Goal: Task Accomplishment & Management: Manage account settings

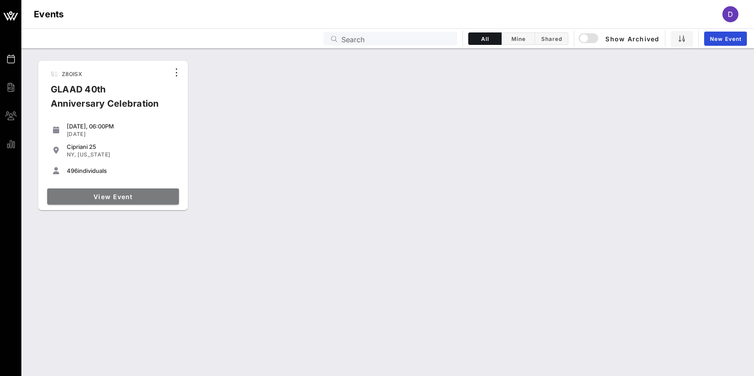
click at [109, 189] on link "View Event" at bounding box center [113, 197] width 132 height 16
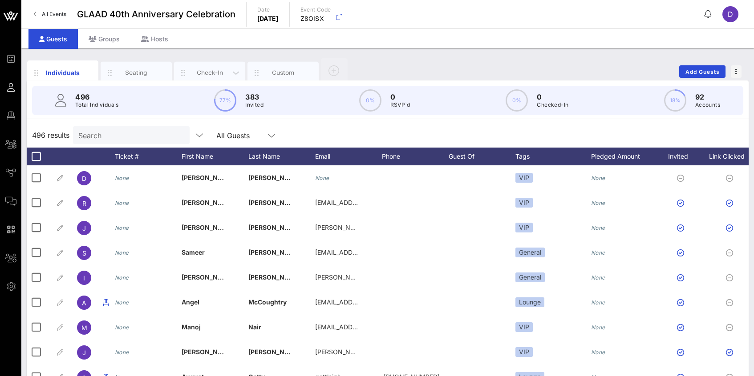
click at [198, 66] on div "Check-In" at bounding box center [209, 73] width 71 height 22
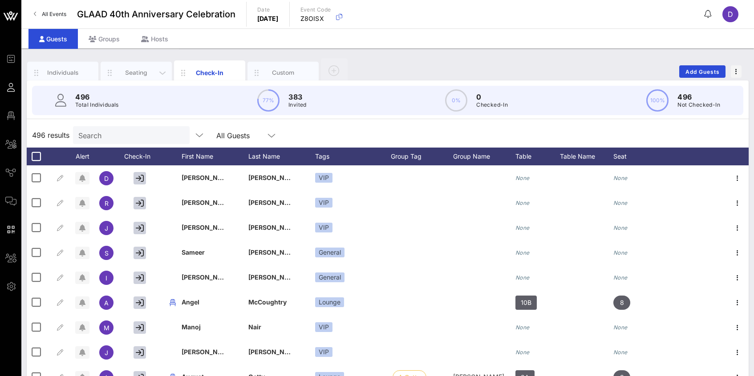
click at [144, 68] on div "Seating" at bounding box center [136, 73] width 71 height 22
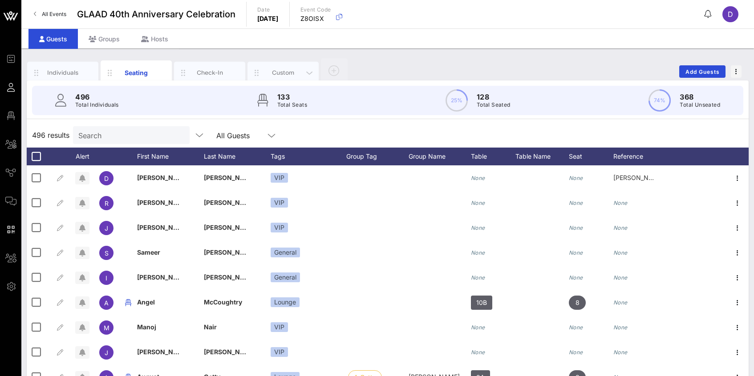
click at [274, 64] on div "Custom" at bounding box center [282, 73] width 71 height 22
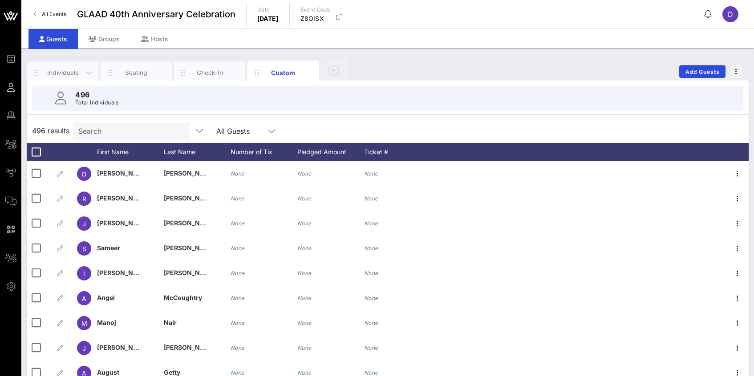
click at [79, 74] on div "Individuals" at bounding box center [63, 73] width 40 height 8
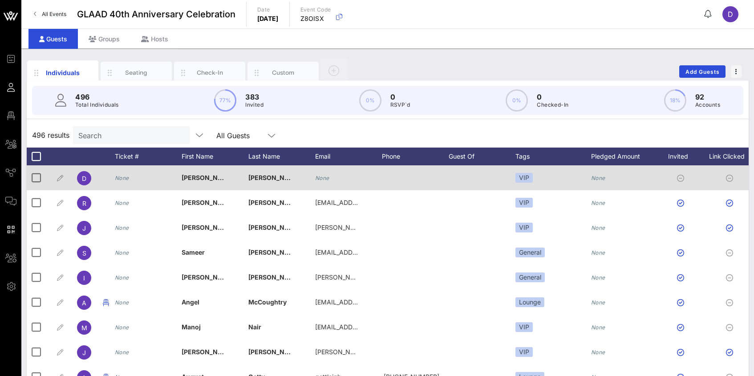
click at [125, 179] on icon "None" at bounding box center [122, 178] width 14 height 7
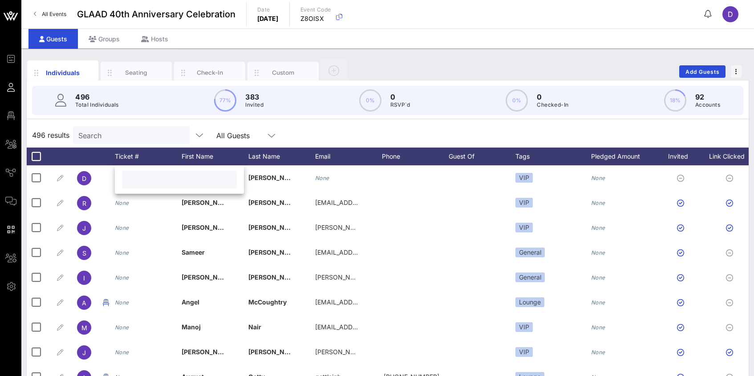
click at [289, 128] on div "496 results Search All Guests" at bounding box center [388, 135] width 722 height 25
click at [137, 72] on div "Seating" at bounding box center [137, 73] width 40 height 8
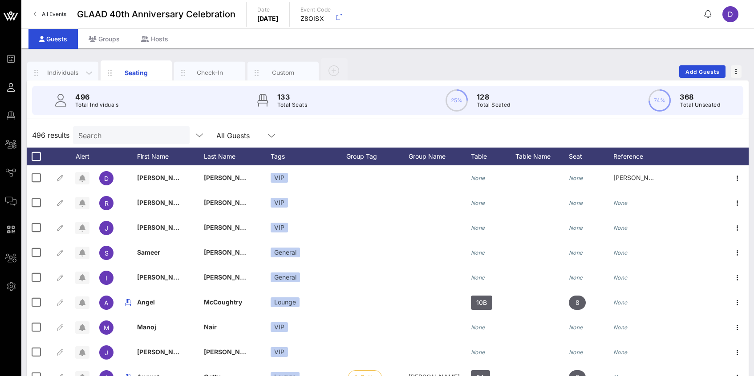
click at [78, 71] on div "Individuals" at bounding box center [63, 73] width 40 height 8
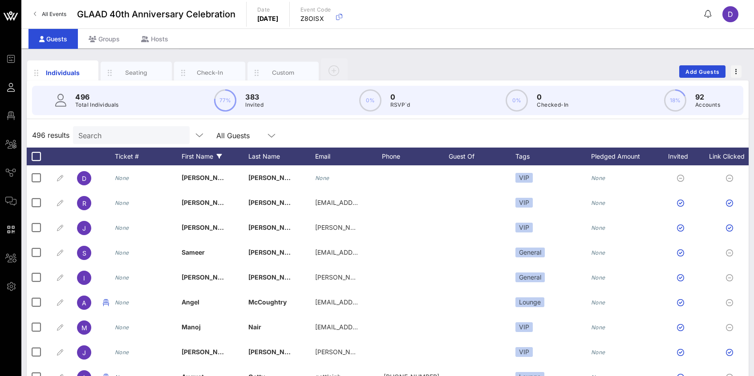
click at [219, 155] on icon at bounding box center [219, 156] width 5 height 5
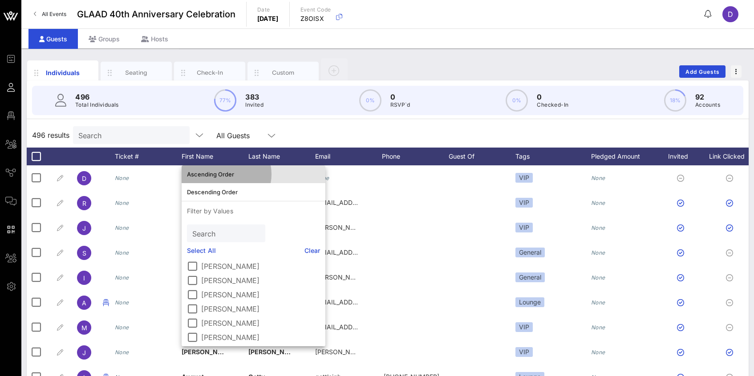
click at [222, 175] on div "Ascending Order" at bounding box center [253, 174] width 133 height 7
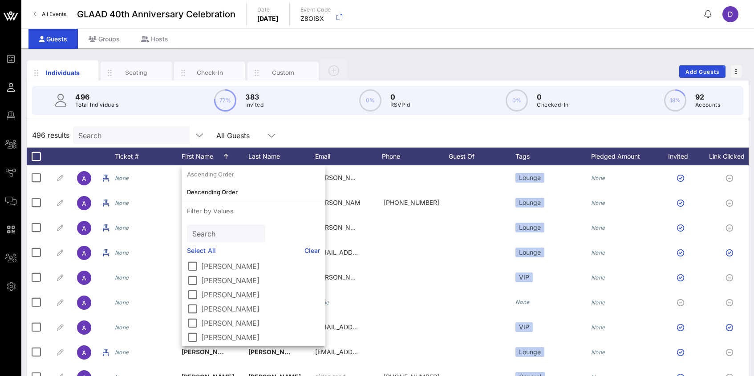
click at [343, 120] on div "496 Total Individuals 77% 383 Invited 0% 0 RSVP`d 0% 0 Checked-In 18% 92 Accoun…" at bounding box center [387, 101] width 732 height 40
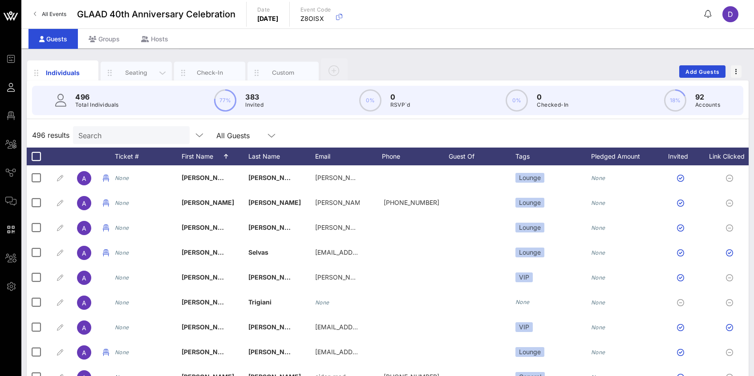
click at [133, 73] on div "Seating" at bounding box center [137, 73] width 40 height 8
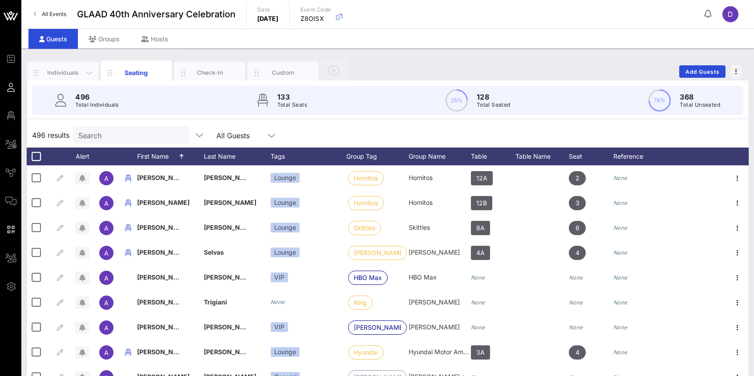
click at [72, 69] on div "Individuals" at bounding box center [63, 73] width 40 height 8
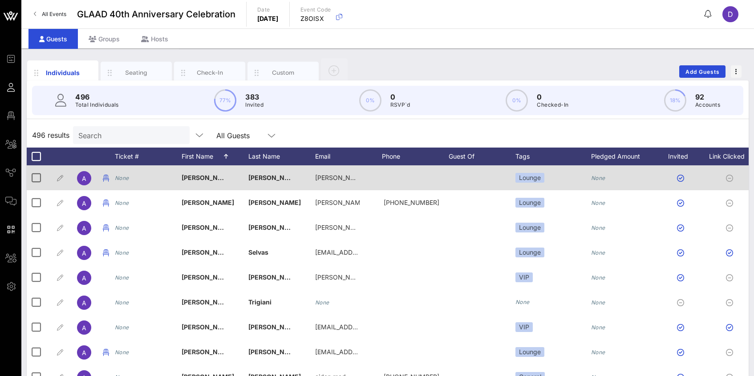
click at [124, 178] on icon "None" at bounding box center [122, 178] width 14 height 7
type input "1"
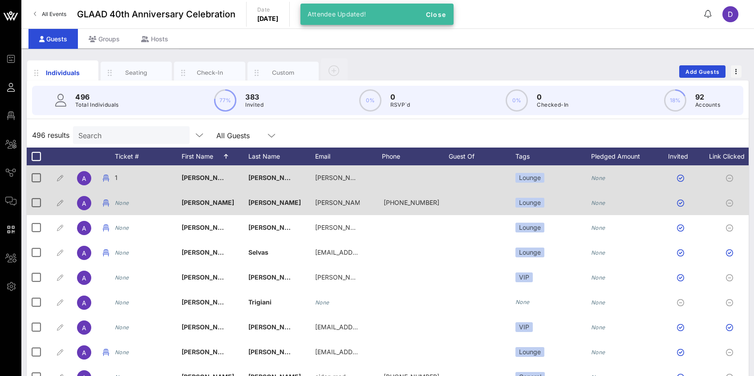
click at [124, 201] on icon "None" at bounding box center [122, 203] width 14 height 7
type input "2"
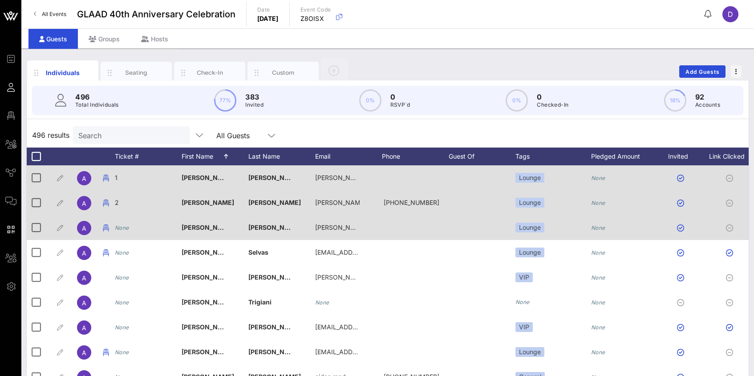
click at [123, 228] on icon "None" at bounding box center [122, 228] width 14 height 7
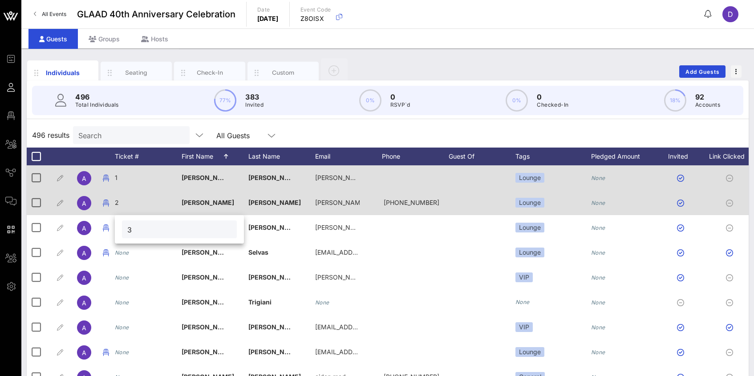
type input "3"
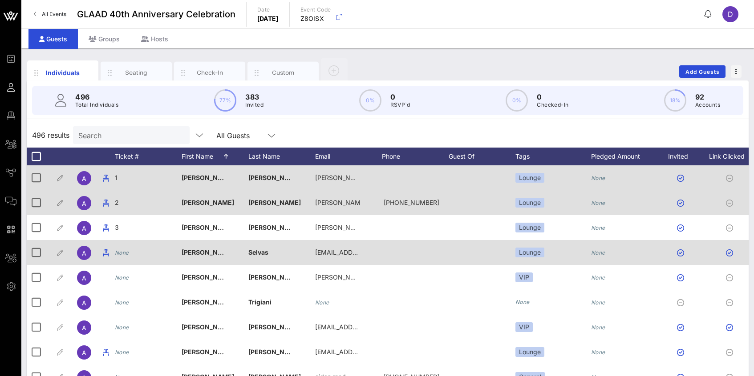
click at [127, 256] on icon "None" at bounding box center [122, 253] width 14 height 7
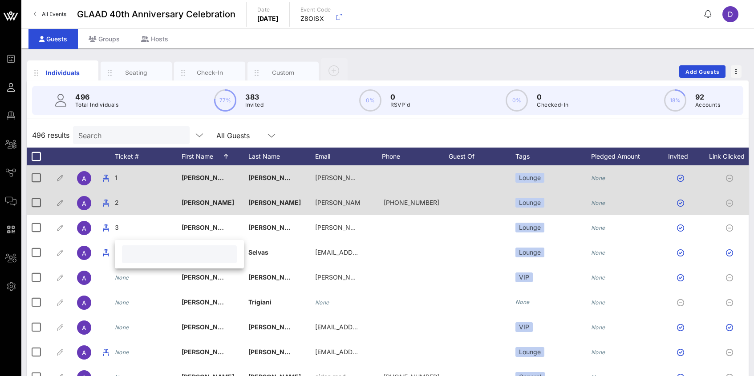
click at [133, 256] on input "text" at bounding box center [179, 255] width 104 height 12
type input "4"
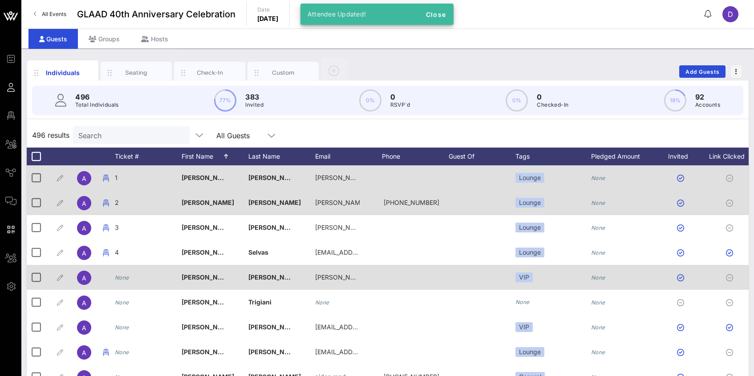
click at [125, 275] on icon "None" at bounding box center [122, 278] width 14 height 7
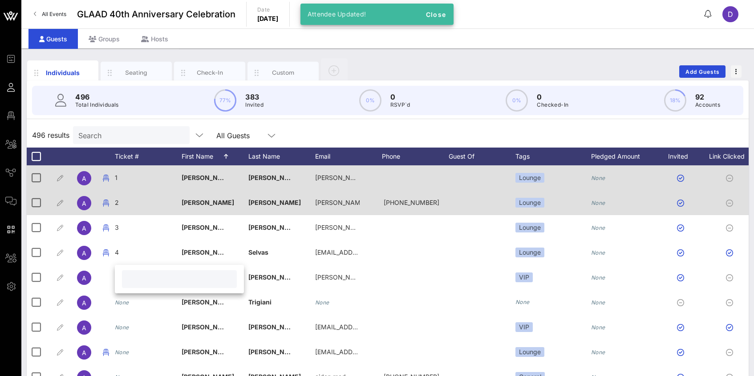
click at [130, 280] on input "text" at bounding box center [179, 280] width 104 height 12
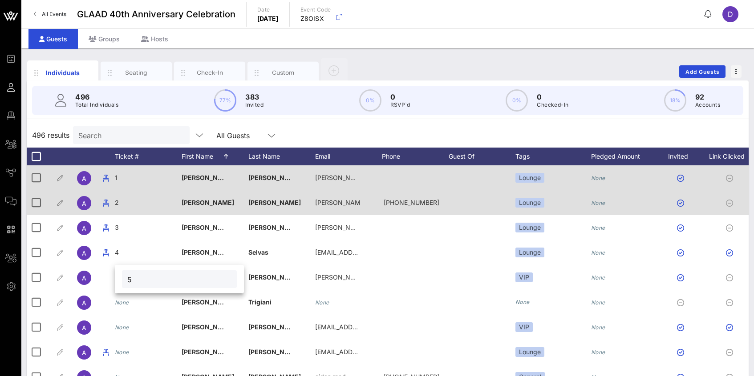
type input "5"
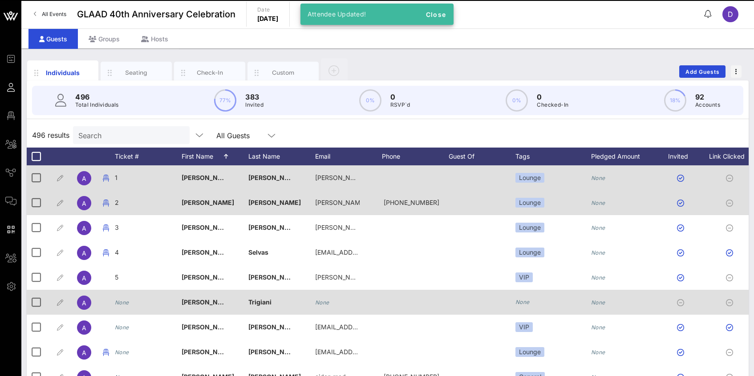
click at [125, 303] on icon "None" at bounding box center [122, 302] width 14 height 7
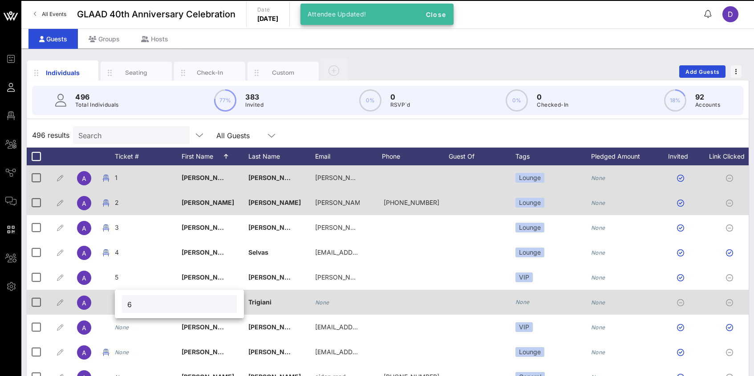
type input "6"
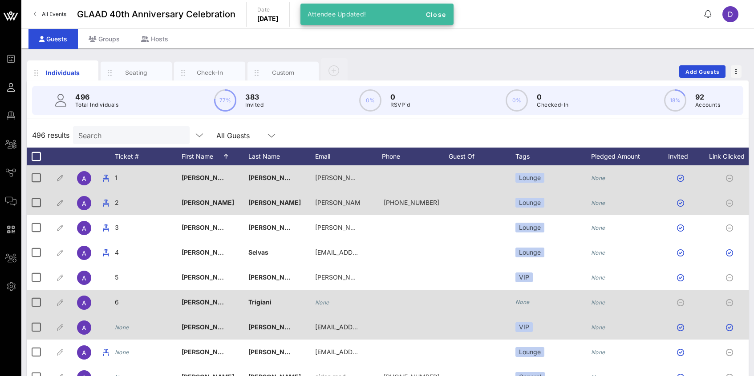
click at [126, 321] on div "None" at bounding box center [122, 327] width 14 height 25
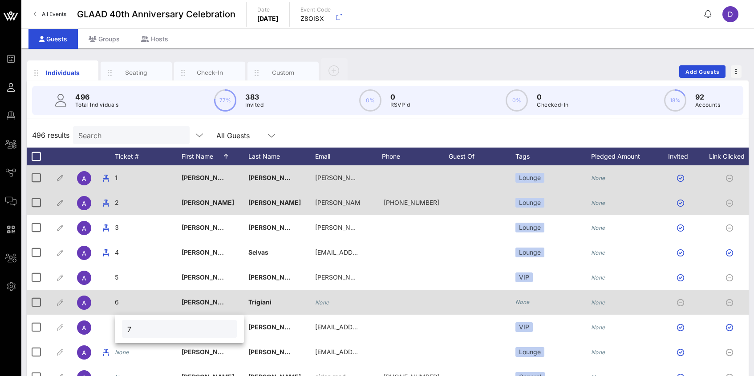
type input "7"
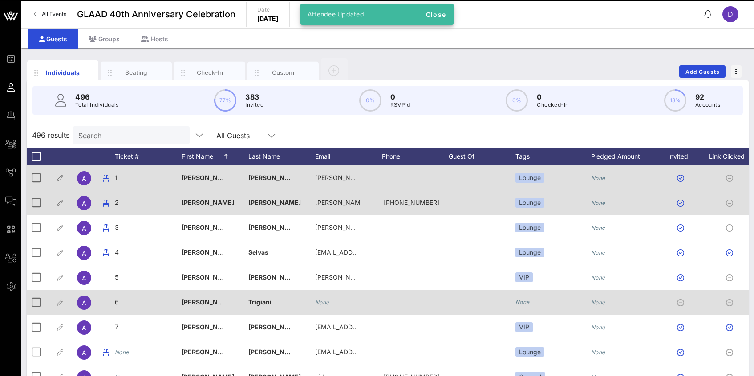
scroll to position [32, 0]
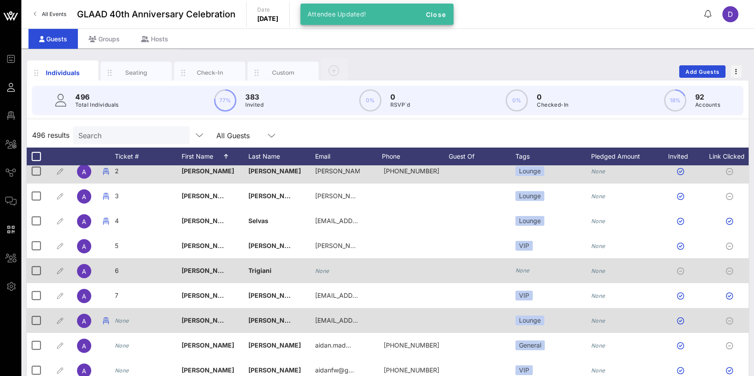
click at [126, 321] on icon "None" at bounding box center [122, 321] width 14 height 7
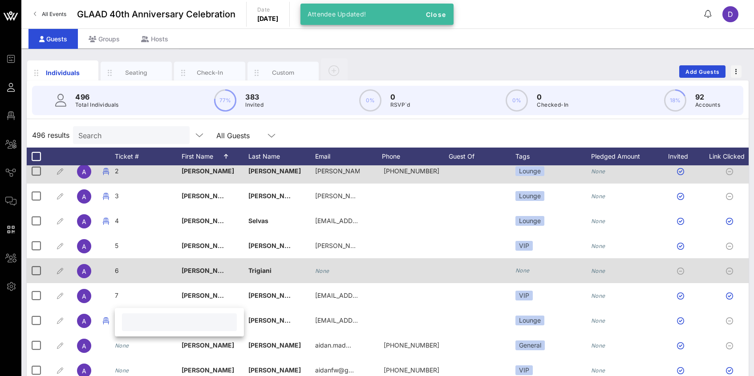
click at [137, 326] on input "text" at bounding box center [179, 323] width 104 height 12
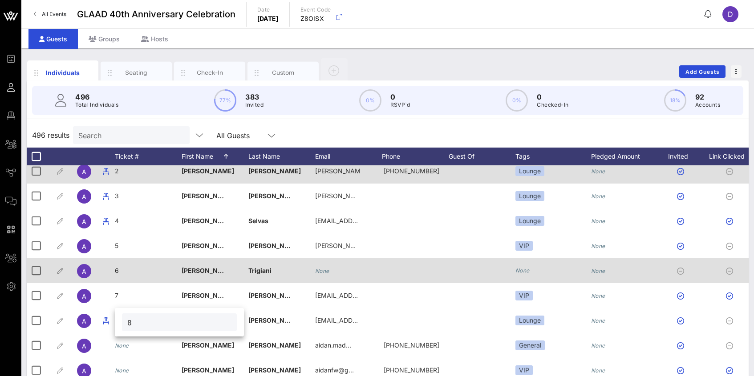
type input "8"
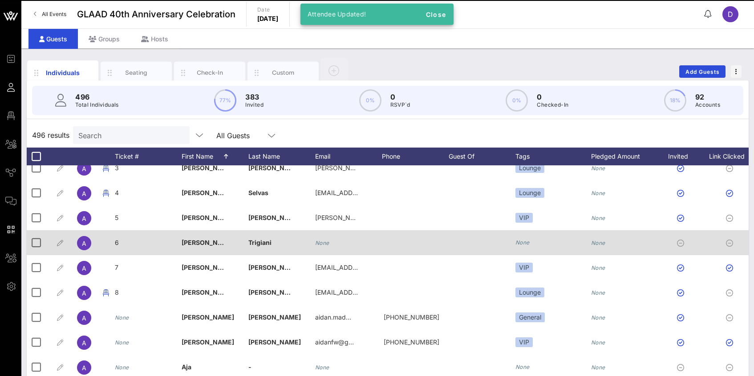
scroll to position [79, 0]
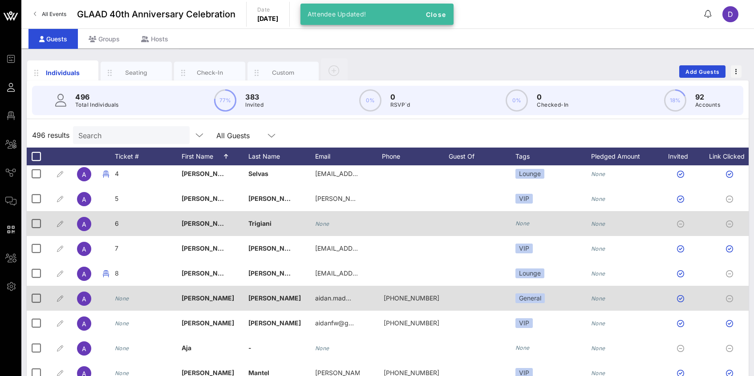
click at [129, 297] on div "None" at bounding box center [148, 303] width 67 height 35
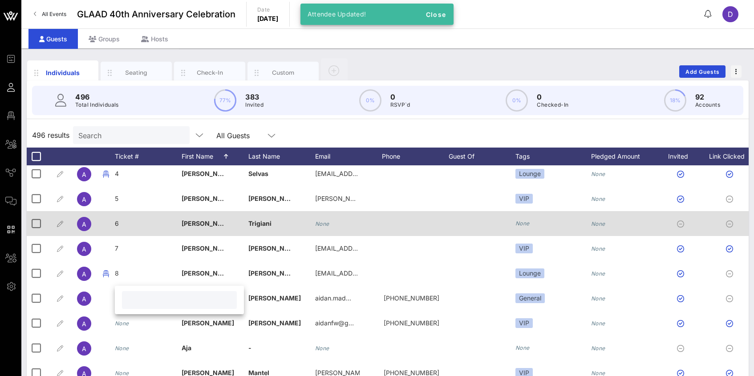
click at [137, 299] on input "text" at bounding box center [179, 301] width 104 height 12
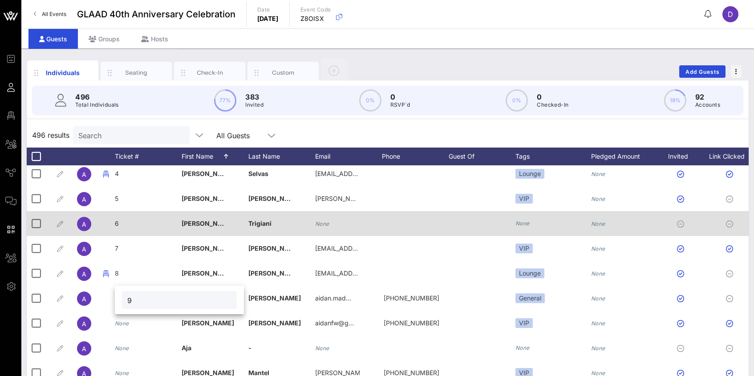
type input "9"
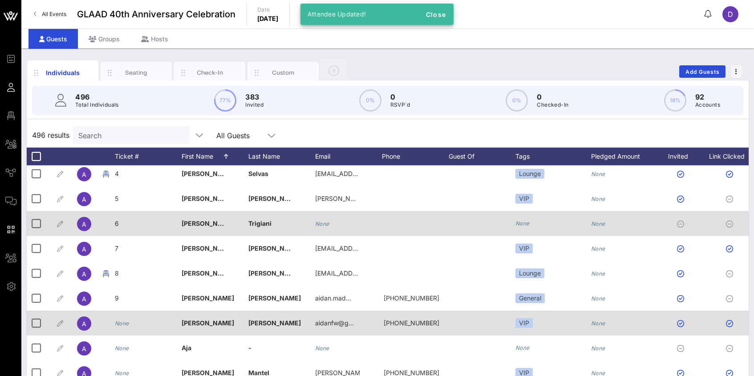
click at [123, 325] on icon "None" at bounding box center [122, 323] width 14 height 7
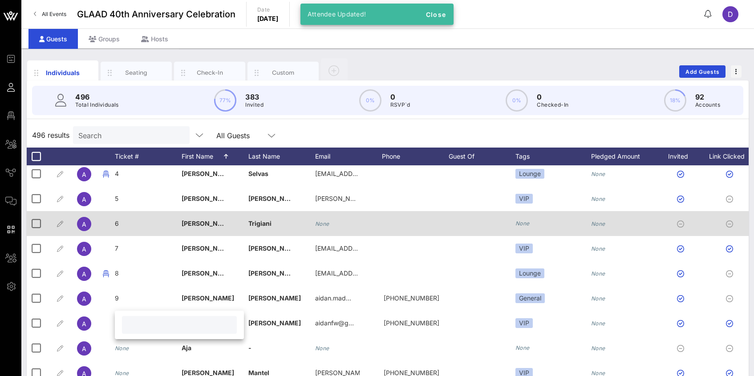
click at [136, 326] on input "text" at bounding box center [179, 325] width 104 height 12
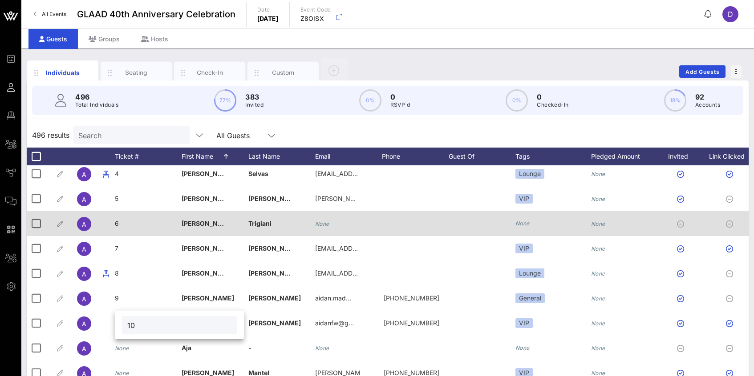
type input "10"
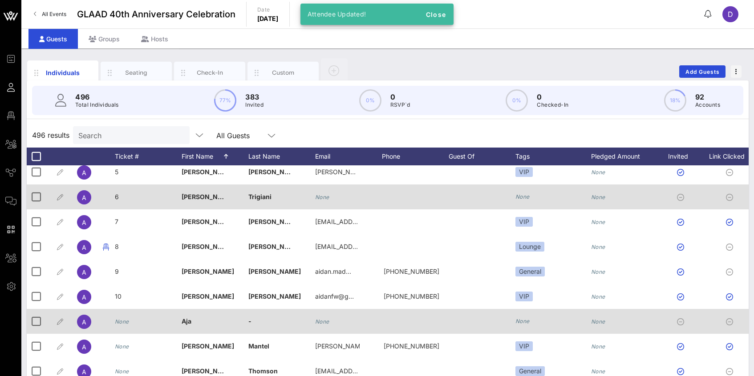
scroll to position [167, 0]
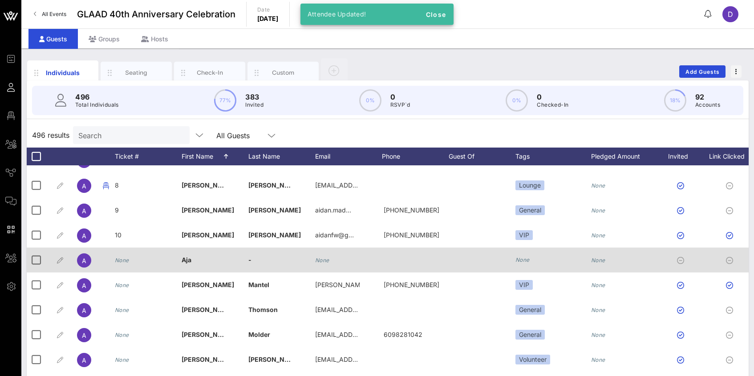
click at [122, 259] on icon "None" at bounding box center [122, 260] width 14 height 7
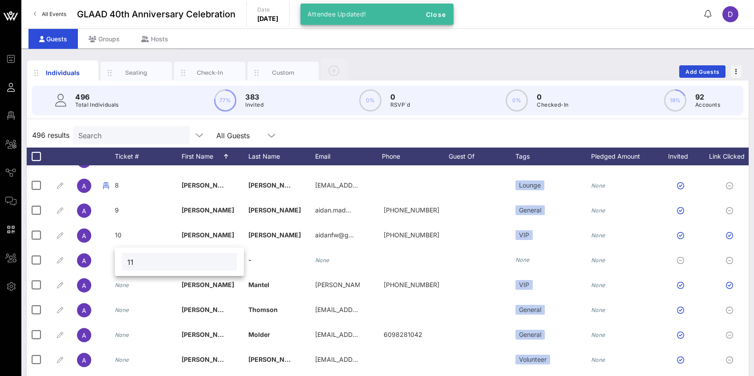
type input "11"
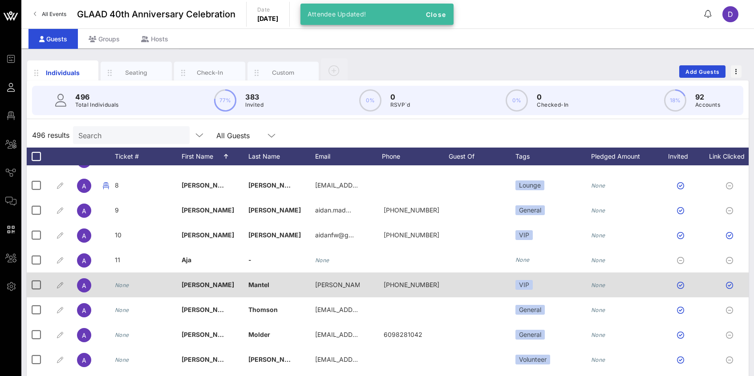
click at [126, 287] on icon "None" at bounding box center [122, 285] width 14 height 7
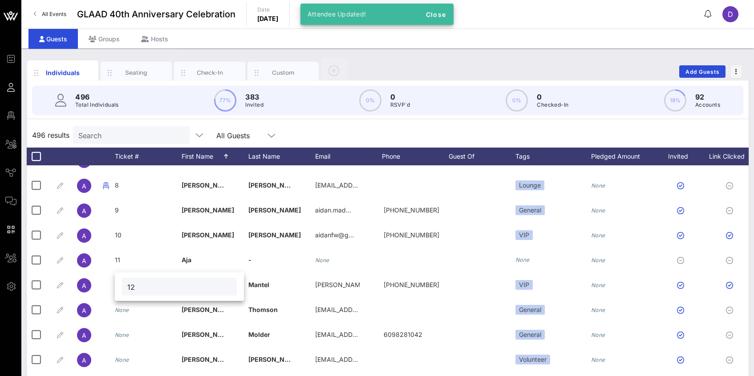
type input "12"
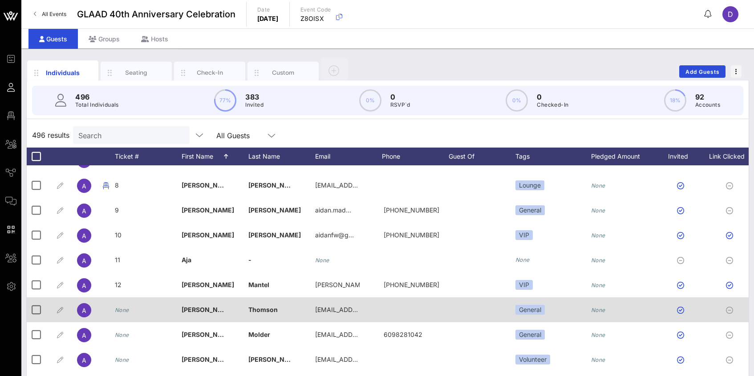
click at [127, 307] on icon "None" at bounding box center [122, 310] width 14 height 7
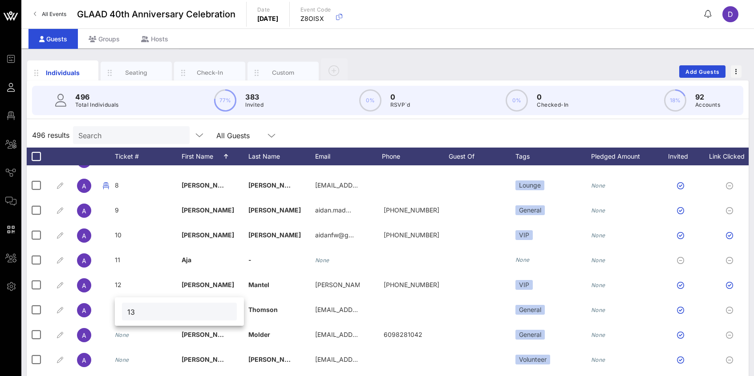
type input "13"
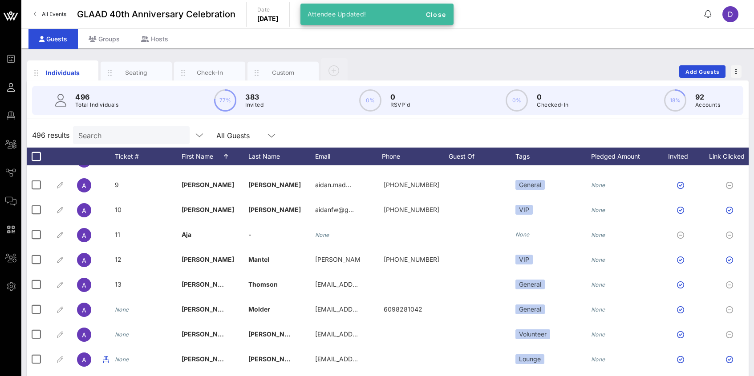
scroll to position [196, 0]
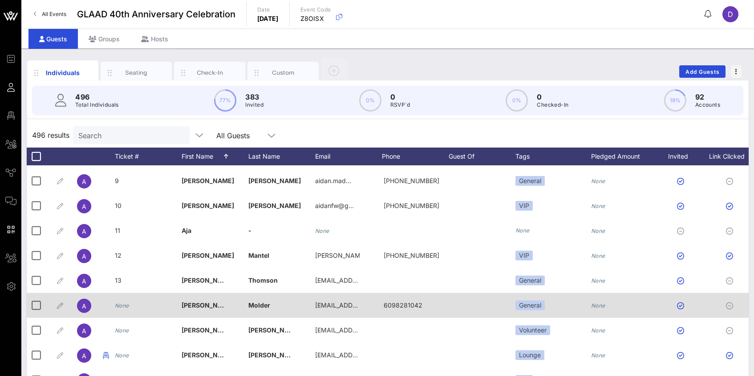
click at [120, 306] on icon "None" at bounding box center [122, 306] width 14 height 7
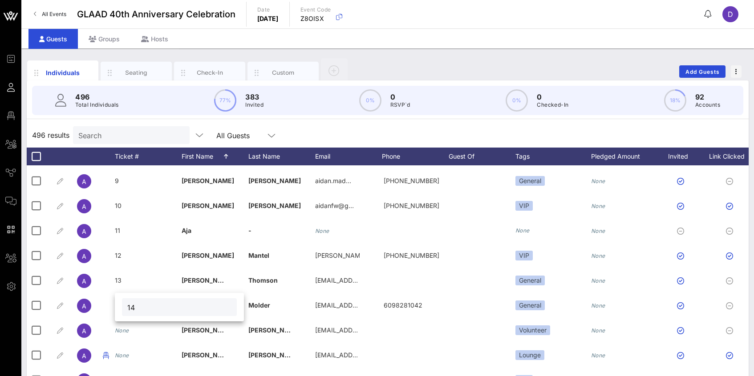
type input "14"
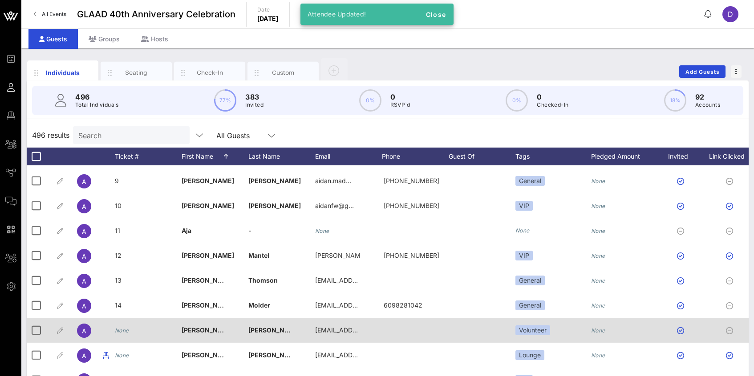
click at [123, 332] on icon "None" at bounding box center [122, 330] width 14 height 7
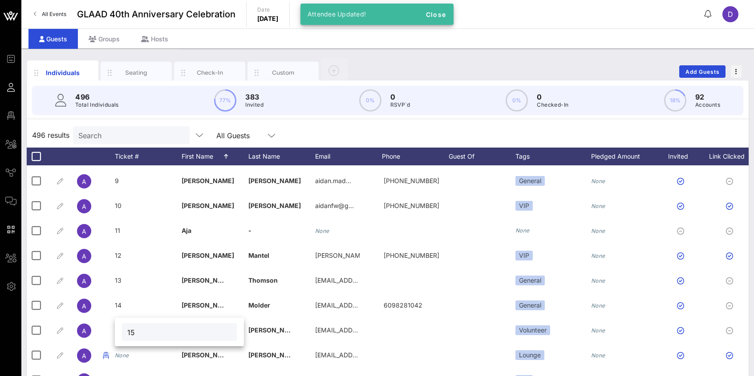
type input "15"
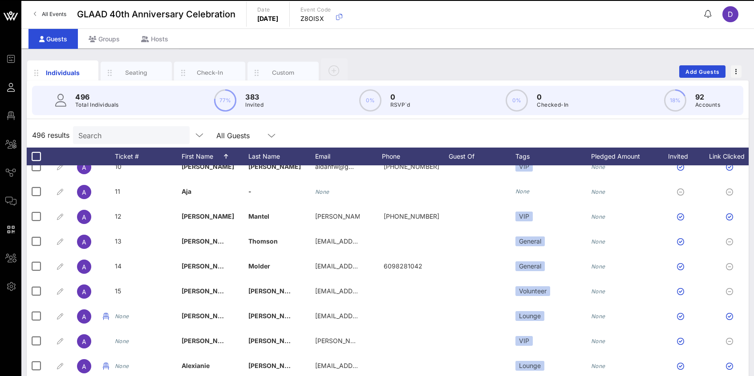
scroll to position [241, 0]
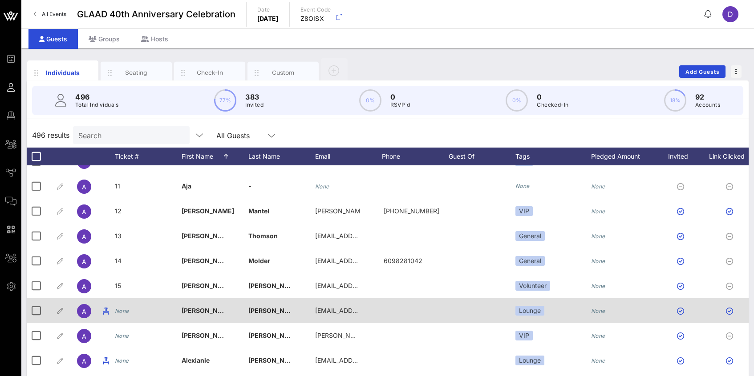
click at [125, 310] on icon "None" at bounding box center [122, 311] width 14 height 7
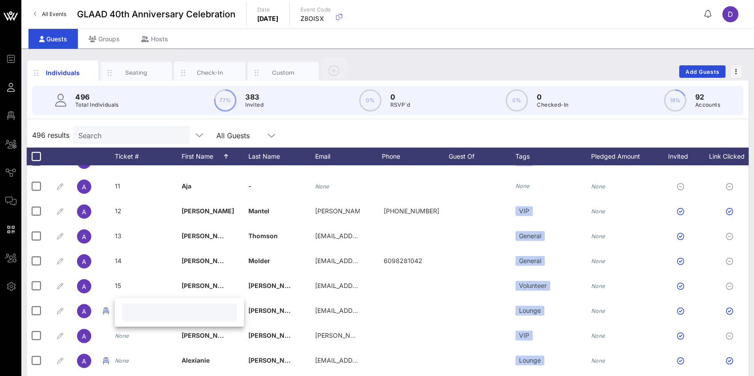
click at [138, 313] on input "text" at bounding box center [179, 313] width 104 height 12
type input "16"
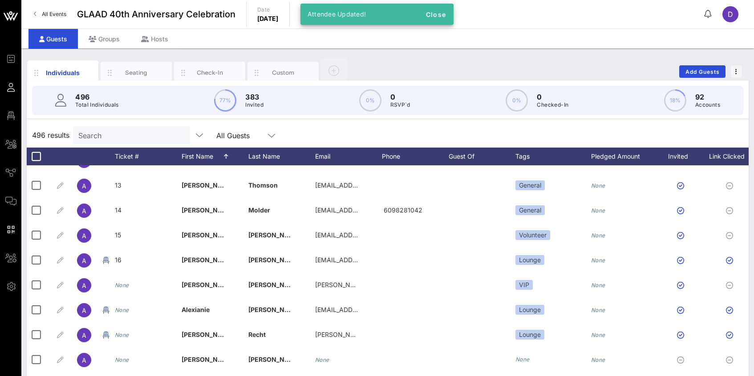
scroll to position [303, 0]
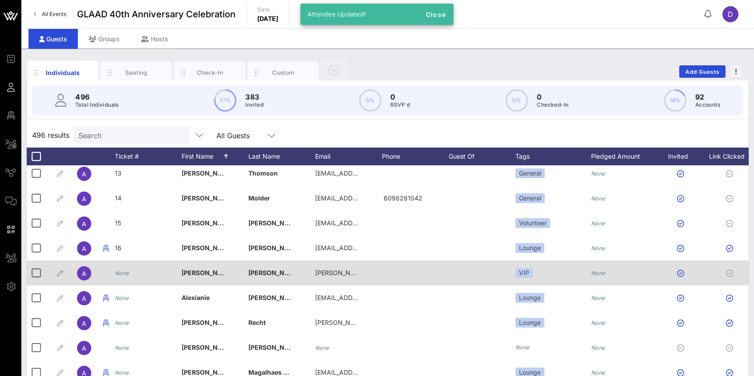
click at [120, 272] on icon "None" at bounding box center [122, 273] width 14 height 7
type input "17"
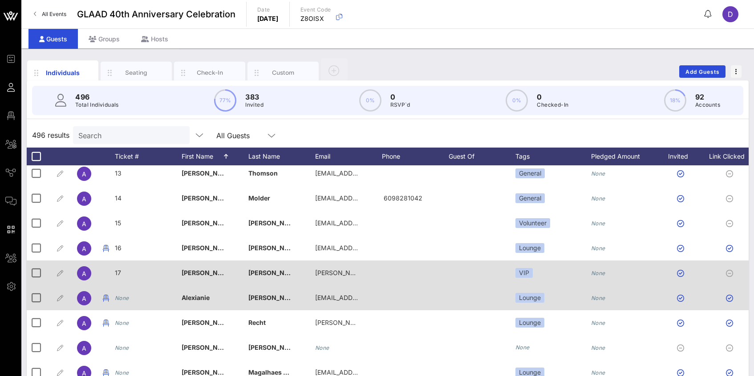
click at [120, 300] on icon "None" at bounding box center [122, 298] width 14 height 7
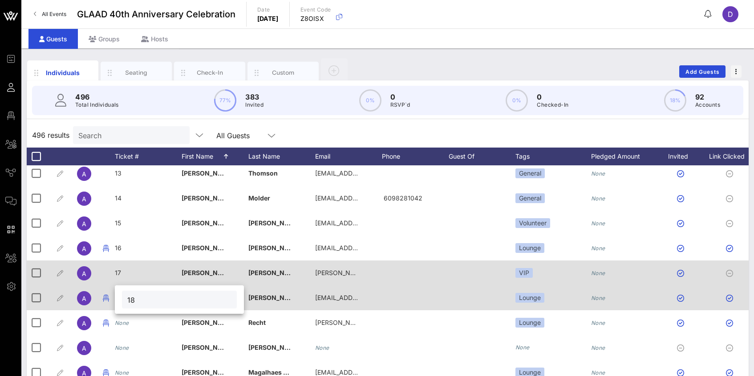
type input "18"
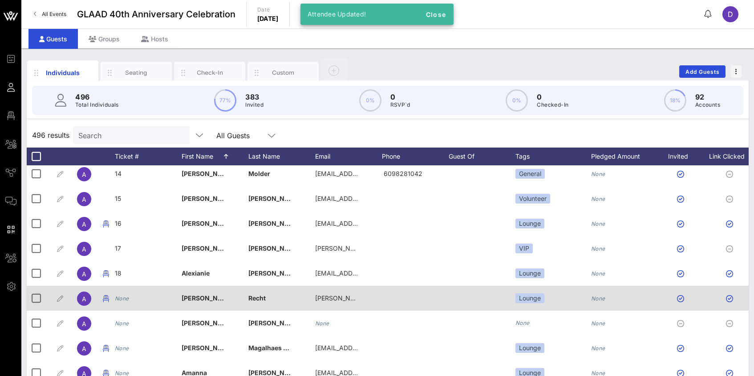
scroll to position [339, 0]
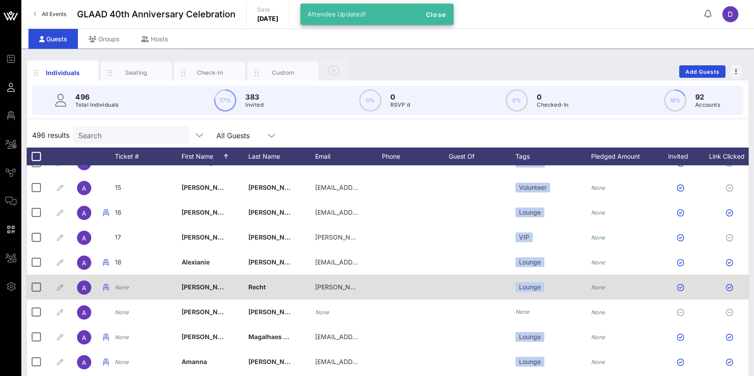
click at [120, 287] on icon "None" at bounding box center [122, 287] width 14 height 7
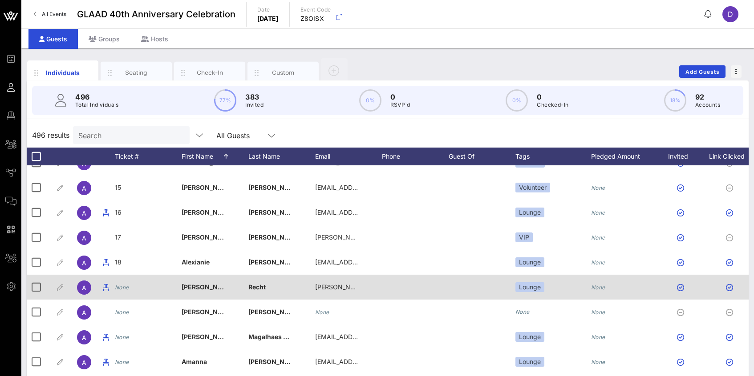
click at [122, 288] on icon "None" at bounding box center [122, 287] width 14 height 7
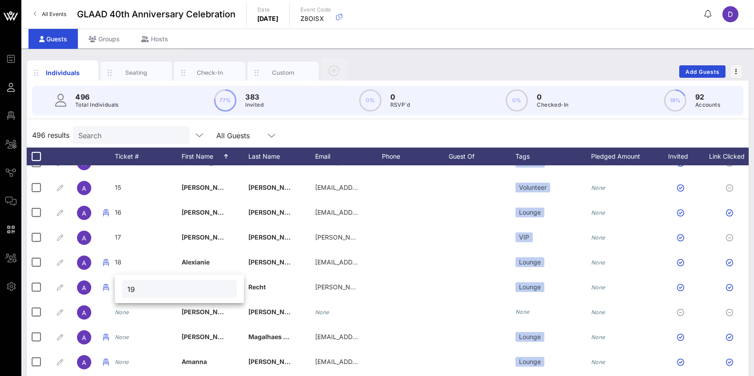
type input "19"
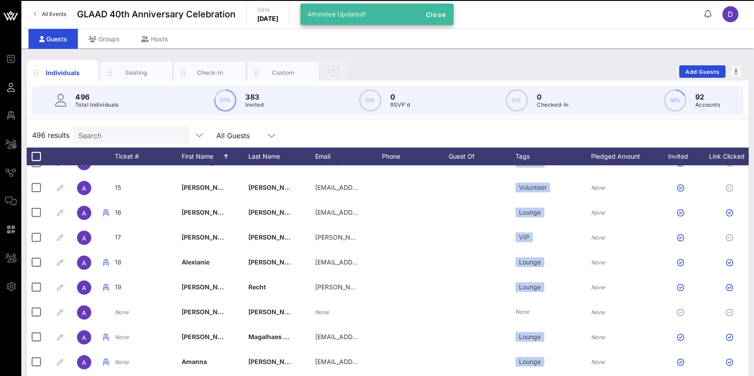
scroll to position [388, 0]
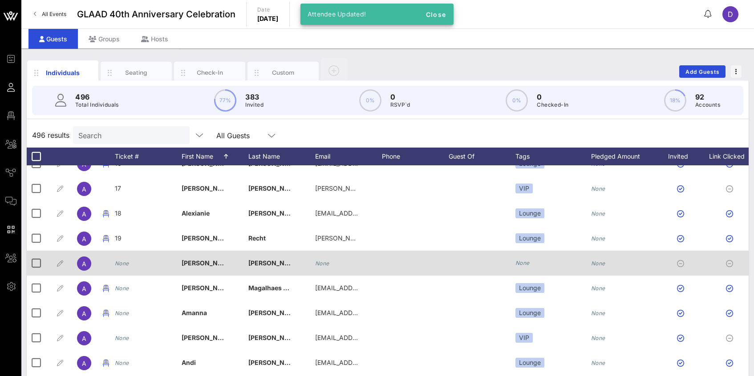
click at [127, 264] on icon "None" at bounding box center [122, 263] width 14 height 7
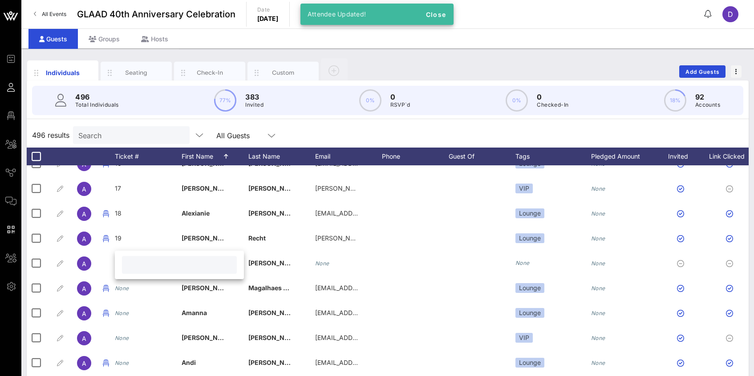
click at [134, 265] on input "text" at bounding box center [179, 265] width 104 height 12
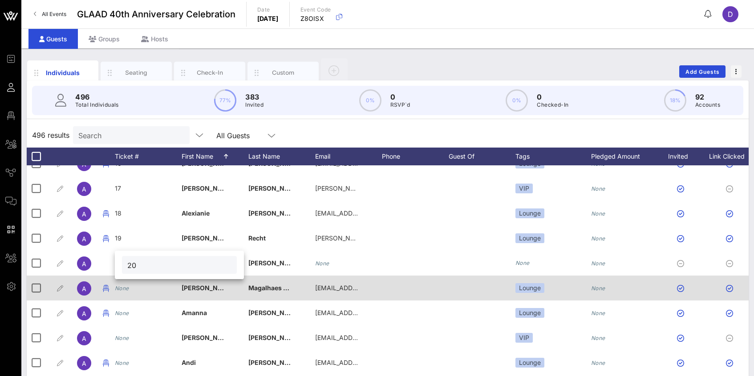
type input "20"
click at [127, 288] on icon "None" at bounding box center [122, 288] width 14 height 7
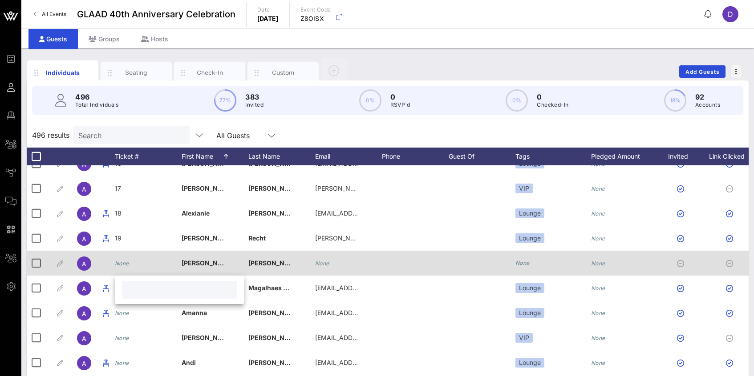
click at [125, 264] on icon "None" at bounding box center [122, 263] width 14 height 7
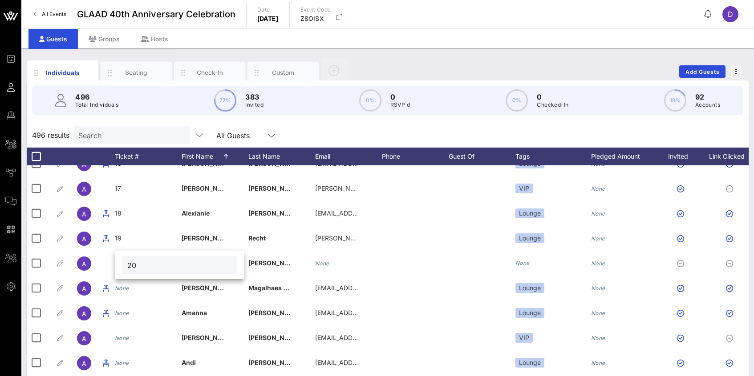
type input "20"
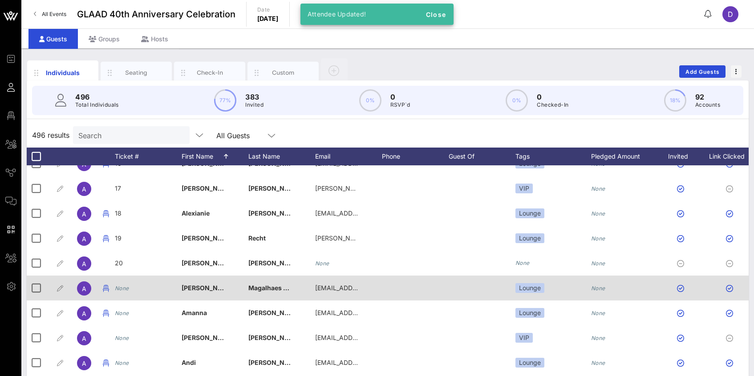
click at [119, 289] on icon "None" at bounding box center [122, 288] width 14 height 7
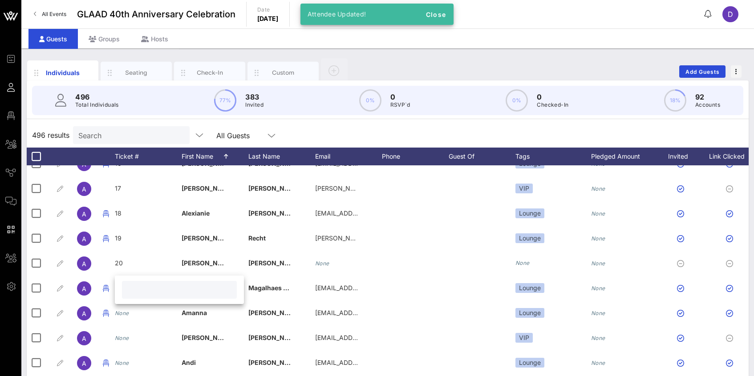
click at [133, 292] on input "text" at bounding box center [179, 290] width 104 height 12
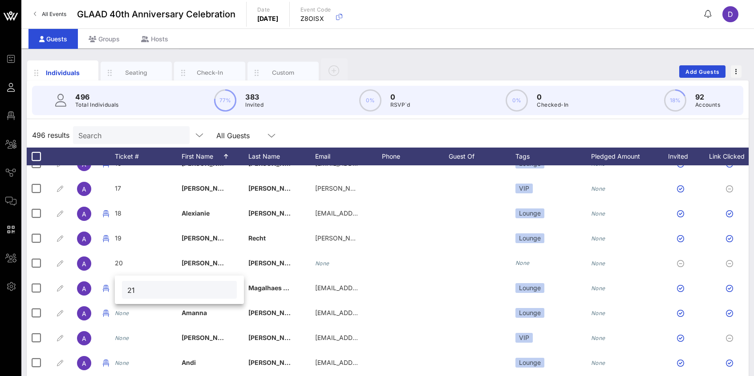
type input "21"
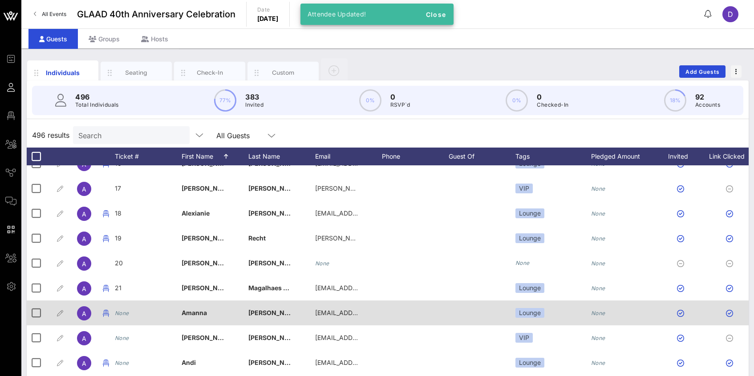
click at [120, 312] on icon "None" at bounding box center [122, 313] width 14 height 7
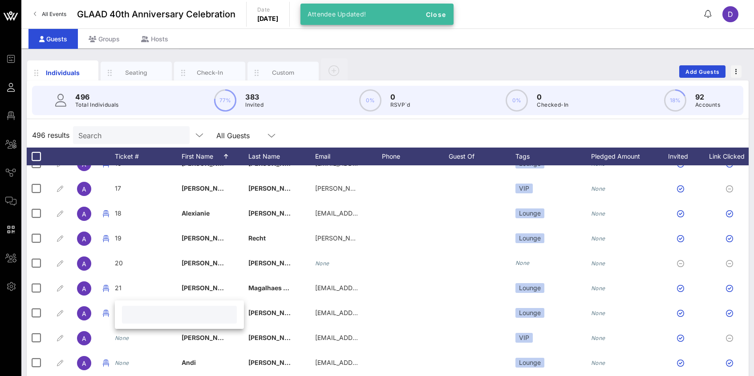
click at [147, 312] on input "text" at bounding box center [179, 315] width 104 height 12
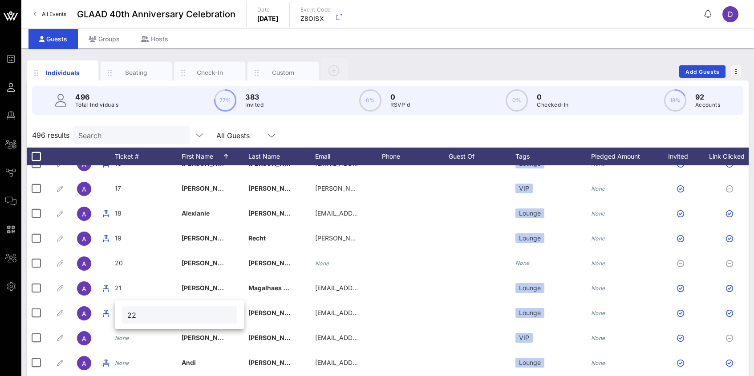
type input "22"
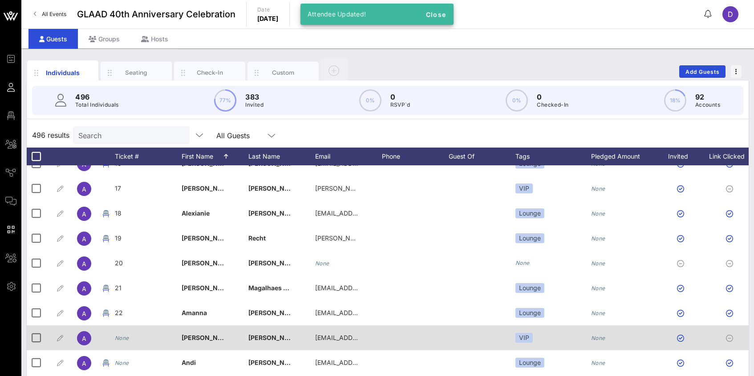
click at [125, 340] on icon "None" at bounding box center [122, 338] width 14 height 7
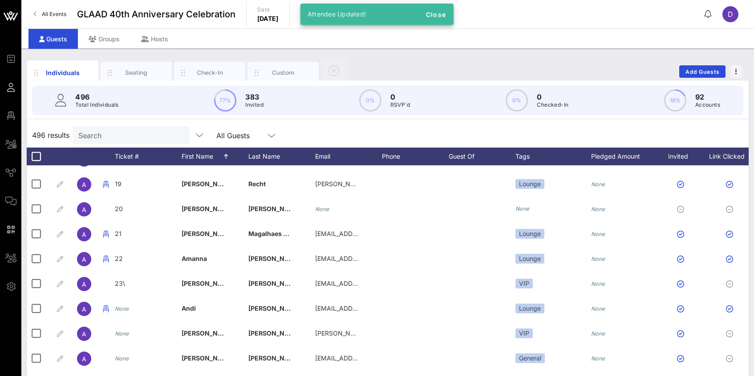
scroll to position [443, 0]
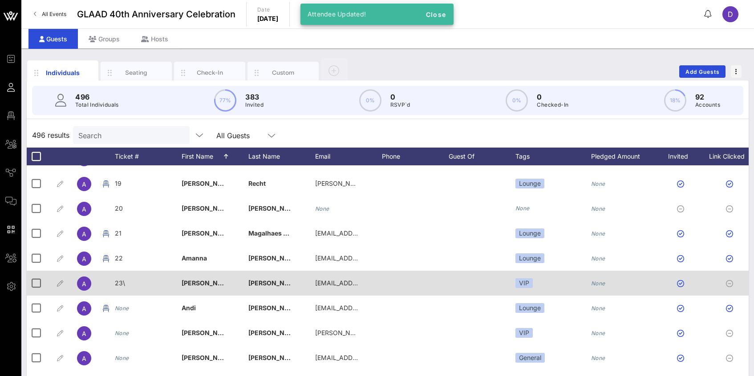
click at [125, 283] on div "23\" at bounding box center [148, 288] width 67 height 35
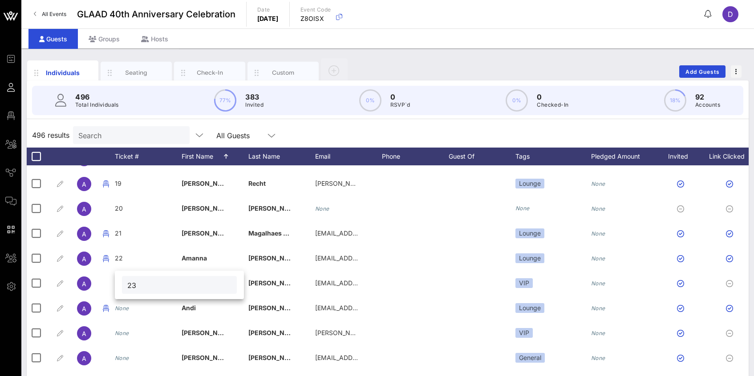
type input "23"
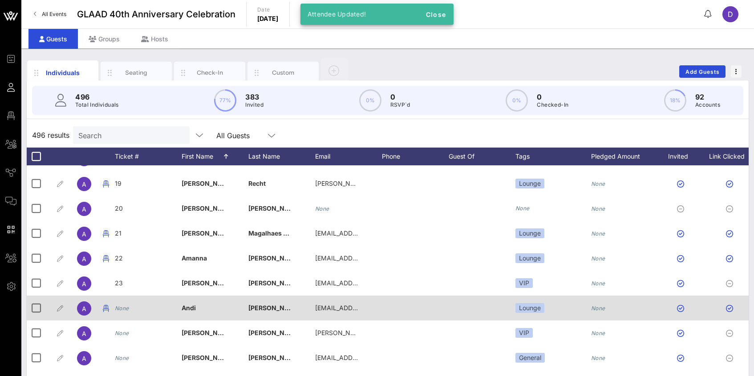
click at [125, 310] on icon "None" at bounding box center [122, 308] width 14 height 7
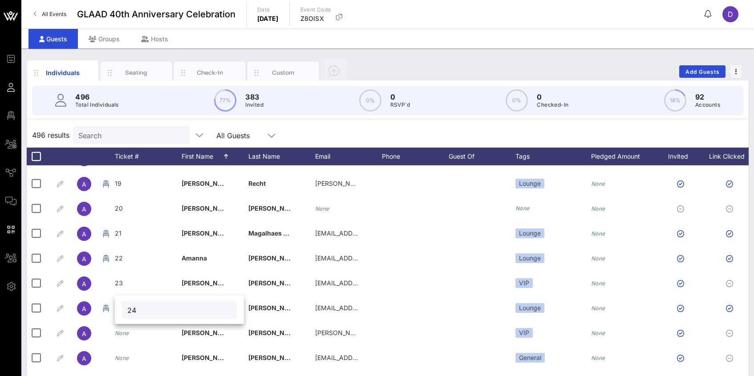
type input "24"
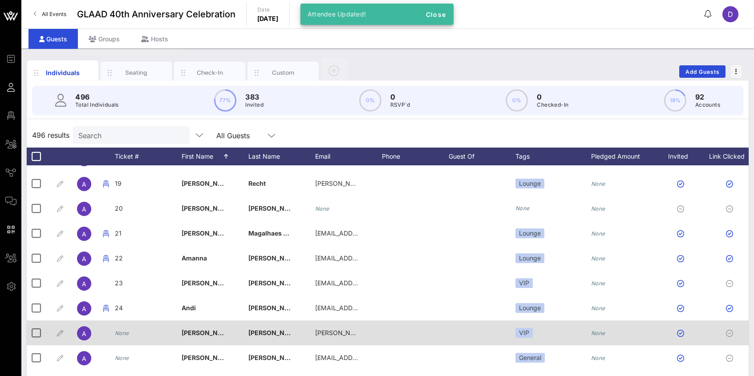
click at [126, 331] on icon "None" at bounding box center [122, 333] width 14 height 7
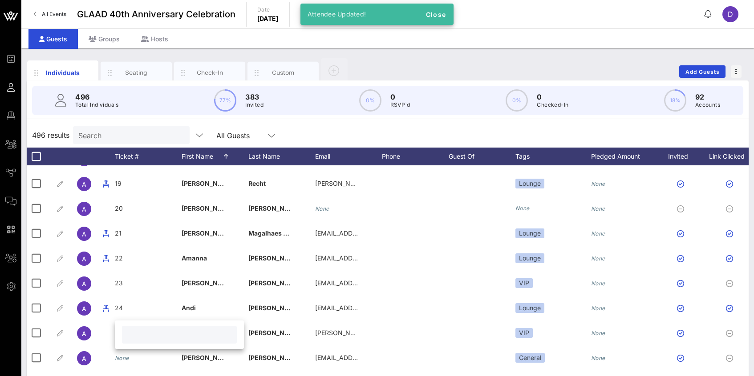
click at [136, 332] on input "text" at bounding box center [179, 335] width 104 height 12
type input "25"
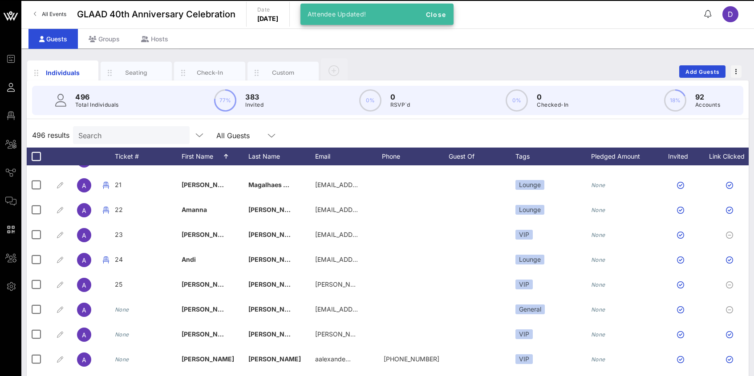
scroll to position [501, 0]
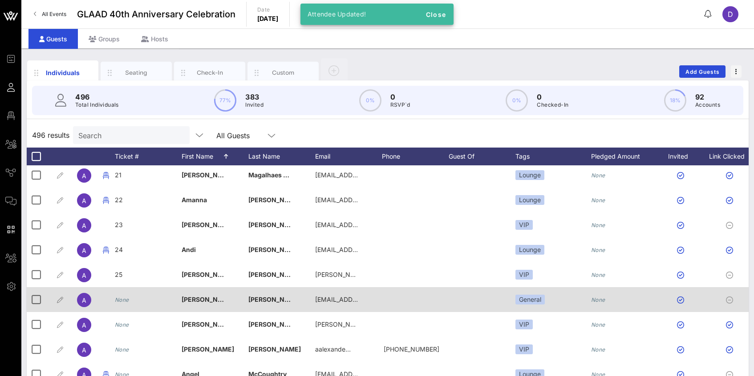
click at [126, 306] on div "None" at bounding box center [122, 299] width 14 height 25
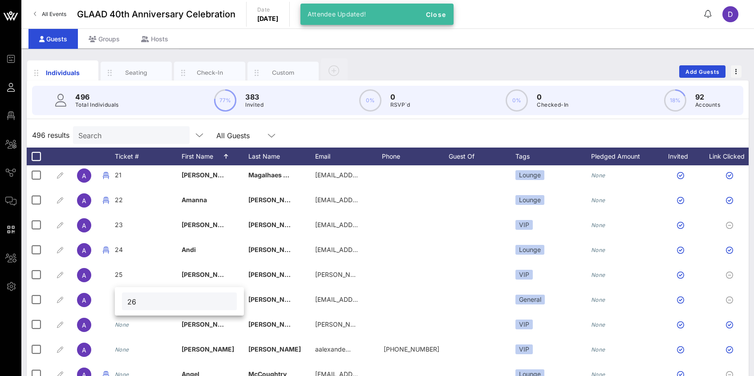
type input "26"
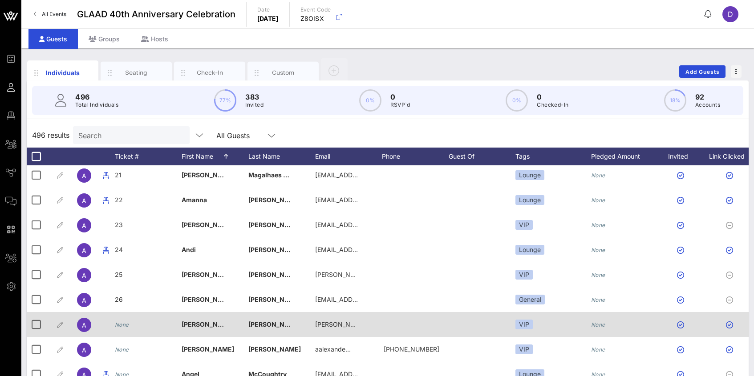
click at [121, 324] on icon "None" at bounding box center [122, 325] width 14 height 7
type input "27"
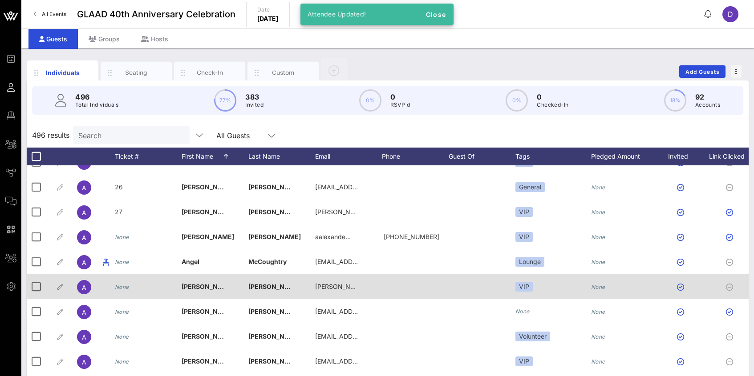
scroll to position [626, 0]
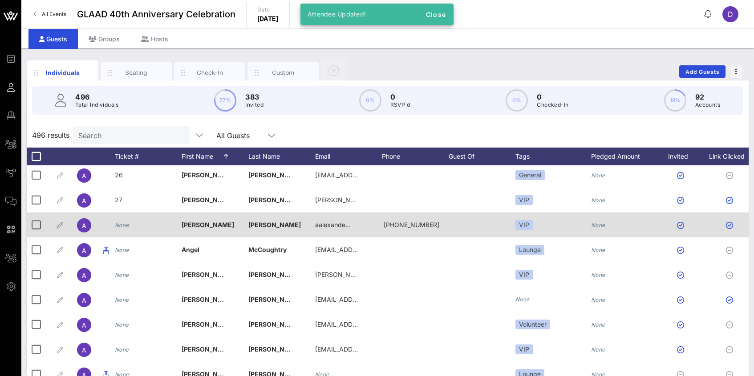
click at [125, 225] on icon "None" at bounding box center [122, 225] width 14 height 7
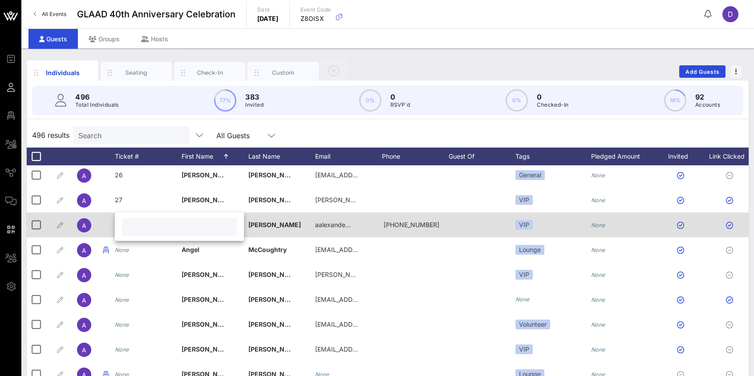
click at [125, 225] on div at bounding box center [179, 227] width 115 height 18
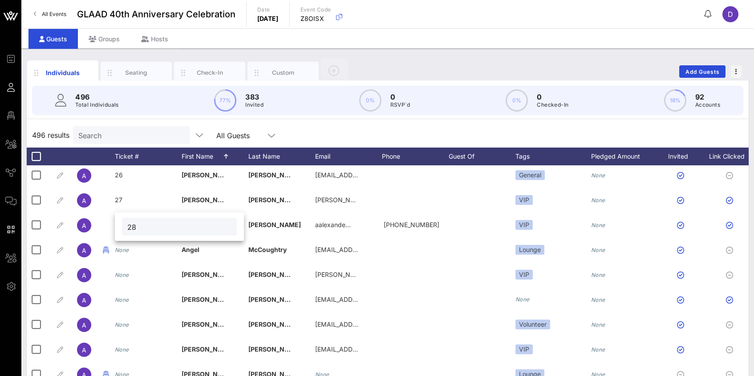
type input "28"
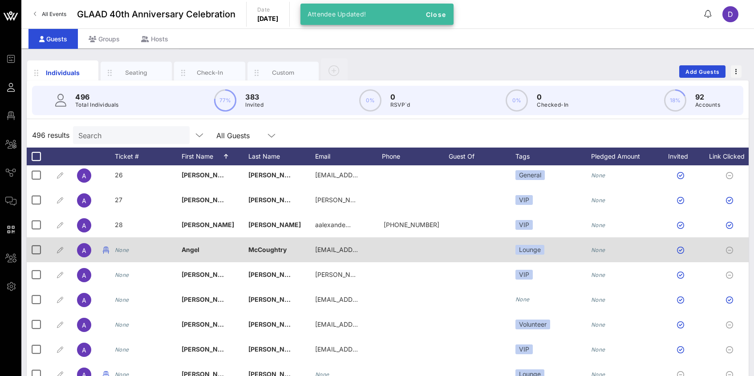
click at [126, 251] on icon "None" at bounding box center [122, 250] width 14 height 7
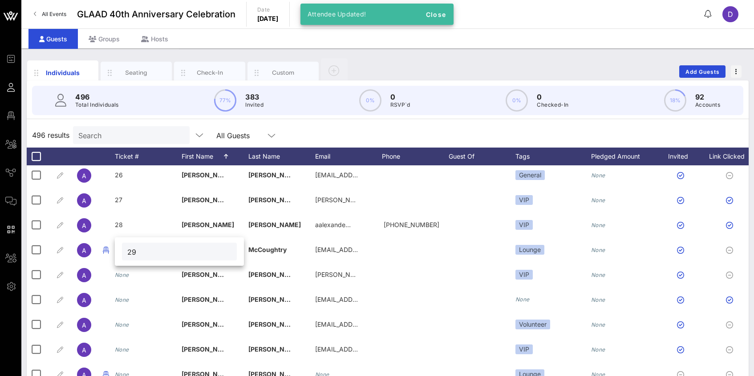
type input "29"
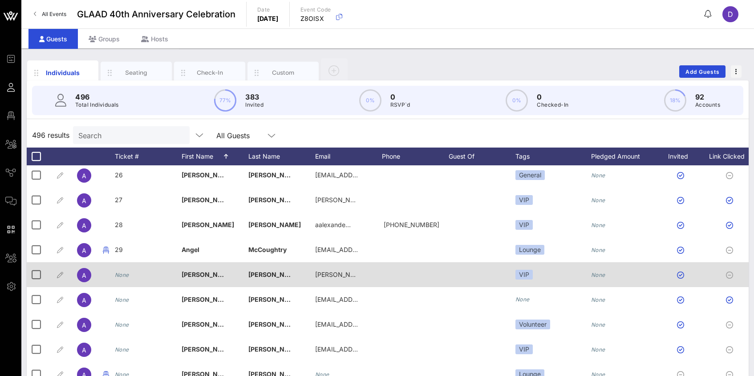
click at [125, 278] on icon "None" at bounding box center [122, 275] width 14 height 7
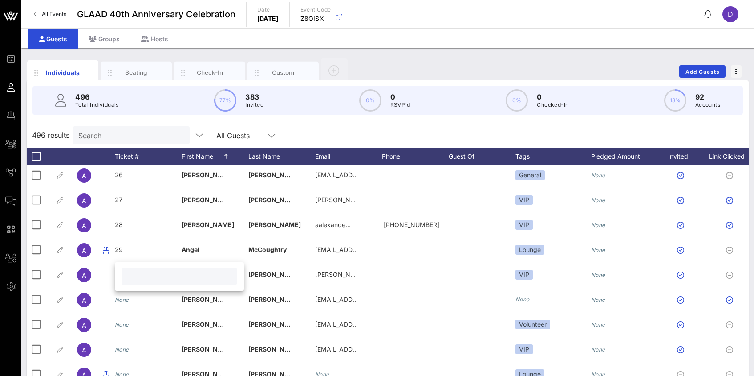
click at [129, 277] on input "text" at bounding box center [179, 277] width 104 height 12
type input "30"
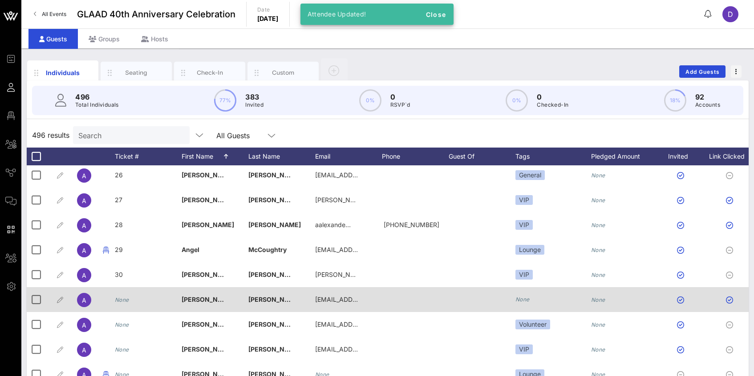
click at [123, 298] on icon "None" at bounding box center [122, 300] width 14 height 7
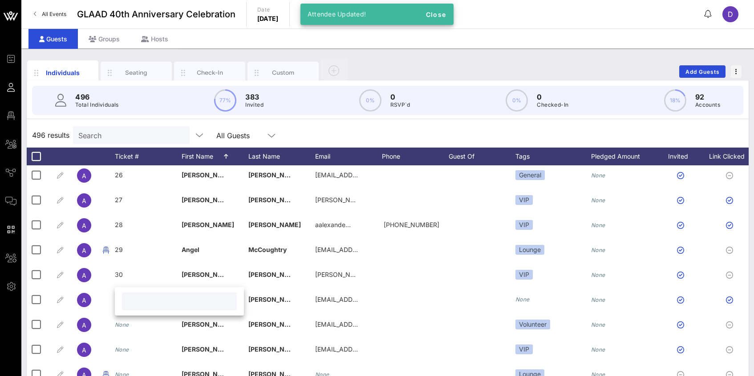
click at [127, 302] on div at bounding box center [179, 302] width 115 height 18
type input "31"
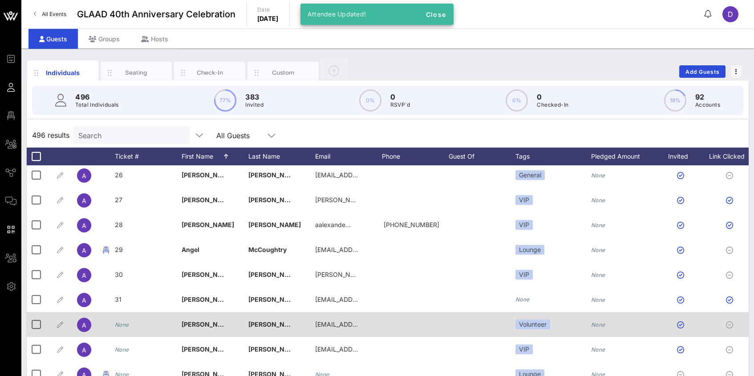
click at [123, 325] on icon "None" at bounding box center [122, 325] width 14 height 7
type input "32"
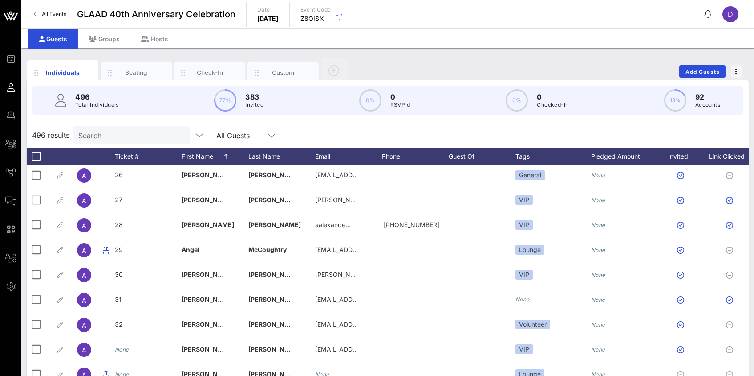
scroll to position [668, 0]
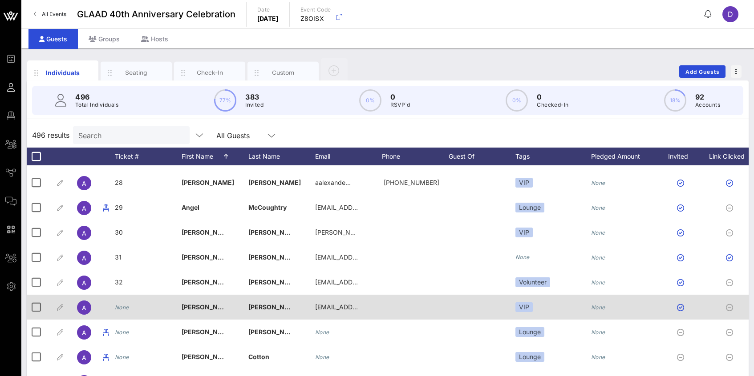
click at [121, 305] on icon "None" at bounding box center [122, 307] width 14 height 7
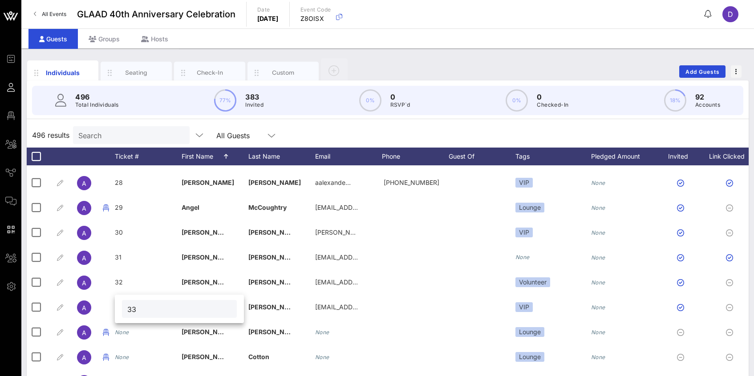
type input "33"
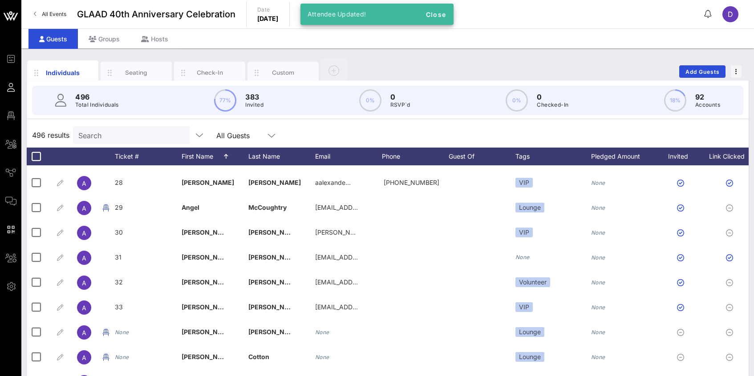
scroll to position [679, 0]
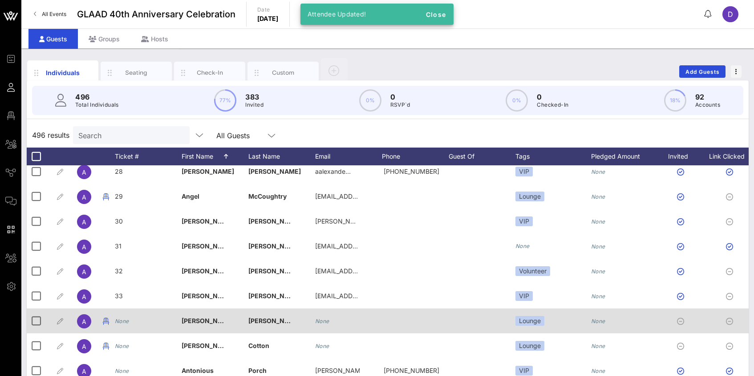
click at [123, 319] on icon "None" at bounding box center [122, 321] width 14 height 7
type input "34"
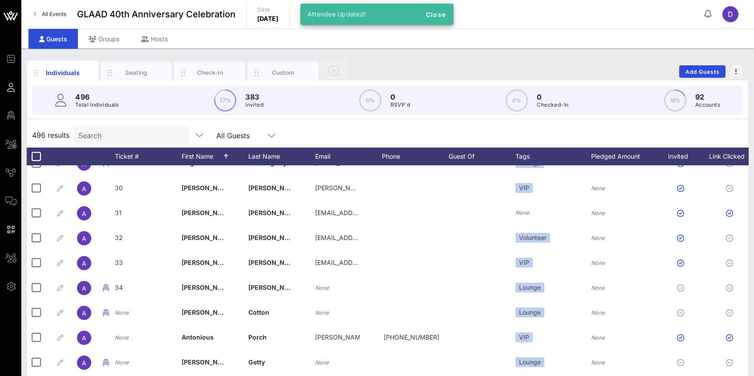
scroll to position [732, 0]
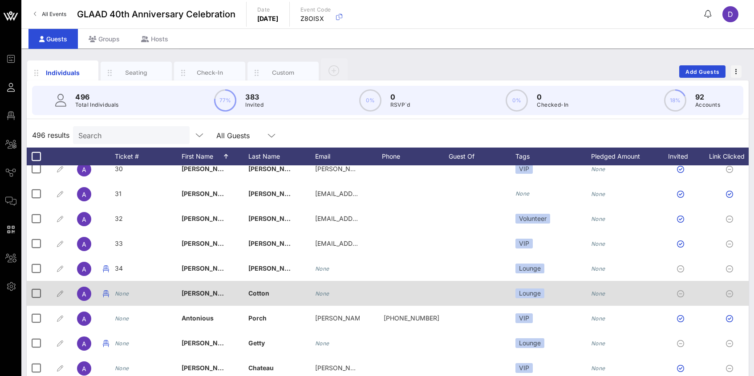
click at [123, 295] on icon "None" at bounding box center [122, 294] width 14 height 7
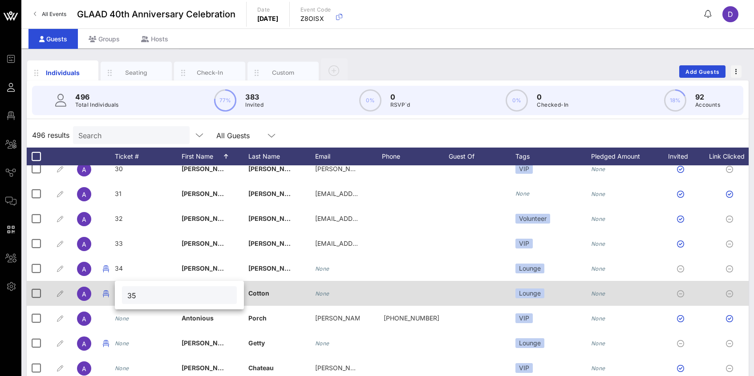
type input "35"
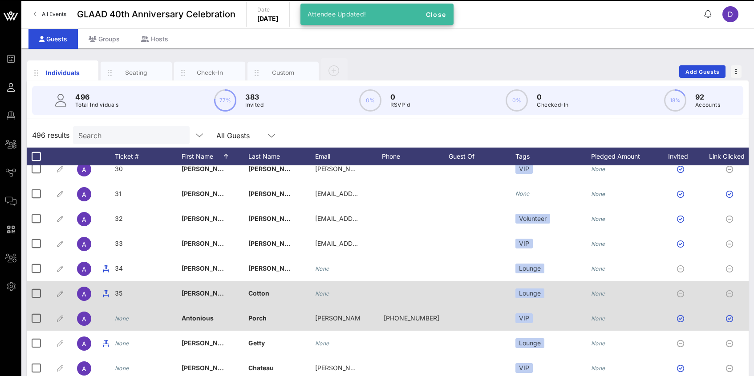
click at [120, 320] on icon "None" at bounding box center [122, 318] width 14 height 7
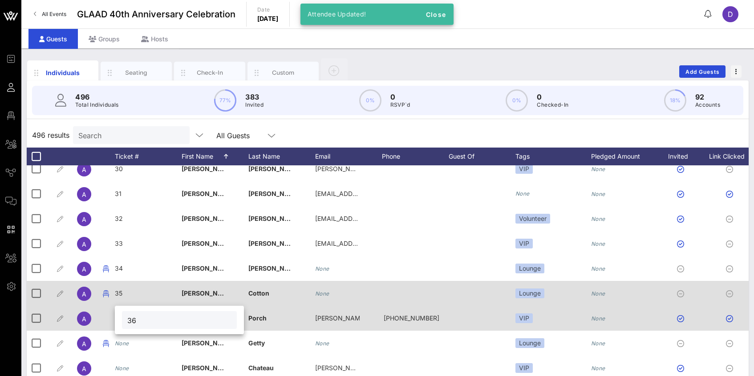
type input "36"
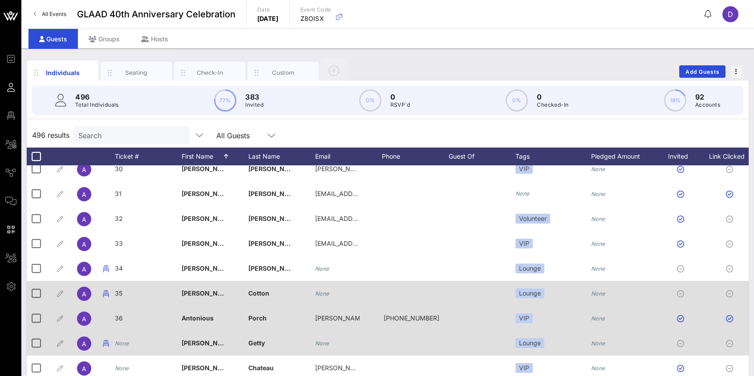
click at [121, 342] on icon "None" at bounding box center [122, 343] width 14 height 7
type input "37"
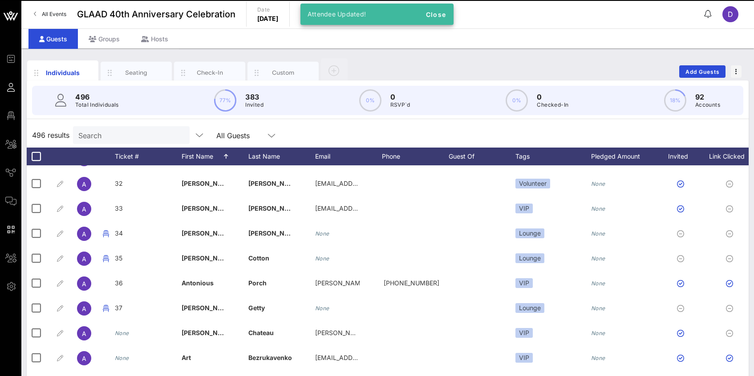
scroll to position [807, 0]
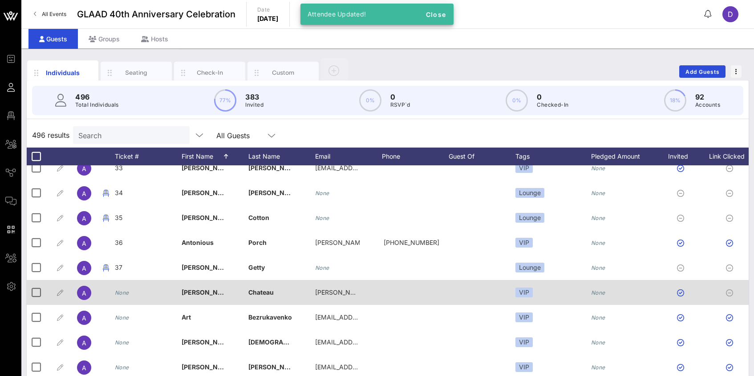
click at [125, 295] on icon "None" at bounding box center [122, 293] width 14 height 7
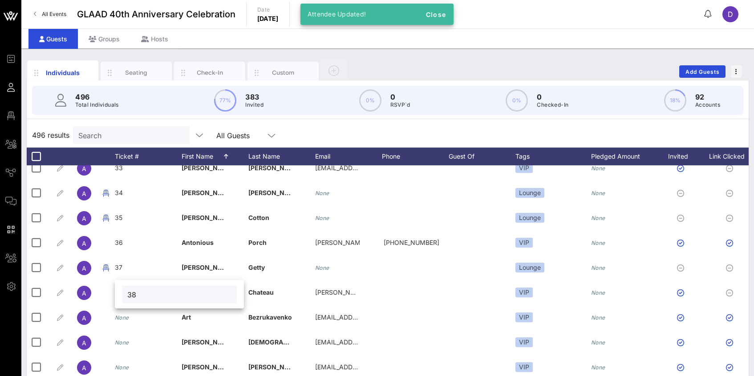
type input "38"
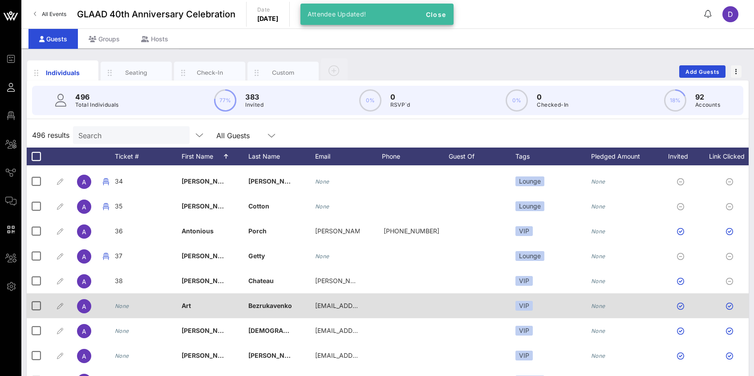
scroll to position [821, 0]
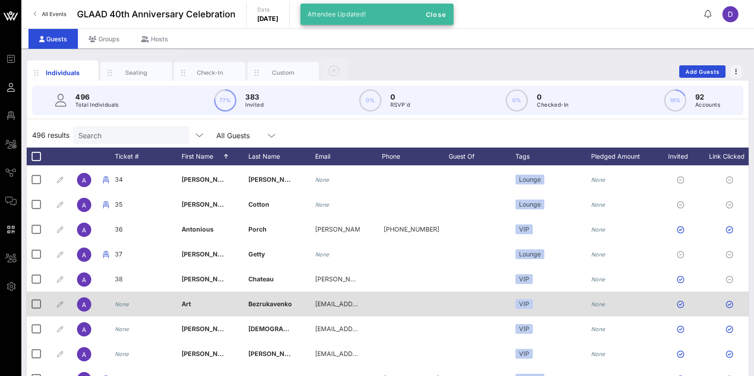
click at [123, 306] on icon "None" at bounding box center [122, 304] width 14 height 7
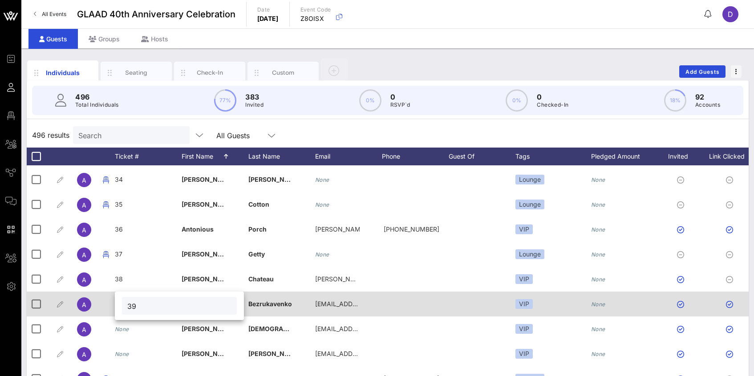
type input "39"
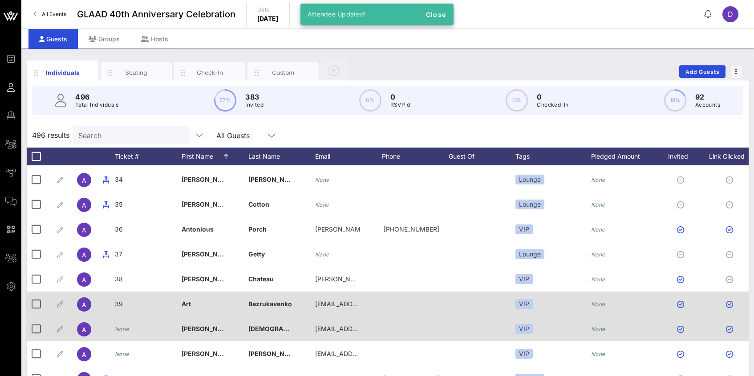
click at [126, 329] on icon "None" at bounding box center [122, 329] width 14 height 7
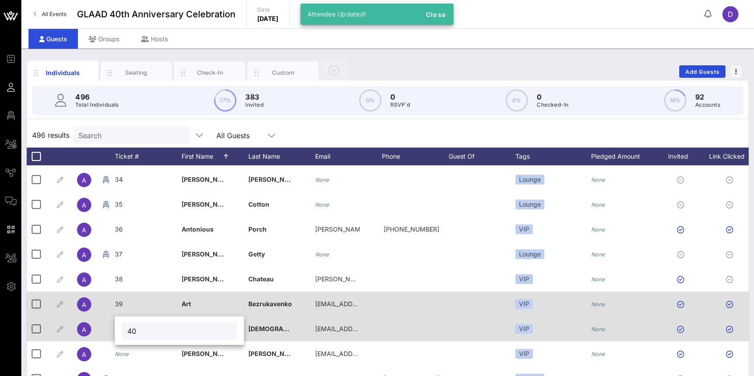
type input "40"
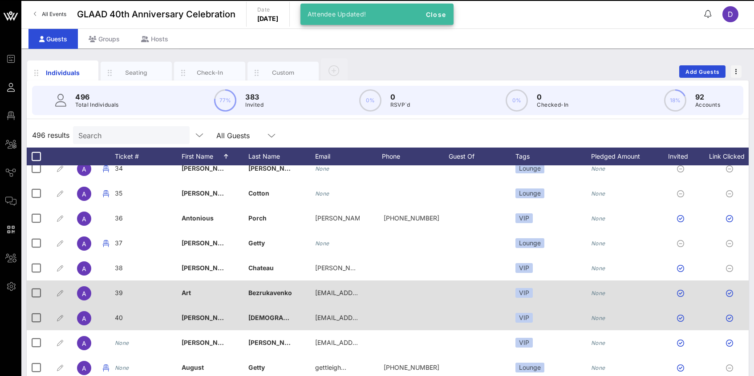
scroll to position [841, 0]
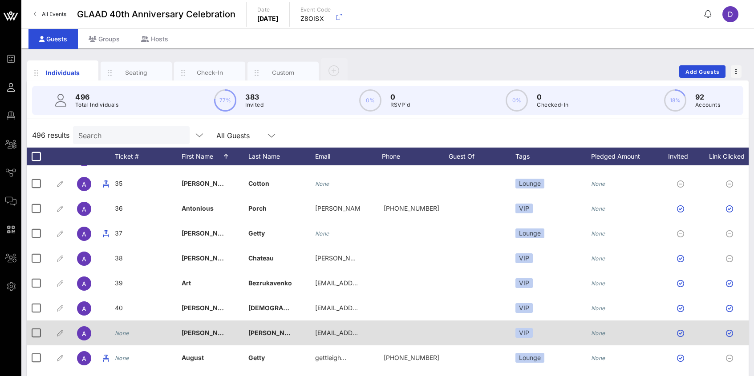
click at [129, 333] on icon "None" at bounding box center [122, 333] width 14 height 7
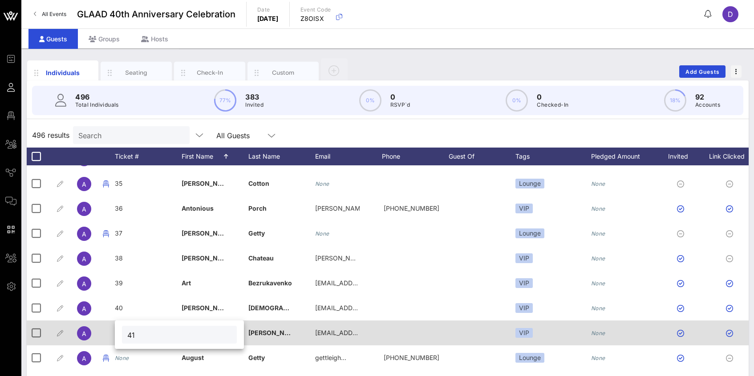
type input "41"
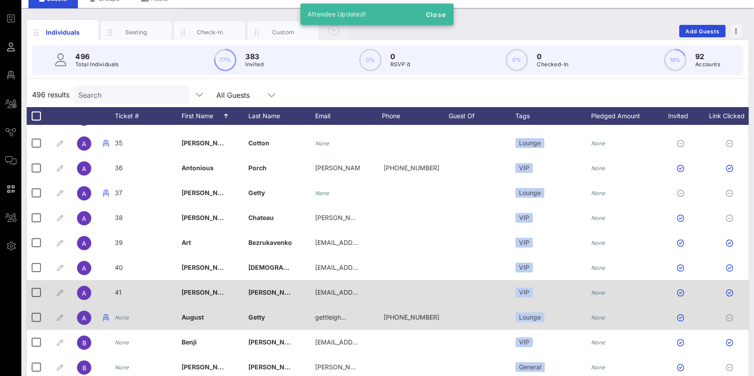
scroll to position [42, 0]
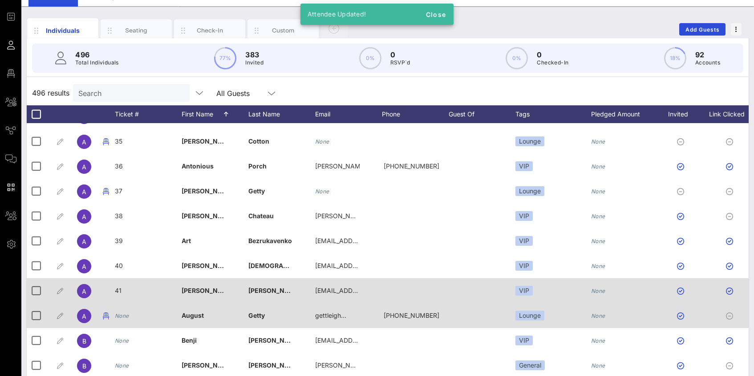
click at [126, 313] on icon "None" at bounding box center [122, 316] width 14 height 7
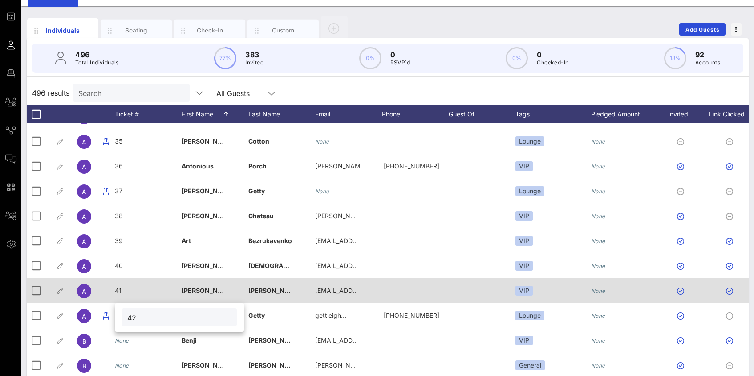
type input "42"
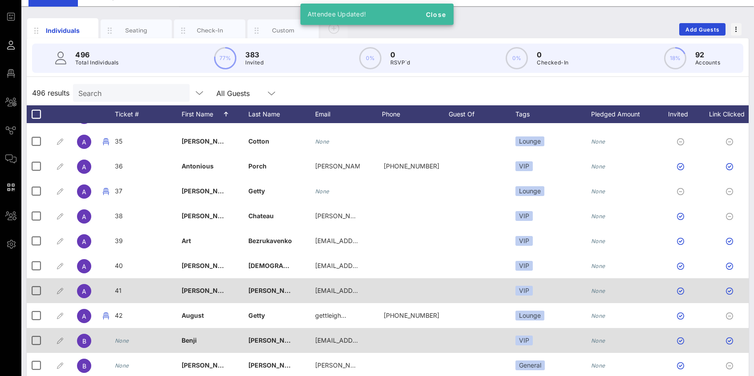
click at [121, 339] on icon "None" at bounding box center [122, 341] width 14 height 7
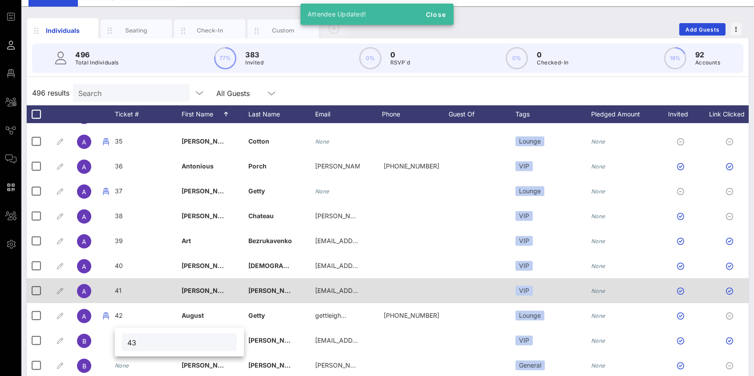
type input "43"
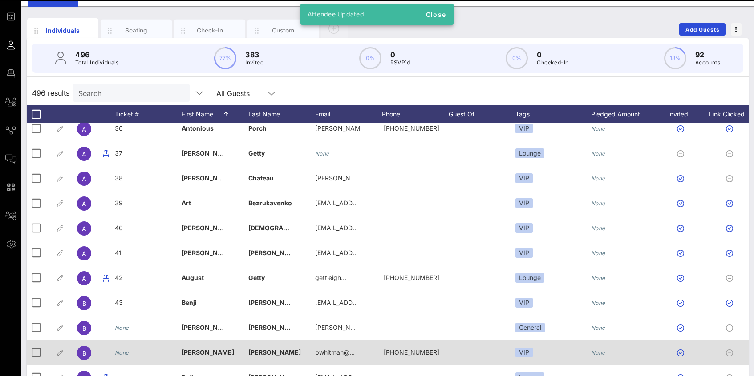
scroll to position [901, 0]
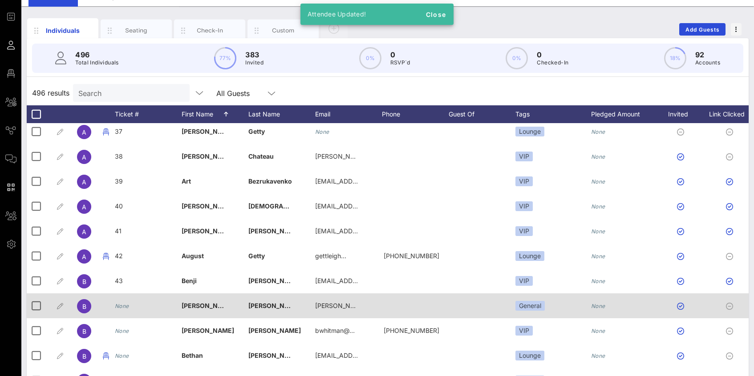
click at [123, 307] on icon "None" at bounding box center [122, 306] width 14 height 7
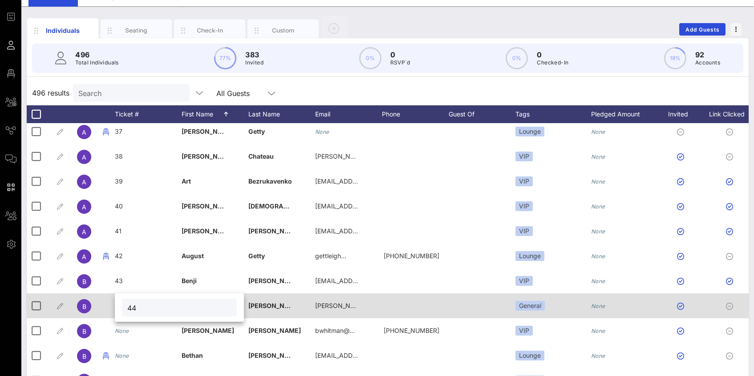
type input "44"
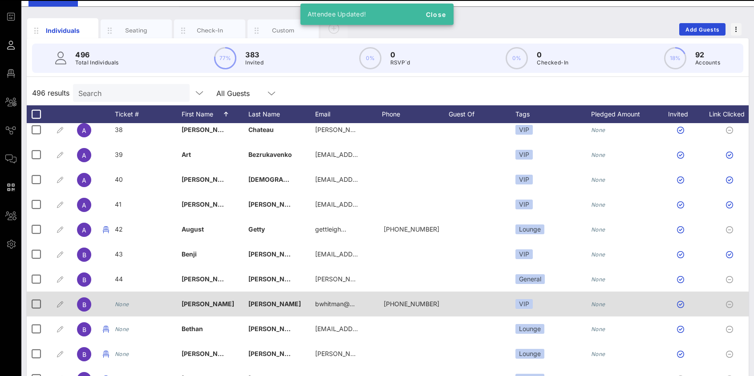
scroll to position [930, 0]
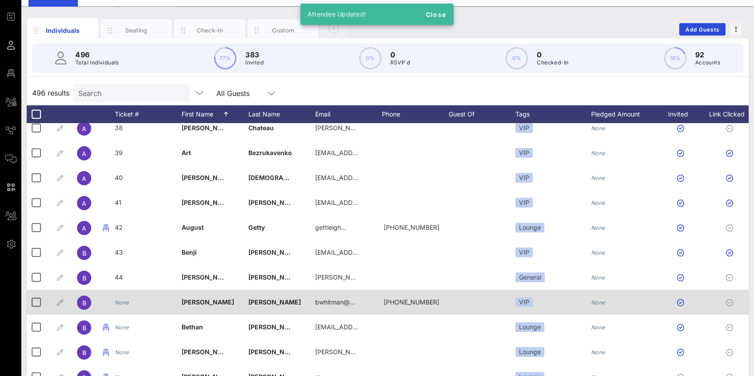
click at [120, 301] on icon "None" at bounding box center [122, 302] width 14 height 7
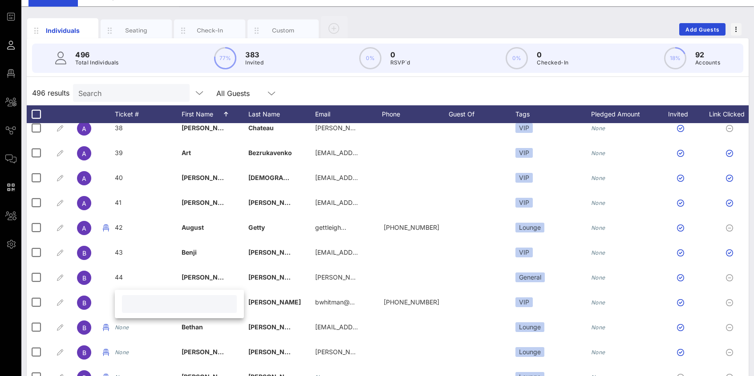
click at [134, 305] on input "text" at bounding box center [179, 305] width 104 height 12
type input "45"
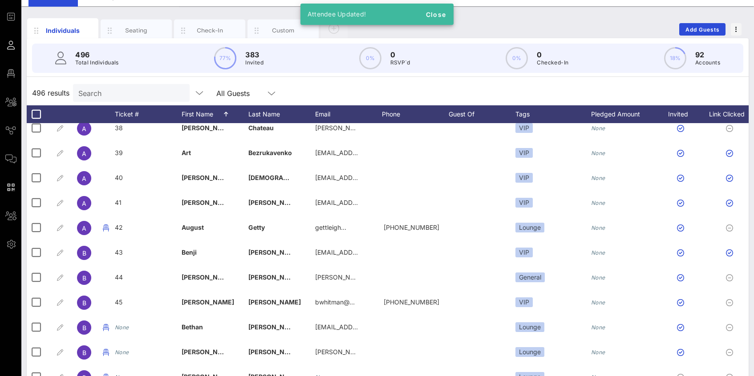
scroll to position [955, 0]
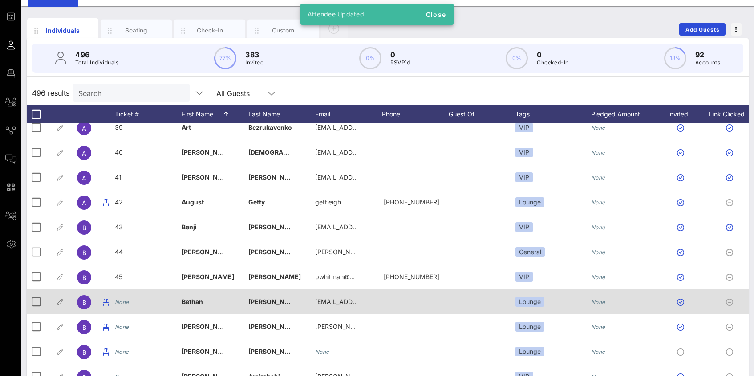
click at [120, 299] on icon "None" at bounding box center [122, 302] width 14 height 7
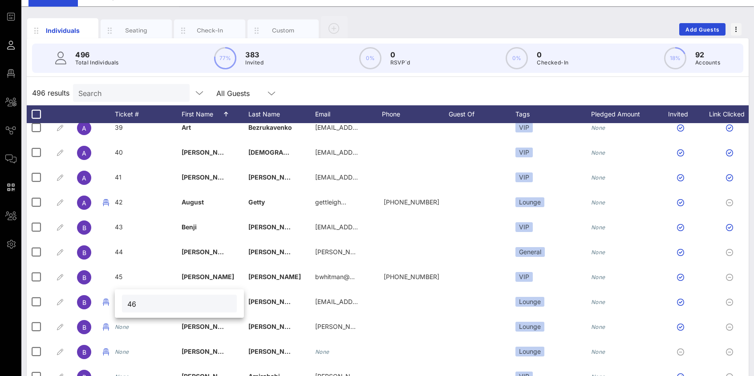
type input "46"
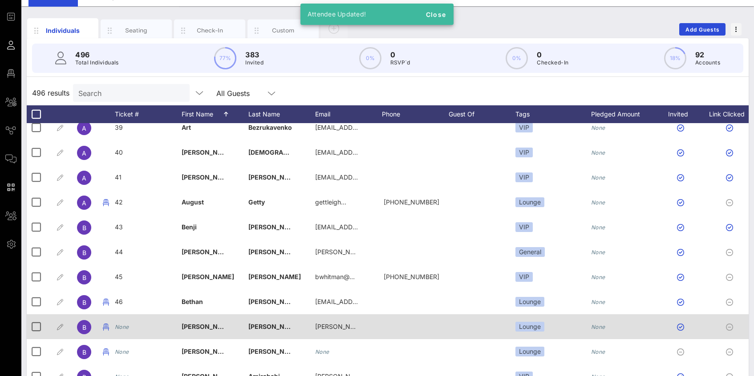
click at [121, 327] on icon "None" at bounding box center [122, 327] width 14 height 7
type input "47"
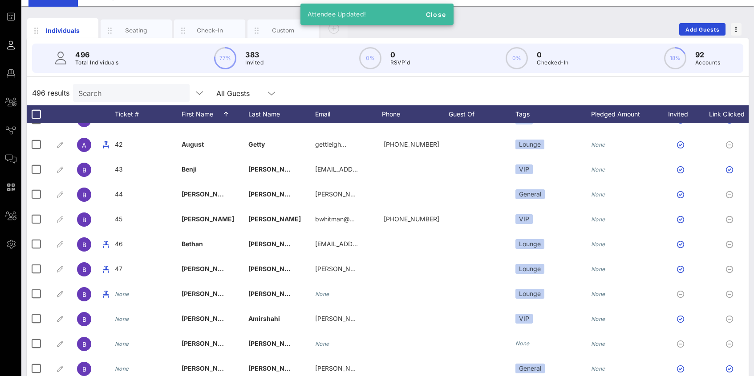
scroll to position [1028, 0]
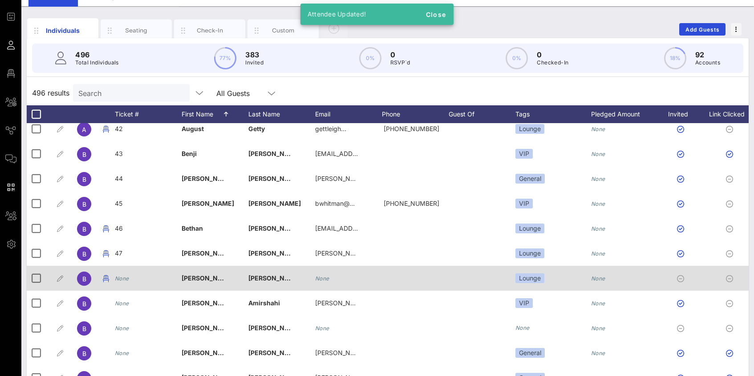
click at [122, 281] on icon "None" at bounding box center [122, 278] width 14 height 7
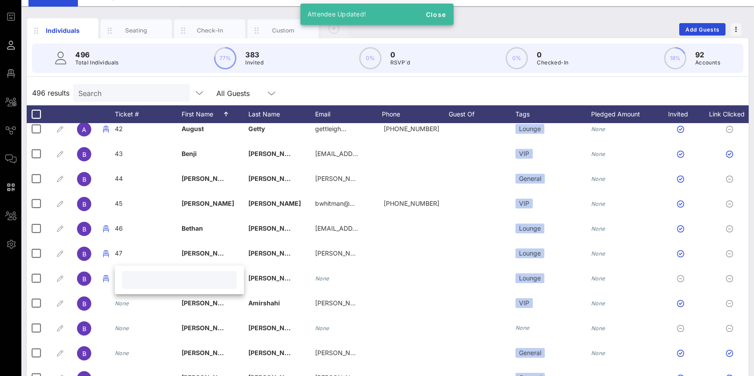
click at [143, 282] on input "text" at bounding box center [179, 281] width 104 height 12
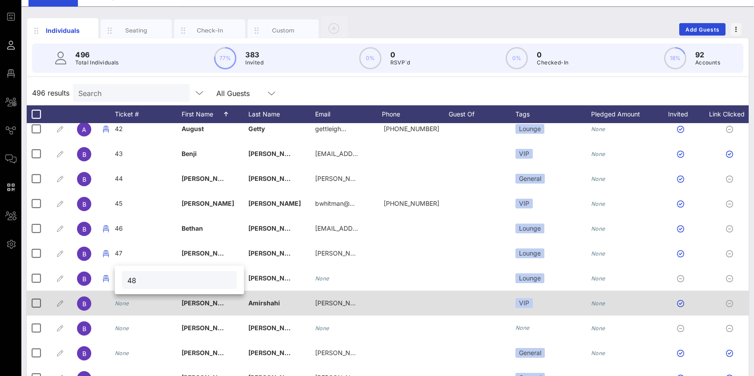
type input "48"
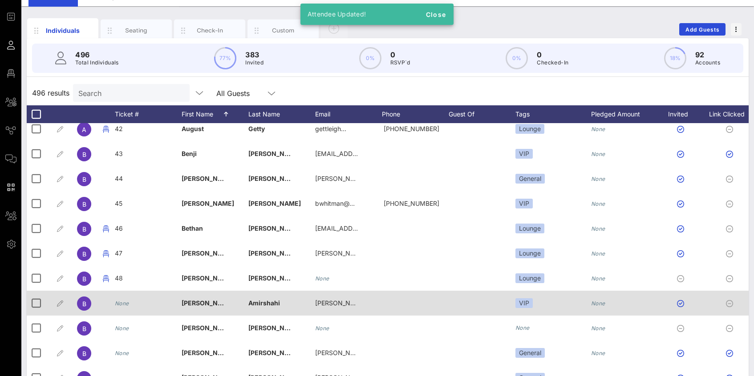
click at [124, 303] on icon "None" at bounding box center [122, 303] width 14 height 7
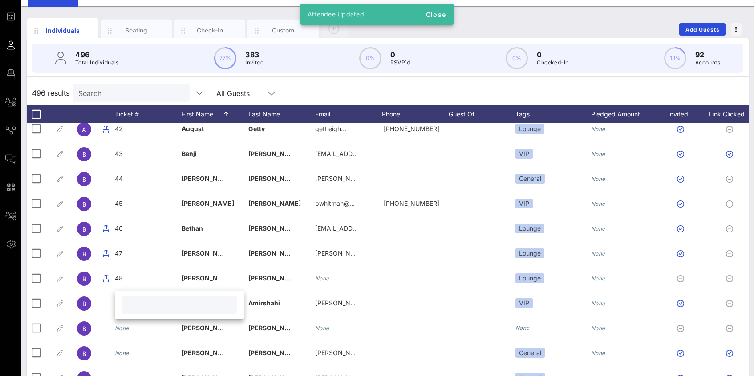
click at [138, 304] on input "text" at bounding box center [179, 305] width 104 height 12
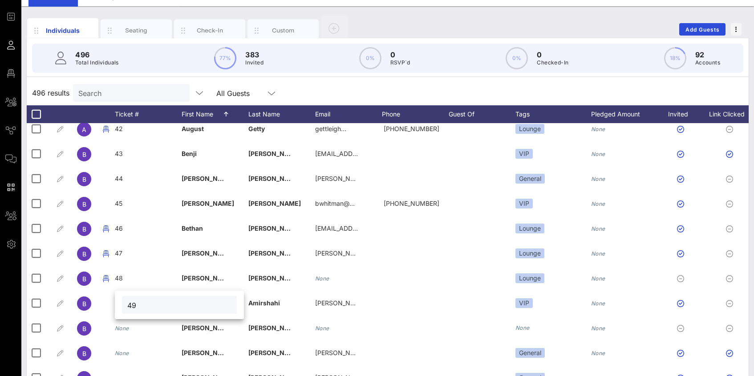
type input "49"
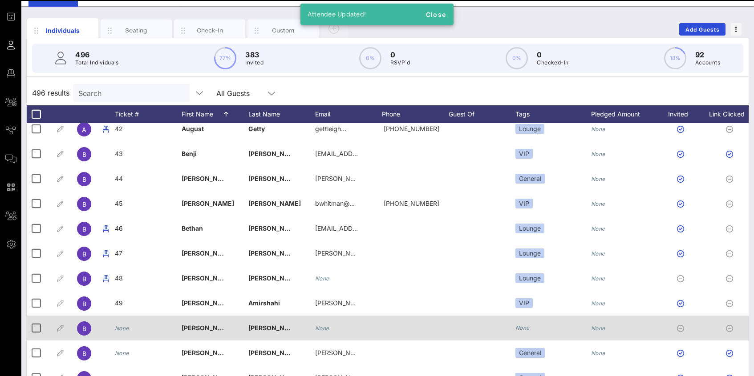
click at [123, 326] on icon "None" at bounding box center [122, 328] width 14 height 7
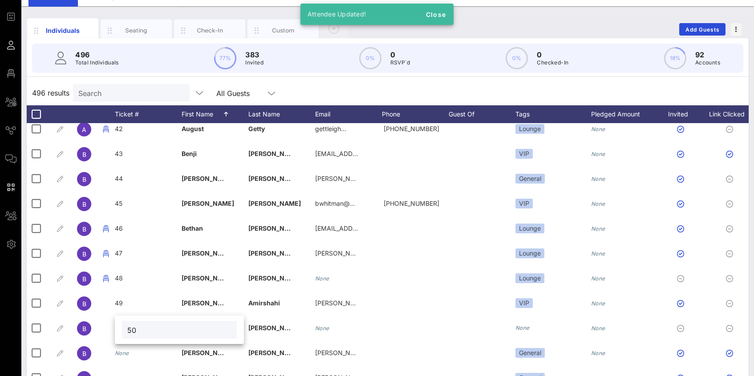
type input "50"
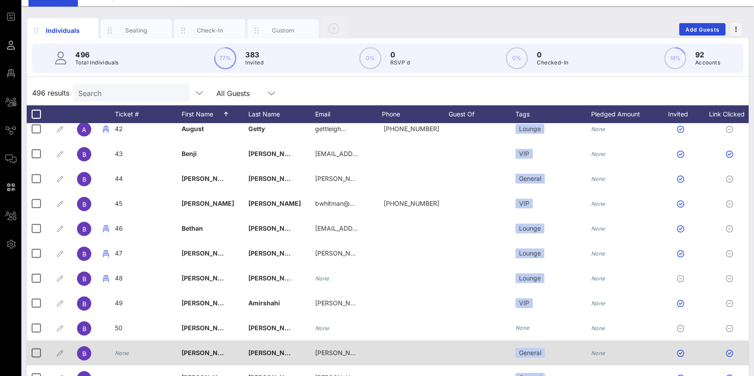
click at [118, 351] on icon "None" at bounding box center [122, 353] width 14 height 7
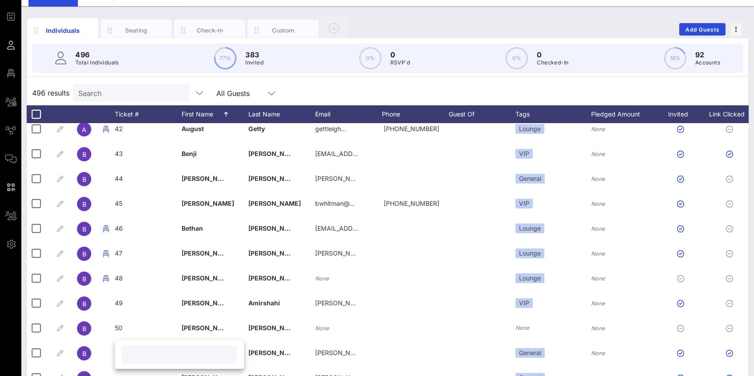
click at [129, 356] on input "text" at bounding box center [179, 355] width 104 height 12
type input "51"
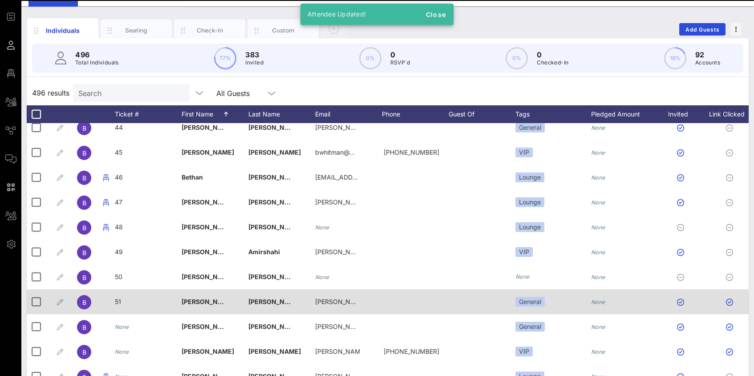
scroll to position [1087, 0]
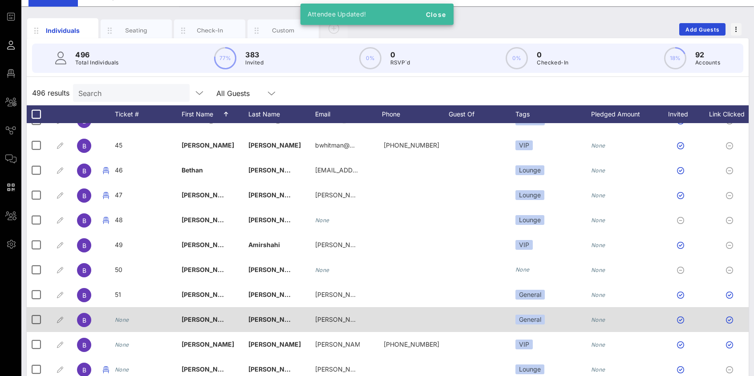
click at [122, 319] on icon "None" at bounding box center [122, 320] width 14 height 7
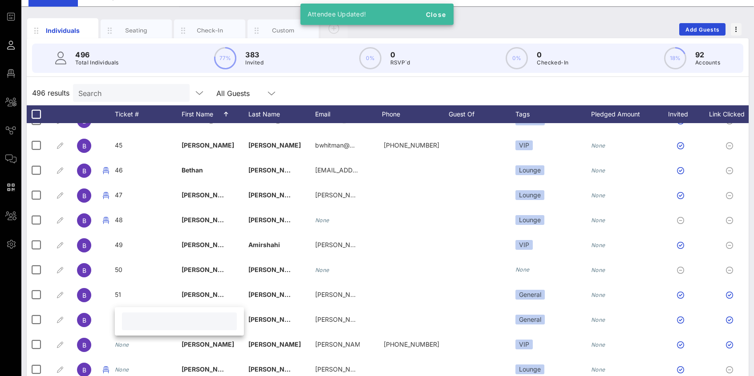
click at [134, 321] on input "text" at bounding box center [179, 322] width 104 height 12
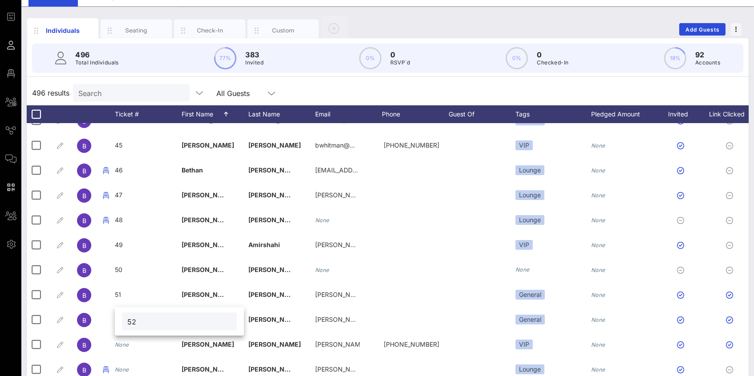
type input "52"
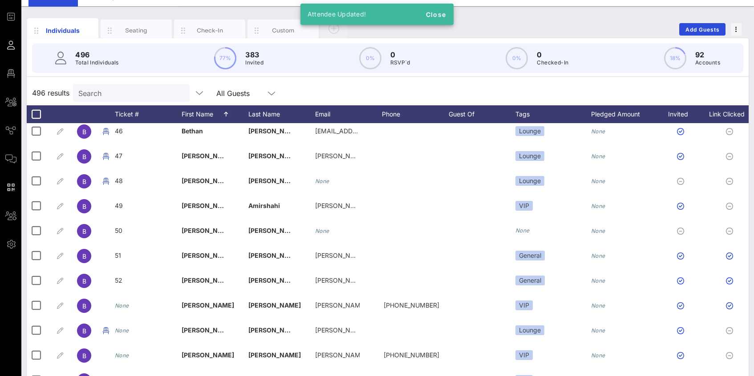
scroll to position [1137, 0]
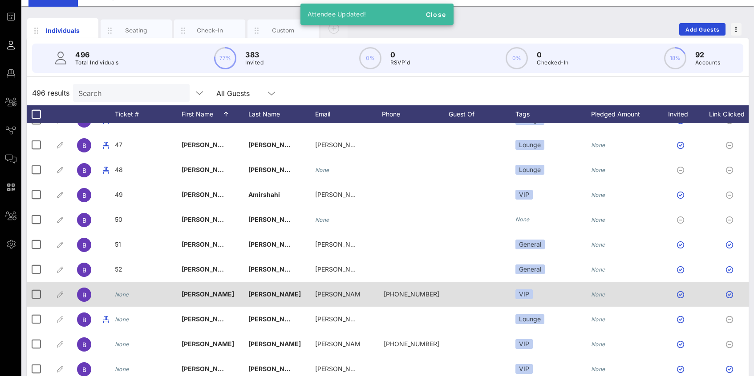
click at [125, 296] on icon "None" at bounding box center [122, 294] width 14 height 7
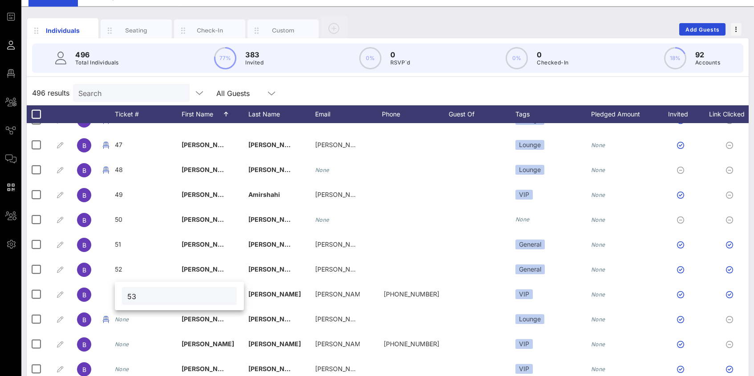
type input "53"
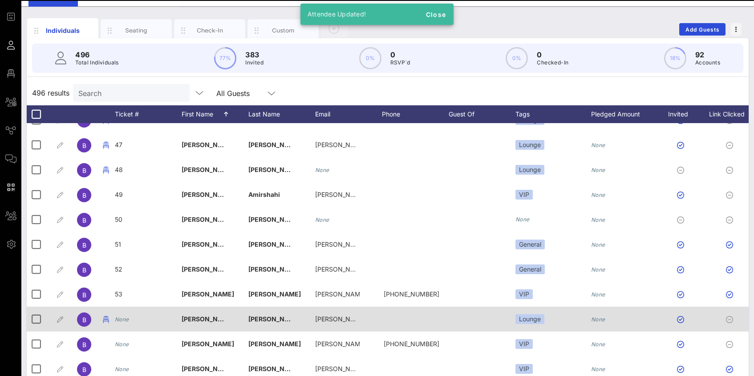
scroll to position [1142, 0]
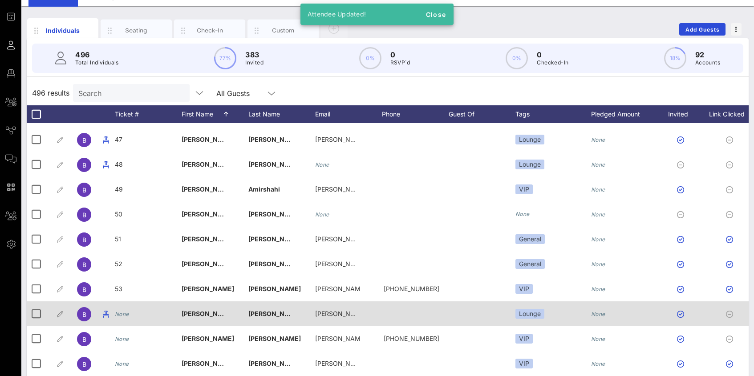
click at [123, 318] on div "None" at bounding box center [122, 314] width 14 height 25
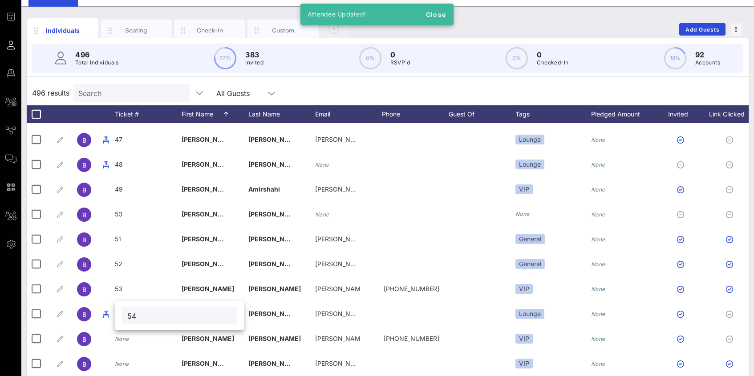
type input "54"
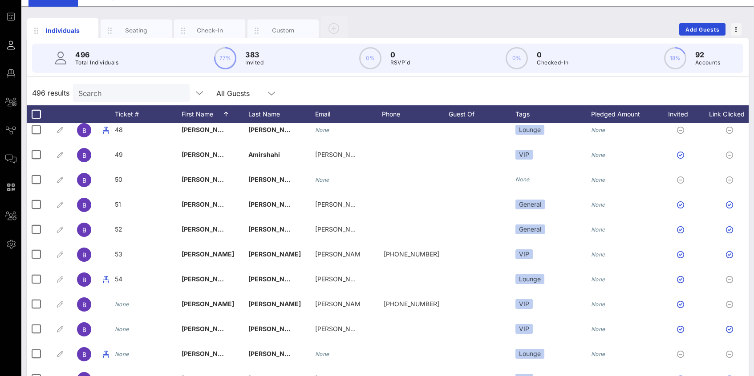
scroll to position [1183, 0]
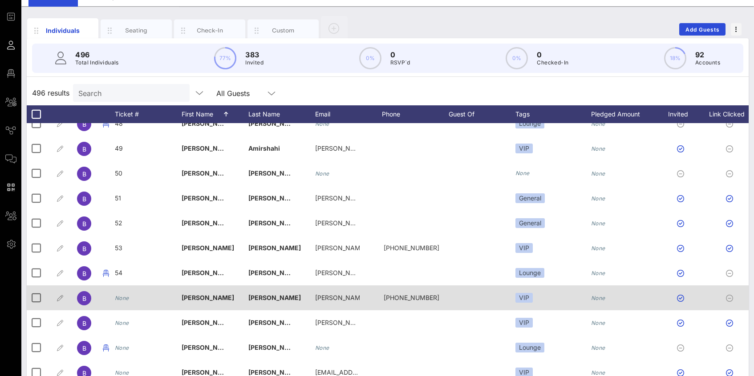
click at [127, 298] on icon "None" at bounding box center [122, 298] width 14 height 7
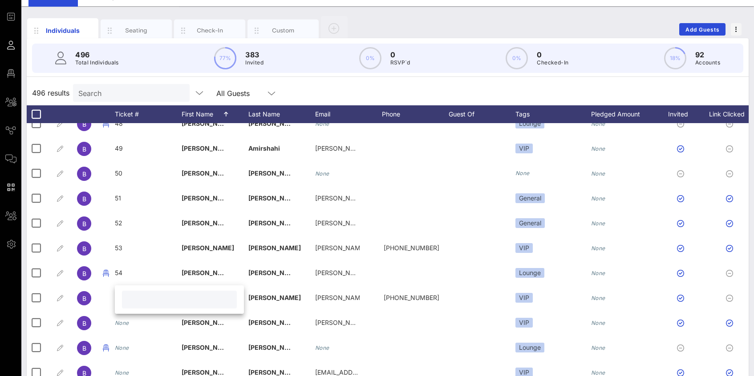
click at [134, 299] on input "text" at bounding box center [179, 300] width 104 height 12
type input "55"
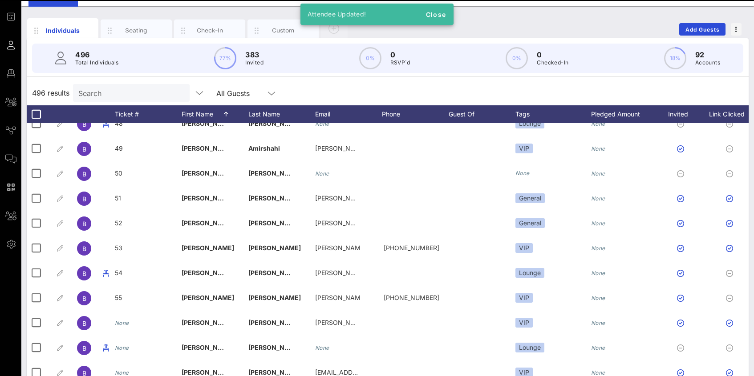
scroll to position [1199, 0]
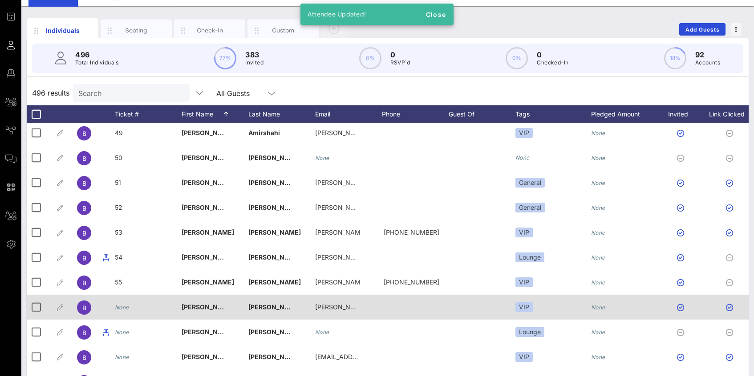
click at [122, 302] on div "None" at bounding box center [122, 307] width 14 height 25
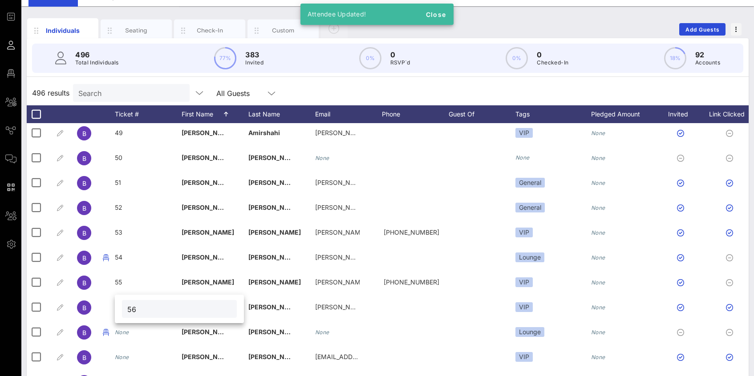
type input "56"
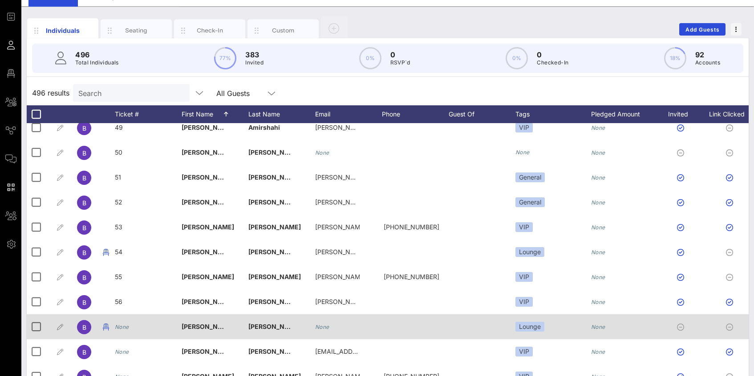
scroll to position [1211, 0]
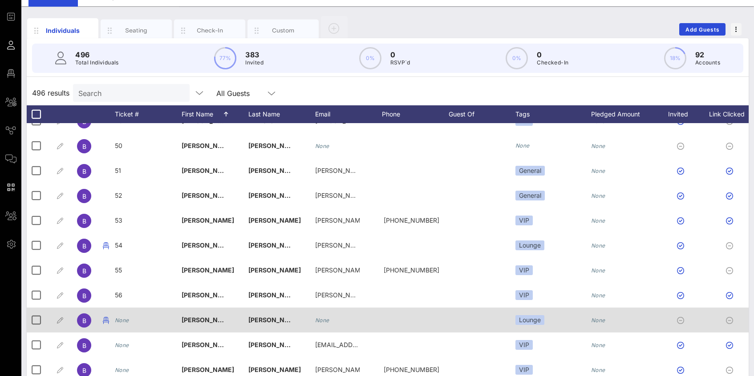
click at [123, 322] on icon "None" at bounding box center [122, 320] width 14 height 7
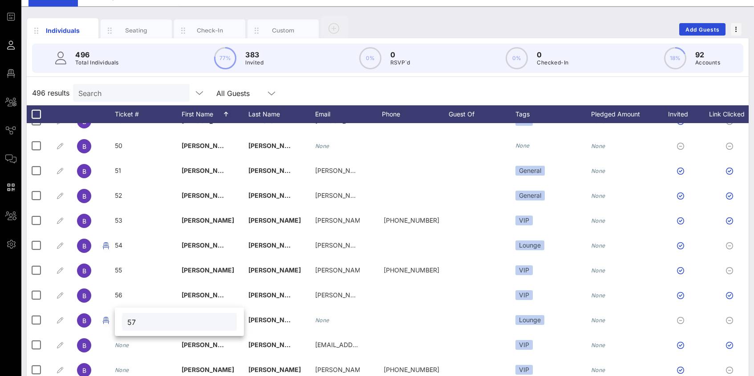
type input "57"
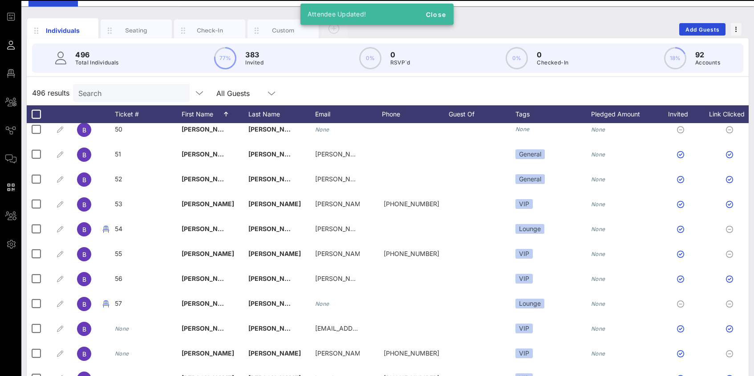
scroll to position [1236, 0]
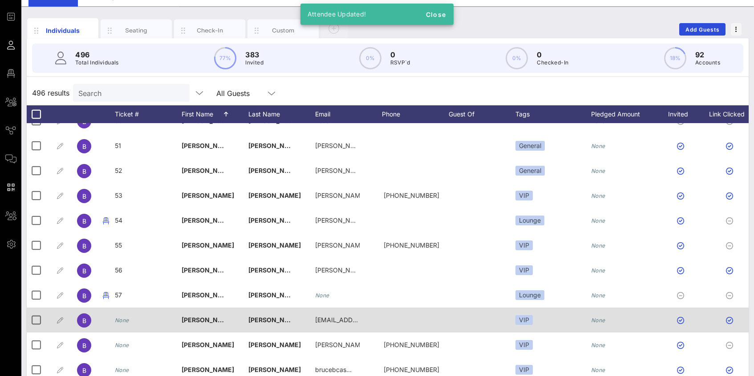
click at [125, 321] on icon "None" at bounding box center [122, 320] width 14 height 7
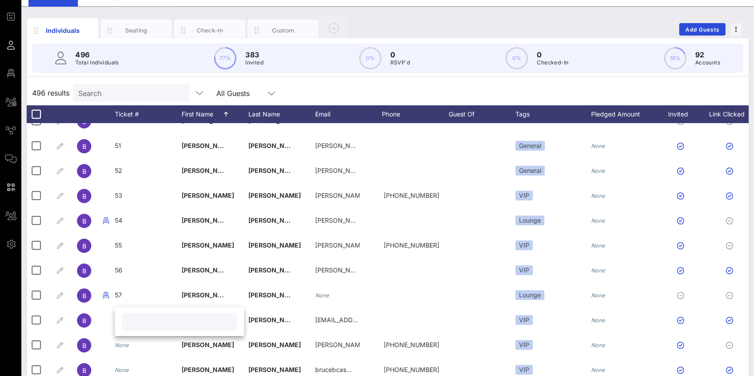
click at [142, 323] on input "text" at bounding box center [179, 322] width 104 height 12
type input "58"
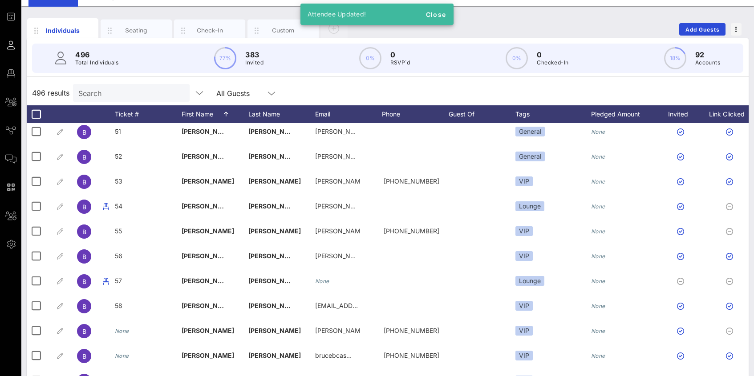
scroll to position [1270, 0]
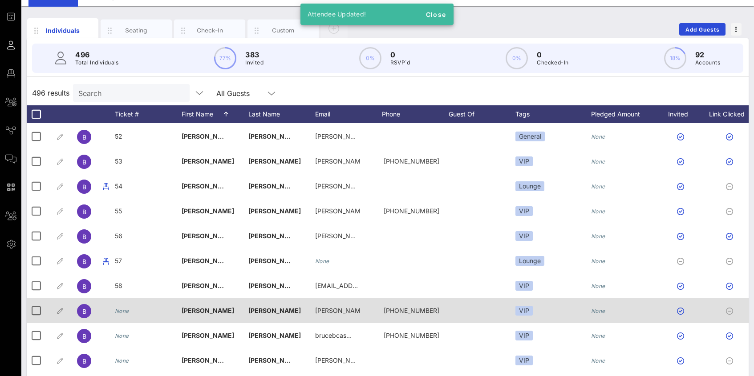
click at [126, 312] on icon "None" at bounding box center [122, 311] width 14 height 7
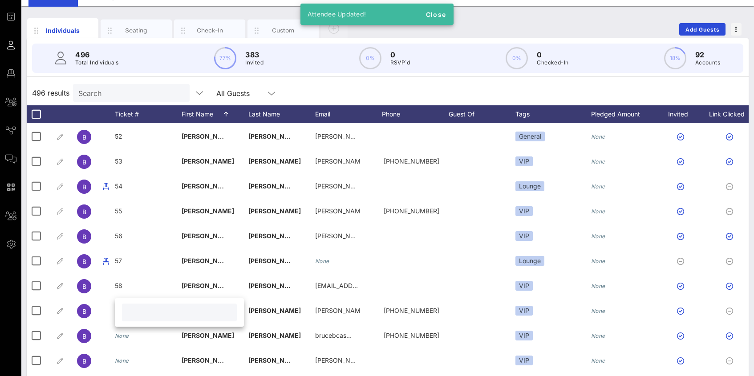
click at [142, 313] on input "text" at bounding box center [179, 313] width 104 height 12
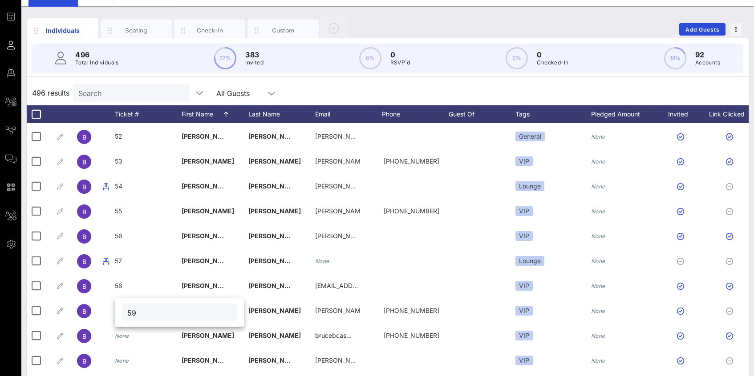
type input "59"
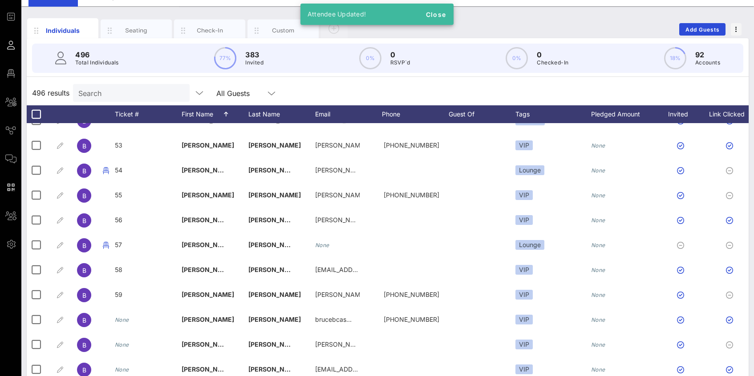
scroll to position [1286, 0]
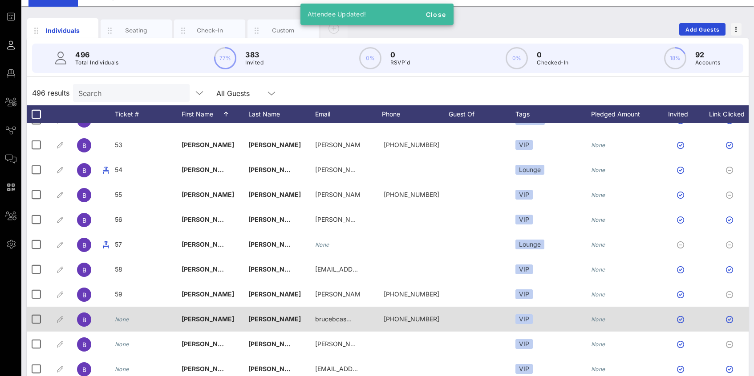
click at [128, 315] on div "None" at bounding box center [122, 319] width 14 height 25
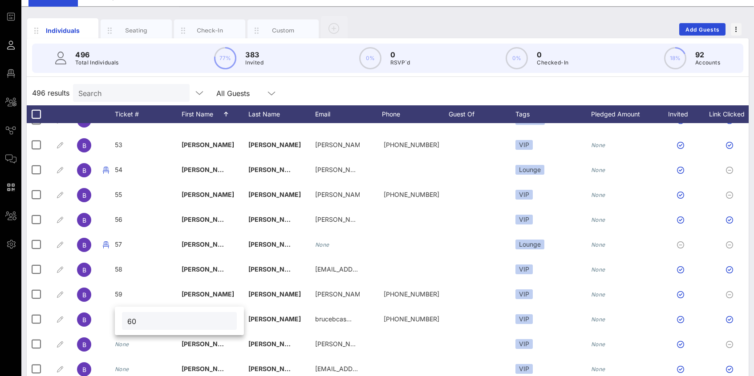
type input "60"
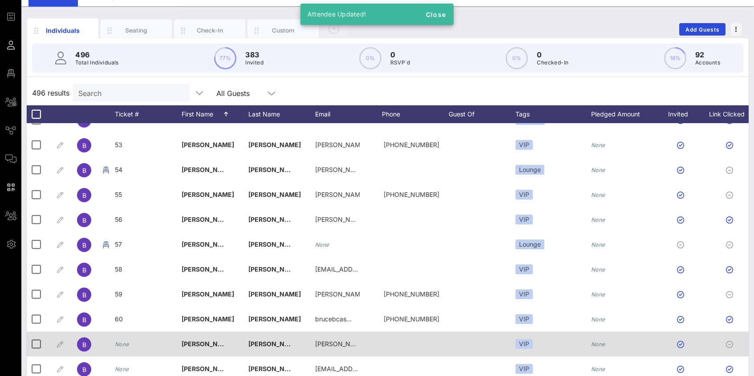
click at [130, 342] on div "None" at bounding box center [148, 349] width 67 height 35
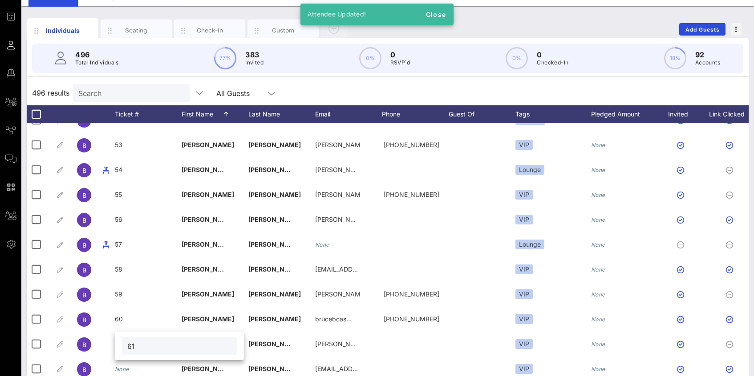
type input "61"
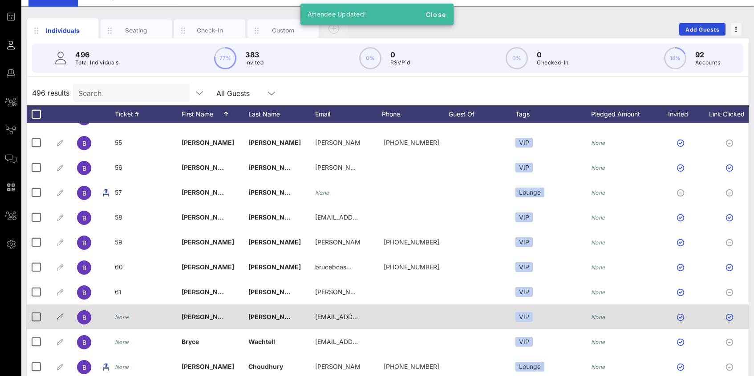
scroll to position [1351, 0]
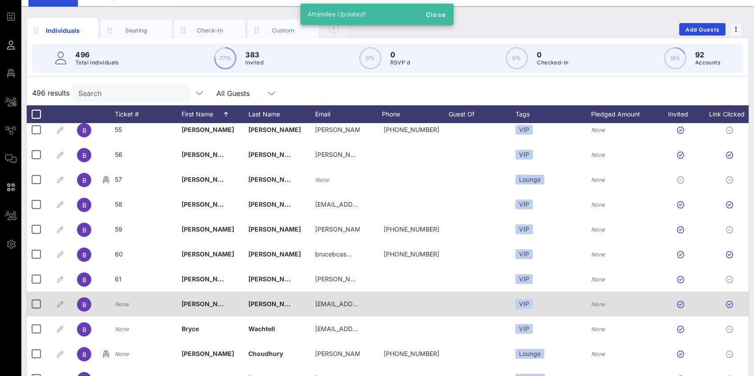
click at [127, 310] on div "None" at bounding box center [122, 304] width 14 height 25
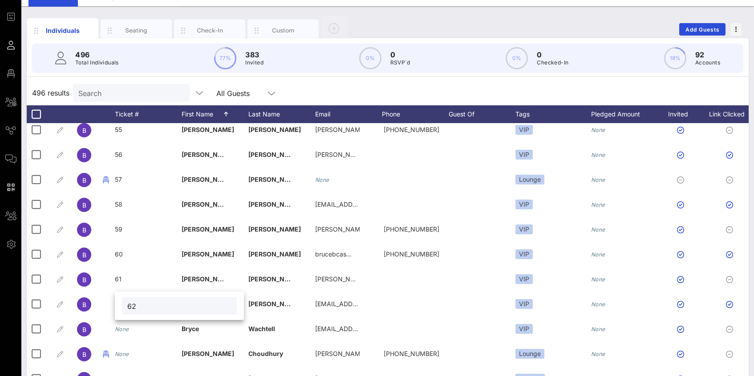
type input "62"
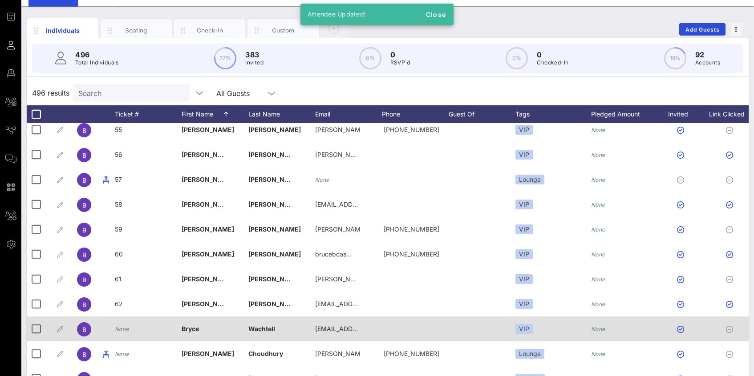
click at [119, 331] on icon "None" at bounding box center [122, 329] width 14 height 7
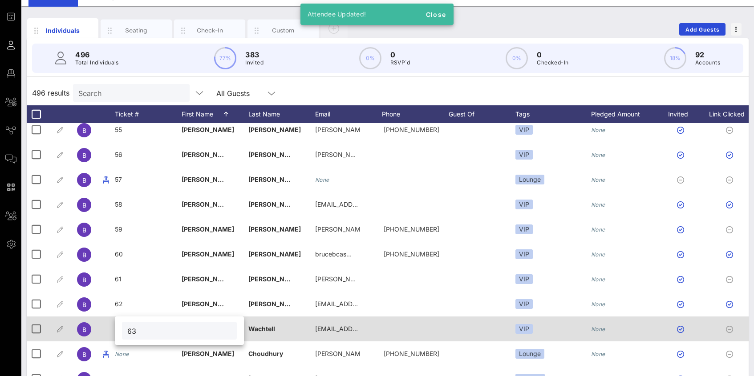
type input "63"
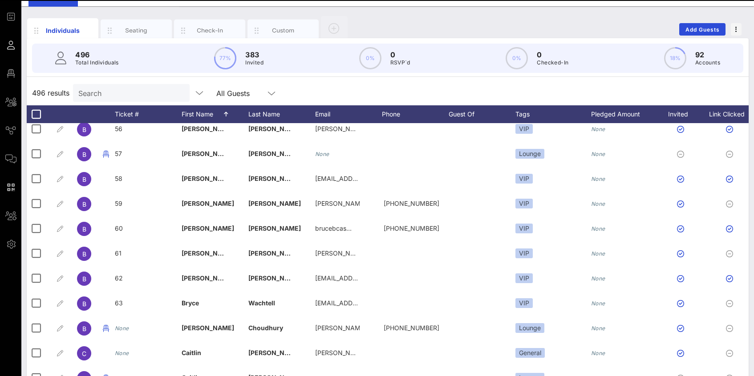
scroll to position [1395, 0]
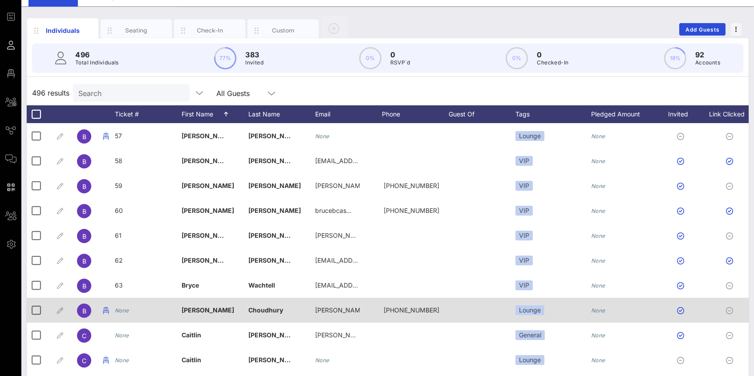
click at [125, 316] on div "None" at bounding box center [122, 310] width 14 height 25
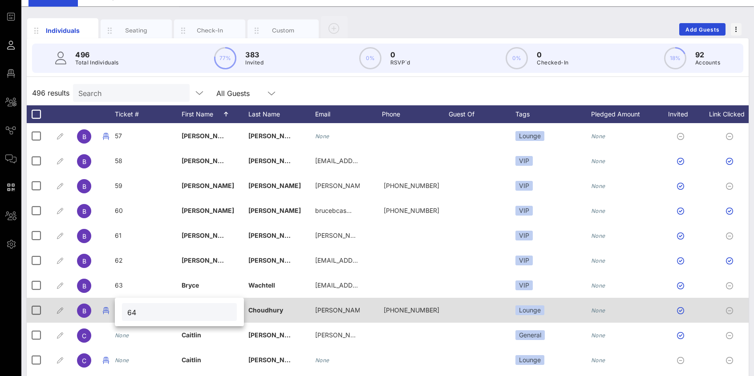
type input "64"
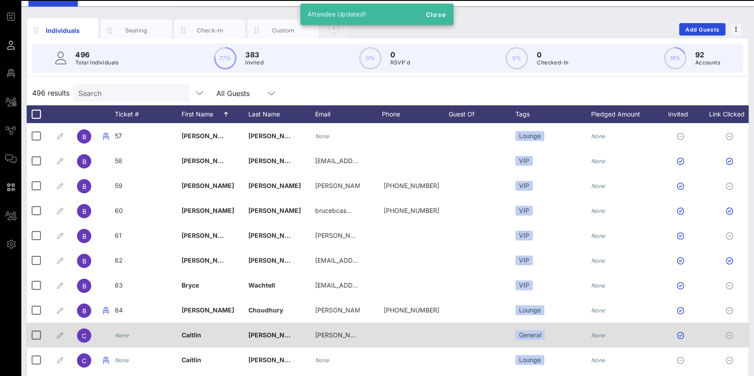
click at [122, 334] on icon "None" at bounding box center [122, 335] width 14 height 7
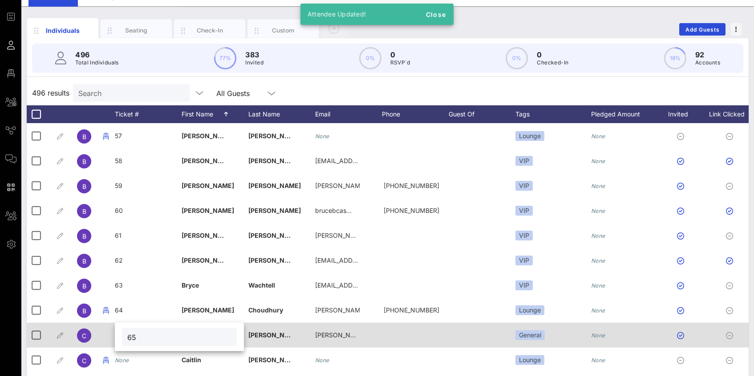
type input "65"
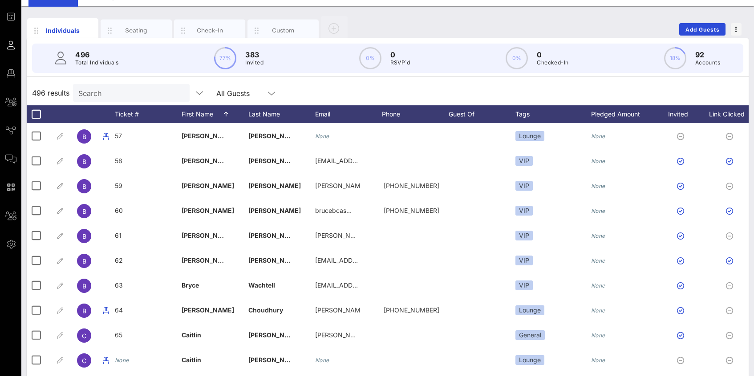
scroll to position [1433, 0]
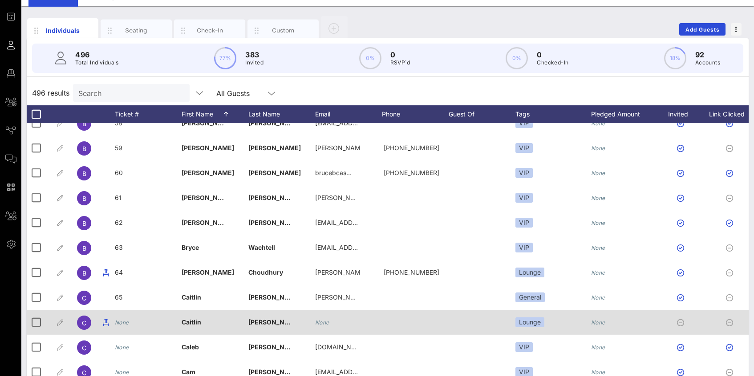
click at [125, 321] on icon "None" at bounding box center [122, 322] width 14 height 7
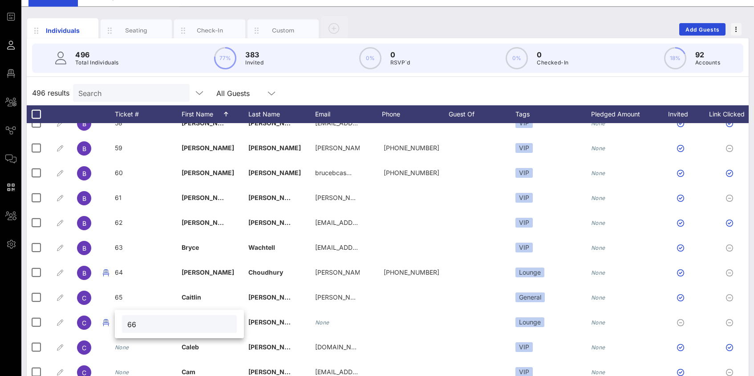
type input "66"
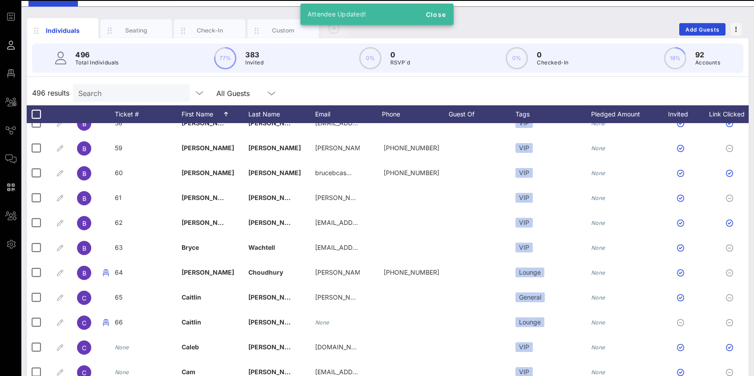
scroll to position [1451, 0]
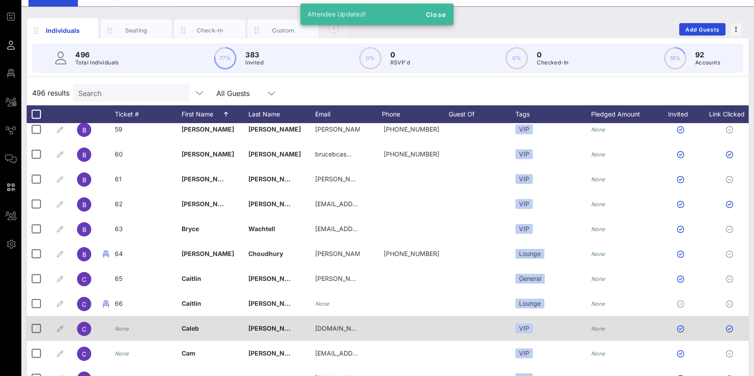
click at [123, 332] on icon "None" at bounding box center [122, 329] width 14 height 7
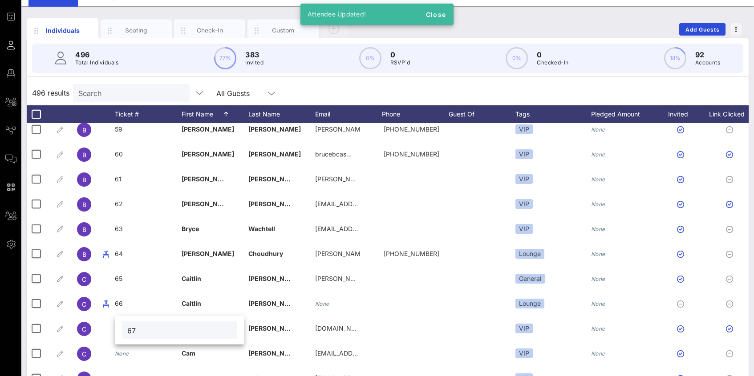
type input "67"
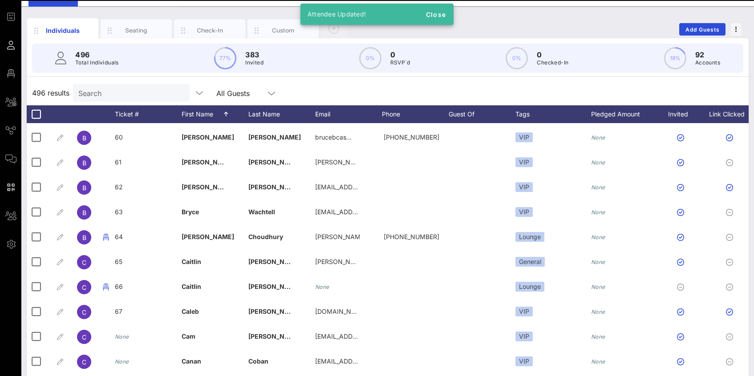
scroll to position [1470, 0]
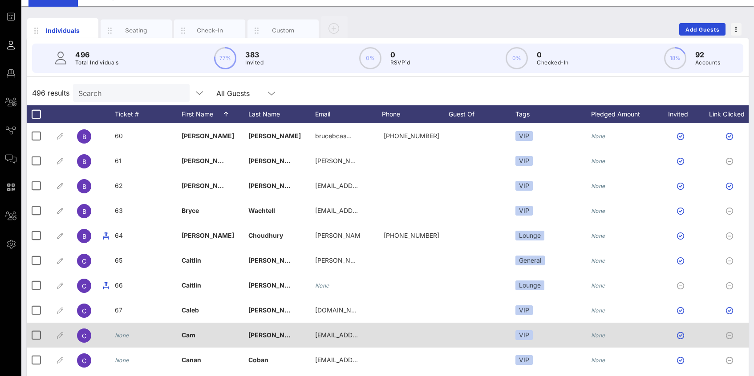
click at [123, 335] on icon "None" at bounding box center [122, 335] width 14 height 7
type input "68"
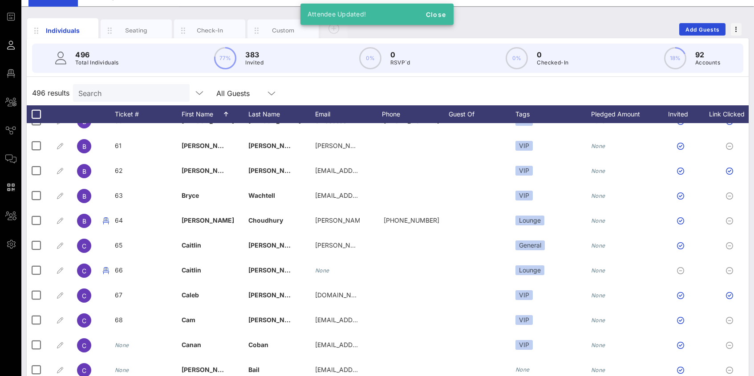
scroll to position [1491, 0]
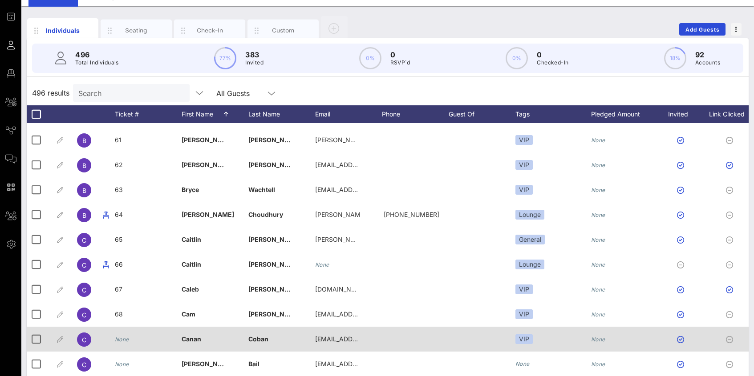
click at [121, 342] on icon "None" at bounding box center [122, 339] width 14 height 7
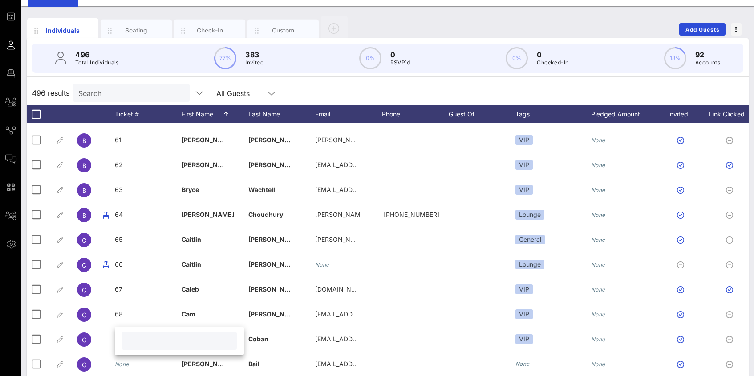
click at [133, 343] on input "text" at bounding box center [179, 342] width 104 height 12
type input "69"
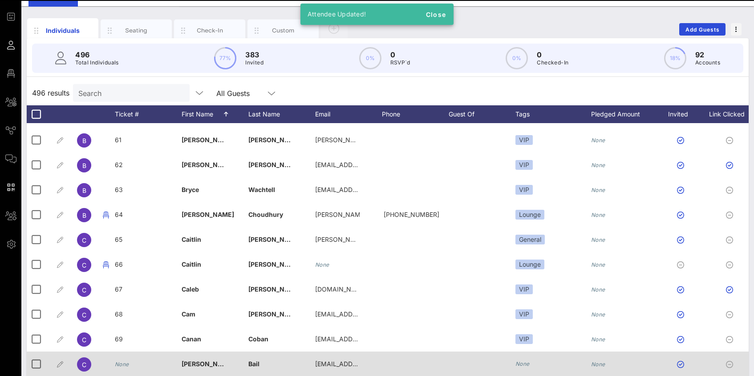
scroll to position [1553, 0]
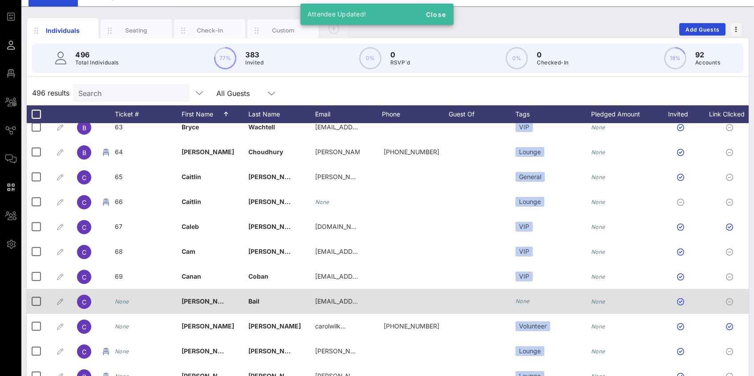
click at [123, 302] on icon "None" at bounding box center [122, 302] width 14 height 7
type input "70"
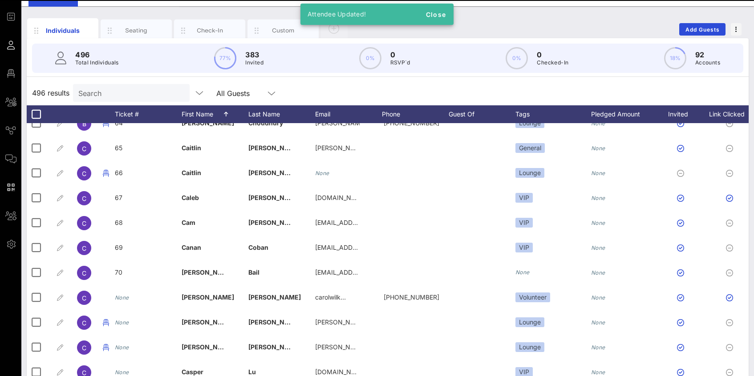
scroll to position [1583, 0]
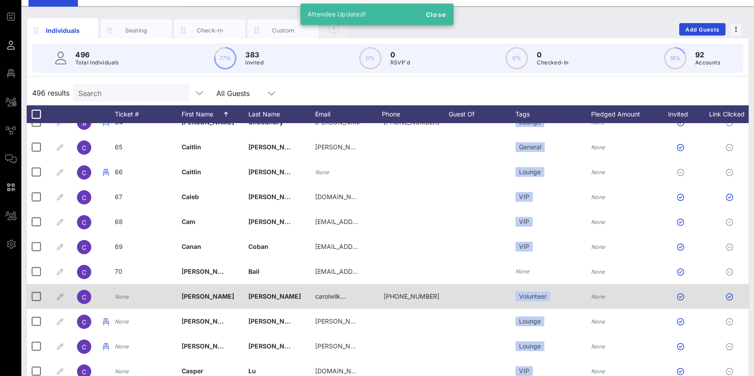
click at [120, 302] on div "None" at bounding box center [122, 296] width 14 height 25
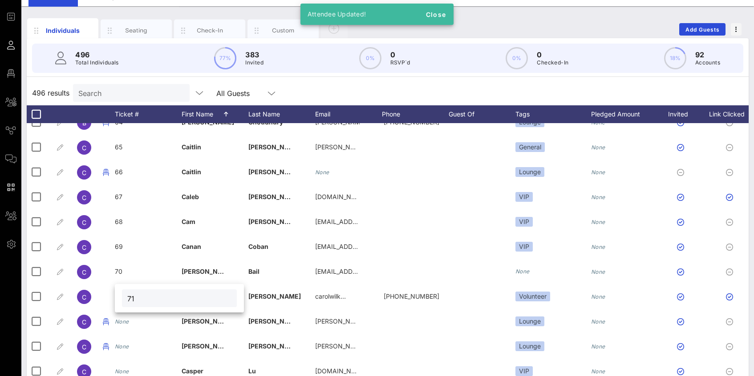
type input "71"
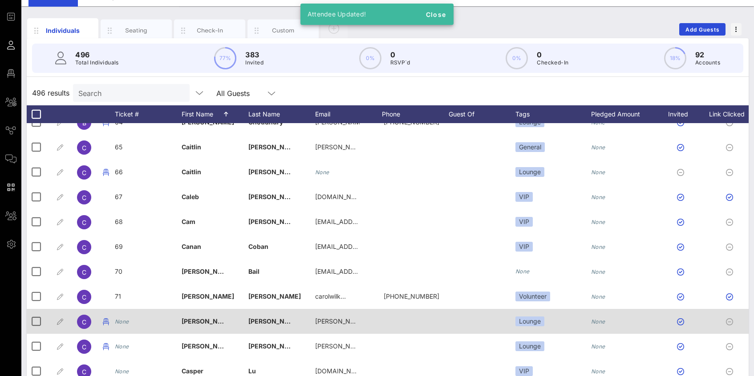
click at [121, 316] on div "None" at bounding box center [122, 321] width 14 height 25
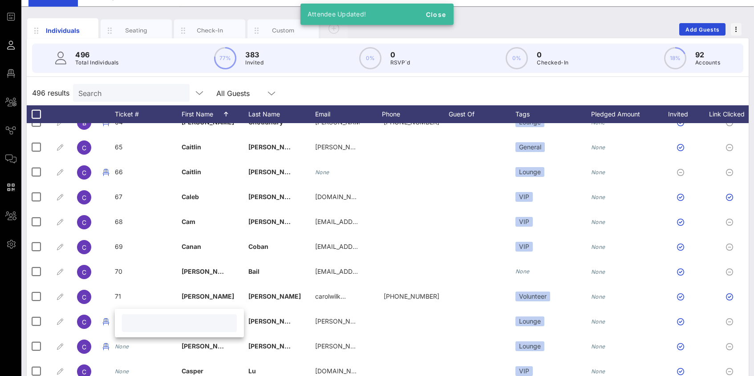
click at [136, 324] on input "text" at bounding box center [179, 324] width 104 height 12
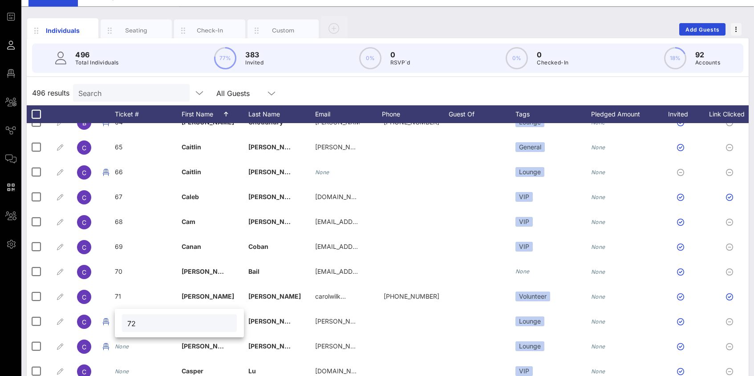
type input "72"
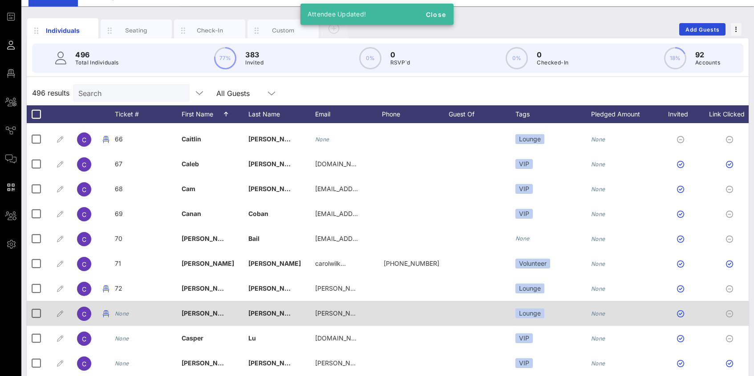
scroll to position [1632, 0]
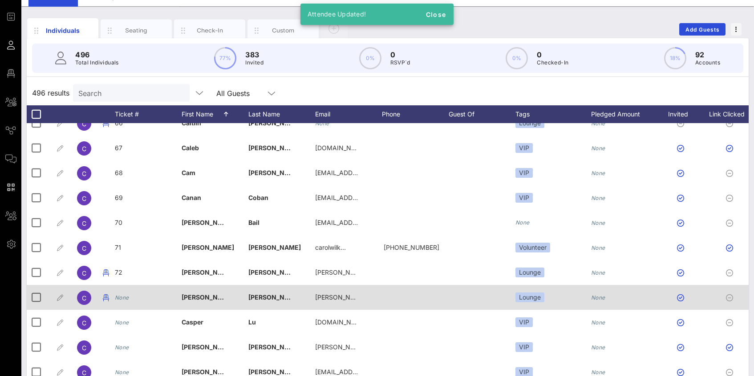
click at [125, 299] on icon "None" at bounding box center [122, 298] width 14 height 7
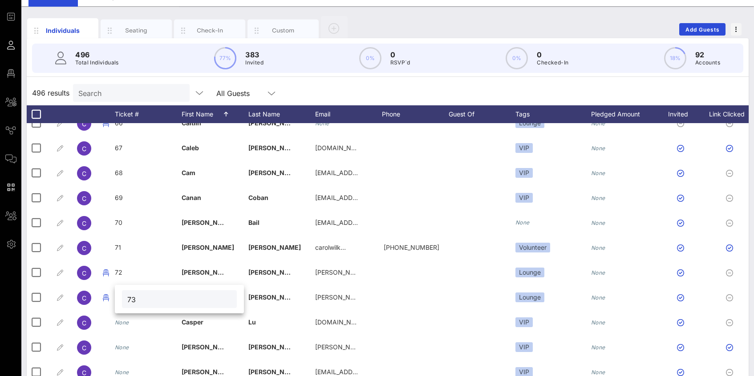
type input "73"
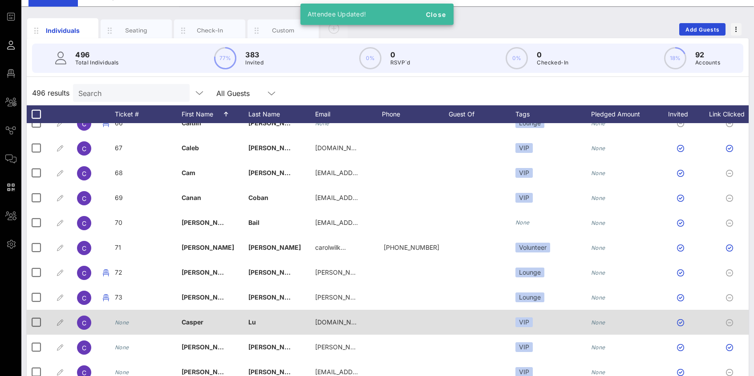
click at [124, 320] on icon "None" at bounding box center [122, 322] width 14 height 7
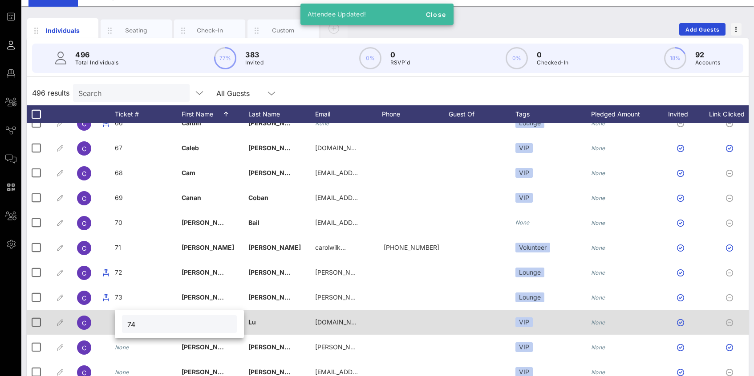
type input "74"
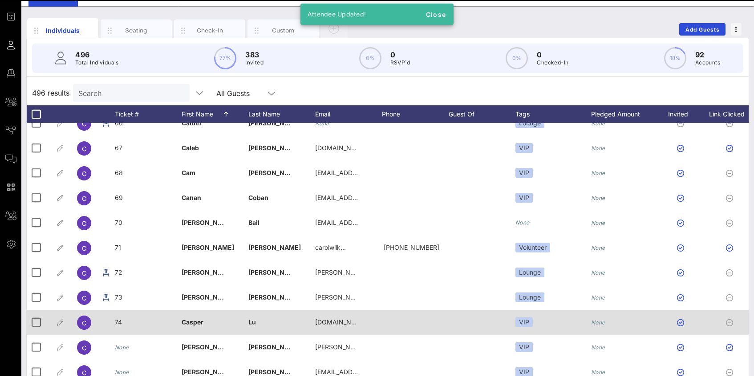
scroll to position [1657, 0]
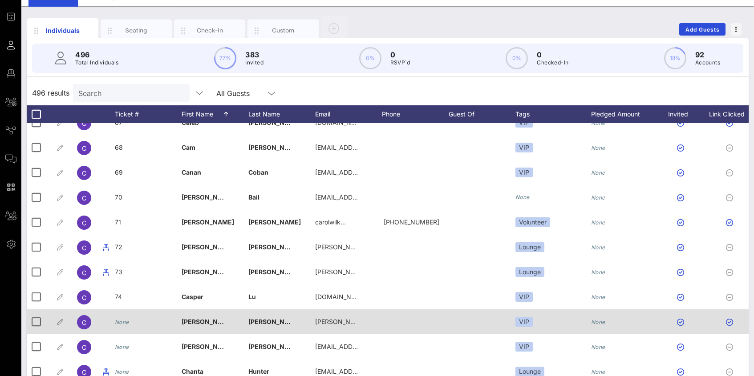
click at [123, 320] on icon "None" at bounding box center [122, 322] width 14 height 7
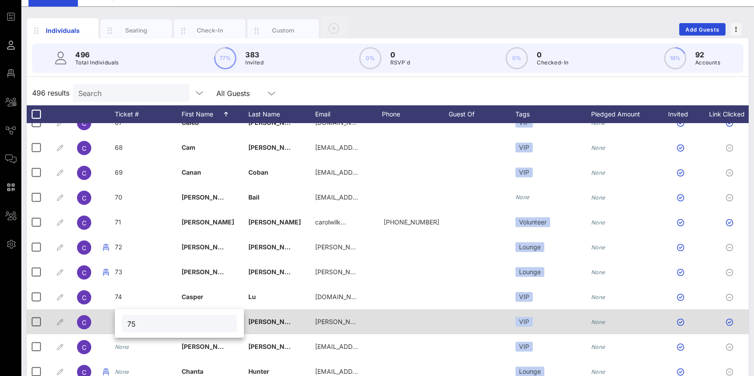
type input "75"
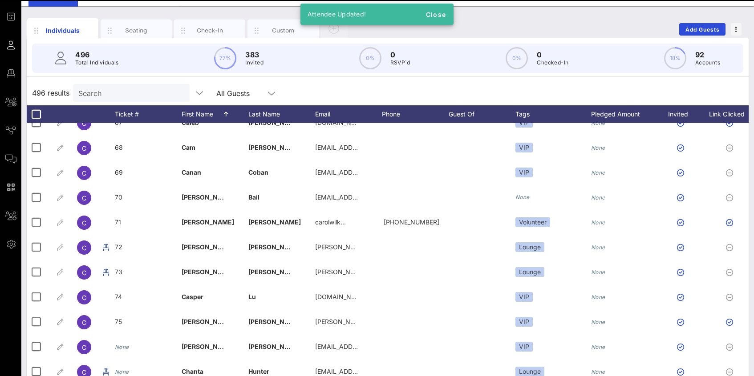
scroll to position [1672, 0]
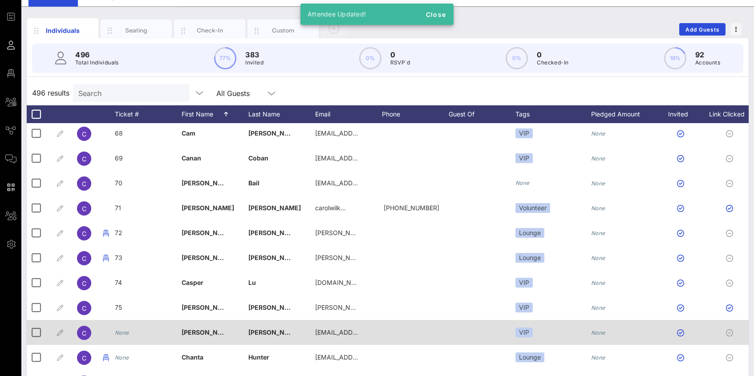
click at [119, 331] on icon "None" at bounding box center [122, 333] width 14 height 7
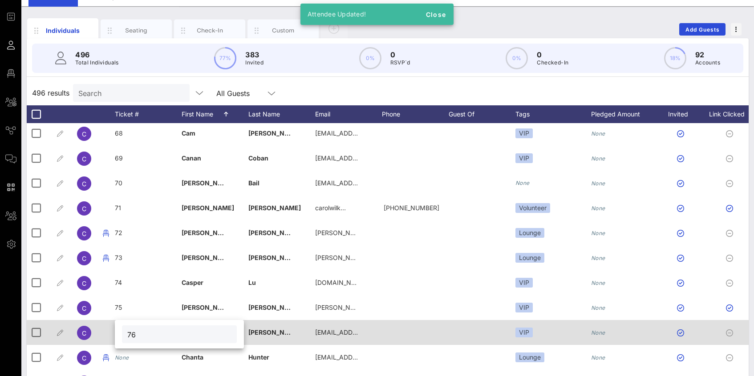
type input "76"
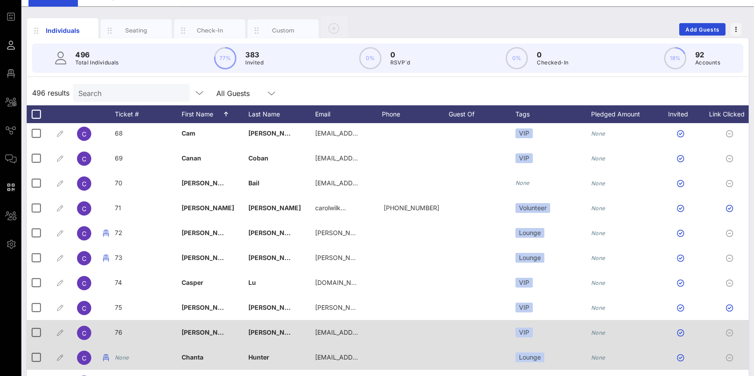
click at [119, 356] on icon "None" at bounding box center [122, 358] width 14 height 7
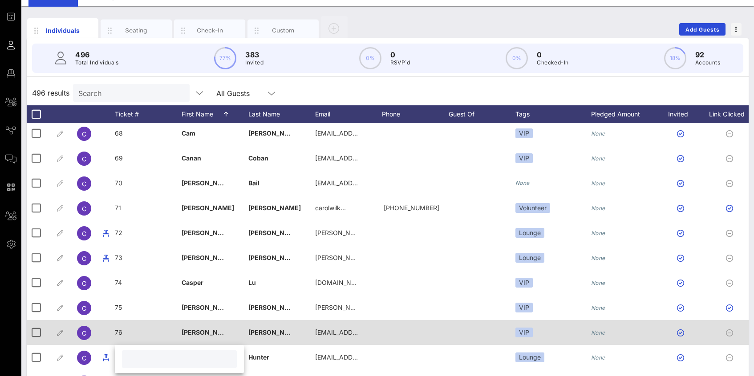
click at [140, 359] on input "text" at bounding box center [179, 360] width 104 height 12
type input "77"
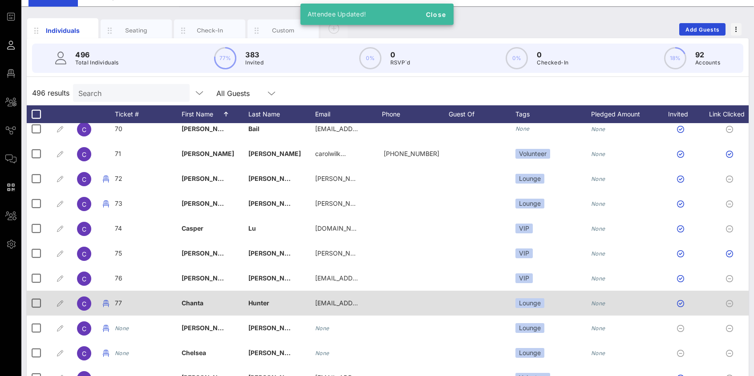
scroll to position [1728, 0]
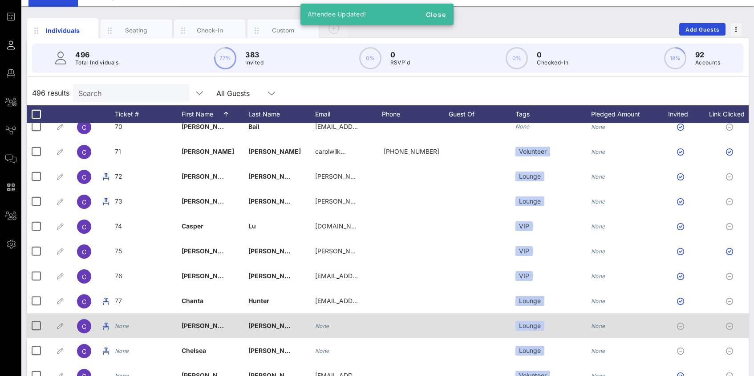
click at [119, 325] on icon "None" at bounding box center [122, 326] width 14 height 7
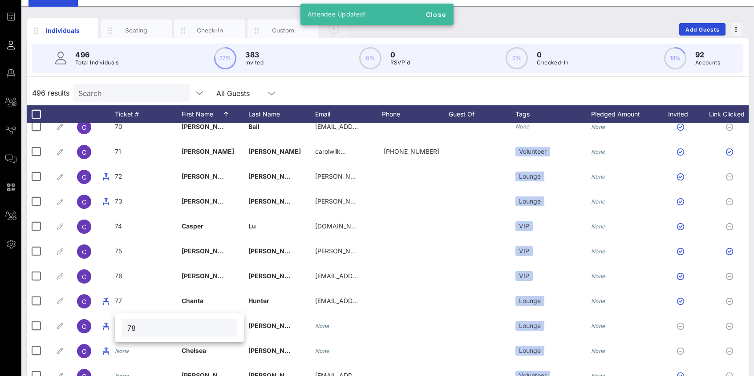
type input "78"
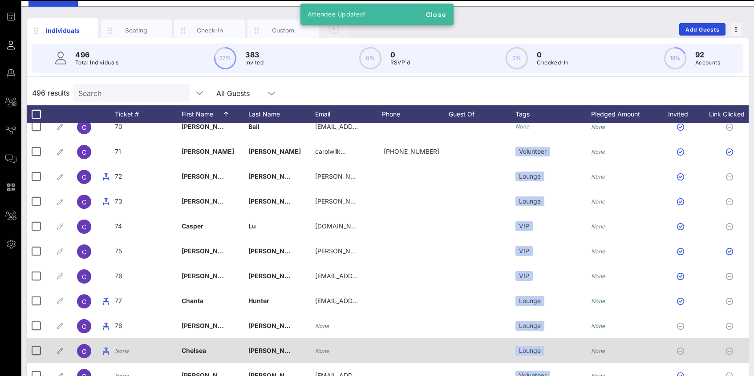
scroll to position [1799, 0]
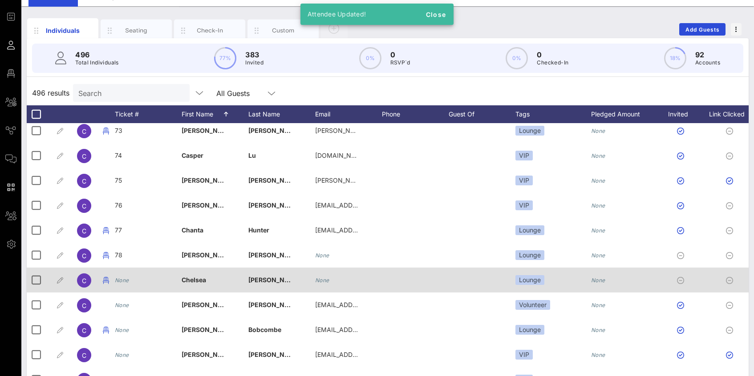
click at [127, 282] on icon "None" at bounding box center [122, 280] width 14 height 7
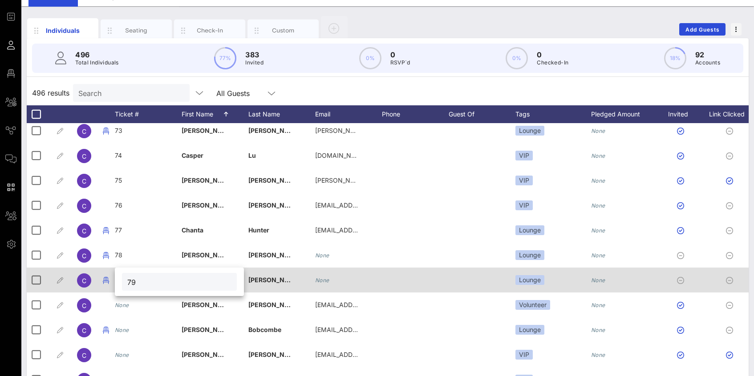
type input "79"
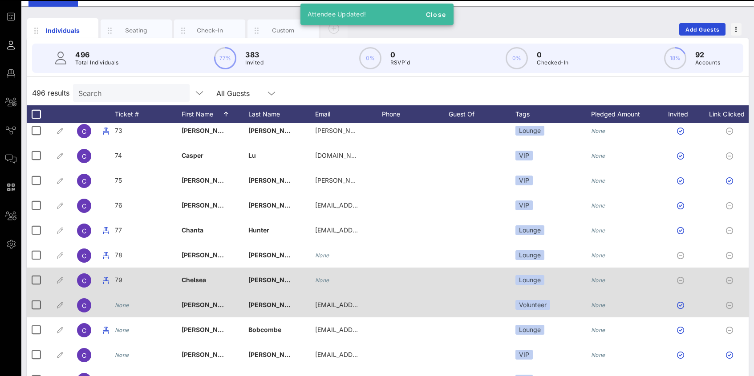
click at [125, 307] on icon "None" at bounding box center [122, 305] width 14 height 7
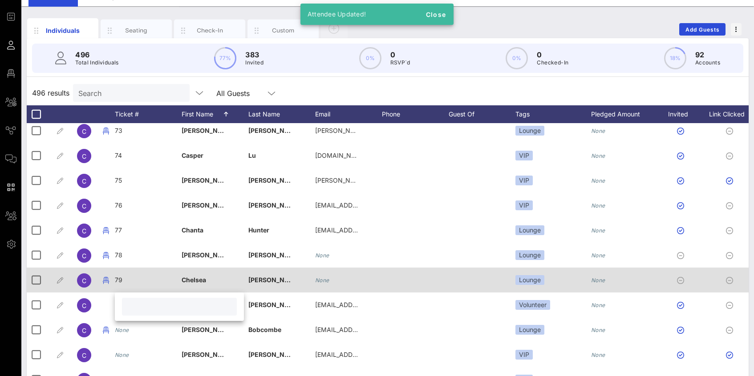
click at [133, 306] on input "text" at bounding box center [179, 307] width 104 height 12
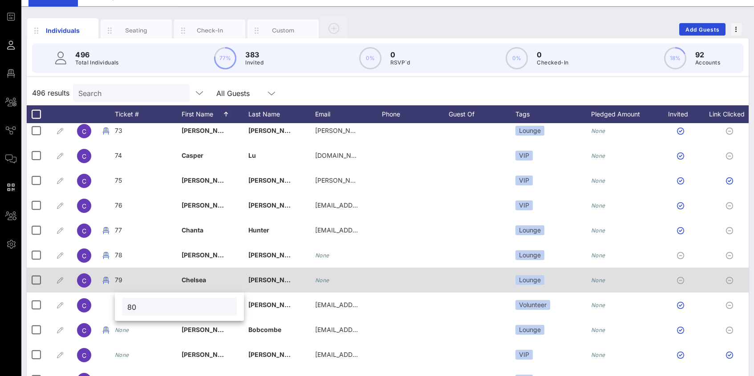
type input "80"
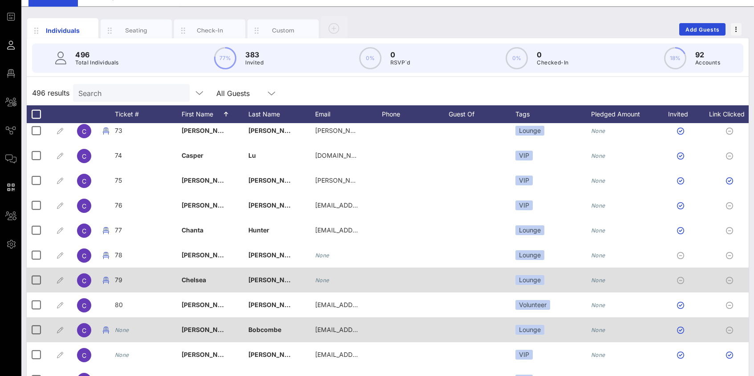
click at [122, 332] on icon "None" at bounding box center [122, 330] width 14 height 7
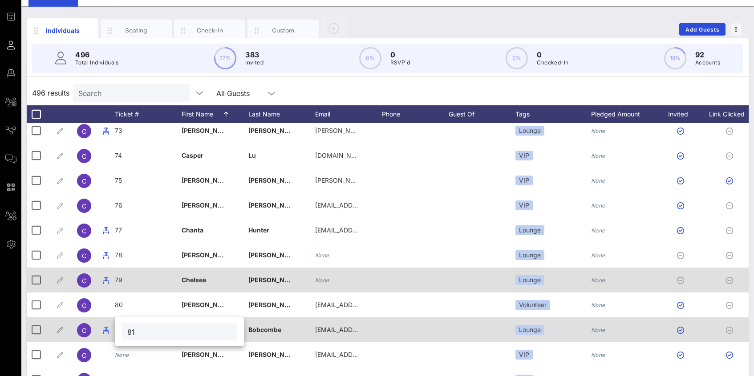
type input "81"
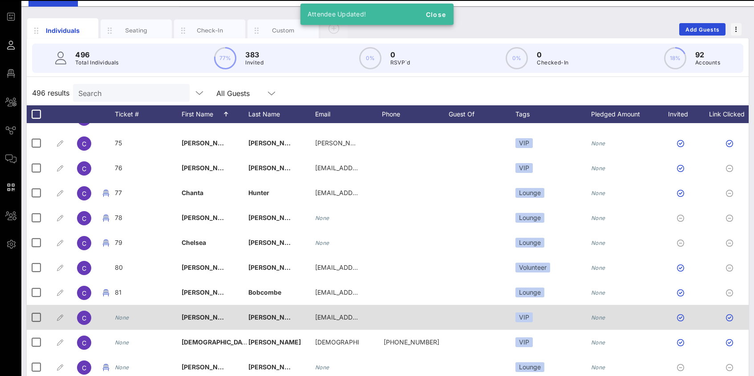
scroll to position [1838, 0]
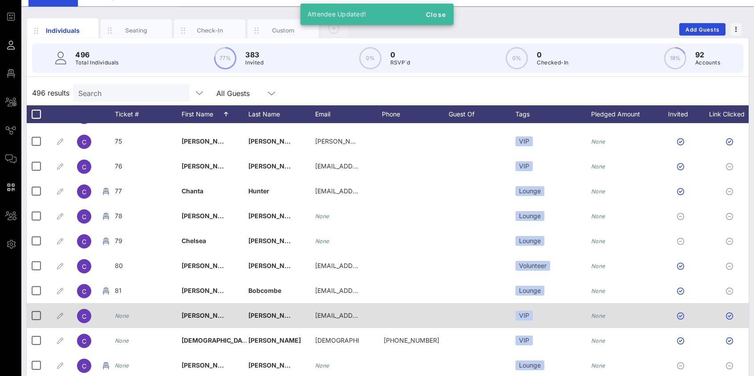
click at [123, 318] on icon "None" at bounding box center [122, 316] width 14 height 7
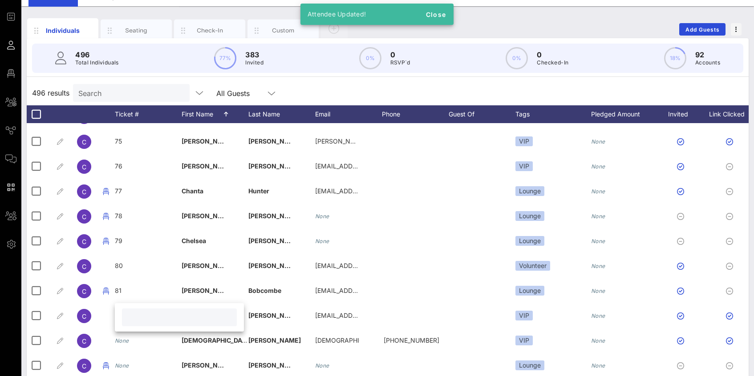
click at [133, 318] on input "text" at bounding box center [179, 318] width 104 height 12
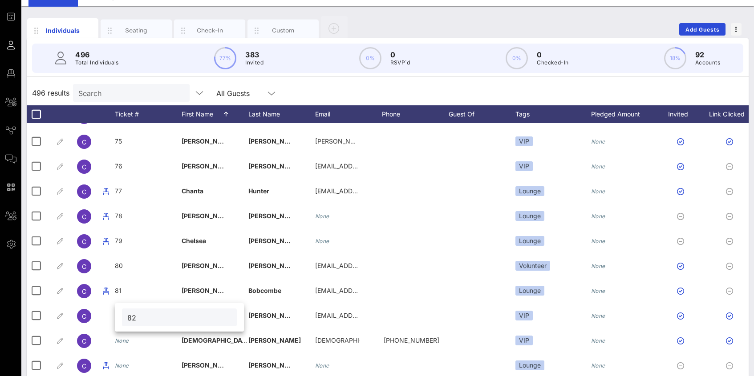
type input "82"
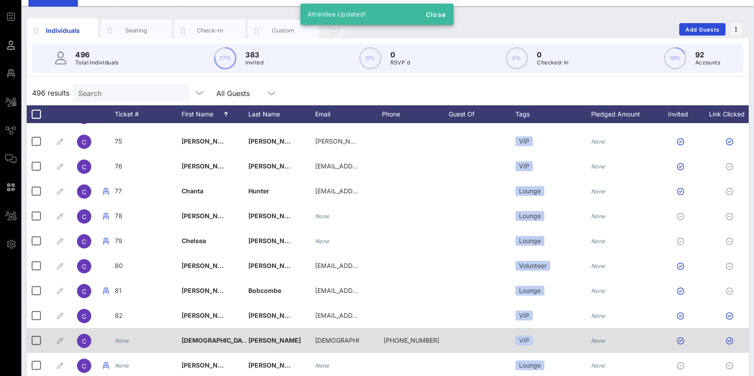
click at [124, 341] on icon "None" at bounding box center [122, 341] width 14 height 7
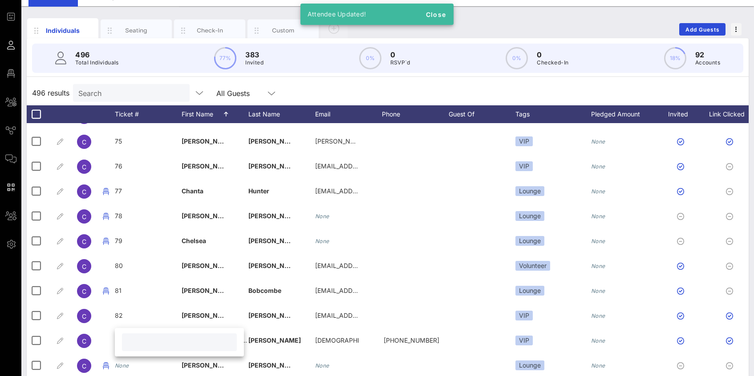
click at [128, 341] on input "text" at bounding box center [179, 343] width 104 height 12
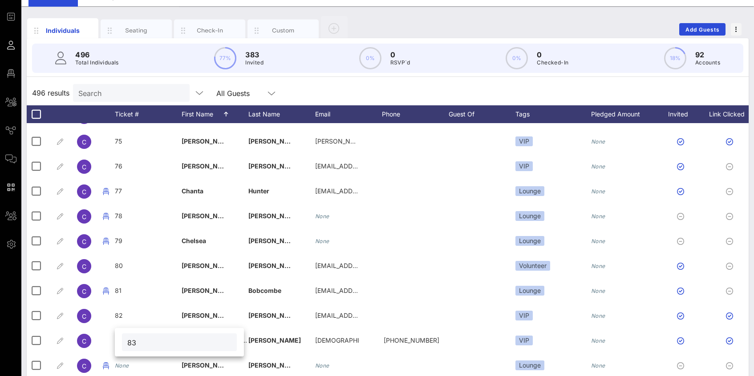
type input "83"
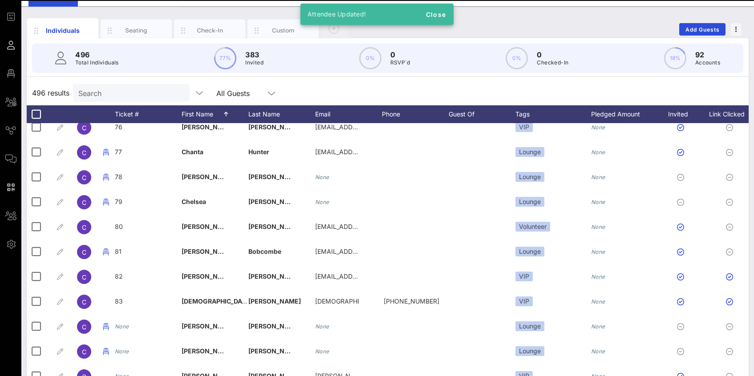
scroll to position [1895, 0]
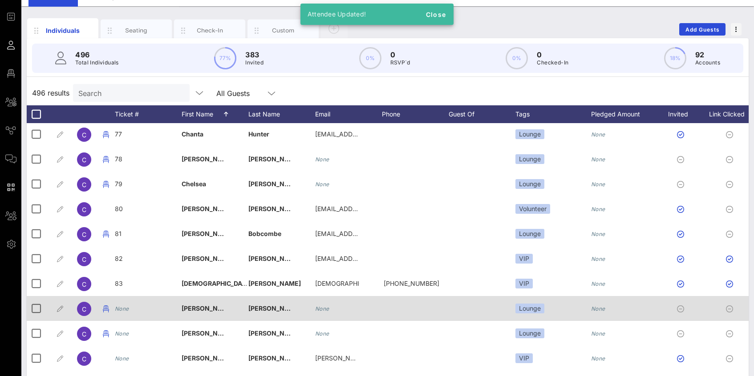
click at [126, 311] on icon "None" at bounding box center [122, 309] width 14 height 7
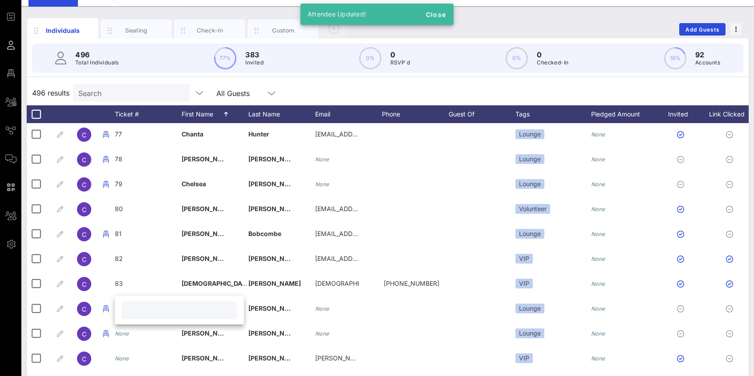
click at [126, 309] on div at bounding box center [179, 311] width 115 height 18
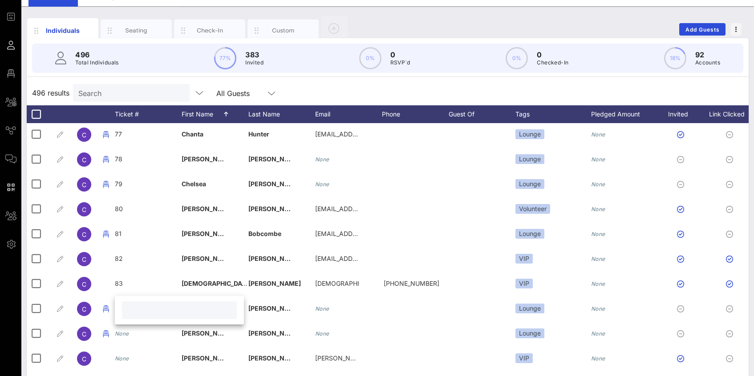
click at [126, 307] on div at bounding box center [179, 311] width 115 height 18
click at [128, 309] on input "text" at bounding box center [179, 311] width 104 height 12
type input "84"
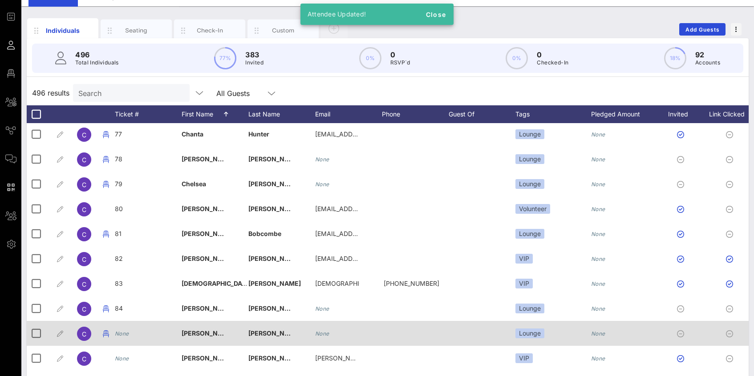
click at [121, 338] on div "None" at bounding box center [122, 333] width 14 height 25
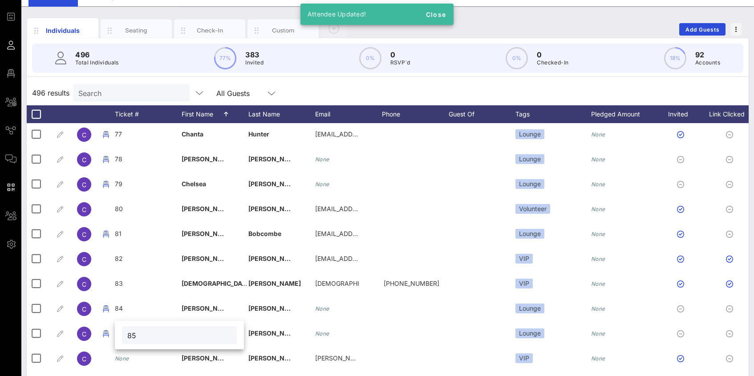
type input "85"
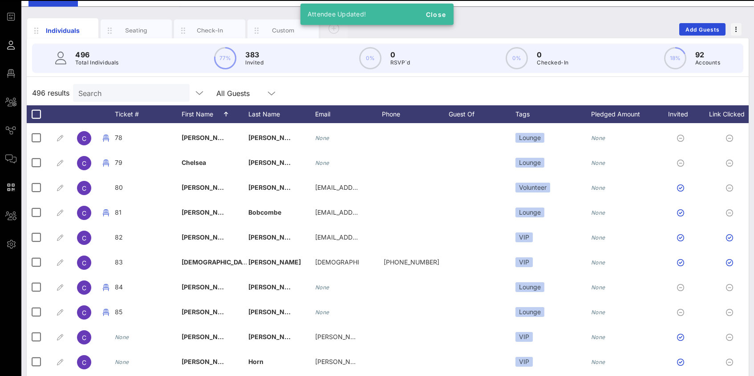
scroll to position [1931, 0]
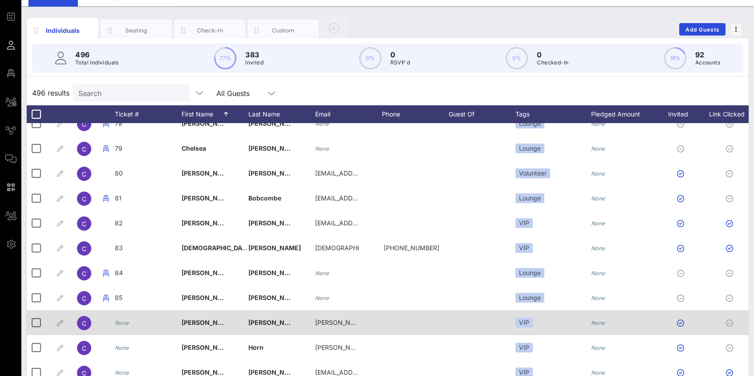
click at [124, 328] on div "None" at bounding box center [122, 323] width 14 height 25
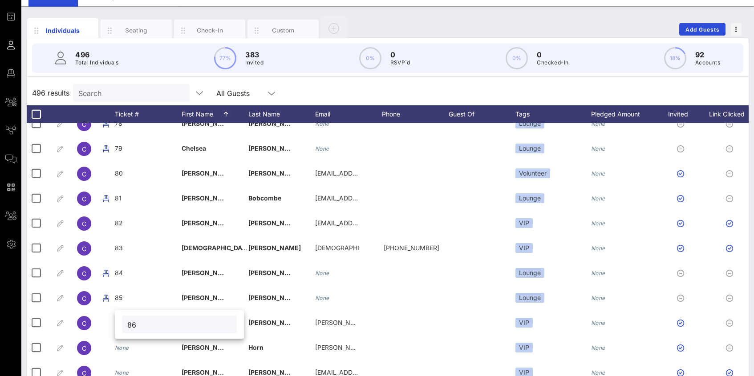
type input "86"
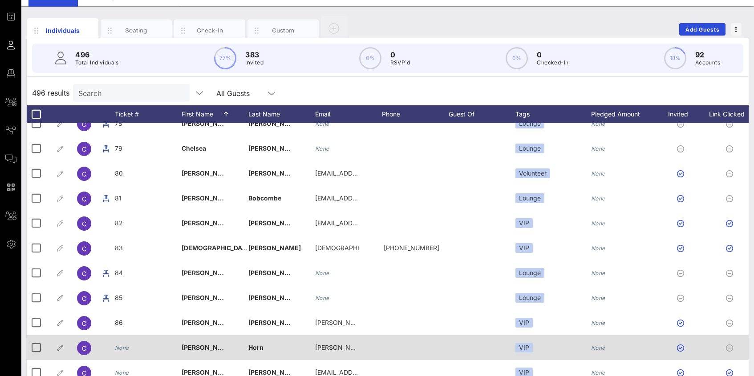
click at [118, 346] on icon "None" at bounding box center [122, 348] width 14 height 7
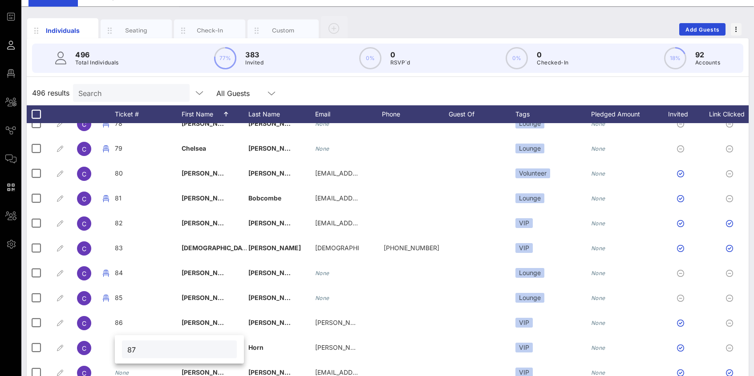
type input "87"
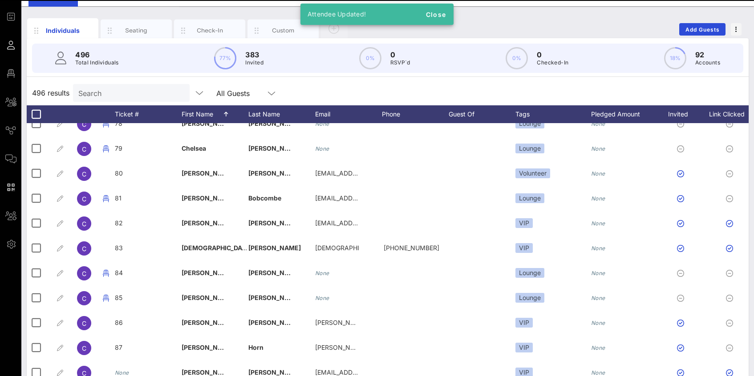
scroll to position [2060, 0]
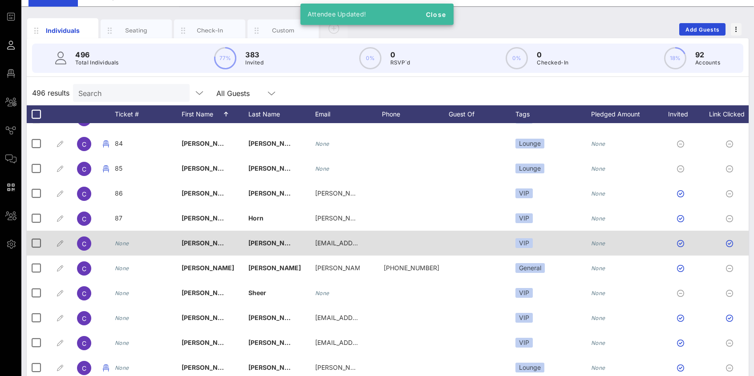
click at [121, 242] on icon "None" at bounding box center [122, 243] width 14 height 7
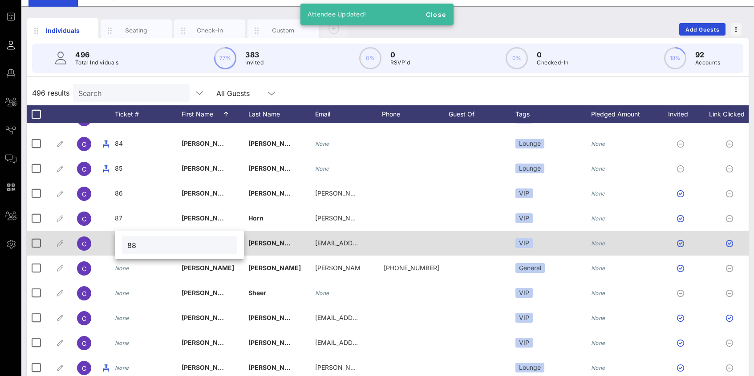
type input "88"
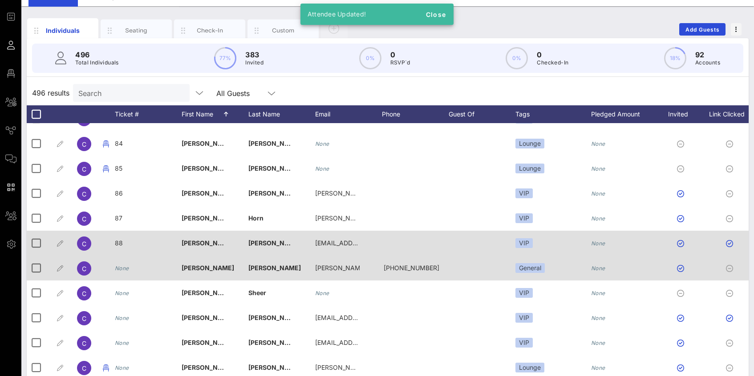
click at [123, 268] on icon "None" at bounding box center [122, 268] width 14 height 7
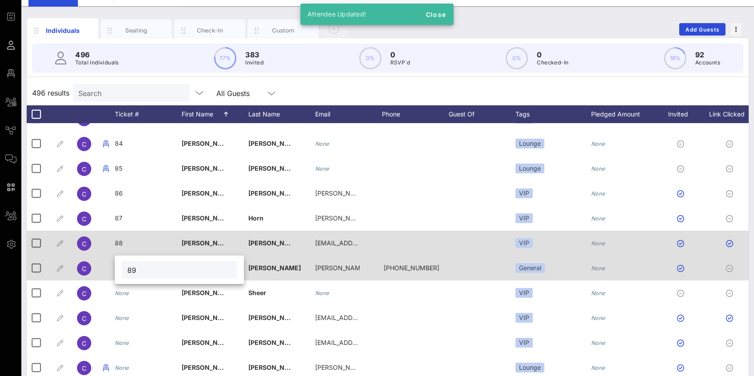
type input "89"
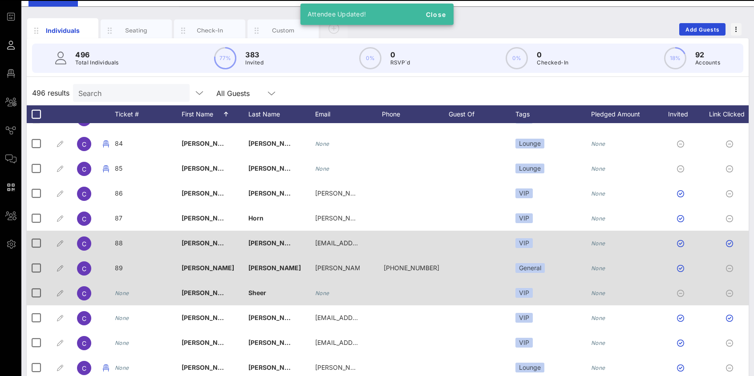
click at [121, 291] on icon "None" at bounding box center [122, 293] width 14 height 7
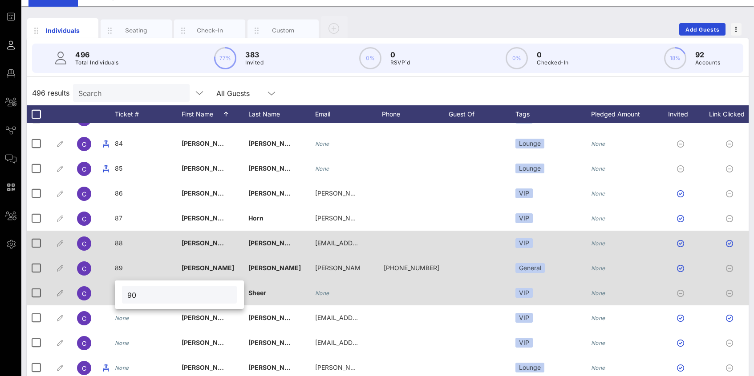
type input "90"
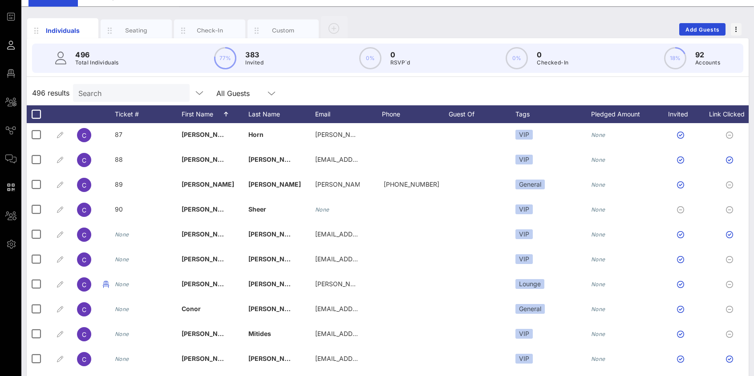
scroll to position [2142, 0]
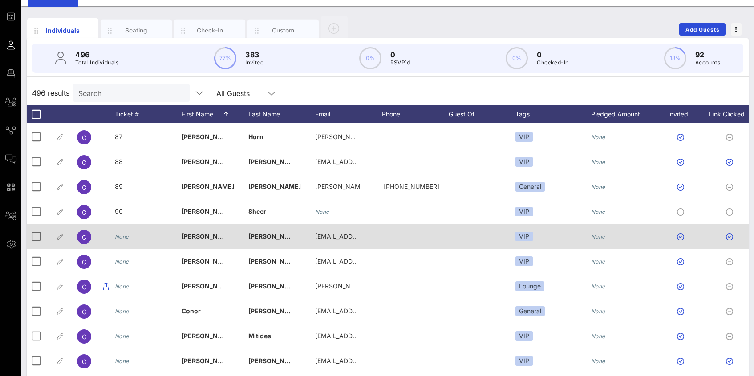
click at [119, 234] on icon "None" at bounding box center [122, 237] width 14 height 7
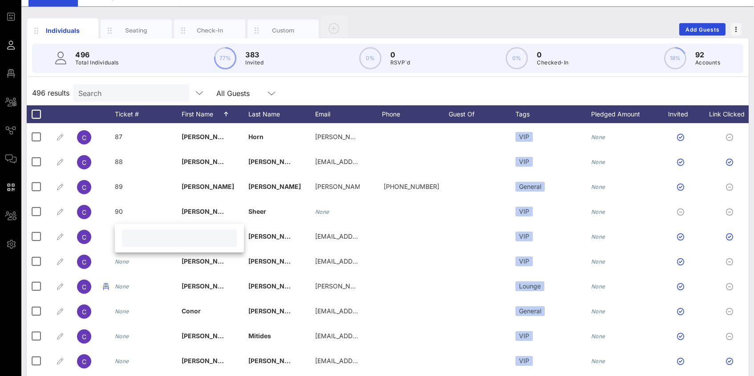
click at [126, 242] on div at bounding box center [179, 239] width 115 height 18
type input "91"
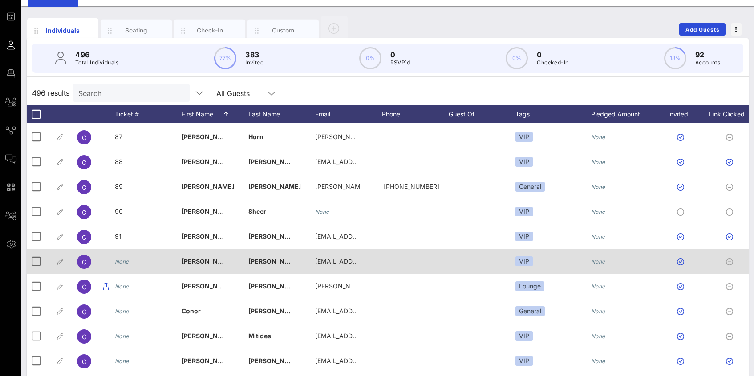
click at [121, 266] on div "None" at bounding box center [122, 261] width 14 height 25
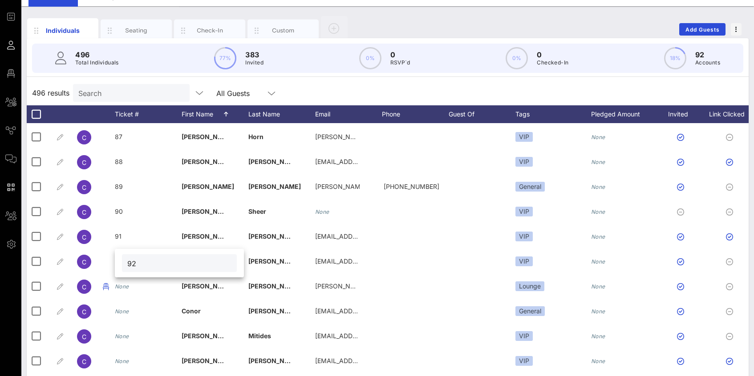
type input "92"
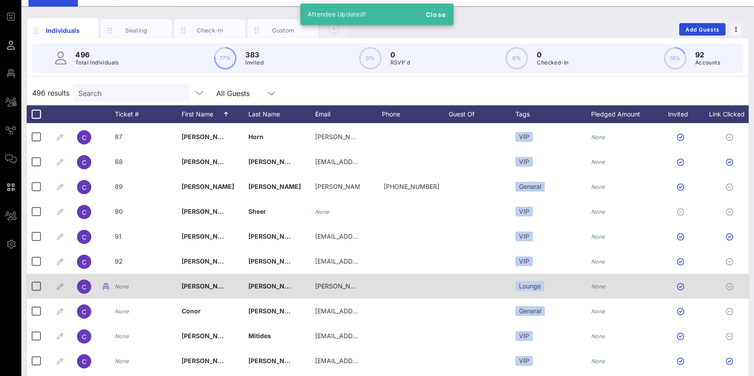
click at [120, 286] on icon "None" at bounding box center [122, 286] width 14 height 7
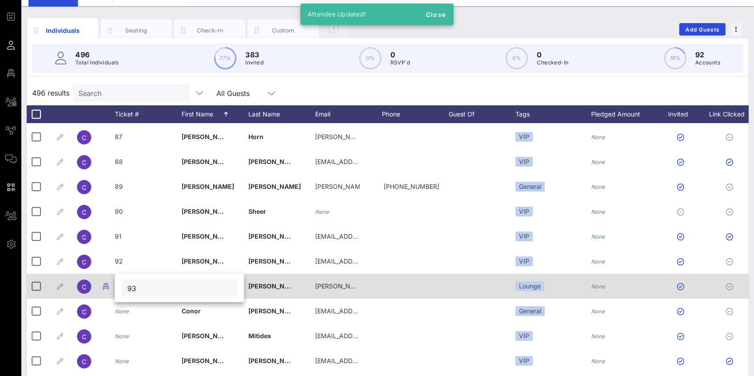
type input "93"
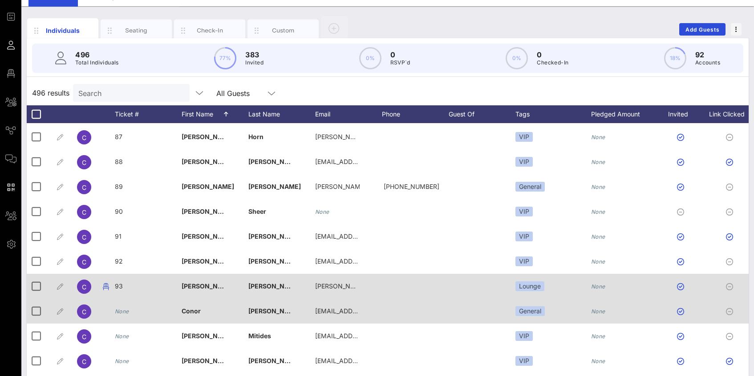
click at [123, 312] on icon "None" at bounding box center [122, 311] width 14 height 7
type input "94"
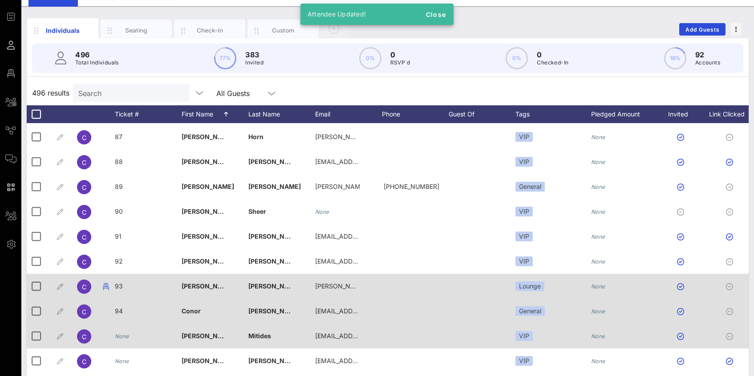
click at [122, 332] on div "None" at bounding box center [122, 336] width 14 height 25
type input "95"
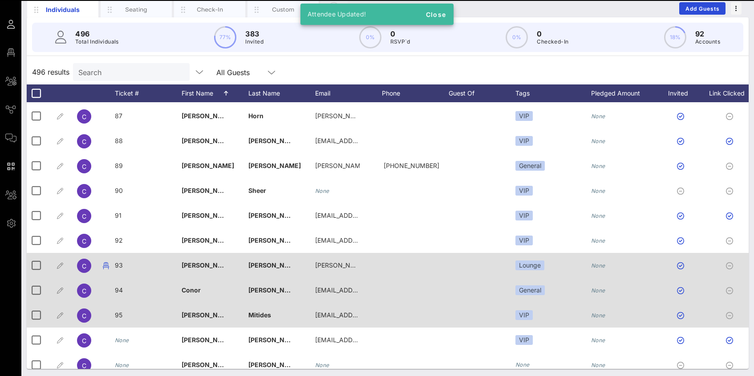
scroll to position [65, 0]
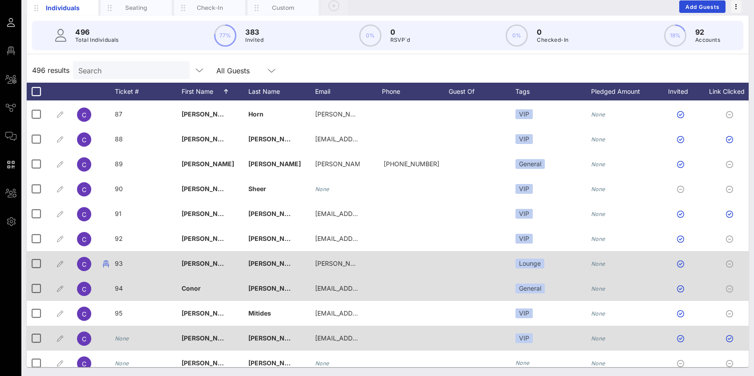
click at [123, 340] on icon "None" at bounding box center [122, 339] width 14 height 7
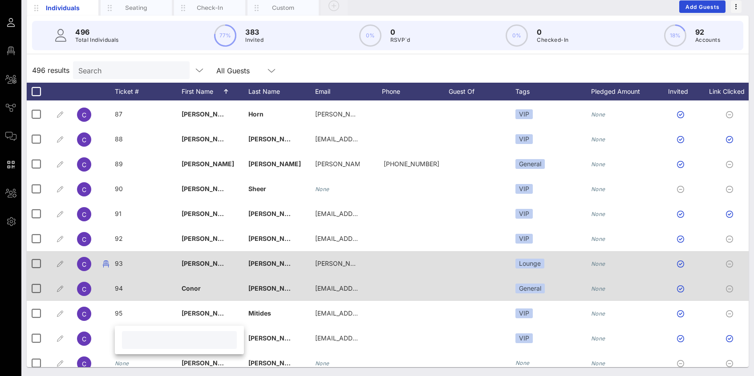
click at [140, 340] on input "text" at bounding box center [179, 341] width 104 height 12
type input "96"
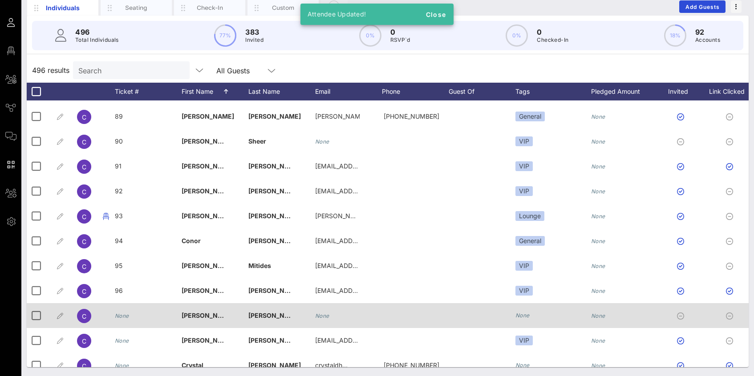
scroll to position [2200, 0]
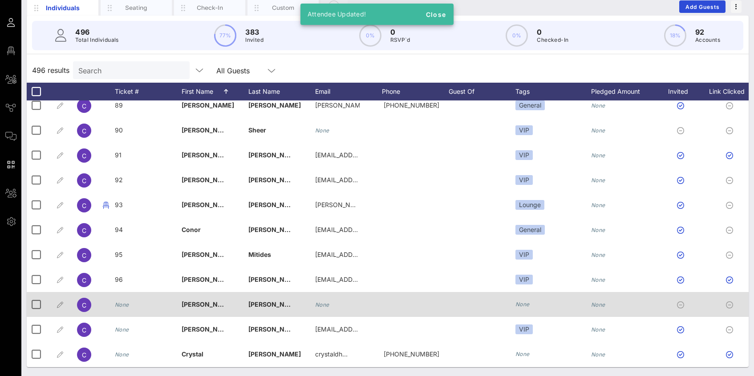
click at [125, 303] on icon "None" at bounding box center [122, 305] width 14 height 7
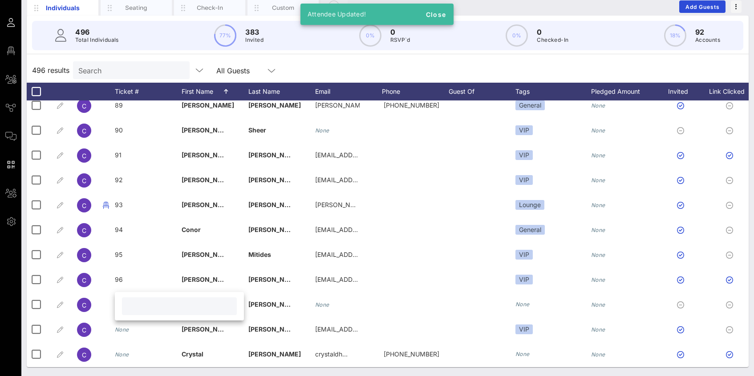
click at [147, 304] on input "text" at bounding box center [179, 307] width 104 height 12
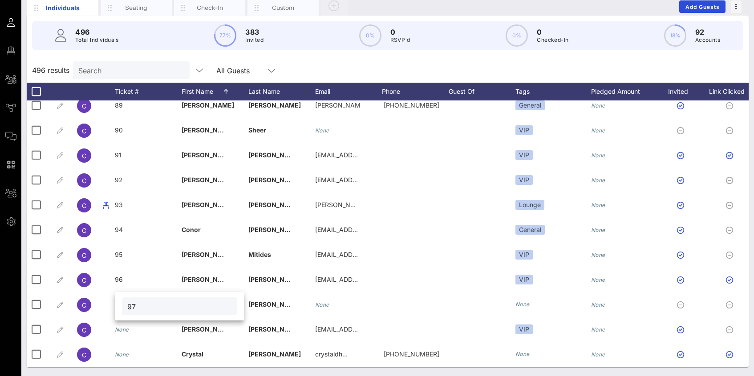
type input "97"
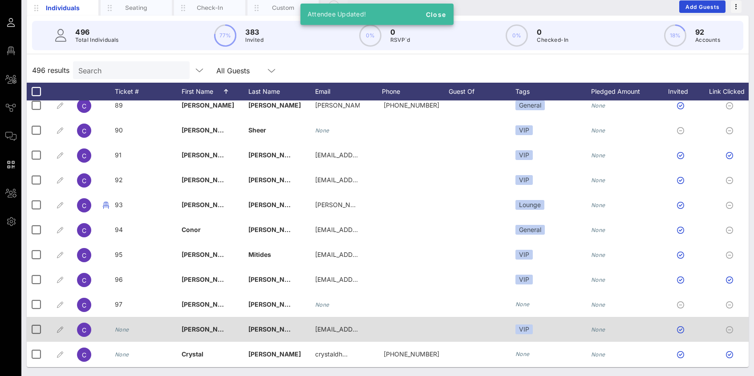
click at [123, 327] on icon "None" at bounding box center [122, 330] width 14 height 7
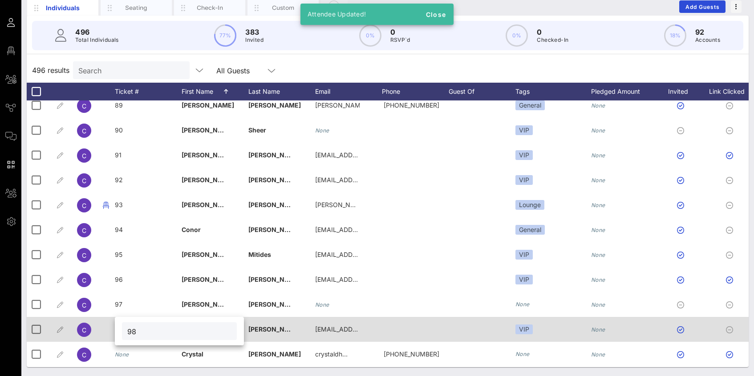
type input "98"
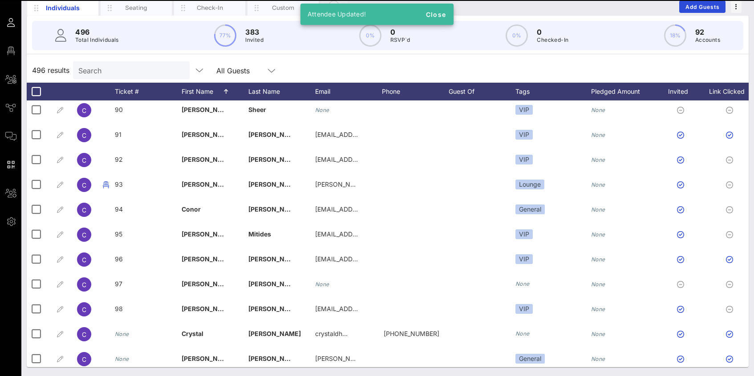
scroll to position [2222, 0]
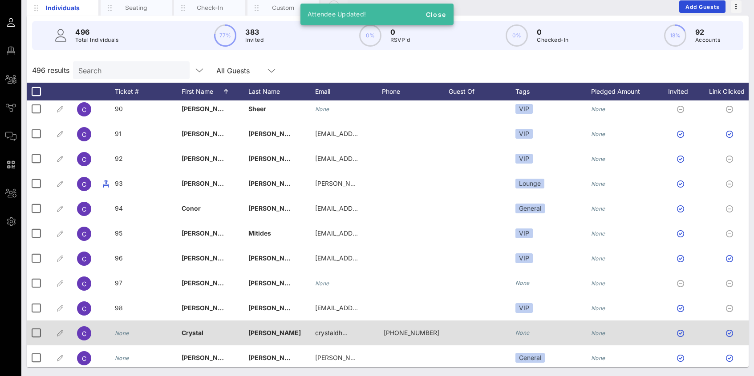
click at [121, 333] on icon "None" at bounding box center [122, 333] width 14 height 7
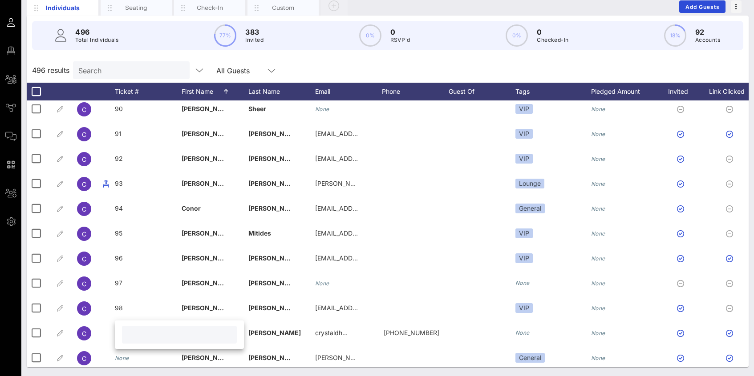
click at [129, 333] on input "text" at bounding box center [179, 335] width 104 height 12
type input "99"
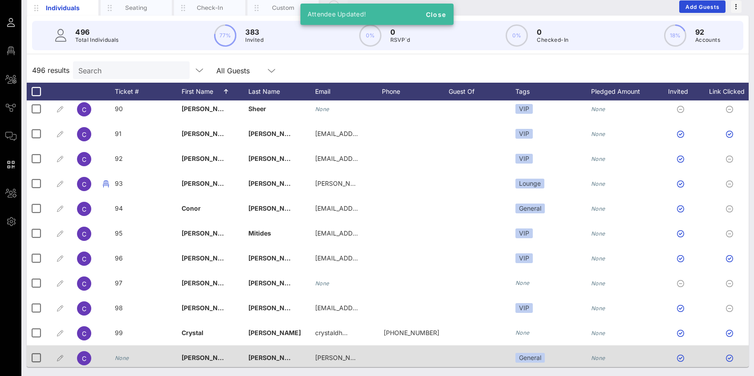
click at [123, 356] on icon "None" at bounding box center [122, 358] width 14 height 7
type input "100"
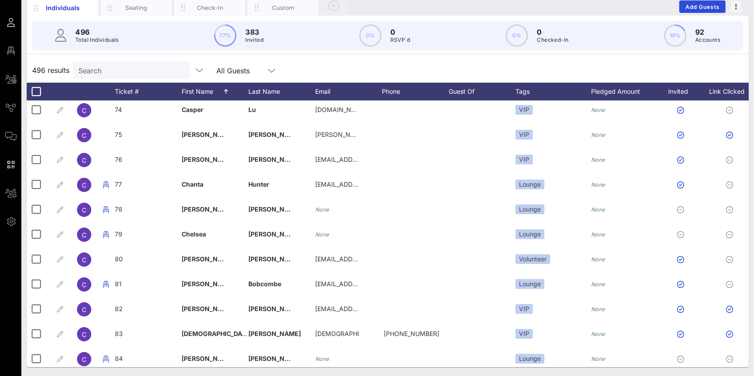
scroll to position [1821, 0]
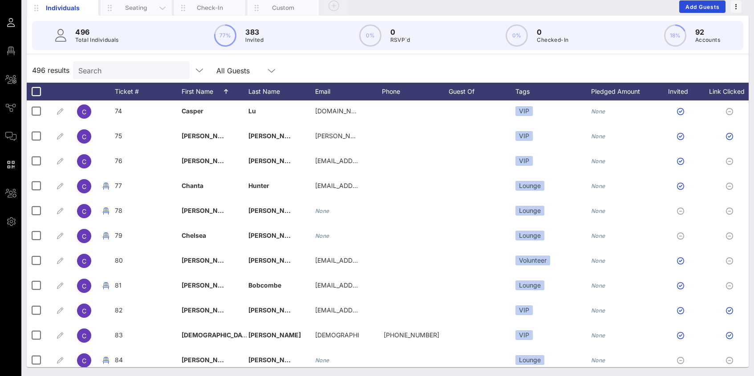
click at [142, 6] on div "Seating" at bounding box center [137, 8] width 40 height 8
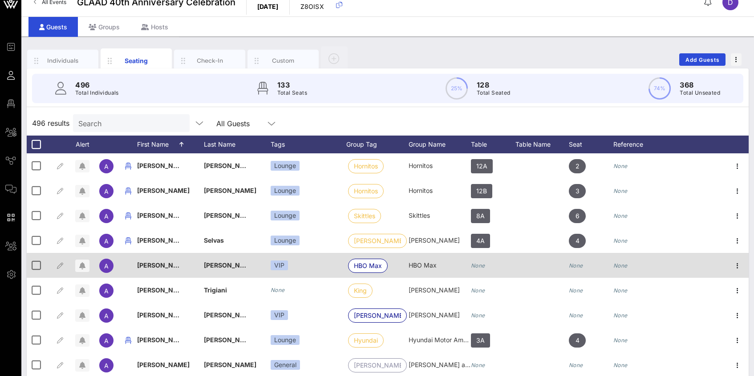
scroll to position [0, 0]
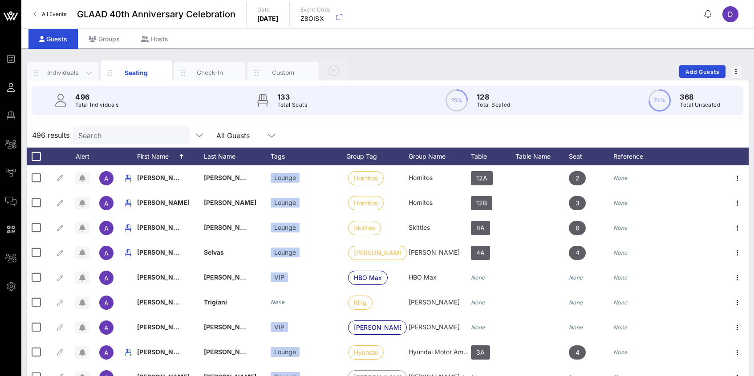
click at [70, 72] on div "Individuals" at bounding box center [63, 73] width 40 height 8
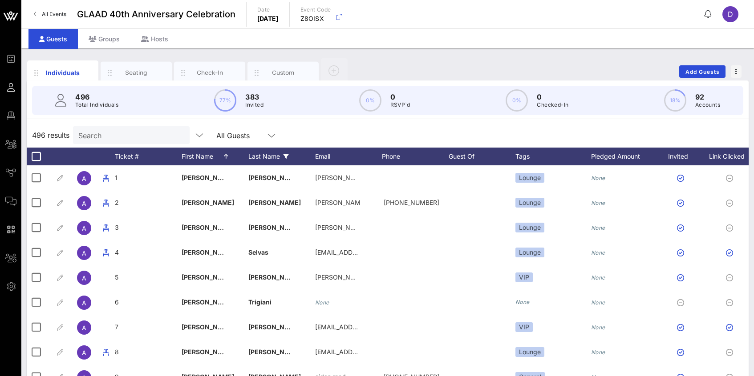
click at [269, 157] on div "Last Name" at bounding box center [281, 157] width 67 height 18
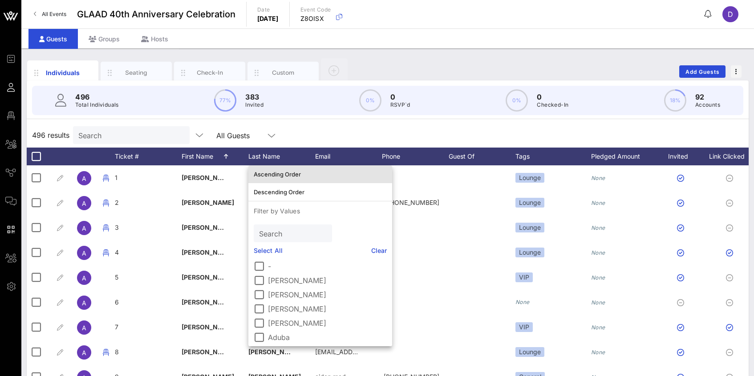
click at [283, 170] on div "Ascending Order" at bounding box center [320, 174] width 133 height 14
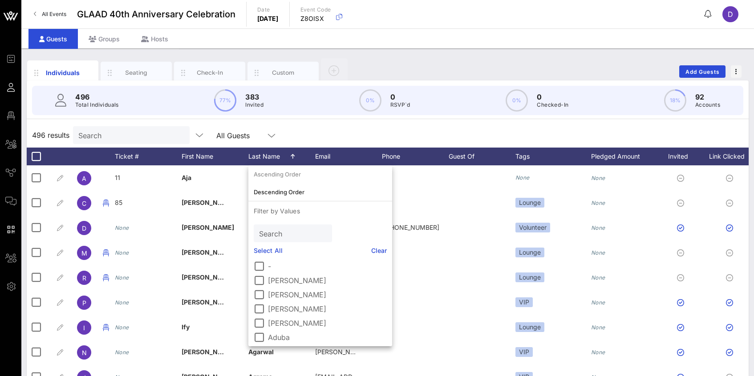
click at [279, 125] on div "496 results Search All Guests" at bounding box center [388, 135] width 722 height 25
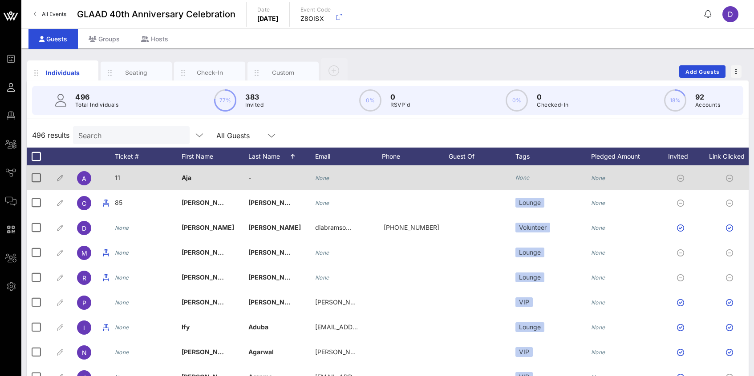
click at [117, 179] on span "11" at bounding box center [117, 178] width 5 height 8
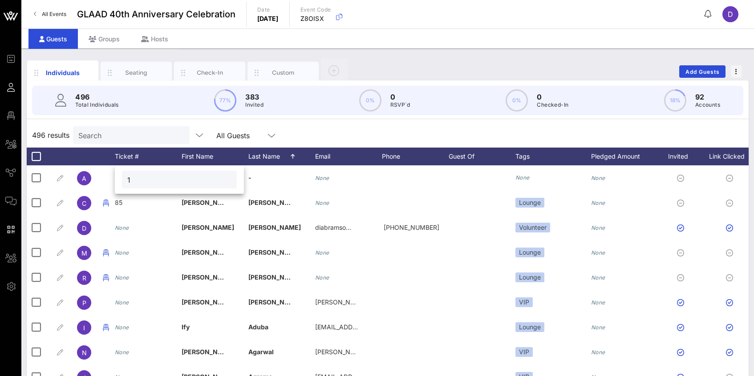
type input "1"
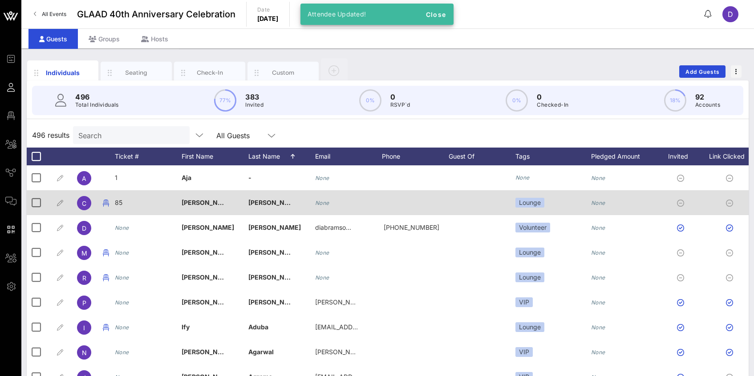
click at [120, 204] on span "85" at bounding box center [119, 203] width 8 height 8
click at [120, 204] on div "Event Builder Guests Floor Plan All Groups Journeys Comms QR Scanner Team Setti…" at bounding box center [377, 220] width 754 height 441
click at [120, 204] on div "85" at bounding box center [179, 204] width 129 height 28
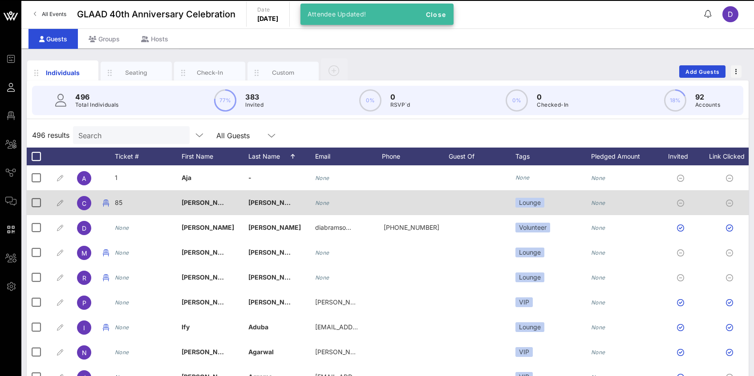
click at [120, 204] on span "85" at bounding box center [119, 203] width 8 height 8
click at [120, 204] on div "Event Builder Guests Floor Plan All Groups Journeys Comms QR Scanner Team Setti…" at bounding box center [377, 220] width 754 height 441
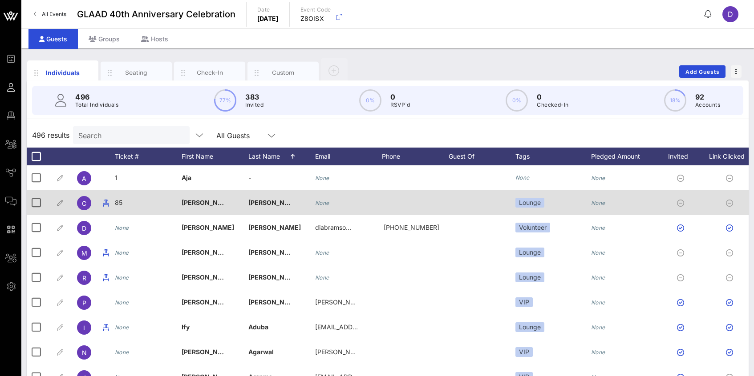
click at [121, 204] on span "85" at bounding box center [119, 203] width 8 height 8
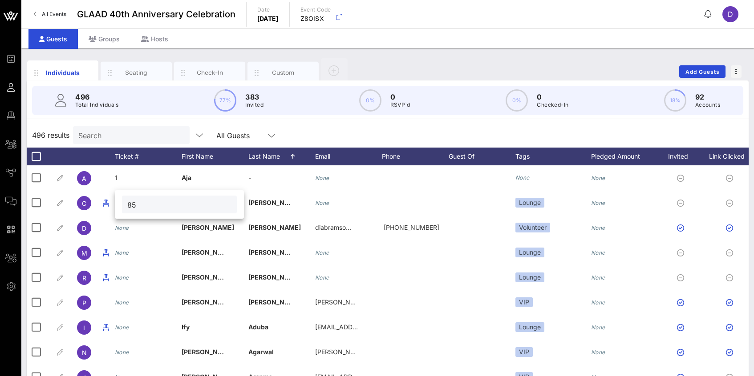
drag, startPoint x: 141, startPoint y: 206, endPoint x: 130, endPoint y: 206, distance: 10.7
click at [130, 206] on input "85" at bounding box center [179, 205] width 104 height 12
type input "8"
click at [164, 124] on div "496 results Search All Guests" at bounding box center [388, 135] width 722 height 25
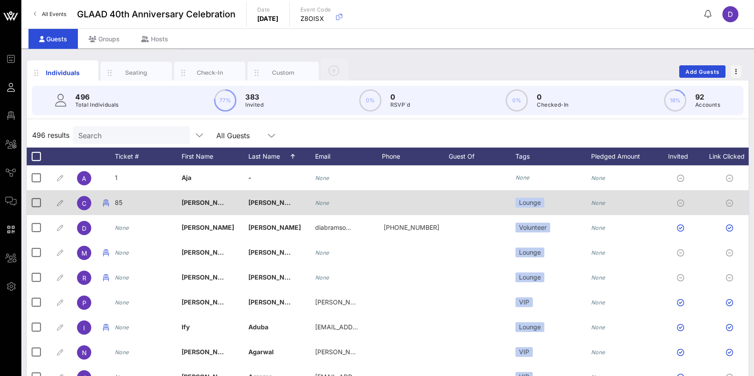
click at [120, 201] on span "85" at bounding box center [119, 203] width 8 height 8
click at [120, 201] on div "Event Builder Guests Floor Plan All Groups Journeys Comms QR Scanner Team Setti…" at bounding box center [377, 220] width 754 height 441
click at [121, 202] on span "85" at bounding box center [119, 203] width 8 height 8
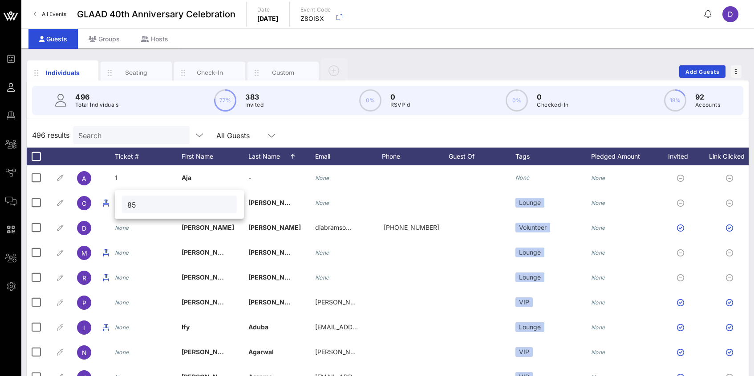
type input "8"
type input "2"
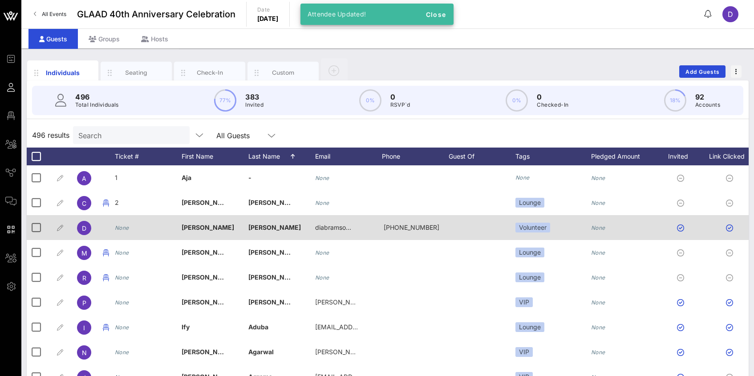
click at [121, 231] on div "None" at bounding box center [122, 227] width 14 height 25
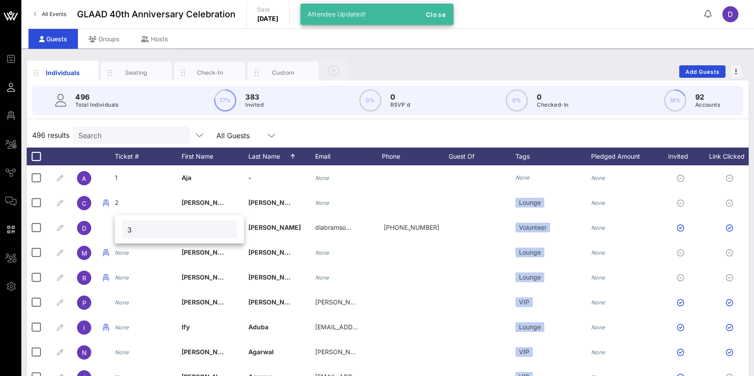
type input "3"
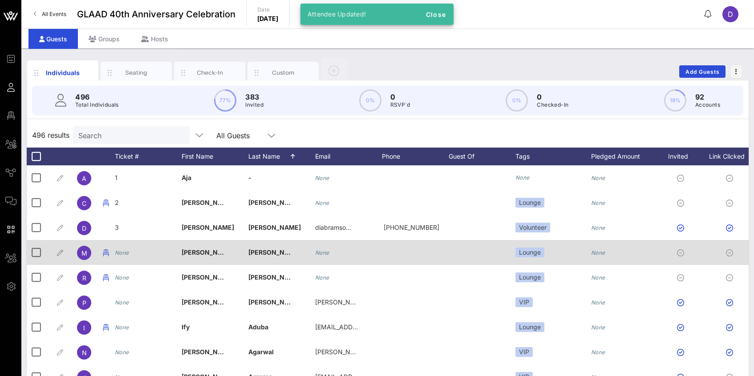
click at [124, 251] on icon "None" at bounding box center [122, 253] width 14 height 7
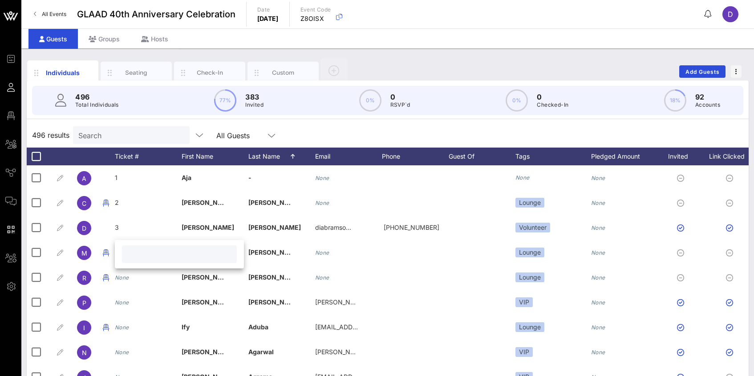
click at [128, 256] on input "text" at bounding box center [179, 255] width 104 height 12
type input "4"
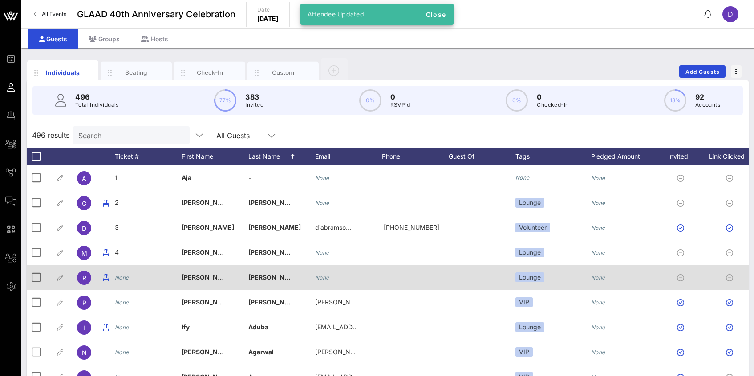
click at [122, 279] on icon "None" at bounding box center [122, 278] width 14 height 7
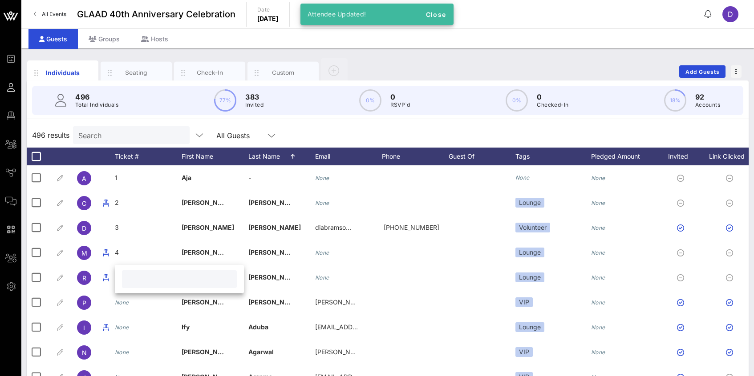
click at [133, 281] on input "text" at bounding box center [179, 280] width 104 height 12
type input "5"
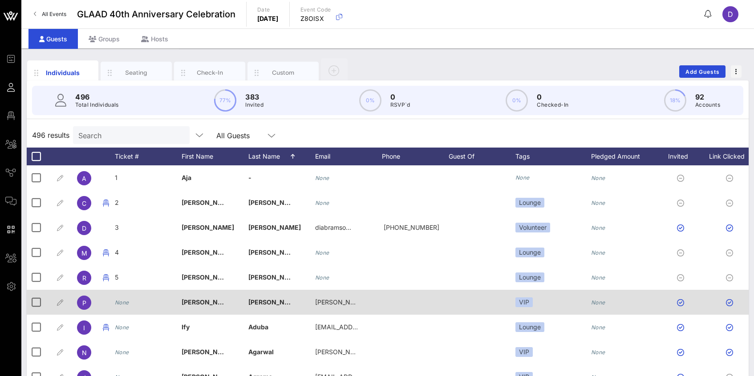
click at [122, 306] on div "None" at bounding box center [122, 302] width 14 height 25
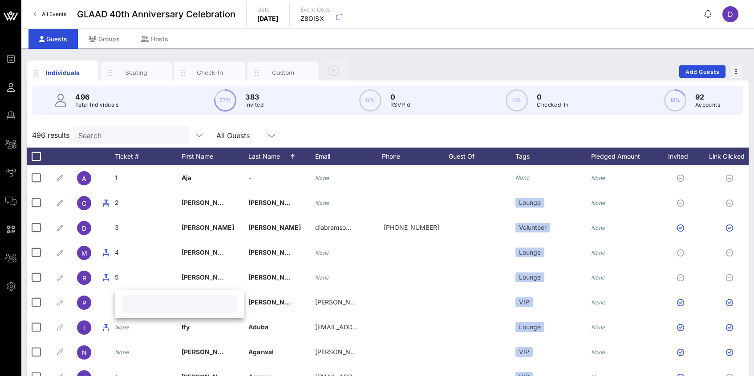
click at [132, 303] on input "text" at bounding box center [179, 305] width 104 height 12
type input "6"
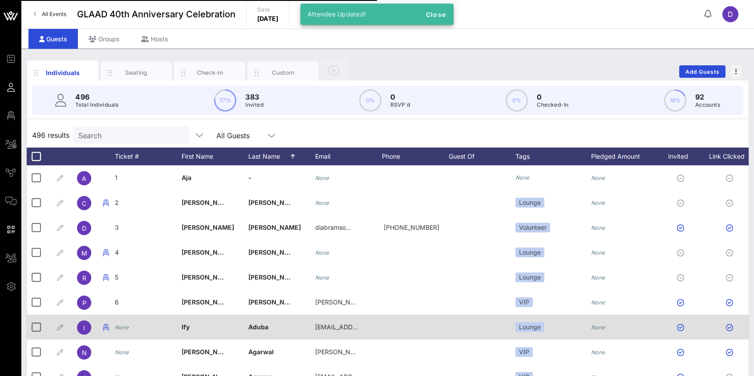
click at [121, 327] on icon "None" at bounding box center [122, 327] width 14 height 7
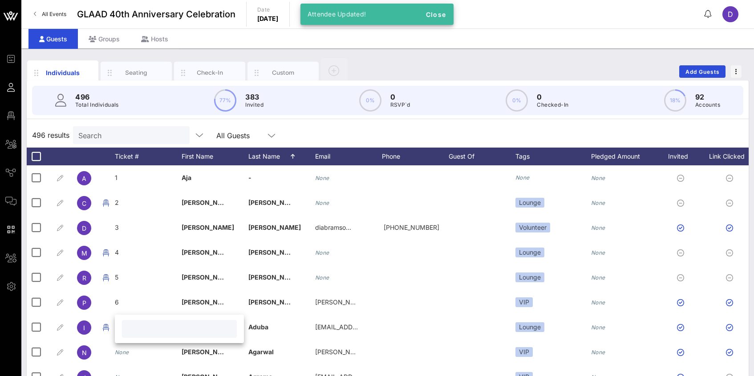
click at [135, 330] on input "text" at bounding box center [179, 329] width 104 height 12
type input "7"
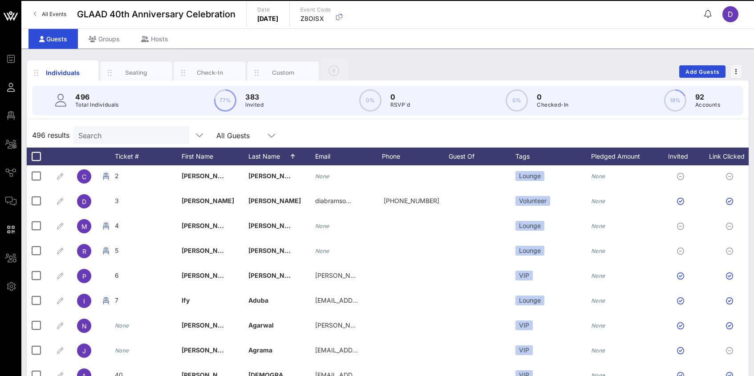
scroll to position [45, 0]
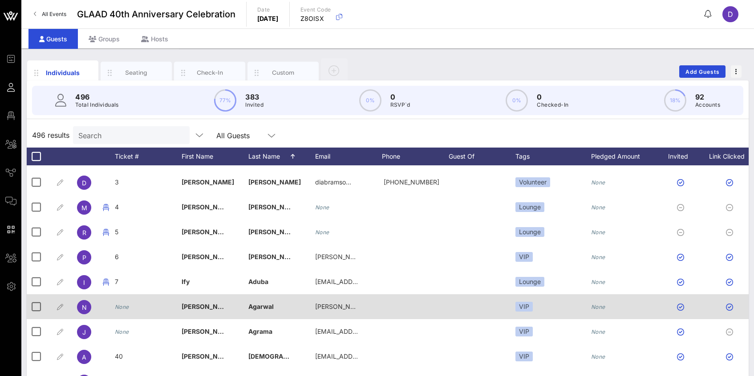
click at [125, 307] on icon "None" at bounding box center [122, 307] width 14 height 7
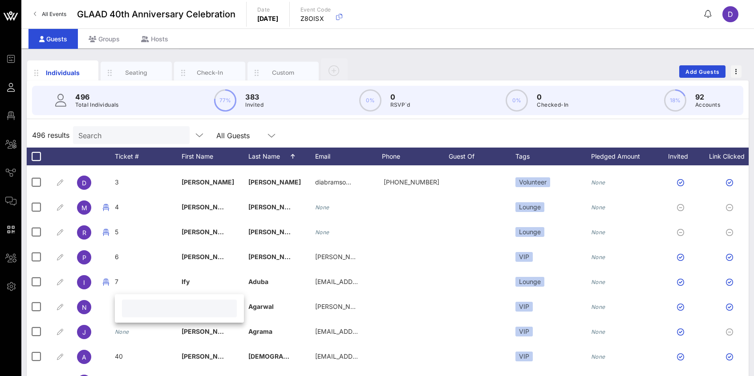
click at [136, 311] on input "text" at bounding box center [179, 309] width 104 height 12
type input "8"
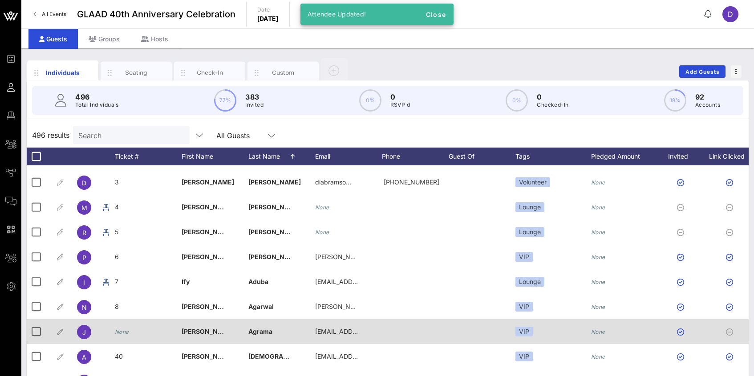
click at [127, 327] on div "None" at bounding box center [122, 331] width 14 height 25
click at [129, 327] on div at bounding box center [186, 334] width 115 height 18
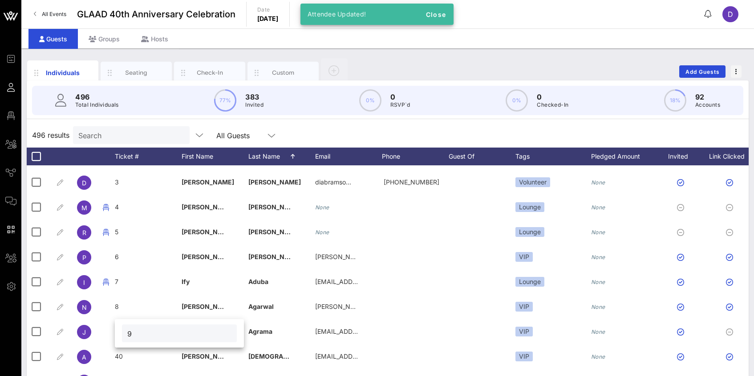
type input "9"
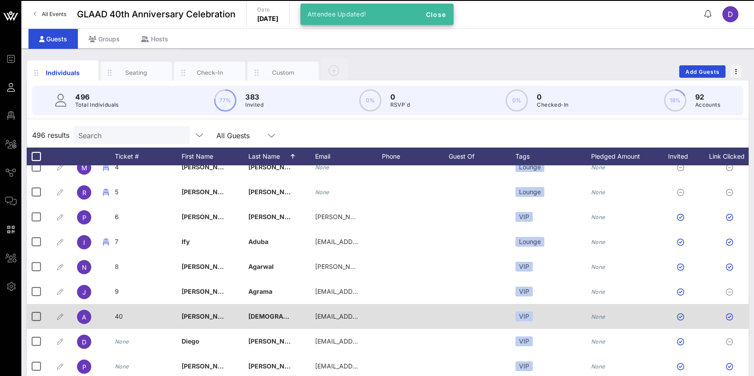
scroll to position [100, 0]
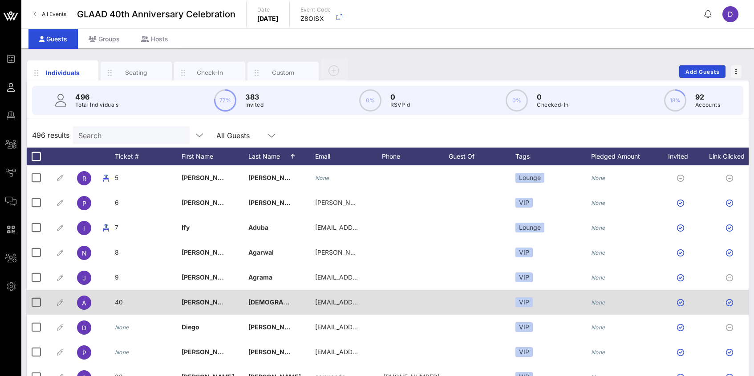
click at [122, 303] on span "40" at bounding box center [119, 303] width 8 height 8
click at [0, 0] on div "40" at bounding box center [0, 0] width 0 height 0
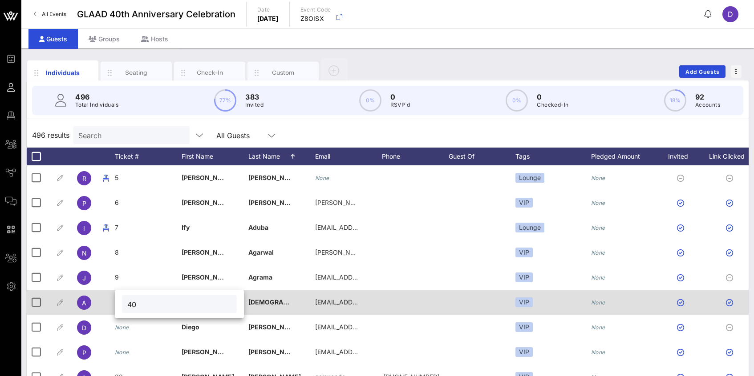
click at [122, 303] on div "40" at bounding box center [179, 304] width 129 height 28
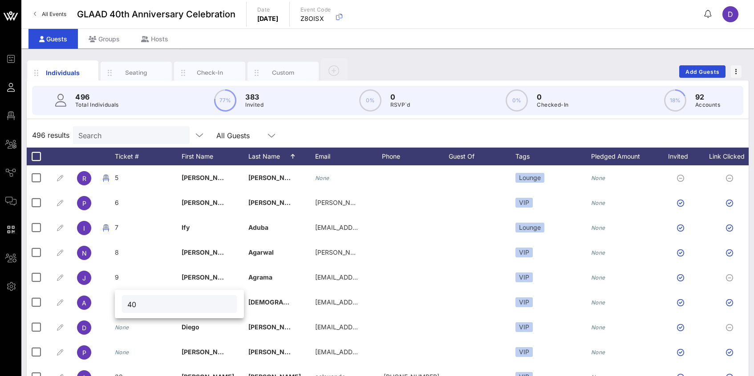
click at [143, 302] on input "40" at bounding box center [179, 305] width 104 height 12
type input "10"
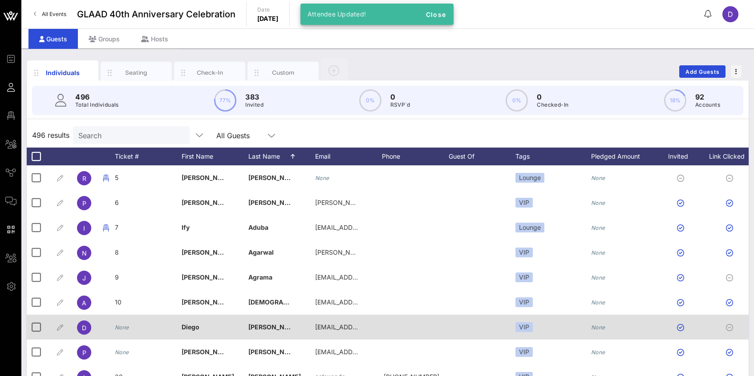
click at [123, 328] on icon "None" at bounding box center [122, 327] width 14 height 7
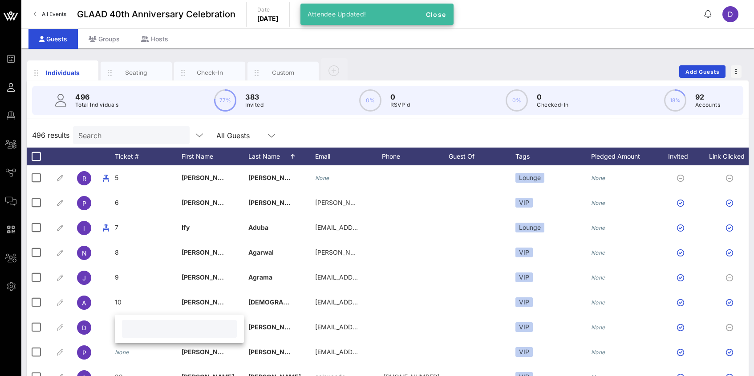
click at [129, 329] on input "text" at bounding box center [179, 329] width 104 height 12
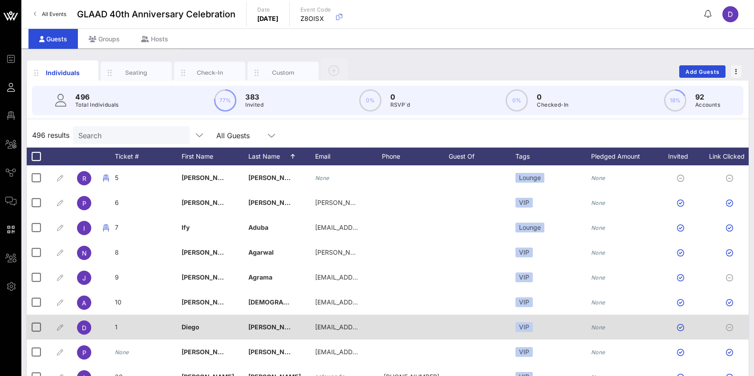
click at [120, 328] on div "1" at bounding box center [148, 332] width 67 height 35
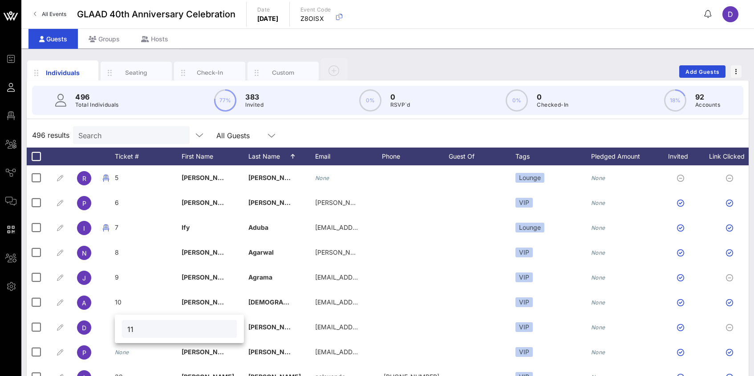
type input "11"
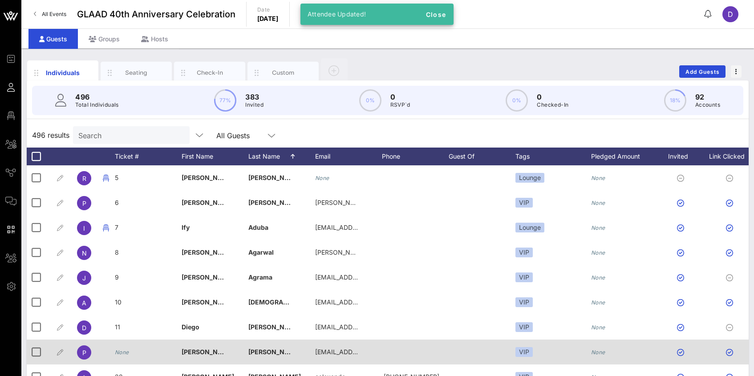
click at [121, 354] on icon "None" at bounding box center [122, 352] width 14 height 7
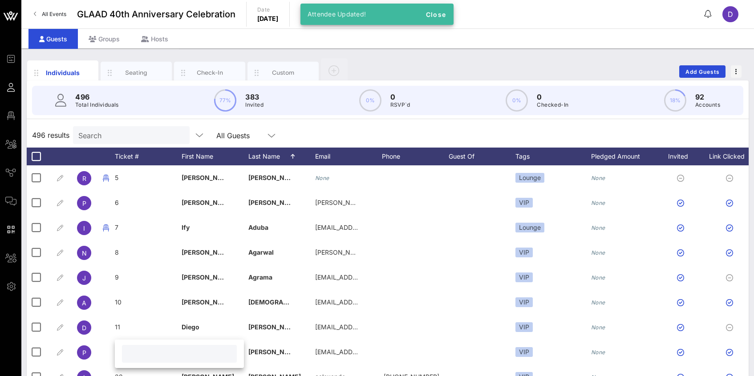
click at [130, 354] on input "text" at bounding box center [179, 354] width 104 height 12
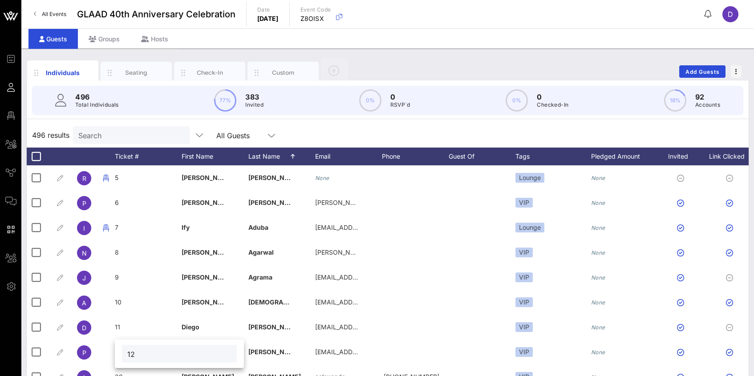
type input "12"
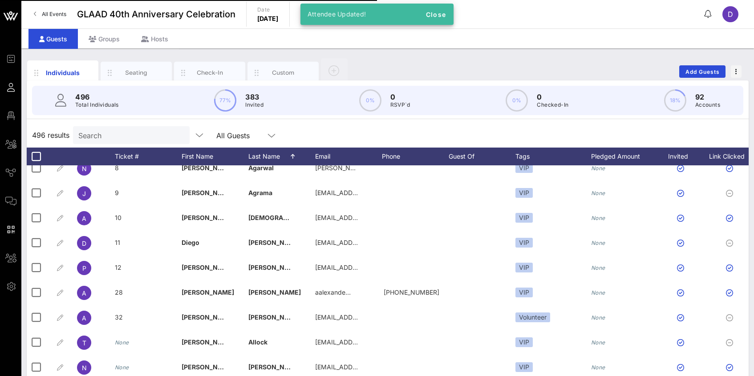
scroll to position [197, 0]
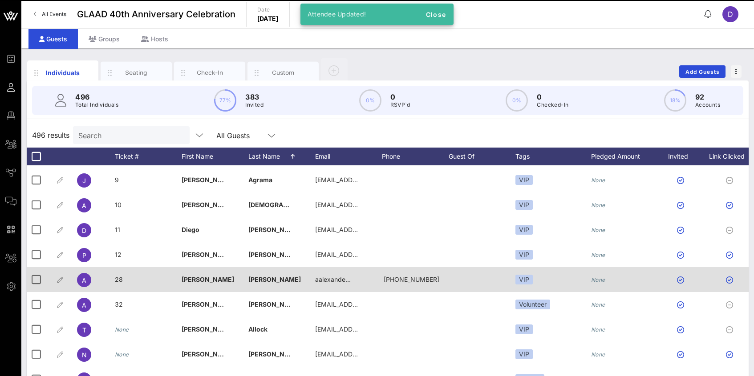
click at [121, 280] on span "28" at bounding box center [119, 280] width 8 height 8
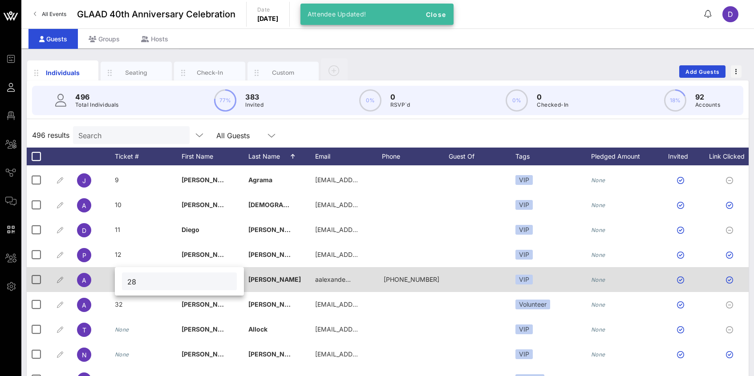
click at [121, 280] on div "28" at bounding box center [179, 281] width 129 height 28
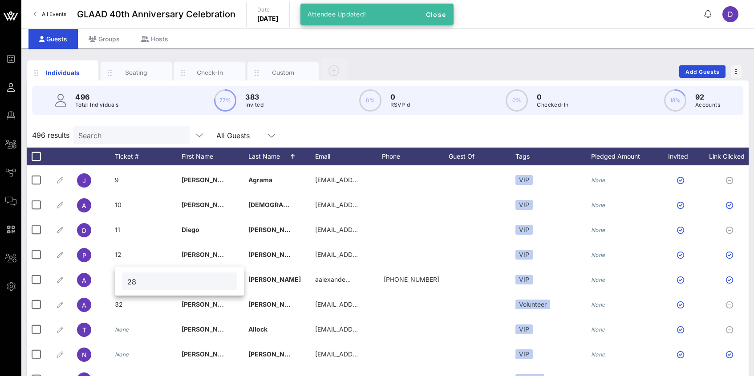
click at [139, 281] on input "28" at bounding box center [179, 282] width 104 height 12
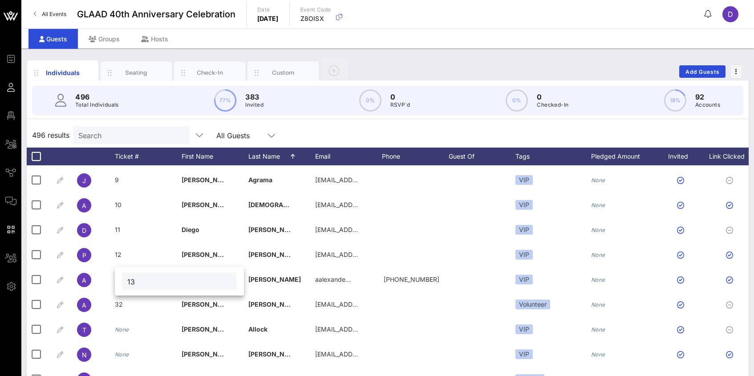
type input "13"
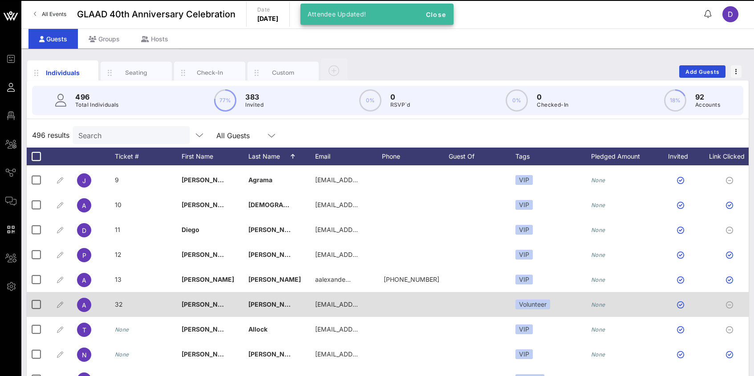
click at [117, 306] on span "32" at bounding box center [119, 305] width 8 height 8
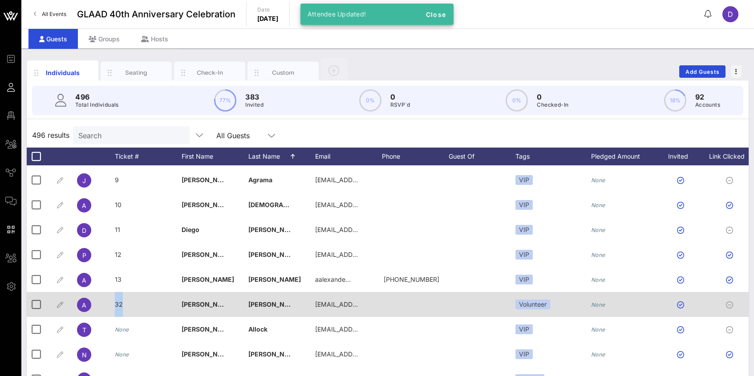
click at [117, 306] on div "Event Builder Guests Floor Plan All Groups Journeys Comms QR Scanner Team Setti…" at bounding box center [377, 220] width 754 height 441
click at [134, 310] on div "32" at bounding box center [148, 309] width 67 height 35
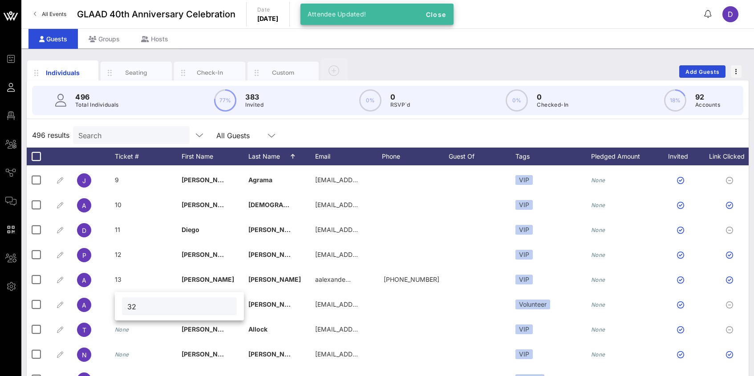
click at [119, 306] on div "32" at bounding box center [179, 306] width 129 height 28
click at [131, 307] on input "32" at bounding box center [179, 307] width 104 height 12
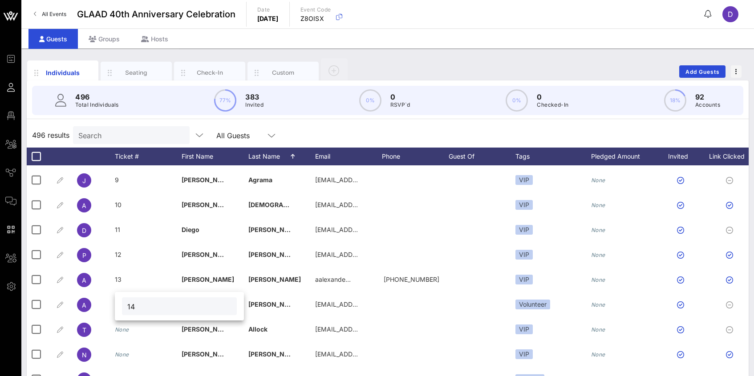
type input "14"
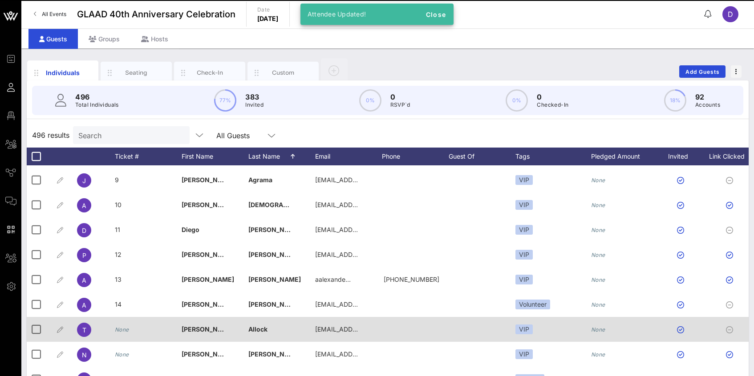
click at [123, 328] on icon "None" at bounding box center [122, 330] width 14 height 7
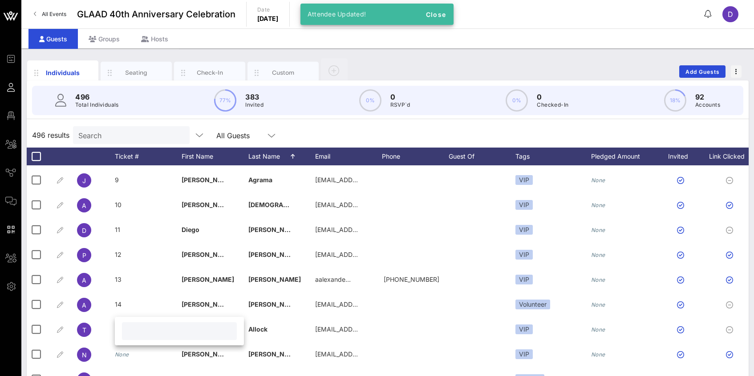
click at [140, 332] on input "text" at bounding box center [179, 332] width 104 height 12
type input "15"
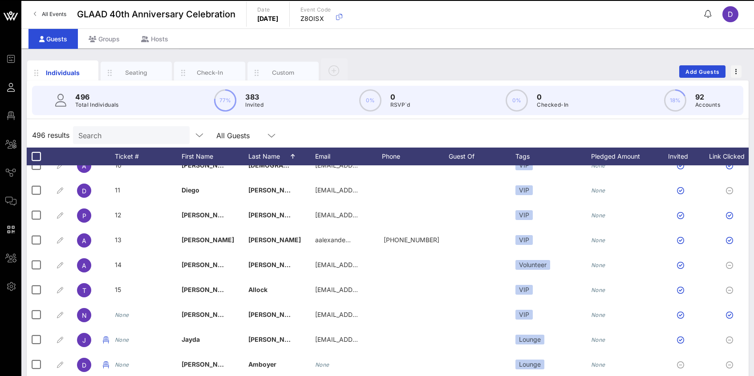
scroll to position [251, 0]
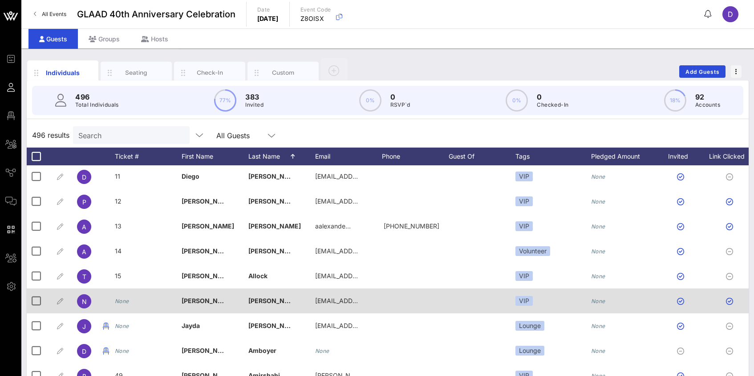
click at [123, 302] on icon "None" at bounding box center [122, 301] width 14 height 7
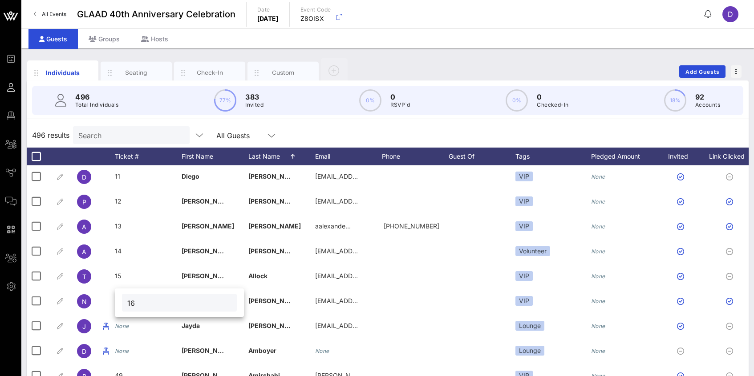
type input "16"
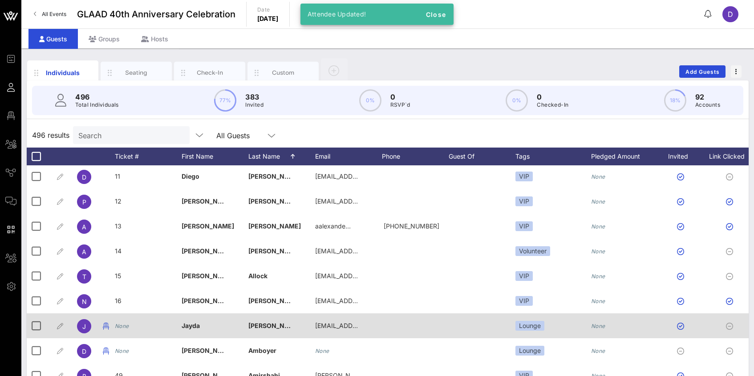
click at [127, 325] on icon "None" at bounding box center [122, 326] width 14 height 7
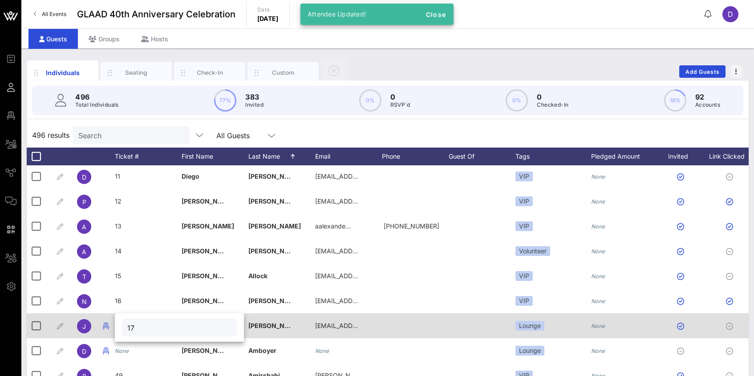
type input "17"
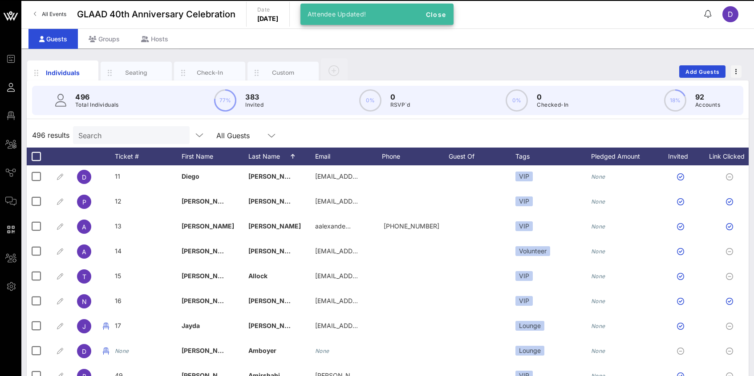
scroll to position [279, 0]
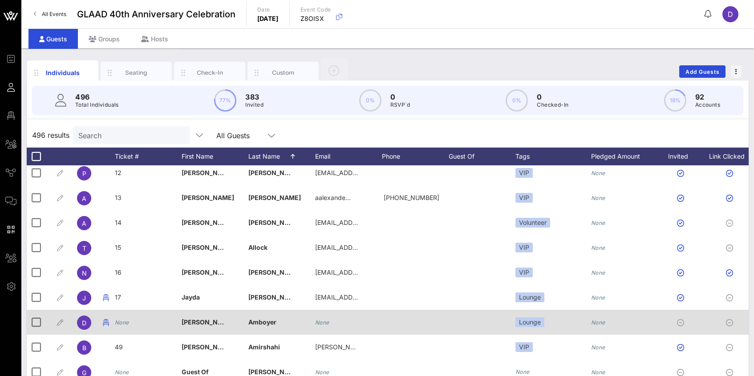
click at [122, 326] on icon "None" at bounding box center [122, 322] width 14 height 7
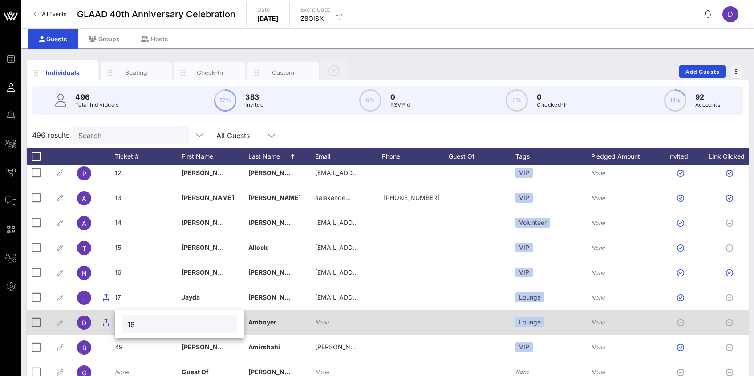
type input "18"
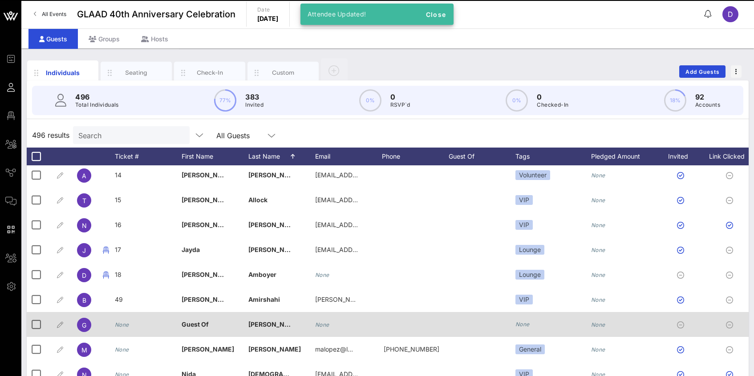
scroll to position [352, 0]
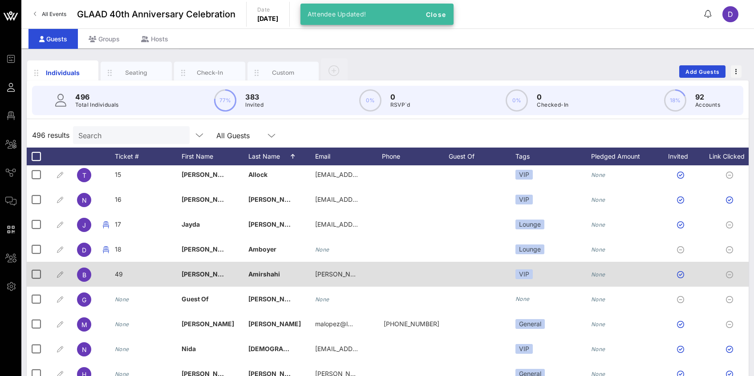
click at [123, 276] on div "49" at bounding box center [148, 279] width 67 height 35
click at [0, 0] on div "49" at bounding box center [0, 0] width 0 height 0
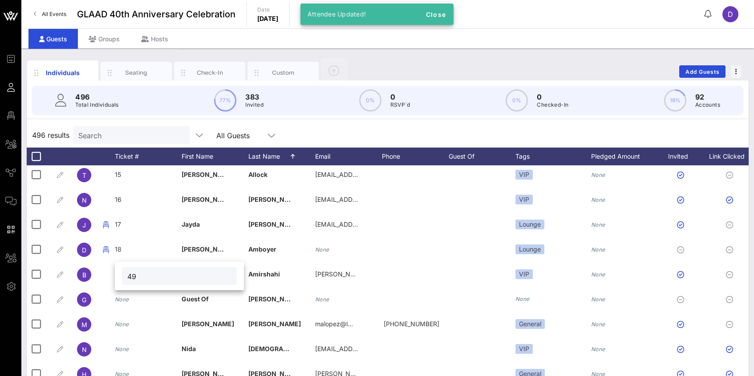
click at [131, 276] on input "49" at bounding box center [179, 277] width 104 height 12
type input "19"
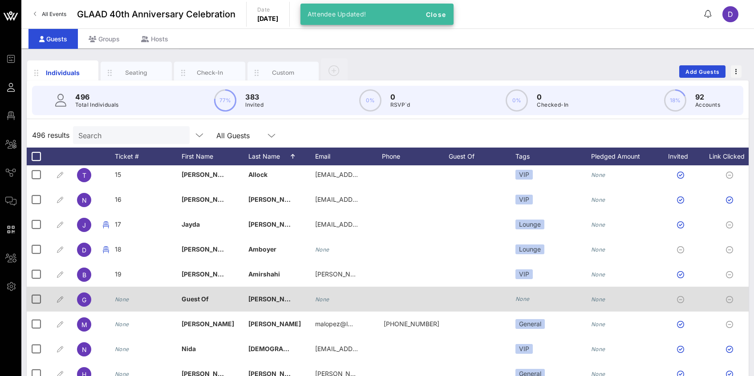
click at [124, 303] on div "None" at bounding box center [122, 299] width 14 height 25
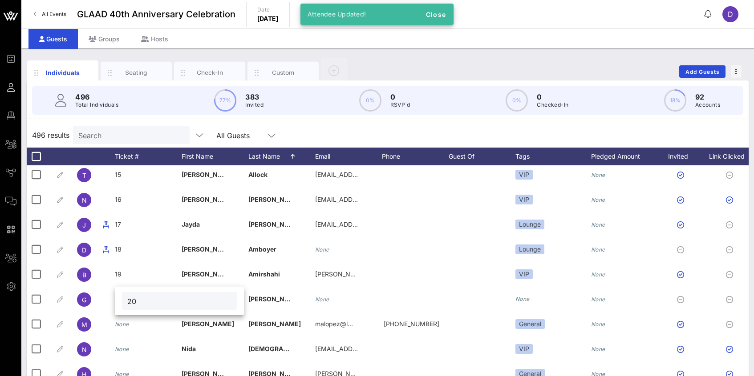
type input "20"
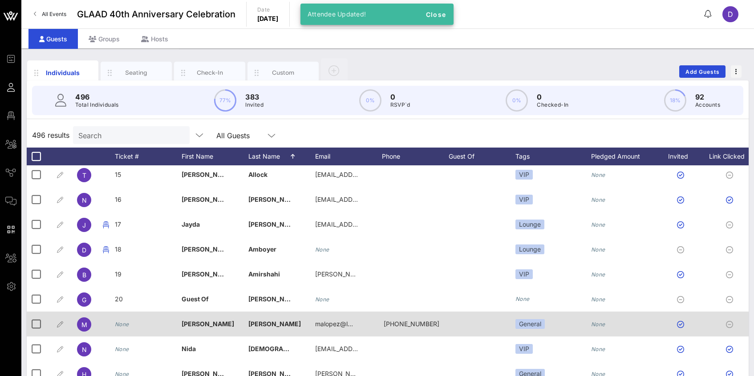
click at [127, 323] on icon "None" at bounding box center [122, 324] width 14 height 7
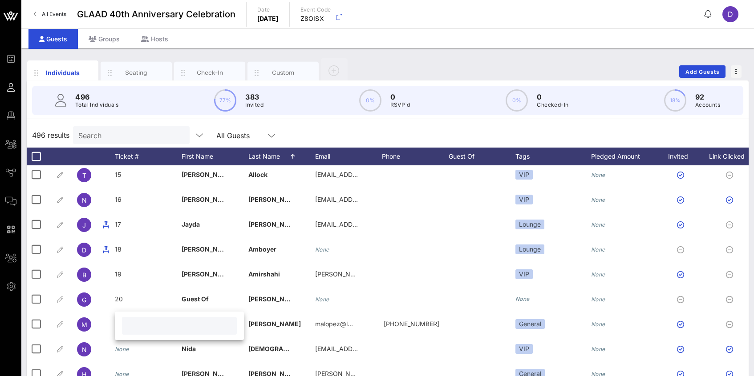
click at [133, 329] on input "text" at bounding box center [179, 326] width 104 height 12
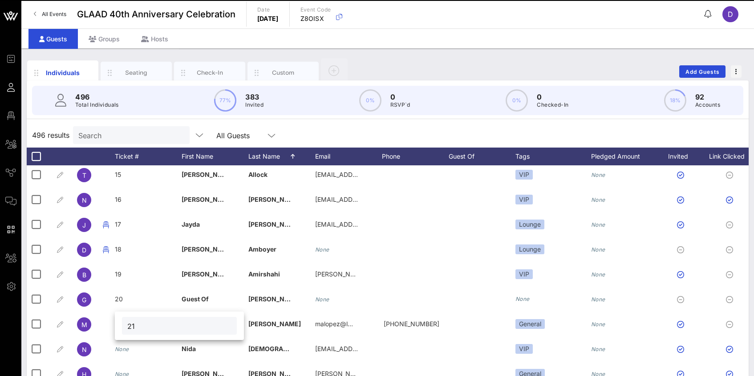
type input "21"
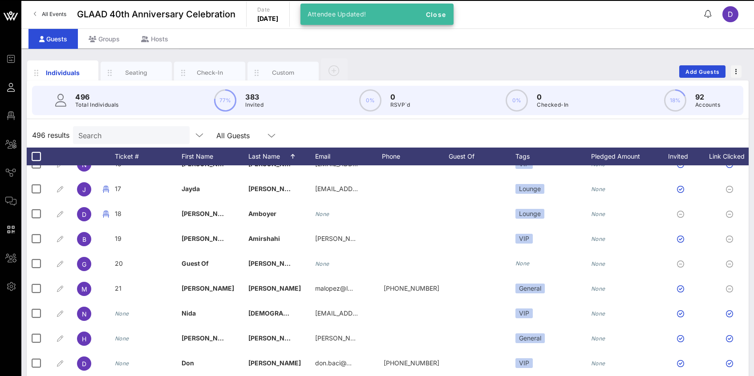
scroll to position [389, 0]
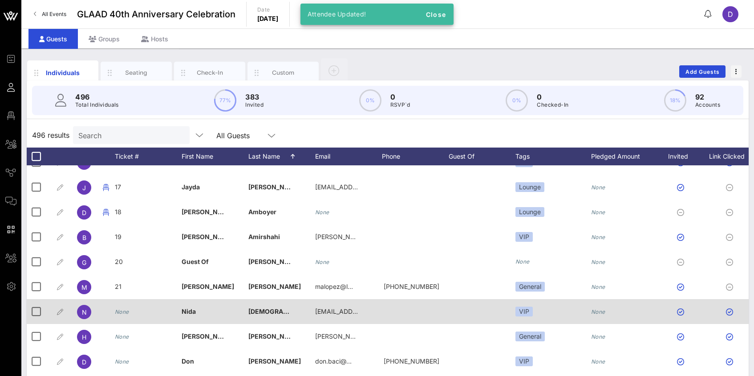
click at [124, 308] on div "None" at bounding box center [122, 311] width 14 height 25
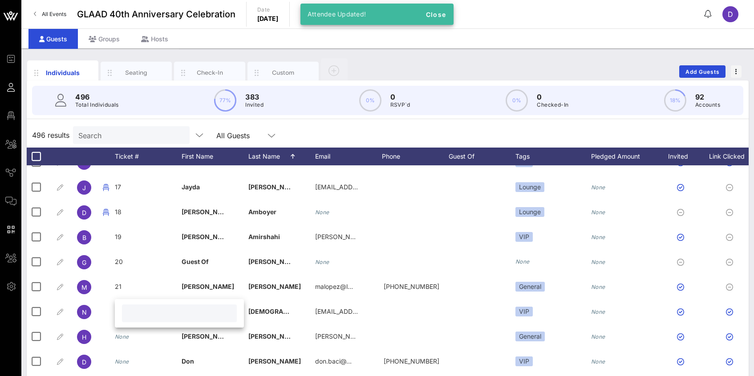
click at [145, 315] on input "text" at bounding box center [179, 314] width 104 height 12
type input "22"
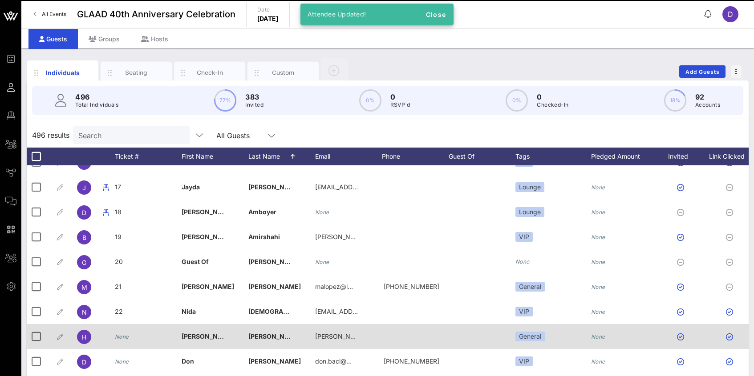
click at [129, 335] on div "None" at bounding box center [148, 341] width 67 height 35
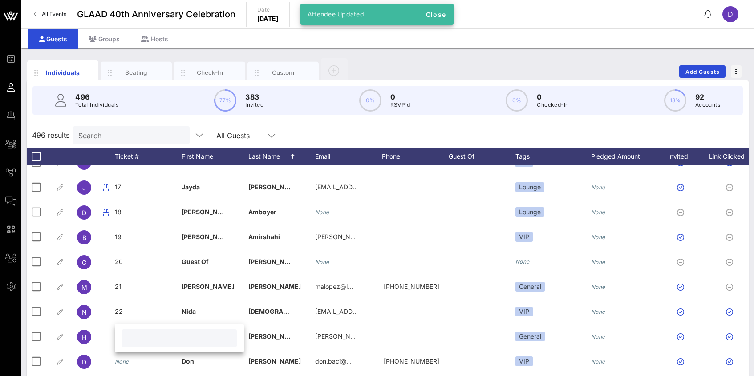
click at [129, 336] on input "text" at bounding box center [179, 339] width 104 height 12
type input "23"
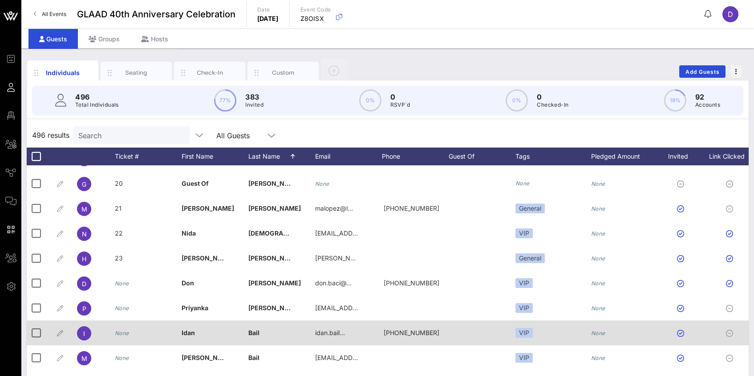
scroll to position [476, 0]
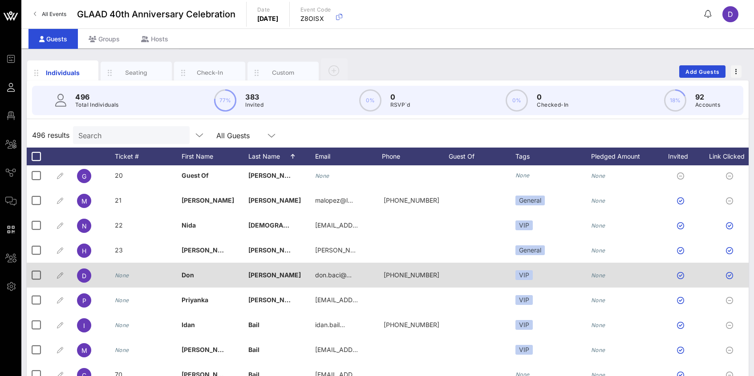
click at [125, 278] on icon "None" at bounding box center [122, 275] width 14 height 7
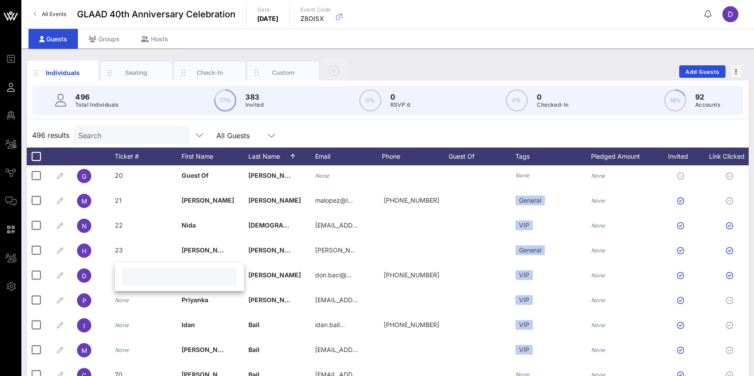
click at [134, 278] on input "text" at bounding box center [179, 277] width 104 height 12
type input "24"
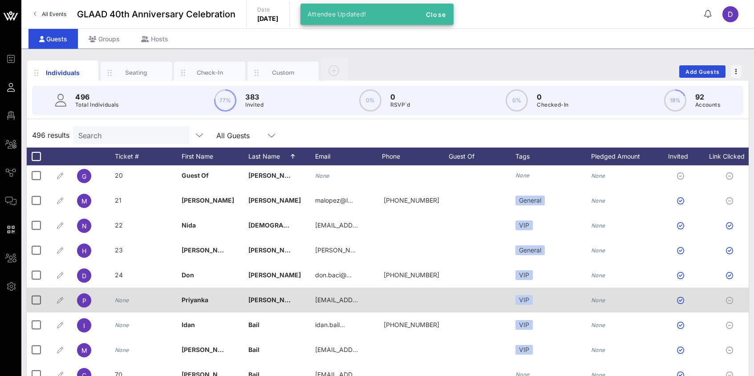
click at [125, 300] on icon "None" at bounding box center [122, 300] width 14 height 7
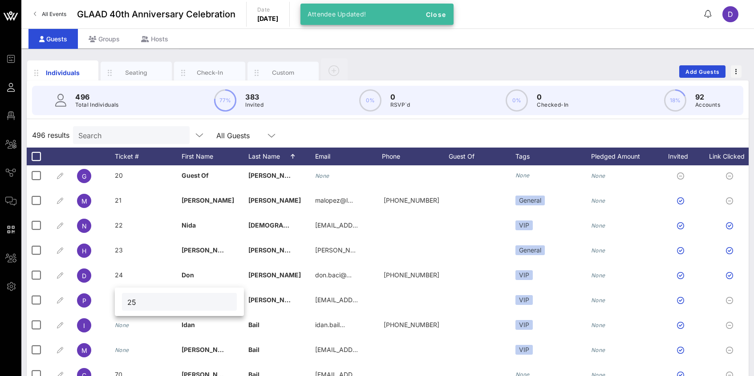
type input "25"
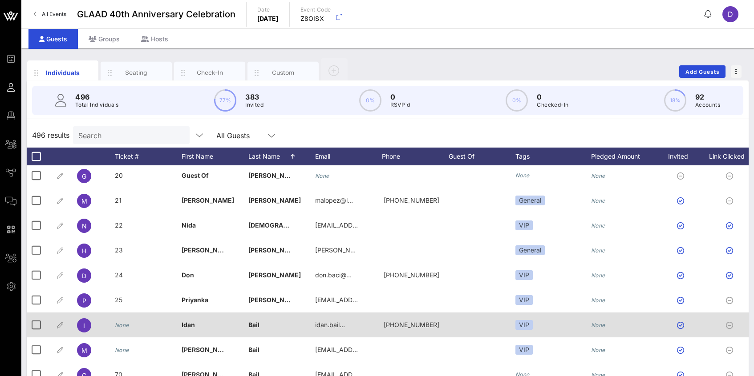
click at [125, 325] on icon "None" at bounding box center [122, 325] width 14 height 7
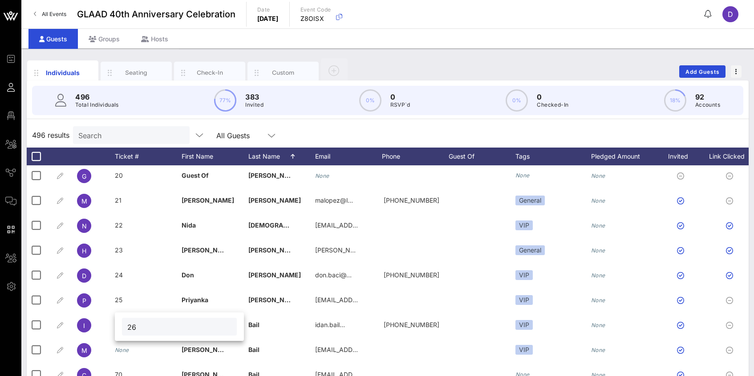
type input "26"
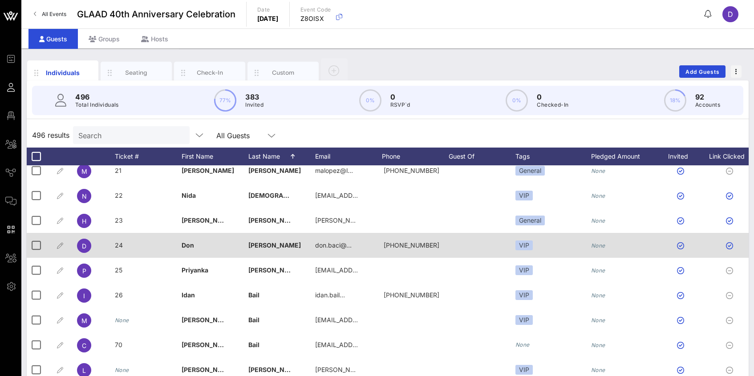
scroll to position [517, 0]
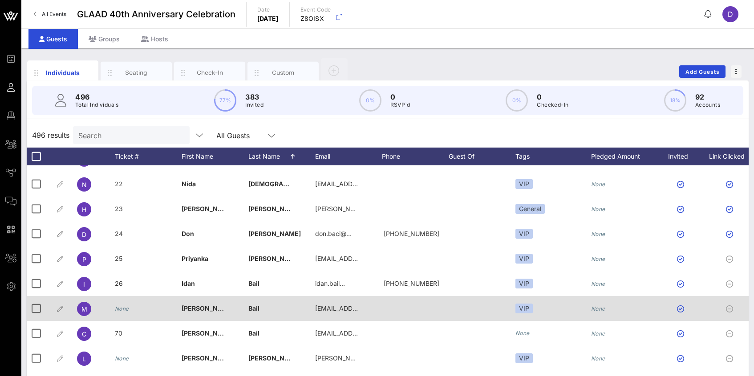
click at [122, 311] on icon "None" at bounding box center [122, 309] width 14 height 7
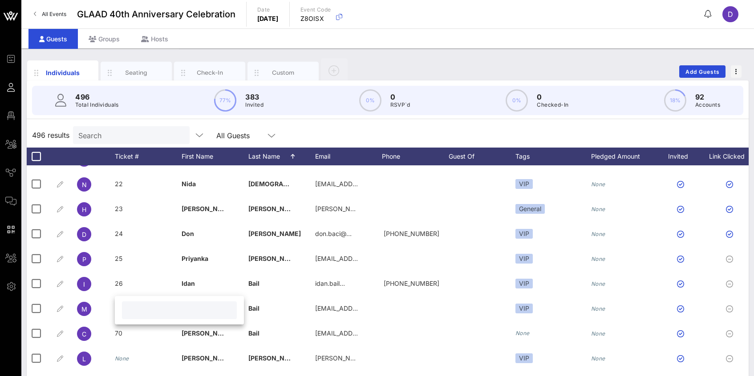
click at [129, 308] on input "text" at bounding box center [179, 311] width 104 height 12
type input "27"
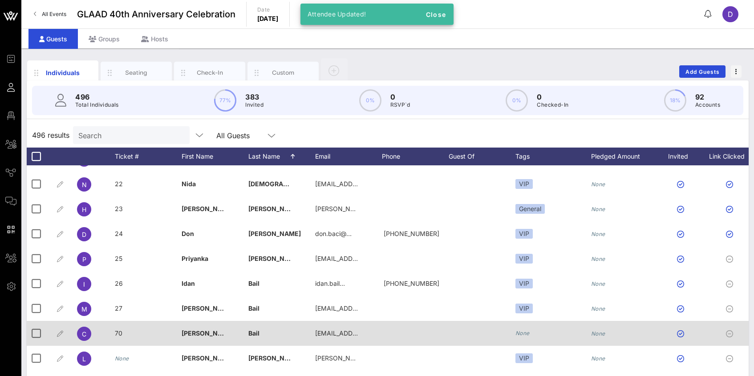
click at [120, 333] on span "70" at bounding box center [119, 334] width 8 height 8
click at [120, 333] on div "Event Builder Guests Floor Plan All Groups Journeys Comms QR Scanner Team Setti…" at bounding box center [377, 220] width 754 height 441
click at [121, 333] on div "70" at bounding box center [185, 335] width 129 height 28
click at [122, 334] on div "70" at bounding box center [148, 338] width 67 height 35
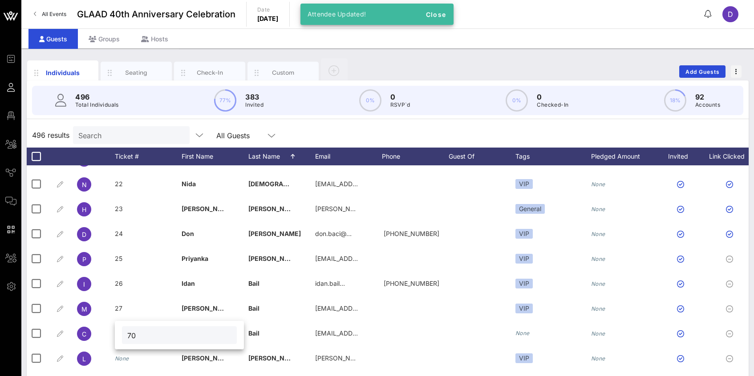
click at [130, 334] on input "70" at bounding box center [179, 336] width 104 height 12
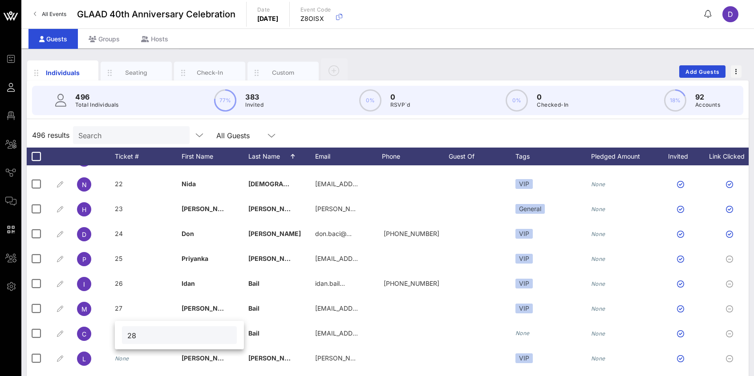
type input "28"
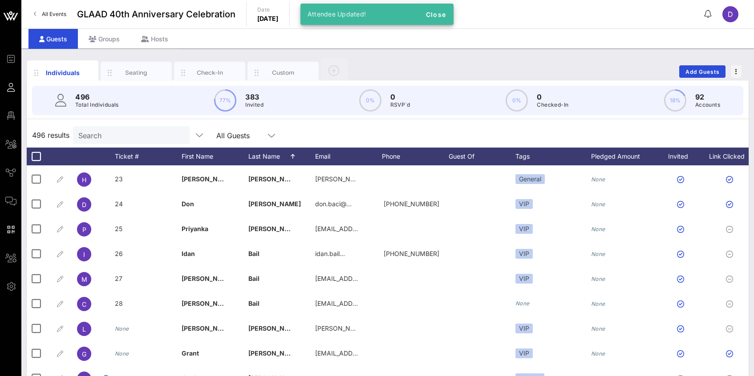
scroll to position [553, 0]
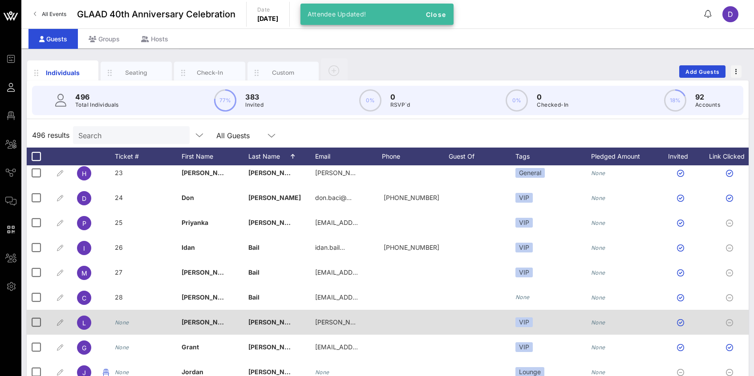
click at [124, 319] on icon "None" at bounding box center [122, 322] width 14 height 7
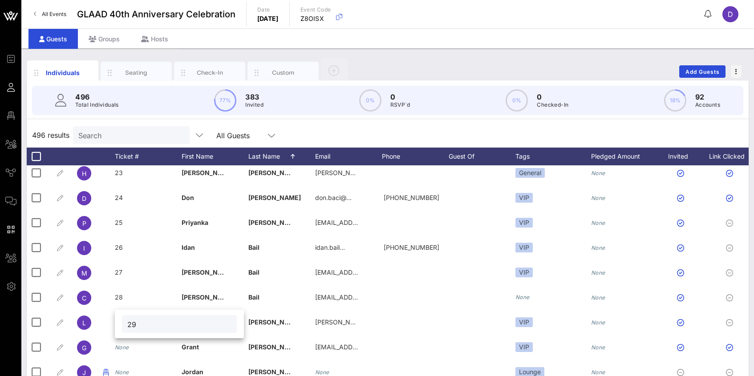
type input "29"
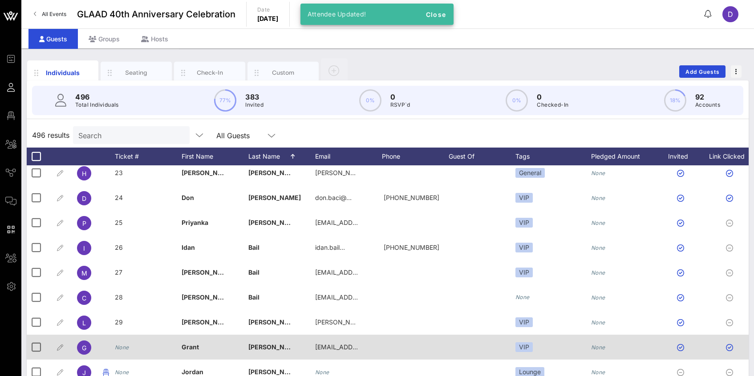
click at [125, 343] on div "None" at bounding box center [122, 347] width 14 height 25
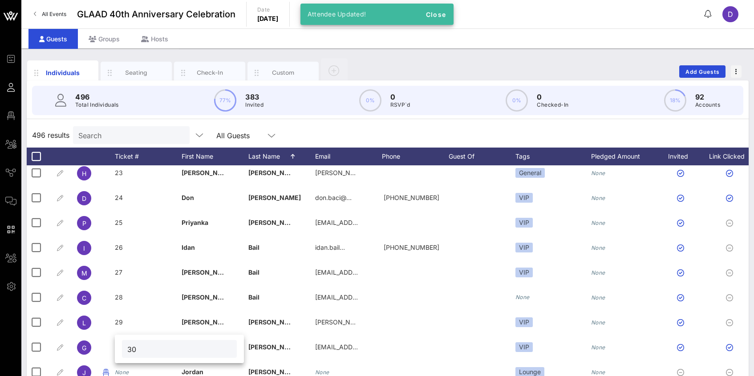
type input "30"
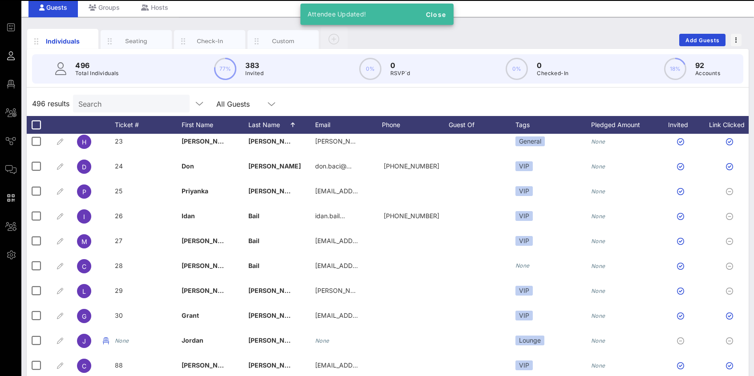
scroll to position [61, 0]
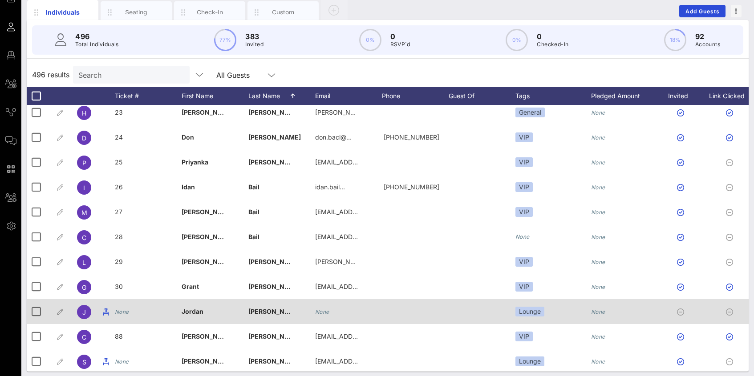
click at [122, 311] on icon "None" at bounding box center [122, 312] width 14 height 7
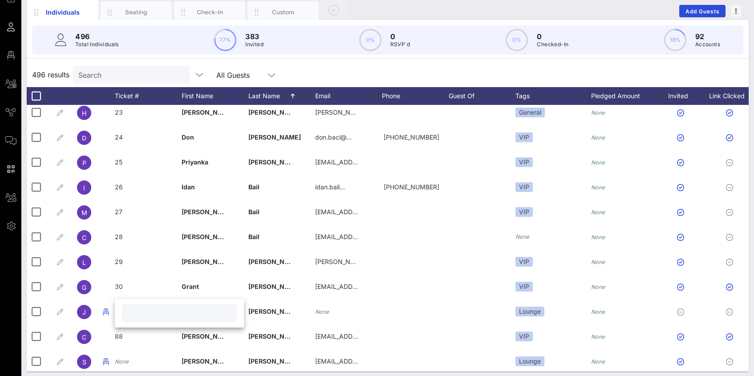
type input "2"
type input "31"
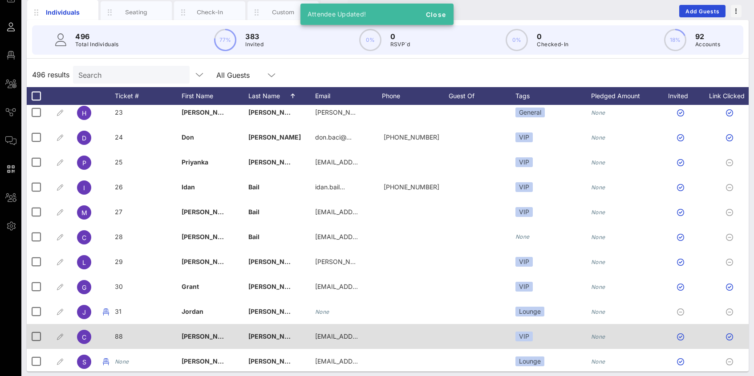
click at [120, 336] on span "88" at bounding box center [119, 337] width 8 height 8
click at [120, 336] on div "Event Builder Guests Floor Plan All Groups Journeys Comms QR Scanner Team Setti…" at bounding box center [377, 159] width 754 height 441
click at [119, 338] on span "88" at bounding box center [119, 337] width 8 height 8
click at [119, 338] on div "Event Builder Guests Floor Plan All Groups Journeys Comms QR Scanner Team Setti…" at bounding box center [377, 159] width 754 height 441
click at [126, 337] on div "88" at bounding box center [148, 341] width 67 height 35
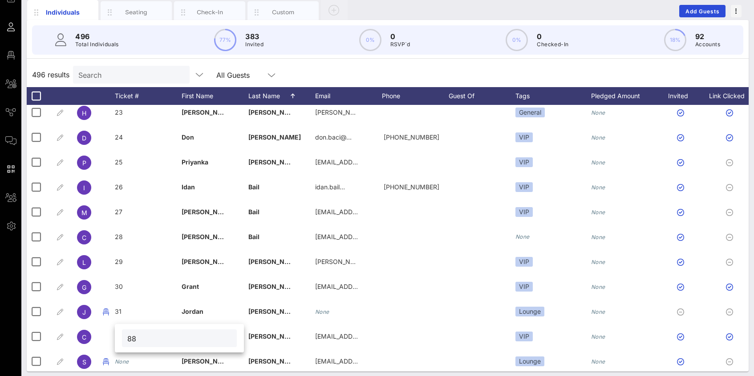
click at [136, 338] on input "88" at bounding box center [179, 339] width 104 height 12
type input "8"
type input "32"
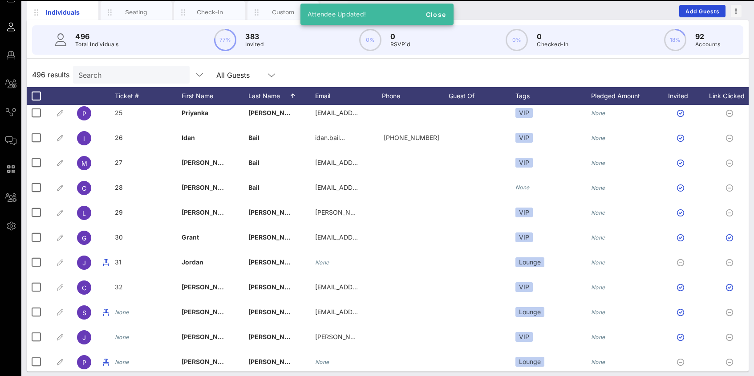
scroll to position [618, 0]
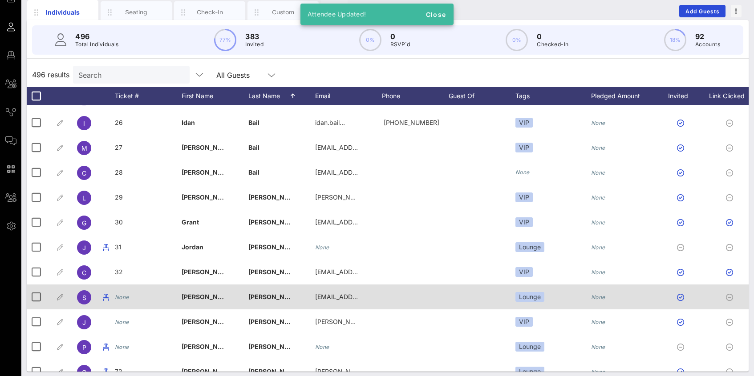
click at [123, 297] on icon "None" at bounding box center [122, 297] width 14 height 7
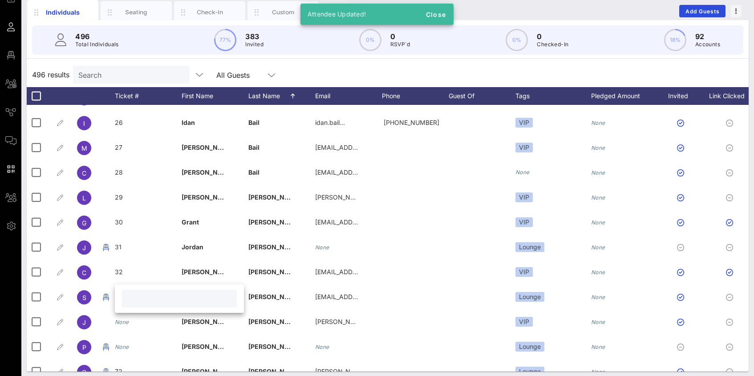
click at [134, 302] on input "text" at bounding box center [179, 299] width 104 height 12
type input "33"
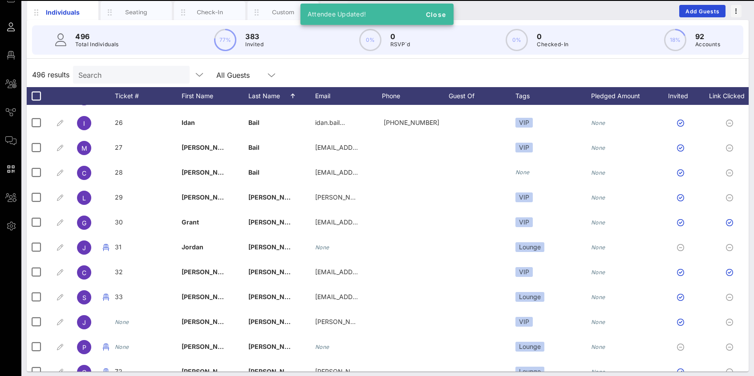
scroll to position [633, 0]
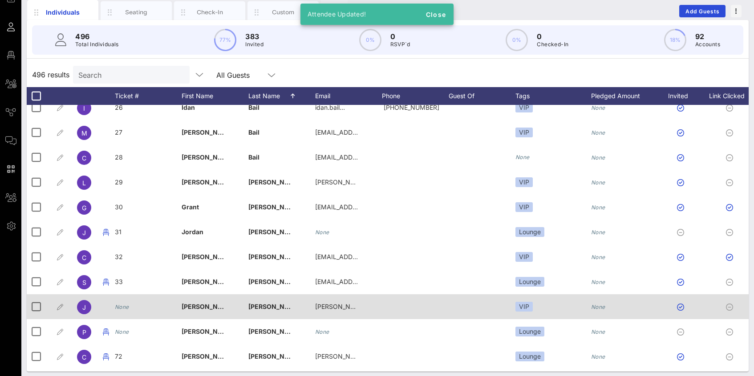
click at [128, 305] on icon "None" at bounding box center [122, 307] width 14 height 7
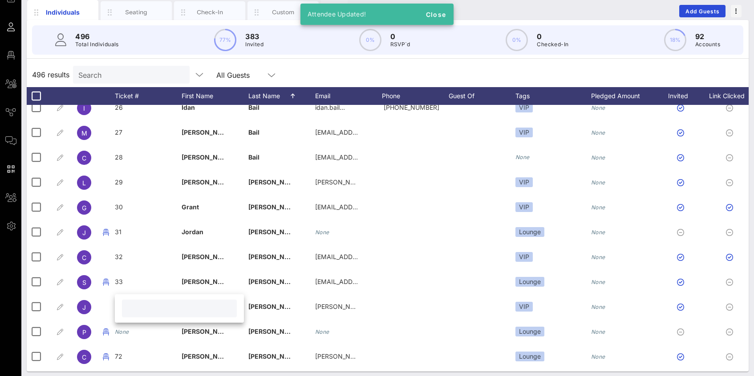
click at [128, 310] on input "text" at bounding box center [179, 309] width 104 height 12
type input "34"
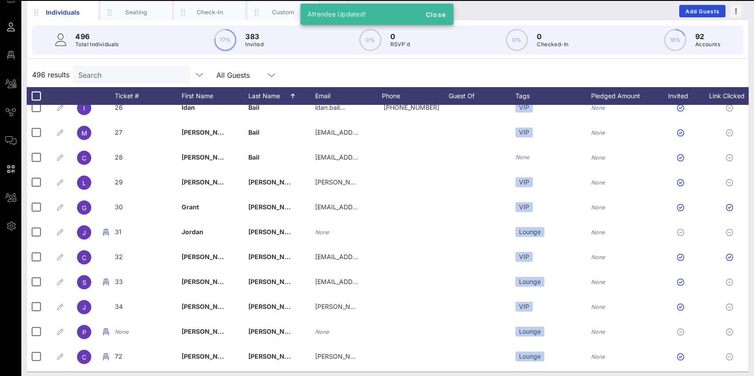
scroll to position [65, 0]
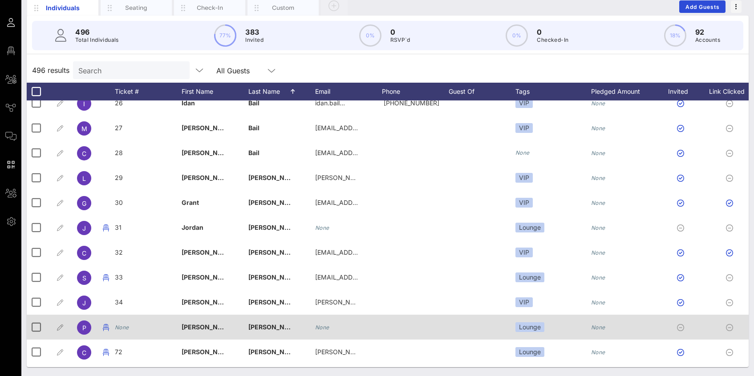
click at [123, 325] on icon "None" at bounding box center [122, 327] width 14 height 7
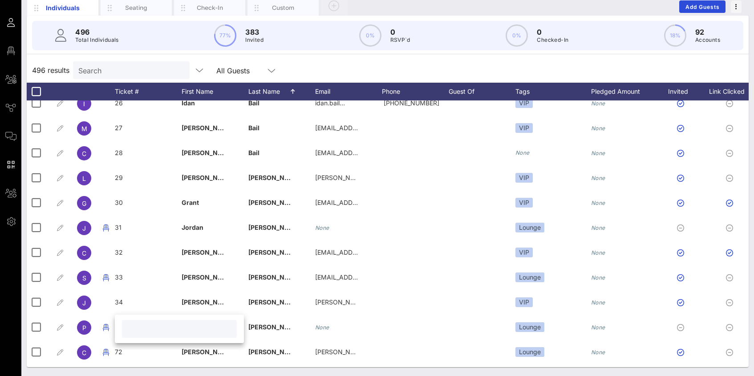
click at [127, 326] on input "text" at bounding box center [179, 329] width 104 height 12
type input "35"
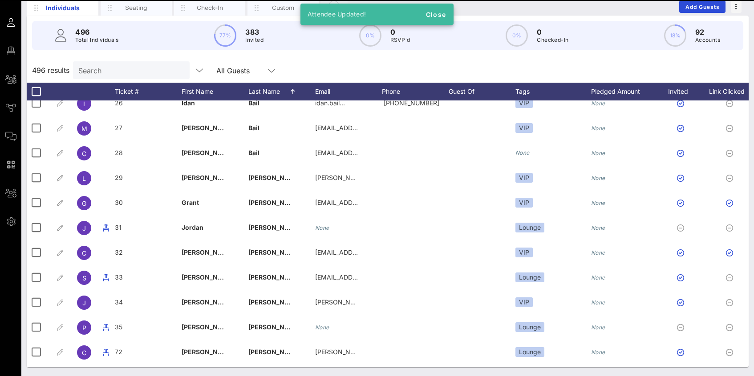
scroll to position [687, 0]
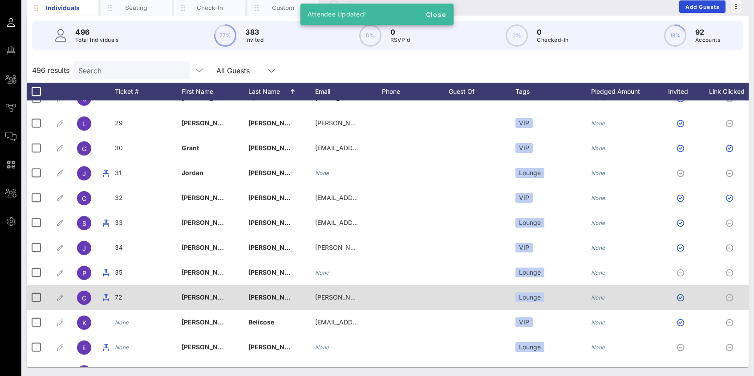
click at [122, 300] on div "72" at bounding box center [148, 302] width 67 height 35
click at [122, 300] on div "72" at bounding box center [185, 299] width 129 height 28
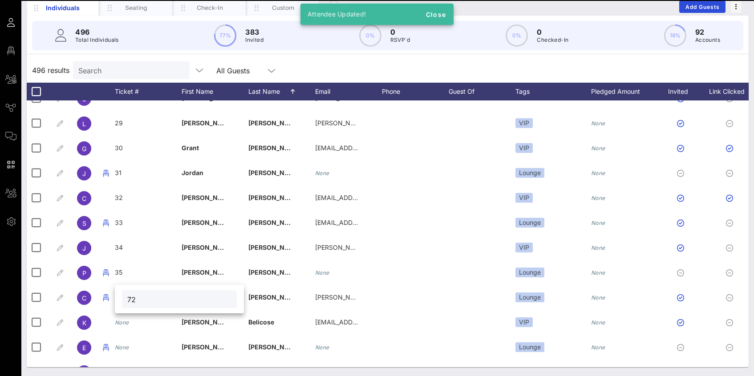
click at [135, 300] on input "72" at bounding box center [179, 300] width 104 height 12
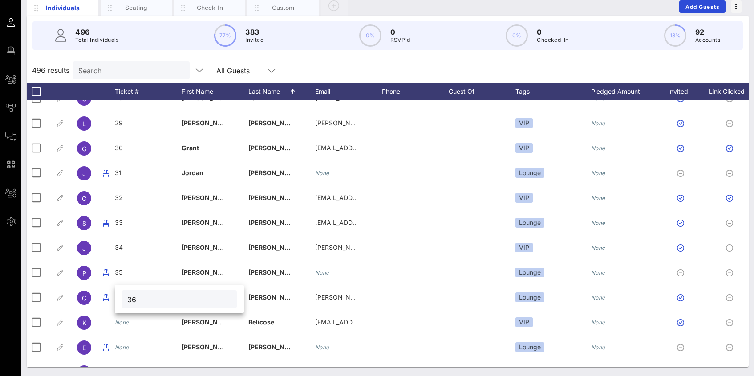
type input "36"
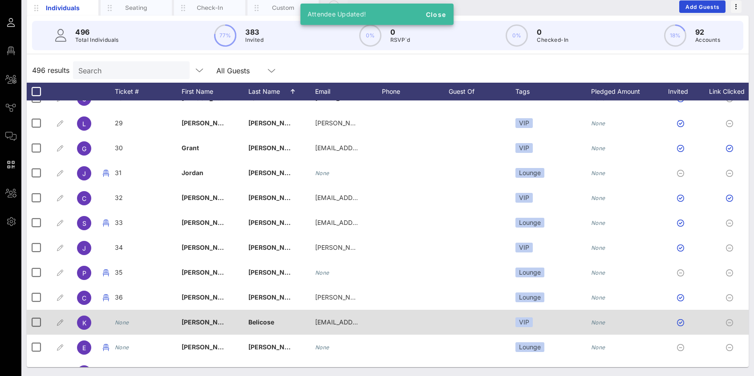
click at [123, 324] on icon "None" at bounding box center [122, 322] width 14 height 7
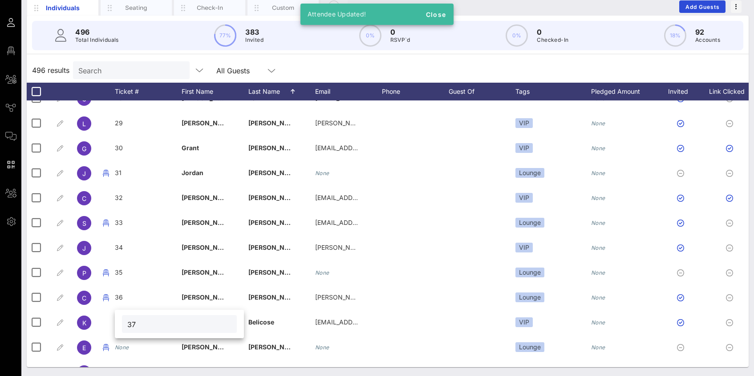
type input "37"
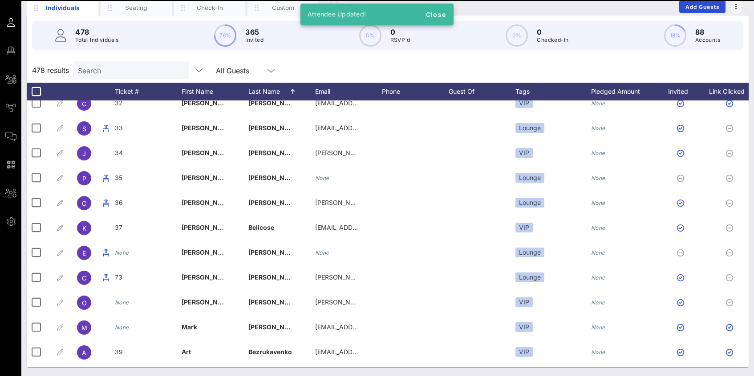
scroll to position [736, 0]
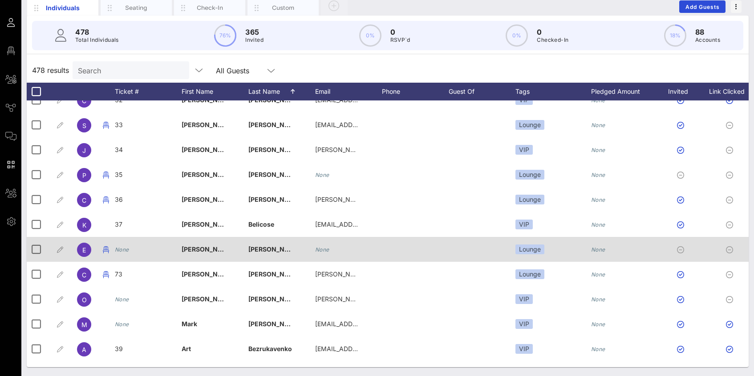
click at [127, 256] on div "None" at bounding box center [122, 249] width 14 height 25
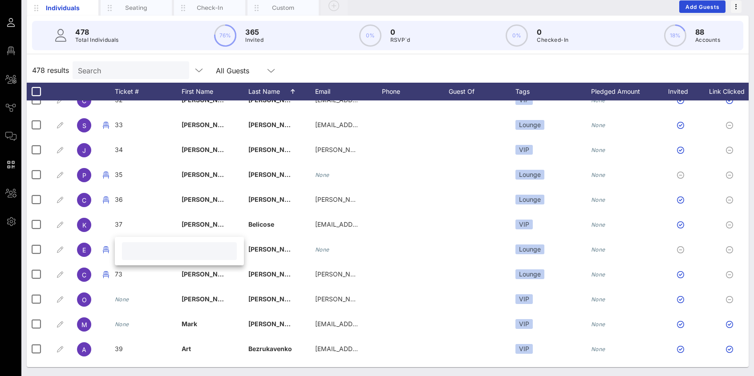
click at [135, 253] on input "text" at bounding box center [179, 252] width 104 height 12
type input "38"
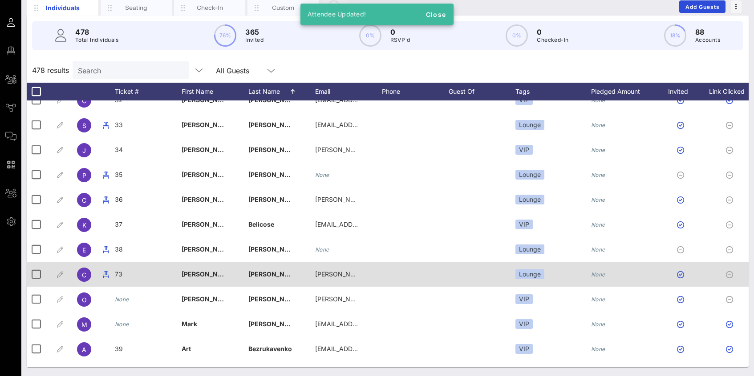
click at [120, 275] on span "73" at bounding box center [119, 275] width 8 height 8
click at [120, 275] on div "Event Builder Guests Floor Plan All Groups Journeys Comms QR Scanner Team Setti…" at bounding box center [377, 155] width 754 height 441
click at [115, 275] on span "73" at bounding box center [119, 275] width 8 height 8
click at [128, 277] on div "73" at bounding box center [148, 279] width 67 height 35
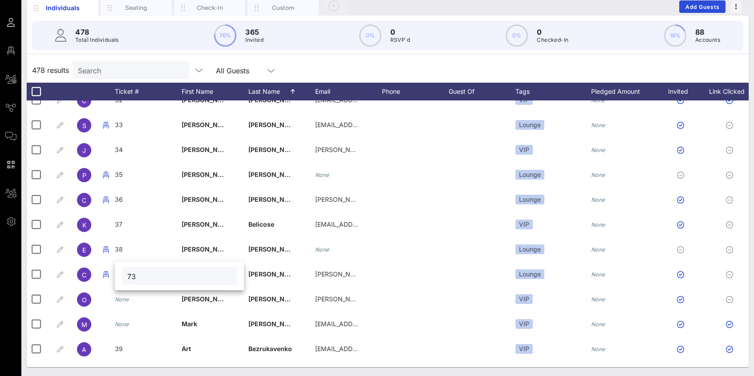
click at [137, 275] on input "73" at bounding box center [179, 277] width 104 height 12
type input "7"
type input "39"
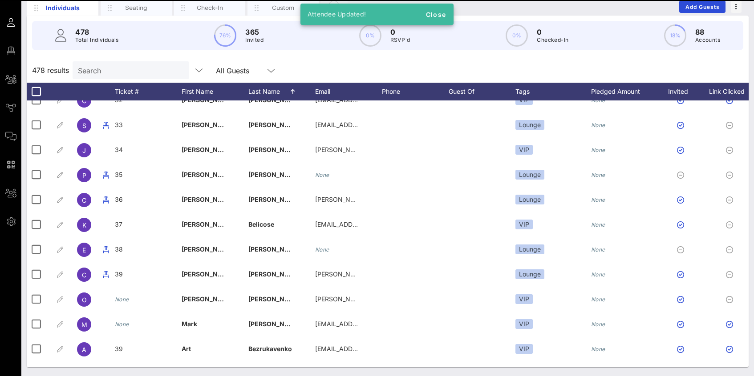
scroll to position [754, 0]
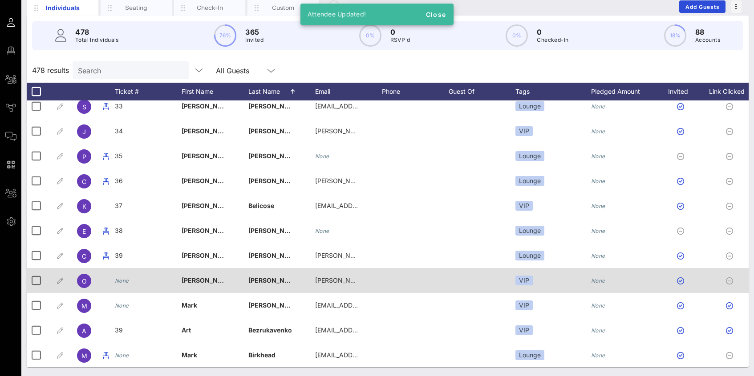
click at [128, 274] on div "None" at bounding box center [122, 280] width 14 height 25
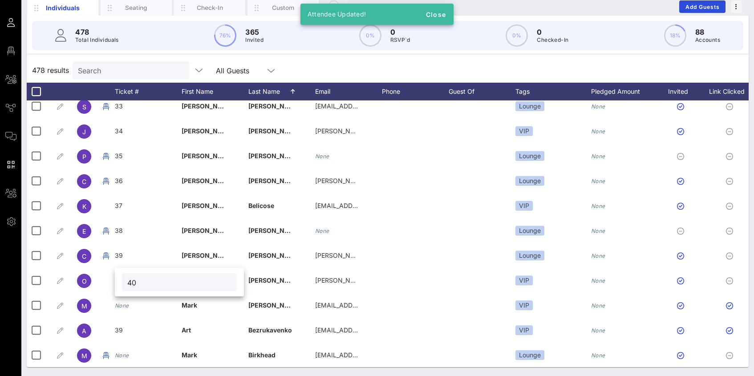
type input "40"
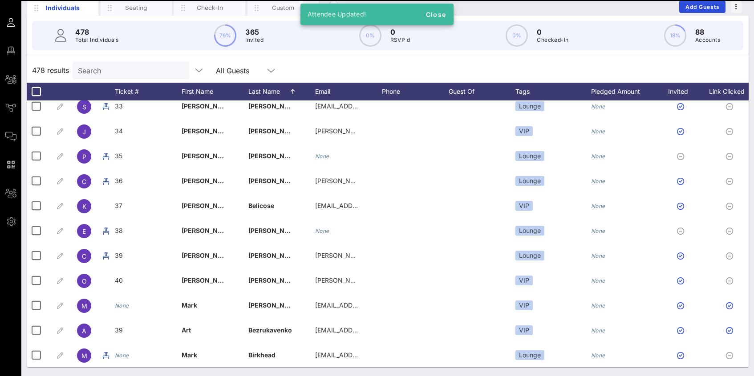
scroll to position [759, 0]
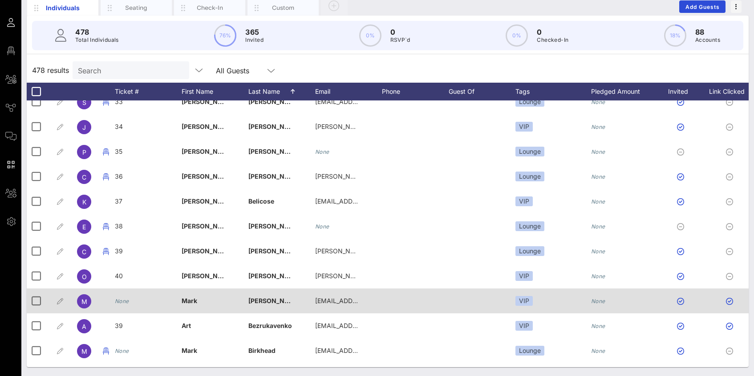
click at [126, 302] on icon "None" at bounding box center [122, 301] width 14 height 7
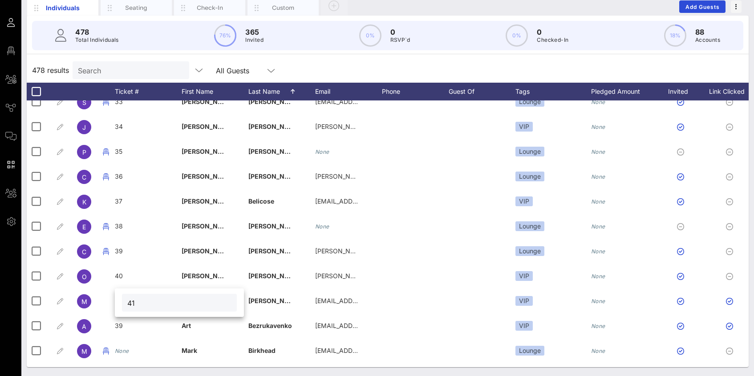
type input "41"
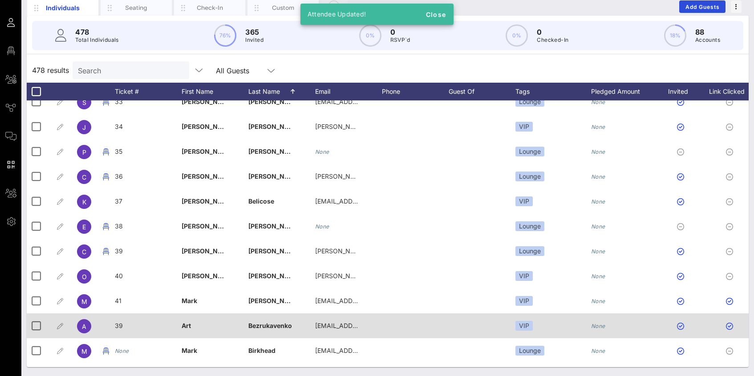
click at [126, 325] on div "39" at bounding box center [148, 331] width 67 height 35
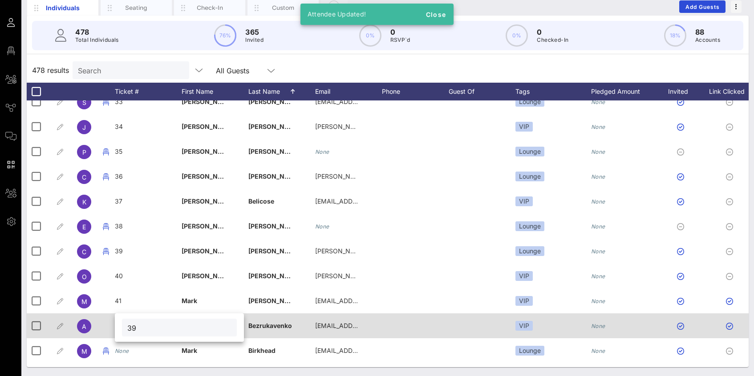
click at [126, 325] on div "39" at bounding box center [179, 328] width 129 height 28
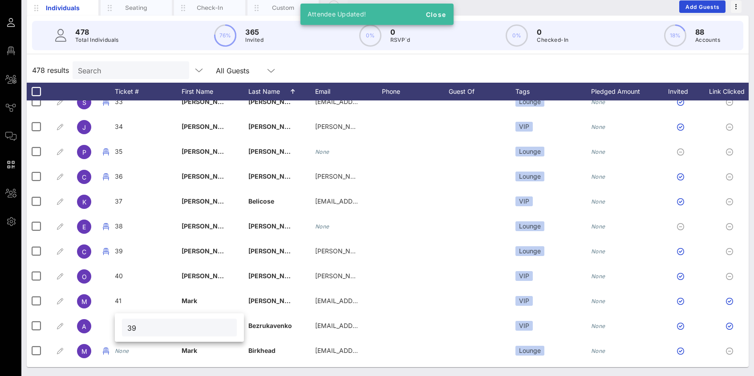
click at [136, 327] on input "39" at bounding box center [179, 328] width 104 height 12
type input "42"
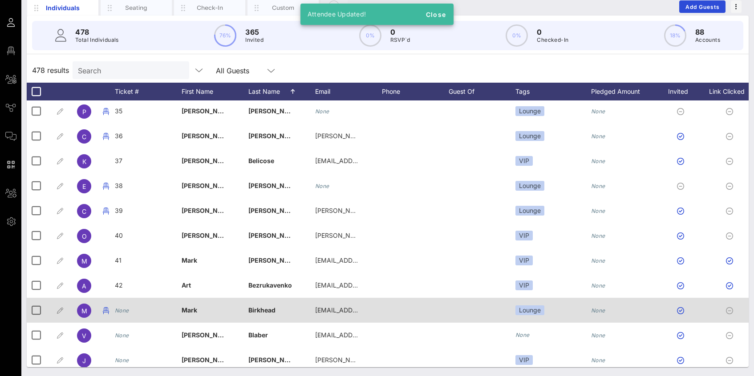
click at [126, 311] on icon "None" at bounding box center [122, 310] width 14 height 7
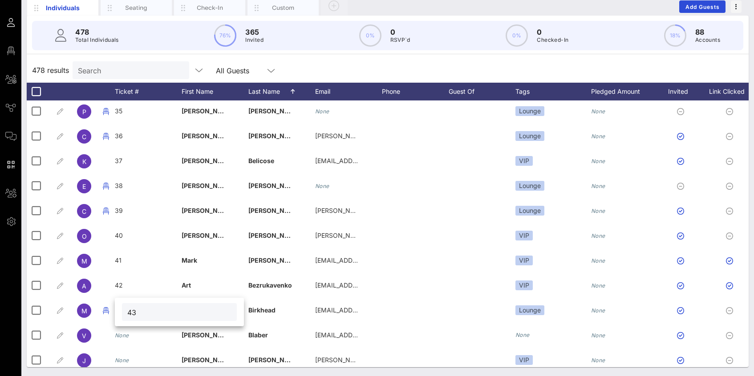
type input "43"
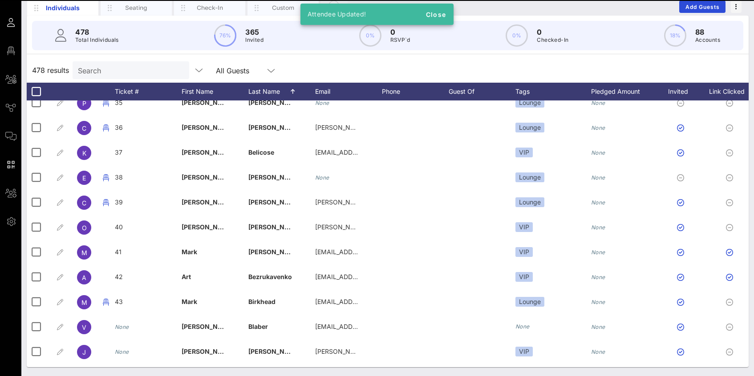
scroll to position [832, 0]
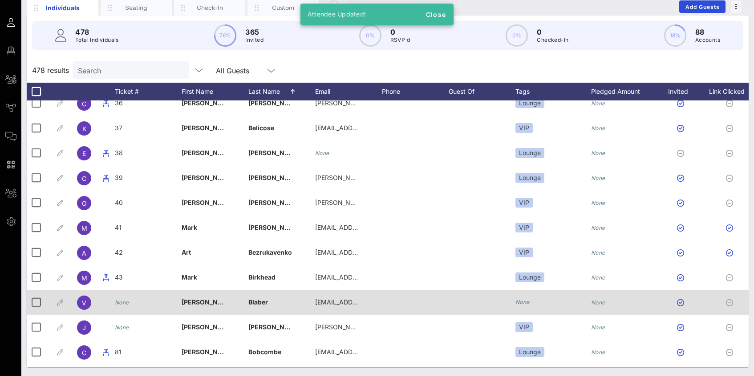
click at [127, 303] on icon "None" at bounding box center [122, 302] width 14 height 7
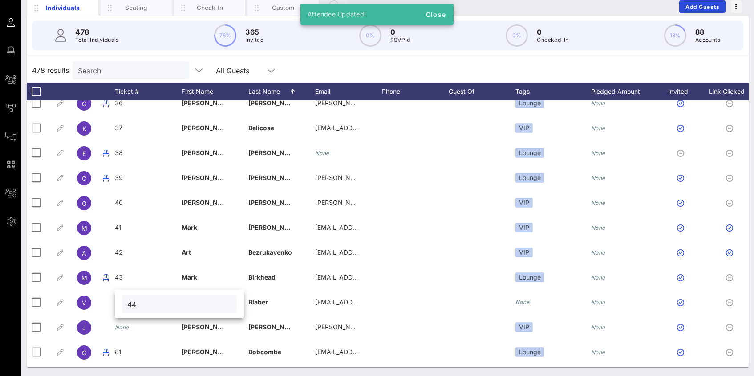
type input "44"
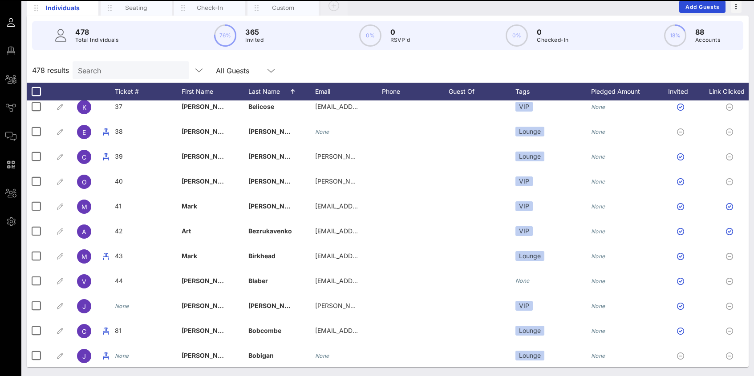
scroll to position [854, 0]
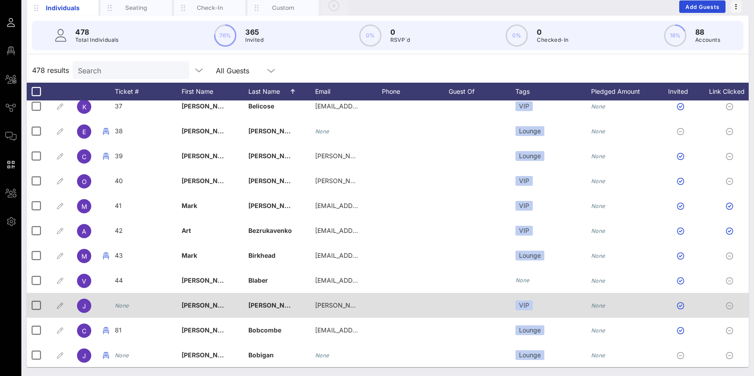
click at [123, 308] on icon "None" at bounding box center [122, 306] width 14 height 7
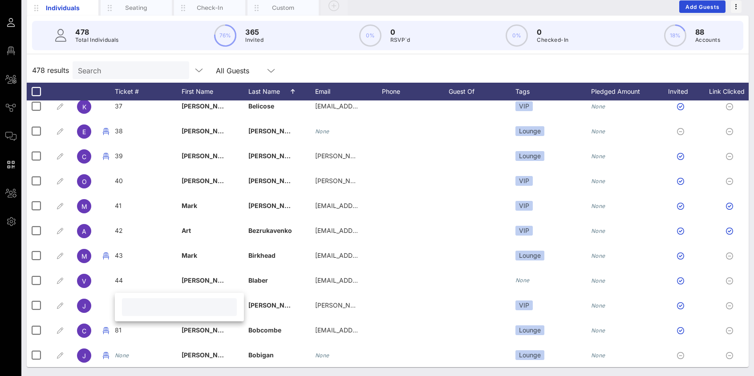
click at [134, 308] on input "text" at bounding box center [179, 308] width 104 height 12
type input "45"
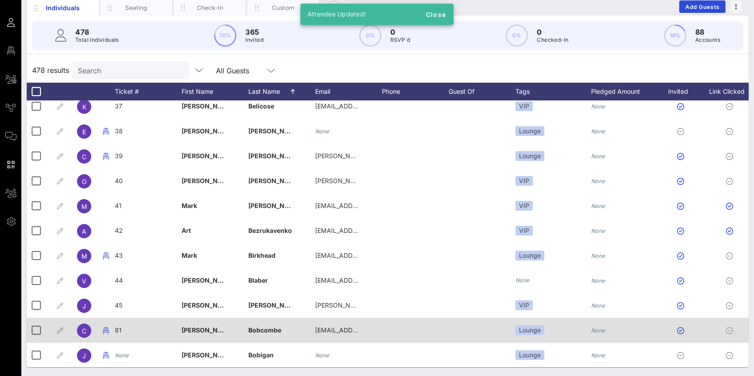
click at [117, 331] on span "81" at bounding box center [118, 331] width 7 height 8
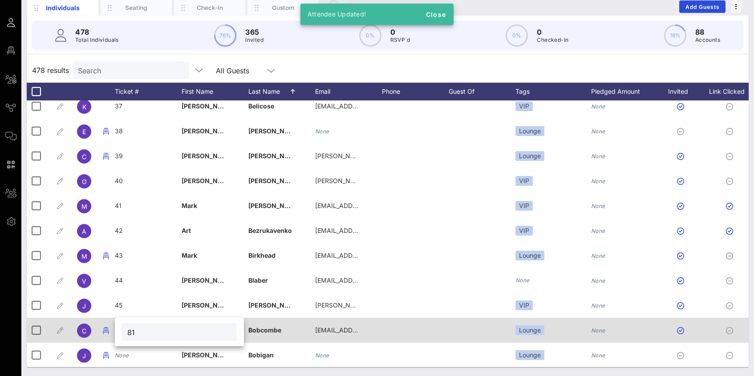
click at [117, 331] on span "81" at bounding box center [118, 331] width 7 height 8
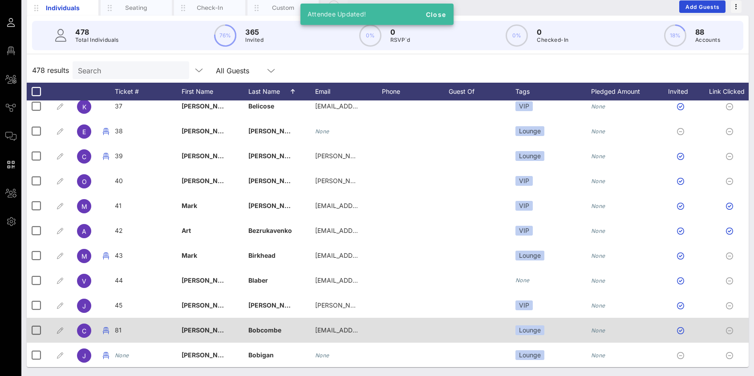
click at [124, 331] on div "81" at bounding box center [148, 335] width 67 height 35
click at [124, 331] on div "81" at bounding box center [185, 332] width 129 height 28
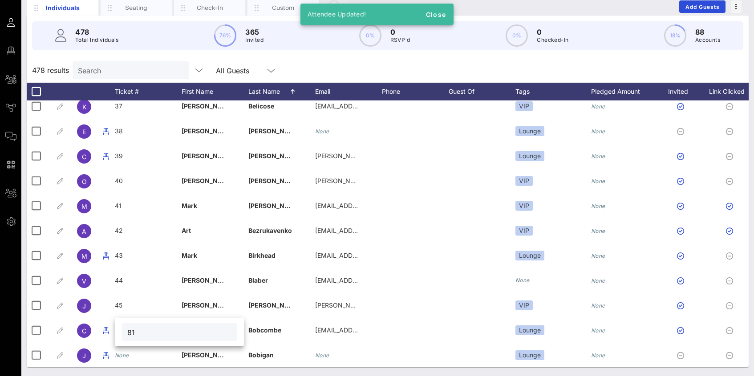
type input "8"
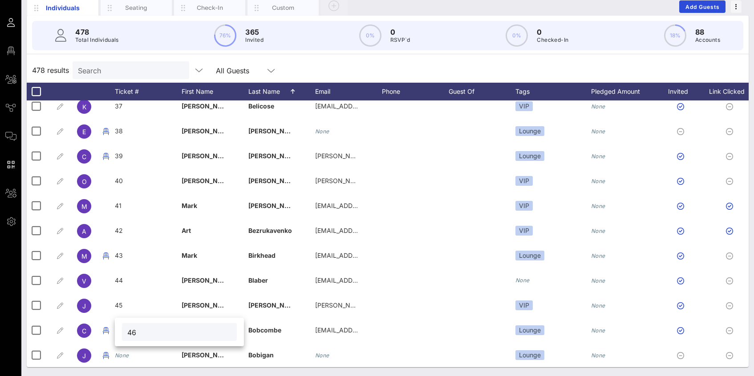
type input "46"
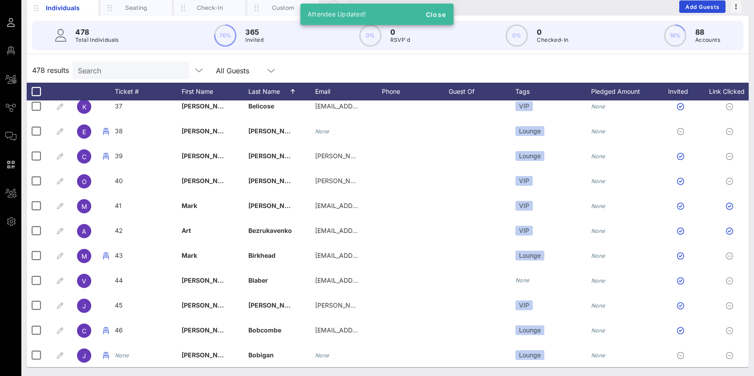
scroll to position [932, 0]
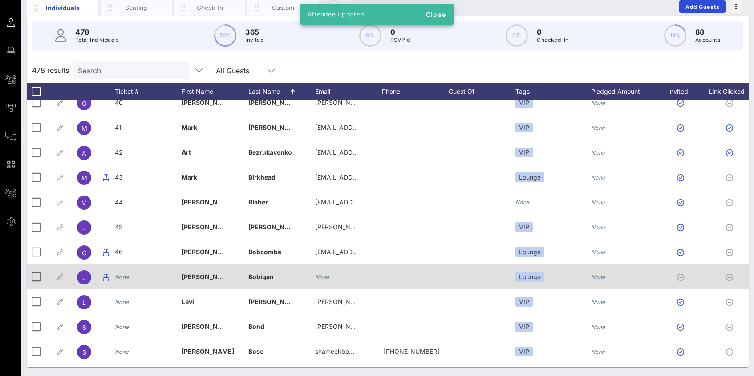
click at [123, 277] on icon "None" at bounding box center [122, 277] width 14 height 7
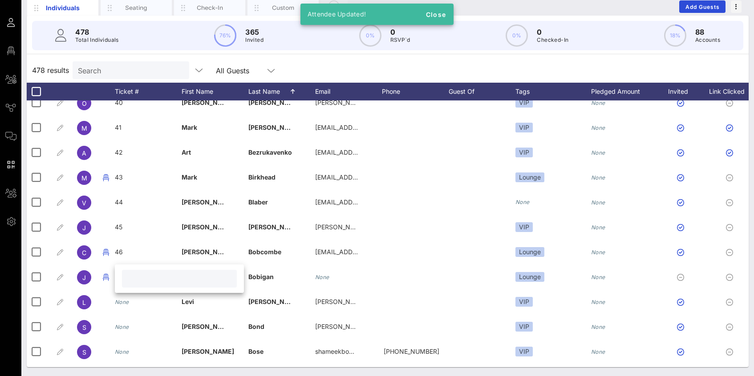
click at [138, 271] on div at bounding box center [179, 279] width 104 height 18
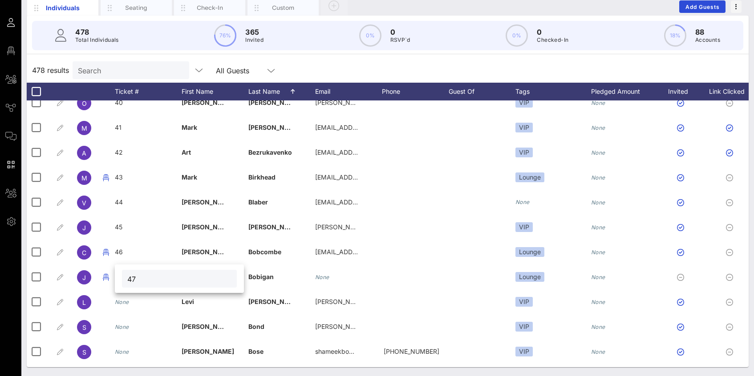
type input "47"
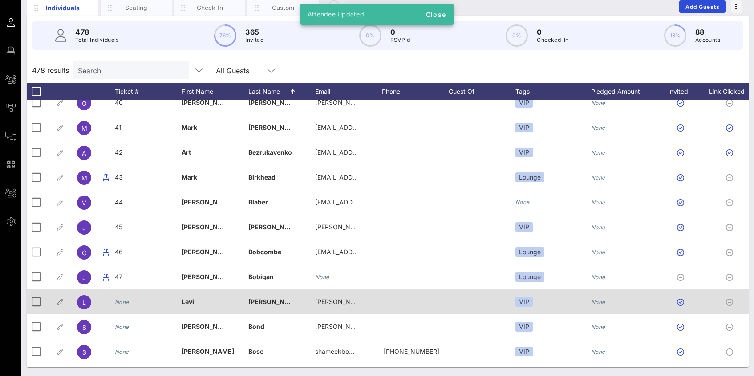
click at [126, 307] on div "None" at bounding box center [122, 302] width 14 height 25
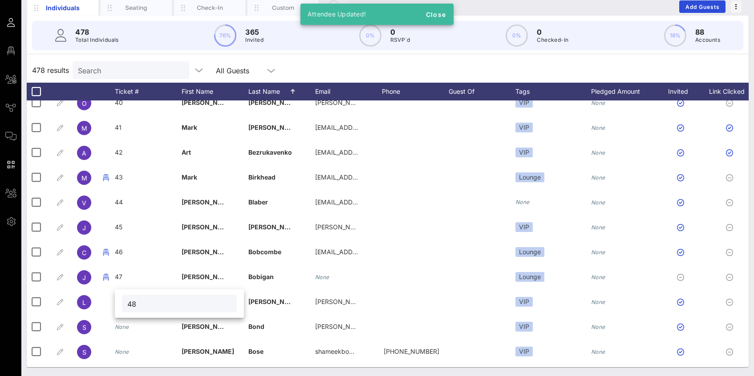
type input "48"
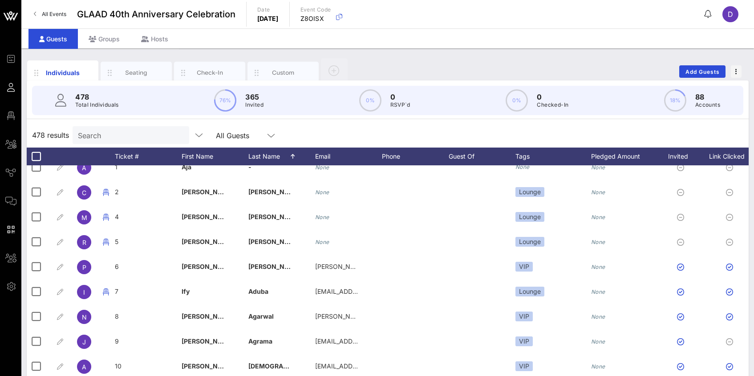
scroll to position [0, 0]
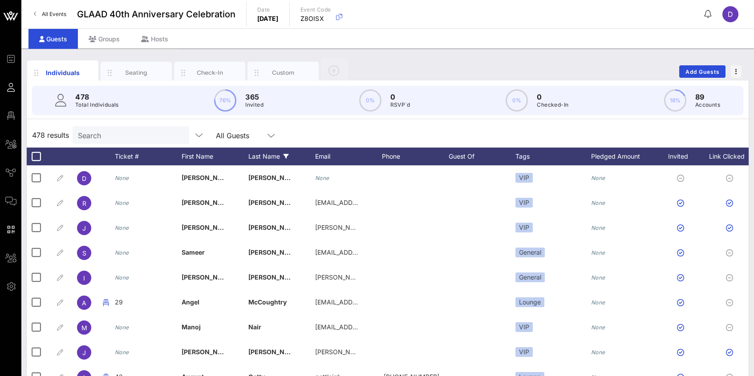
click at [279, 158] on div "Last Name" at bounding box center [281, 157] width 67 height 18
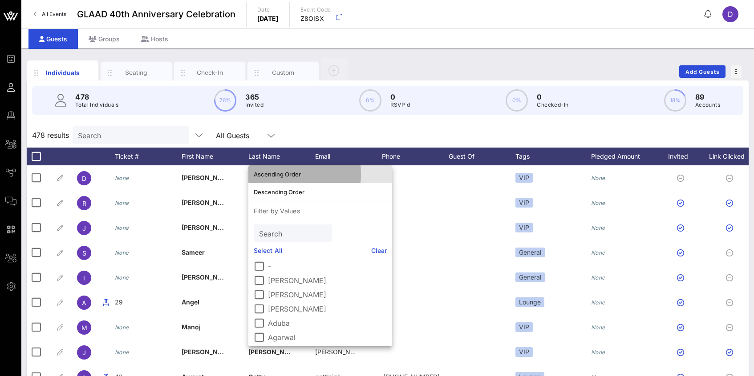
click at [276, 174] on div "Ascending Order" at bounding box center [320, 174] width 133 height 7
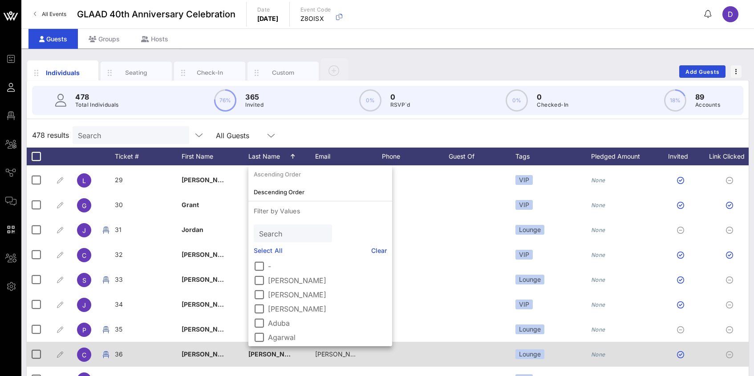
scroll to position [648, 0]
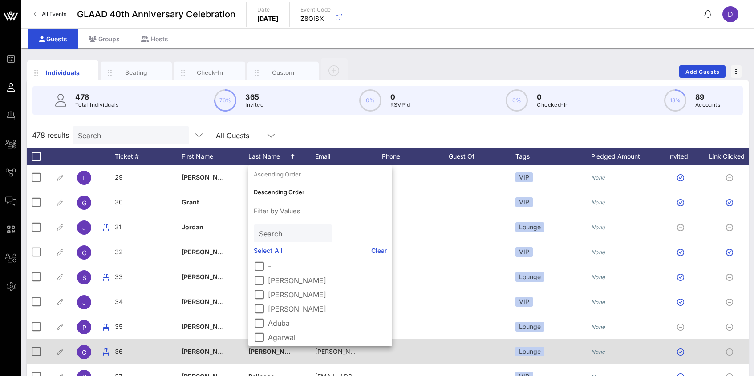
click at [118, 349] on span "36" at bounding box center [119, 352] width 8 height 8
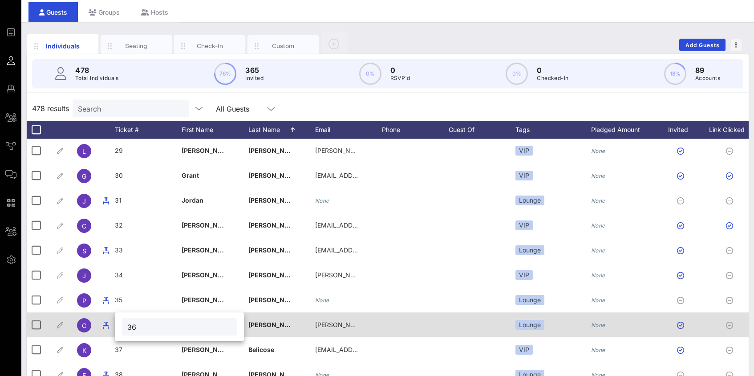
scroll to position [65, 0]
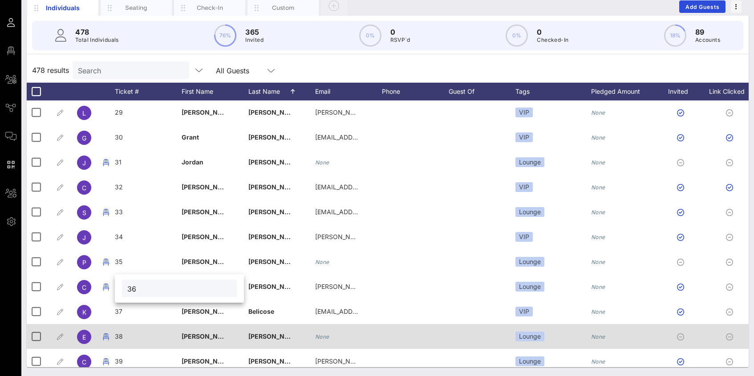
click at [120, 338] on span "38" at bounding box center [119, 337] width 8 height 8
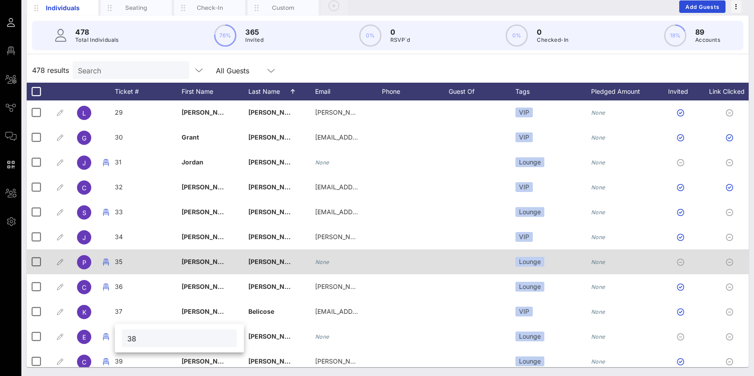
click at [137, 270] on div "35" at bounding box center [148, 267] width 67 height 35
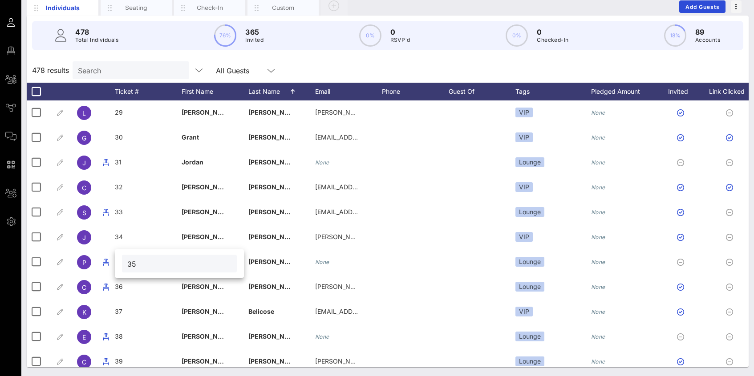
click at [292, 65] on div "478 results Search All Guests" at bounding box center [388, 70] width 722 height 25
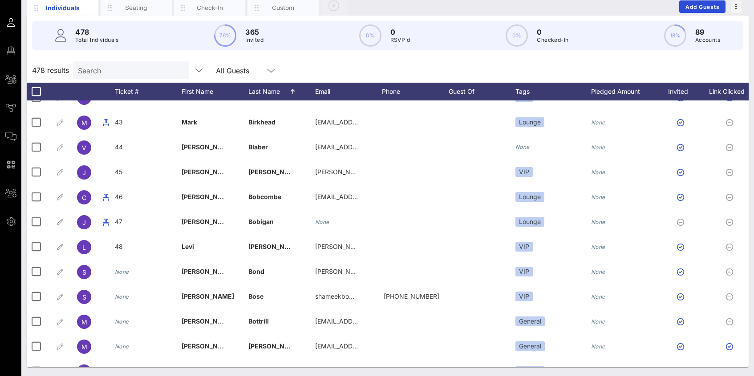
scroll to position [1079, 0]
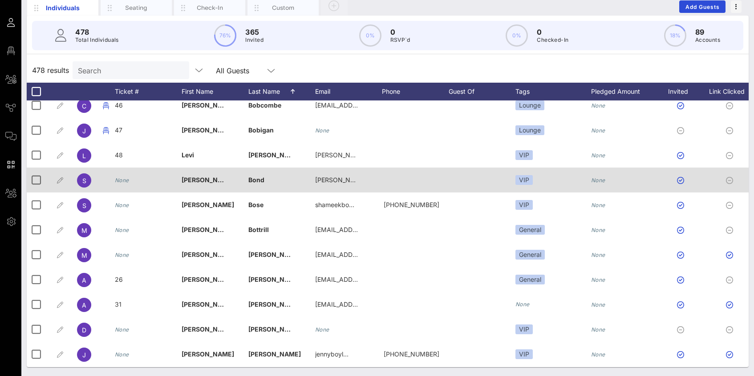
click at [123, 182] on icon "None" at bounding box center [122, 180] width 14 height 7
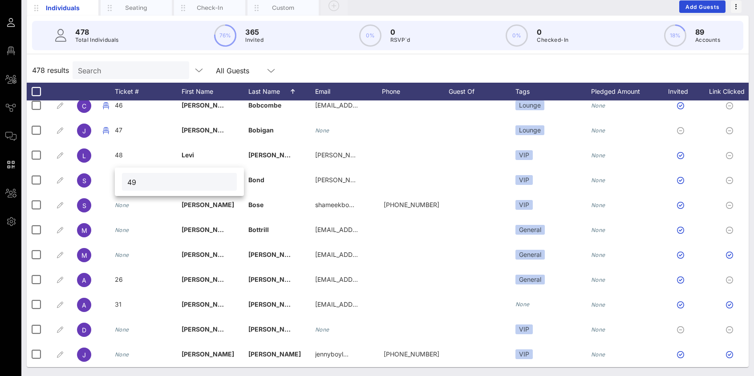
type input "49"
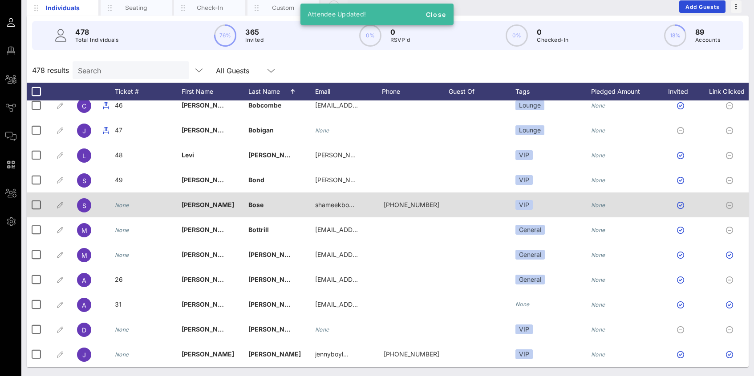
click at [124, 206] on icon "None" at bounding box center [122, 205] width 14 height 7
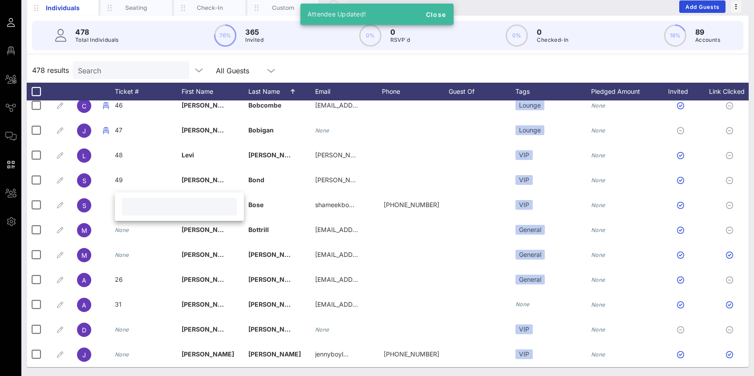
click at [136, 209] on input "text" at bounding box center [179, 207] width 104 height 12
type input "50"
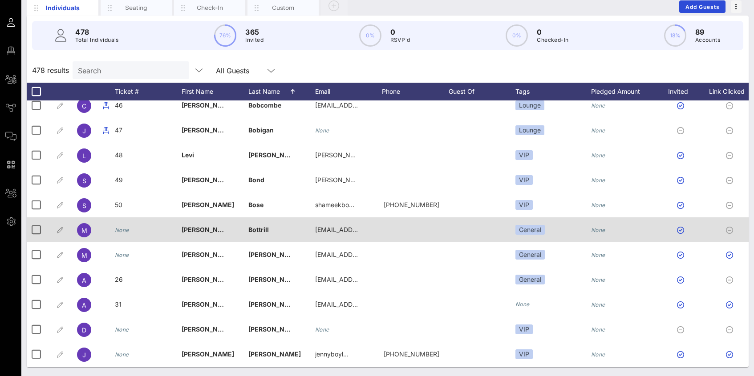
click at [124, 232] on icon "None" at bounding box center [122, 230] width 14 height 7
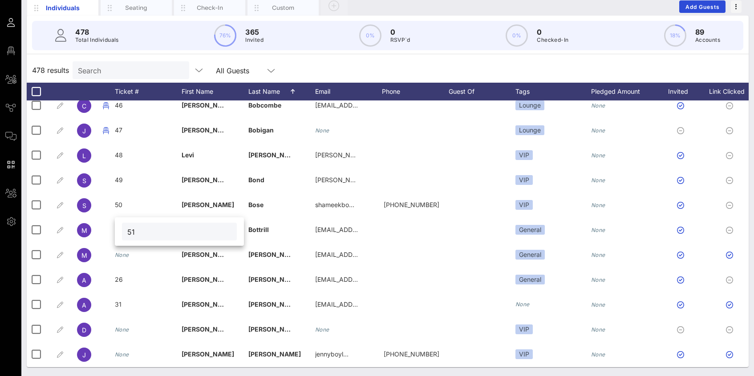
type input "51"
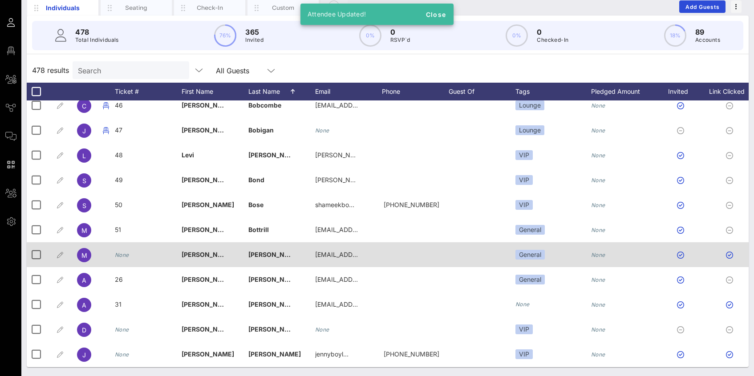
click at [125, 259] on div "None" at bounding box center [122, 255] width 14 height 25
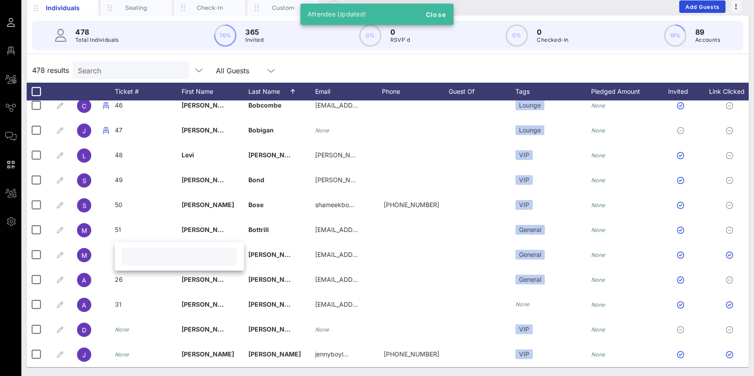
click at [130, 258] on input "text" at bounding box center [179, 257] width 104 height 12
type input "52"
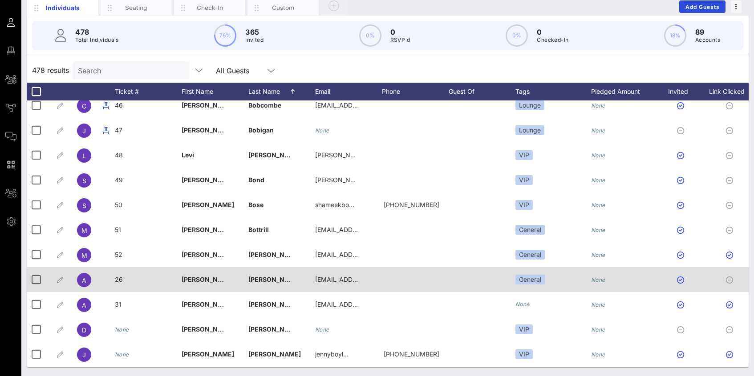
click at [120, 281] on span "26" at bounding box center [119, 280] width 8 height 8
click at [120, 281] on div "Event Builder Guests Floor Plan All Groups Journeys Comms QR Scanner Team Setti…" at bounding box center [377, 155] width 754 height 441
click at [120, 279] on span "26" at bounding box center [119, 280] width 8 height 8
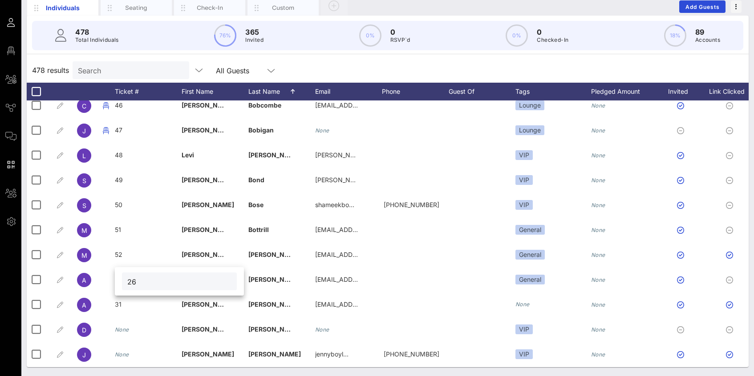
drag, startPoint x: 137, startPoint y: 283, endPoint x: 129, endPoint y: 283, distance: 8.9
click at [129, 283] on input "26" at bounding box center [179, 282] width 104 height 12
type input "53"
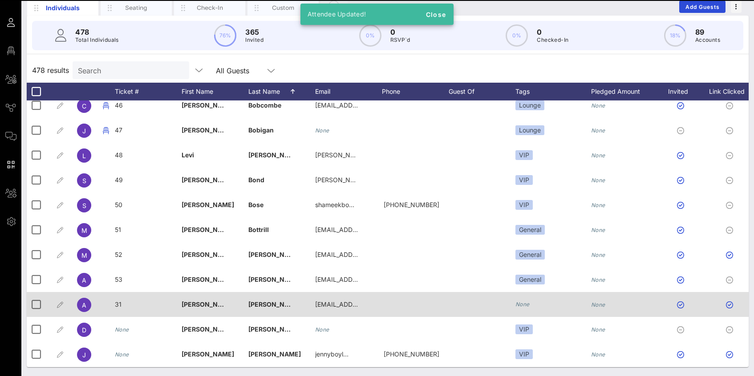
click at [121, 309] on div "31" at bounding box center [148, 309] width 67 height 35
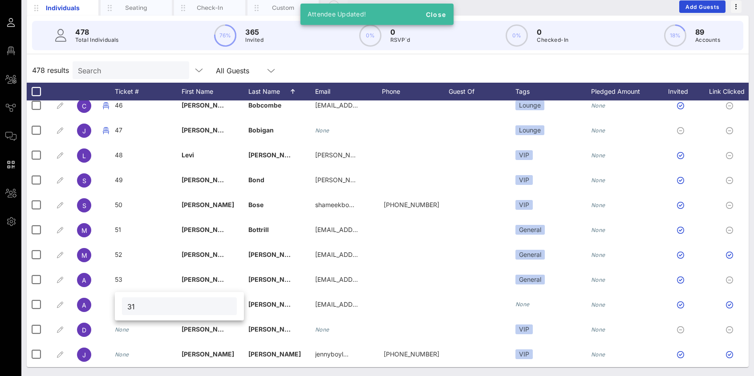
click at [134, 307] on input "31" at bounding box center [179, 307] width 104 height 12
type input "3"
type input "54"
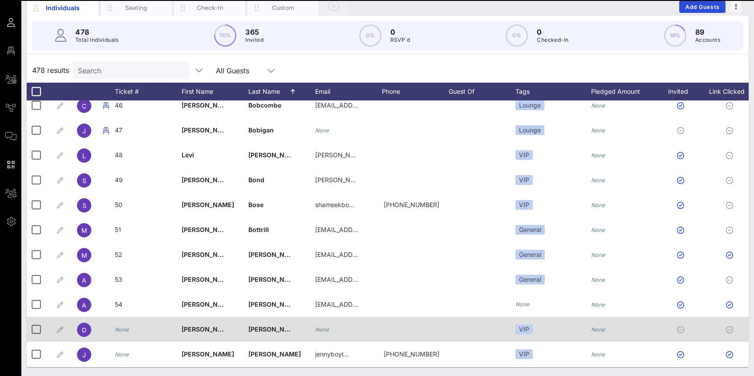
click at [122, 331] on icon "None" at bounding box center [122, 330] width 14 height 7
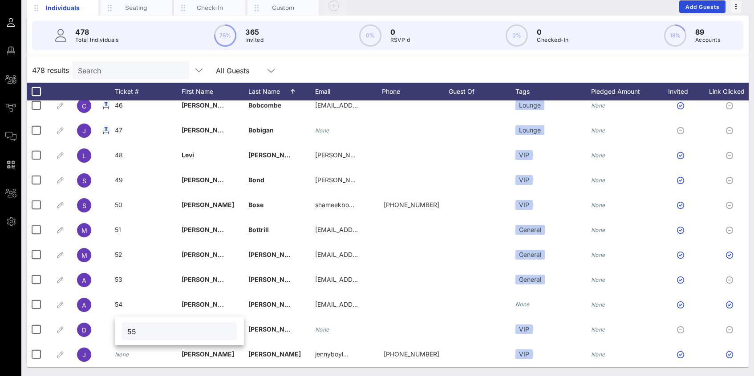
type input "55"
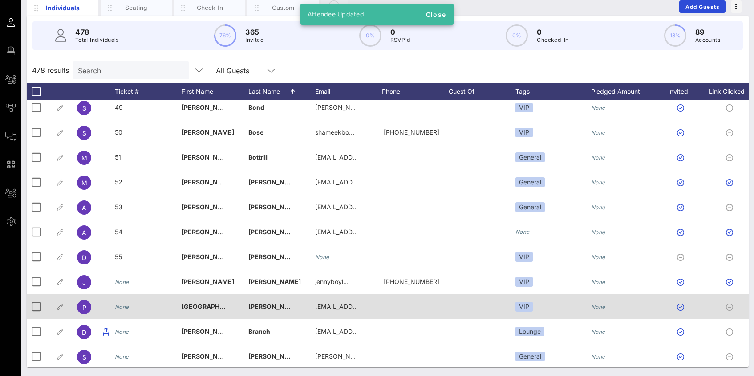
scroll to position [1154, 0]
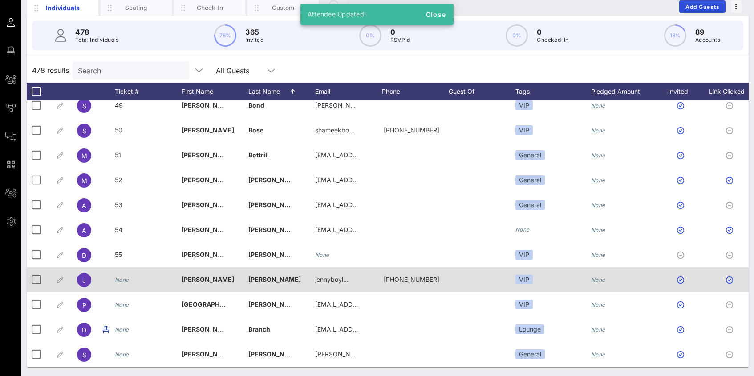
click at [123, 277] on icon "None" at bounding box center [122, 280] width 14 height 7
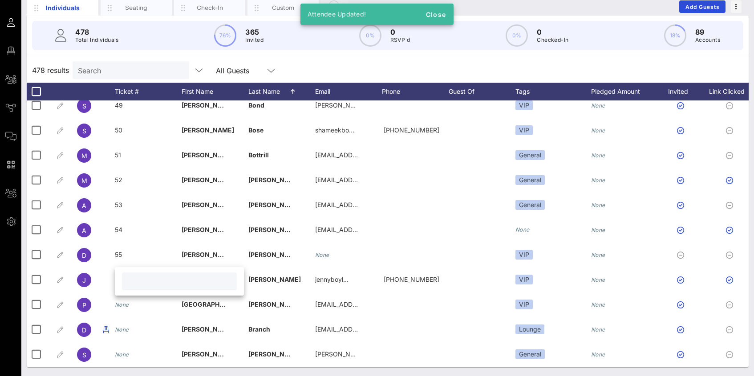
click at [136, 283] on input "text" at bounding box center [179, 282] width 104 height 12
type input "56"
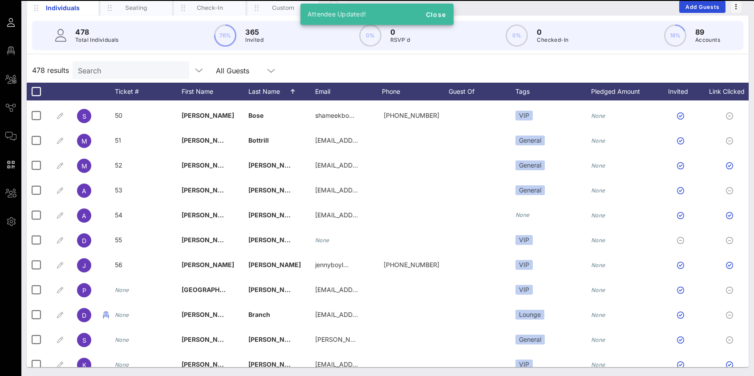
scroll to position [1169, 0]
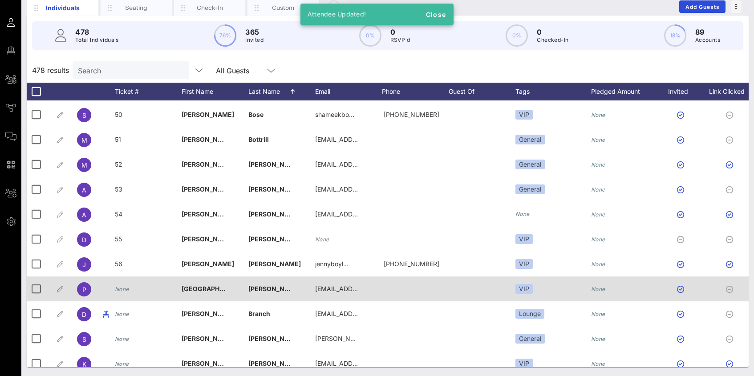
click at [123, 287] on icon "None" at bounding box center [122, 289] width 14 height 7
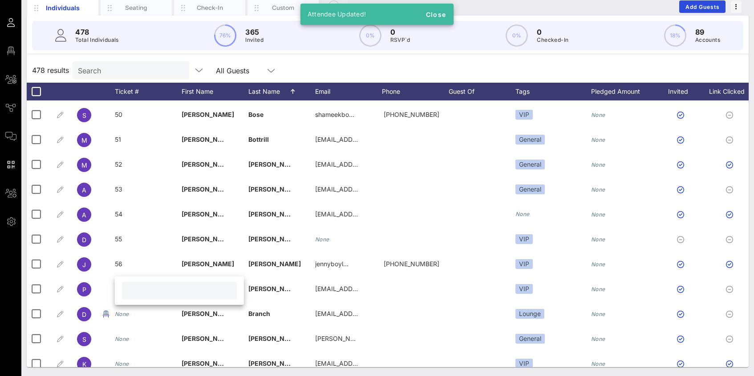
click at [130, 292] on input "text" at bounding box center [179, 291] width 104 height 12
type input "57"
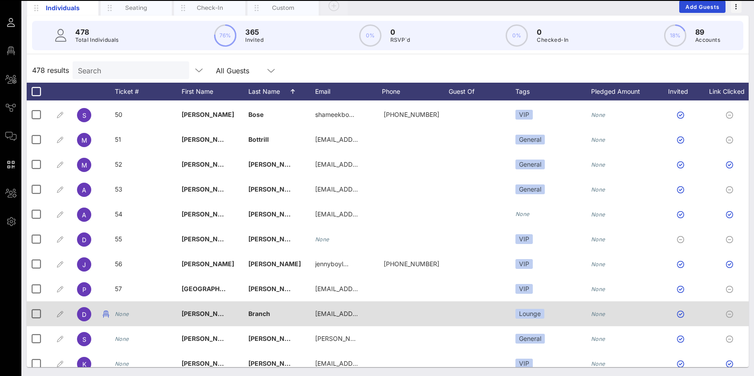
scroll to position [1176, 0]
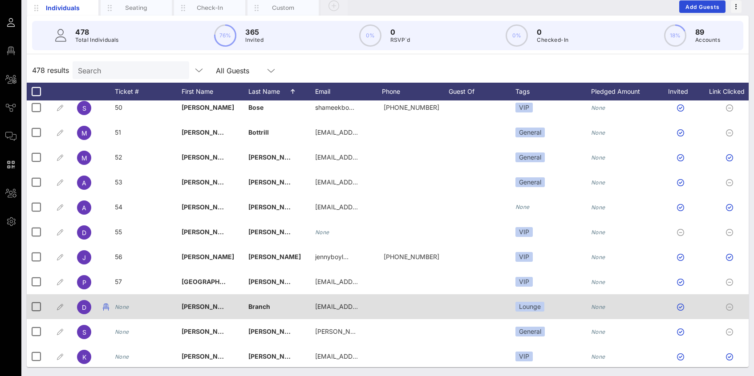
click at [125, 308] on icon "None" at bounding box center [122, 307] width 14 height 7
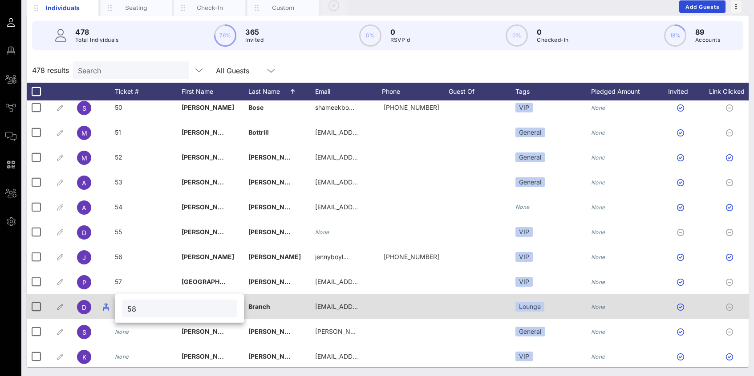
type input "58"
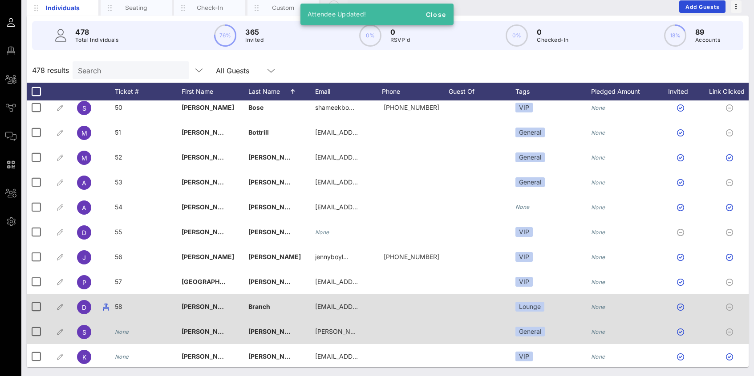
click at [121, 332] on icon "None" at bounding box center [122, 332] width 14 height 7
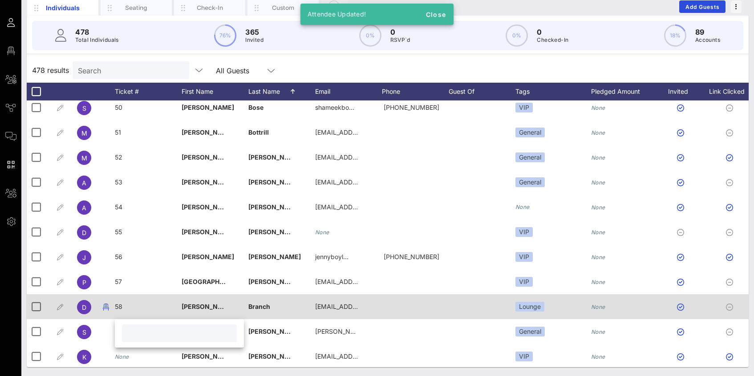
click at [129, 328] on input "text" at bounding box center [179, 334] width 104 height 12
type input "59"
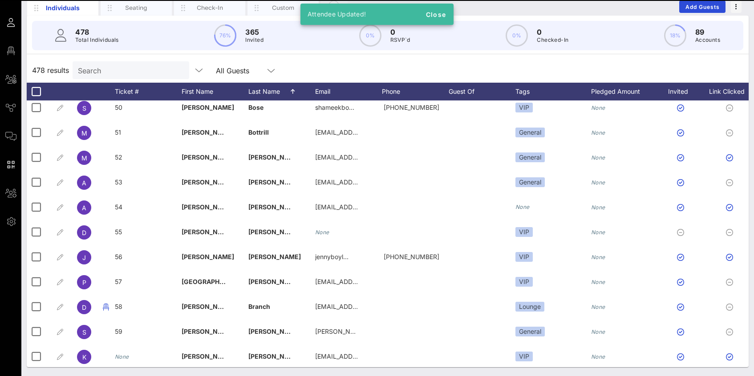
scroll to position [1241, 0]
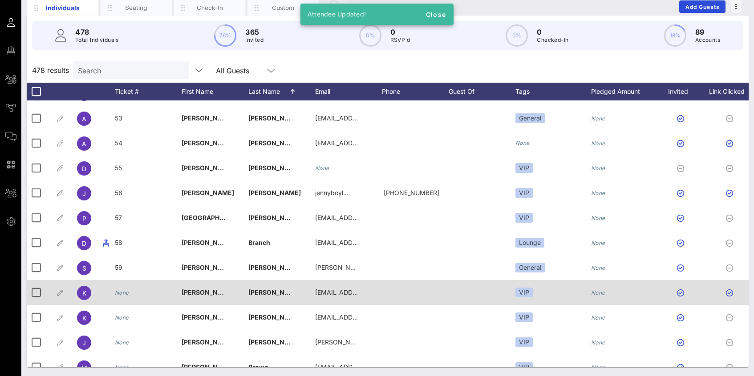
click at [124, 296] on div "None" at bounding box center [122, 292] width 14 height 25
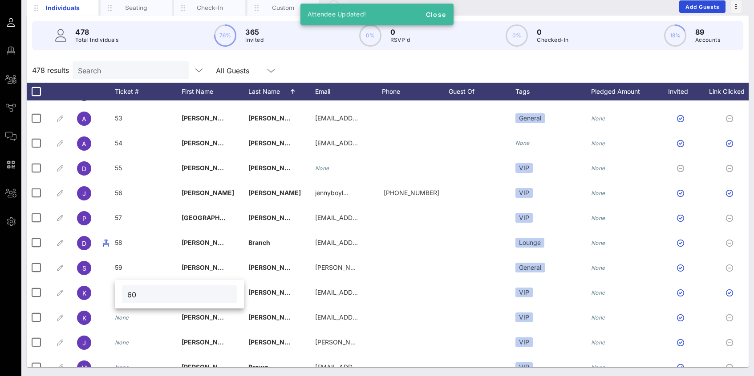
type input "60"
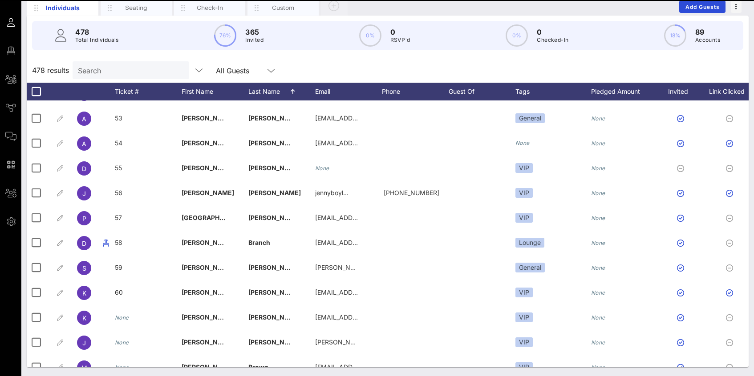
scroll to position [1257, 0]
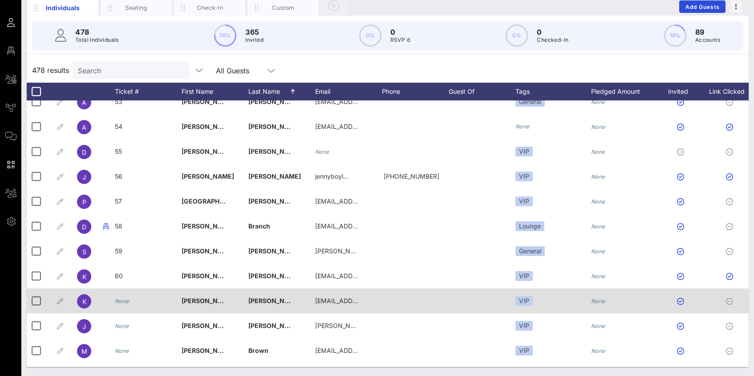
click at [124, 299] on icon "None" at bounding box center [122, 301] width 14 height 7
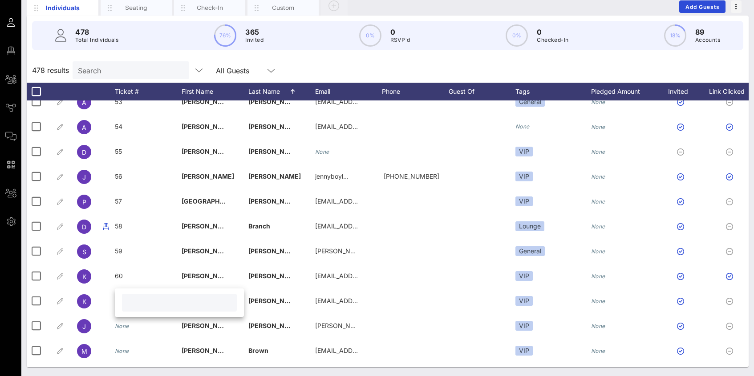
click at [131, 305] on input "text" at bounding box center [179, 303] width 104 height 12
type input "61"
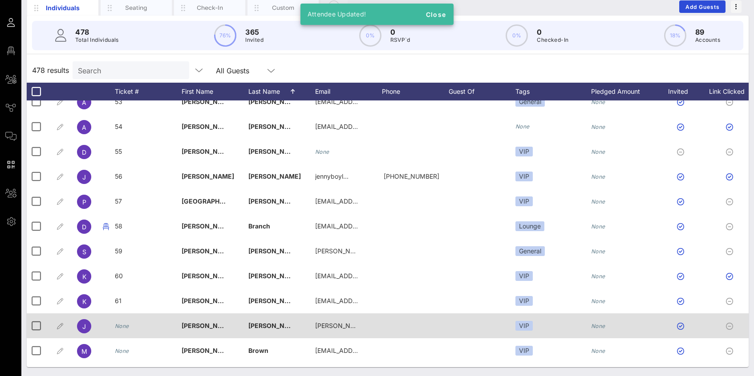
click at [122, 325] on icon "None" at bounding box center [122, 326] width 14 height 7
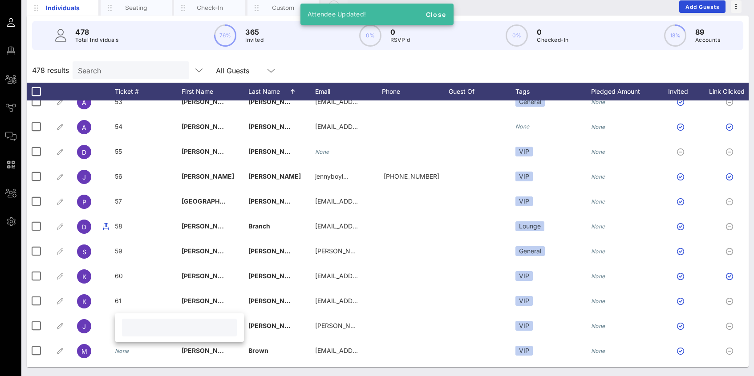
click at [132, 329] on input "text" at bounding box center [179, 328] width 104 height 12
type input "62"
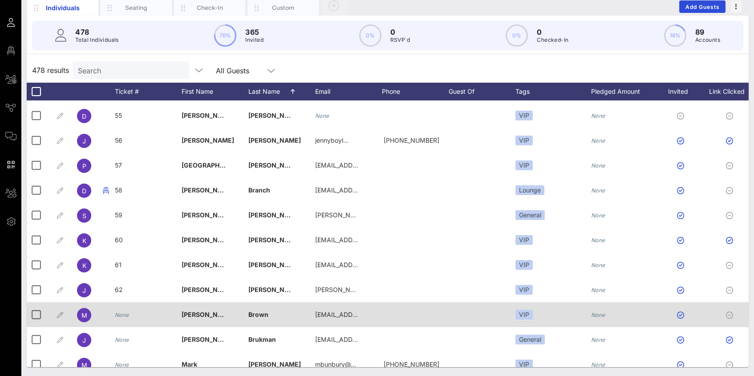
scroll to position [1314, 0]
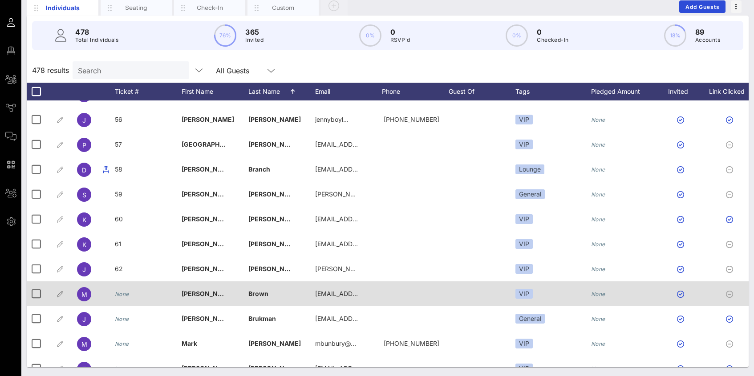
click at [122, 291] on icon "None" at bounding box center [122, 294] width 14 height 7
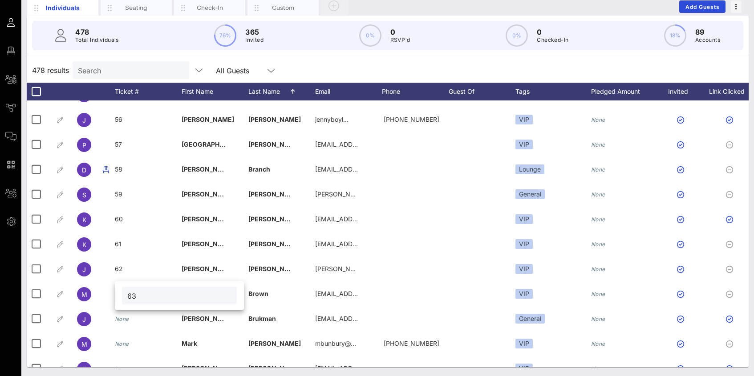
type input "63"
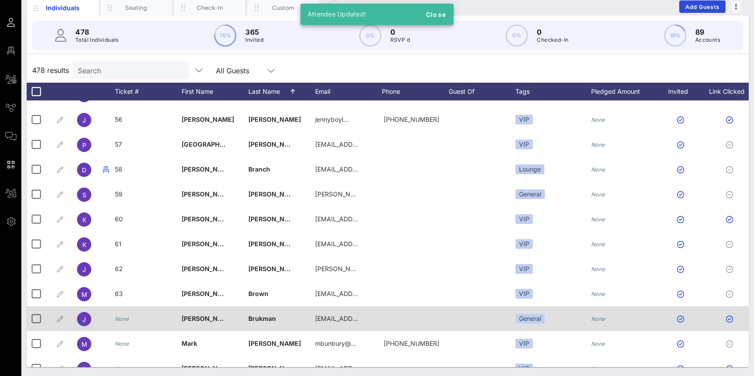
click at [121, 321] on icon "None" at bounding box center [122, 319] width 14 height 7
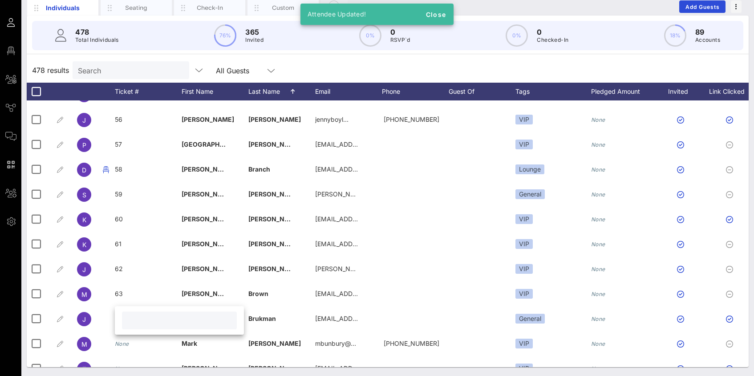
click at [132, 319] on input "text" at bounding box center [179, 321] width 104 height 12
type input "64"
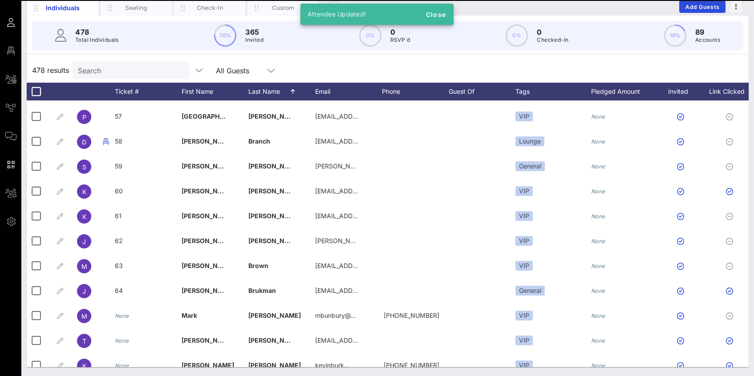
scroll to position [1362, 0]
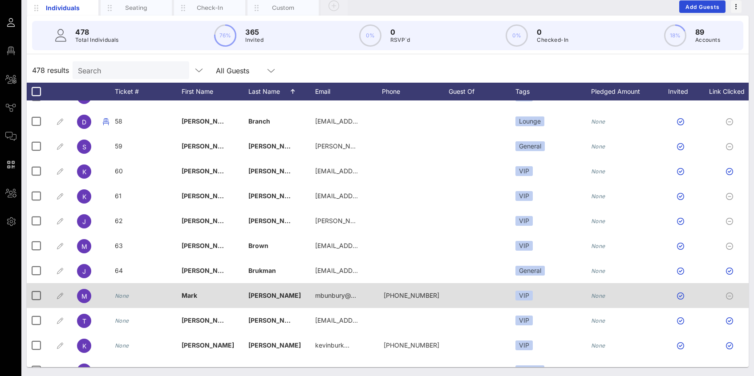
click at [123, 300] on div "None" at bounding box center [122, 295] width 14 height 25
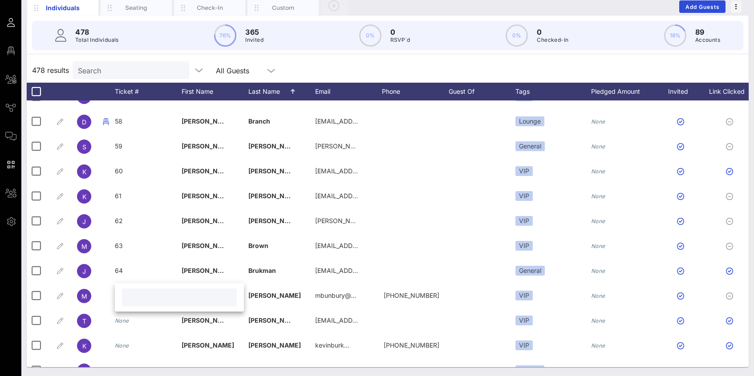
click at [134, 298] on input "text" at bounding box center [179, 298] width 104 height 12
type input "65"
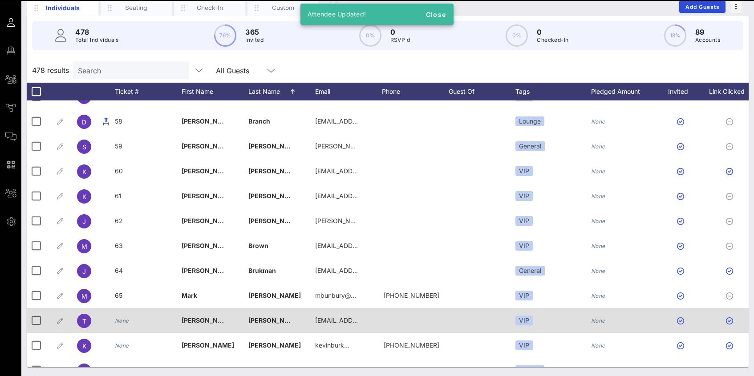
click at [124, 323] on icon "None" at bounding box center [122, 321] width 14 height 7
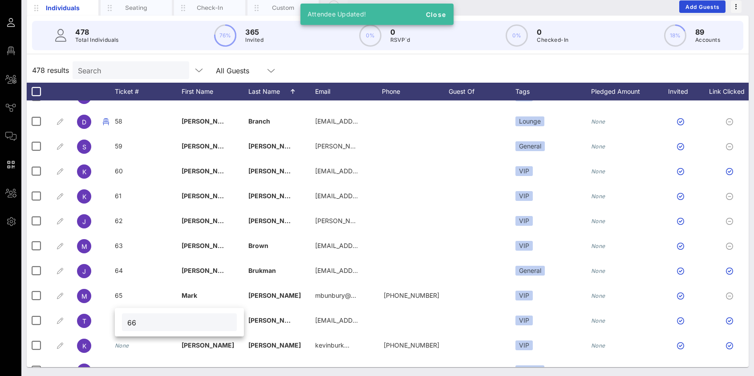
type input "66"
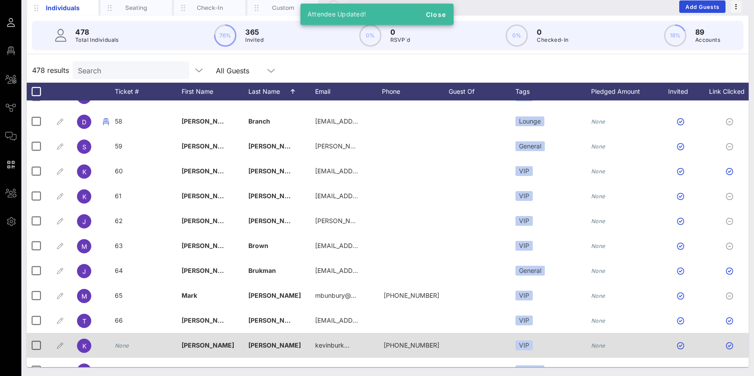
click at [129, 348] on div "None" at bounding box center [148, 350] width 67 height 35
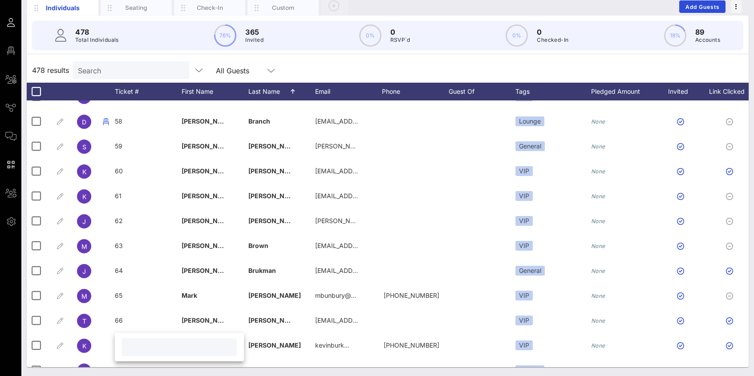
click at [129, 348] on input "text" at bounding box center [179, 348] width 104 height 12
type input "67"
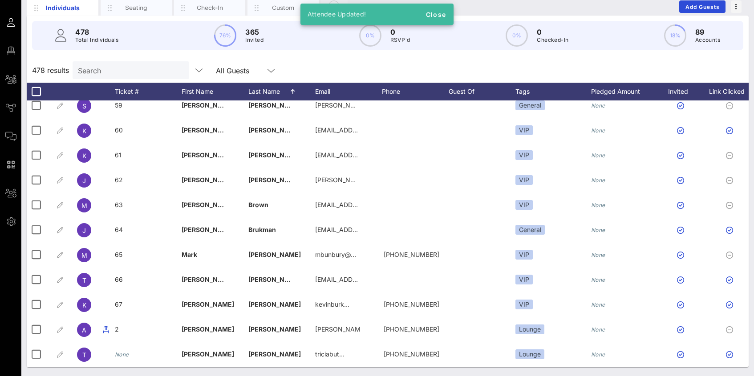
scroll to position [1403, 0]
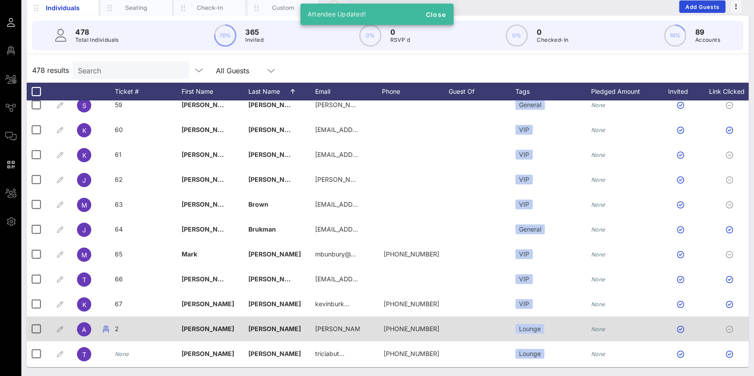
click at [116, 331] on span "2" at bounding box center [117, 329] width 4 height 8
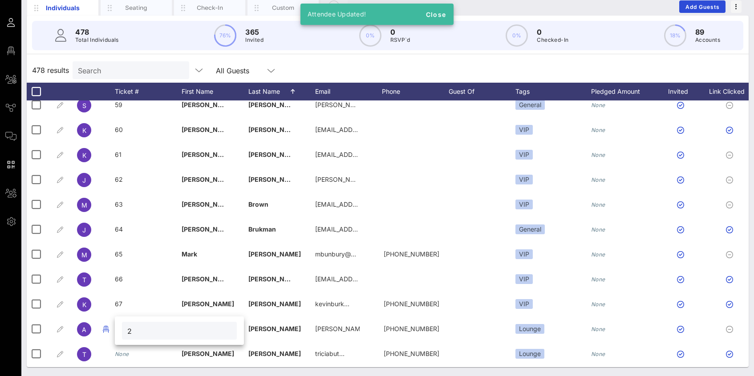
click at [131, 330] on input "2" at bounding box center [179, 331] width 104 height 12
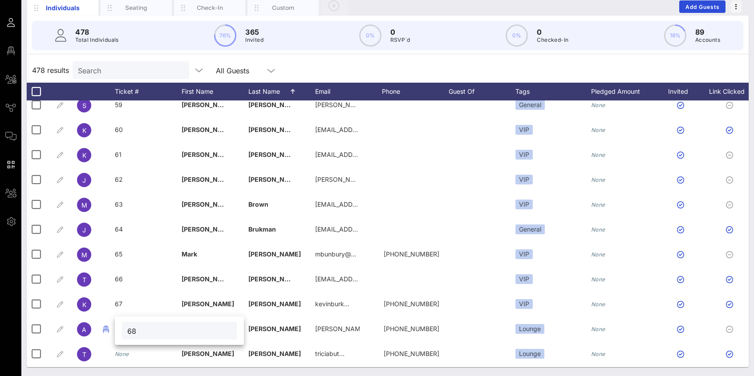
type input "68"
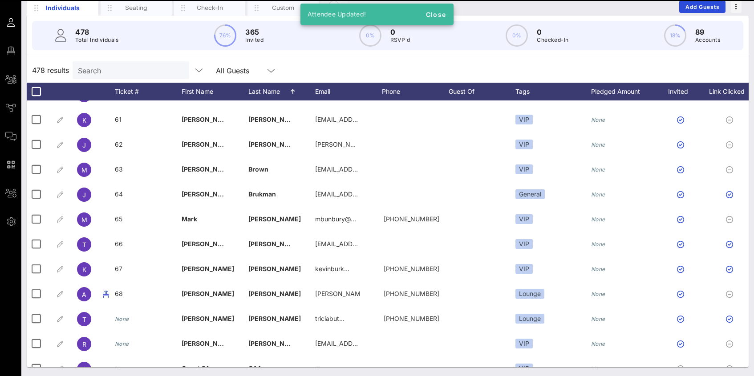
scroll to position [1476, 0]
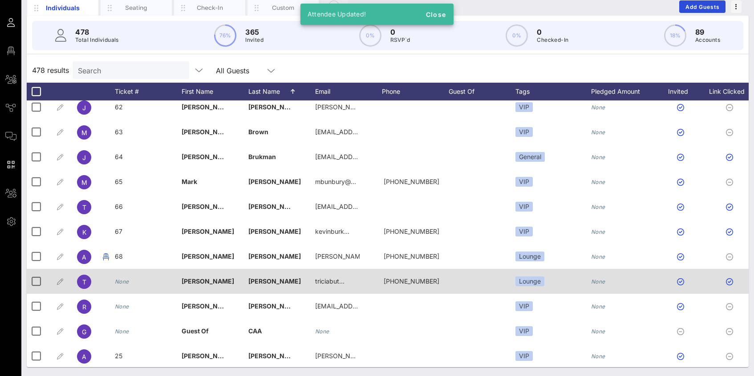
click at [123, 280] on icon "None" at bounding box center [122, 282] width 14 height 7
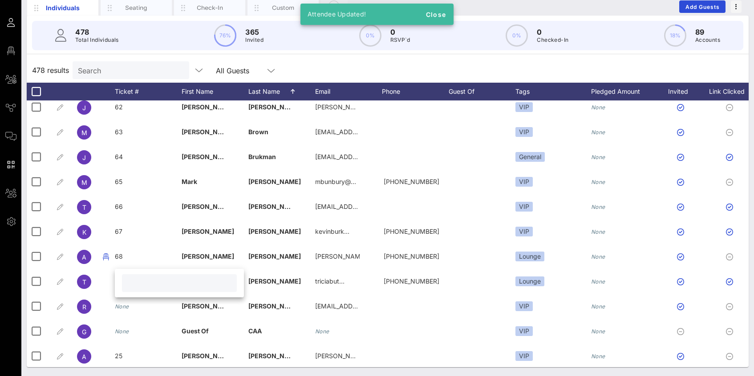
click at [128, 283] on input "text" at bounding box center [179, 284] width 104 height 12
type input "69"
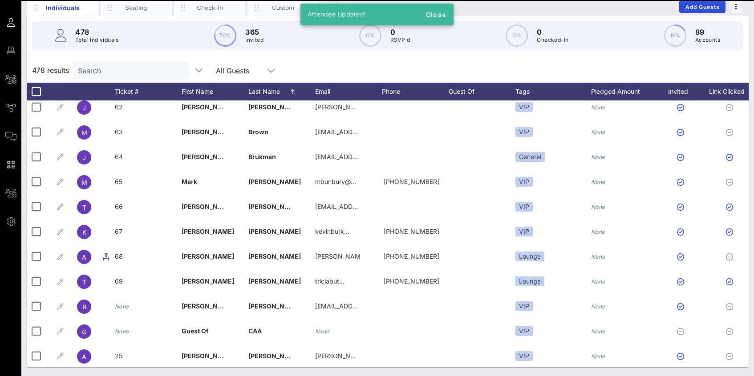
scroll to position [1486, 0]
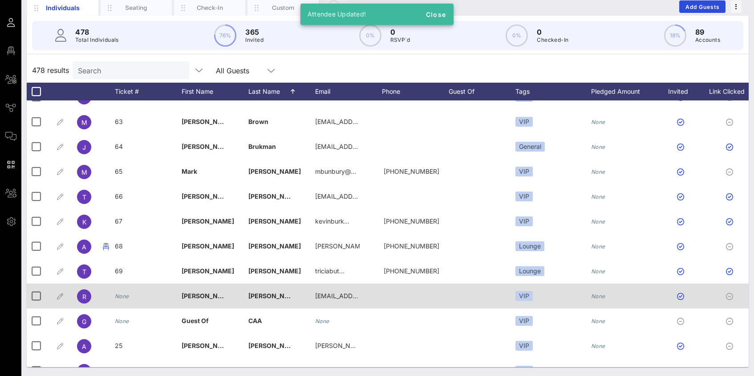
click at [125, 294] on icon "None" at bounding box center [122, 296] width 14 height 7
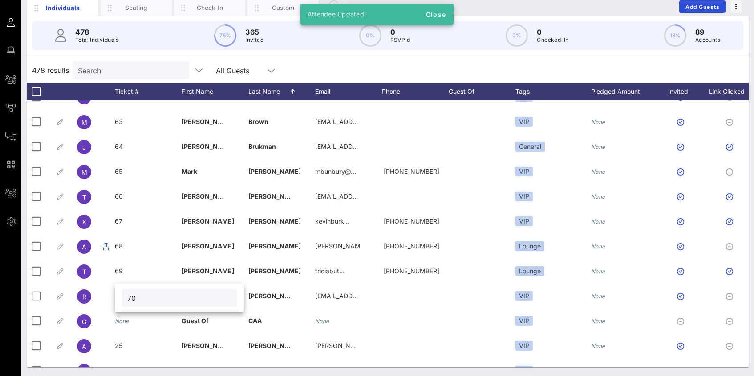
type input "70"
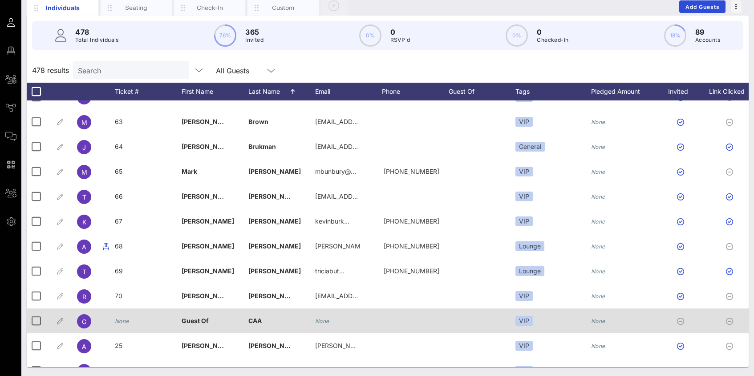
click at [128, 323] on icon "None" at bounding box center [122, 321] width 14 height 7
type input "71"
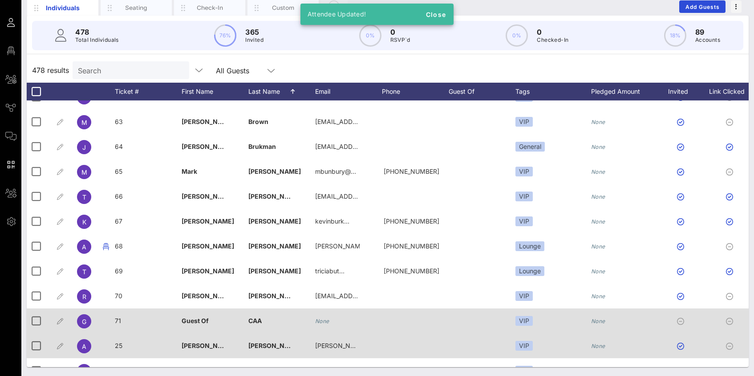
click at [121, 344] on span "25" at bounding box center [119, 346] width 8 height 8
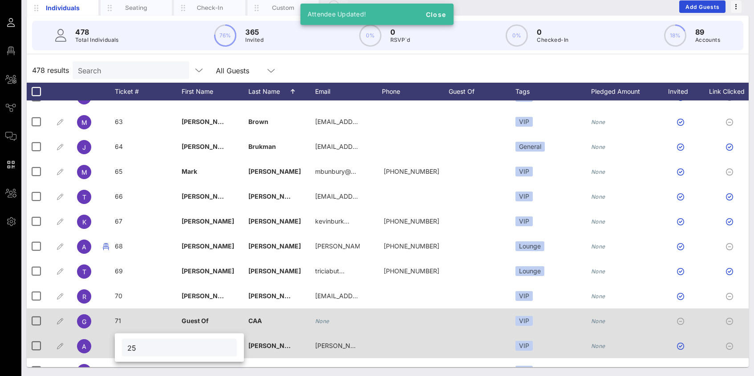
click at [121, 344] on div "Event Builder Guests Floor Plan All Groups Journeys Comms QR Scanner Team Setti…" at bounding box center [377, 155] width 754 height 441
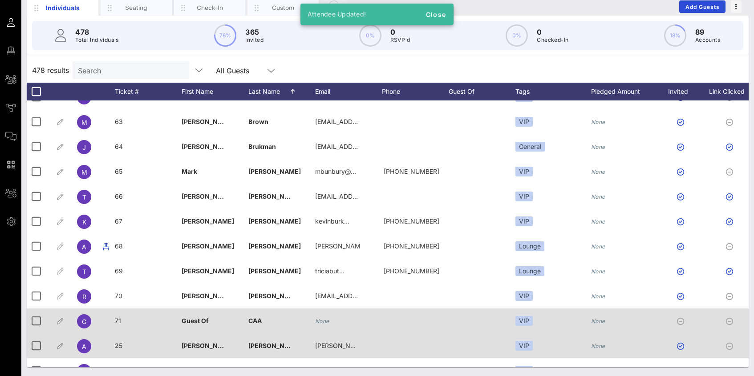
click at [126, 347] on div "25" at bounding box center [148, 351] width 67 height 35
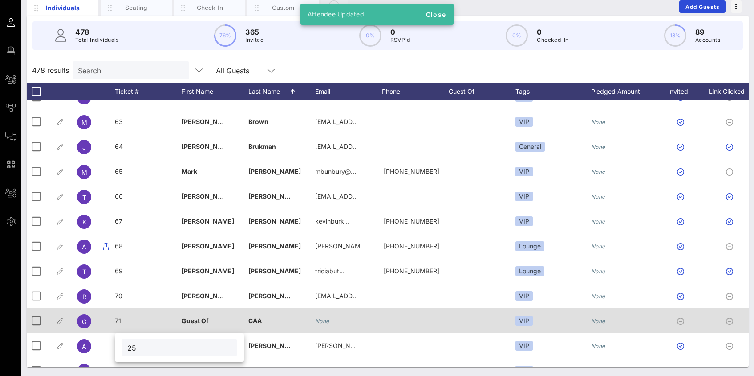
click at [136, 348] on input "25" at bounding box center [179, 348] width 104 height 12
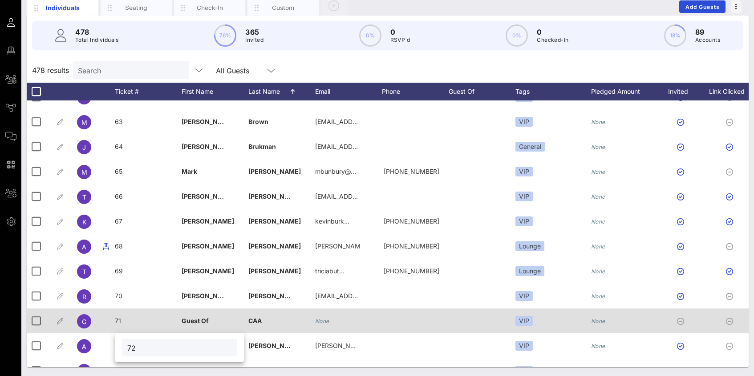
type input "72"
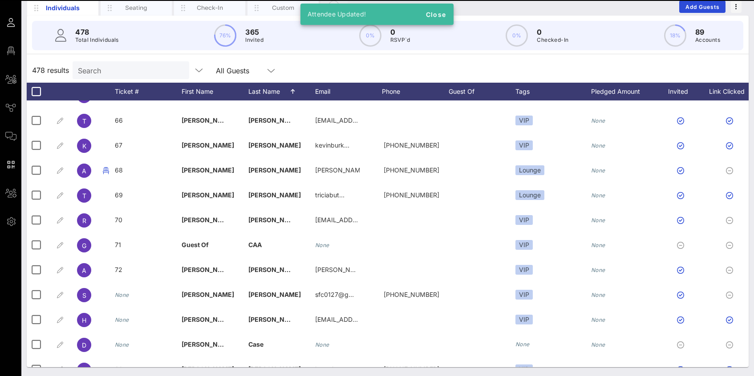
scroll to position [1599, 0]
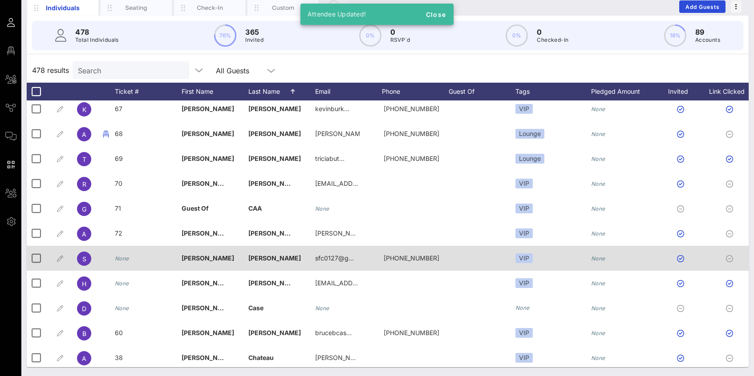
click at [123, 261] on icon "None" at bounding box center [122, 258] width 14 height 7
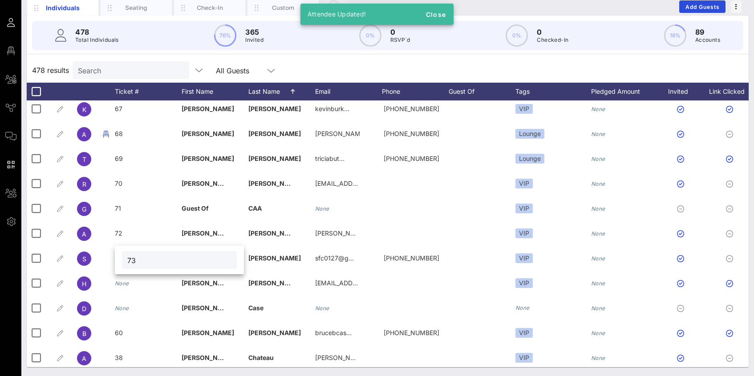
type input "73"
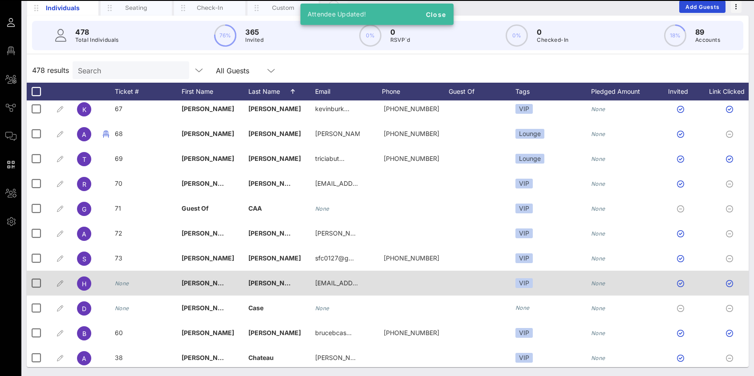
click at [126, 285] on icon "None" at bounding box center [122, 283] width 14 height 7
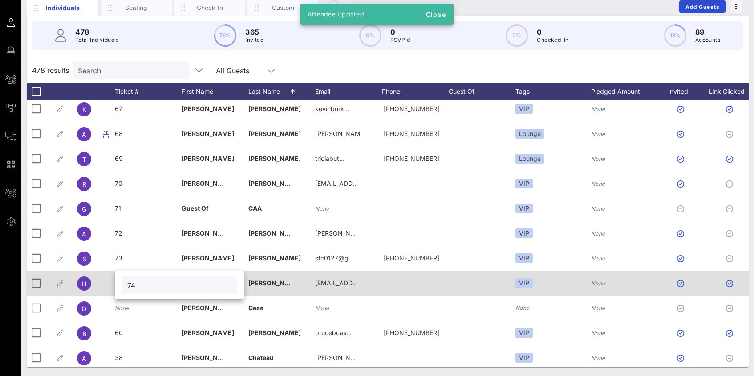
type input "74"
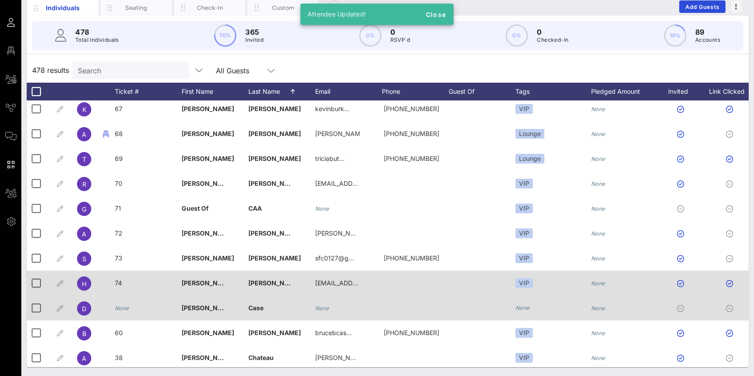
click at [126, 311] on icon "None" at bounding box center [122, 308] width 14 height 7
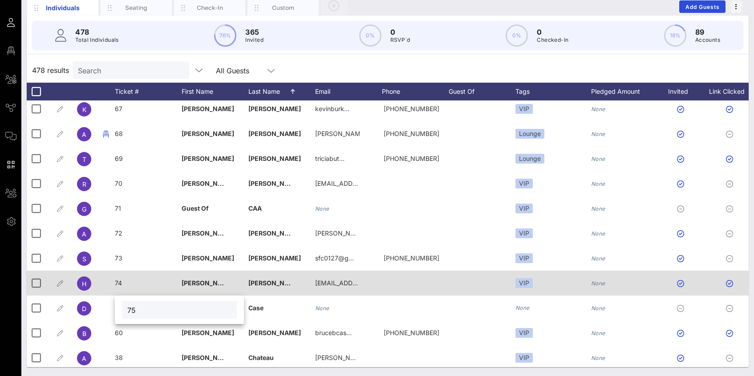
type input "75"
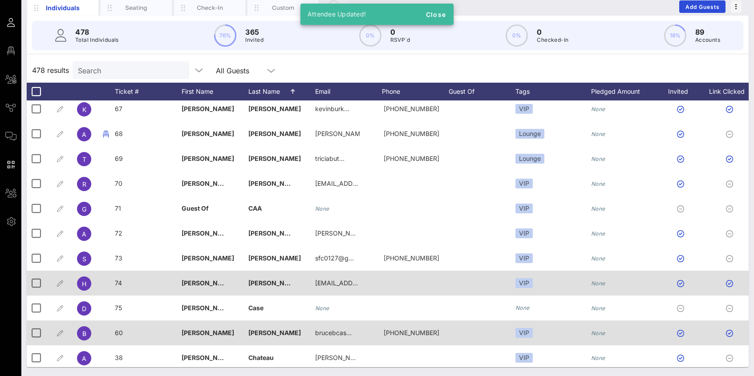
click at [121, 331] on span "60" at bounding box center [119, 333] width 8 height 8
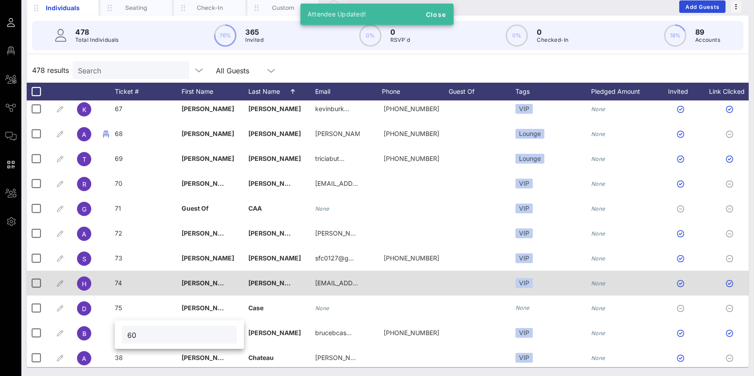
click at [134, 336] on input "60" at bounding box center [179, 335] width 104 height 12
type input "76"
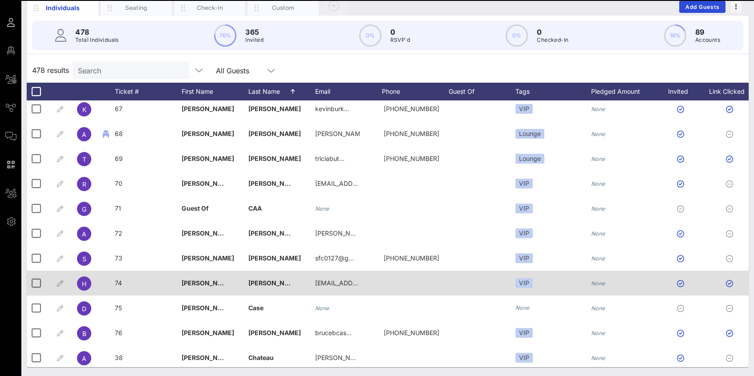
scroll to position [1608, 0]
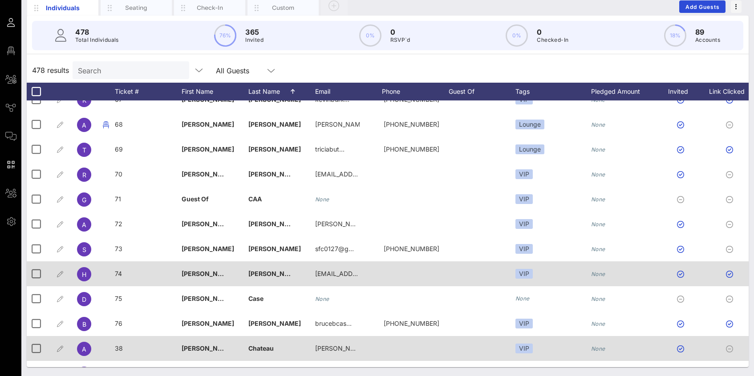
click at [120, 348] on span "38" at bounding box center [119, 349] width 8 height 8
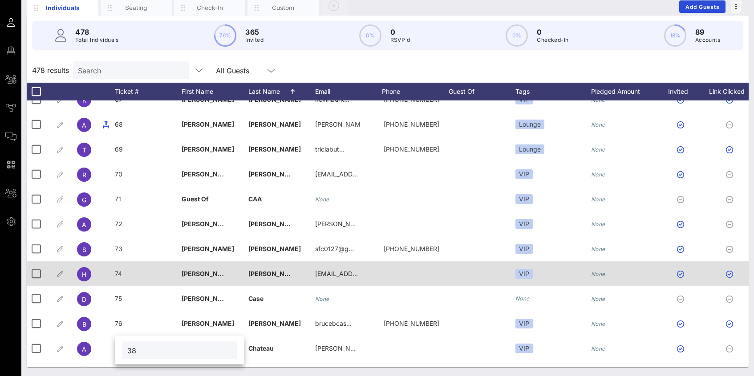
click at [136, 352] on input "38" at bounding box center [179, 351] width 104 height 12
type input "77"
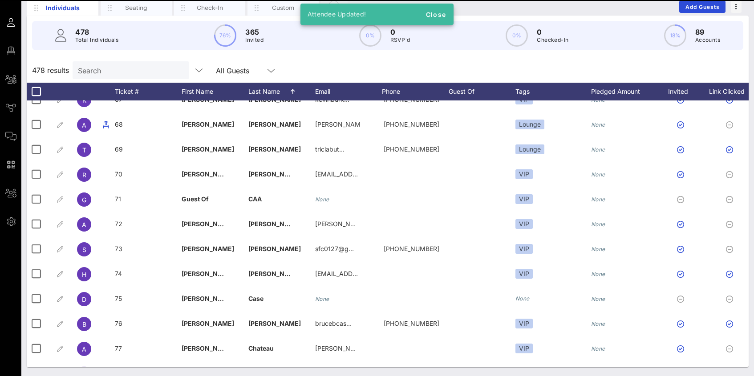
scroll to position [1710, 0]
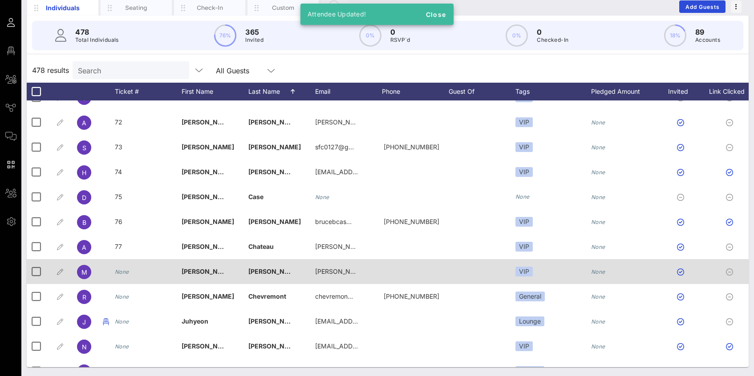
click at [128, 267] on div "None" at bounding box center [122, 271] width 14 height 25
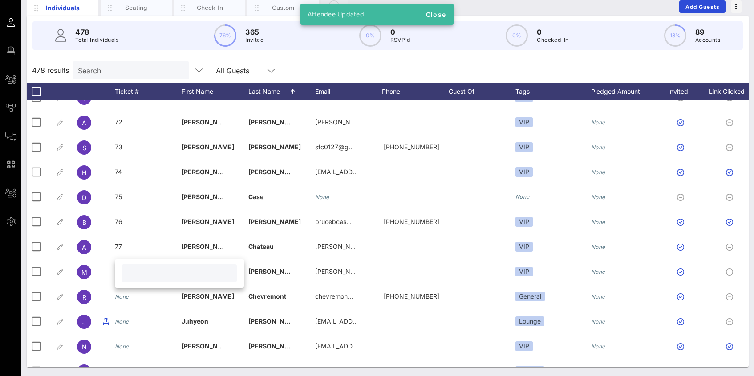
click at [133, 276] on input "text" at bounding box center [179, 274] width 104 height 12
type input "78"
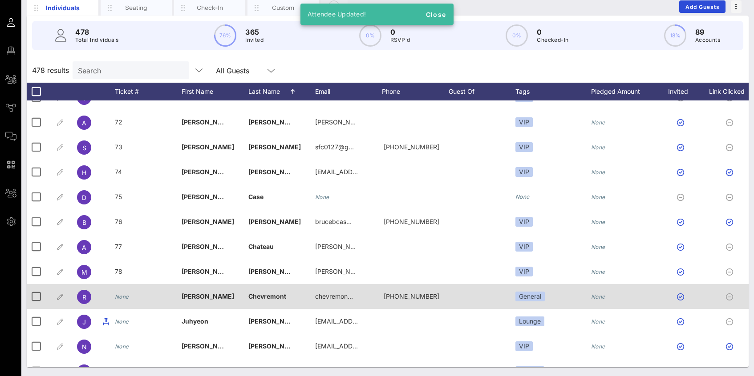
click at [127, 297] on icon "None" at bounding box center [122, 297] width 14 height 7
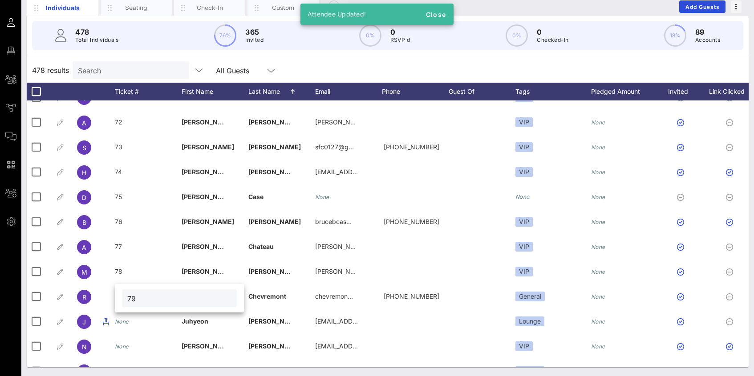
type input "79"
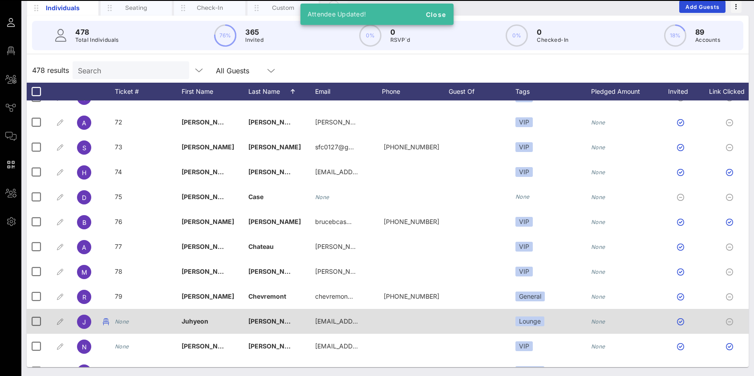
click at [125, 323] on icon "None" at bounding box center [122, 322] width 14 height 7
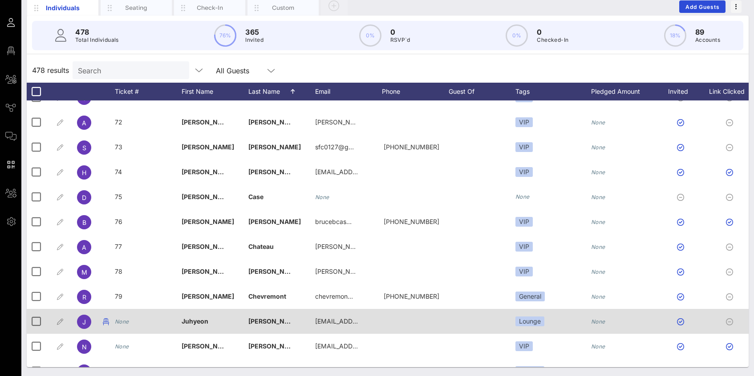
click at [125, 323] on icon "None" at bounding box center [122, 322] width 14 height 7
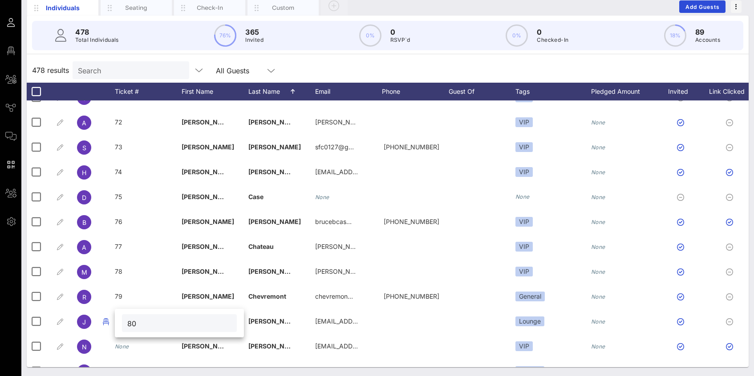
type input "80"
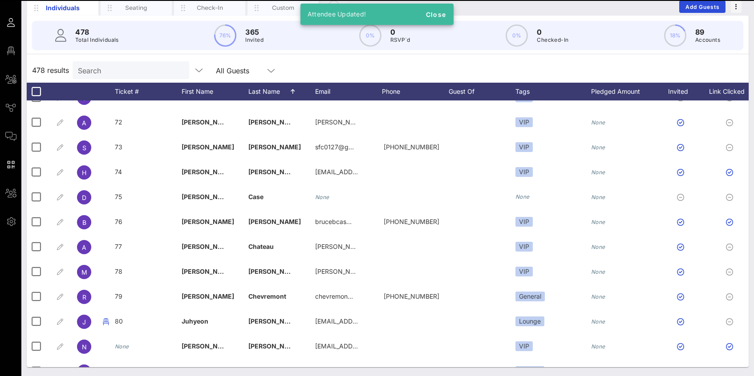
scroll to position [1781, 0]
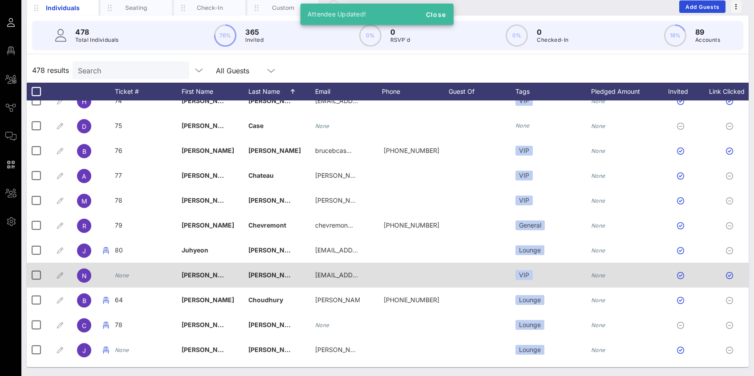
click at [126, 277] on icon "None" at bounding box center [122, 275] width 14 height 7
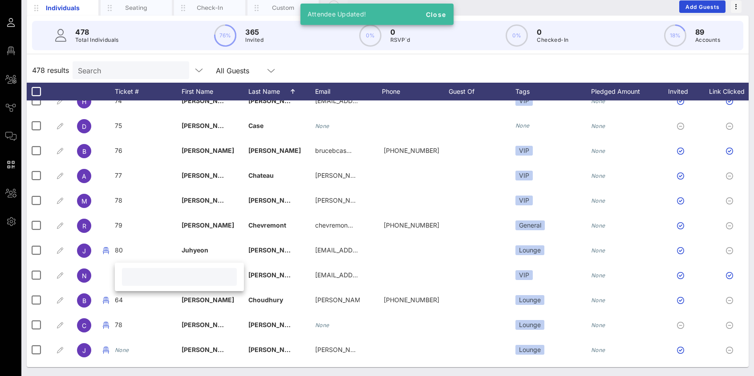
click at [131, 277] on input "text" at bounding box center [179, 277] width 104 height 12
type input "81"
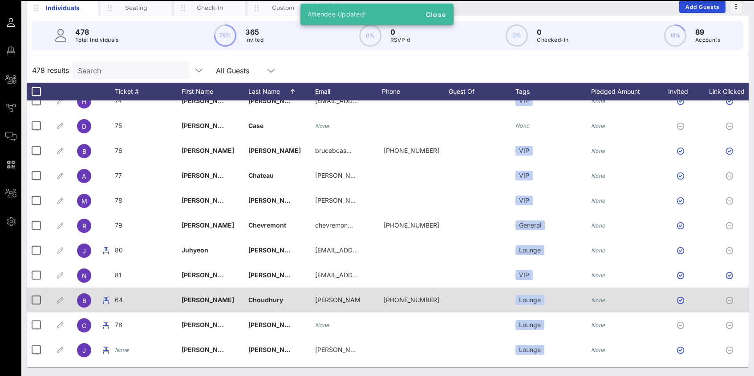
click at [121, 299] on span "64" at bounding box center [119, 300] width 8 height 8
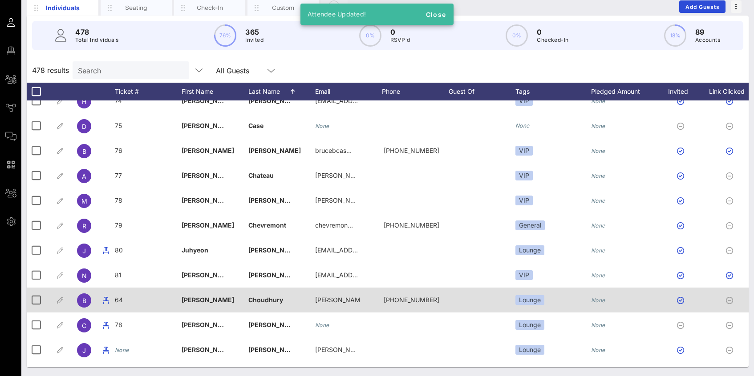
click at [121, 299] on div "64" at bounding box center [185, 302] width 129 height 28
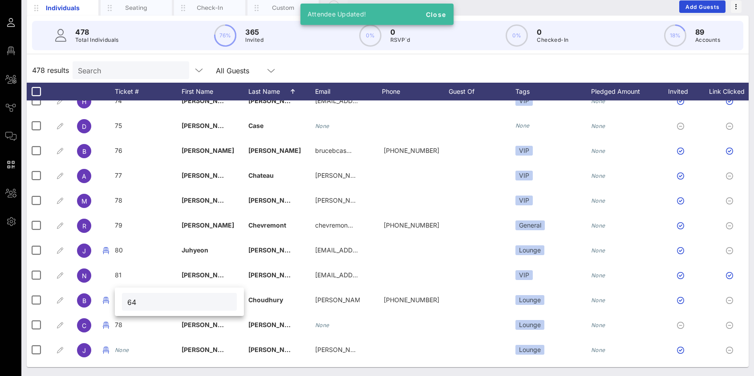
click at [134, 306] on input "64" at bounding box center [179, 302] width 104 height 12
type input "82"
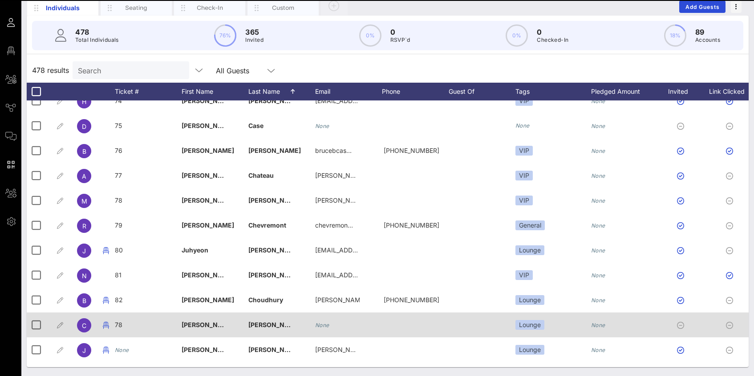
click at [118, 327] on span "78" at bounding box center [119, 325] width 8 height 8
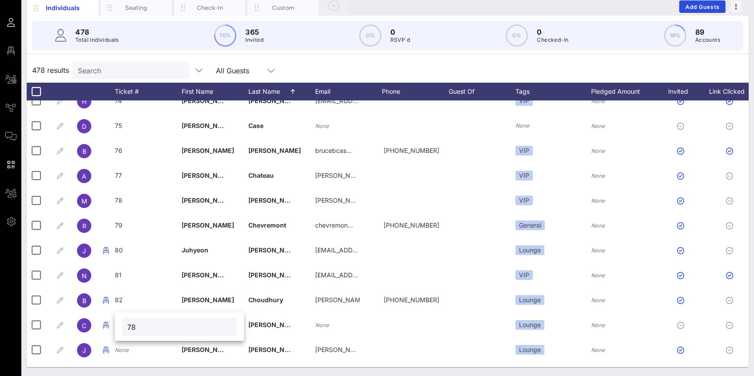
click at [130, 327] on input "78" at bounding box center [179, 327] width 104 height 12
type input "83"
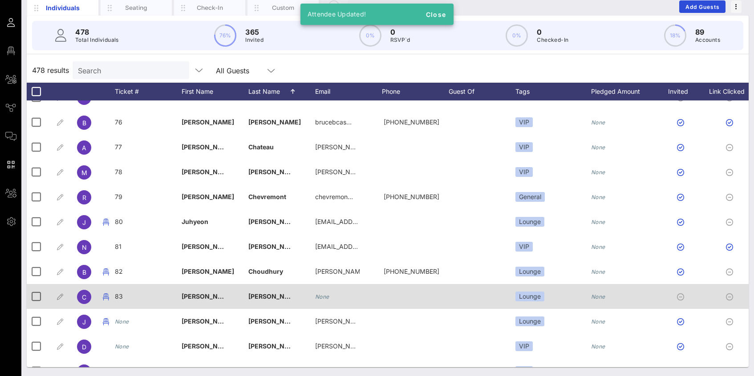
scroll to position [1846, 0]
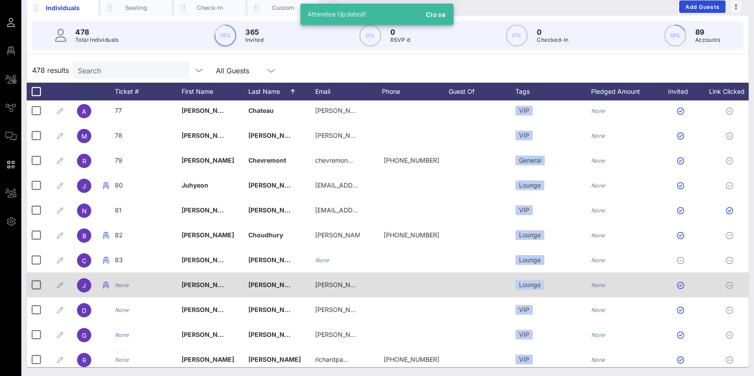
click at [122, 287] on icon "None" at bounding box center [122, 285] width 14 height 7
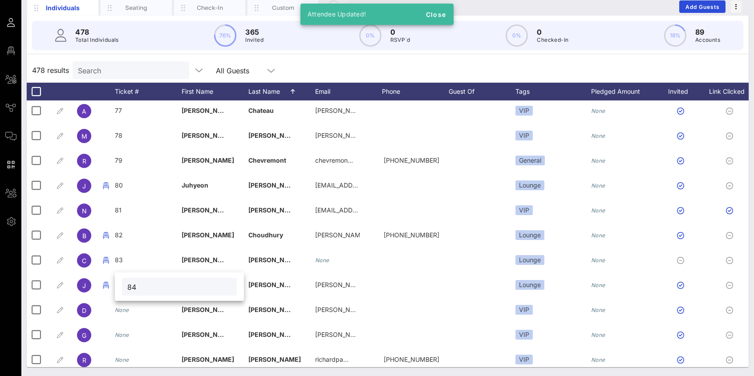
type input "84"
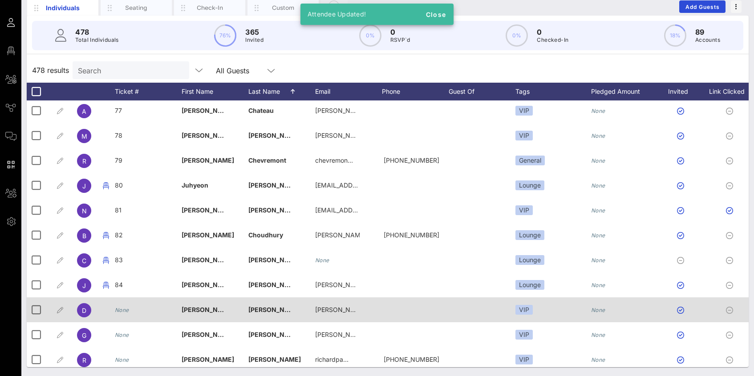
click at [125, 308] on icon "None" at bounding box center [122, 310] width 14 height 7
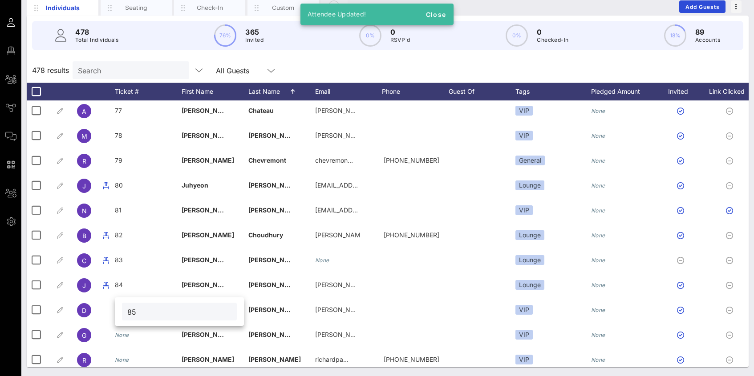
type input "85"
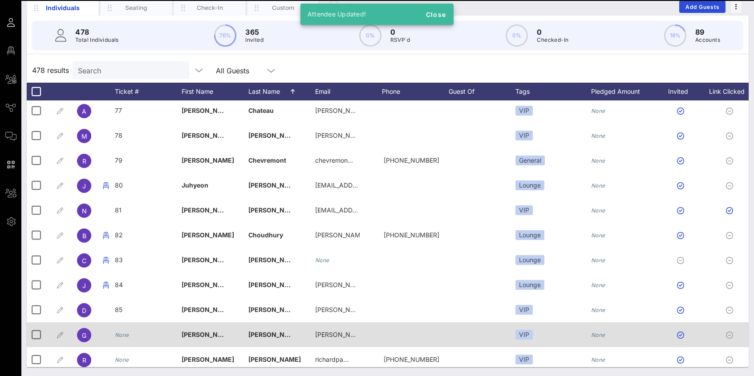
click at [125, 336] on icon "None" at bounding box center [122, 335] width 14 height 7
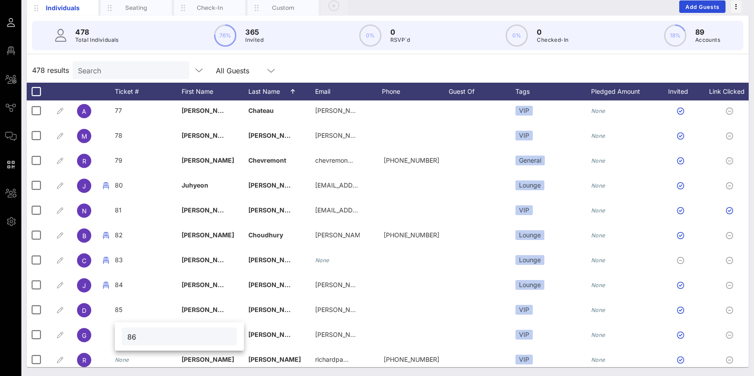
type input "86"
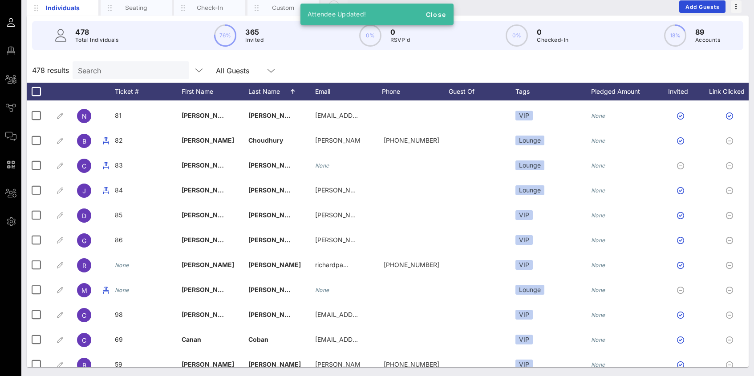
scroll to position [1963, 0]
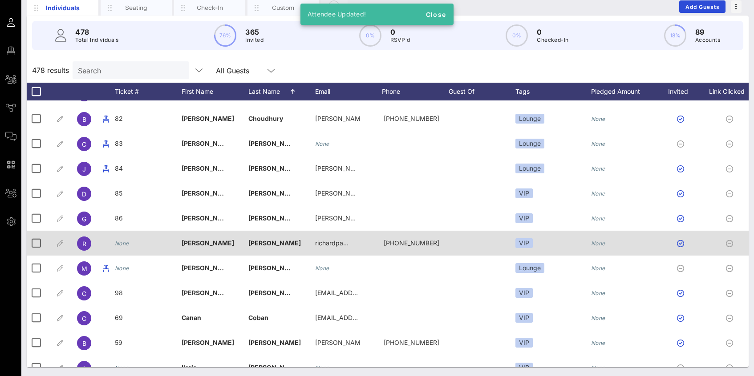
click at [125, 241] on icon "None" at bounding box center [122, 243] width 14 height 7
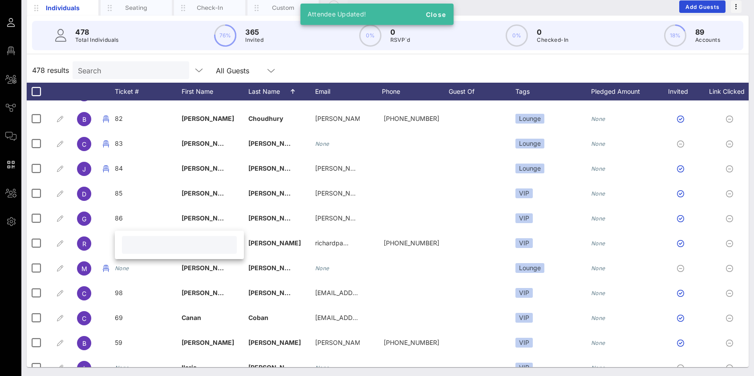
click at [129, 246] on input "text" at bounding box center [179, 245] width 104 height 12
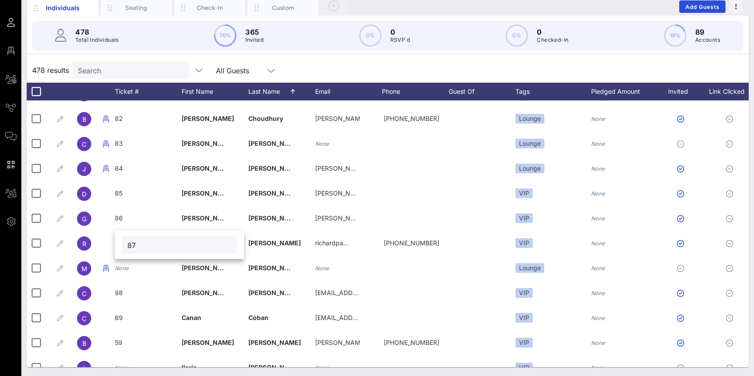
type input "87"
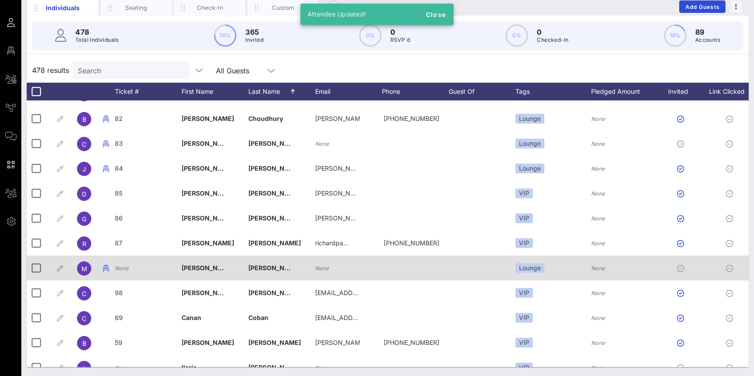
click at [124, 272] on div "None" at bounding box center [122, 268] width 14 height 25
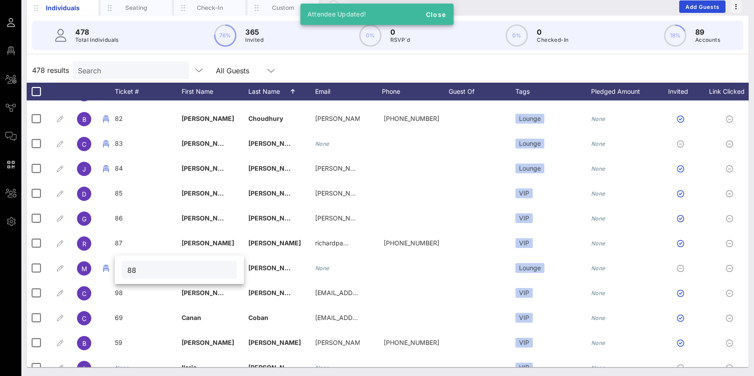
type input "88"
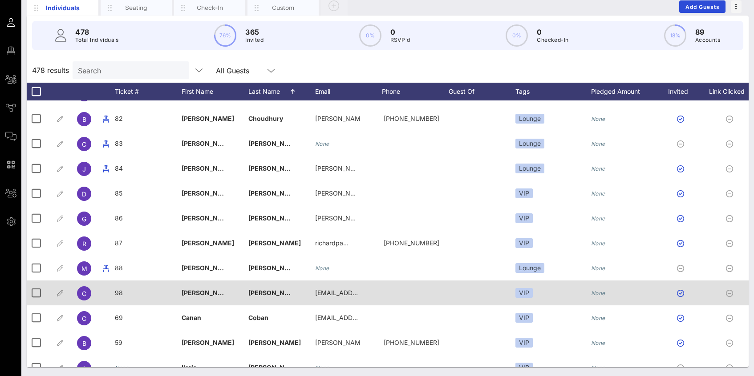
click at [122, 293] on span "98" at bounding box center [119, 293] width 8 height 8
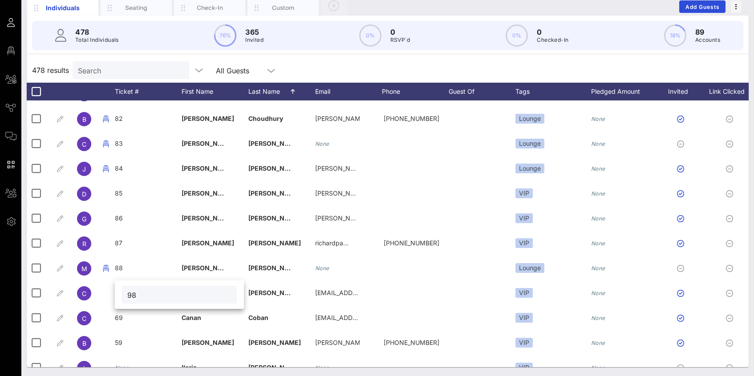
click at [132, 295] on input "98" at bounding box center [179, 295] width 104 height 12
type input "89"
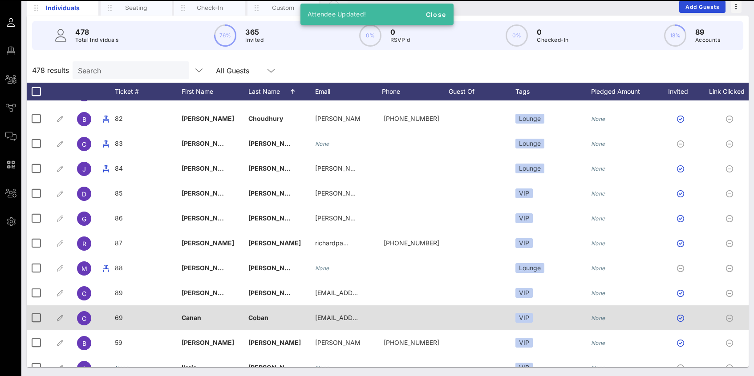
click at [118, 319] on span "69" at bounding box center [119, 318] width 8 height 8
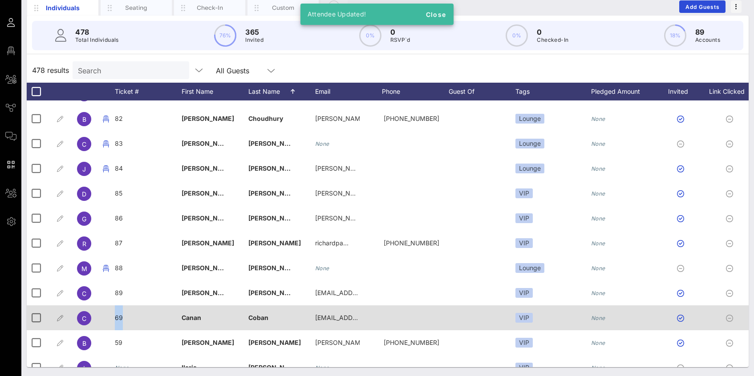
click at [118, 319] on div "Event Builder Guests Floor Plan All Groups Journeys Comms QR Scanner Team Setti…" at bounding box center [377, 155] width 754 height 441
click at [117, 319] on span "69" at bounding box center [119, 318] width 8 height 8
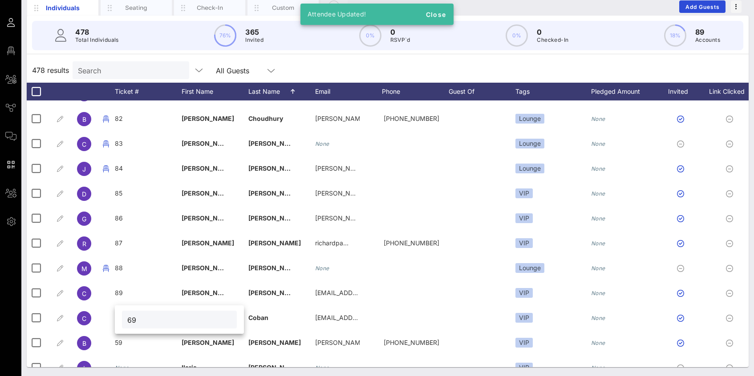
click at [130, 319] on input "69" at bounding box center [179, 320] width 104 height 12
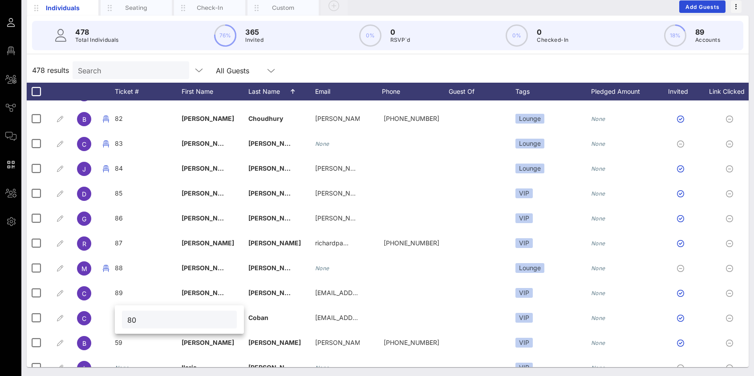
type input "8"
type input "90"
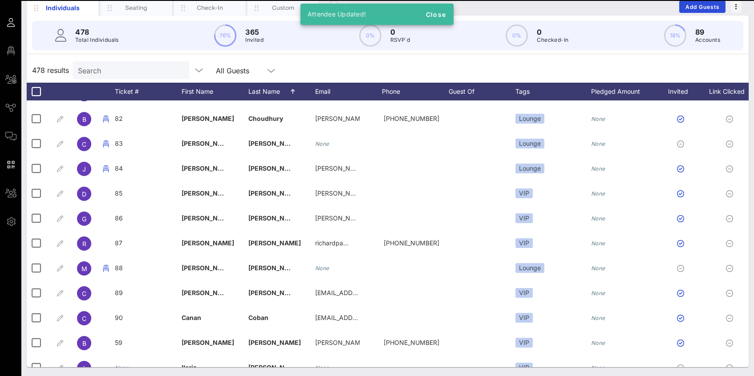
scroll to position [1986, 0]
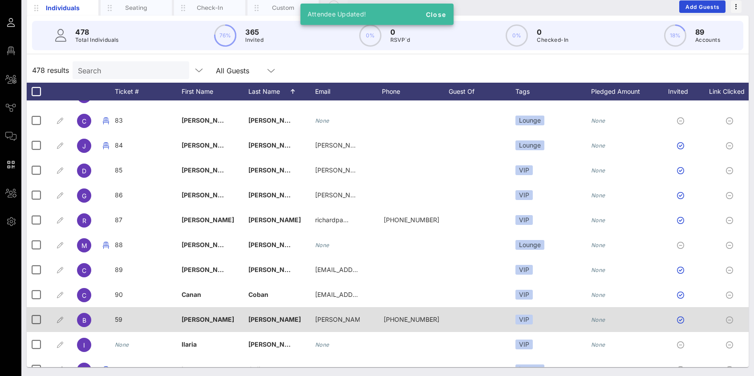
click at [118, 322] on span "59" at bounding box center [119, 320] width 8 height 8
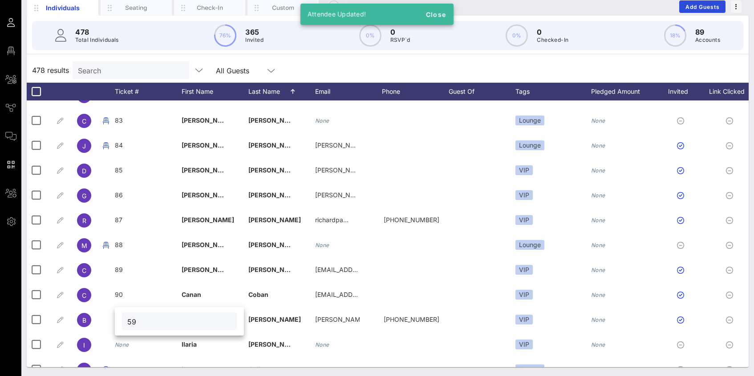
click at [131, 323] on input "59" at bounding box center [179, 322] width 104 height 12
type input "8"
type input "91"
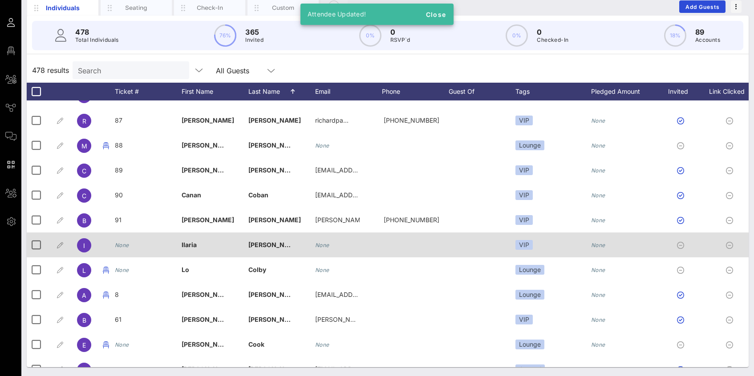
scroll to position [2087, 0]
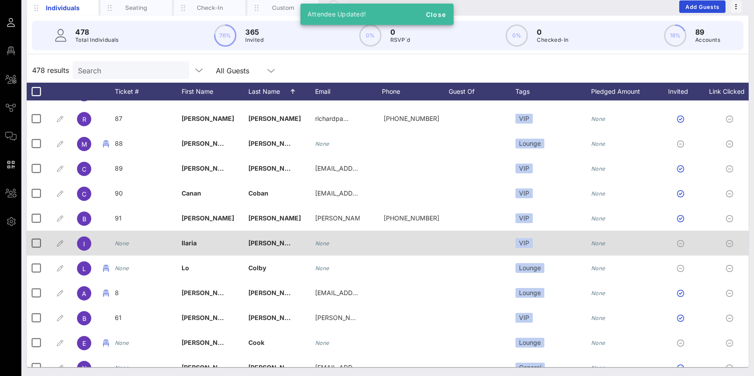
click at [124, 242] on icon "None" at bounding box center [122, 243] width 14 height 7
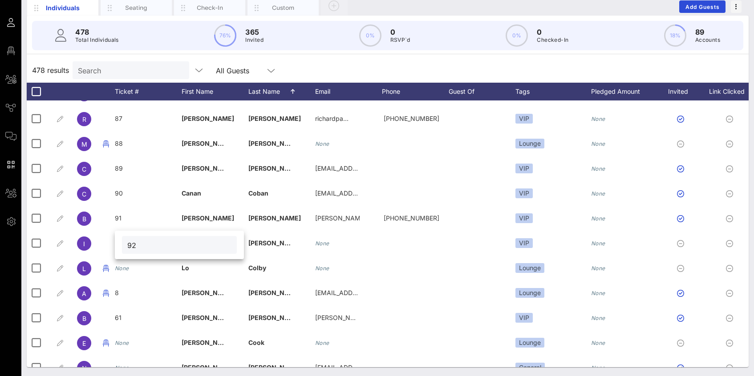
type input "92"
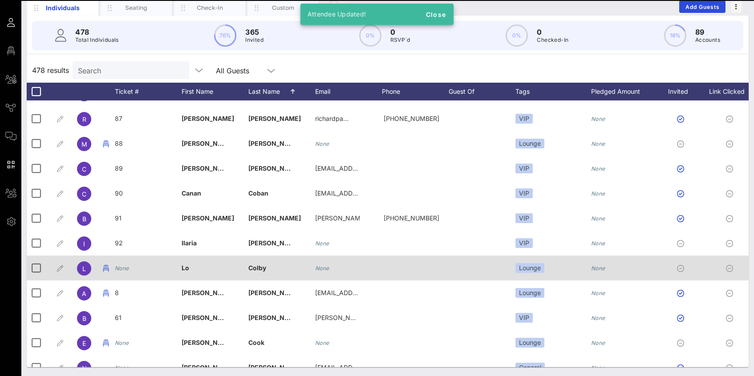
click at [125, 273] on div "None" at bounding box center [122, 268] width 14 height 25
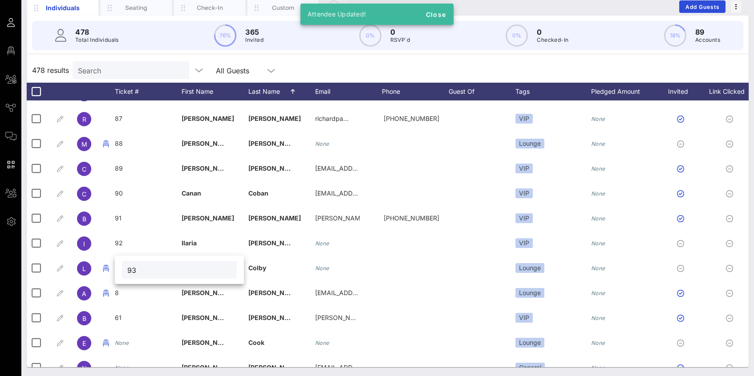
type input "93"
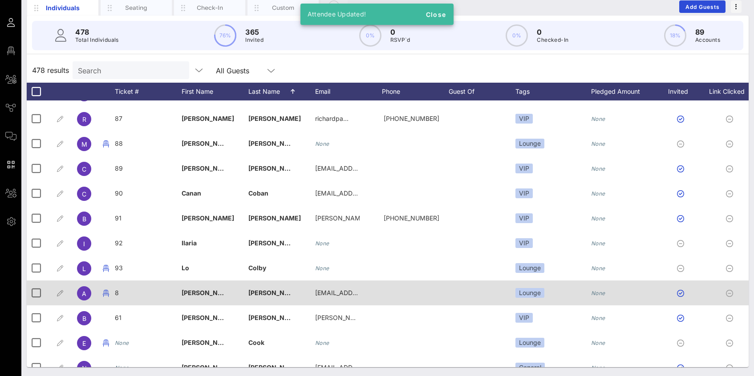
click at [119, 291] on div "8" at bounding box center [148, 298] width 67 height 35
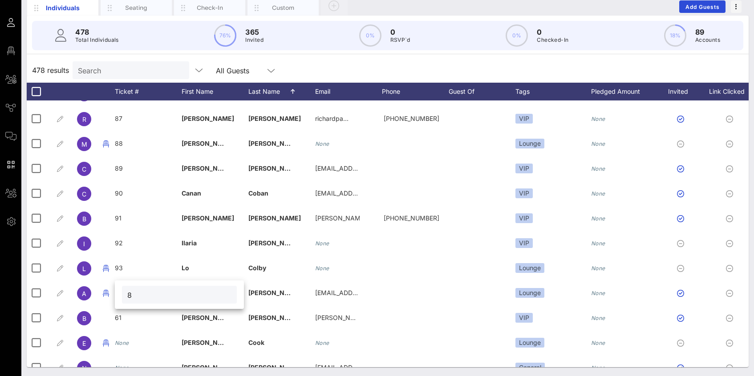
click at [130, 295] on input "8" at bounding box center [179, 295] width 104 height 12
type input "94"
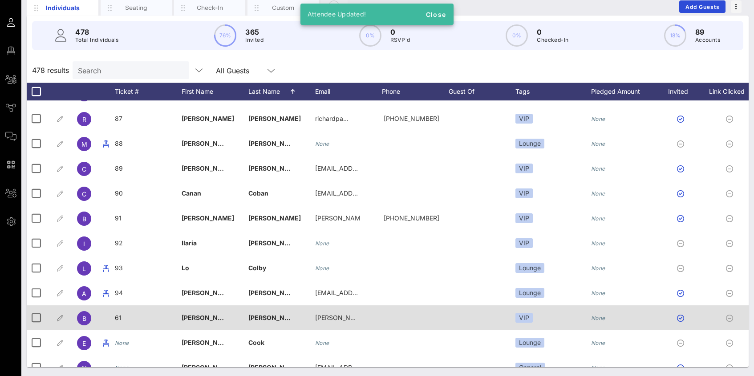
click at [121, 318] on div "61" at bounding box center [148, 323] width 67 height 35
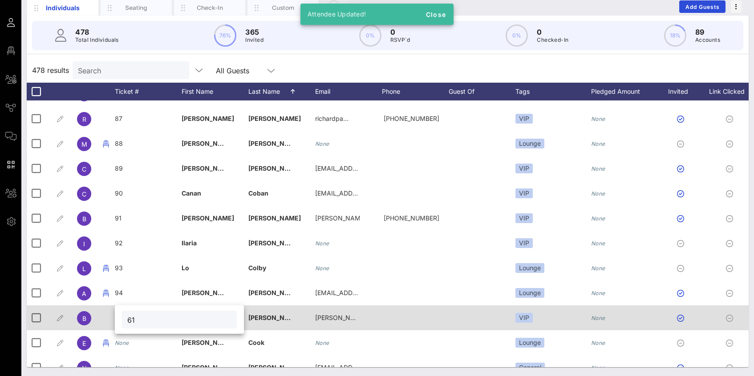
click at [121, 318] on div "61" at bounding box center [179, 320] width 129 height 28
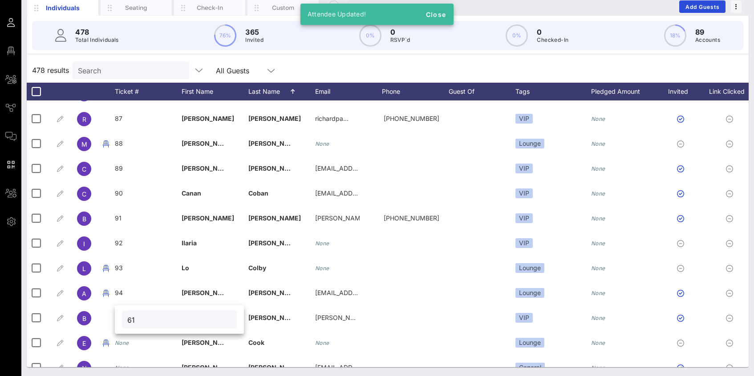
click at [129, 319] on input "61" at bounding box center [179, 320] width 104 height 12
type input "95"
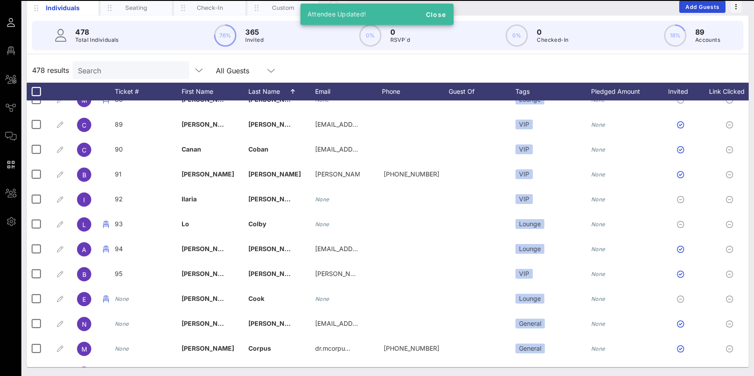
scroll to position [2136, 0]
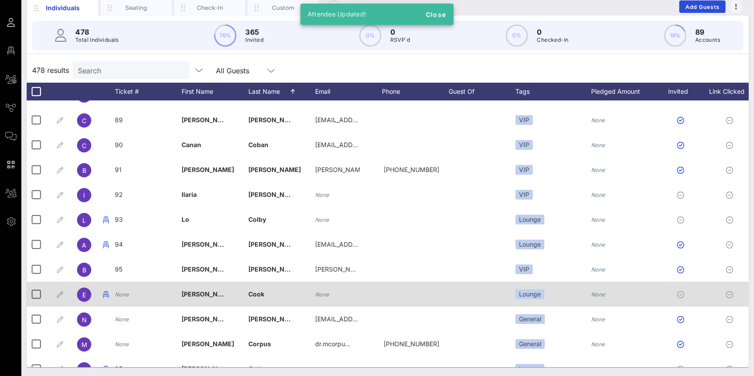
click at [124, 296] on icon "None" at bounding box center [122, 294] width 14 height 7
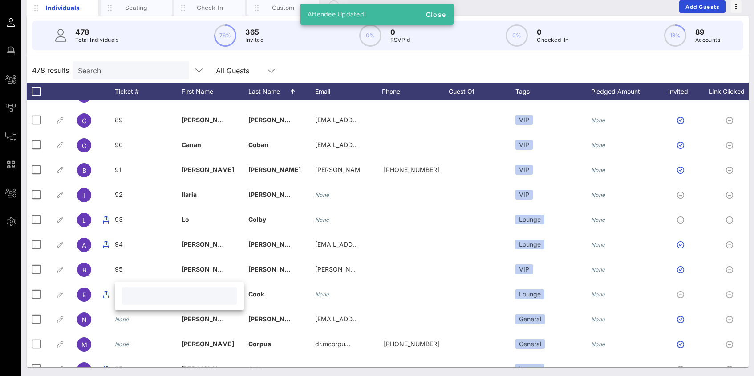
click at [137, 296] on input "text" at bounding box center [179, 297] width 104 height 12
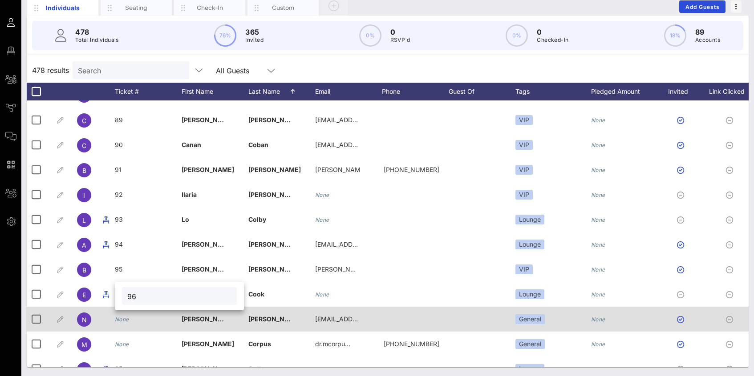
type input "96"
click at [122, 321] on icon "None" at bounding box center [122, 319] width 14 height 7
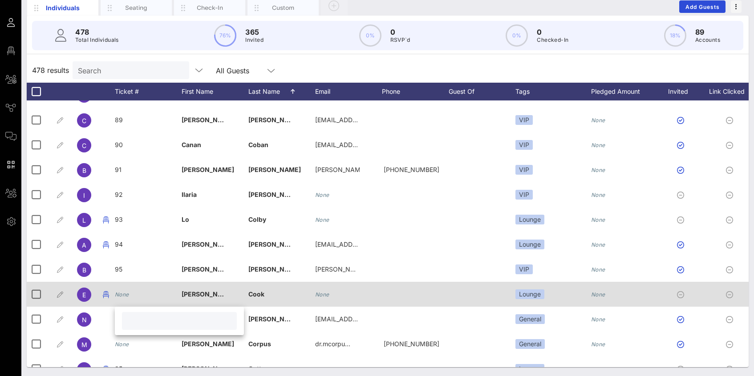
click at [127, 294] on icon "None" at bounding box center [122, 294] width 14 height 7
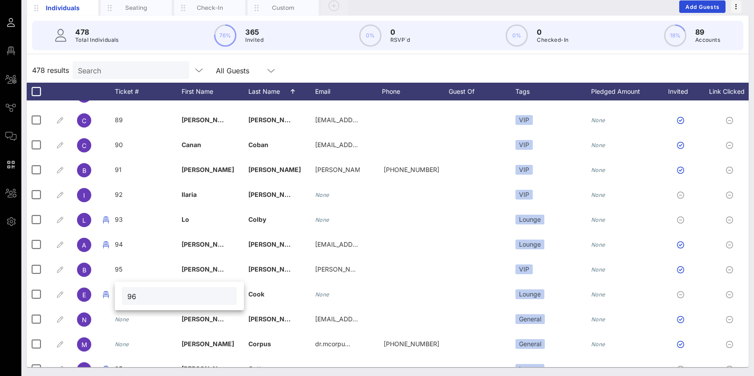
type input "96"
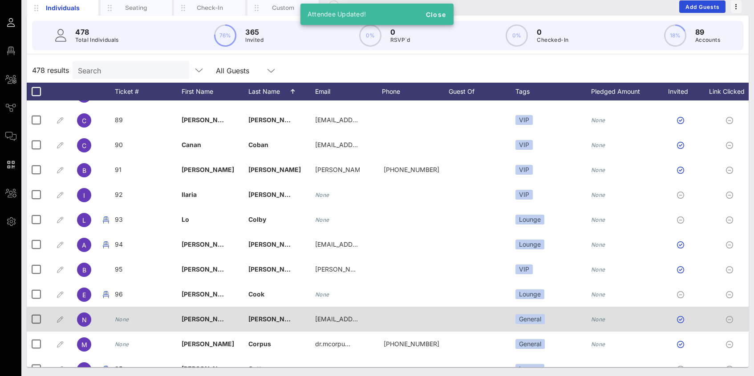
click at [122, 320] on icon "None" at bounding box center [122, 319] width 14 height 7
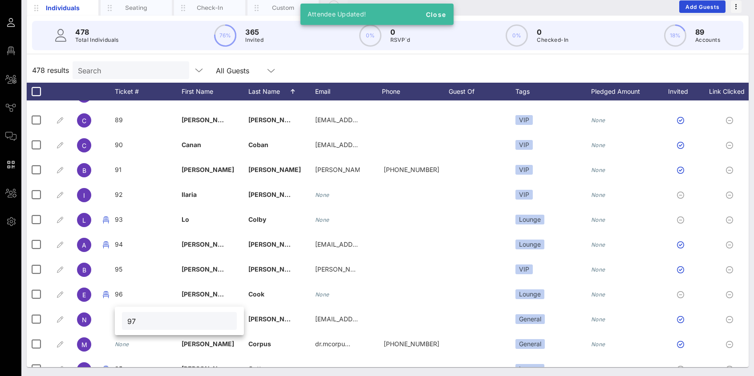
type input "97"
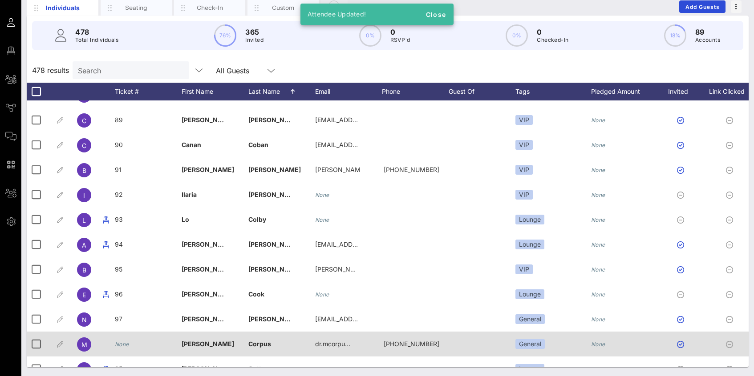
click at [123, 348] on div "None" at bounding box center [122, 344] width 14 height 25
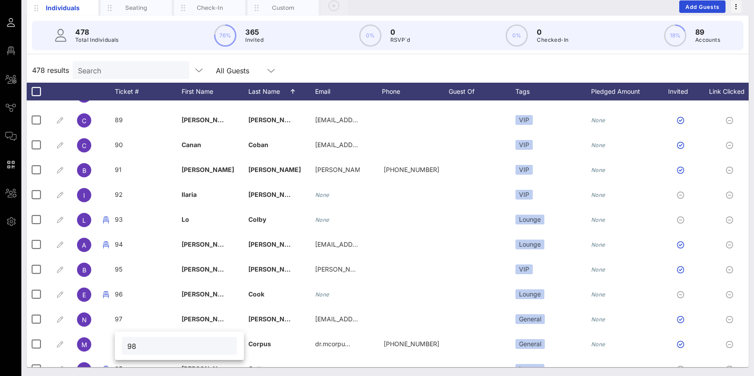
type input "98"
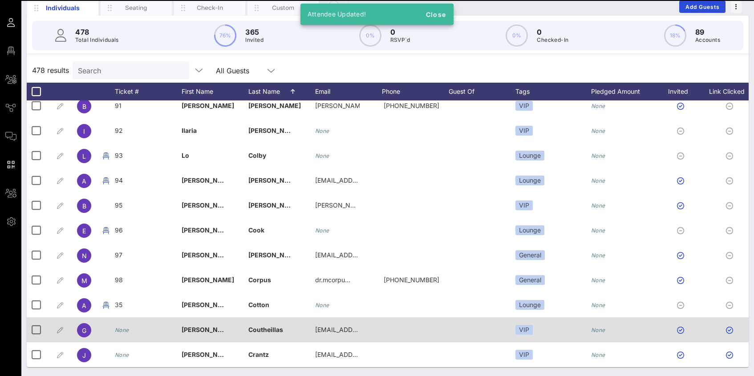
scroll to position [2221, 0]
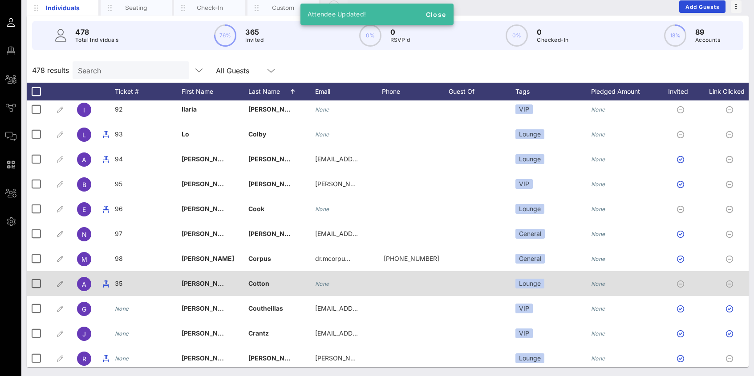
click at [121, 286] on span "35" at bounding box center [119, 284] width 8 height 8
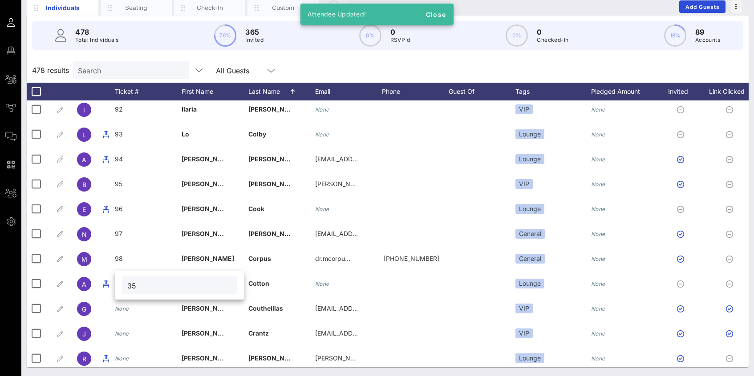
click at [122, 283] on div "35" at bounding box center [179, 286] width 115 height 18
click at [133, 287] on input "35" at bounding box center [179, 286] width 104 height 12
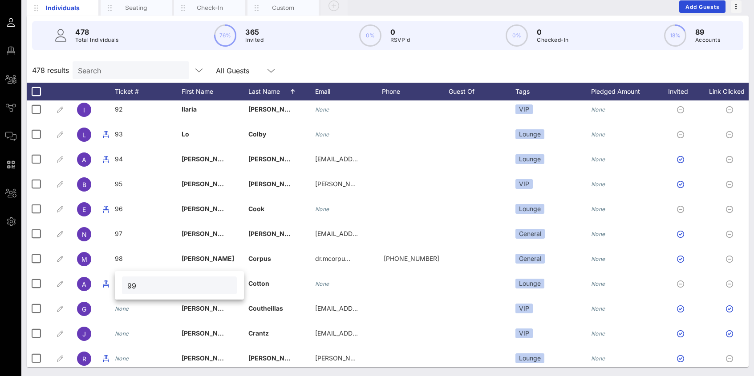
type input "99"
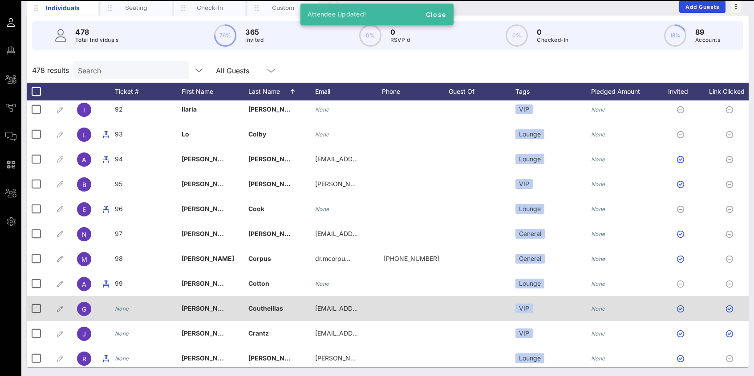
click at [127, 308] on icon "None" at bounding box center [122, 309] width 14 height 7
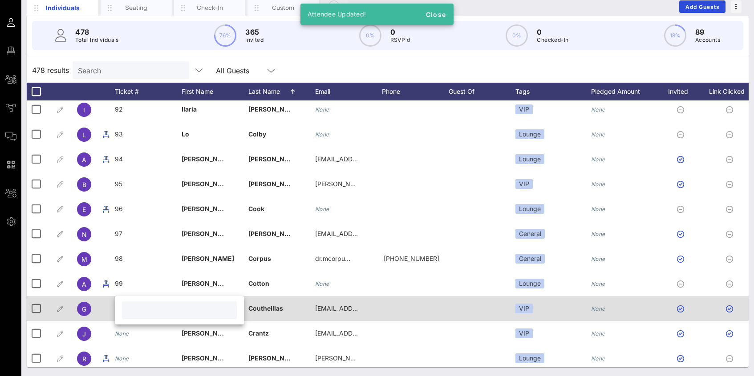
click at [127, 308] on input "text" at bounding box center [179, 311] width 104 height 12
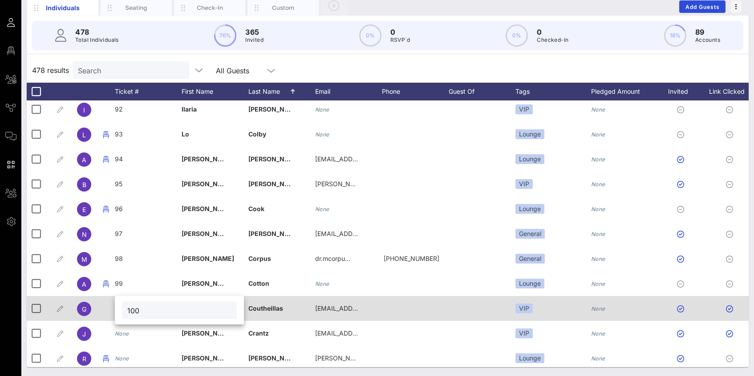
type input "100"
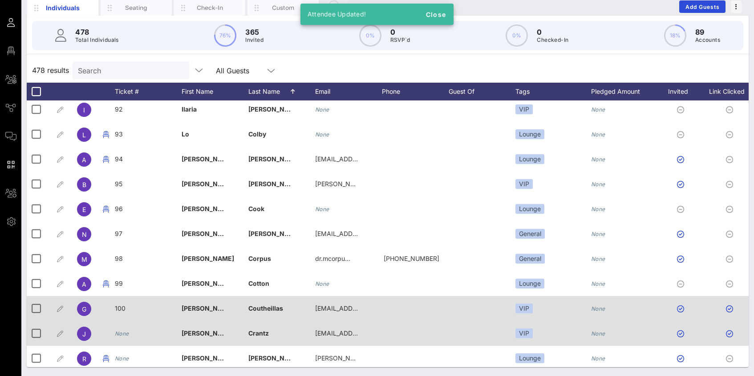
click at [123, 332] on icon "None" at bounding box center [122, 334] width 14 height 7
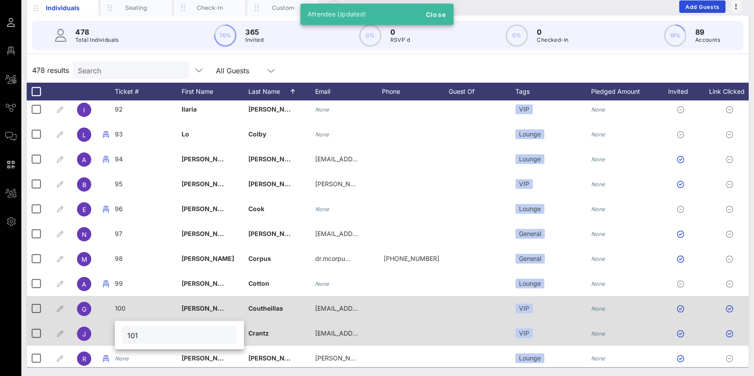
type input "101"
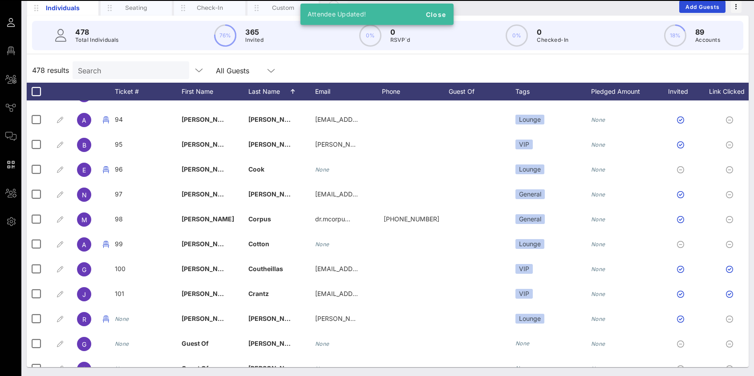
scroll to position [2300, 0]
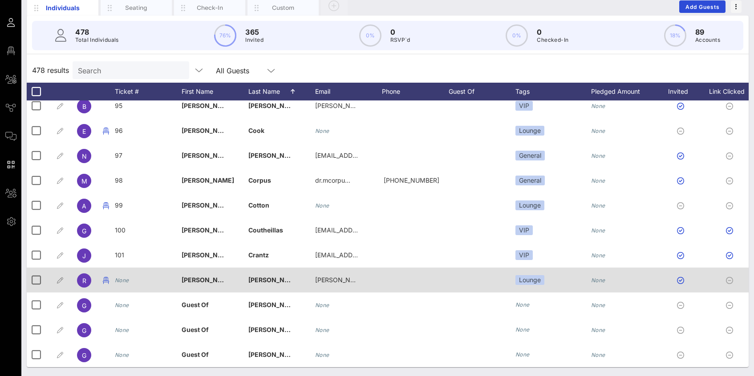
click at [124, 282] on icon "None" at bounding box center [122, 280] width 14 height 7
type input "102"
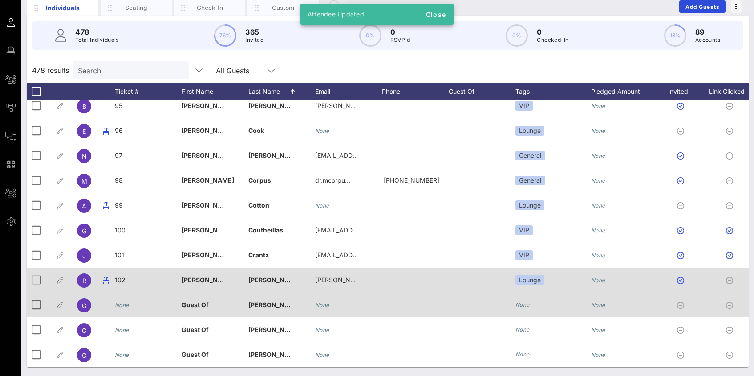
click at [125, 306] on icon "None" at bounding box center [122, 305] width 14 height 7
type input "103"
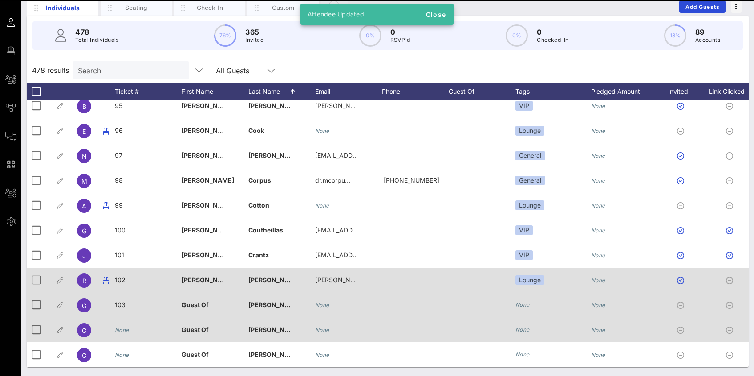
click at [127, 331] on icon "None" at bounding box center [122, 330] width 14 height 7
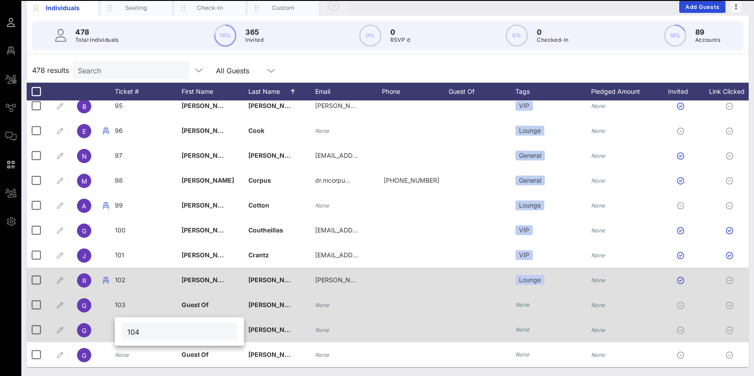
type input "104"
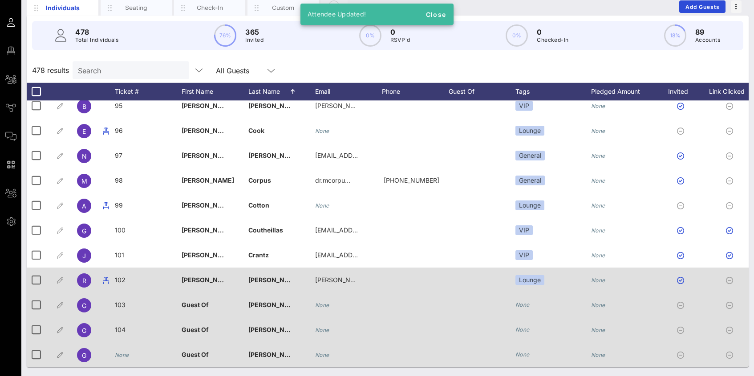
click at [122, 355] on icon "None" at bounding box center [122, 355] width 14 height 7
click at [123, 353] on icon "None" at bounding box center [122, 355] width 14 height 7
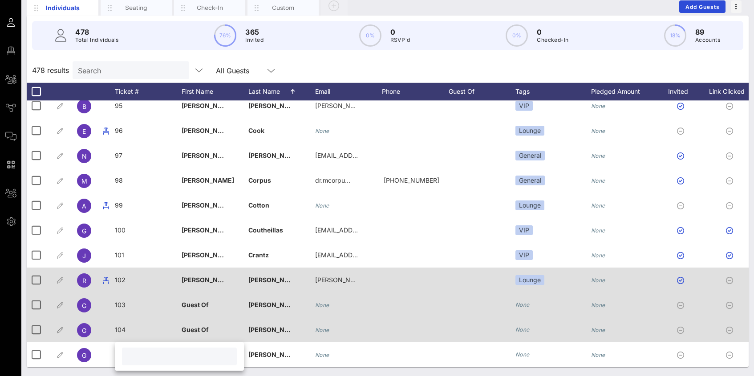
click at [134, 355] on input "text" at bounding box center [179, 357] width 104 height 12
type input "105"
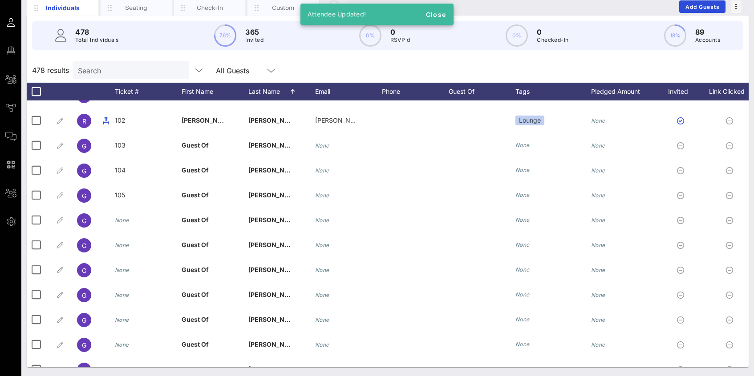
scroll to position [2463, 0]
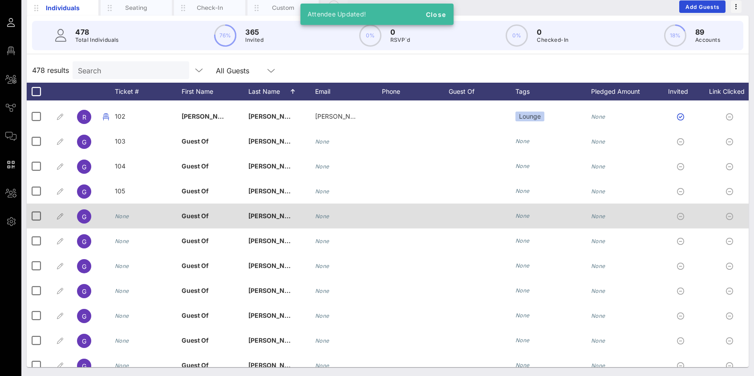
click at [125, 218] on icon "None" at bounding box center [122, 216] width 14 height 7
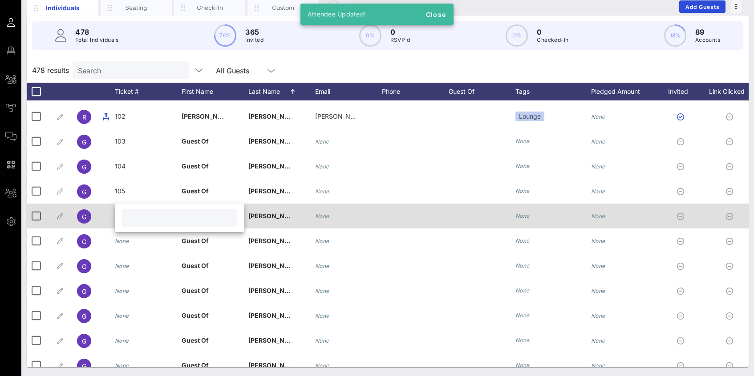
click at [125, 218] on div at bounding box center [179, 218] width 115 height 18
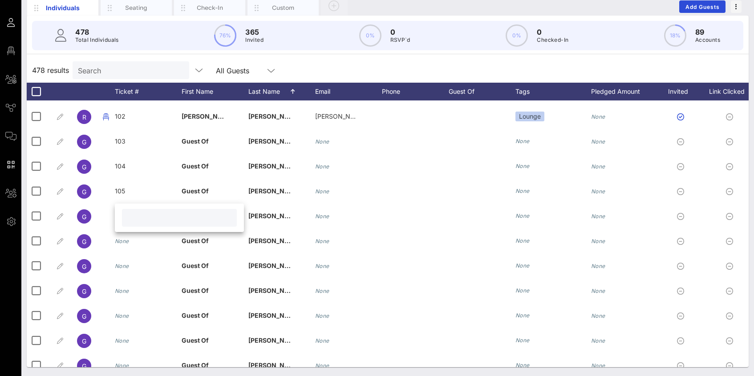
click at [131, 222] on input "text" at bounding box center [179, 218] width 104 height 12
type input "106"
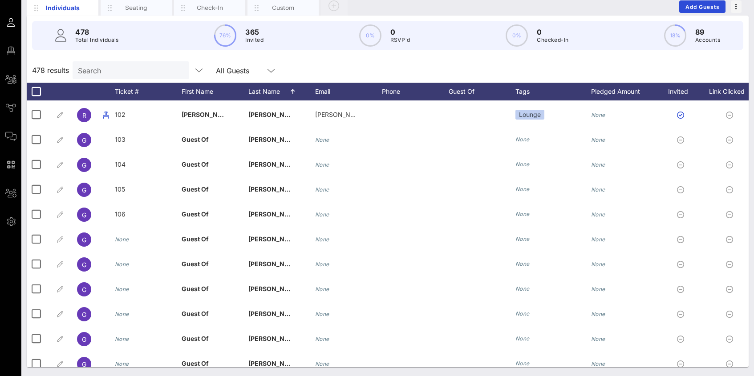
scroll to position [2466, 0]
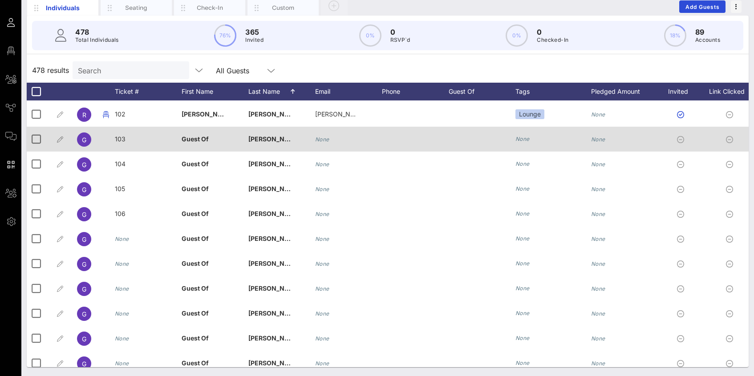
click at [125, 136] on span "103" at bounding box center [120, 139] width 11 height 8
click at [0, 0] on div "103" at bounding box center [0, 0] width 0 height 0
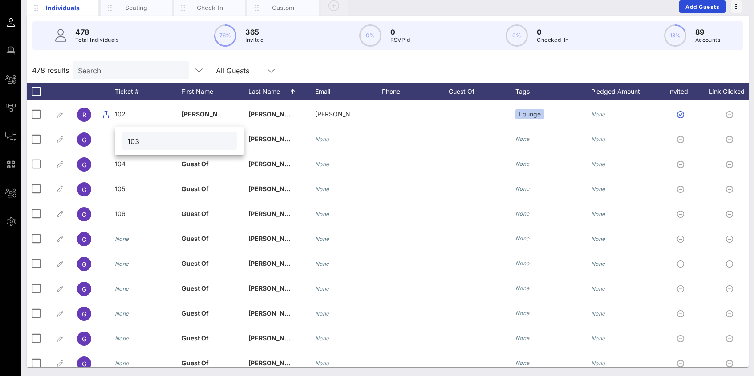
click at [142, 140] on input "103" at bounding box center [179, 141] width 104 height 12
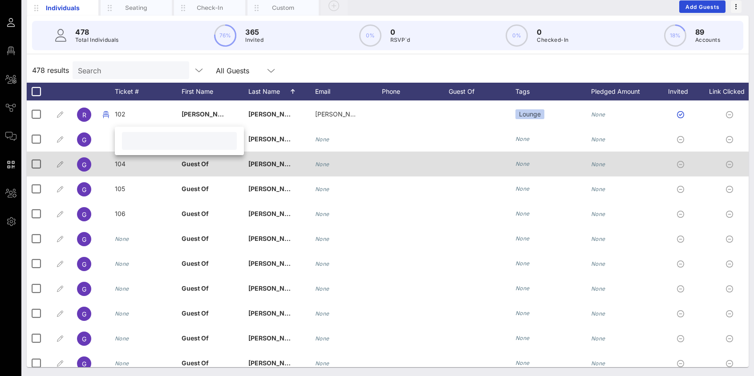
click at [123, 163] on span "104" at bounding box center [120, 164] width 11 height 8
click at [123, 163] on div "104" at bounding box center [185, 166] width 129 height 28
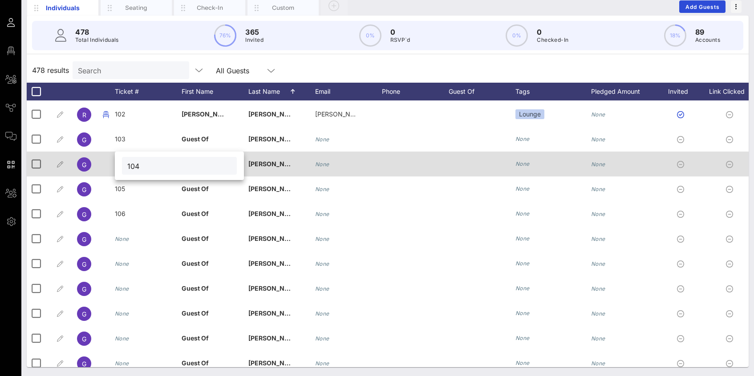
click at [123, 163] on div "104" at bounding box center [179, 166] width 115 height 18
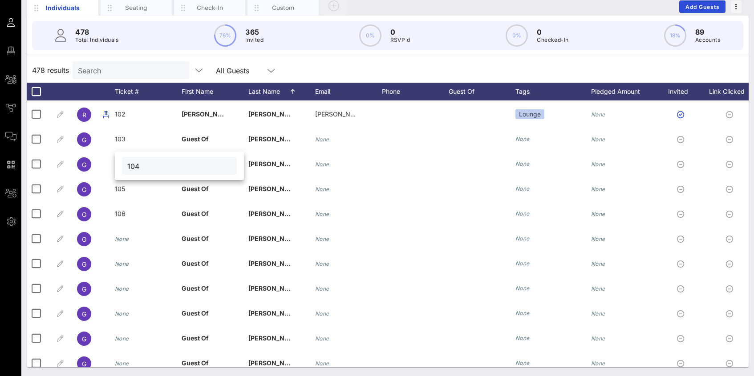
click at [136, 166] on input "104" at bounding box center [179, 166] width 104 height 12
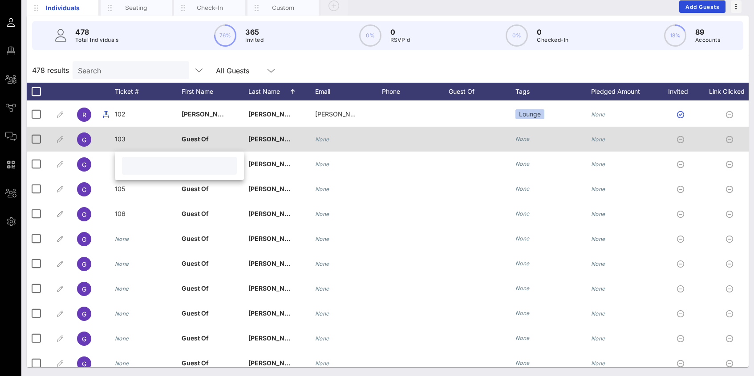
click at [124, 137] on span "103" at bounding box center [120, 139] width 11 height 8
type input "103"
click at [0, 0] on div "103" at bounding box center [0, 0] width 0 height 0
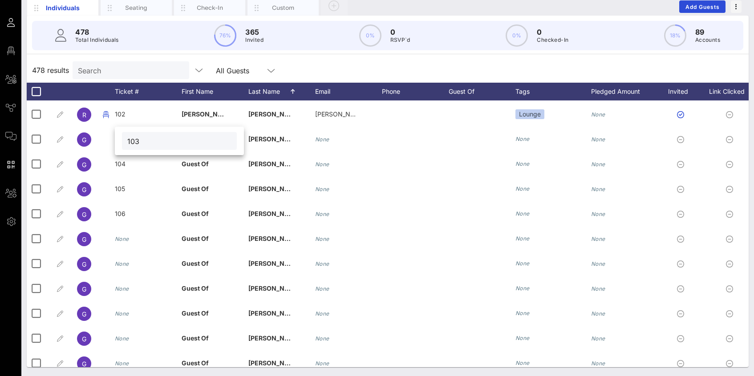
click at [135, 142] on input "103" at bounding box center [179, 141] width 104 height 12
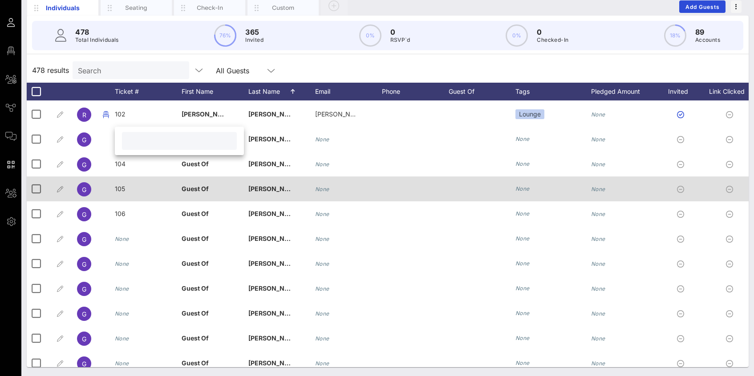
click at [117, 201] on div "105" at bounding box center [120, 189] width 10 height 25
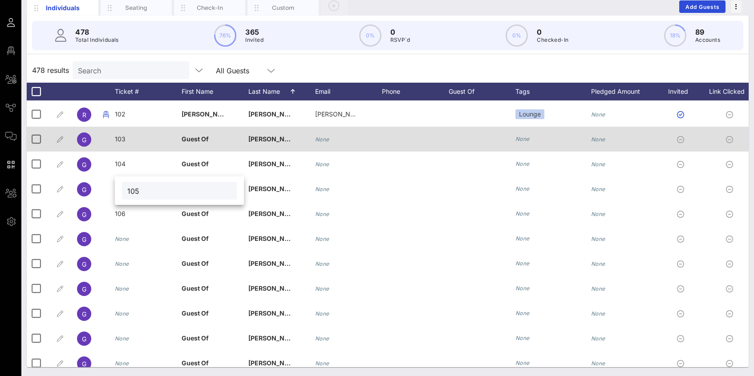
click at [127, 140] on div "103" at bounding box center [148, 144] width 67 height 35
type input "103"
click at [0, 0] on div "103" at bounding box center [0, 0] width 0 height 0
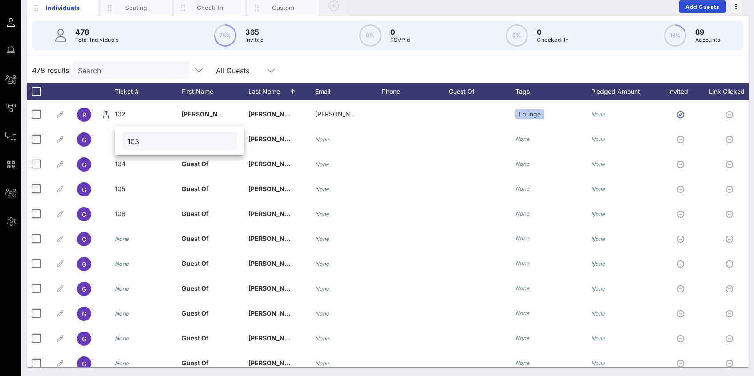
click at [136, 142] on input "103" at bounding box center [179, 141] width 104 height 12
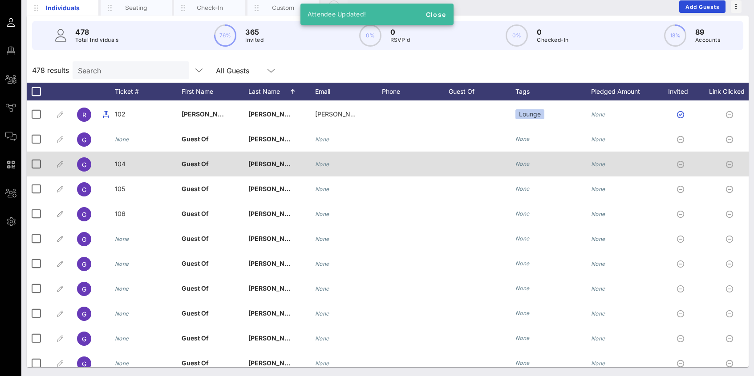
click at [124, 161] on span "104" at bounding box center [120, 164] width 11 height 8
type input "104"
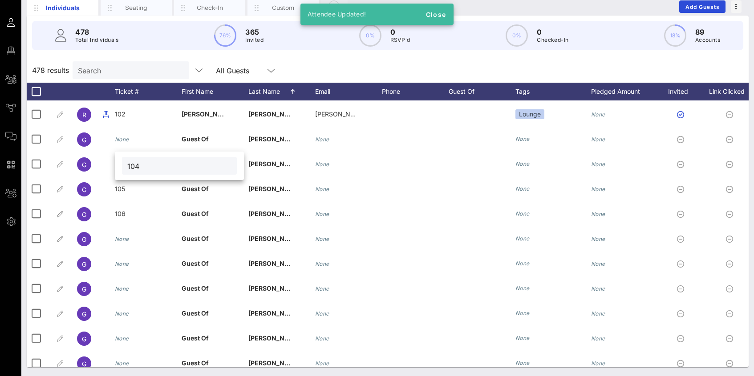
click at [136, 164] on input "104" at bounding box center [179, 166] width 104 height 12
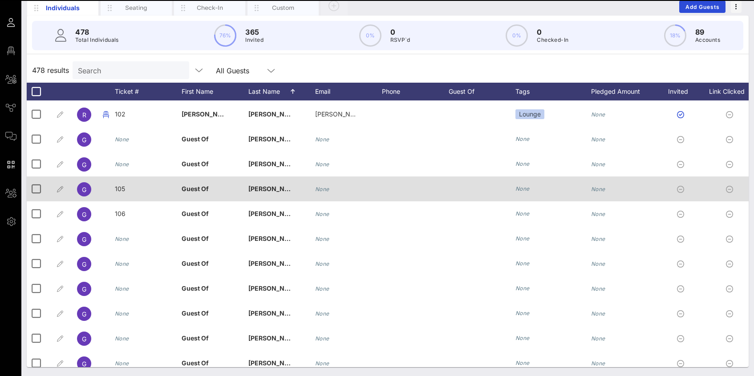
click at [119, 188] on span "105" at bounding box center [120, 189] width 10 height 8
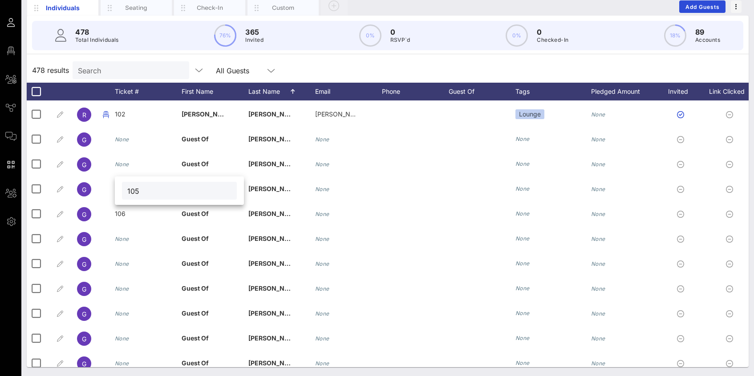
click at [130, 188] on input "105" at bounding box center [179, 191] width 104 height 12
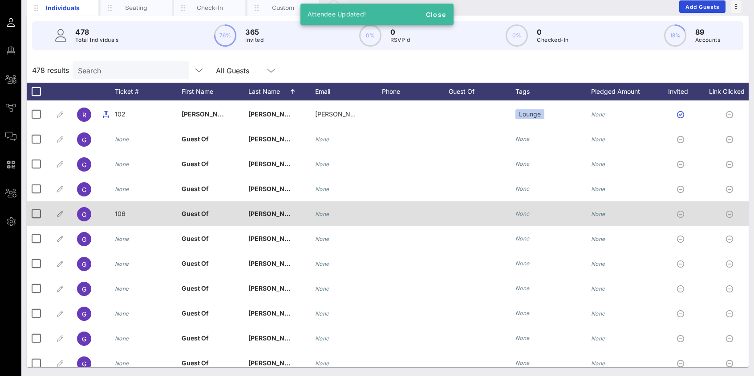
click at [121, 216] on span "106" at bounding box center [120, 214] width 11 height 8
click at [0, 0] on div "106" at bounding box center [0, 0] width 0 height 0
click at [121, 216] on div "106" at bounding box center [179, 216] width 129 height 28
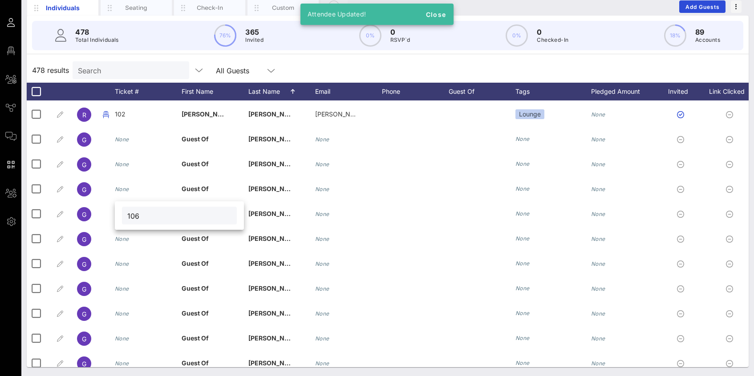
click at [139, 217] on input "106" at bounding box center [179, 216] width 104 height 12
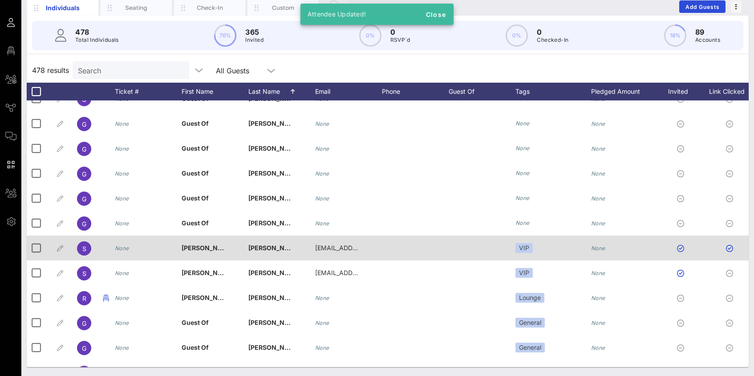
scroll to position [2681, 0]
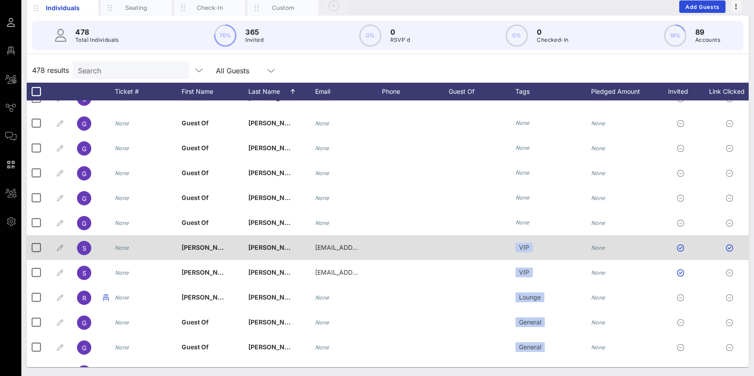
click at [124, 247] on icon "None" at bounding box center [122, 248] width 14 height 7
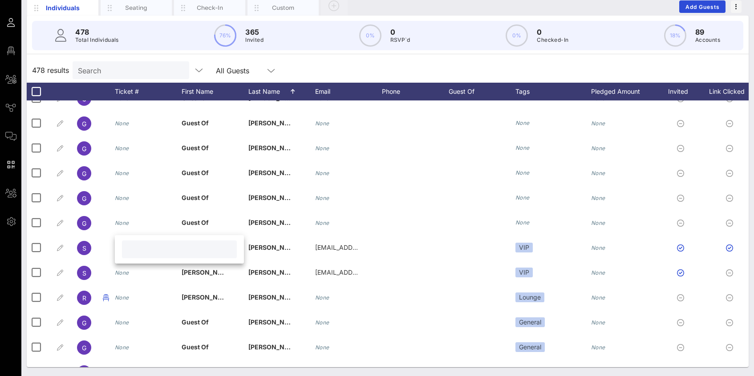
click at [132, 249] on input "text" at bounding box center [179, 250] width 104 height 12
type input "103"
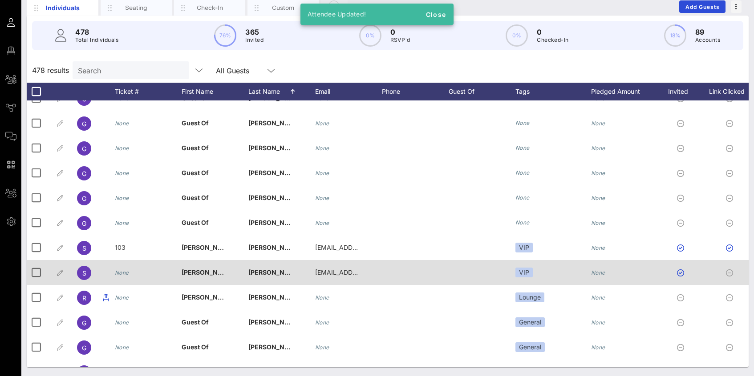
click at [124, 278] on div "None" at bounding box center [122, 272] width 14 height 25
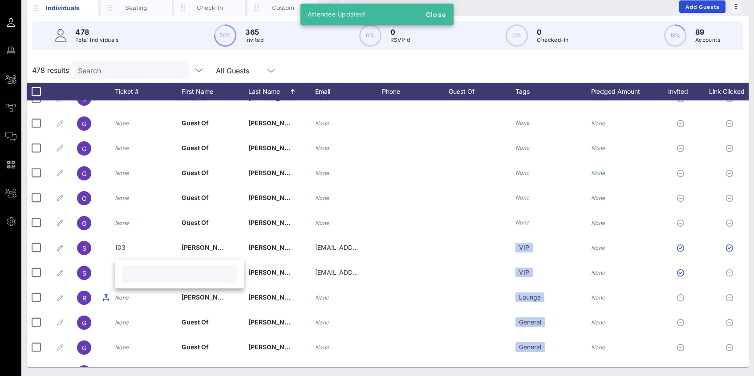
click at [126, 274] on div at bounding box center [179, 275] width 115 height 18
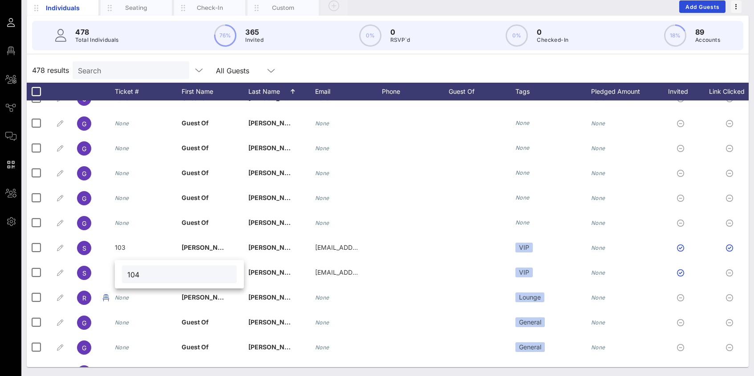
type input "104"
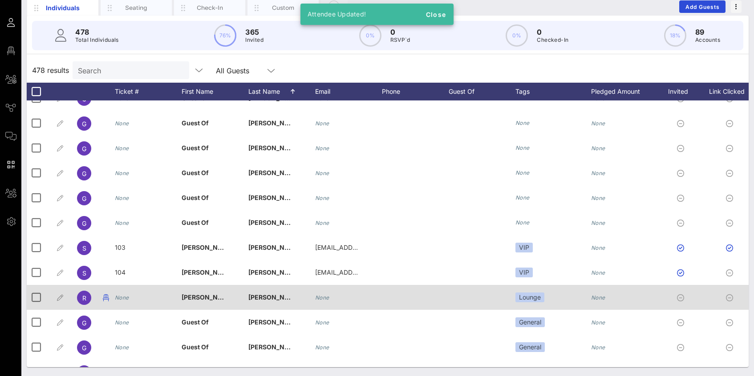
click at [124, 298] on icon "None" at bounding box center [122, 298] width 14 height 7
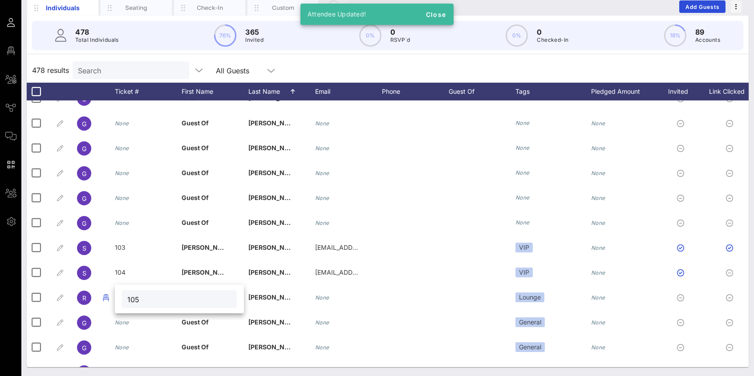
type input "105"
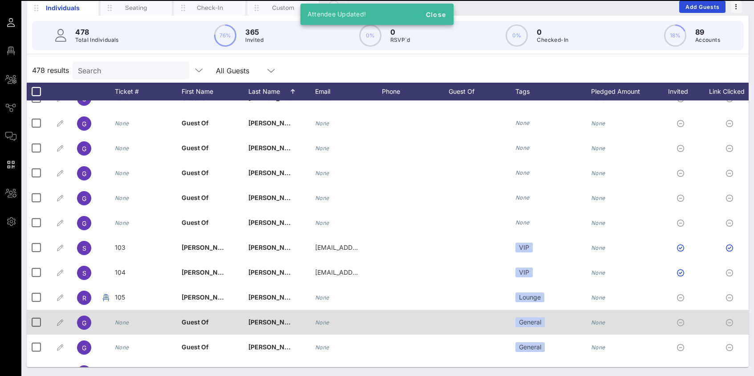
click at [125, 319] on div "None" at bounding box center [122, 322] width 14 height 25
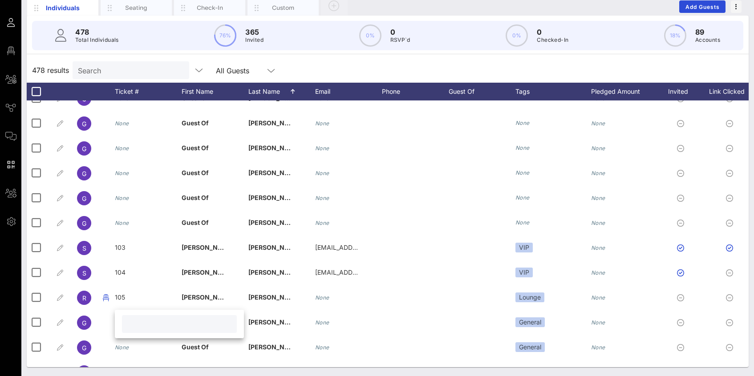
click at [131, 328] on input "text" at bounding box center [179, 325] width 104 height 12
type input "106"
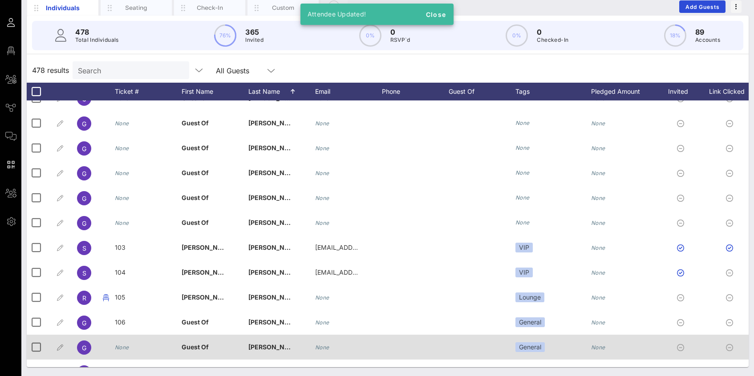
click at [128, 344] on div "None" at bounding box center [122, 347] width 14 height 25
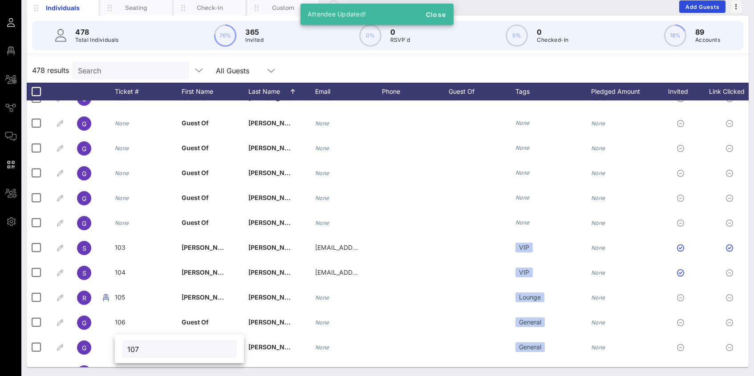
type input "107"
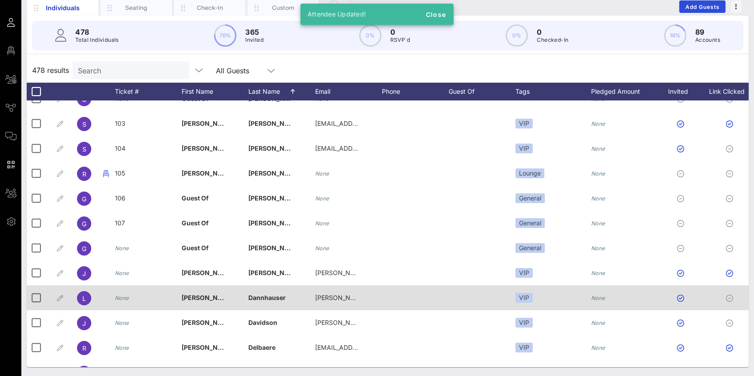
scroll to position [2806, 0]
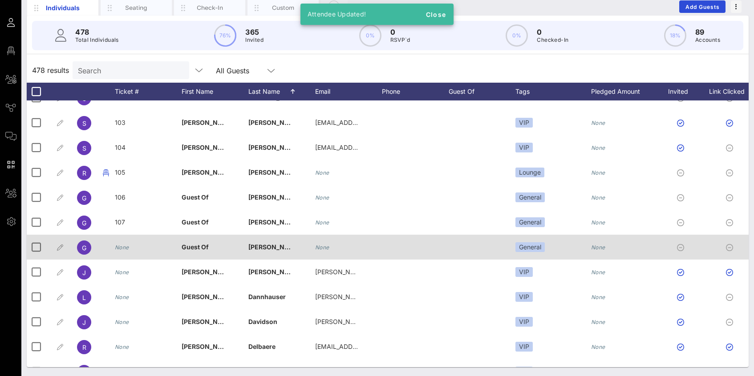
click at [122, 242] on div "None" at bounding box center [122, 247] width 14 height 25
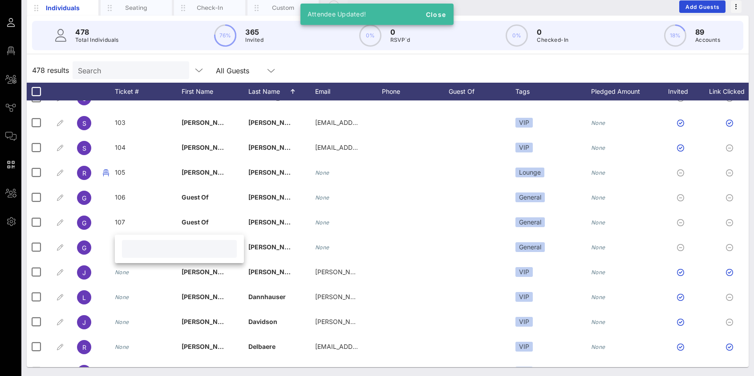
click at [133, 251] on input "text" at bounding box center [179, 249] width 104 height 12
type input "108"
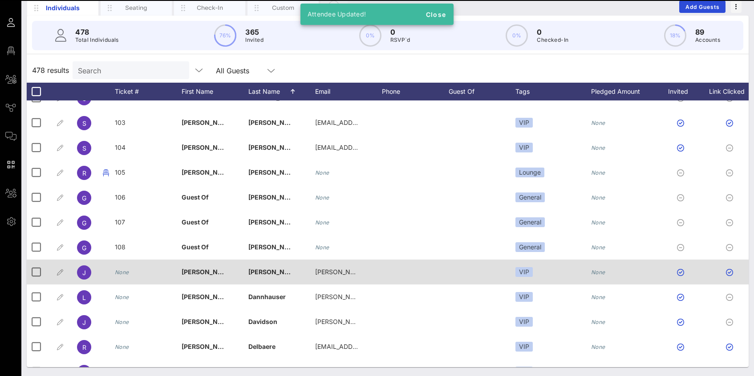
click at [131, 275] on div "None" at bounding box center [148, 277] width 67 height 35
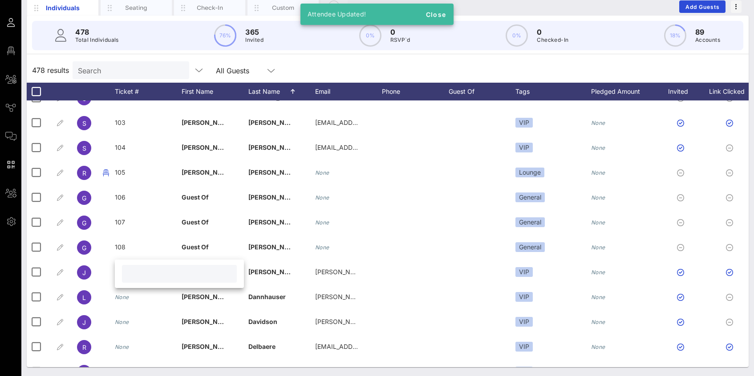
click at [130, 273] on input "text" at bounding box center [179, 274] width 104 height 12
type input "109"
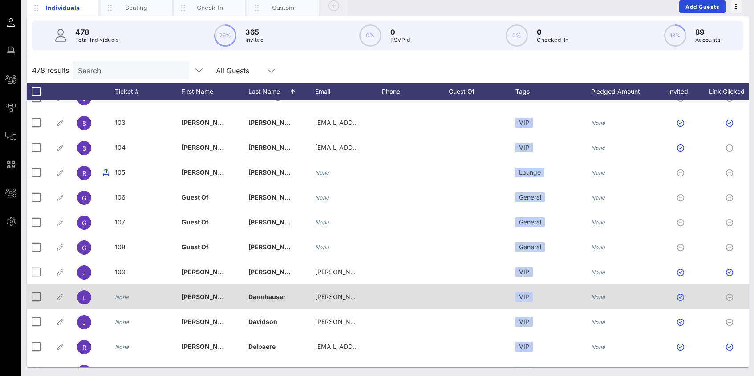
click at [122, 302] on div "None" at bounding box center [122, 297] width 14 height 25
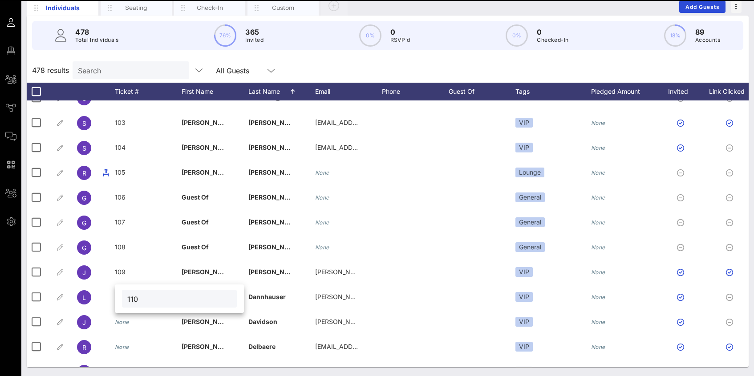
type input "110"
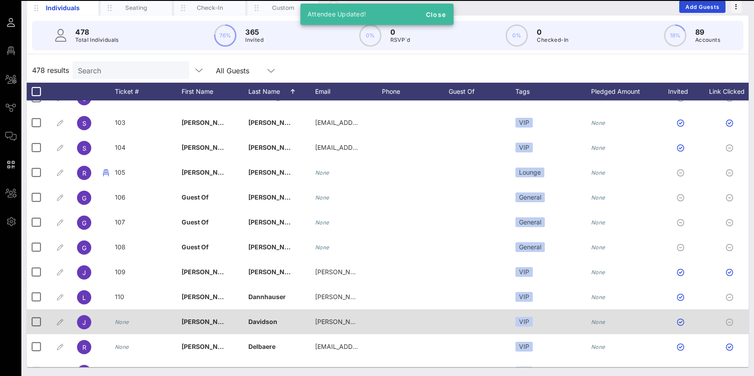
click at [121, 324] on icon "None" at bounding box center [122, 322] width 14 height 7
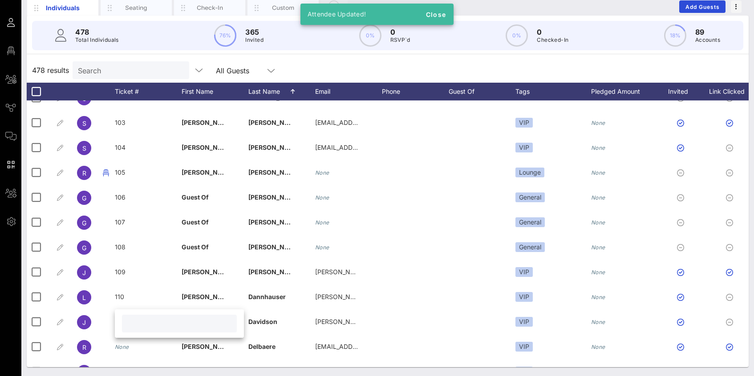
click at [133, 324] on input "text" at bounding box center [179, 324] width 104 height 12
type input "111"
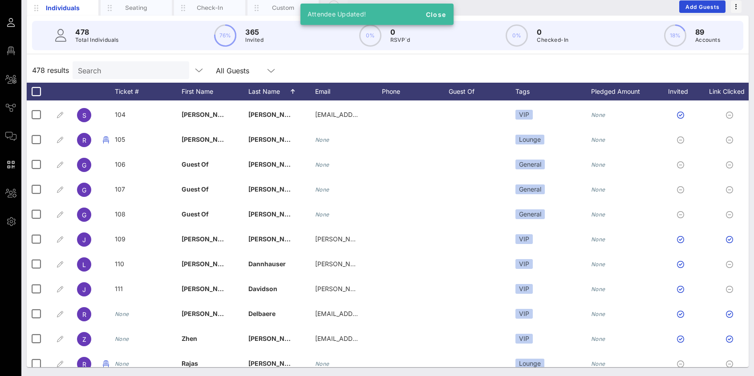
scroll to position [2843, 0]
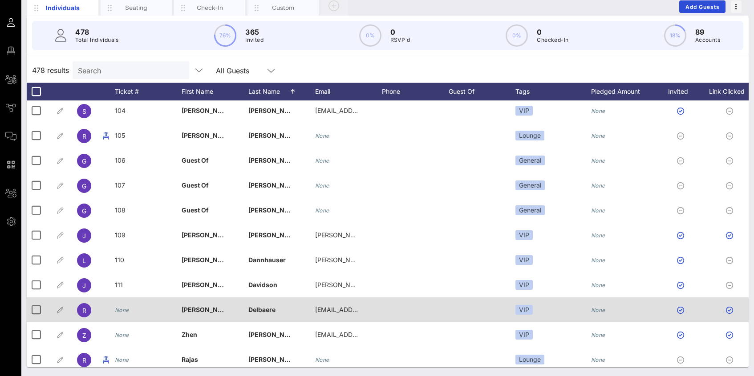
click at [125, 311] on icon "None" at bounding box center [122, 310] width 14 height 7
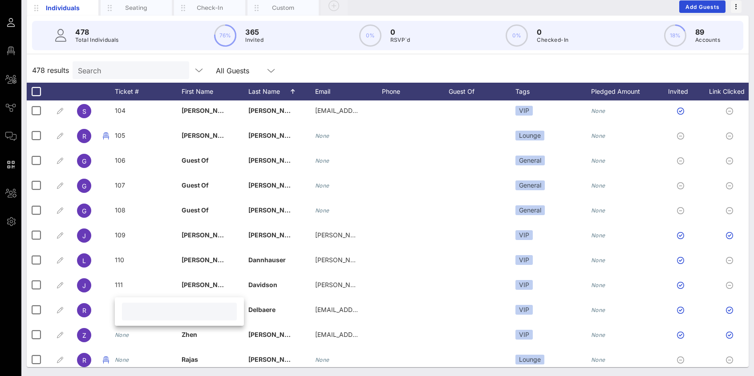
click at [137, 315] on input "text" at bounding box center [179, 312] width 104 height 12
type input "112"
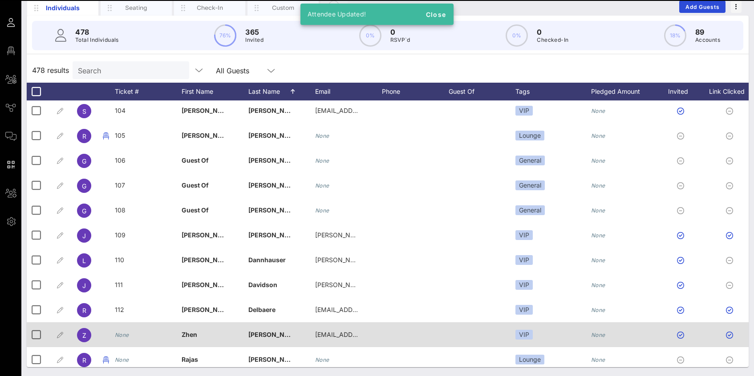
click at [123, 333] on icon "None" at bounding box center [122, 335] width 14 height 7
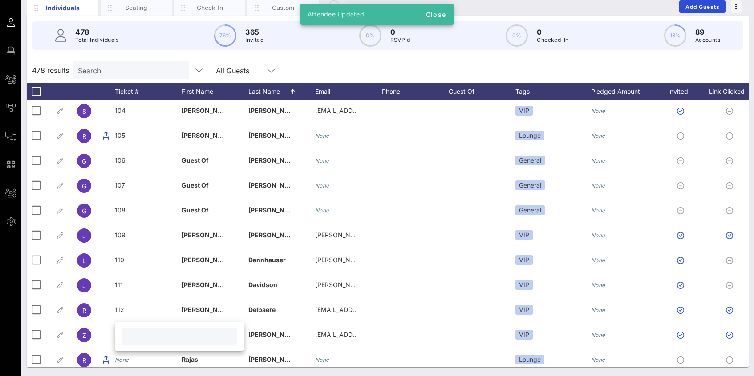
click at [131, 336] on input "text" at bounding box center [179, 337] width 104 height 12
type input "113"
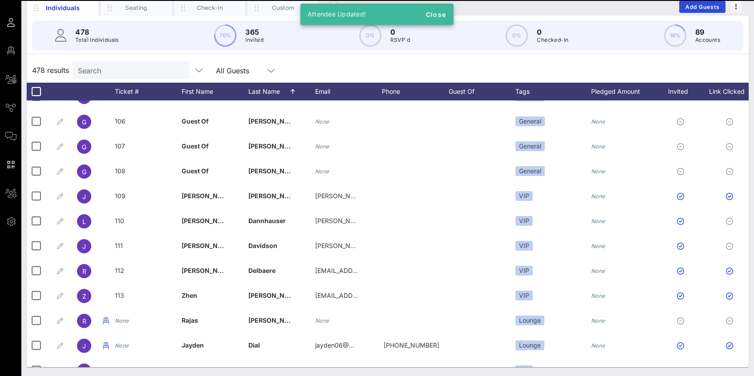
scroll to position [2883, 0]
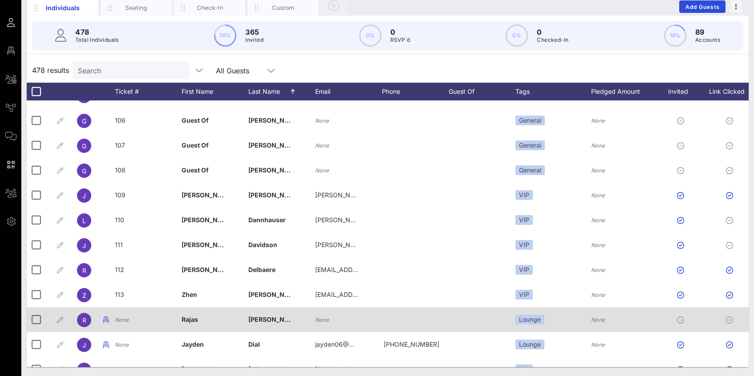
click at [129, 319] on div "None" at bounding box center [148, 324] width 67 height 35
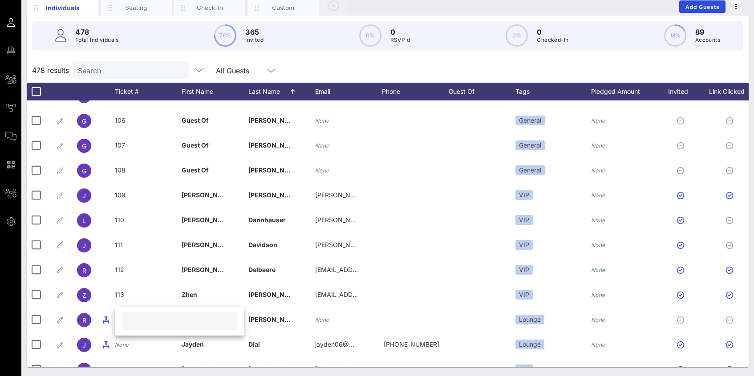
click at [129, 319] on input "text" at bounding box center [179, 322] width 104 height 12
type input "114"
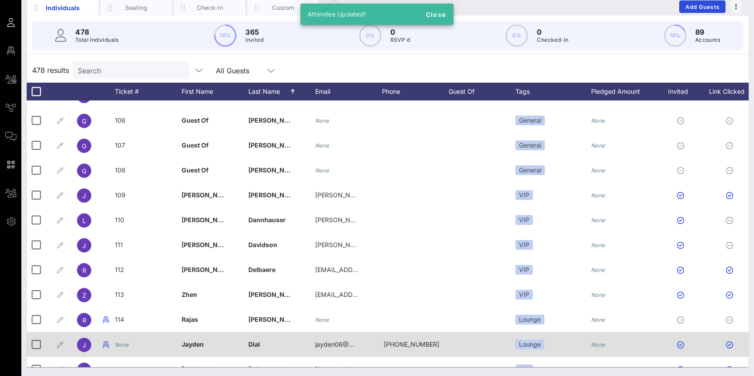
click at [126, 343] on icon "None" at bounding box center [122, 345] width 14 height 7
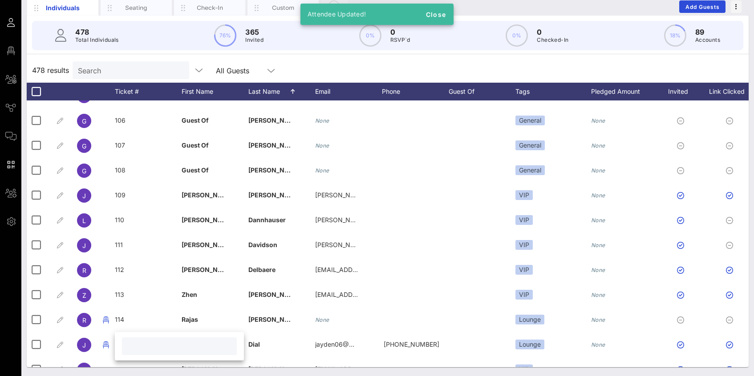
click at [133, 347] on input "text" at bounding box center [179, 347] width 104 height 12
type input "115"
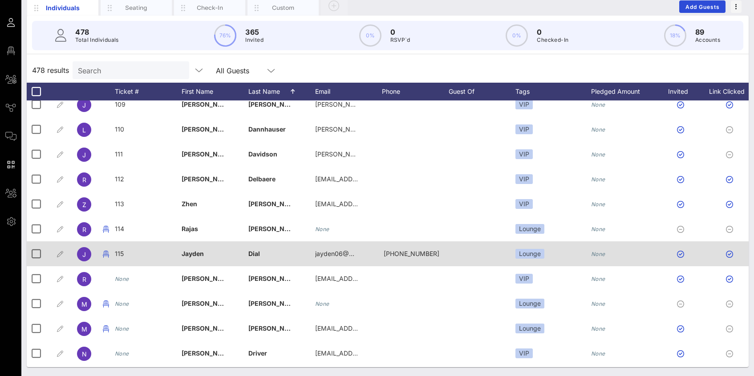
scroll to position [2975, 0]
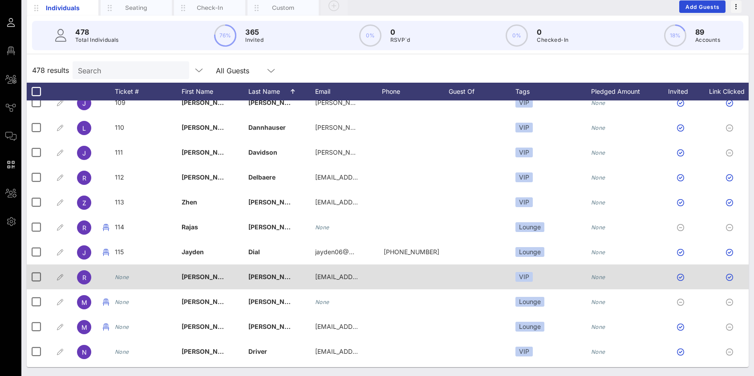
click at [125, 278] on icon "None" at bounding box center [122, 277] width 14 height 7
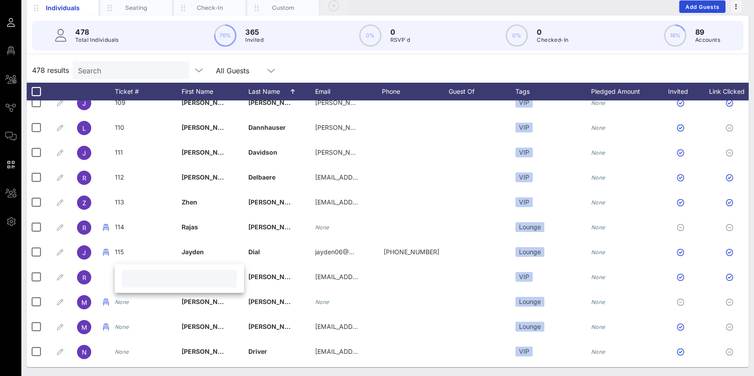
click at [135, 279] on input "text" at bounding box center [179, 279] width 104 height 12
type input "116"
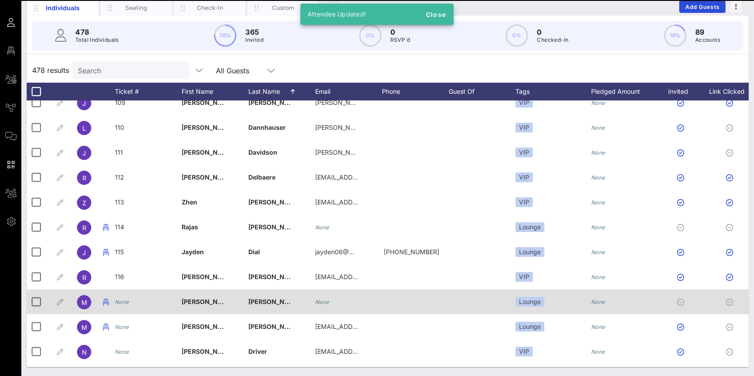
click at [121, 307] on div "None" at bounding box center [122, 302] width 14 height 25
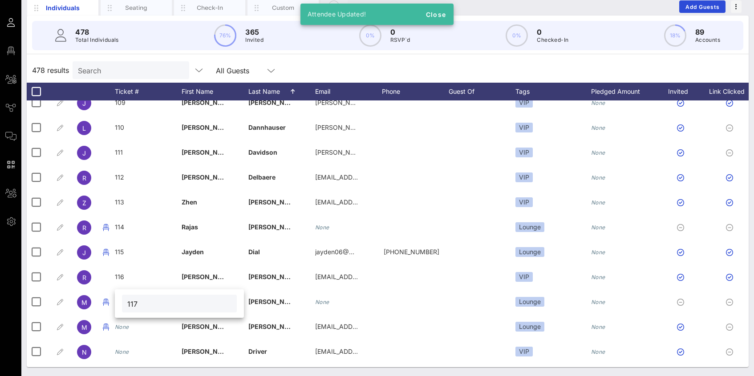
type input "117"
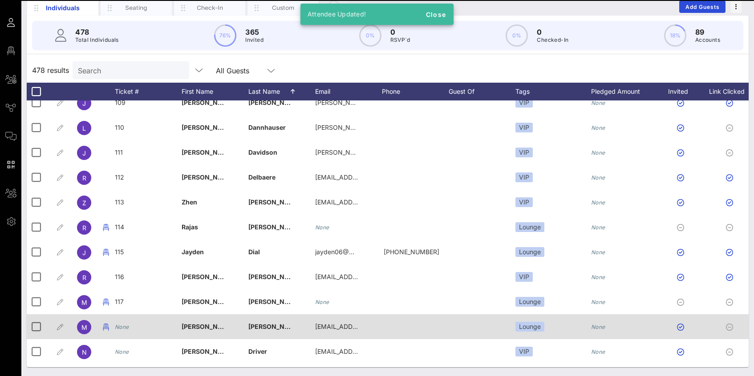
click at [124, 329] on icon "None" at bounding box center [122, 327] width 14 height 7
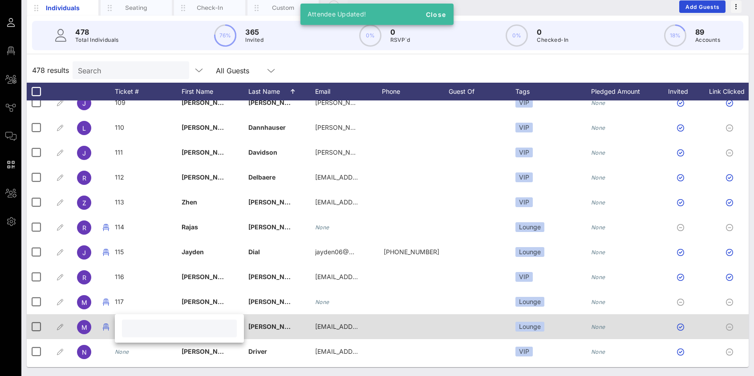
click at [124, 329] on div at bounding box center [179, 329] width 129 height 28
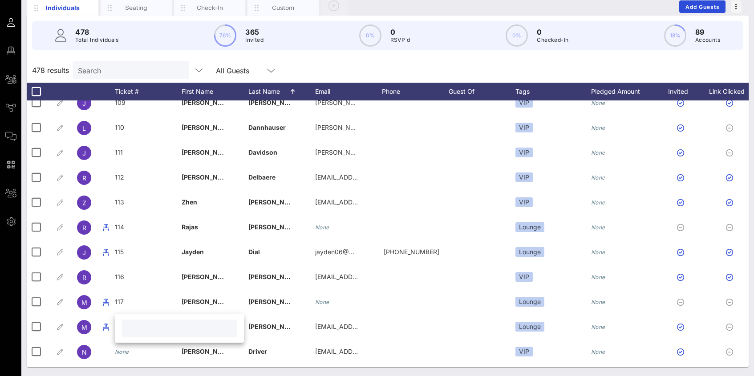
click at [132, 330] on input "text" at bounding box center [179, 329] width 104 height 12
type input "118"
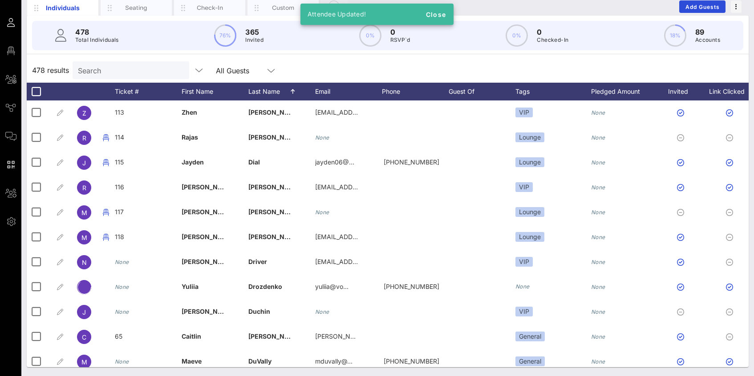
scroll to position [3074, 0]
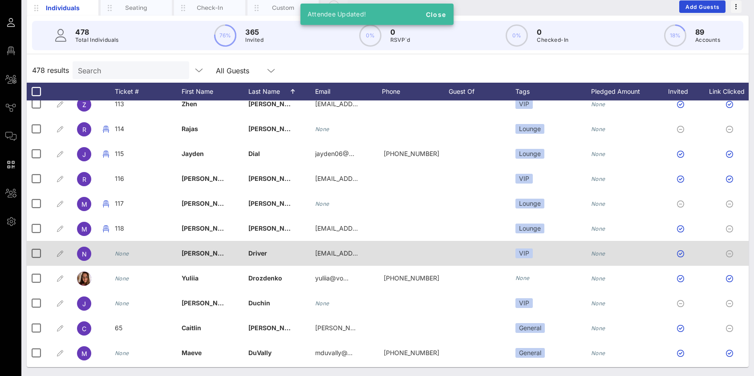
click at [119, 256] on icon "None" at bounding box center [122, 254] width 14 height 7
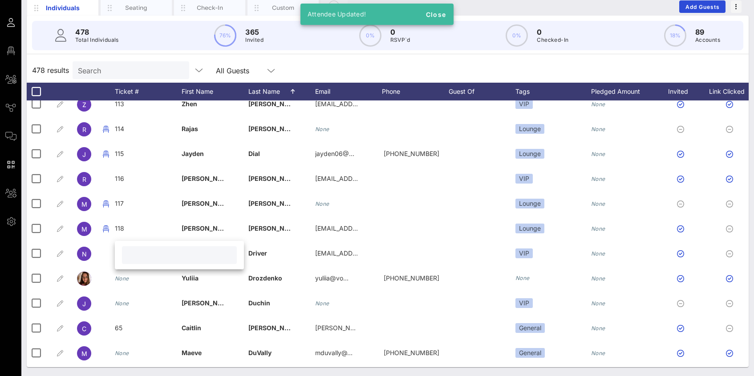
click at [143, 256] on input "text" at bounding box center [179, 256] width 104 height 12
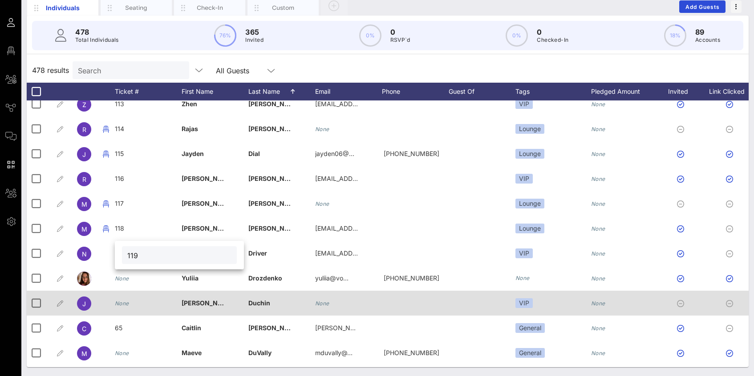
type input "119"
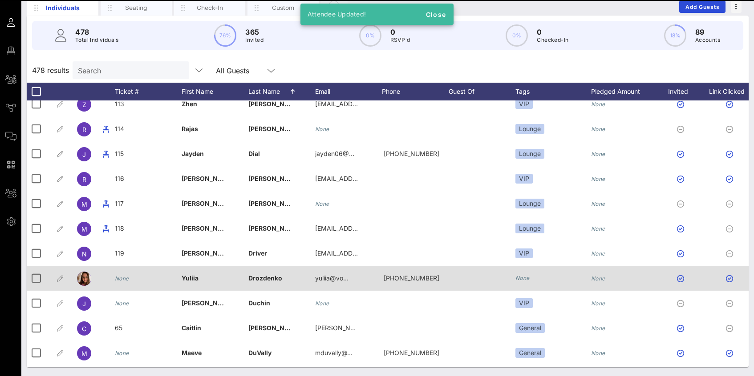
click at [128, 280] on icon "None" at bounding box center [122, 278] width 14 height 7
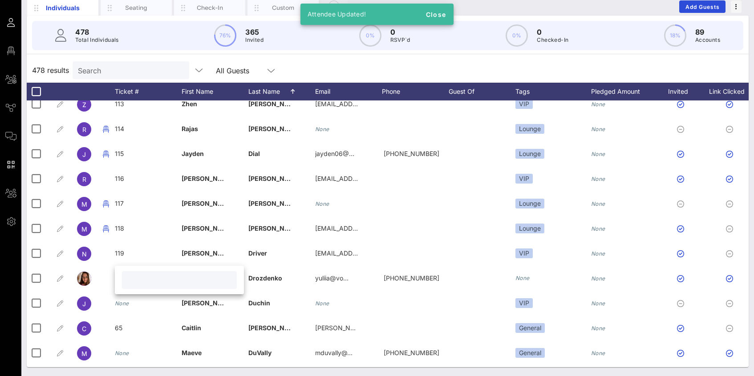
click at [132, 281] on input "text" at bounding box center [179, 281] width 104 height 12
type input "120"
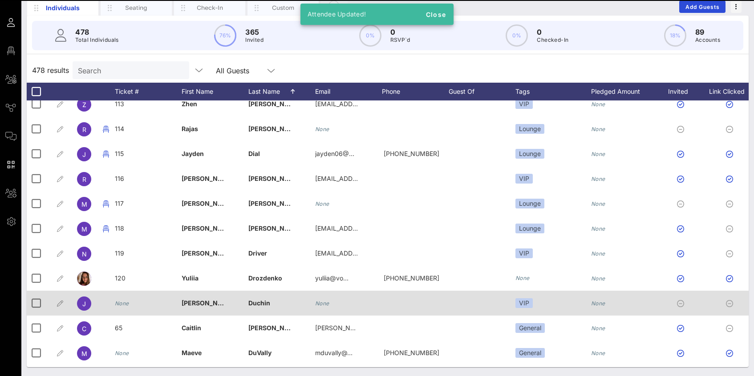
click at [125, 306] on icon "None" at bounding box center [122, 303] width 14 height 7
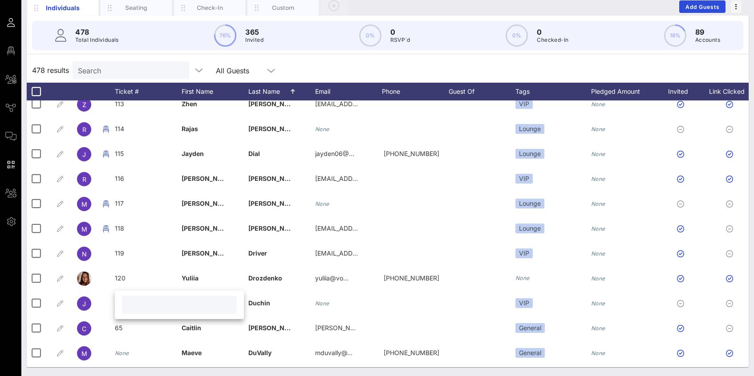
click at [141, 306] on input "text" at bounding box center [179, 305] width 104 height 12
type input "121"
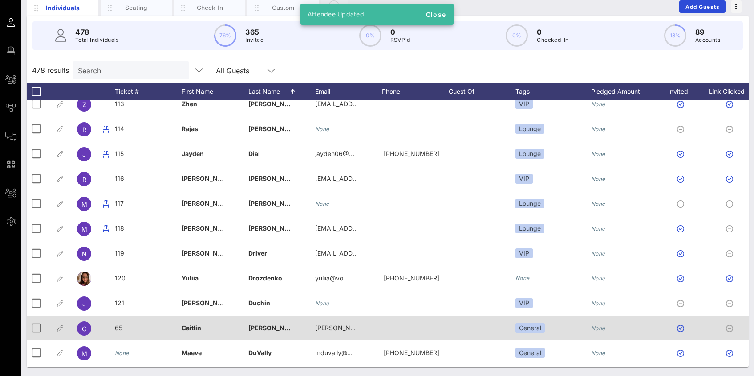
click at [122, 327] on div "65" at bounding box center [148, 333] width 67 height 35
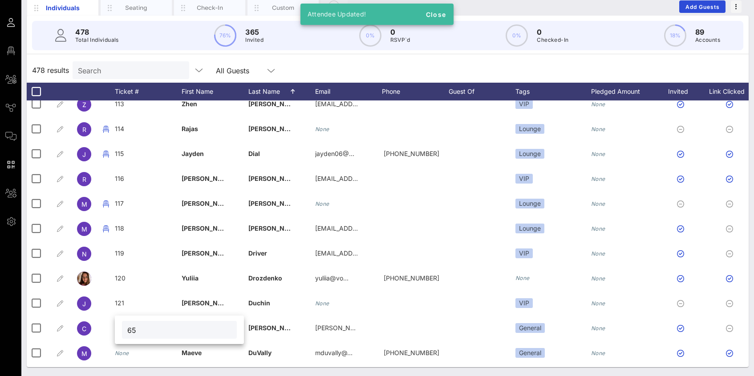
click at [123, 327] on div "65" at bounding box center [179, 330] width 115 height 18
click at [133, 330] on input "65" at bounding box center [179, 330] width 104 height 12
type input "122"
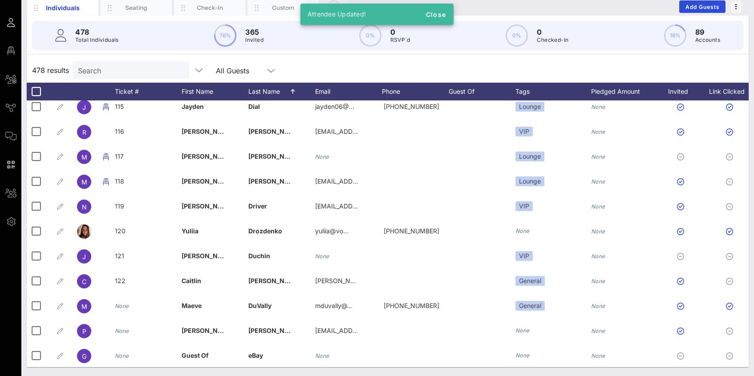
scroll to position [3126, 0]
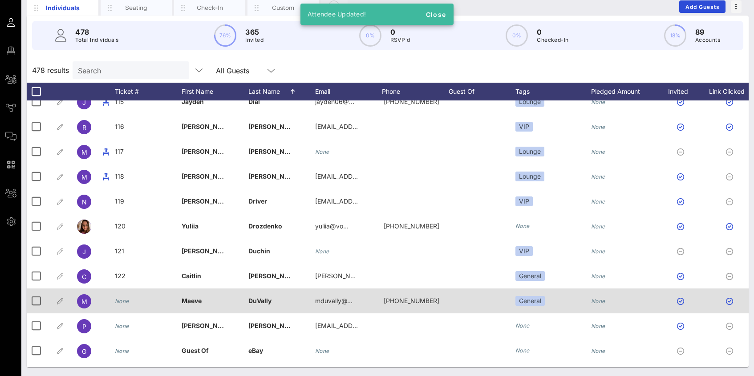
click at [127, 306] on div "None" at bounding box center [122, 301] width 14 height 25
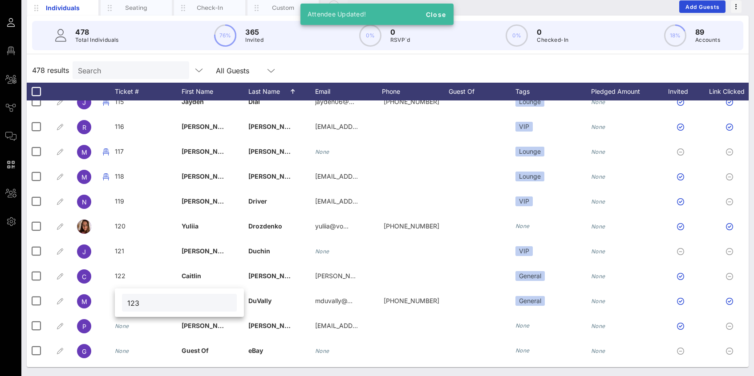
type input "123"
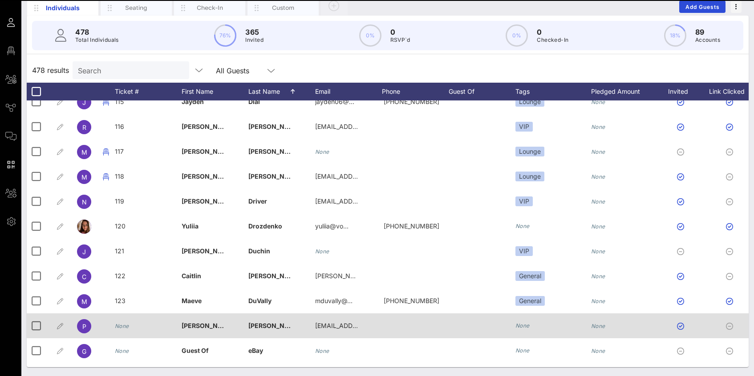
click at [128, 326] on icon "None" at bounding box center [122, 326] width 14 height 7
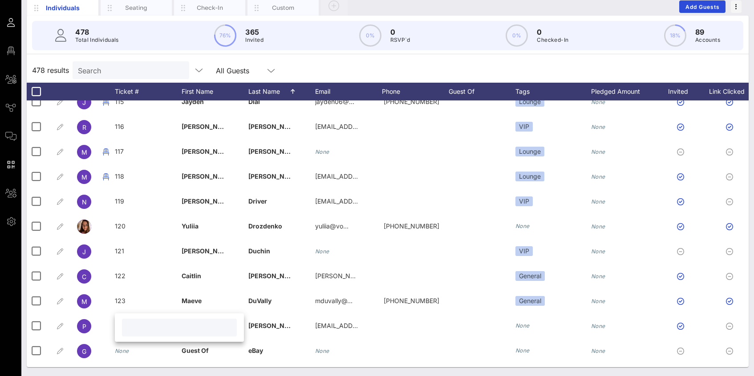
click at [130, 327] on input "text" at bounding box center [179, 328] width 104 height 12
type input "124"
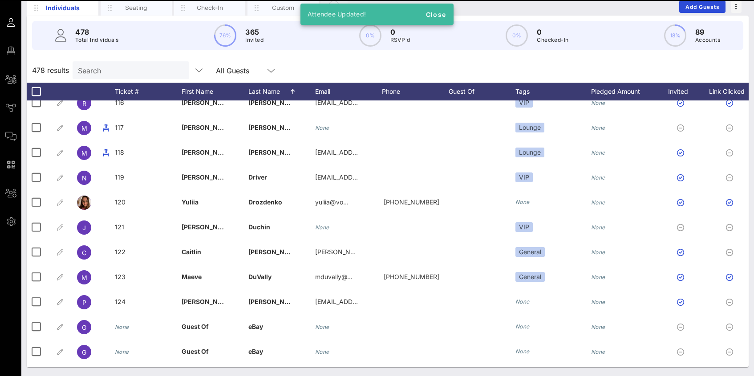
scroll to position [3169, 0]
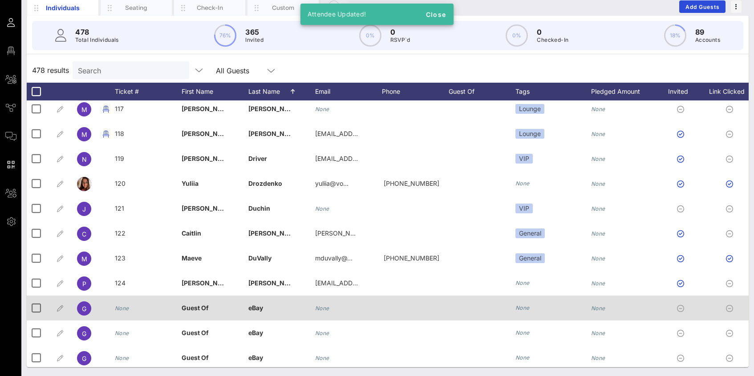
click at [125, 308] on icon "None" at bounding box center [122, 308] width 14 height 7
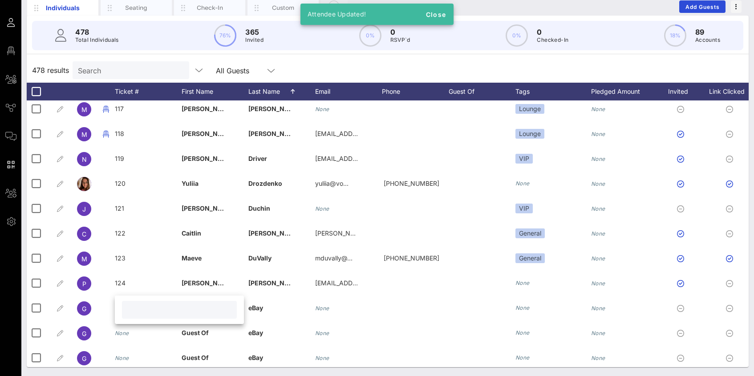
click at [138, 311] on input "text" at bounding box center [179, 310] width 104 height 12
type input "125"
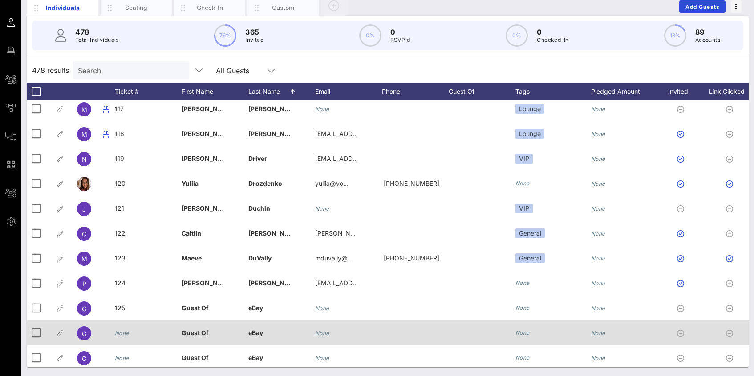
click at [123, 330] on icon "None" at bounding box center [122, 333] width 14 height 7
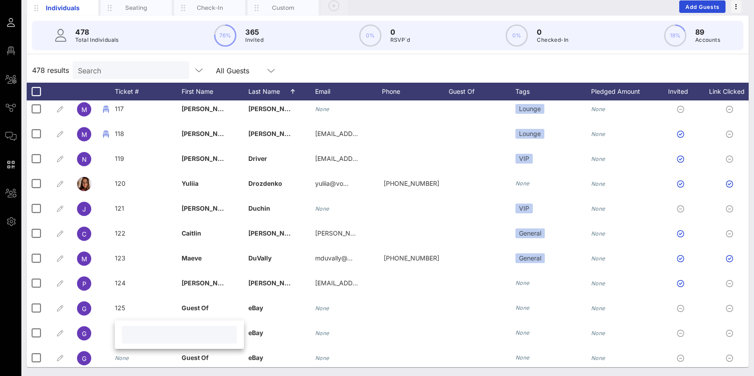
click at [129, 334] on input "text" at bounding box center [179, 335] width 104 height 12
type input "126"
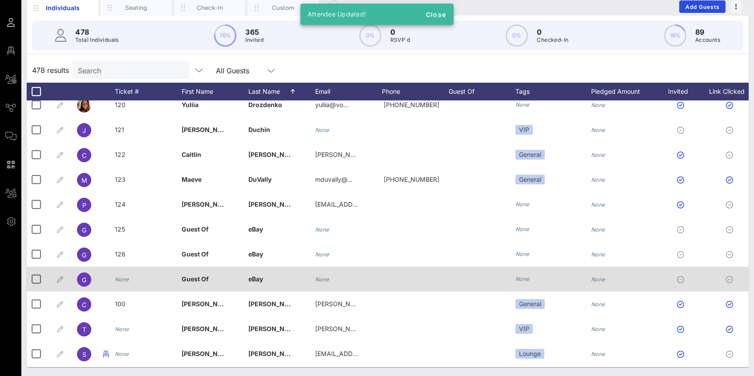
scroll to position [3255, 0]
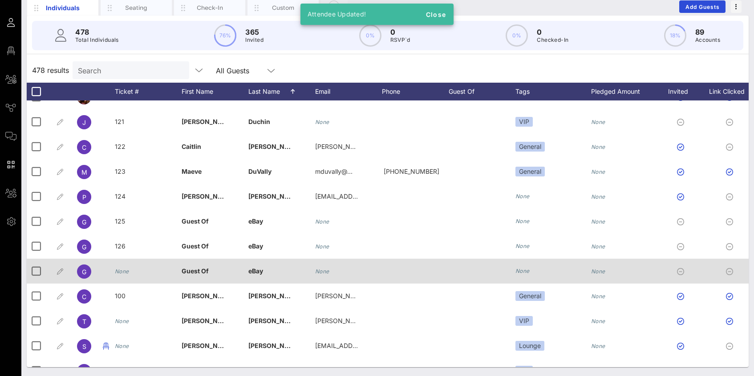
click at [128, 271] on icon "None" at bounding box center [122, 271] width 14 height 7
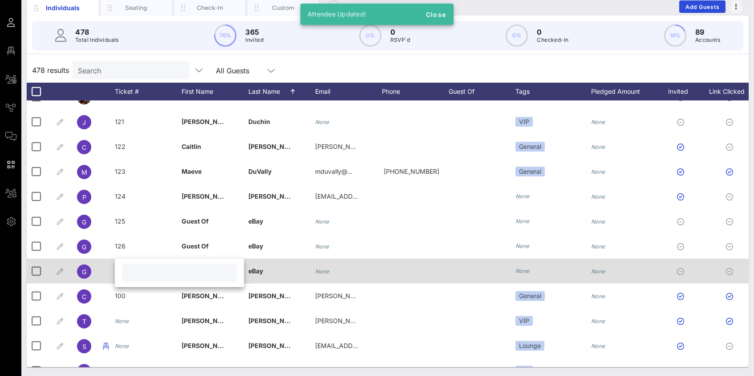
click at [128, 271] on input "text" at bounding box center [179, 273] width 104 height 12
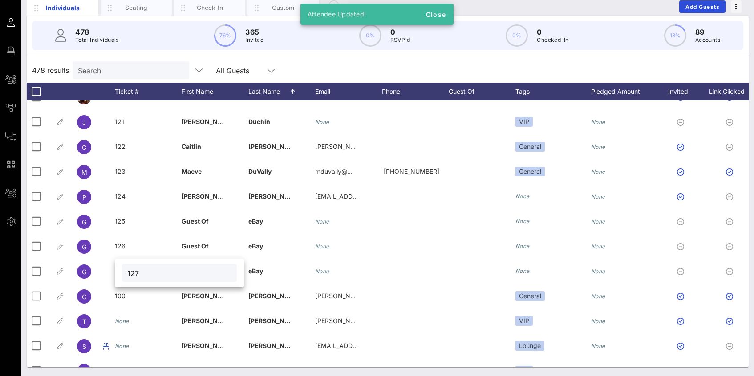
type input "127"
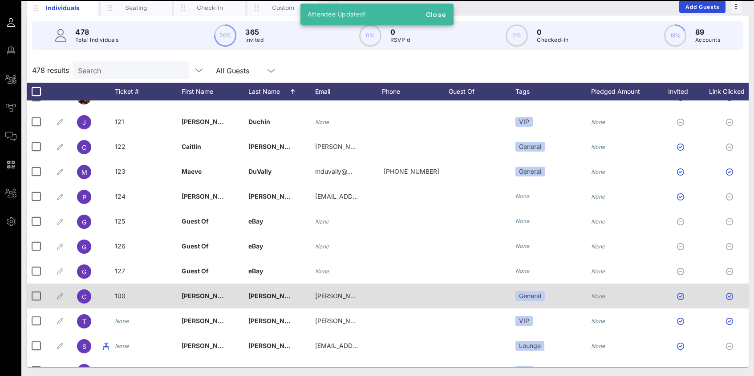
click at [124, 296] on span "100" at bounding box center [120, 296] width 11 height 8
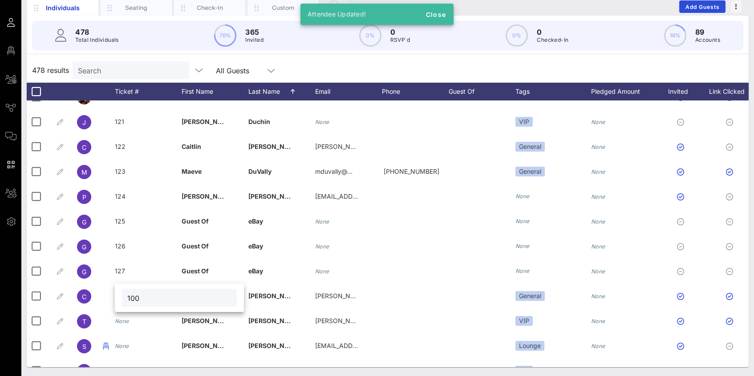
click at [139, 301] on input "100" at bounding box center [179, 298] width 104 height 12
type input "128"
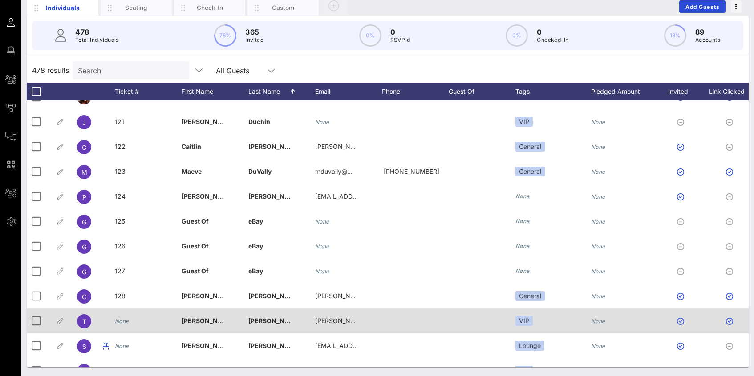
click at [129, 323] on icon "None" at bounding box center [122, 321] width 14 height 7
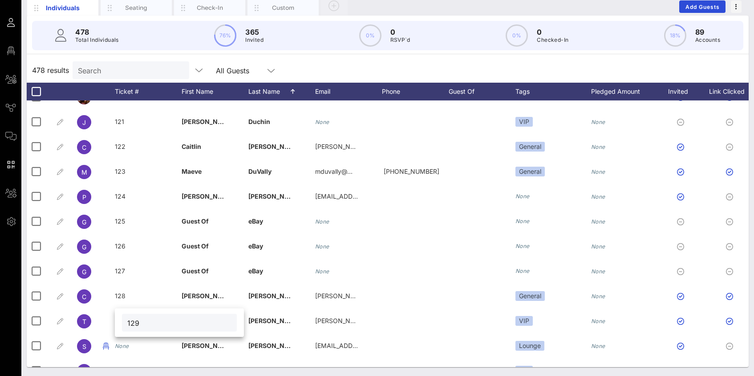
type input "129"
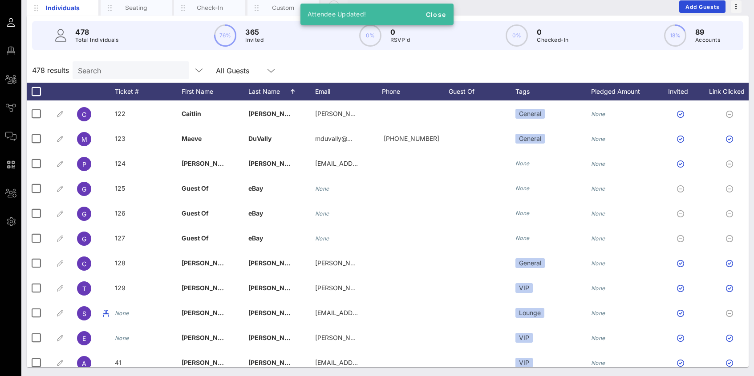
scroll to position [3302, 0]
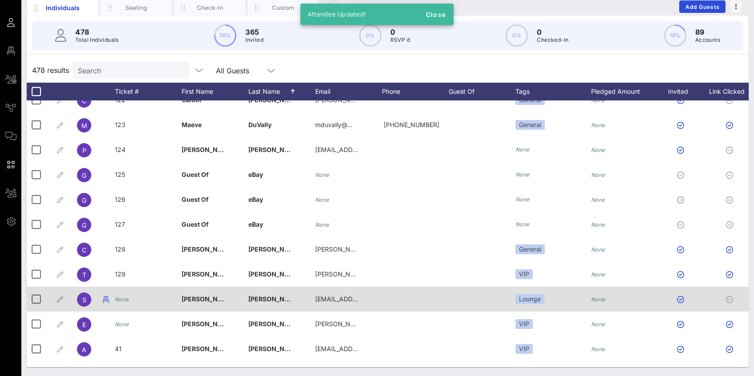
click at [129, 299] on div "None" at bounding box center [148, 304] width 67 height 35
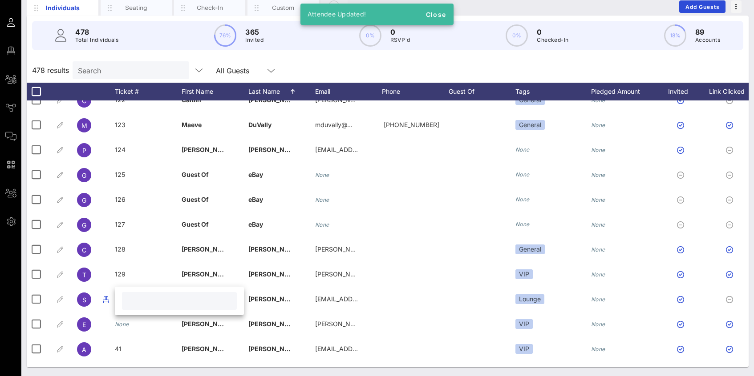
click at [130, 300] on input "text" at bounding box center [179, 301] width 104 height 12
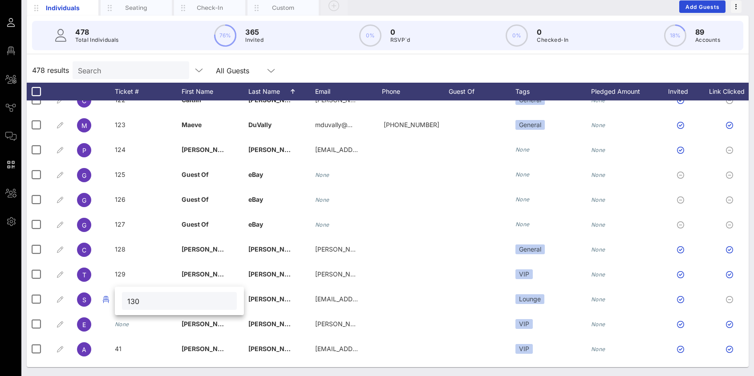
type input "130"
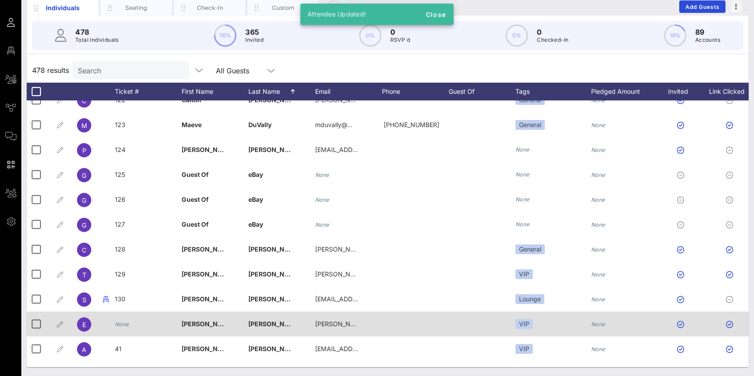
click at [124, 323] on icon "None" at bounding box center [122, 324] width 14 height 7
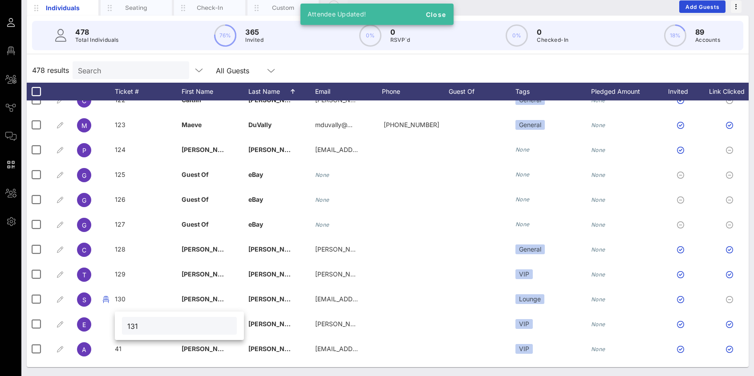
type input "131"
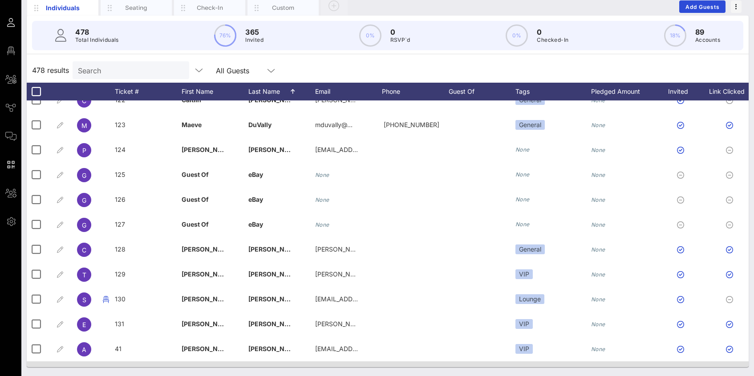
scroll to position [3396, 0]
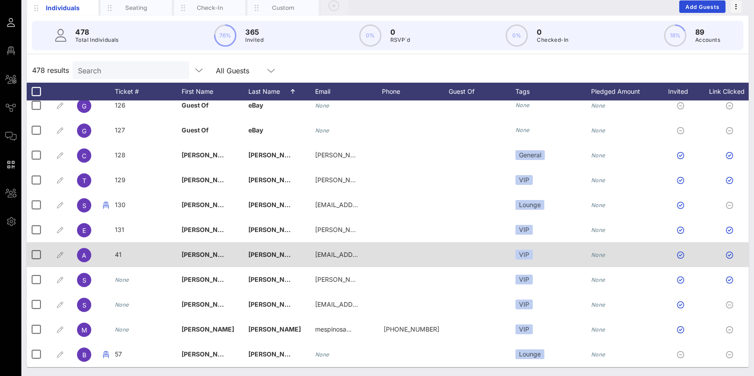
click at [119, 253] on span "41" at bounding box center [118, 255] width 7 height 8
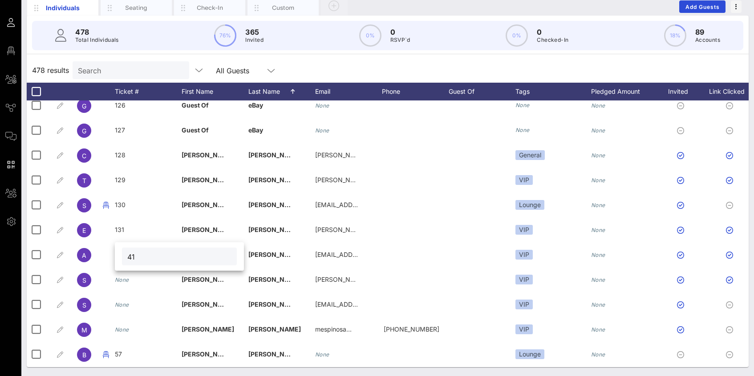
click at [131, 257] on input "41" at bounding box center [179, 257] width 104 height 12
type input "132"
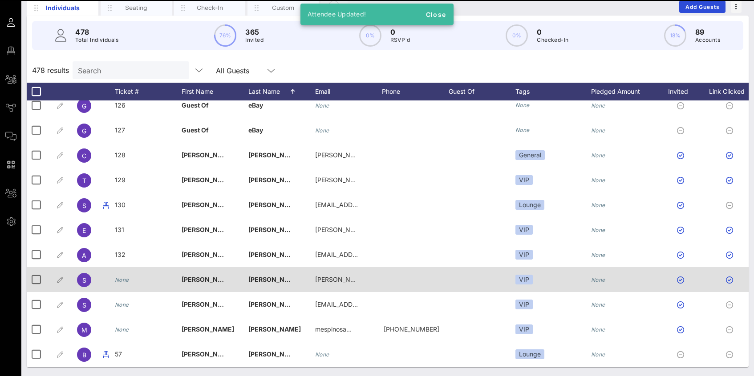
click at [124, 278] on icon "None" at bounding box center [122, 280] width 14 height 7
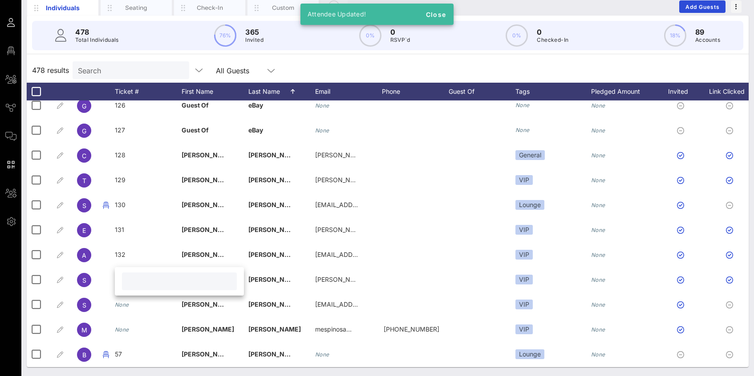
click at [137, 282] on input "text" at bounding box center [179, 282] width 104 height 12
type input "133"
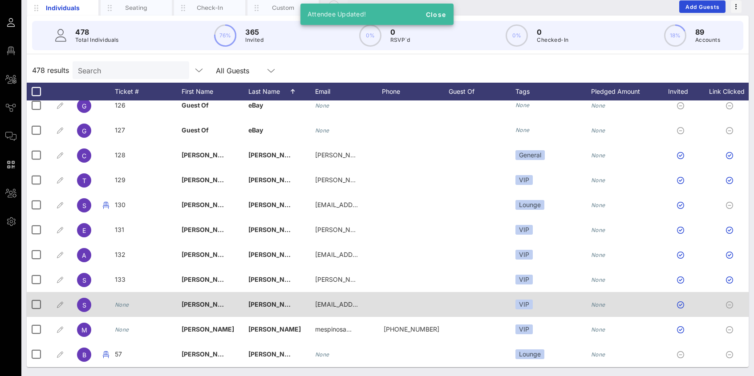
click at [124, 308] on div "None" at bounding box center [122, 304] width 14 height 25
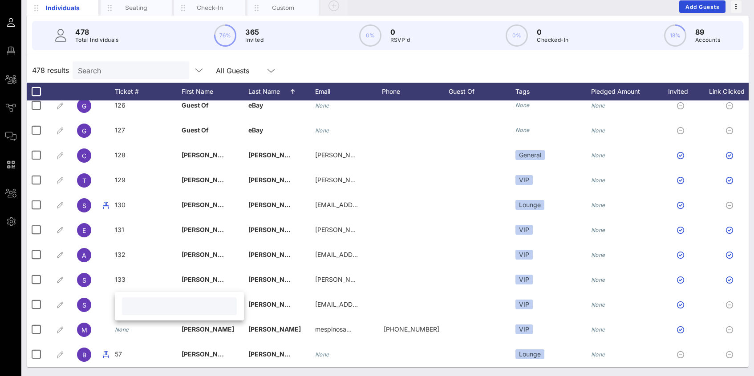
click at [133, 305] on input "text" at bounding box center [179, 307] width 104 height 12
type input "134"
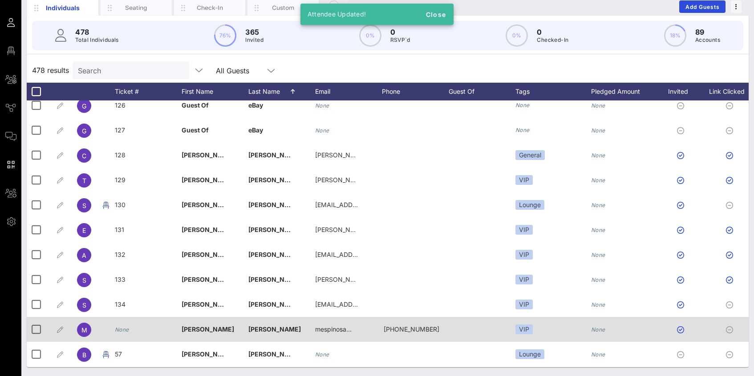
click at [124, 331] on icon "None" at bounding box center [122, 330] width 14 height 7
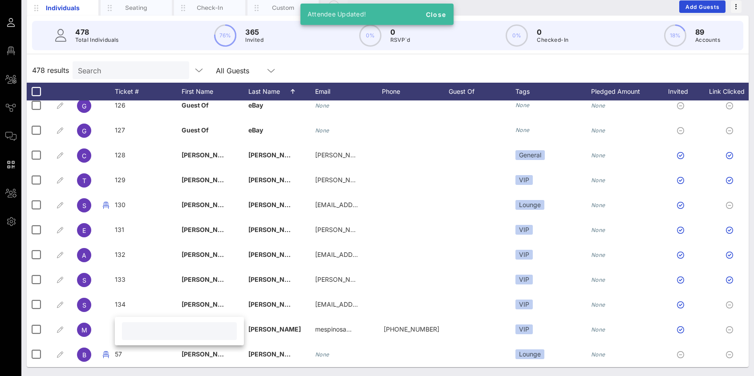
click at [134, 334] on input "text" at bounding box center [179, 332] width 104 height 12
type input "135"
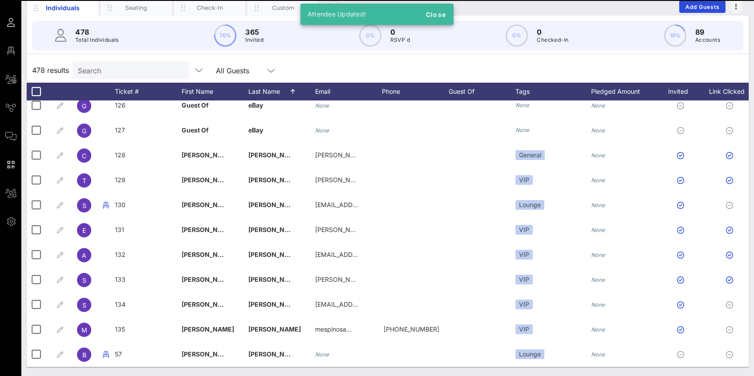
scroll to position [3498, 0]
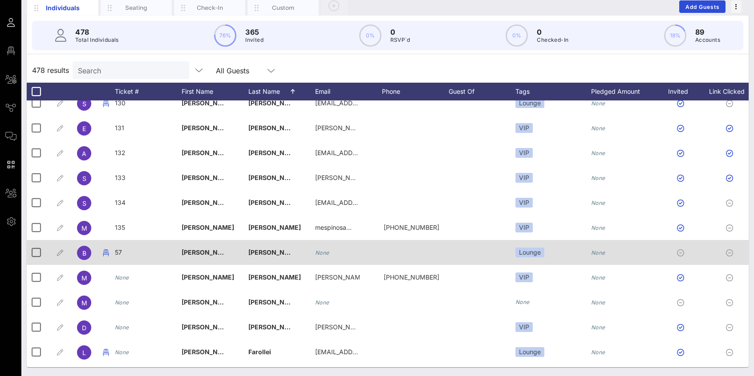
click at [122, 250] on div "57" at bounding box center [148, 257] width 67 height 35
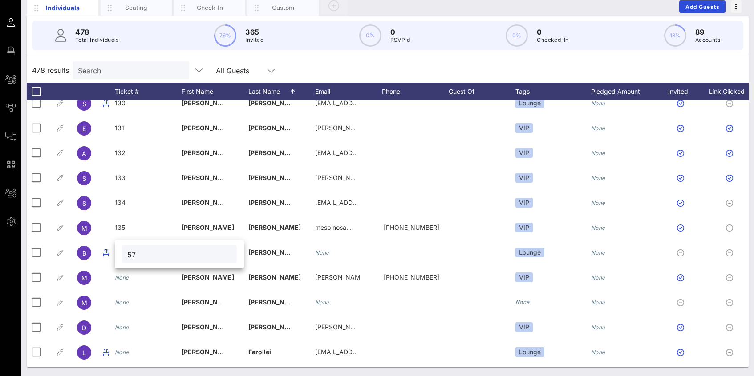
click at [133, 252] on input "57" at bounding box center [179, 255] width 104 height 12
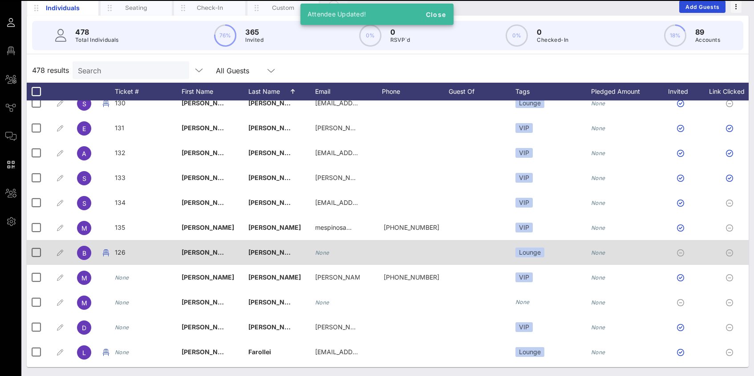
click at [121, 252] on span "126" at bounding box center [120, 253] width 11 height 8
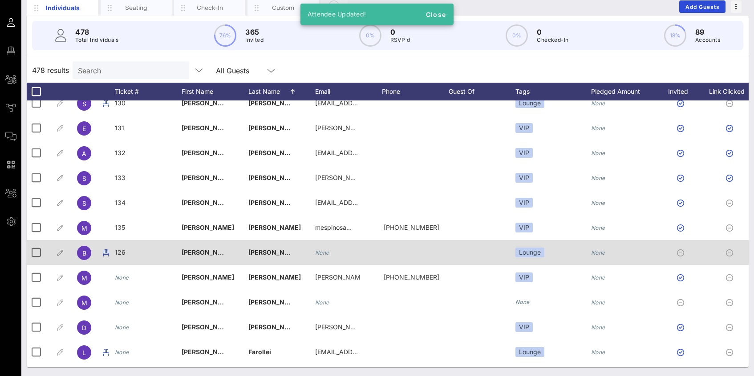
click at [0, 0] on div "126" at bounding box center [0, 0] width 0 height 0
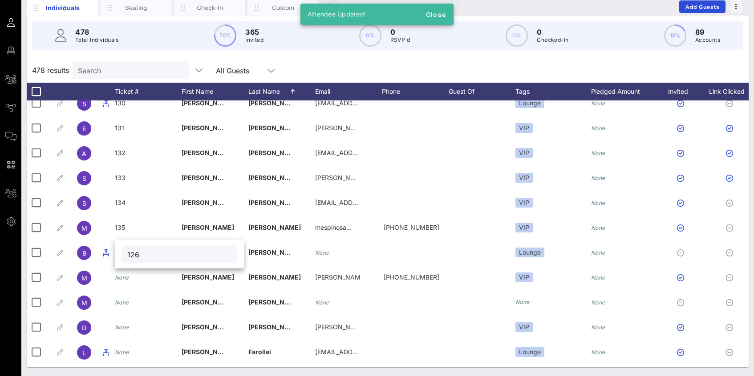
click at [137, 255] on input "126" at bounding box center [179, 255] width 104 height 12
type input "136"
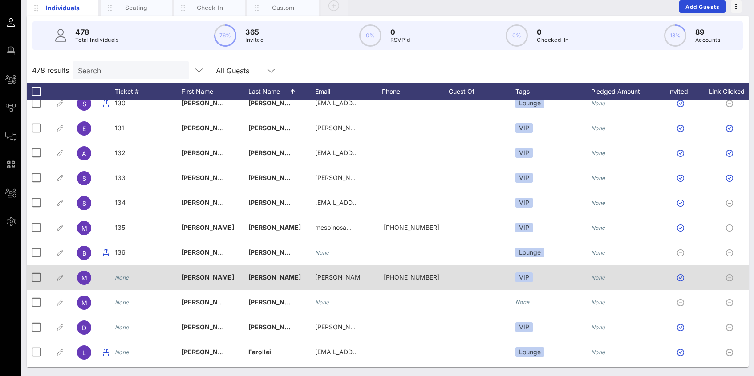
click at [124, 279] on icon "None" at bounding box center [122, 278] width 14 height 7
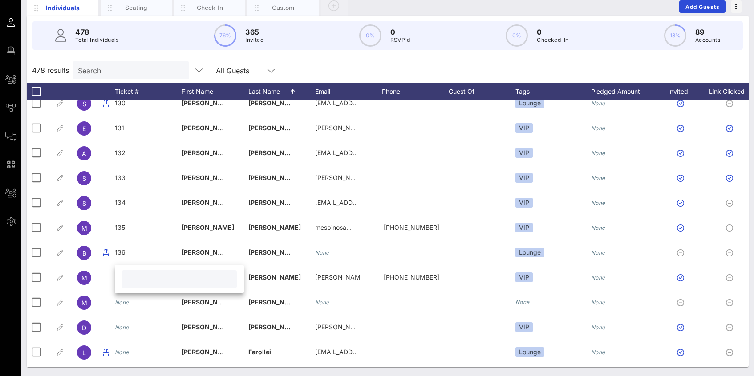
click at [140, 282] on input "text" at bounding box center [179, 280] width 104 height 12
type input "137"
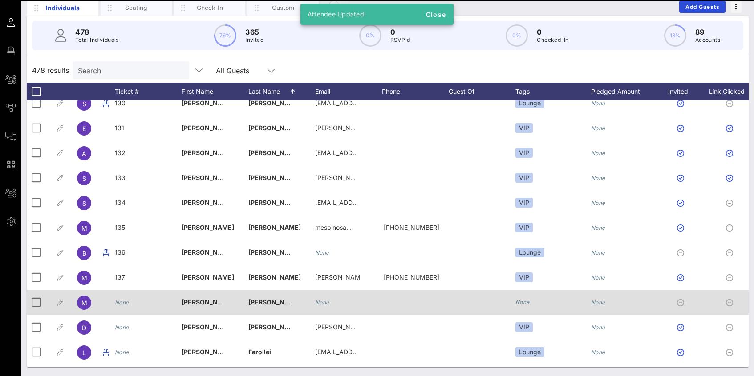
click at [128, 303] on icon "None" at bounding box center [122, 302] width 14 height 7
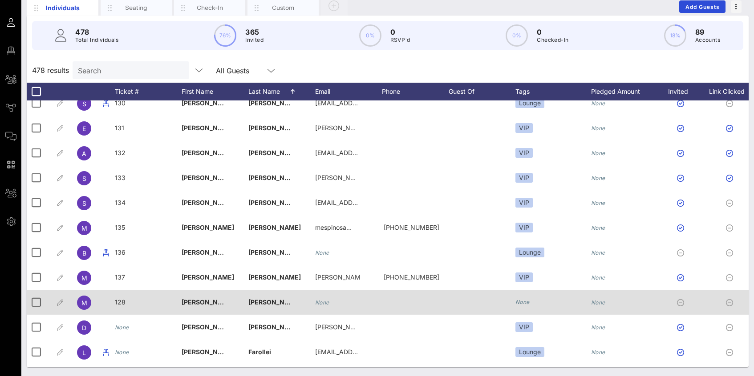
click at [121, 302] on span "128" at bounding box center [120, 303] width 11 height 8
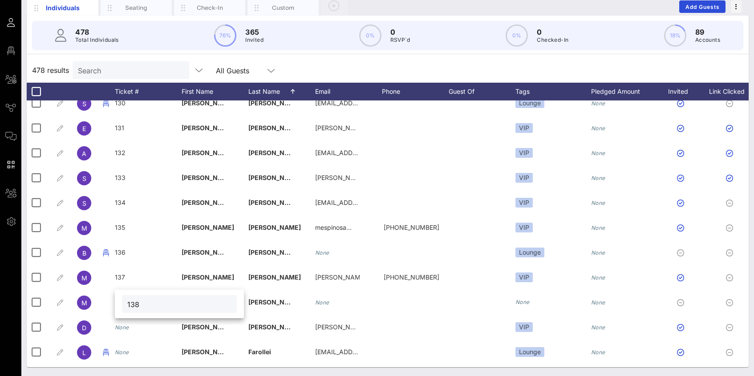
type input "138"
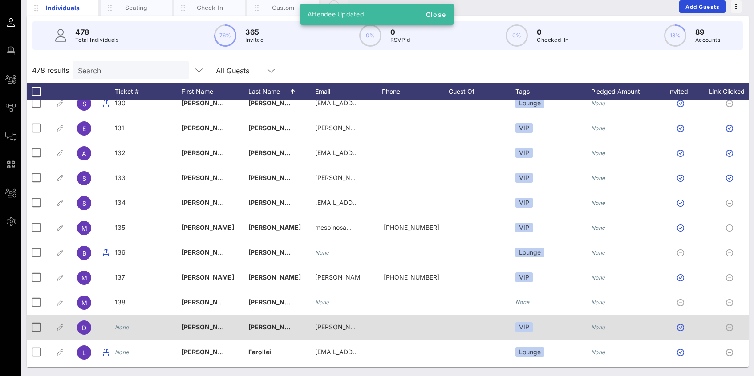
click at [121, 330] on icon "None" at bounding box center [122, 327] width 14 height 7
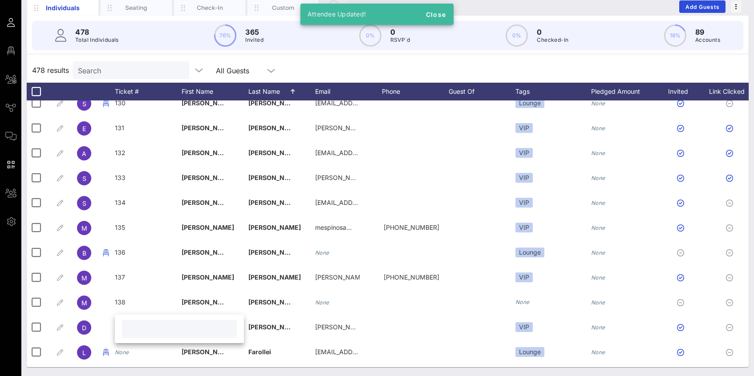
click at [150, 329] on input "text" at bounding box center [179, 329] width 104 height 12
type input "139"
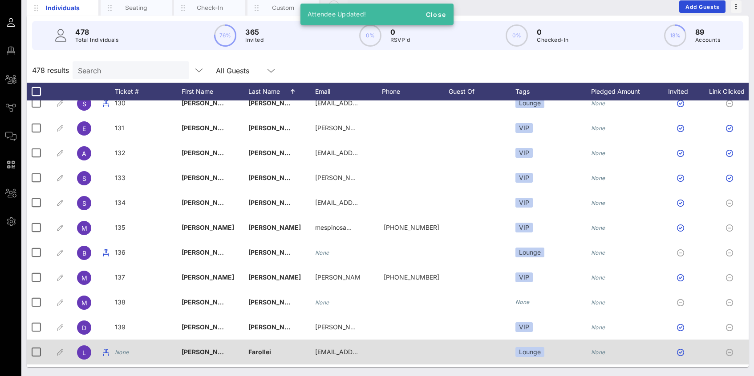
click at [123, 355] on icon "None" at bounding box center [122, 352] width 14 height 7
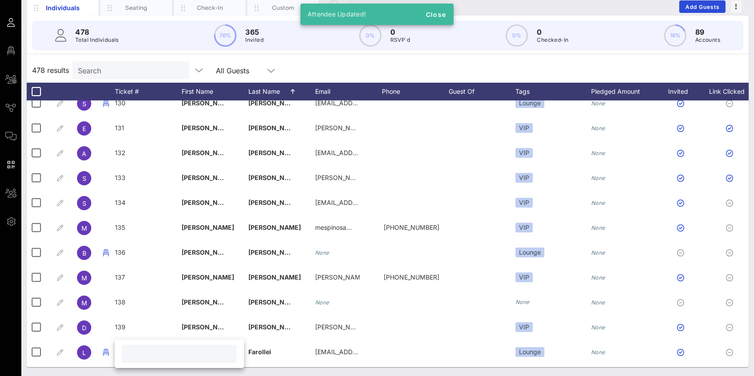
click at [132, 353] on input "text" at bounding box center [179, 354] width 104 height 12
type input "140"
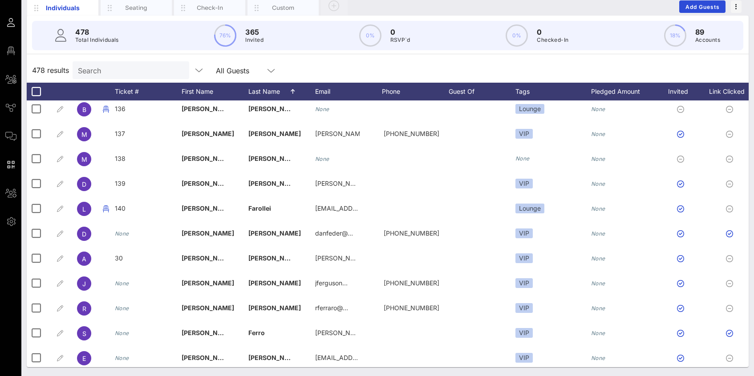
scroll to position [3643, 0]
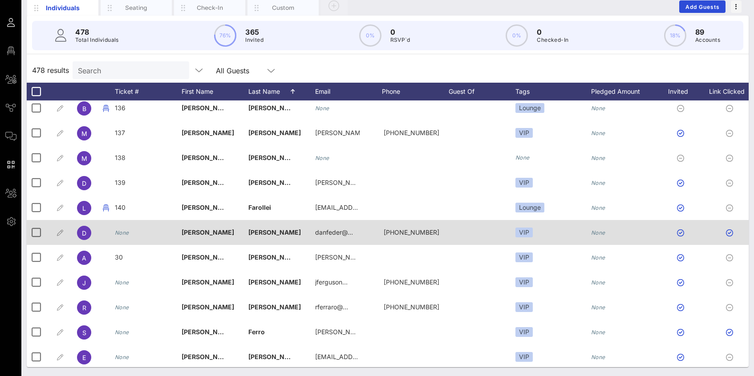
click at [124, 235] on icon "None" at bounding box center [122, 233] width 14 height 7
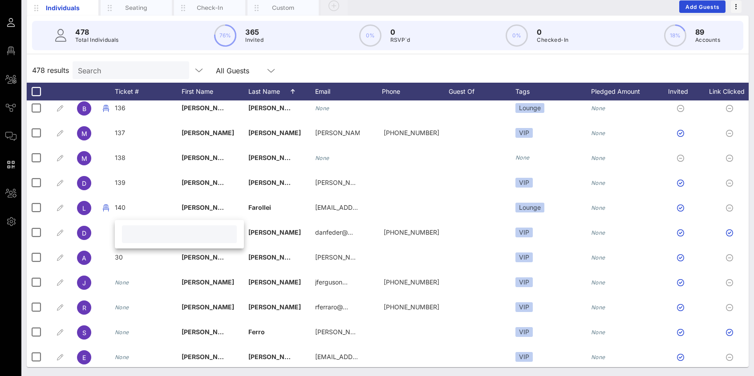
click at [139, 236] on input "text" at bounding box center [179, 235] width 104 height 12
type input "141"
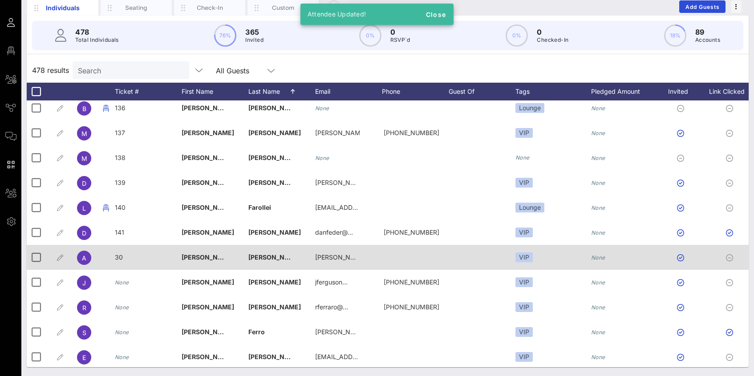
click at [122, 257] on div "30" at bounding box center [148, 262] width 67 height 35
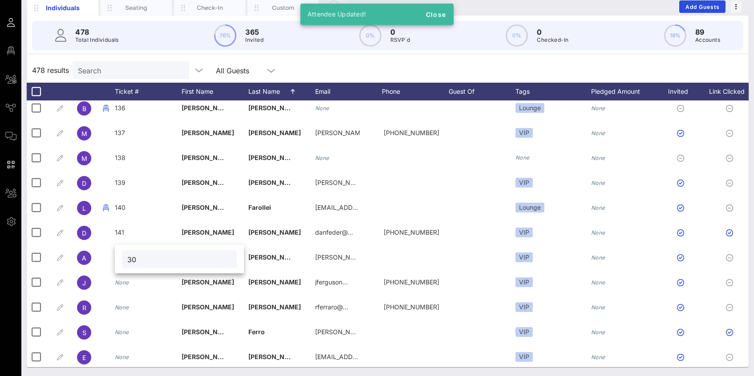
click at [133, 259] on input "30" at bounding box center [179, 260] width 104 height 12
type input "142"
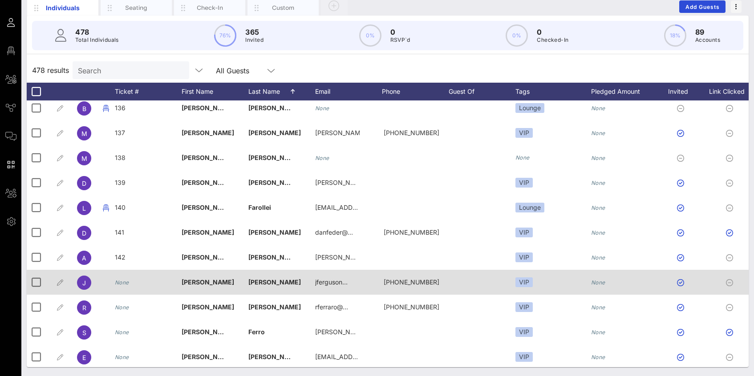
click at [123, 282] on icon "None" at bounding box center [122, 282] width 14 height 7
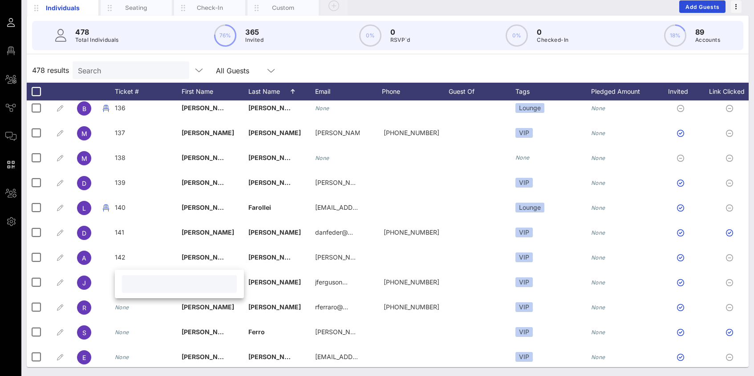
click at [146, 285] on input "text" at bounding box center [179, 285] width 104 height 12
type input "143"
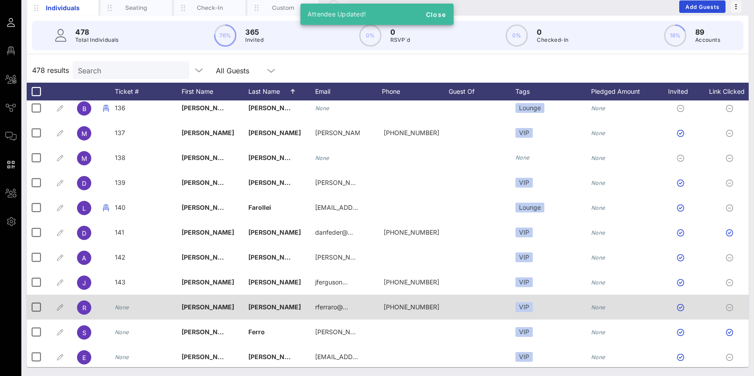
click at [124, 307] on icon "None" at bounding box center [122, 307] width 14 height 7
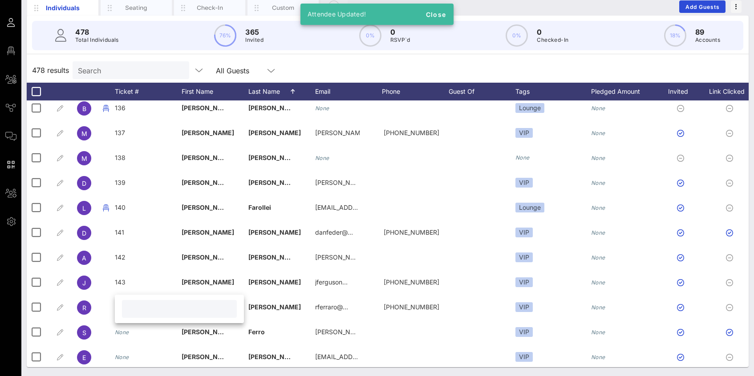
click at [146, 309] on input "text" at bounding box center [179, 309] width 104 height 12
type input "144"
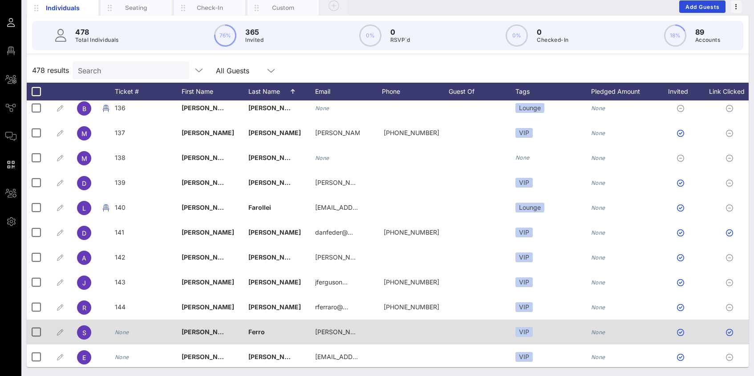
click at [126, 331] on icon "None" at bounding box center [122, 332] width 14 height 7
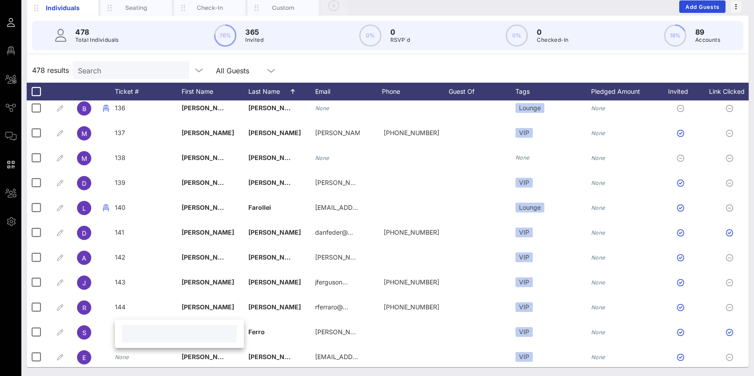
click at [158, 330] on input "text" at bounding box center [179, 334] width 104 height 12
type input "145"
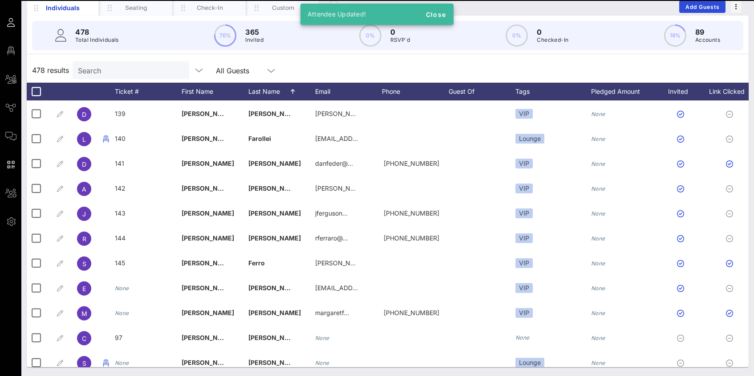
scroll to position [3713, 0]
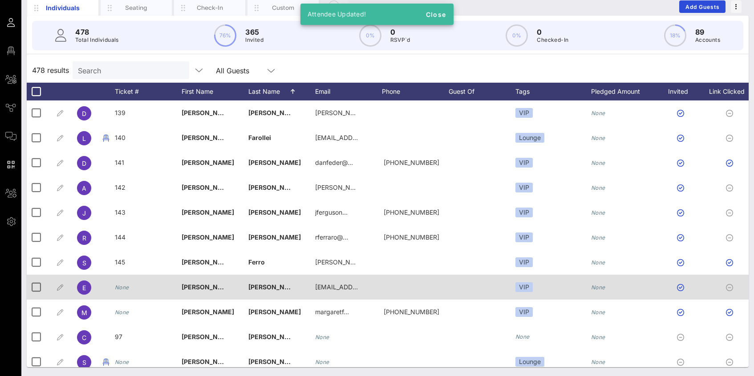
click at [124, 288] on icon "None" at bounding box center [122, 287] width 14 height 7
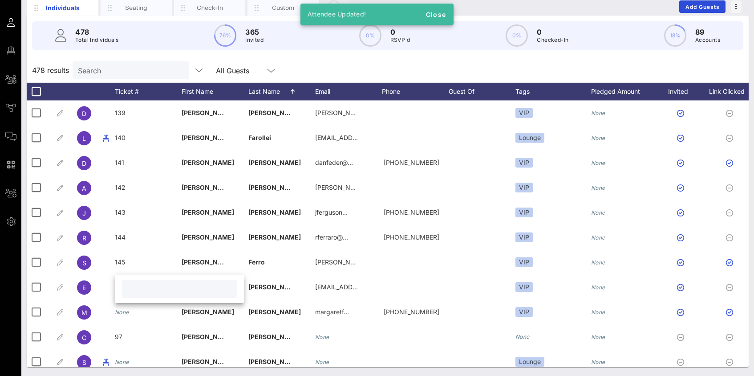
click at [163, 290] on input "text" at bounding box center [179, 289] width 104 height 12
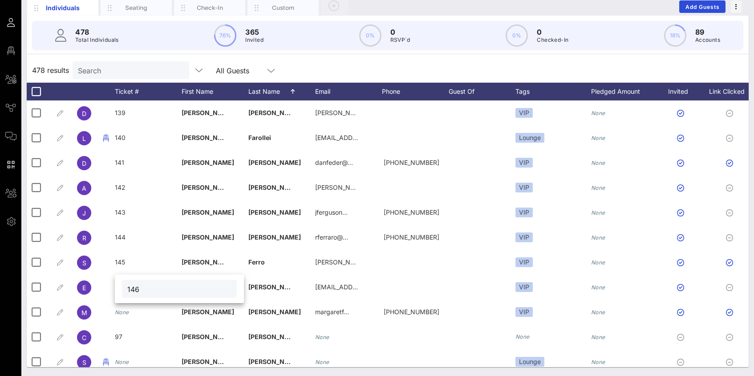
type input "146"
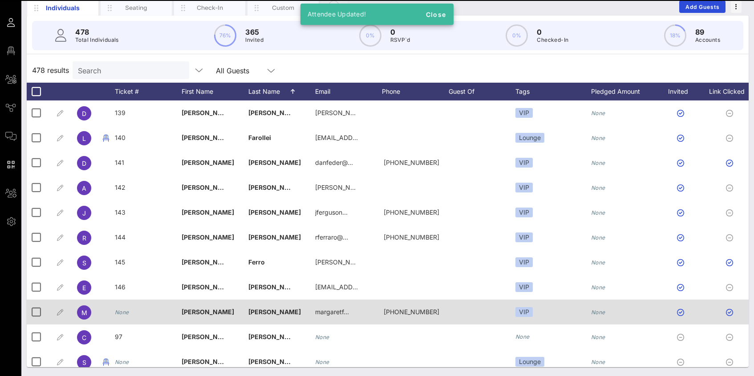
click at [117, 311] on icon "None" at bounding box center [122, 312] width 14 height 7
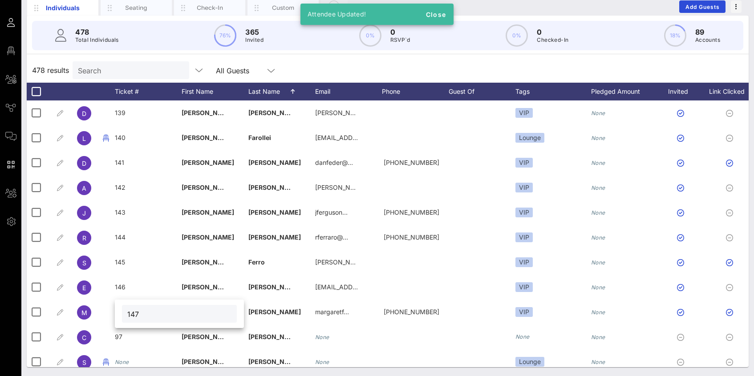
type input "147"
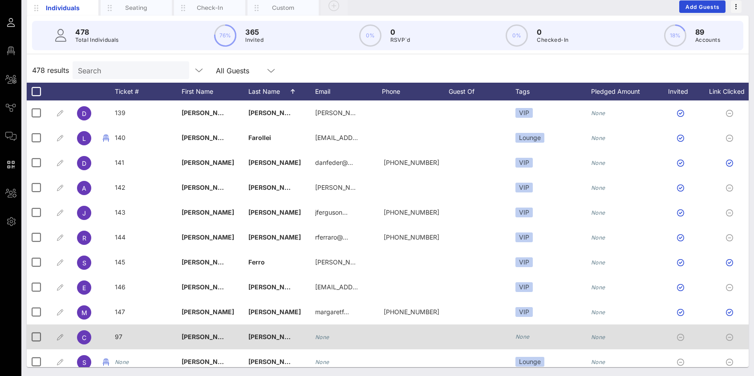
click at [120, 334] on span "97" at bounding box center [119, 337] width 8 height 8
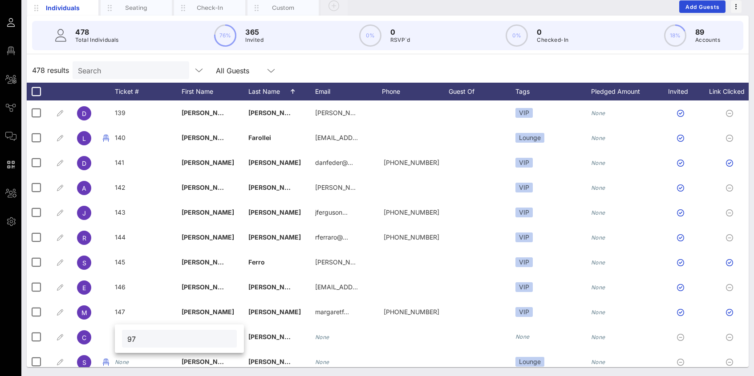
click at [136, 340] on input "97" at bounding box center [179, 339] width 104 height 12
type input "148"
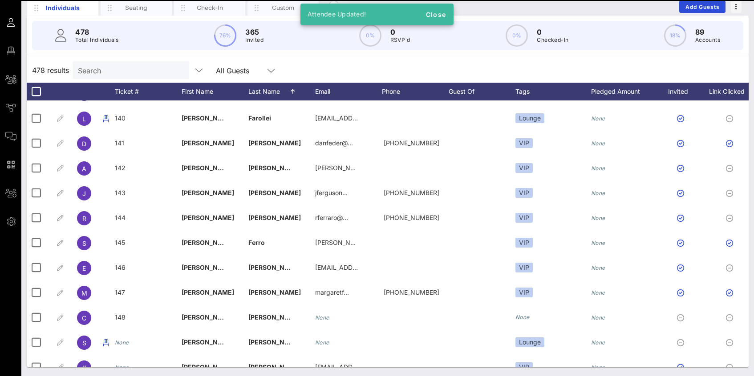
scroll to position [3745, 0]
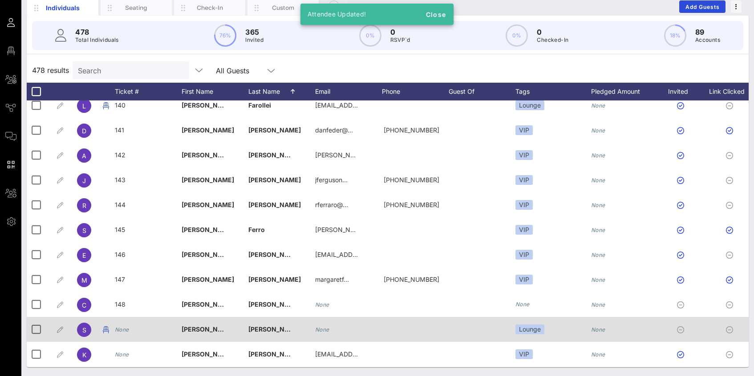
click at [123, 327] on icon "None" at bounding box center [122, 330] width 14 height 7
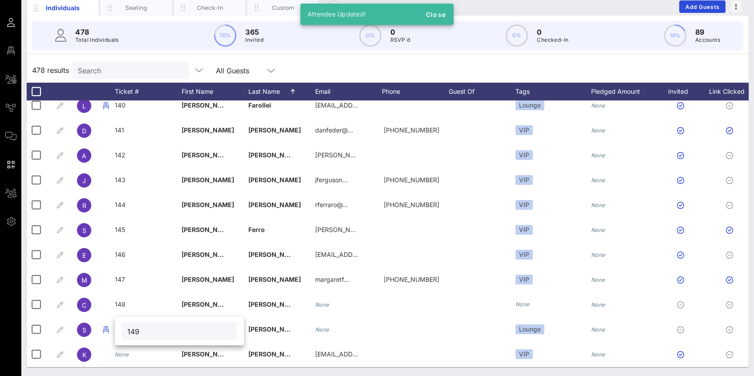
type input "149"
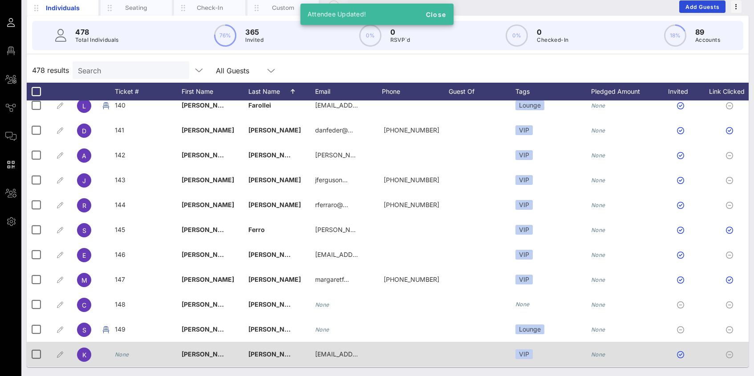
click at [121, 352] on icon "None" at bounding box center [122, 355] width 14 height 7
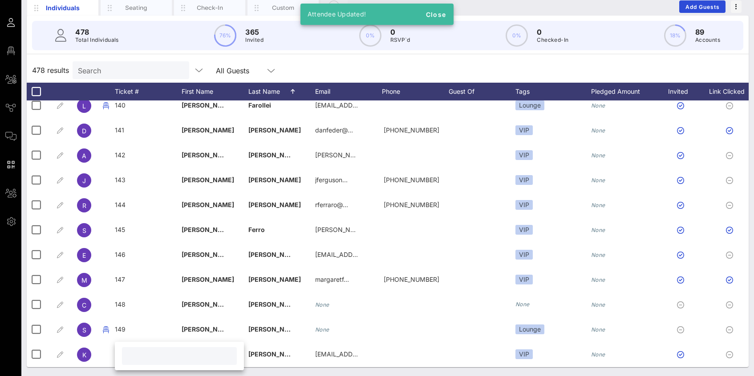
click at [139, 358] on input "text" at bounding box center [179, 357] width 104 height 12
type input "150"
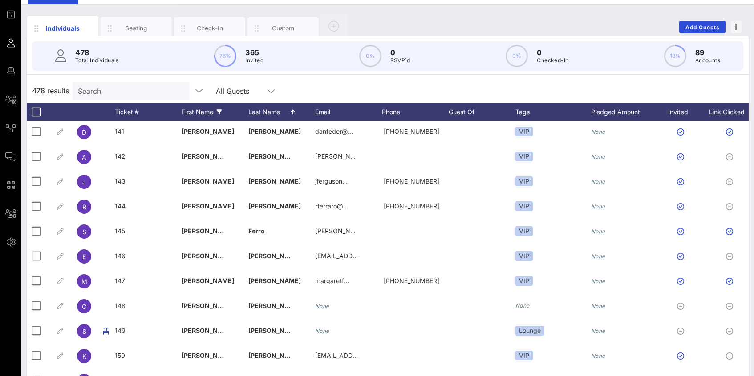
scroll to position [0, 0]
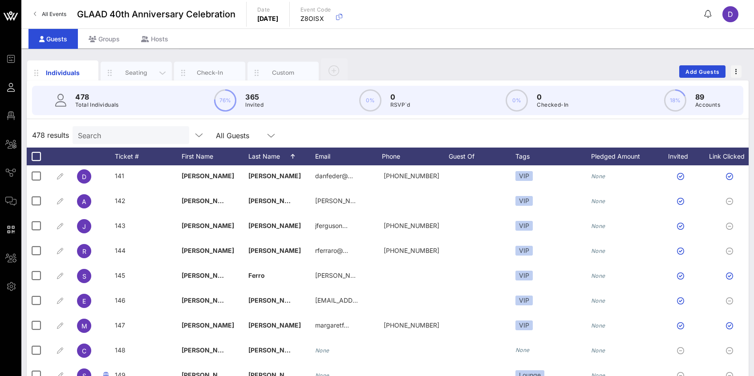
click at [128, 73] on div "Seating" at bounding box center [137, 73] width 40 height 8
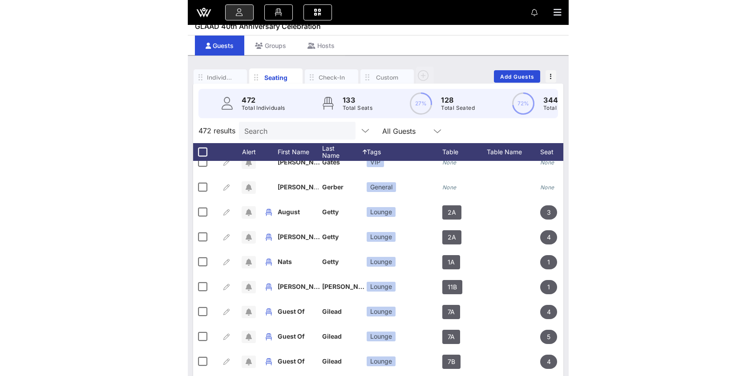
scroll to position [4174, 0]
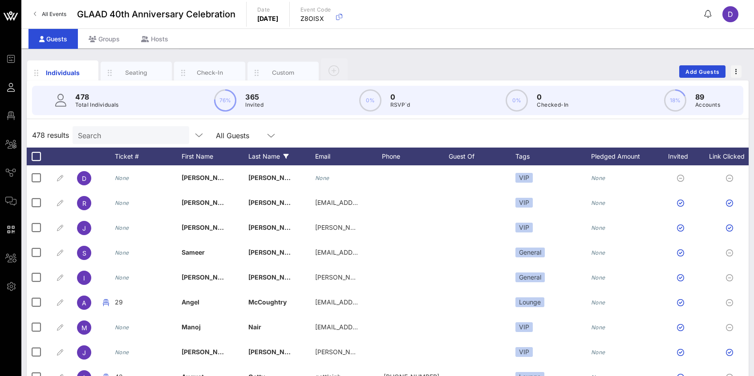
click at [261, 151] on div "Last Name" at bounding box center [281, 157] width 67 height 18
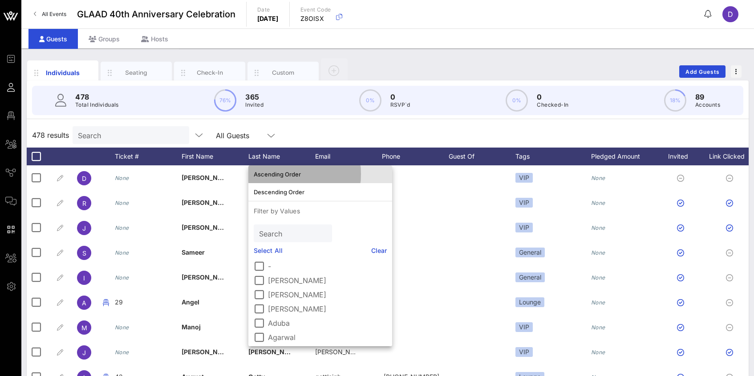
click at [295, 175] on div "Ascending Order" at bounding box center [320, 174] width 133 height 7
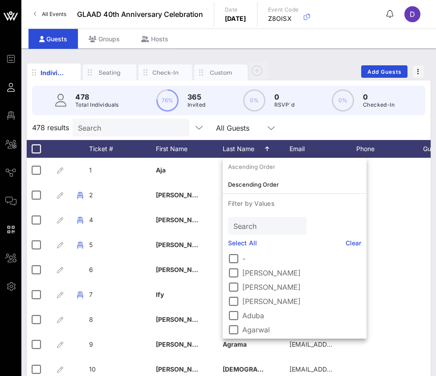
click at [328, 129] on div "478 results Search All Guests" at bounding box center [229, 127] width 404 height 25
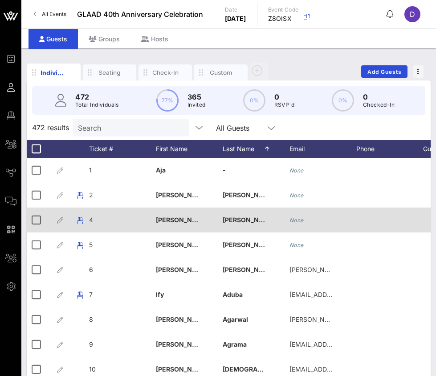
click at [93, 218] on span "4" at bounding box center [91, 220] width 4 height 8
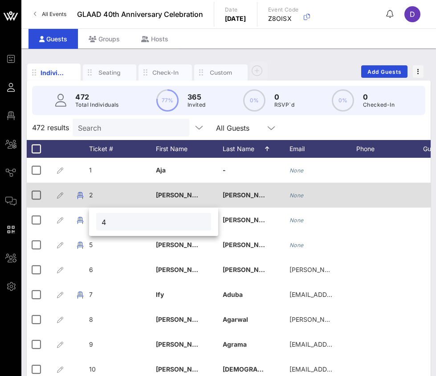
drag, startPoint x: 107, startPoint y: 223, endPoint x: 100, endPoint y: 207, distance: 17.5
click at [100, 207] on div "Event Builder Guests Floor Plan All Groups Journeys Comms QR Scanner Team Setti…" at bounding box center [218, 217] width 436 height 434
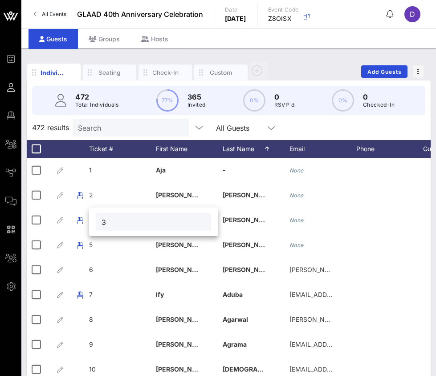
type input "3"
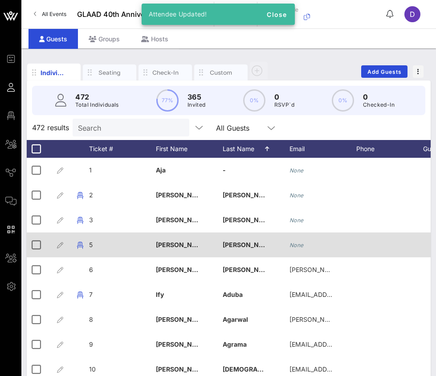
click at [93, 247] on div "5" at bounding box center [122, 250] width 67 height 35
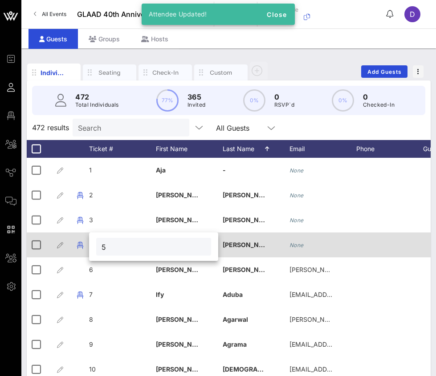
click at [93, 247] on div "5" at bounding box center [153, 247] width 129 height 28
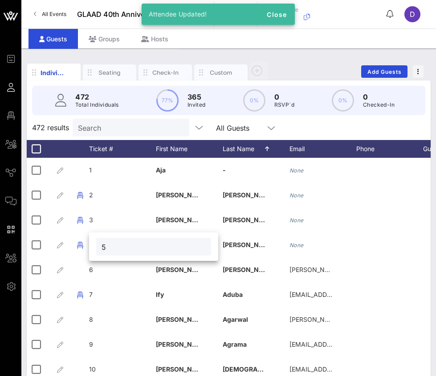
click at [114, 247] on input "5" at bounding box center [153, 247] width 104 height 12
type input "4"
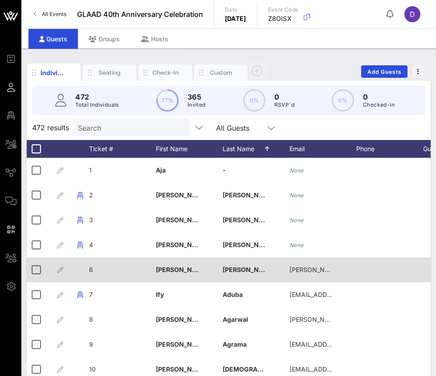
click at [94, 268] on div "6" at bounding box center [122, 275] width 67 height 35
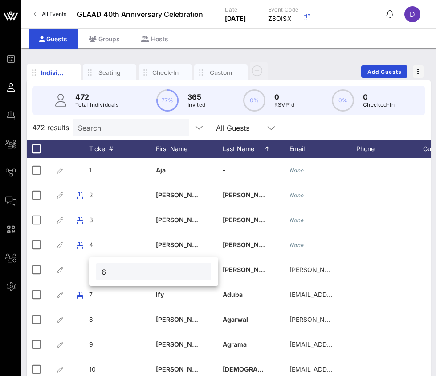
drag, startPoint x: 107, startPoint y: 273, endPoint x: 93, endPoint y: 273, distance: 13.8
click at [93, 273] on div "6" at bounding box center [153, 272] width 129 height 28
type input "5"
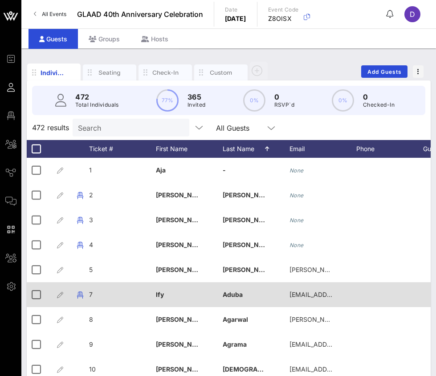
click at [91, 295] on span "7" at bounding box center [91, 295] width 4 height 8
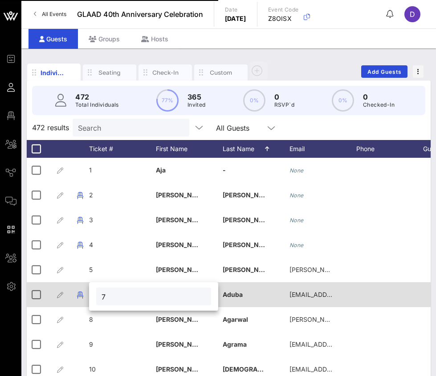
click at [91, 295] on div "Event Builder Guests Floor Plan All Groups Journeys Comms QR Scanner Team Setti…" at bounding box center [218, 217] width 436 height 434
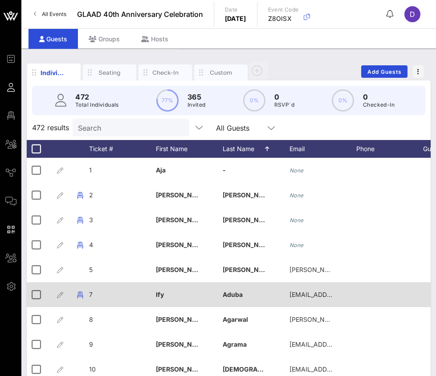
click at [90, 296] on span "7" at bounding box center [91, 295] width 4 height 8
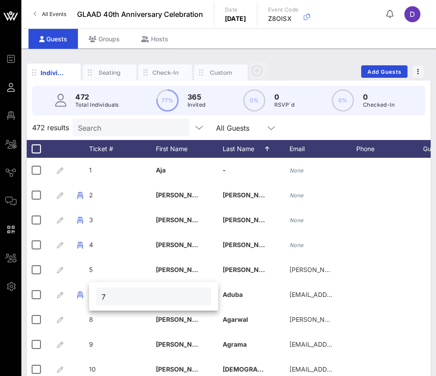
drag, startPoint x: 108, startPoint y: 296, endPoint x: 99, endPoint y: 295, distance: 8.5
click at [99, 295] on div "7" at bounding box center [153, 297] width 115 height 18
type input "6"
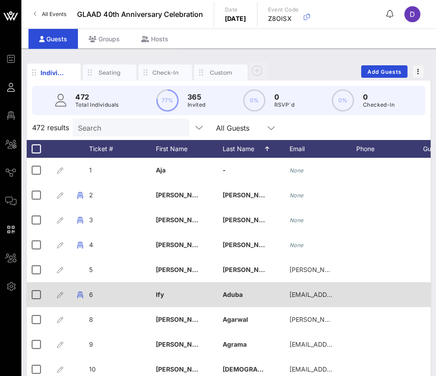
click at [93, 296] on div "6" at bounding box center [122, 300] width 67 height 35
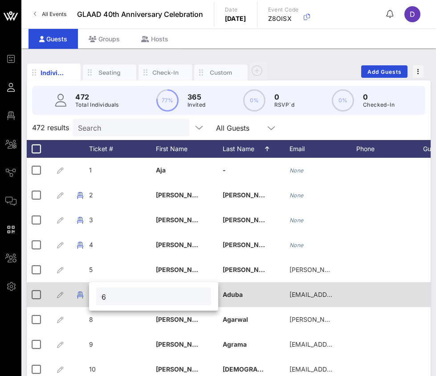
click at [93, 296] on div "6" at bounding box center [153, 297] width 129 height 28
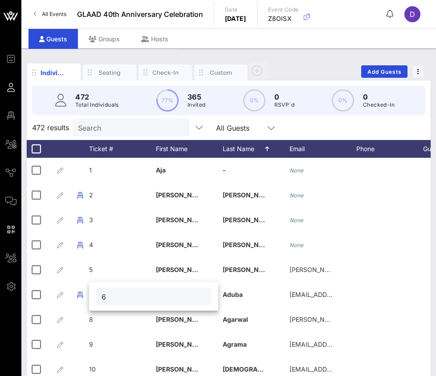
click at [109, 298] on input "6" at bounding box center [153, 297] width 104 height 12
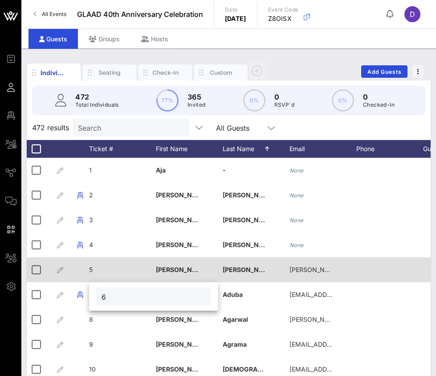
click at [115, 275] on div "5" at bounding box center [122, 275] width 67 height 35
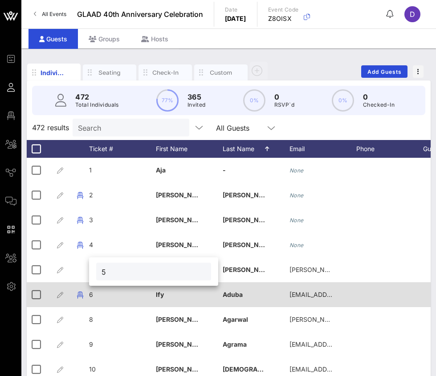
click at [92, 296] on span "6" at bounding box center [91, 295] width 4 height 8
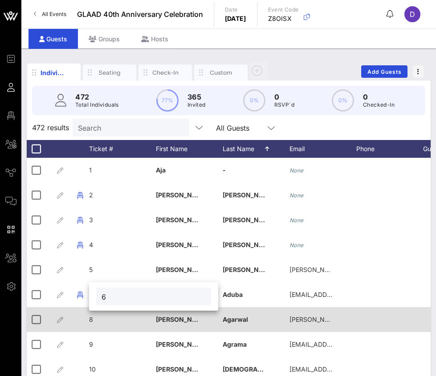
click at [93, 319] on div "8" at bounding box center [122, 324] width 67 height 35
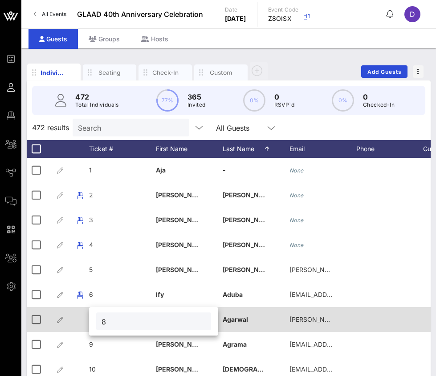
click at [93, 319] on div "8" at bounding box center [153, 321] width 129 height 28
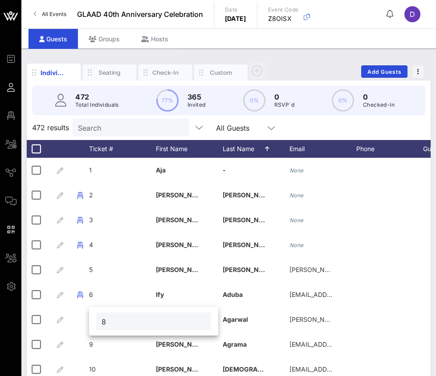
click at [110, 322] on input "8" at bounding box center [153, 322] width 104 height 12
type input "7"
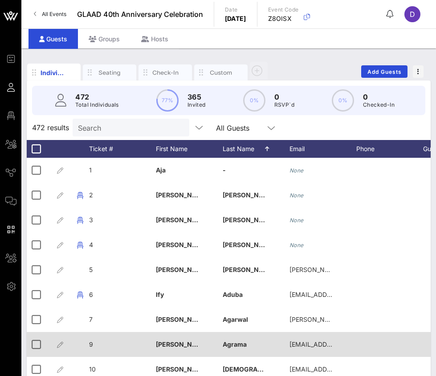
click at [93, 343] on div "9" at bounding box center [122, 349] width 67 height 35
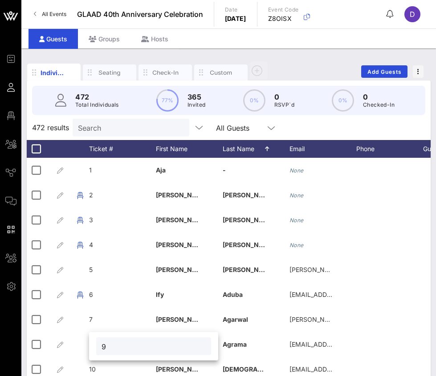
drag, startPoint x: 109, startPoint y: 347, endPoint x: 97, endPoint y: 347, distance: 12.9
click at [97, 347] on div "9" at bounding box center [153, 347] width 115 height 18
type input "8"
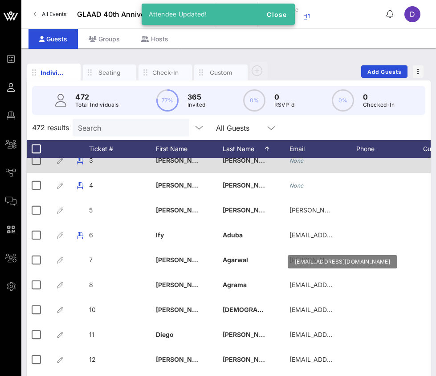
scroll to position [63, 0]
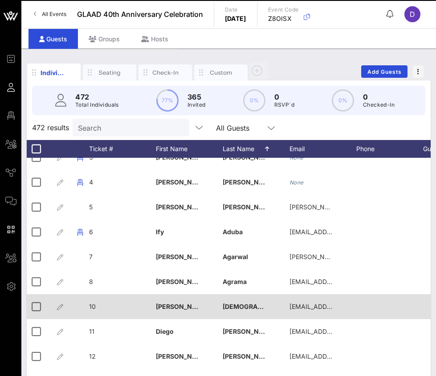
click at [93, 307] on span "10" at bounding box center [92, 307] width 7 height 8
click at [96, 307] on div "10" at bounding box center [160, 309] width 129 height 28
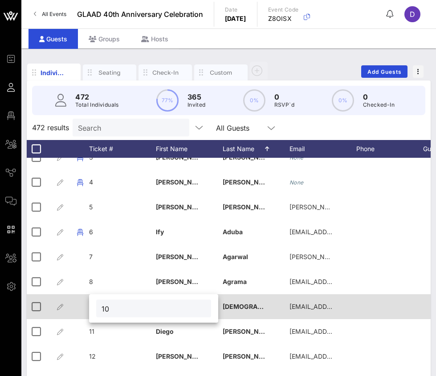
click at [93, 307] on div "10" at bounding box center [153, 309] width 129 height 28
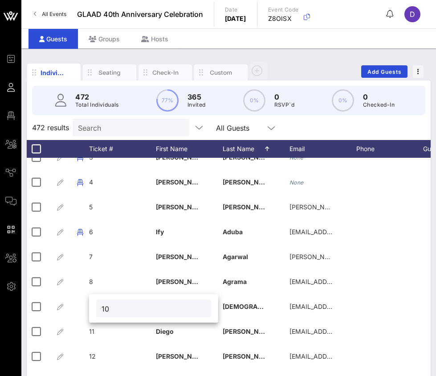
click at [111, 308] on input "10" at bounding box center [153, 309] width 104 height 12
type input "9"
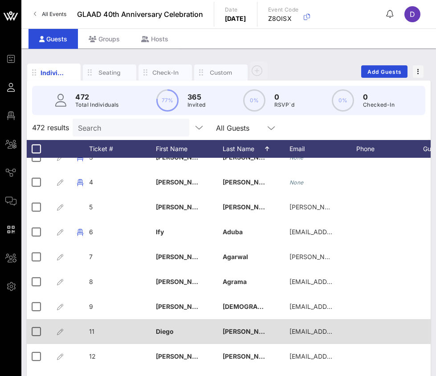
click at [91, 330] on span "11" at bounding box center [91, 332] width 5 height 8
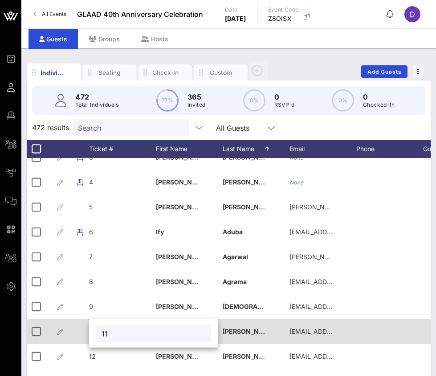
click at [91, 330] on div "11" at bounding box center [153, 333] width 129 height 28
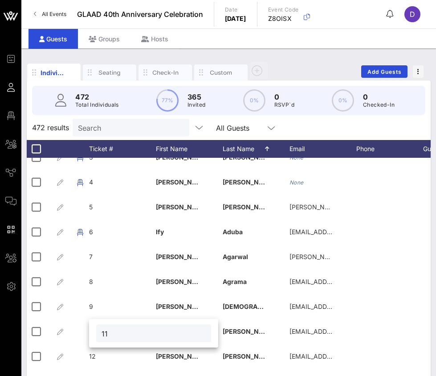
click at [108, 333] on input "11" at bounding box center [153, 334] width 104 height 12
type input "10"
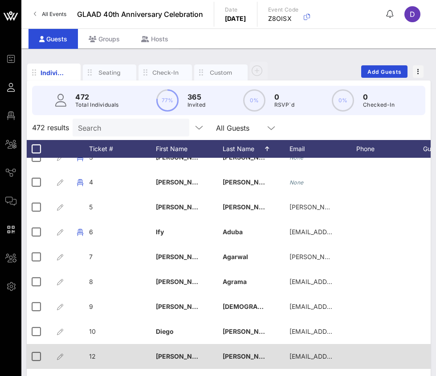
click at [93, 359] on span "12" at bounding box center [92, 357] width 7 height 8
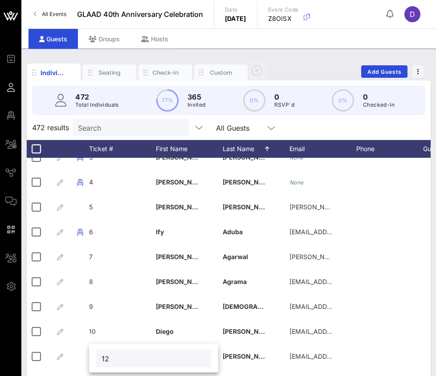
click at [113, 359] on input "12" at bounding box center [153, 359] width 104 height 12
type input "11"
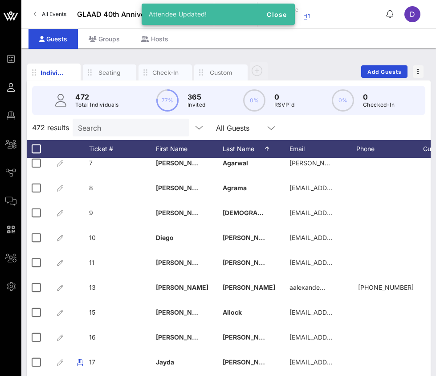
scroll to position [160, 0]
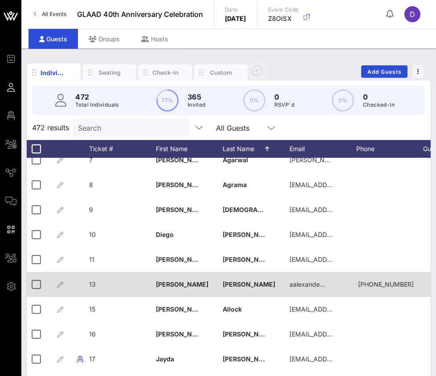
click at [95, 284] on span "13" at bounding box center [92, 285] width 7 height 8
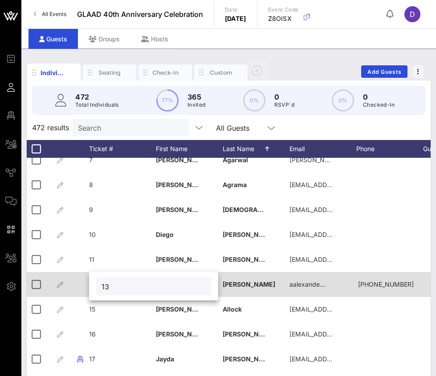
click at [95, 284] on div "13" at bounding box center [153, 286] width 129 height 28
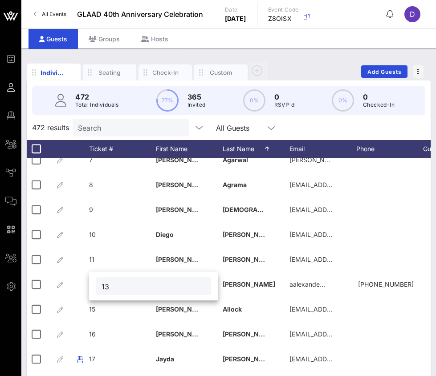
click at [118, 289] on input "13" at bounding box center [153, 287] width 104 height 12
type input "12"
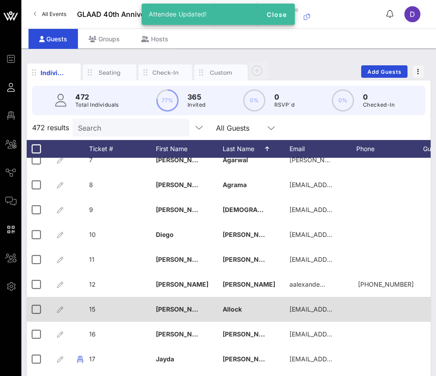
click at [95, 310] on span "15" at bounding box center [92, 310] width 6 height 8
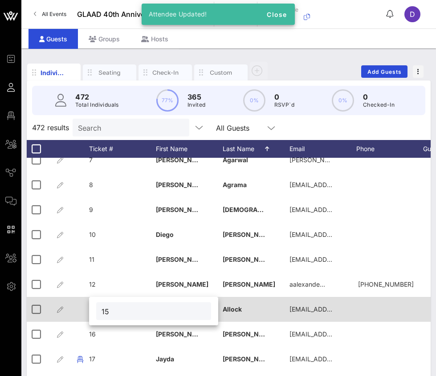
click at [95, 310] on div "15" at bounding box center [153, 311] width 129 height 28
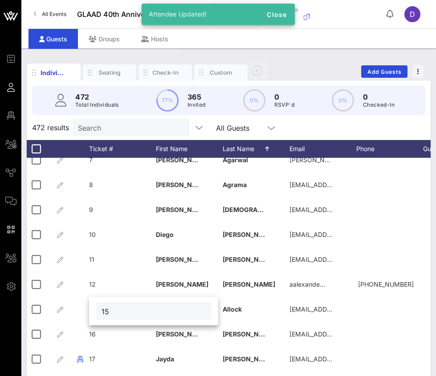
click at [106, 311] on input "15" at bounding box center [153, 312] width 104 height 12
type input "13"
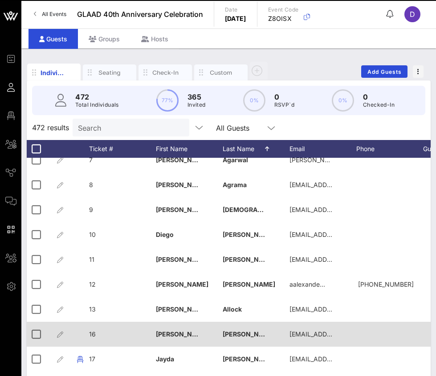
click at [94, 333] on span "16" at bounding box center [92, 335] width 7 height 8
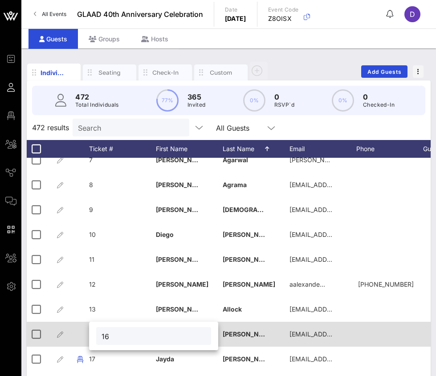
click at [94, 333] on div "16" at bounding box center [153, 336] width 129 height 28
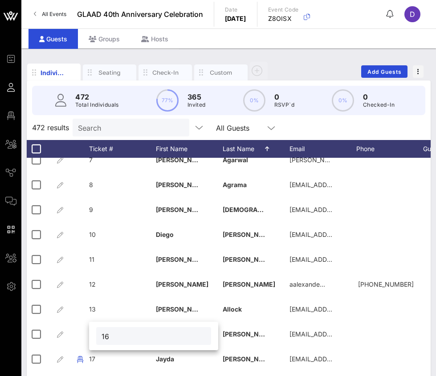
click at [113, 338] on input "16" at bounding box center [153, 337] width 104 height 12
type input "14"
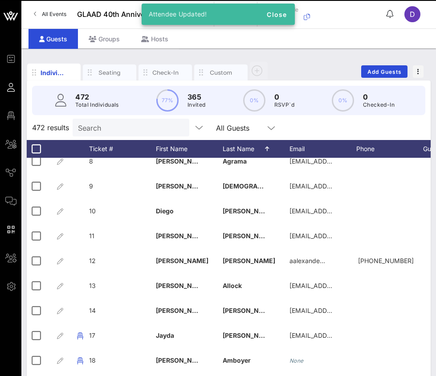
scroll to position [191, 0]
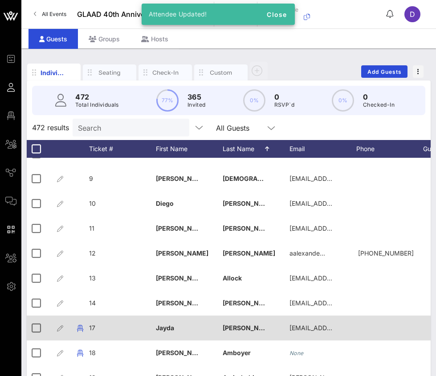
click at [93, 332] on span "17" at bounding box center [92, 328] width 6 height 8
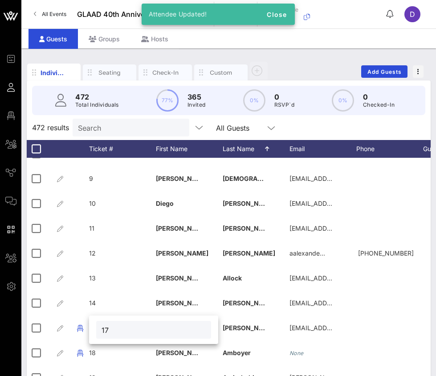
click at [105, 327] on input "17" at bounding box center [153, 330] width 104 height 12
type input "15"
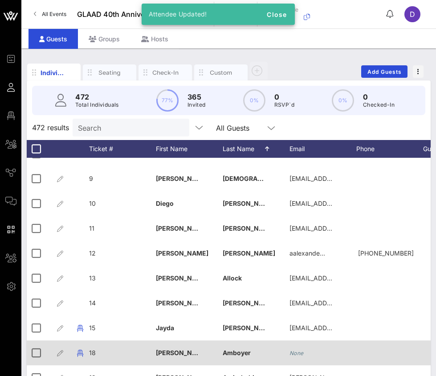
click at [95, 351] on span "18" at bounding box center [92, 353] width 7 height 8
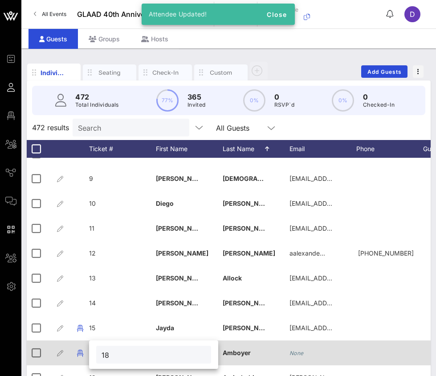
click at [95, 351] on div "18" at bounding box center [153, 355] width 129 height 28
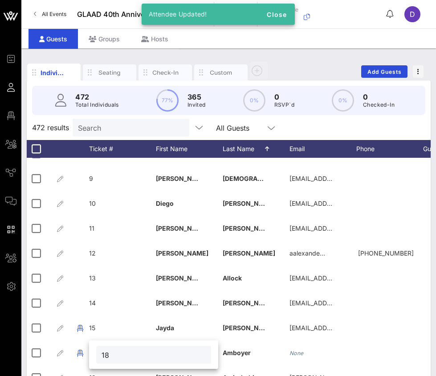
click at [110, 352] on input "18" at bounding box center [153, 355] width 104 height 12
type input "16"
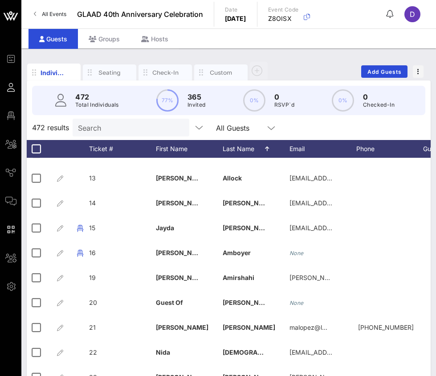
scroll to position [292, 0]
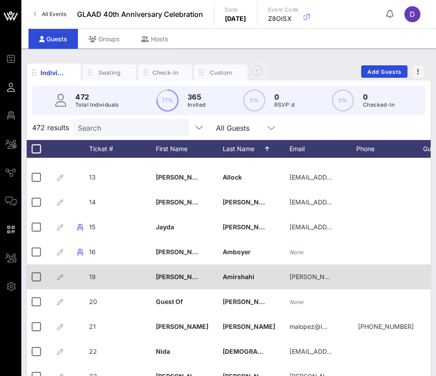
click at [89, 270] on div "19" at bounding box center [92, 277] width 7 height 25
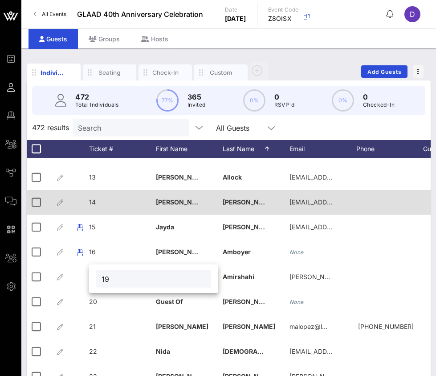
click at [139, 206] on div "14" at bounding box center [122, 207] width 67 height 35
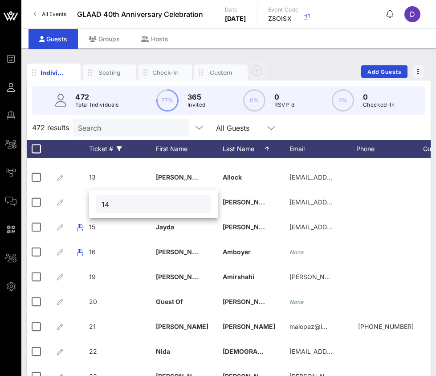
click at [145, 152] on div "Ticket #" at bounding box center [122, 149] width 67 height 18
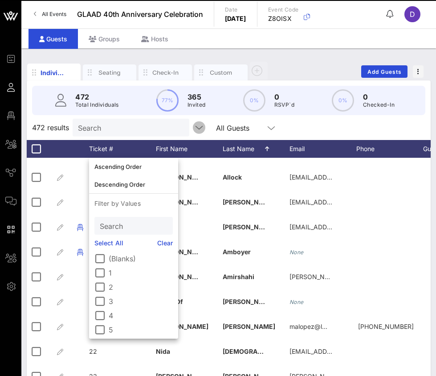
click at [194, 131] on icon "button" at bounding box center [199, 127] width 11 height 11
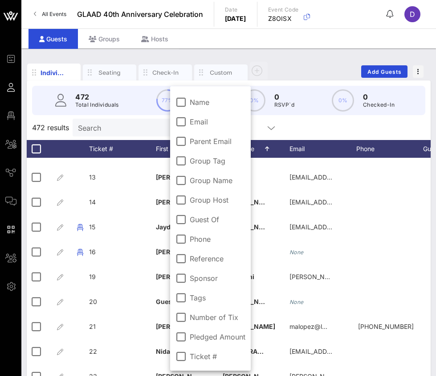
click at [274, 132] on div "472 results Search All Guests" at bounding box center [229, 127] width 404 height 25
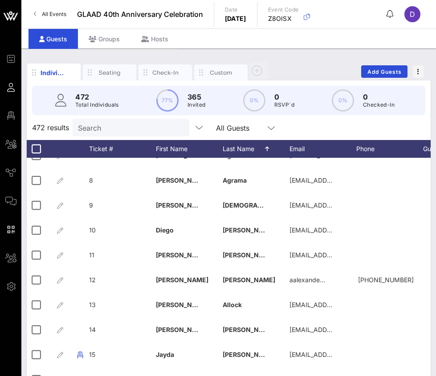
scroll to position [0, 0]
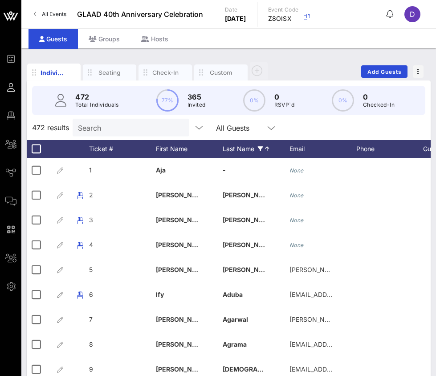
click at [265, 149] on icon at bounding box center [267, 148] width 4 height 5
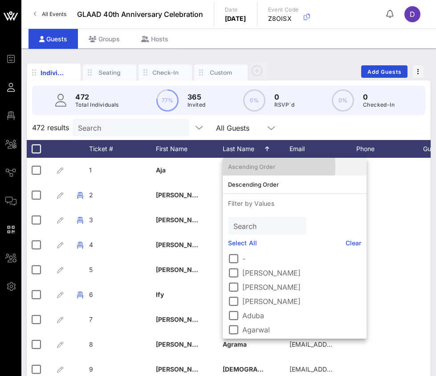
click at [254, 162] on div "Ascending Order" at bounding box center [294, 167] width 133 height 14
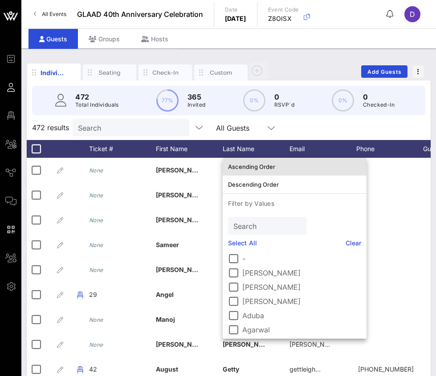
click at [255, 165] on div "Ascending Order" at bounding box center [294, 166] width 133 height 7
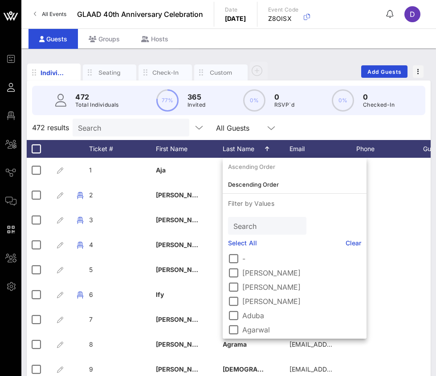
click at [271, 127] on div "472 results Search All Guests" at bounding box center [229, 127] width 404 height 25
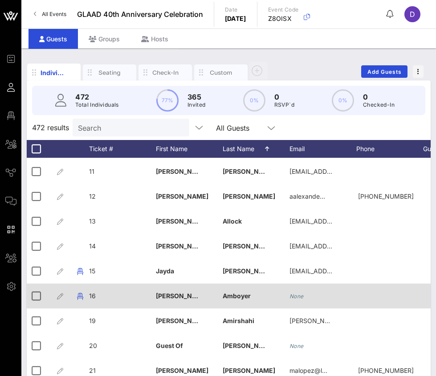
scroll to position [248, 0]
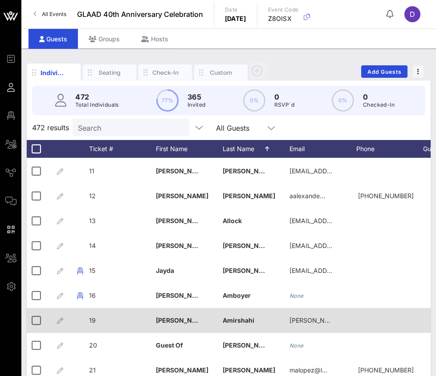
click at [94, 319] on span "19" at bounding box center [92, 321] width 7 height 8
click at [0, 0] on div "19" at bounding box center [0, 0] width 0 height 0
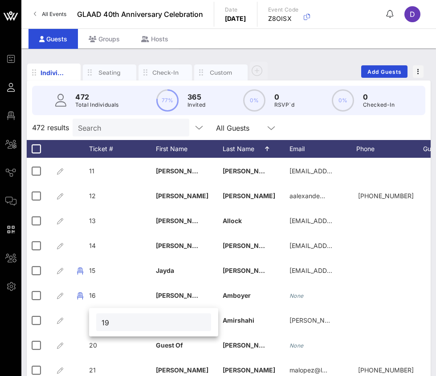
click at [108, 324] on input "19" at bounding box center [153, 323] width 104 height 12
type input "17"
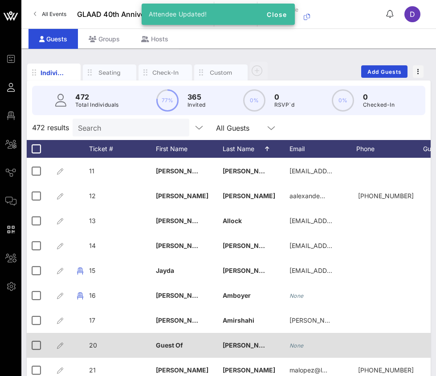
click at [93, 344] on span "20" at bounding box center [93, 346] width 8 height 8
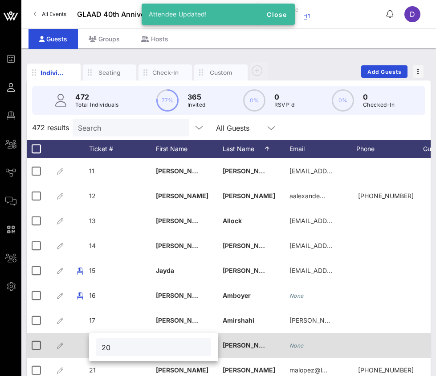
click at [93, 344] on div "20" at bounding box center [153, 347] width 129 height 28
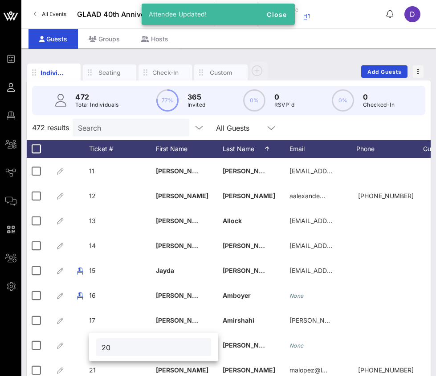
click at [103, 348] on input "20" at bounding box center [153, 348] width 104 height 12
type input "18"
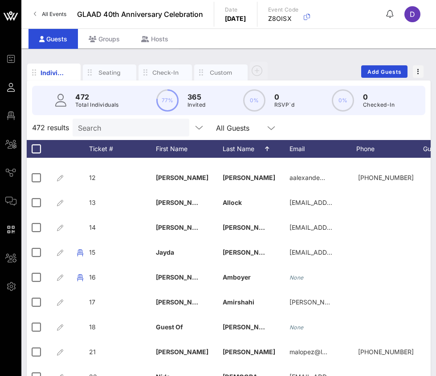
scroll to position [271, 0]
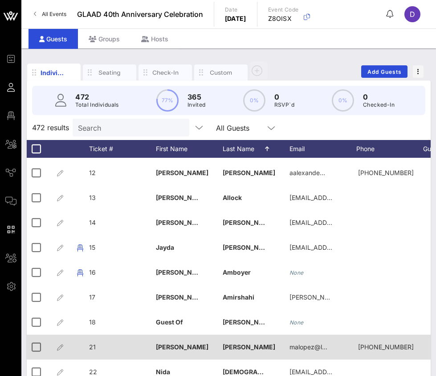
click at [92, 344] on span "21" at bounding box center [92, 348] width 7 height 8
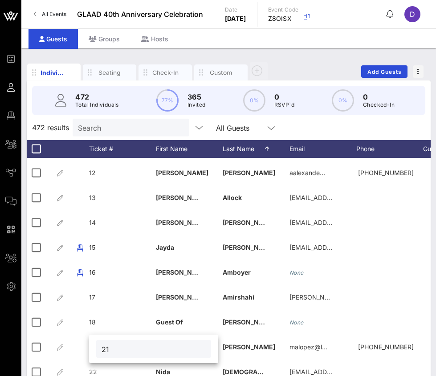
click at [105, 352] on input "21" at bounding box center [153, 350] width 104 height 12
type input "19"
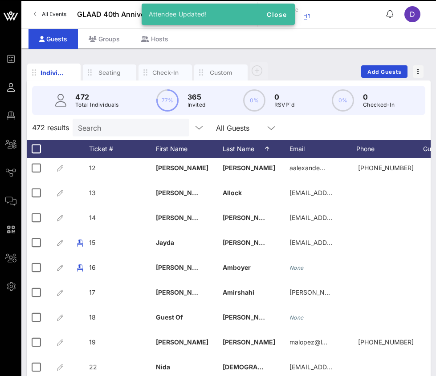
scroll to position [288, 0]
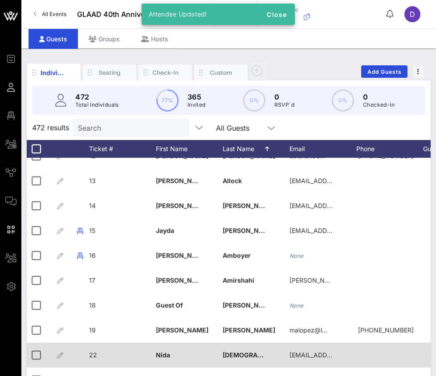
click at [93, 355] on span "22" at bounding box center [93, 356] width 8 height 8
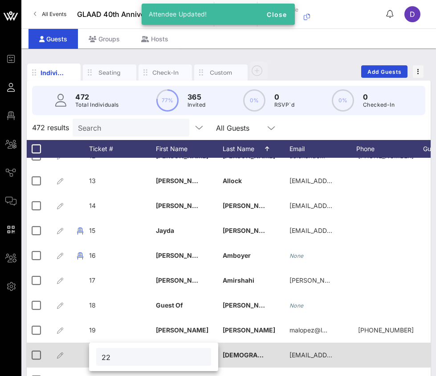
click at [93, 355] on div "Event Builder Guests Floor Plan All Groups Journeys Comms QR Scanner Team Setti…" at bounding box center [218, 217] width 436 height 434
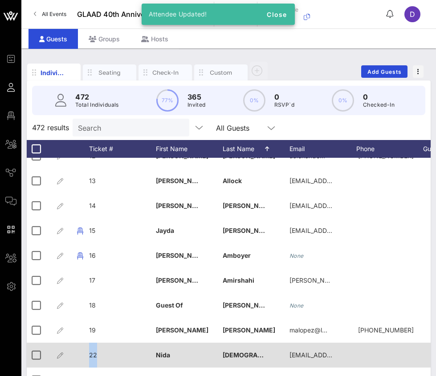
click at [93, 355] on span "22" at bounding box center [93, 356] width 8 height 8
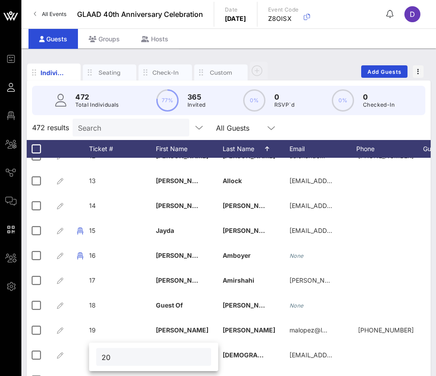
type input "20"
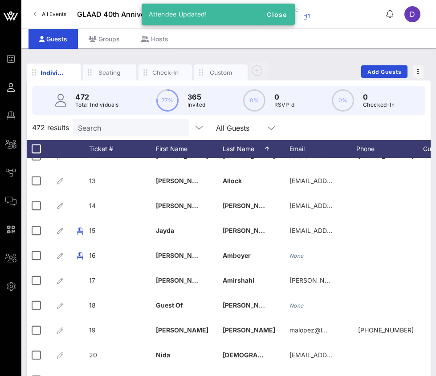
scroll to position [383, 0]
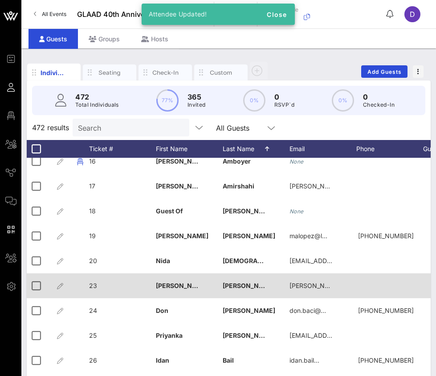
click at [95, 287] on span "23" at bounding box center [93, 286] width 8 height 8
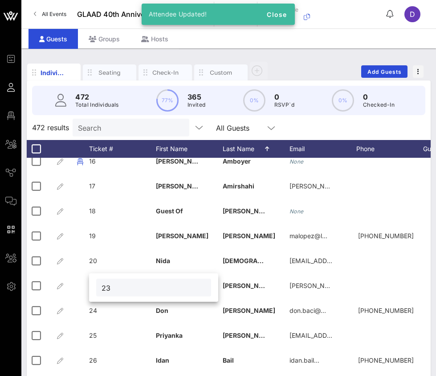
click at [113, 290] on input "23" at bounding box center [153, 288] width 104 height 12
type input "21"
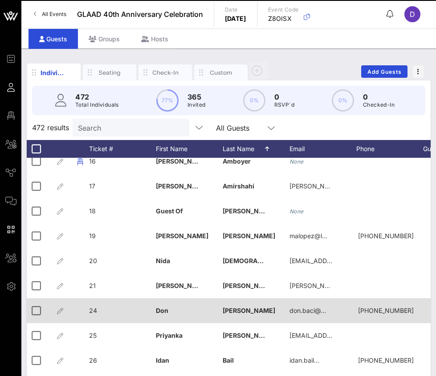
click at [94, 313] on span "24" at bounding box center [93, 311] width 8 height 8
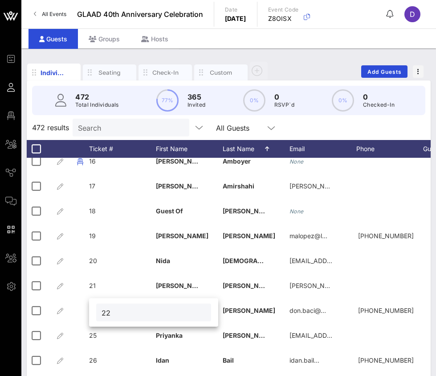
type input "22"
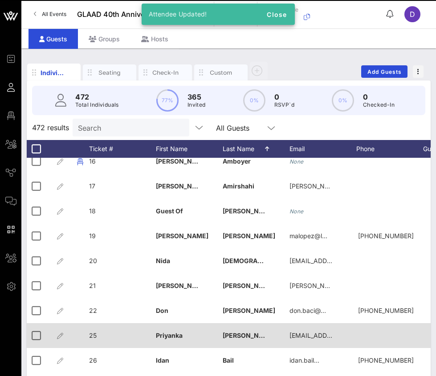
click at [96, 337] on span "25" at bounding box center [93, 336] width 8 height 8
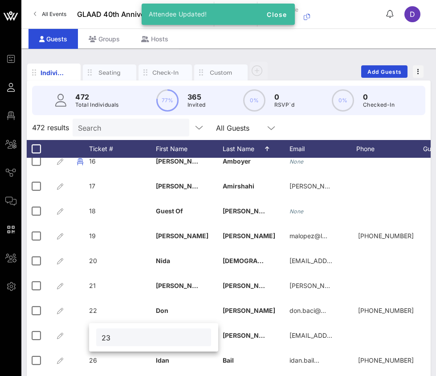
type input "23"
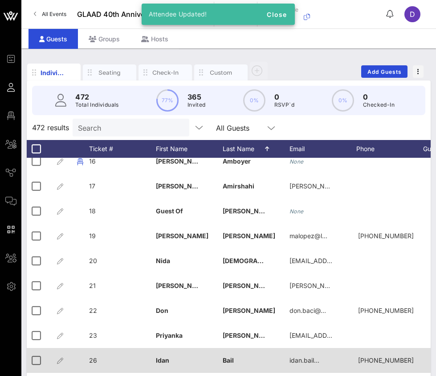
click at [96, 356] on div "26" at bounding box center [93, 360] width 8 height 25
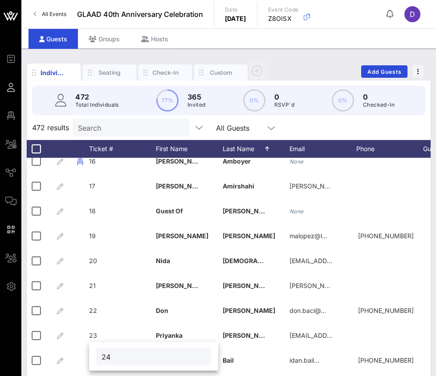
type input "24"
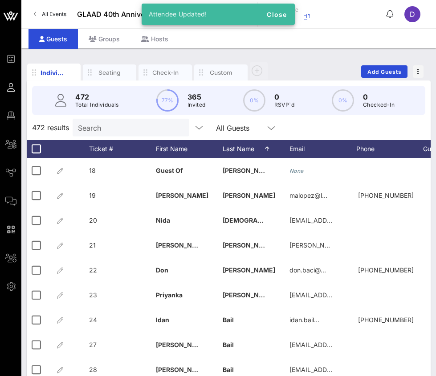
scroll to position [439, 0]
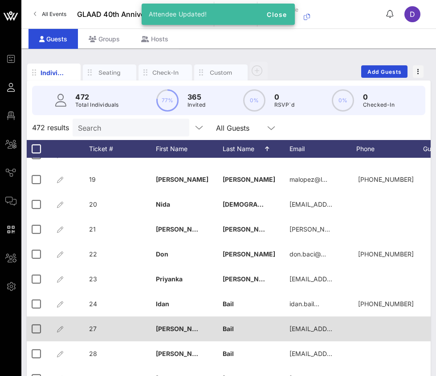
click at [95, 329] on span "27" at bounding box center [93, 329] width 8 height 8
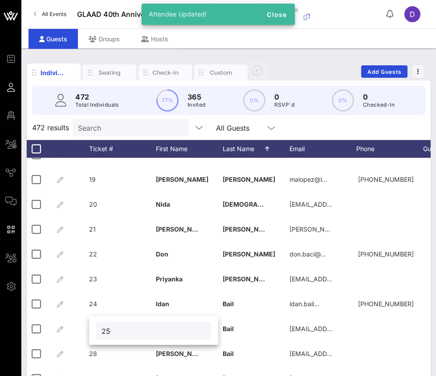
type input "25"
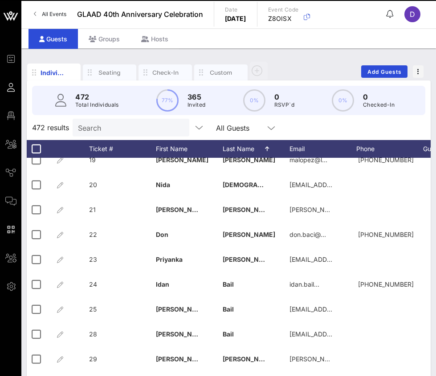
scroll to position [461, 0]
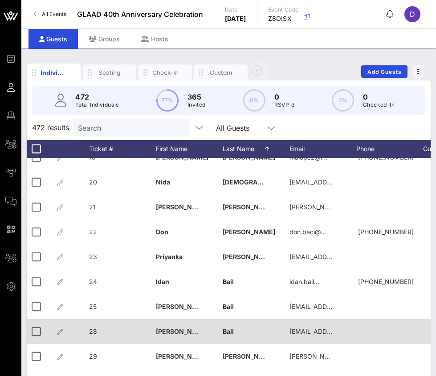
click at [94, 333] on span "28" at bounding box center [93, 332] width 8 height 8
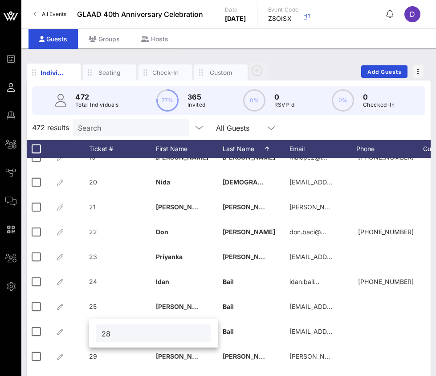
click at [117, 336] on input "28" at bounding box center [153, 334] width 104 height 12
type input "26"
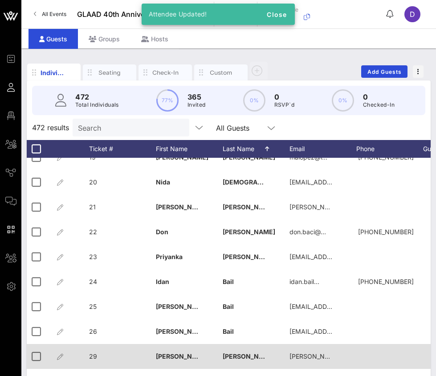
click at [97, 358] on div "29" at bounding box center [122, 361] width 67 height 35
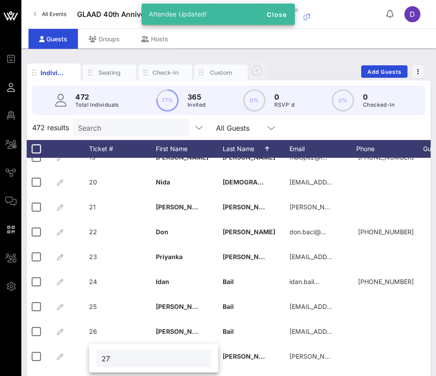
type input "27"
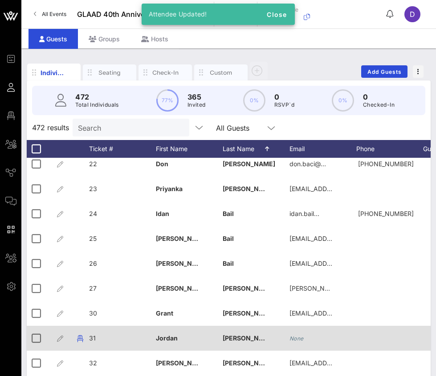
scroll to position [550, 0]
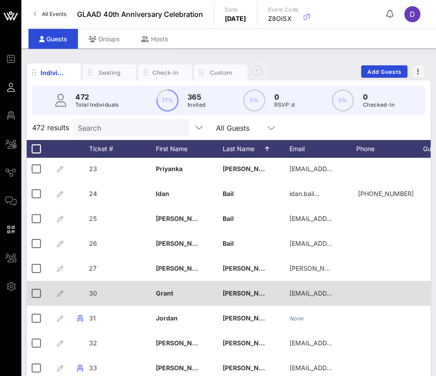
click at [95, 295] on span "30" at bounding box center [93, 294] width 8 height 8
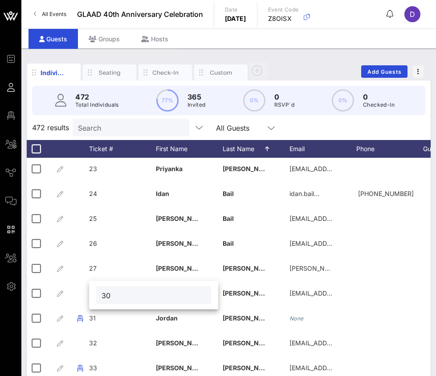
type input "3"
type input "28"
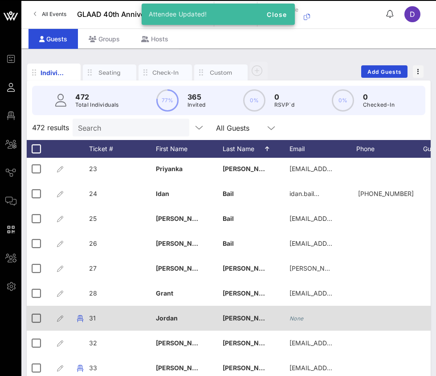
click at [94, 317] on span "31" at bounding box center [92, 319] width 7 height 8
click at [0, 0] on div "31" at bounding box center [0, 0] width 0 height 0
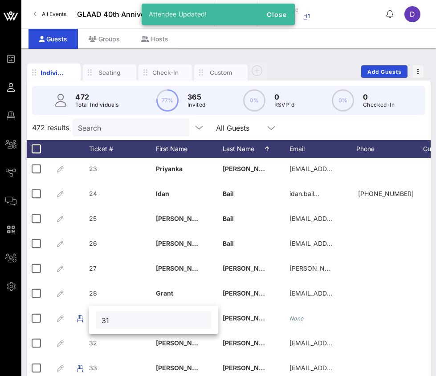
click at [107, 320] on input "31" at bounding box center [153, 321] width 104 height 12
type input "29"
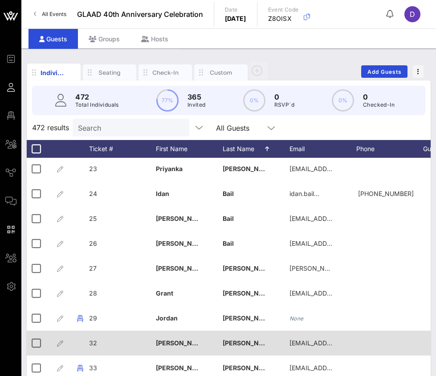
click at [94, 347] on div "32" at bounding box center [93, 343] width 8 height 25
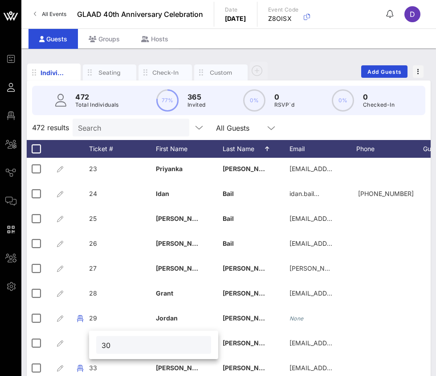
type input "30"
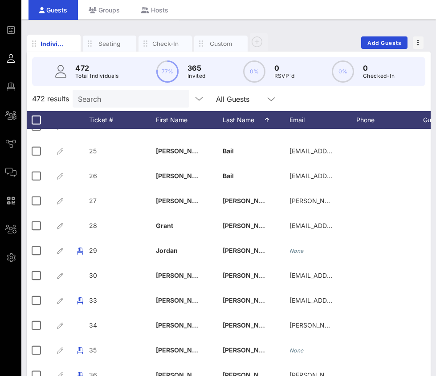
scroll to position [594, 0]
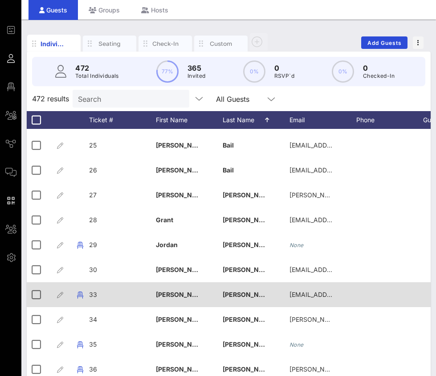
click at [94, 294] on span "33" at bounding box center [93, 295] width 8 height 8
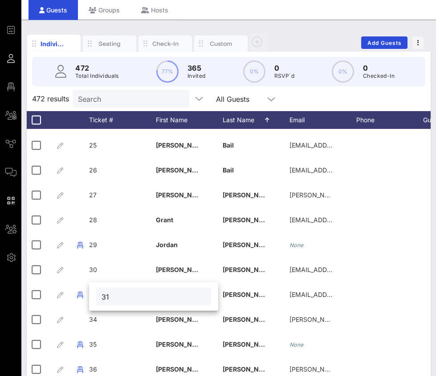
type input "31"
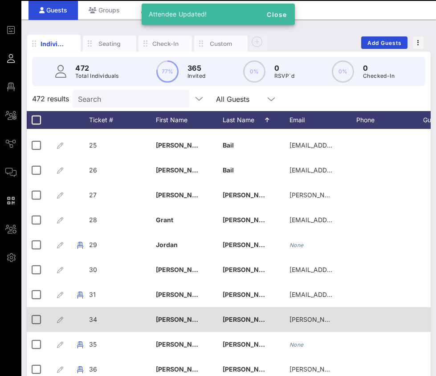
click at [91, 320] on span "34" at bounding box center [93, 320] width 8 height 8
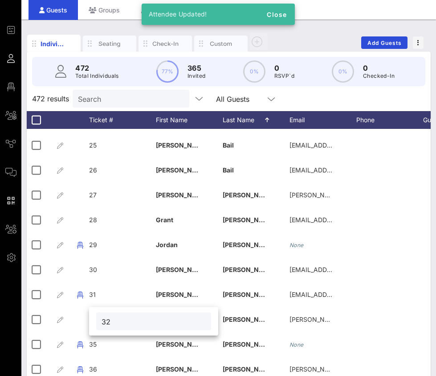
type input "32"
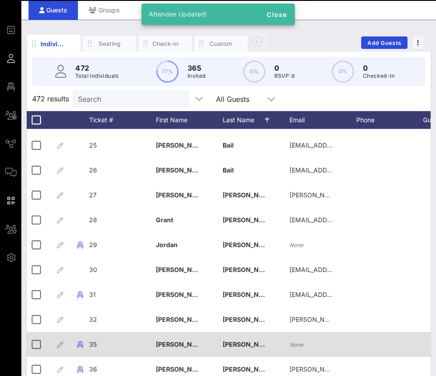
click at [94, 347] on span "35" at bounding box center [93, 345] width 8 height 8
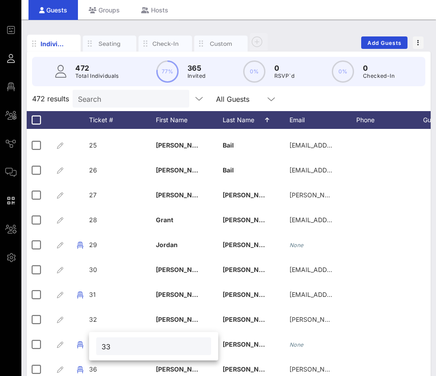
type input "33"
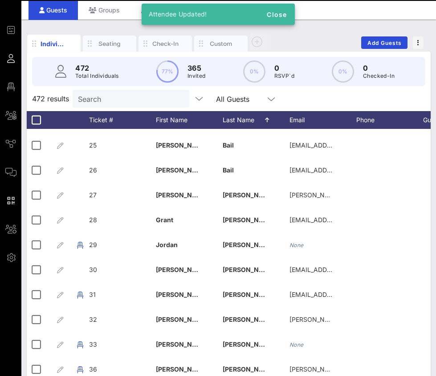
scroll to position [639, 0]
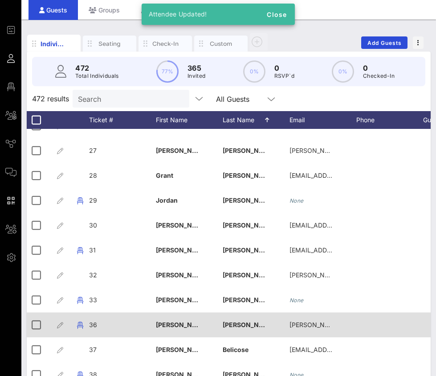
click at [90, 320] on div "36" at bounding box center [93, 325] width 8 height 25
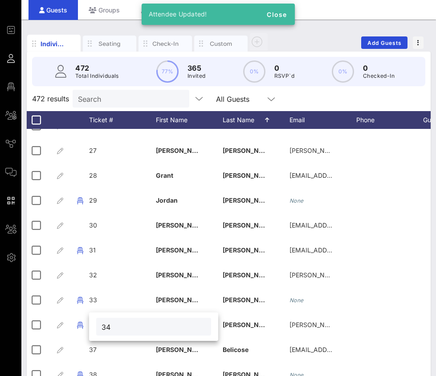
type input "34"
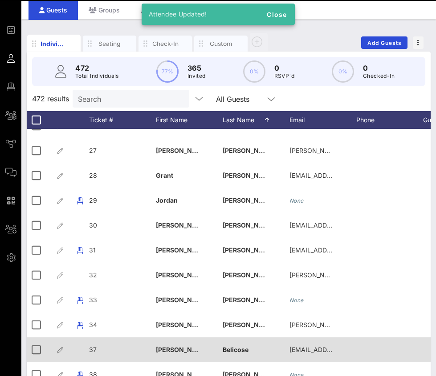
click at [102, 348] on div "37" at bounding box center [122, 355] width 67 height 35
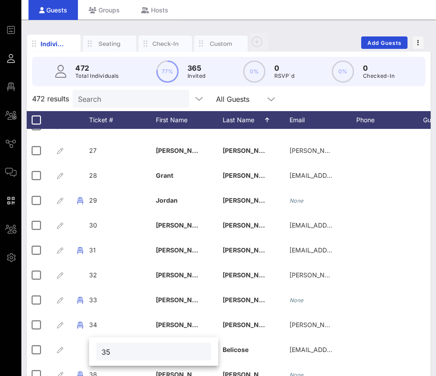
type input "35"
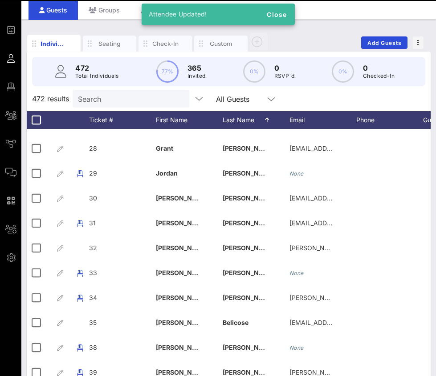
scroll to position [708, 0]
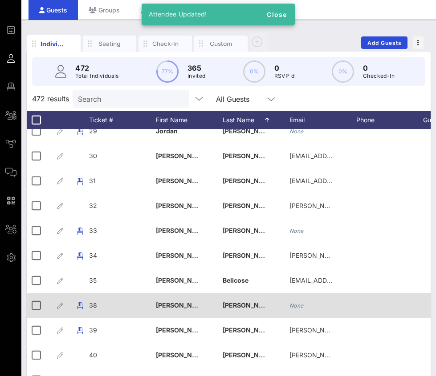
click at [107, 306] on div "38" at bounding box center [122, 310] width 67 height 35
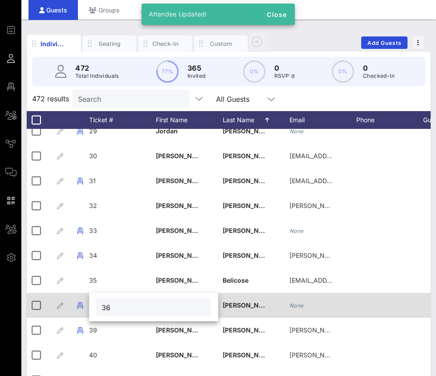
type input "36"
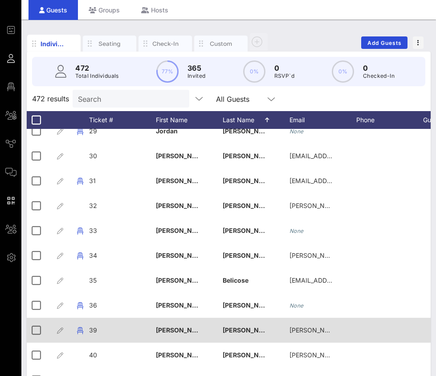
click at [101, 331] on div "39" at bounding box center [122, 335] width 67 height 35
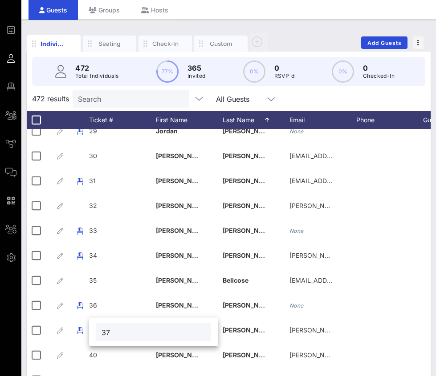
type input "37"
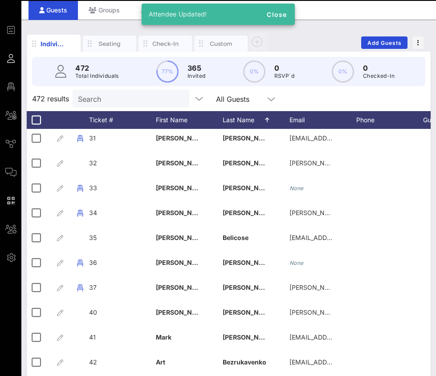
scroll to position [762, 0]
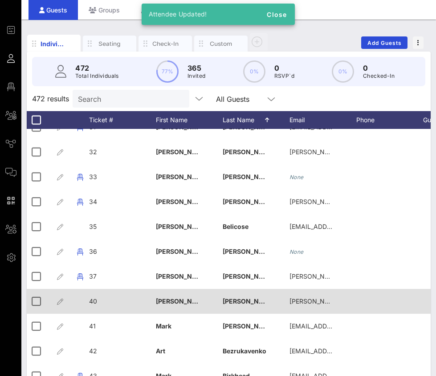
click at [103, 299] on div "40" at bounding box center [122, 306] width 67 height 35
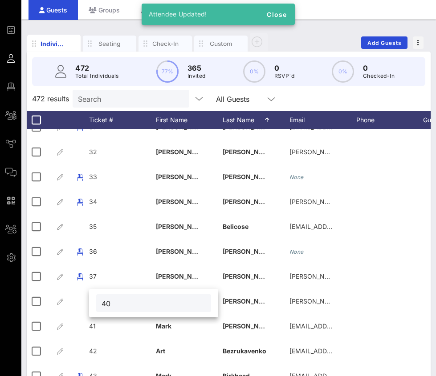
type input "4"
type input "38"
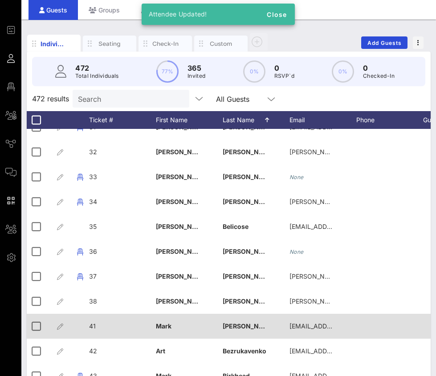
click at [96, 329] on div "41" at bounding box center [122, 331] width 67 height 35
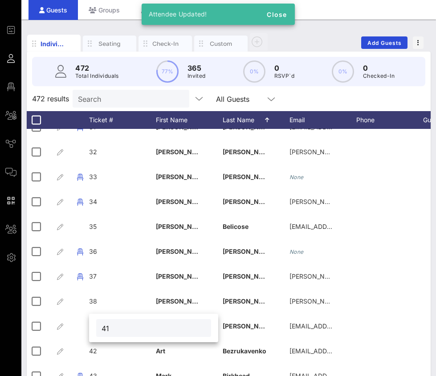
click at [113, 327] on input "41" at bounding box center [153, 329] width 104 height 12
type input "4"
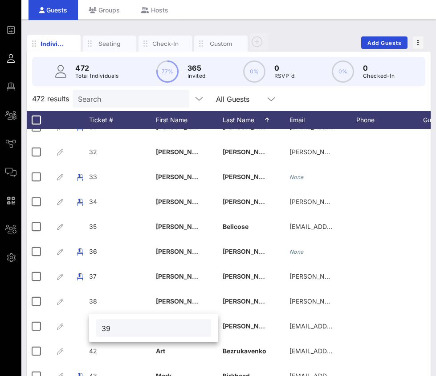
type input "39"
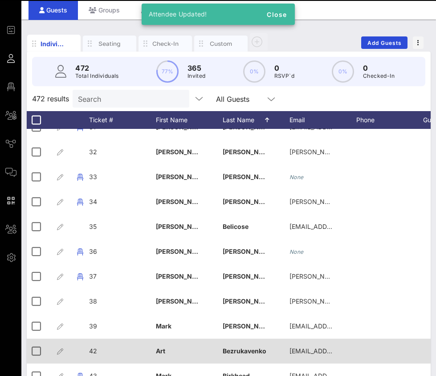
click at [98, 351] on div "42" at bounding box center [122, 356] width 67 height 35
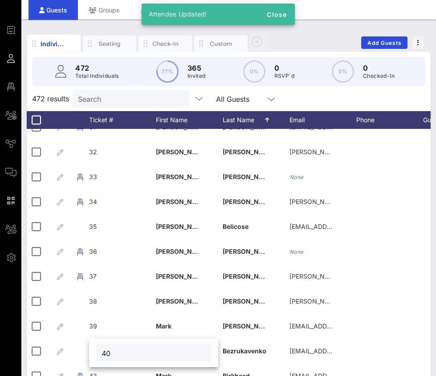
type input "40"
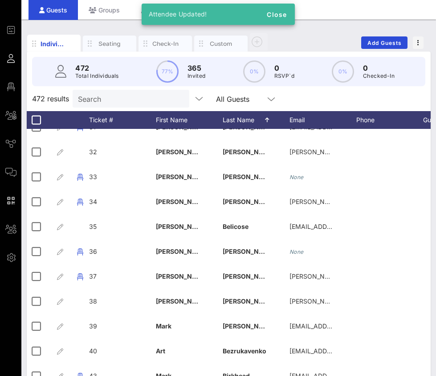
scroll to position [813, 0]
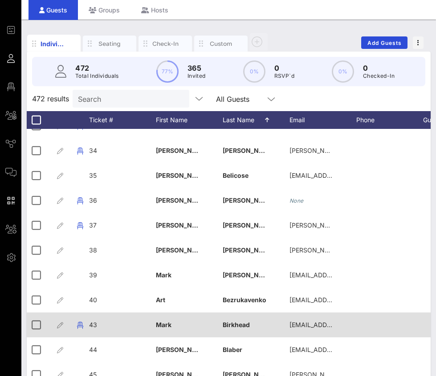
click at [96, 322] on span "43" at bounding box center [93, 325] width 8 height 8
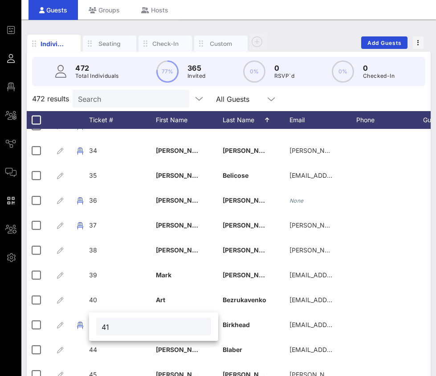
type input "41"
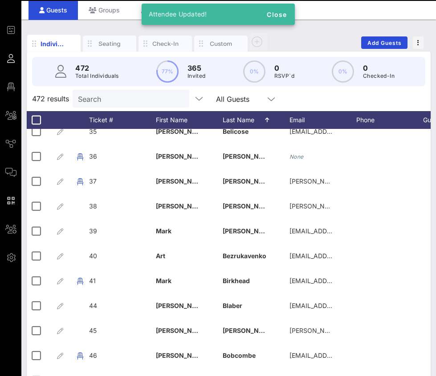
scroll to position [870, 0]
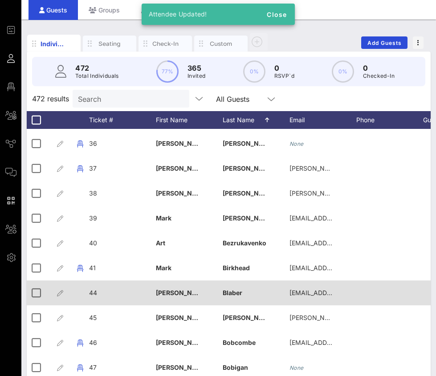
click at [99, 291] on div "44" at bounding box center [122, 298] width 67 height 35
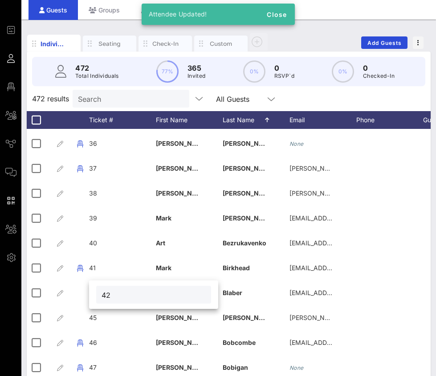
type input "42"
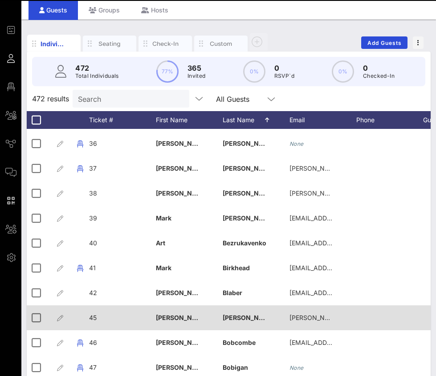
click at [96, 317] on span "45" at bounding box center [93, 318] width 8 height 8
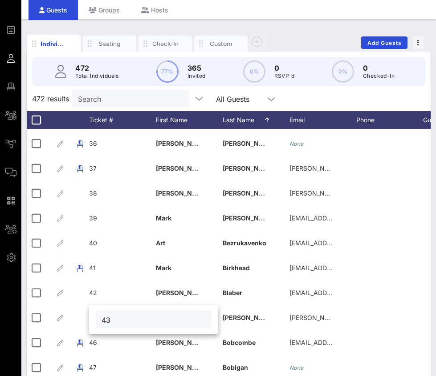
type input "43"
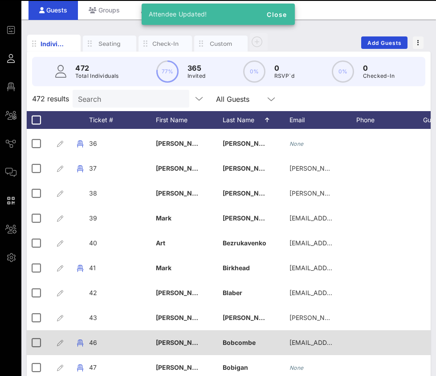
click at [105, 343] on div "46" at bounding box center [122, 348] width 67 height 35
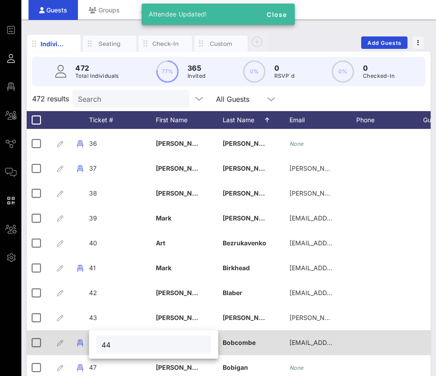
type input "44"
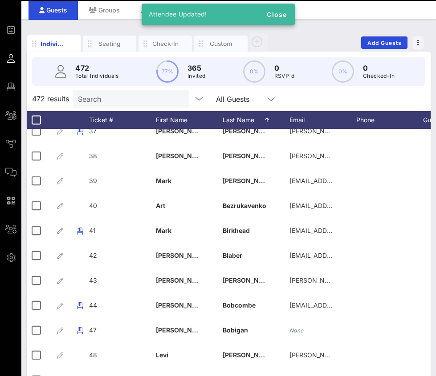
scroll to position [913, 0]
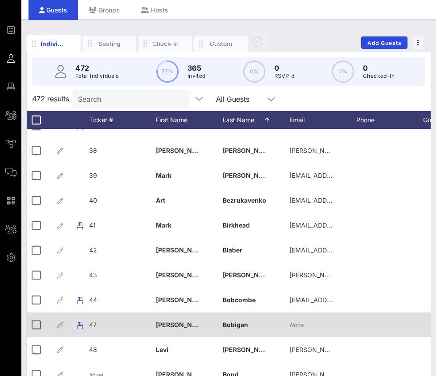
click at [95, 332] on div "47" at bounding box center [93, 325] width 8 height 25
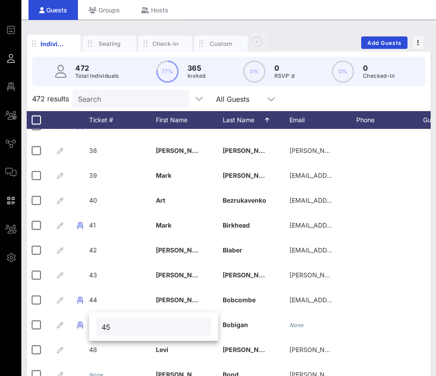
type input "45"
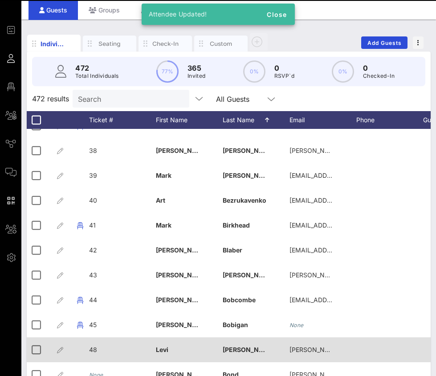
click at [103, 349] on div "48" at bounding box center [122, 355] width 67 height 35
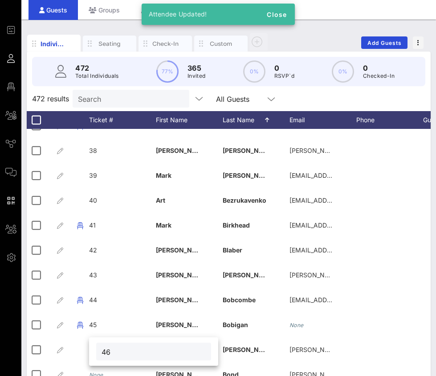
type input "46"
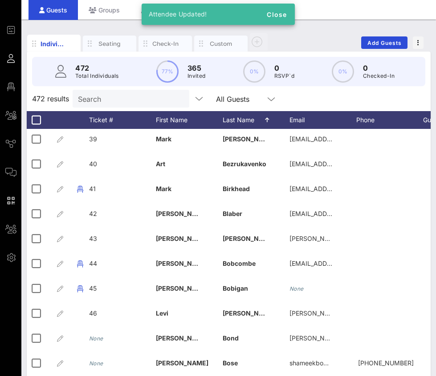
scroll to position [950, 0]
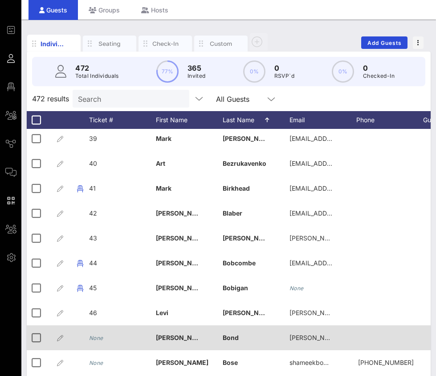
click at [96, 344] on div "None" at bounding box center [96, 338] width 14 height 25
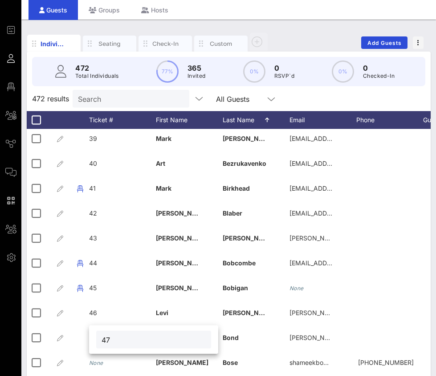
type input "47"
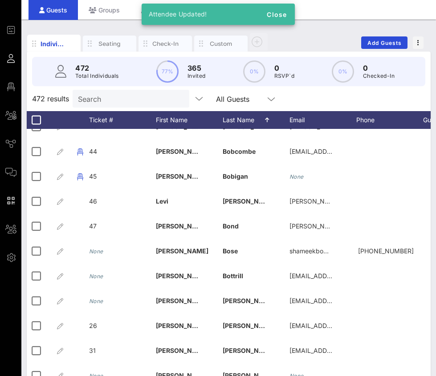
scroll to position [1062, 0]
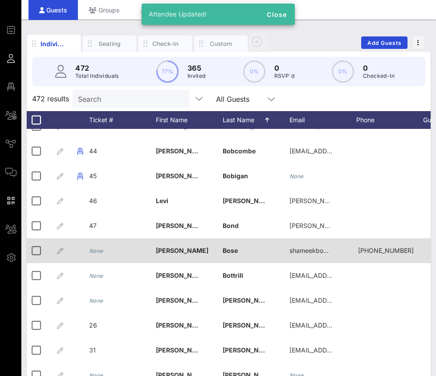
click at [98, 251] on icon "None" at bounding box center [96, 251] width 14 height 7
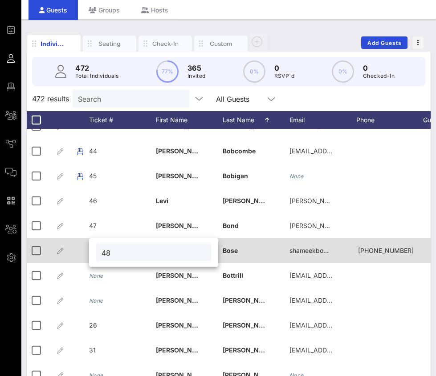
type input "48"
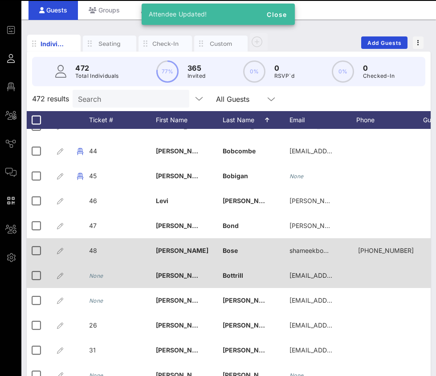
click at [105, 275] on div "None" at bounding box center [122, 280] width 67 height 35
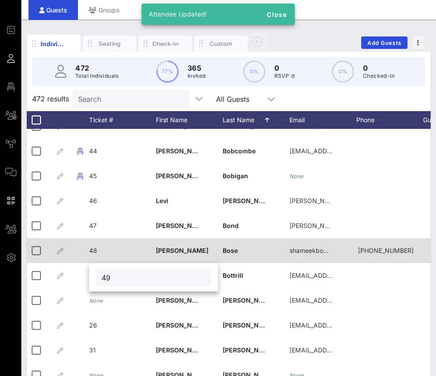
type input "49"
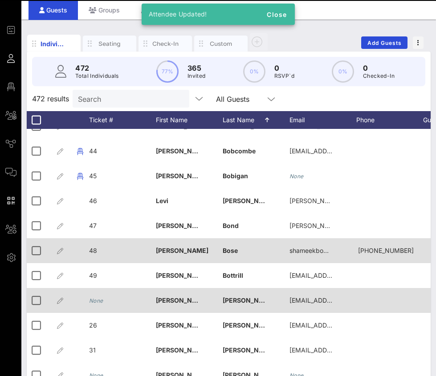
click at [97, 302] on icon "None" at bounding box center [96, 301] width 14 height 7
click at [101, 300] on div "5-" at bounding box center [122, 305] width 67 height 35
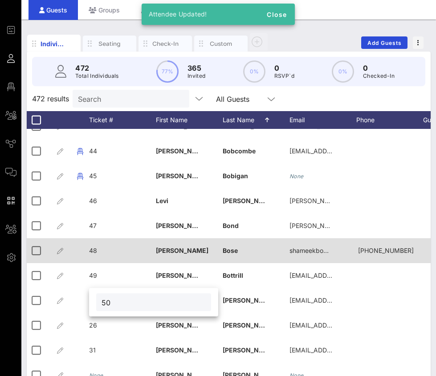
type input "50"
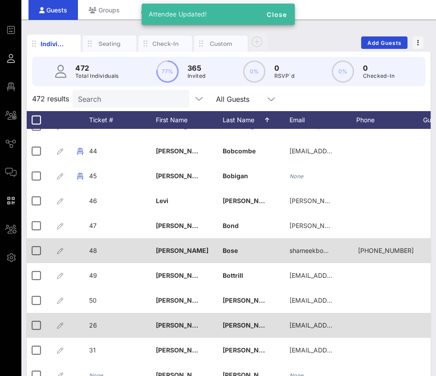
click at [98, 324] on div "26" at bounding box center [122, 330] width 67 height 35
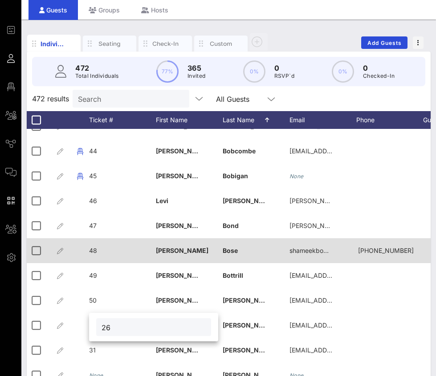
click at [111, 329] on input "26" at bounding box center [153, 328] width 104 height 12
type input "51"
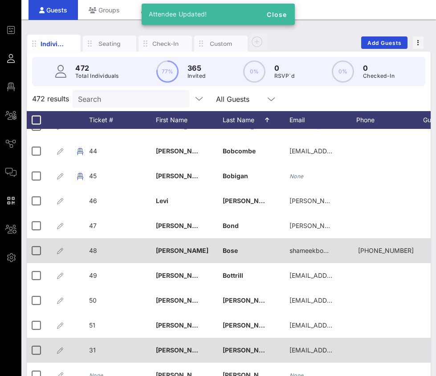
click at [97, 350] on div "31" at bounding box center [122, 355] width 67 height 35
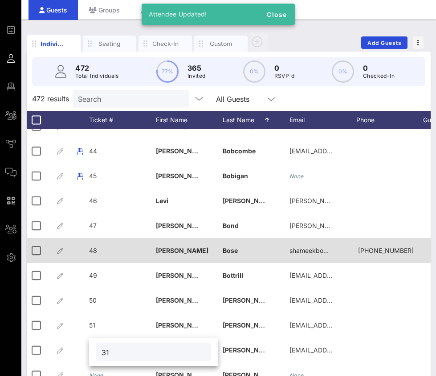
type input "3"
type input "52"
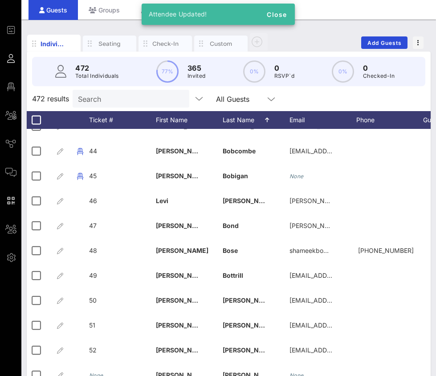
scroll to position [1152, 0]
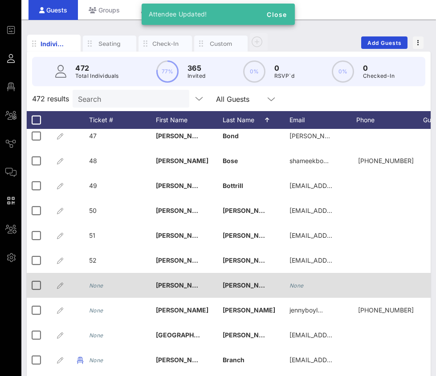
click at [97, 286] on icon "None" at bounding box center [96, 286] width 14 height 7
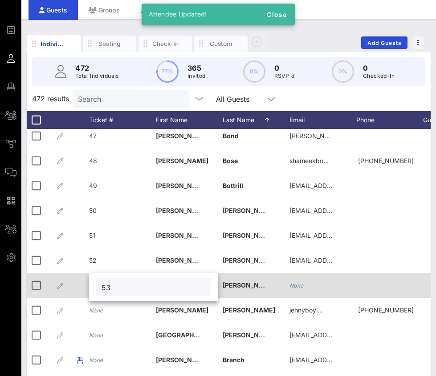
type input "53"
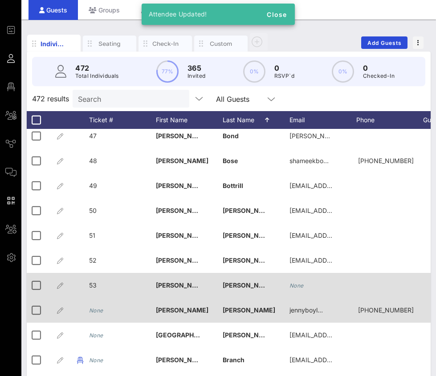
click at [99, 305] on div "None" at bounding box center [96, 310] width 14 height 25
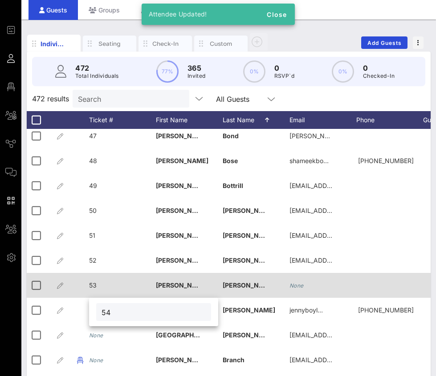
type input "54"
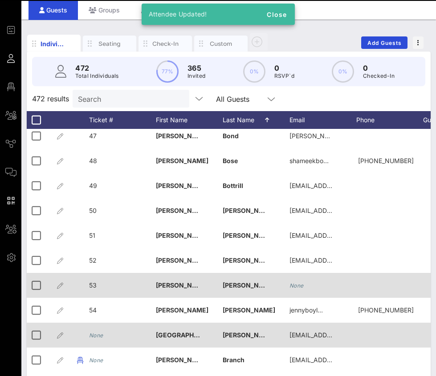
click at [100, 334] on icon "None" at bounding box center [96, 335] width 14 height 7
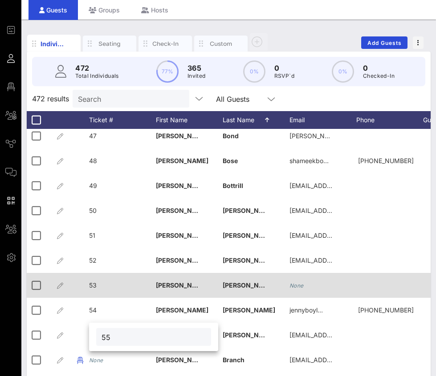
type input "55"
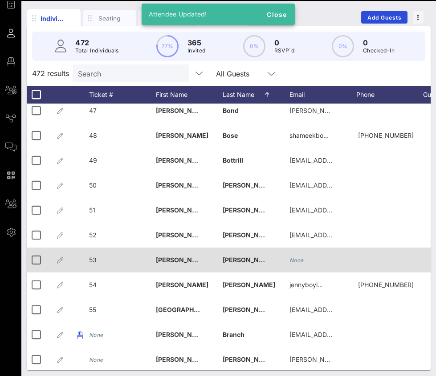
scroll to position [57, 0]
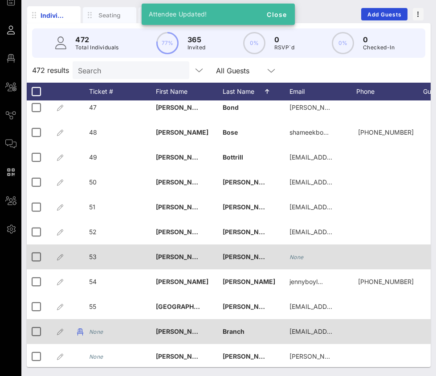
click at [117, 342] on div "None" at bounding box center [122, 336] width 67 height 35
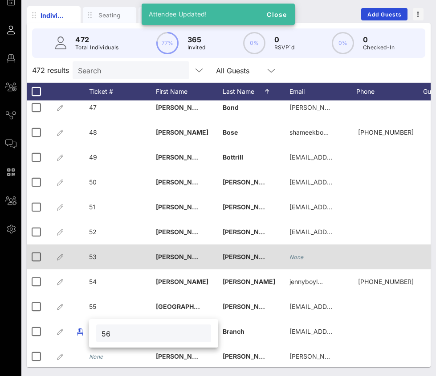
type input "56"
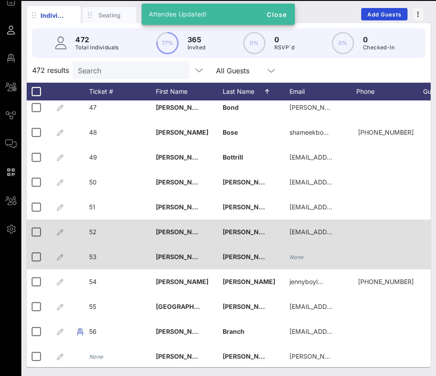
scroll to position [1188, 0]
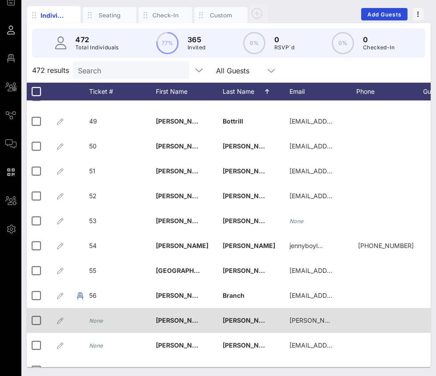
click at [102, 318] on icon "None" at bounding box center [96, 321] width 14 height 7
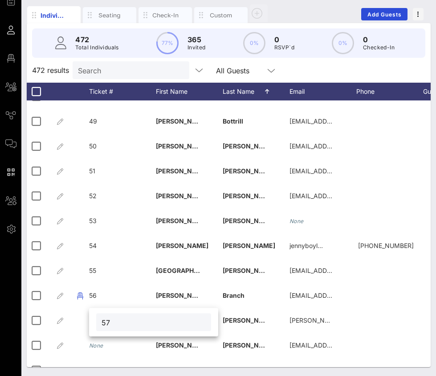
type input "57"
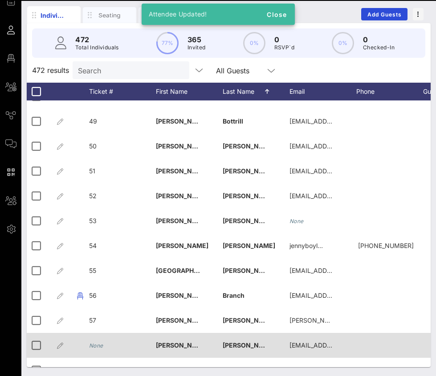
click at [101, 347] on icon "None" at bounding box center [96, 346] width 14 height 7
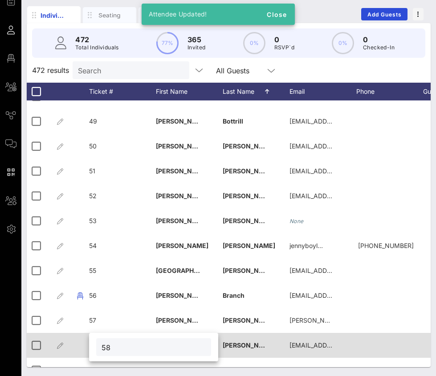
type input "58"
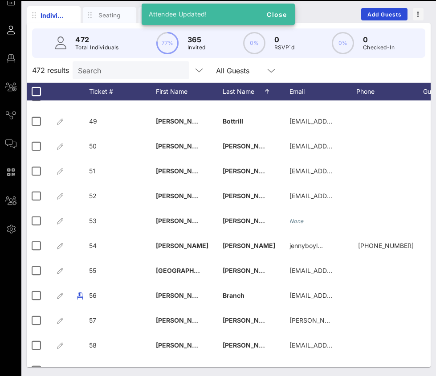
scroll to position [1261, 0]
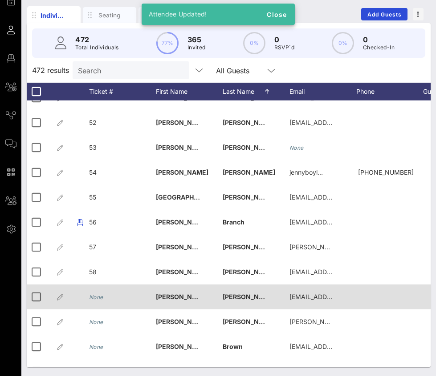
click at [101, 296] on icon "None" at bounding box center [96, 297] width 14 height 7
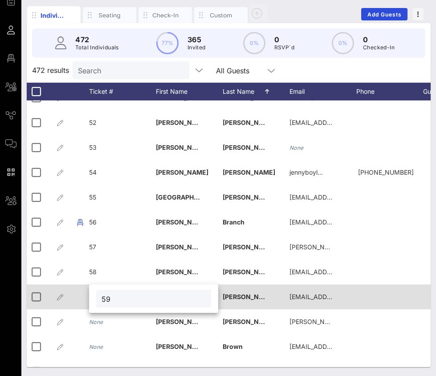
type input "59"
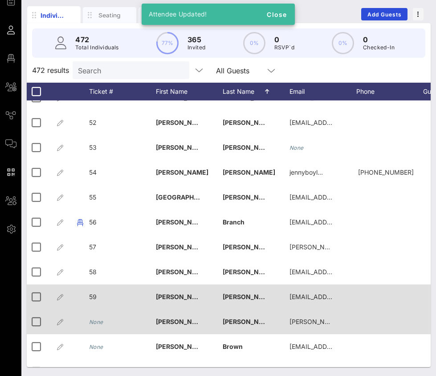
click at [101, 322] on icon "None" at bounding box center [96, 322] width 14 height 7
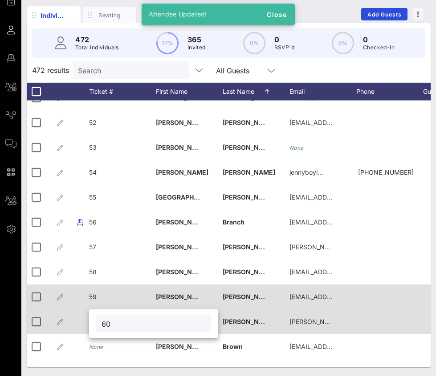
type input "60"
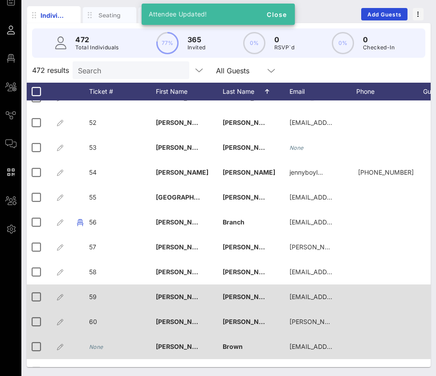
click at [96, 350] on icon "None" at bounding box center [96, 347] width 14 height 7
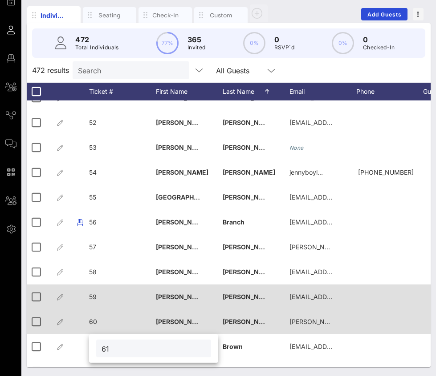
type input "61"
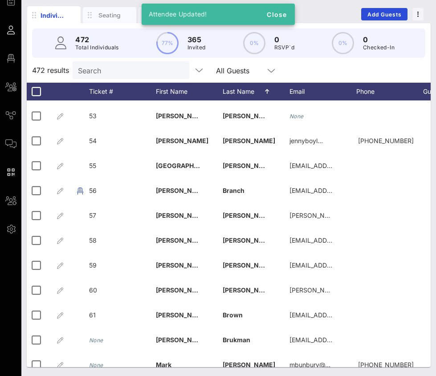
scroll to position [1365, 0]
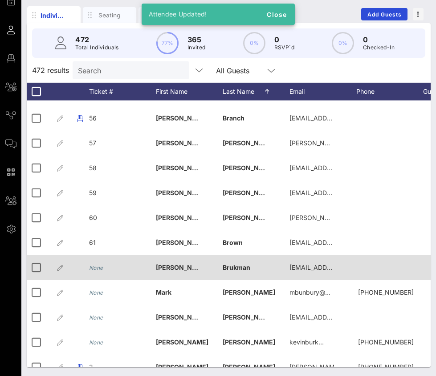
click at [96, 271] on icon "None" at bounding box center [96, 268] width 14 height 7
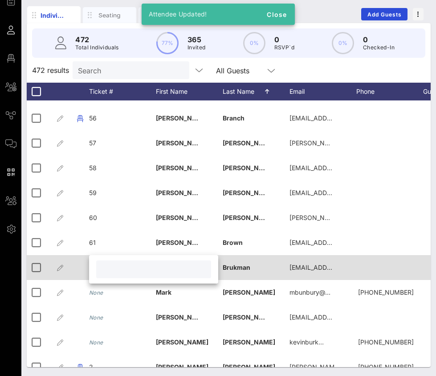
type input "2"
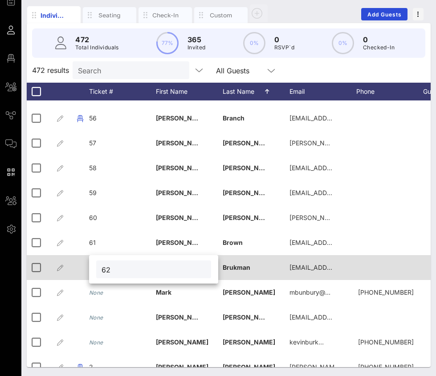
type input "62"
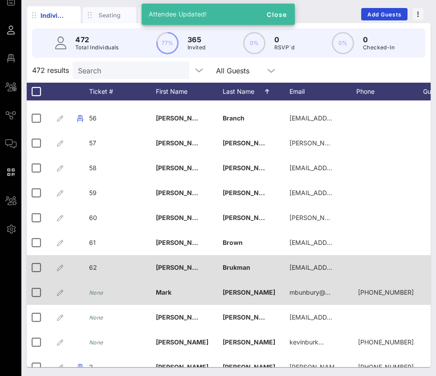
click at [98, 290] on icon "None" at bounding box center [96, 293] width 14 height 7
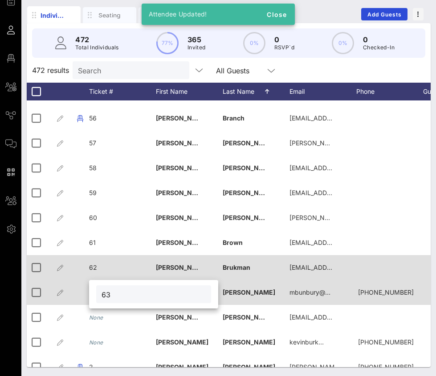
type input "63"
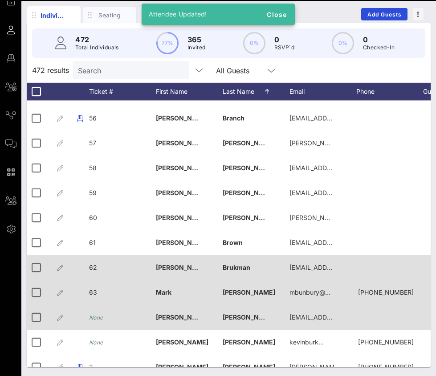
click at [99, 316] on icon "None" at bounding box center [96, 318] width 14 height 7
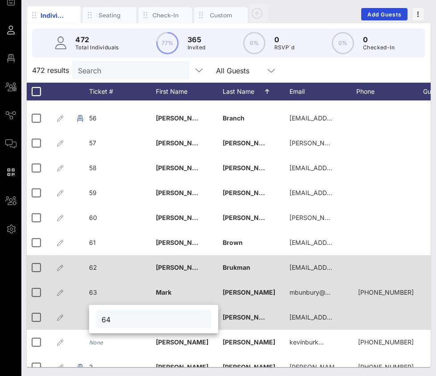
type input "64"
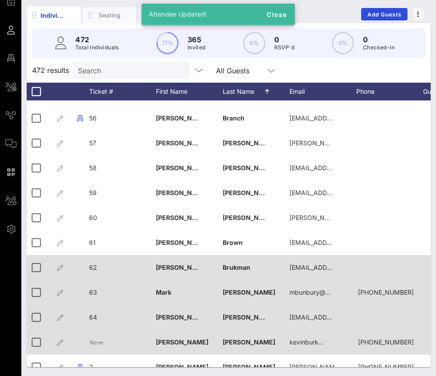
click at [100, 341] on icon "None" at bounding box center [96, 343] width 14 height 7
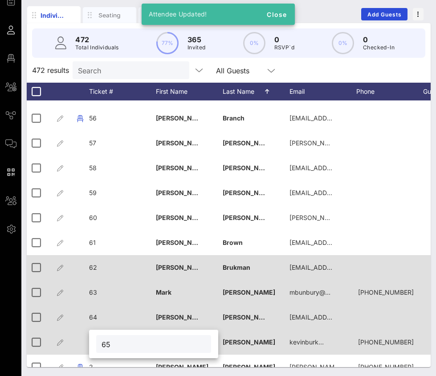
type input "65"
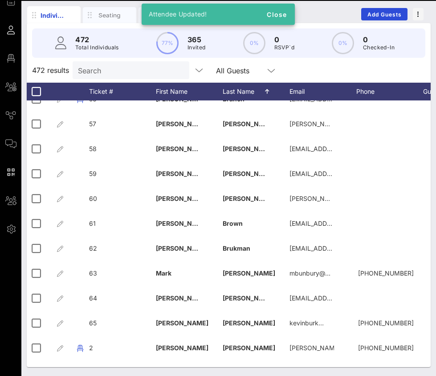
scroll to position [1388, 0]
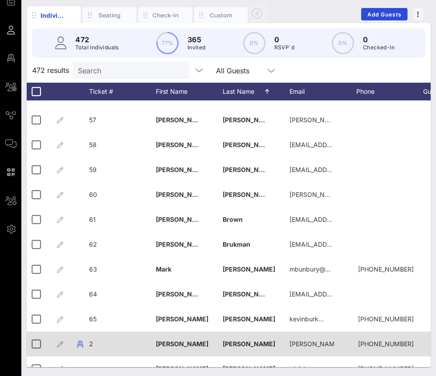
click at [93, 347] on div "2" at bounding box center [122, 349] width 67 height 35
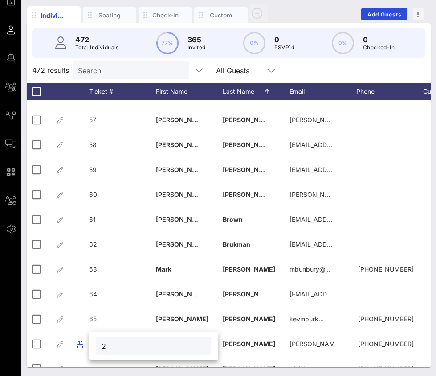
click at [109, 348] on input "2" at bounding box center [153, 346] width 104 height 12
type input "66"
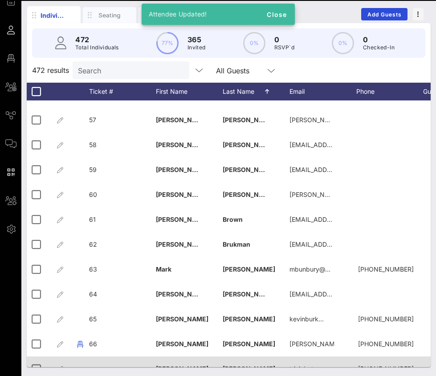
scroll to position [1462, 0]
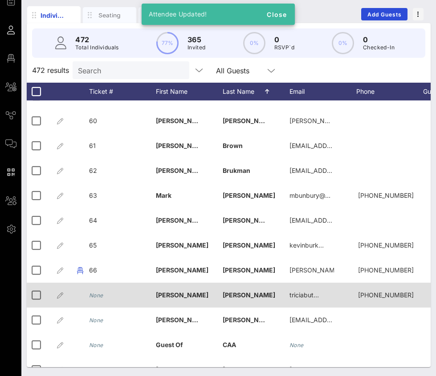
click at [101, 293] on icon "None" at bounding box center [96, 295] width 14 height 7
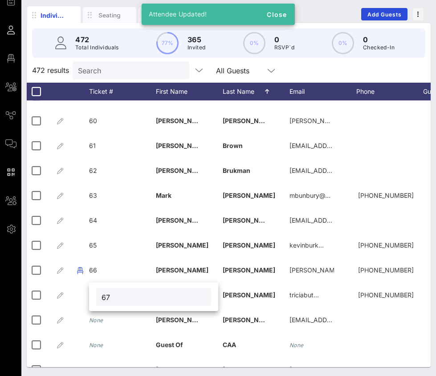
type input "67"
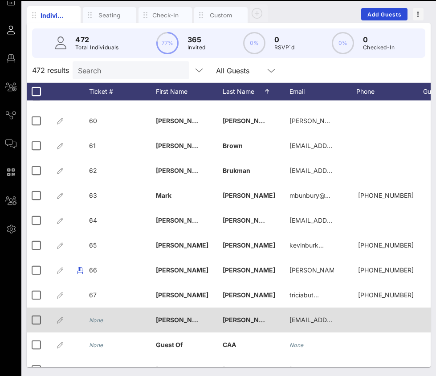
click at [101, 322] on icon "None" at bounding box center [96, 320] width 14 height 7
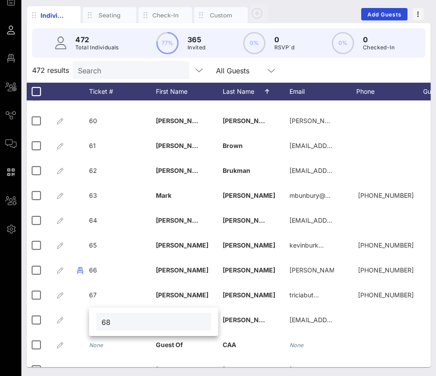
type input "68"
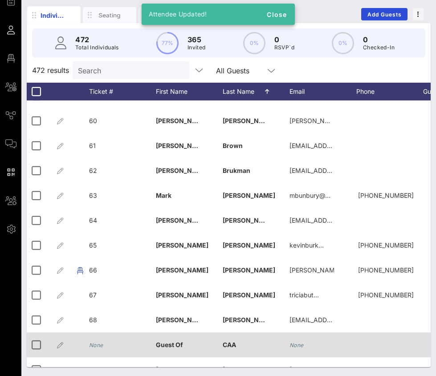
click at [105, 341] on div "None" at bounding box center [122, 350] width 67 height 35
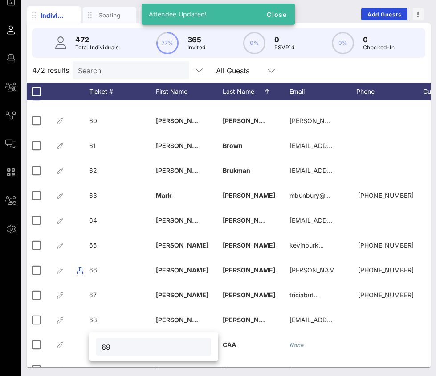
type input "69"
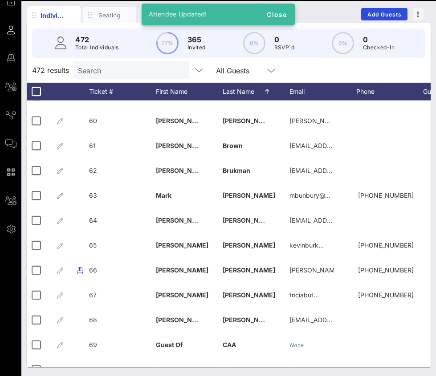
scroll to position [1472, 0]
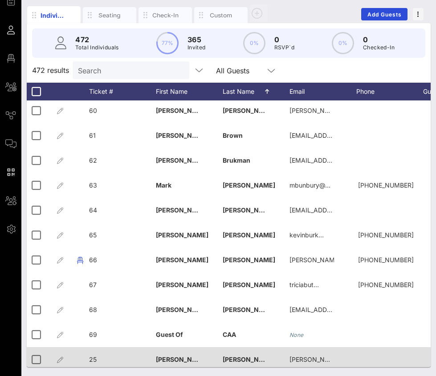
click at [94, 359] on span "25" at bounding box center [93, 360] width 8 height 8
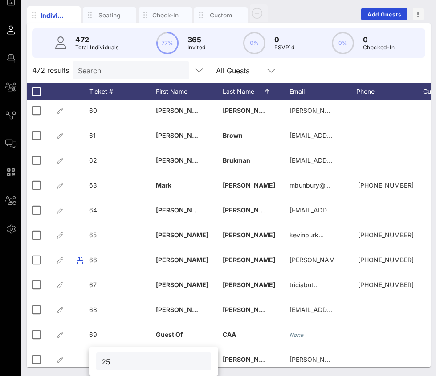
click at [108, 363] on input "25" at bounding box center [153, 362] width 104 height 12
type input "2"
type input "70"
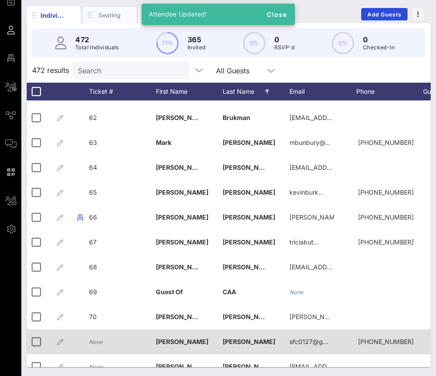
scroll to position [1546, 0]
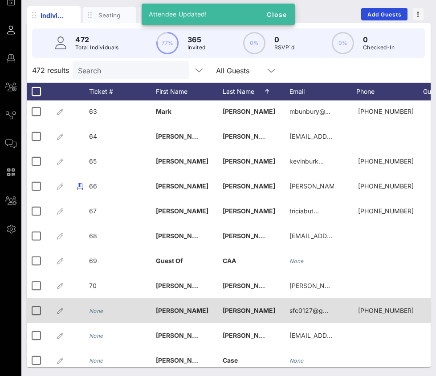
click at [96, 312] on icon "None" at bounding box center [96, 311] width 14 height 7
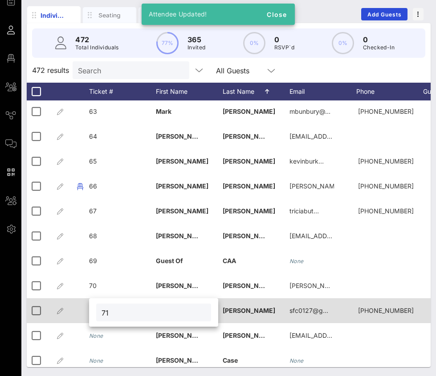
type input "71"
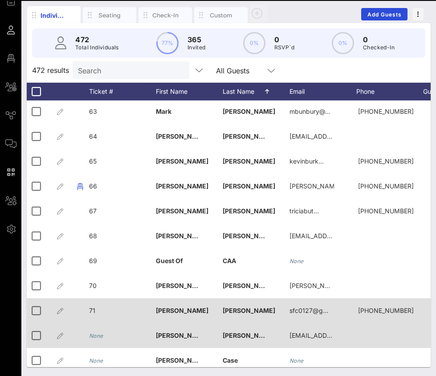
click at [99, 331] on div "None" at bounding box center [96, 335] width 14 height 25
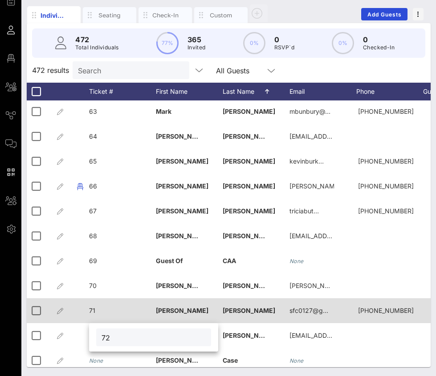
type input "72"
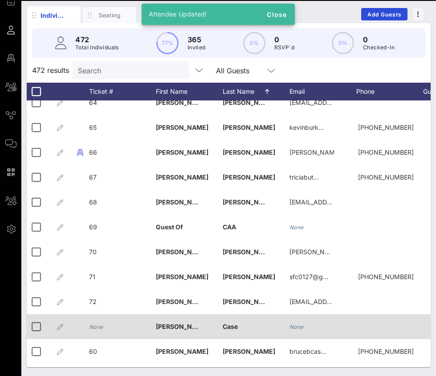
scroll to position [1591, 0]
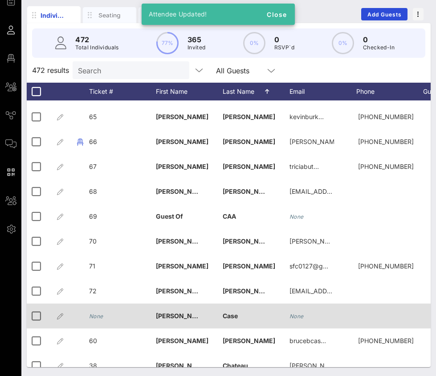
click at [97, 316] on icon "None" at bounding box center [96, 316] width 14 height 7
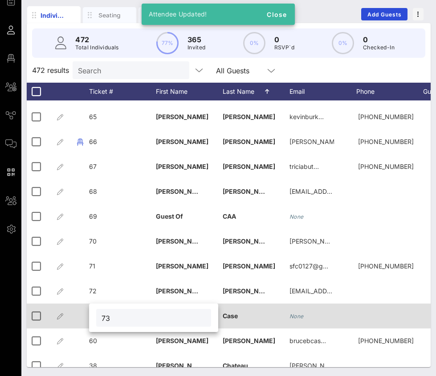
type input "73"
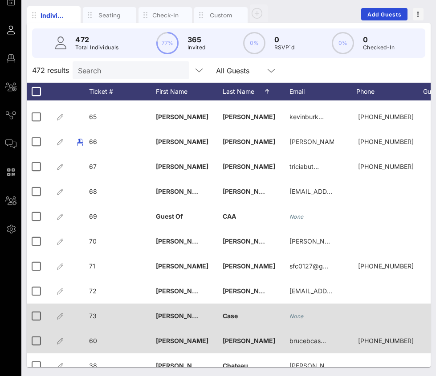
click at [98, 337] on div "60" at bounding box center [122, 346] width 67 height 35
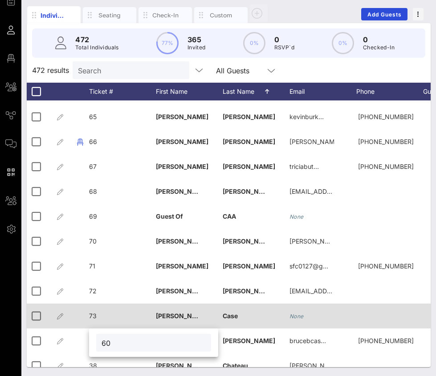
click at [109, 347] on input "60" at bounding box center [153, 343] width 104 height 12
type input "74"
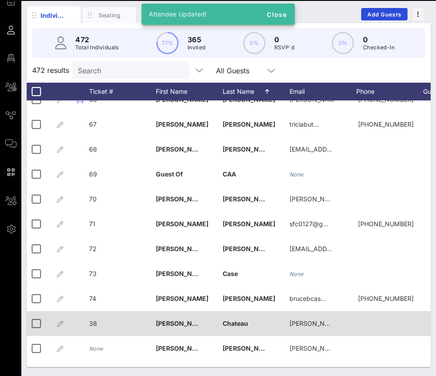
scroll to position [1646, 0]
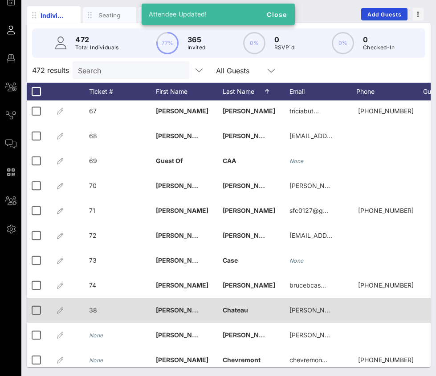
click at [92, 307] on span "38" at bounding box center [93, 311] width 8 height 8
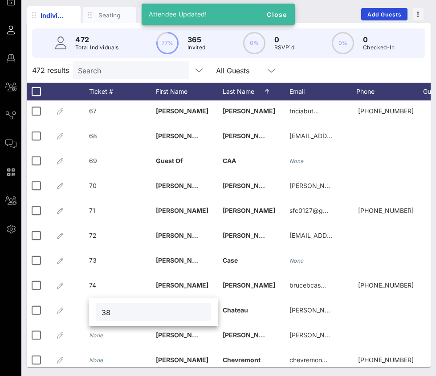
click at [110, 313] on input "38" at bounding box center [153, 313] width 104 height 12
type input "75"
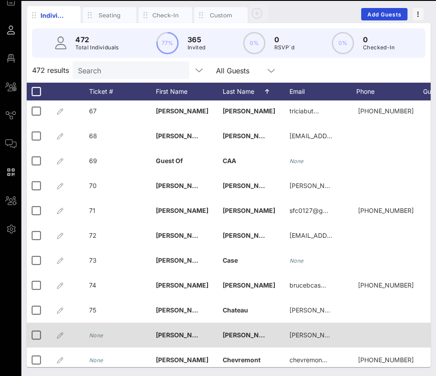
click at [97, 339] on div "None" at bounding box center [96, 335] width 14 height 25
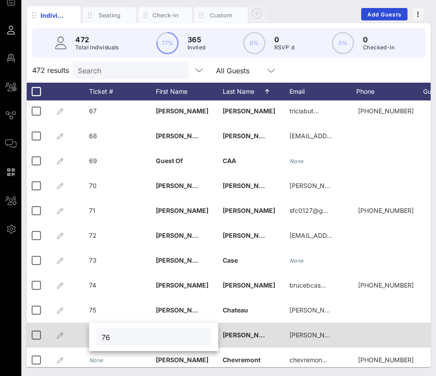
type input "76"
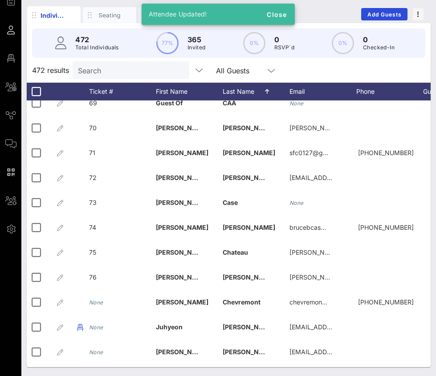
scroll to position [1714, 0]
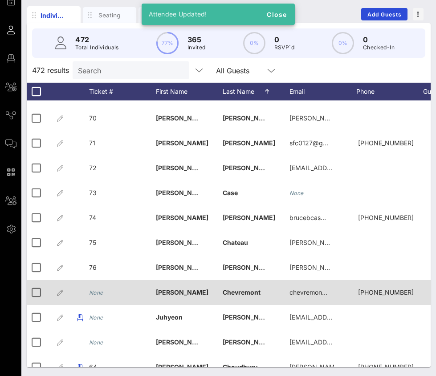
click at [98, 295] on icon "None" at bounding box center [96, 293] width 14 height 7
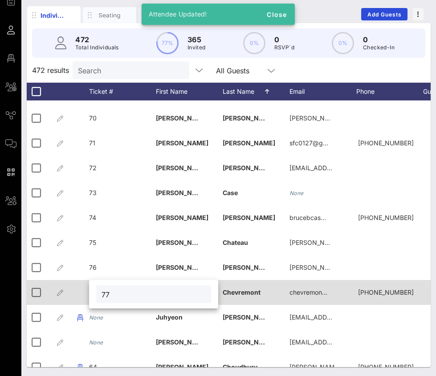
type input "77"
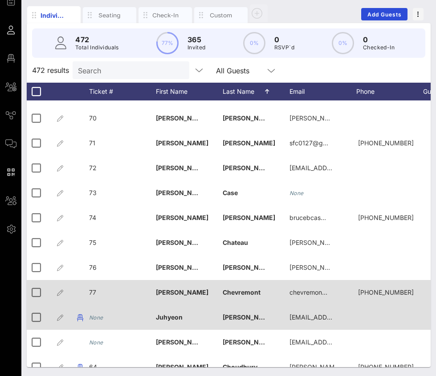
click at [101, 313] on div "None" at bounding box center [96, 317] width 14 height 25
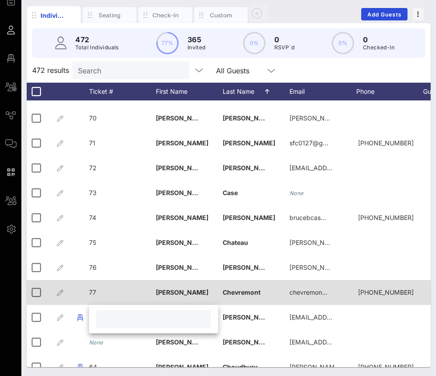
type input "8"
type input "78"
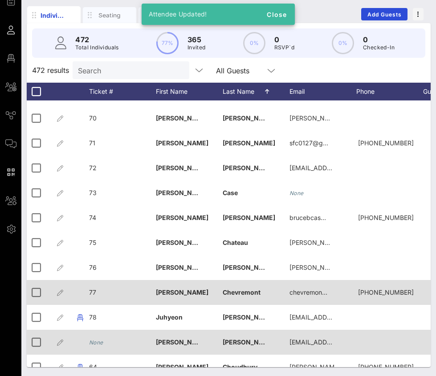
click at [98, 342] on icon "None" at bounding box center [96, 343] width 14 height 7
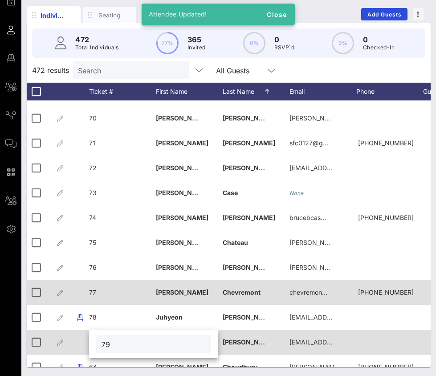
type input "79"
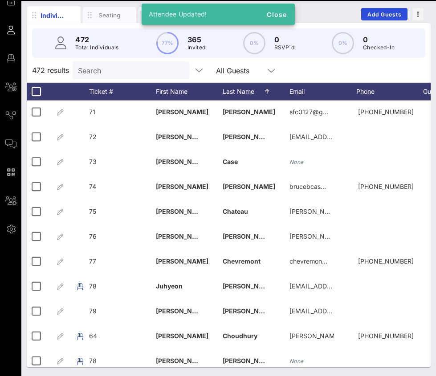
scroll to position [1768, 0]
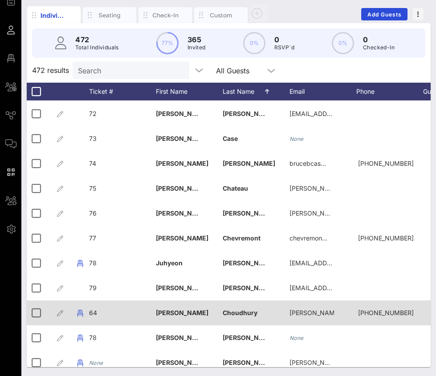
click at [97, 312] on div "64" at bounding box center [122, 318] width 67 height 35
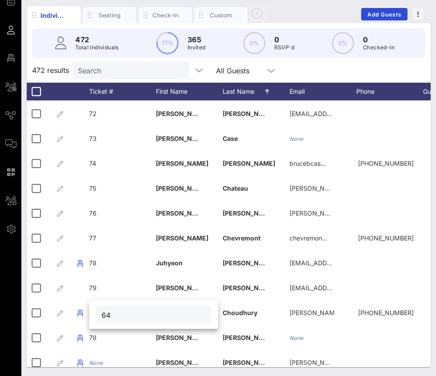
click at [110, 314] on input "64" at bounding box center [153, 315] width 104 height 12
type input "80"
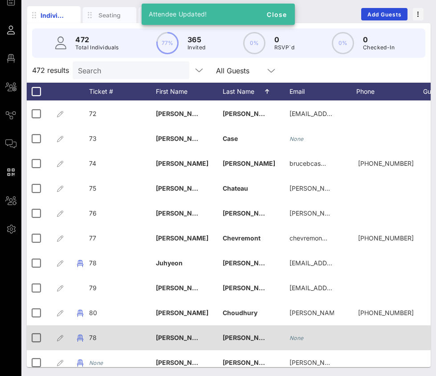
click at [94, 338] on span "78" at bounding box center [93, 338] width 8 height 8
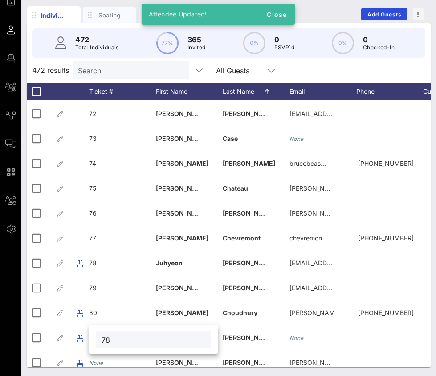
click at [104, 341] on input "78" at bounding box center [153, 340] width 104 height 12
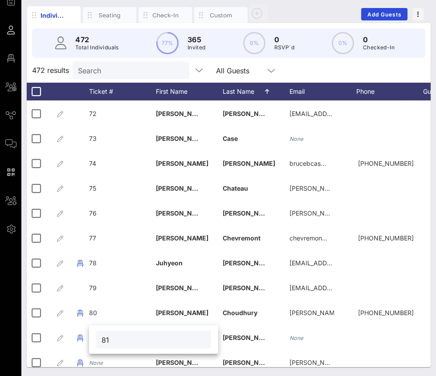
type input "81"
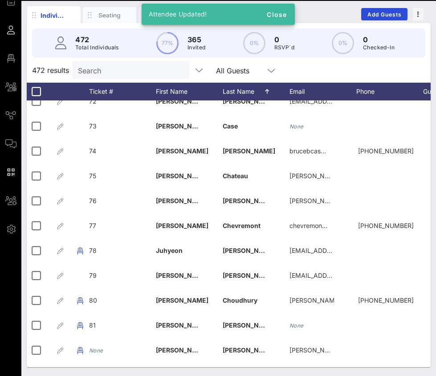
scroll to position [1783, 0]
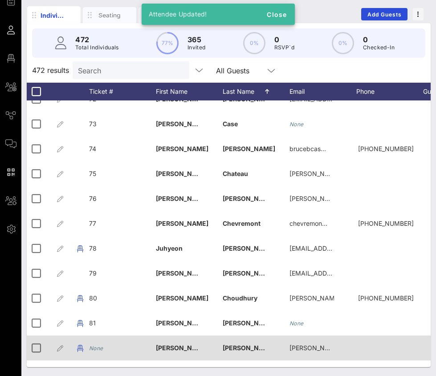
click at [99, 346] on icon "None" at bounding box center [96, 348] width 14 height 7
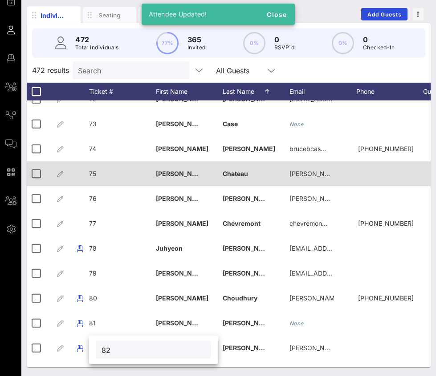
type input "82"
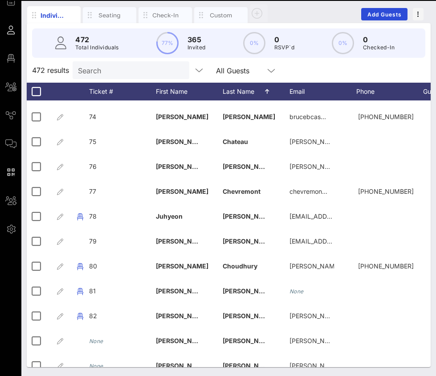
scroll to position [1863, 0]
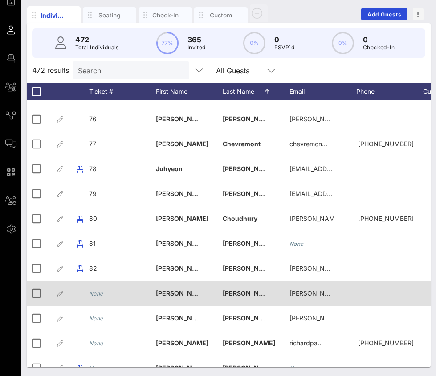
click at [93, 297] on div "None" at bounding box center [96, 293] width 14 height 25
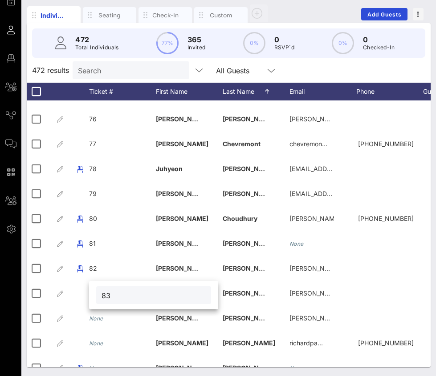
type input "83"
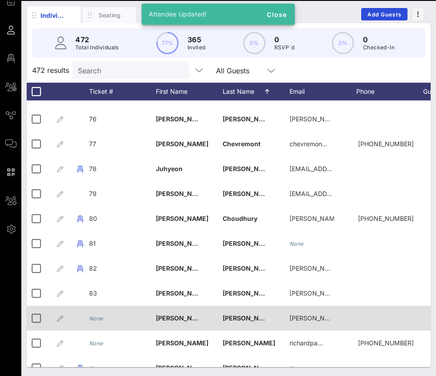
click at [97, 321] on icon "None" at bounding box center [96, 318] width 14 height 7
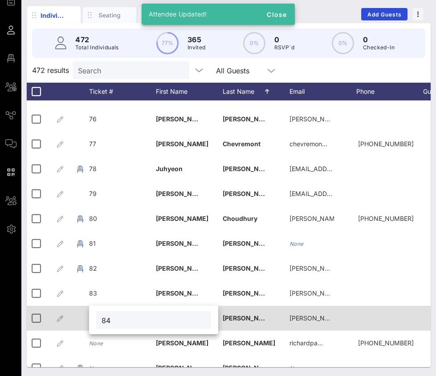
type input "84"
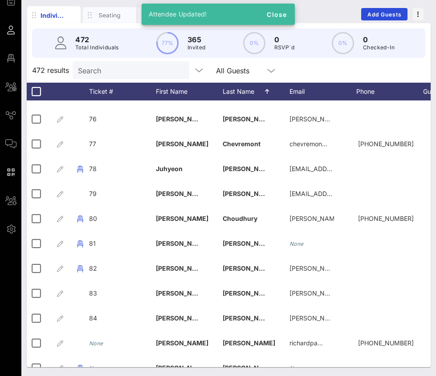
scroll to position [1896, 0]
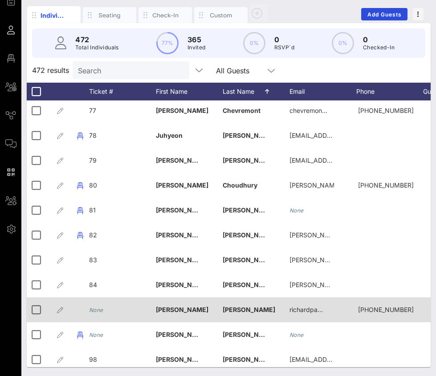
click at [103, 308] on div "None" at bounding box center [122, 315] width 67 height 35
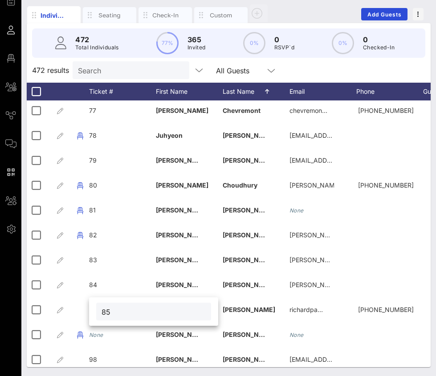
type input "85"
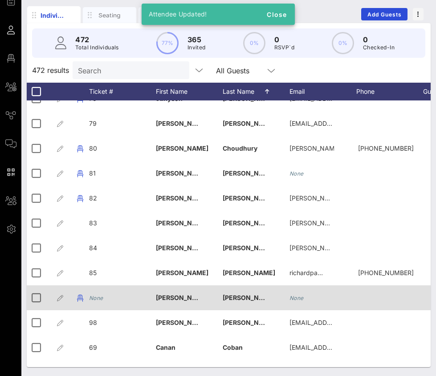
scroll to position [1944, 0]
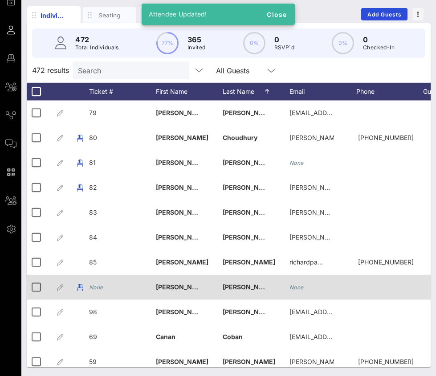
click at [97, 290] on icon "None" at bounding box center [96, 287] width 14 height 7
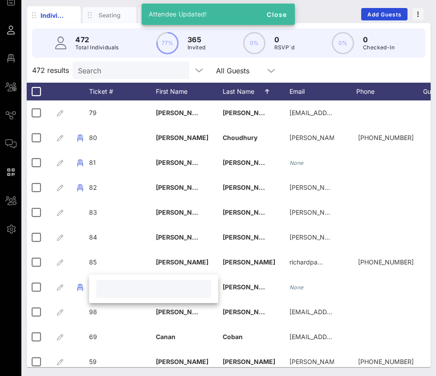
click at [108, 292] on input "text" at bounding box center [153, 289] width 104 height 12
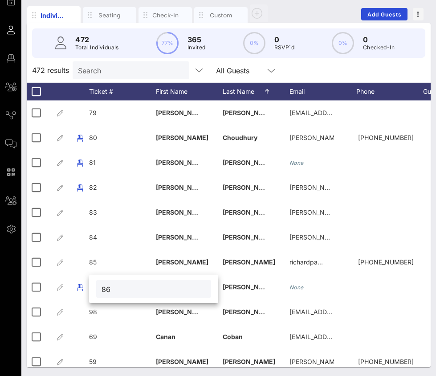
type input "86"
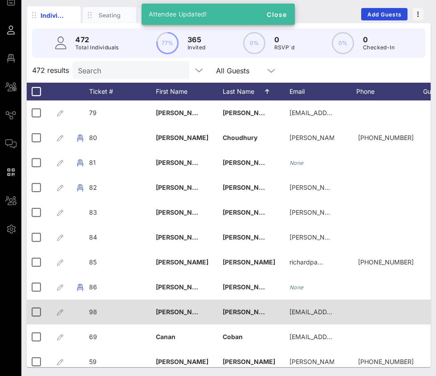
click at [96, 313] on span "98" at bounding box center [93, 312] width 8 height 8
click at [96, 313] on div "98" at bounding box center [160, 314] width 129 height 28
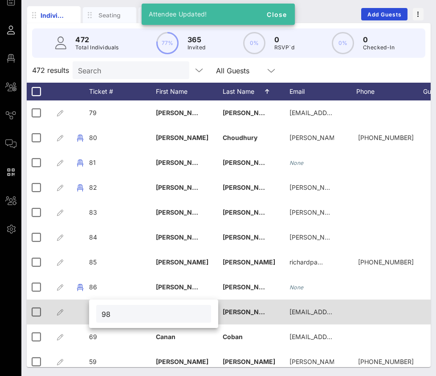
click at [96, 313] on div "98" at bounding box center [153, 314] width 115 height 18
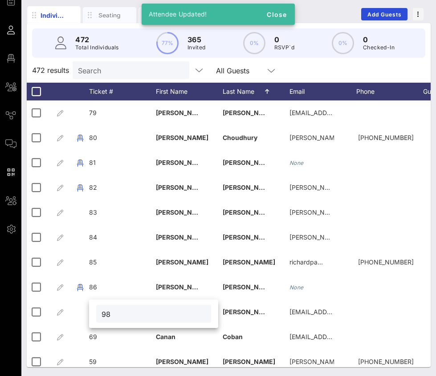
click at [108, 313] on input "98" at bounding box center [153, 314] width 104 height 12
type input "87"
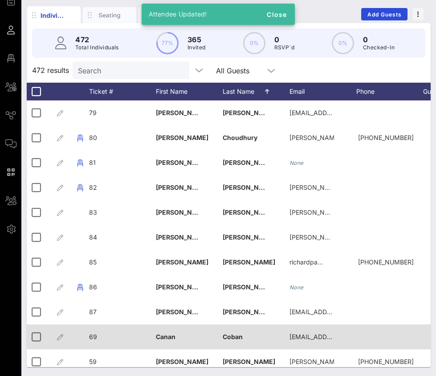
click at [96, 336] on span "69" at bounding box center [93, 337] width 8 height 8
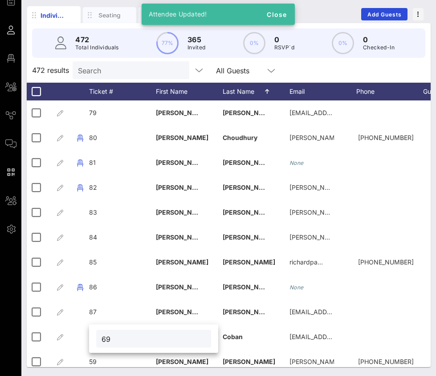
click at [109, 341] on input "69" at bounding box center [153, 339] width 104 height 12
type input "88"
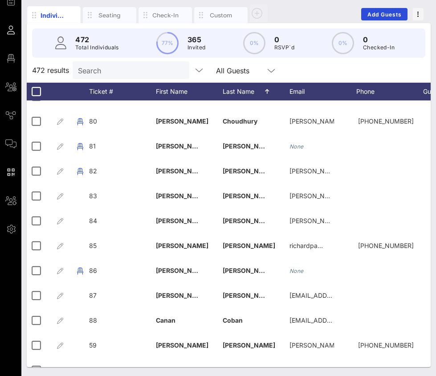
scroll to position [2008, 0]
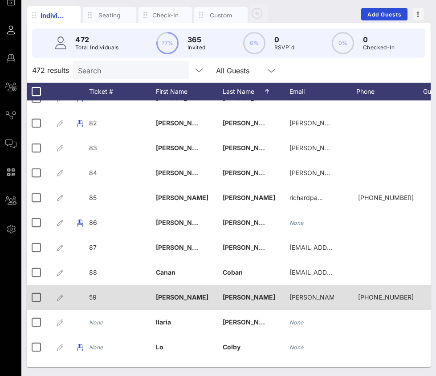
click at [95, 298] on span "59" at bounding box center [93, 298] width 8 height 8
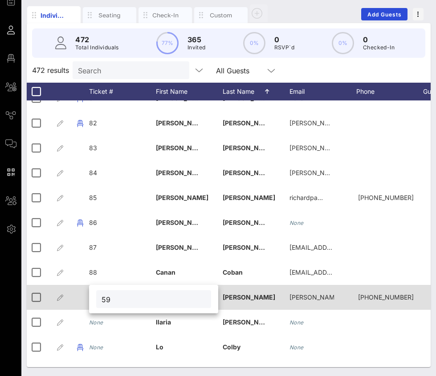
click at [95, 298] on div "59" at bounding box center [153, 299] width 129 height 28
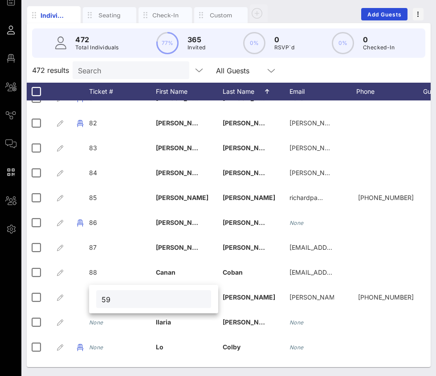
click at [106, 302] on input "59" at bounding box center [153, 300] width 104 height 12
type input "89"
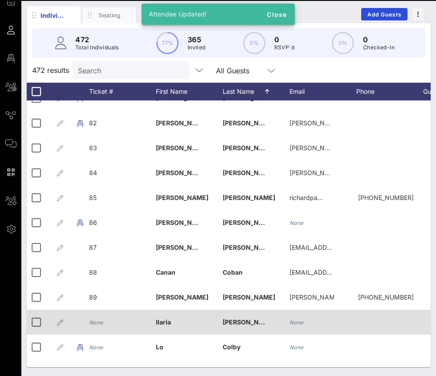
click at [103, 324] on icon "None" at bounding box center [96, 322] width 14 height 7
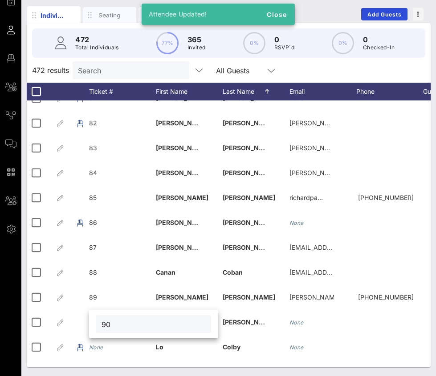
type input "90"
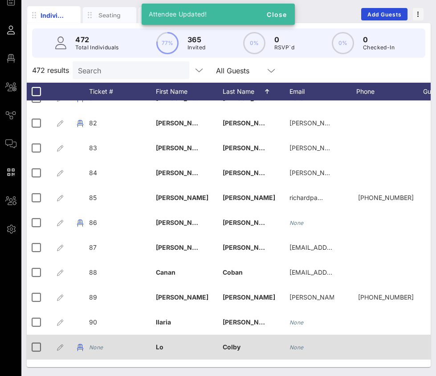
click at [102, 352] on div "None" at bounding box center [96, 347] width 14 height 25
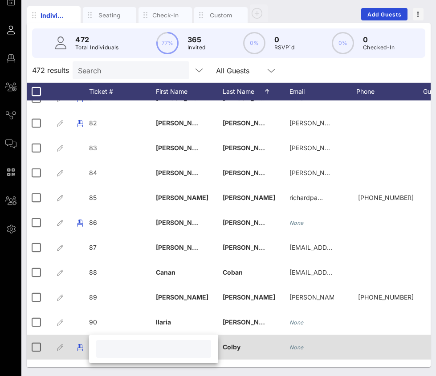
type input "8"
type input "91"
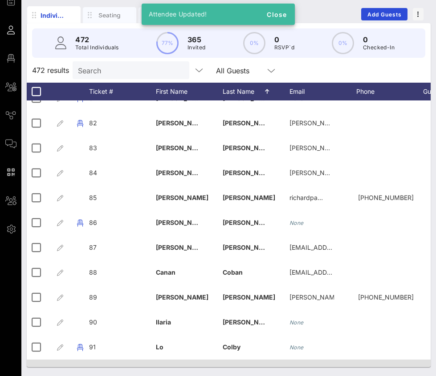
scroll to position [2132, 0]
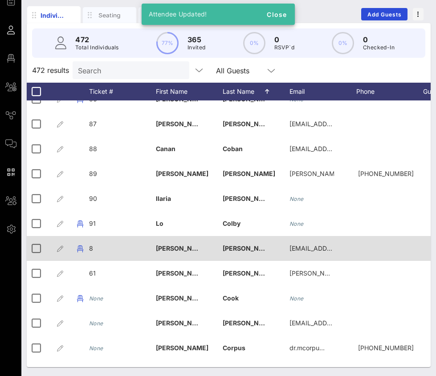
click at [94, 248] on div "8" at bounding box center [122, 253] width 67 height 35
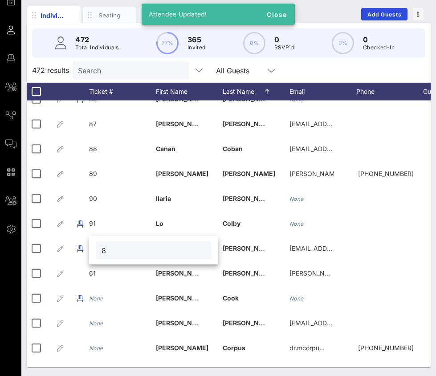
click at [103, 249] on input "8" at bounding box center [153, 251] width 104 height 12
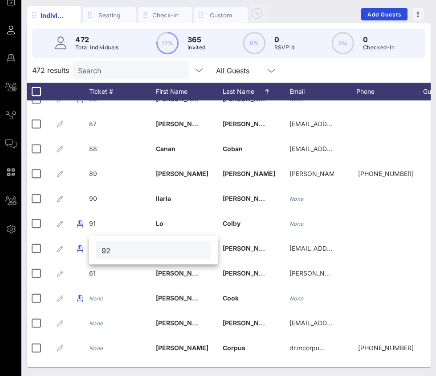
type input "92"
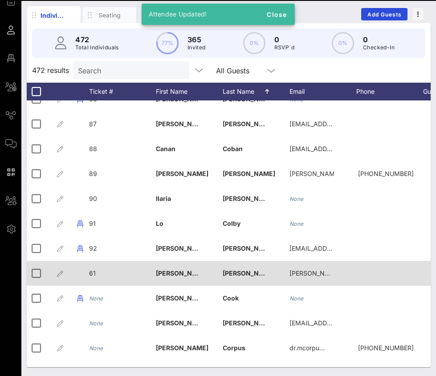
click at [97, 273] on div "61" at bounding box center [122, 278] width 67 height 35
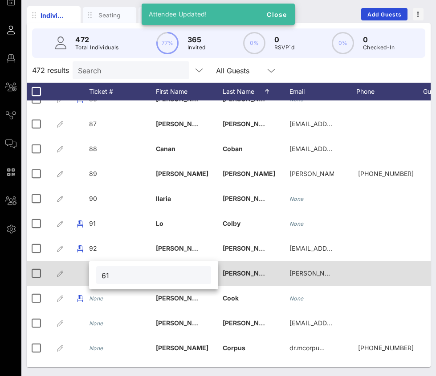
click at [97, 273] on div "61" at bounding box center [153, 275] width 129 height 28
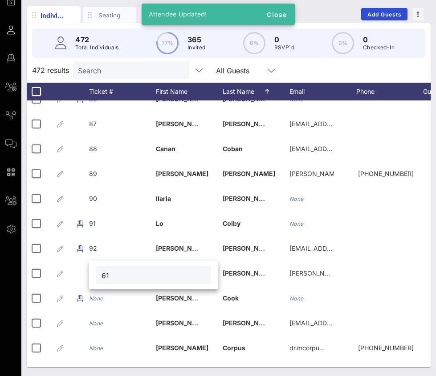
click at [112, 279] on input "61" at bounding box center [153, 276] width 104 height 12
type input "93"
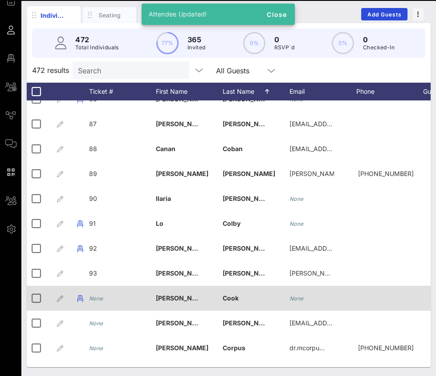
click at [99, 300] on icon "None" at bounding box center [96, 298] width 14 height 7
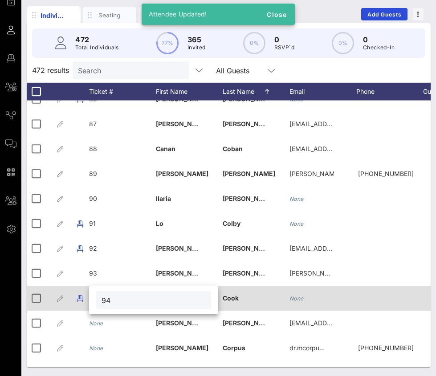
type input "94"
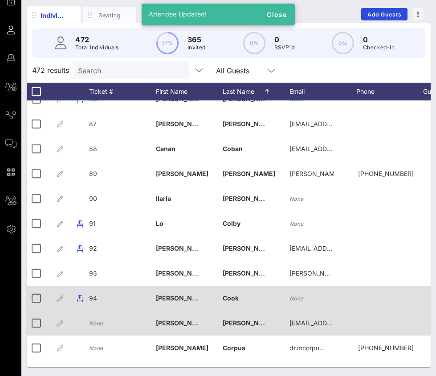
click at [97, 324] on icon "None" at bounding box center [96, 323] width 14 height 7
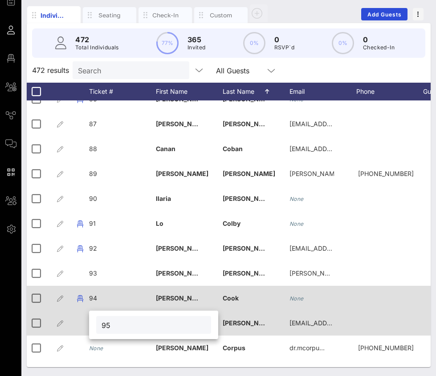
type input "95"
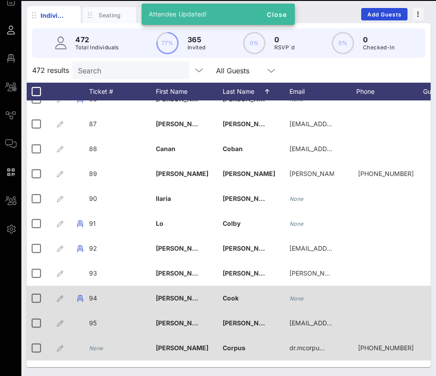
click at [97, 347] on icon "None" at bounding box center [96, 348] width 14 height 7
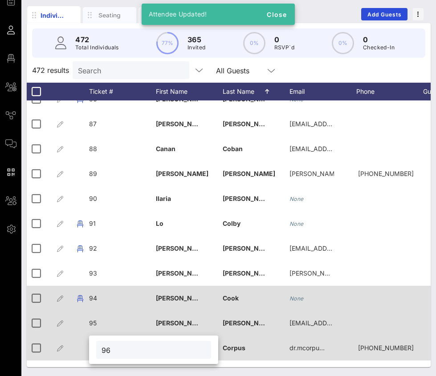
type input "96"
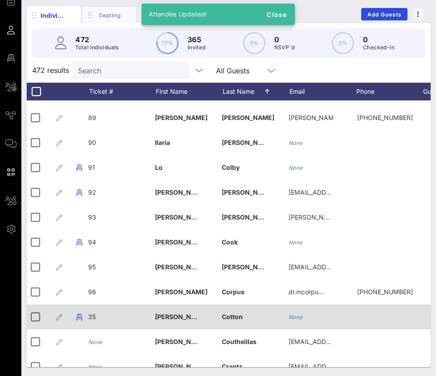
scroll to position [2196, 1]
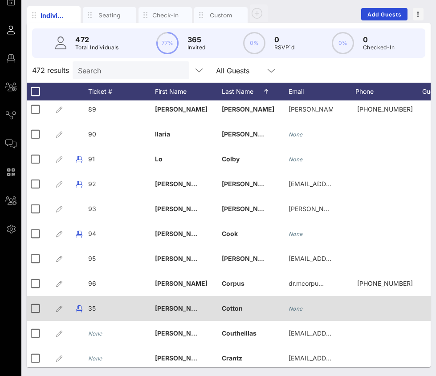
click at [93, 306] on span "35" at bounding box center [92, 309] width 8 height 8
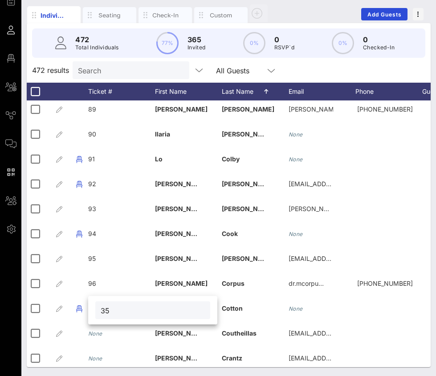
click at [99, 309] on div "35" at bounding box center [152, 311] width 115 height 18
click at [108, 309] on input "35" at bounding box center [153, 311] width 104 height 12
type input "97"
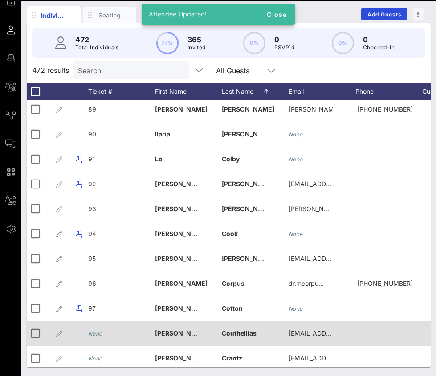
click at [100, 334] on icon "None" at bounding box center [95, 334] width 14 height 7
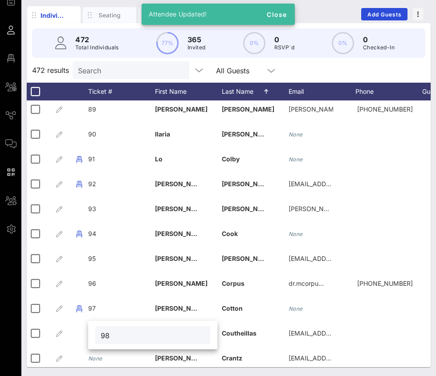
type input "98"
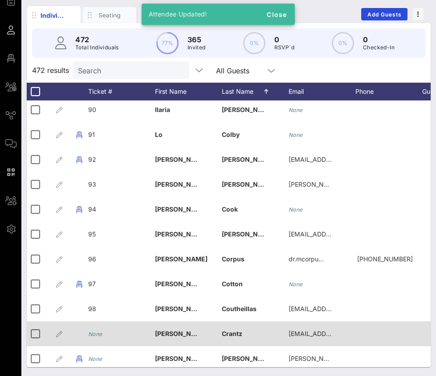
scroll to position [2264, 1]
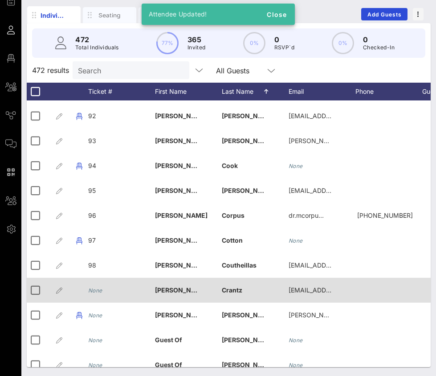
click at [92, 291] on icon "None" at bounding box center [95, 290] width 14 height 7
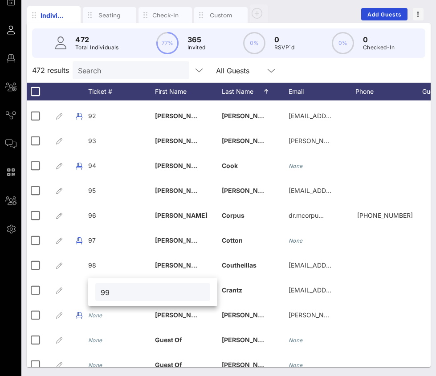
type input "99"
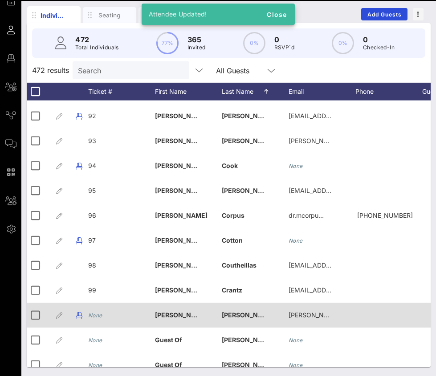
click at [96, 315] on icon "None" at bounding box center [95, 315] width 14 height 7
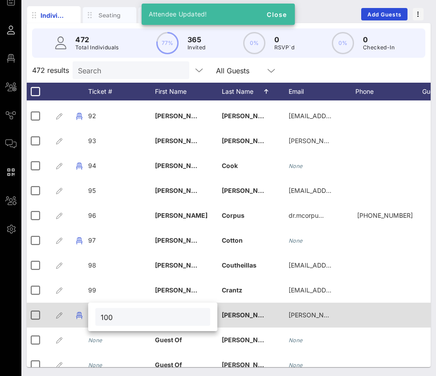
type input "100"
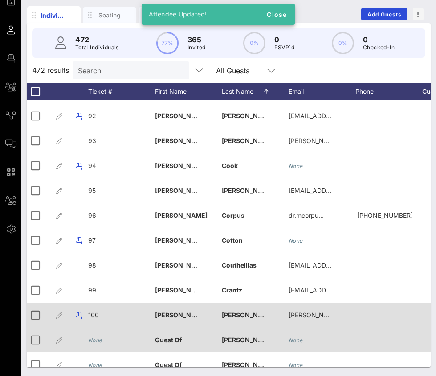
click at [93, 337] on div "None" at bounding box center [95, 340] width 14 height 25
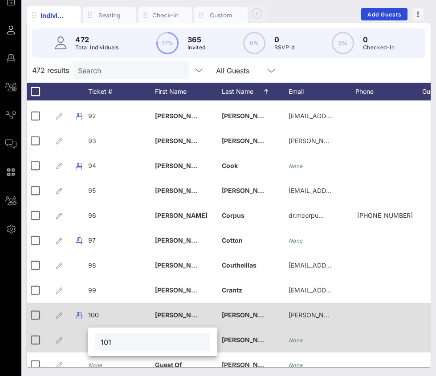
type input "101"
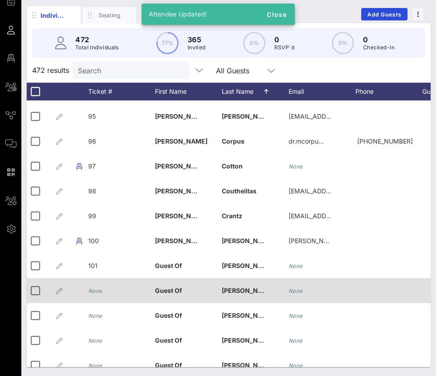
scroll to position [2347, 1]
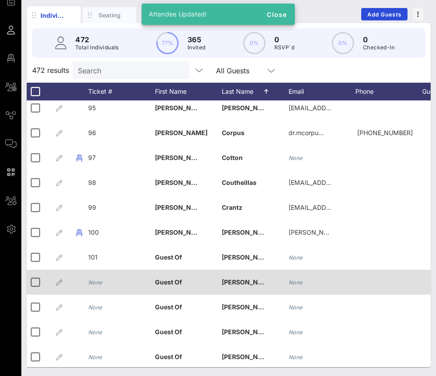
click at [97, 282] on icon "None" at bounding box center [95, 282] width 14 height 7
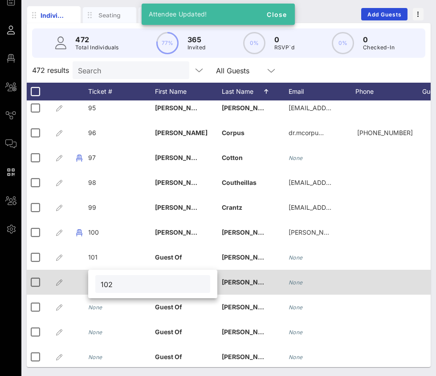
type input "102"
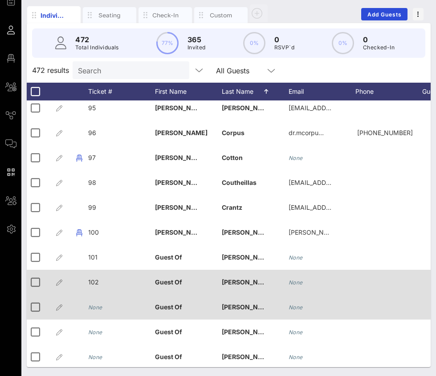
click at [102, 305] on div "None" at bounding box center [121, 312] width 67 height 35
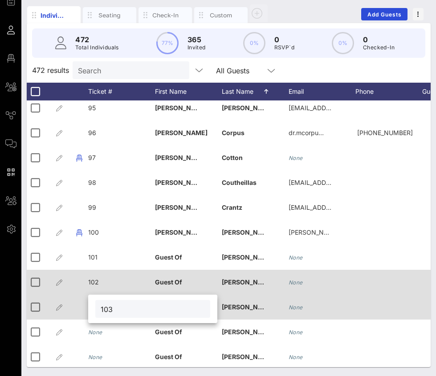
type input "103"
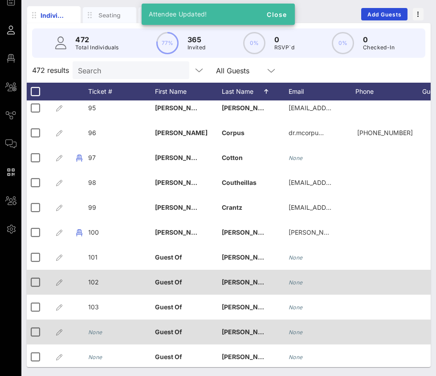
click at [99, 334] on icon "None" at bounding box center [95, 332] width 14 height 7
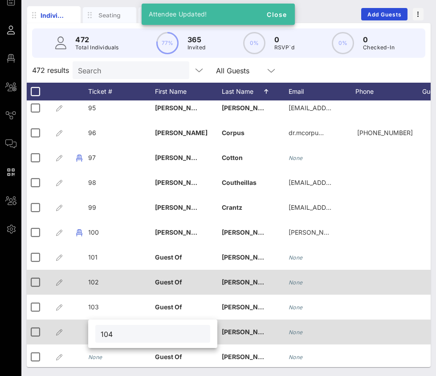
type input "104"
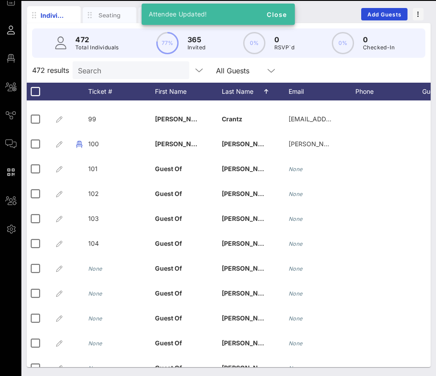
scroll to position [2447, 1]
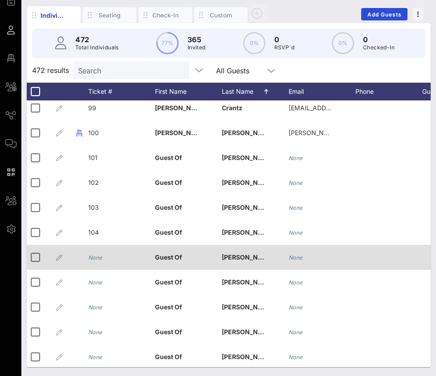
click at [95, 256] on icon "None" at bounding box center [95, 258] width 14 height 7
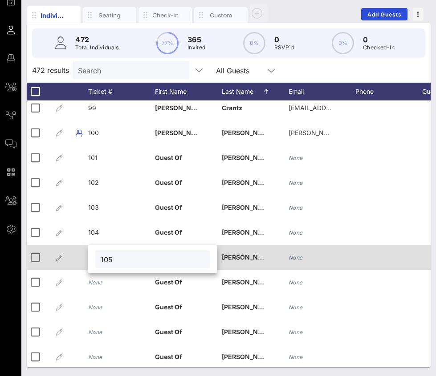
type input "105"
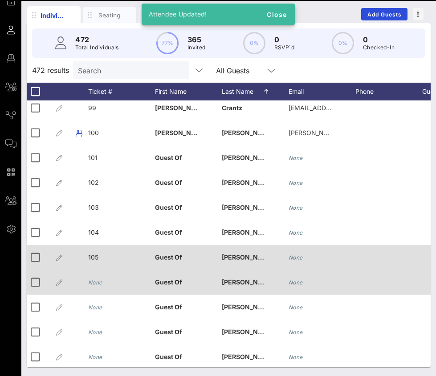
click at [95, 281] on icon "None" at bounding box center [95, 282] width 14 height 7
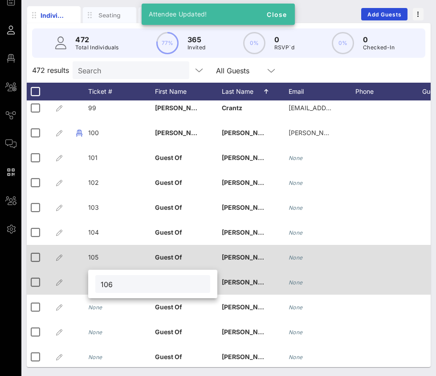
type input "106"
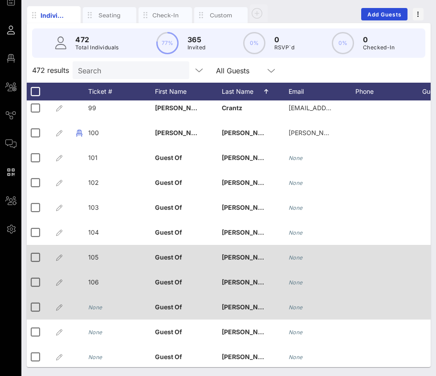
click at [101, 304] on div "None" at bounding box center [95, 307] width 14 height 25
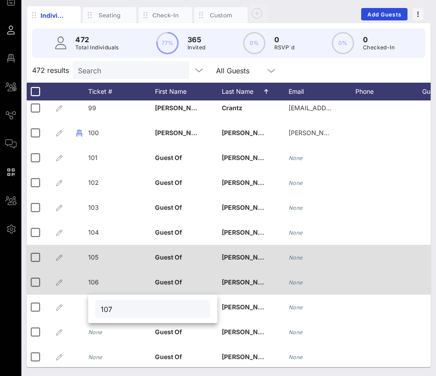
type input "107"
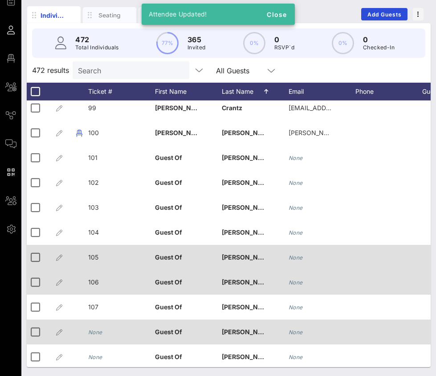
click at [100, 331] on icon "None" at bounding box center [95, 332] width 14 height 7
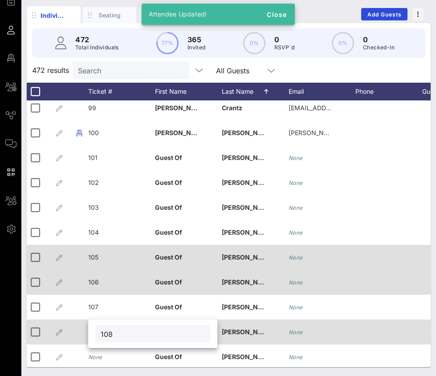
type input "108"
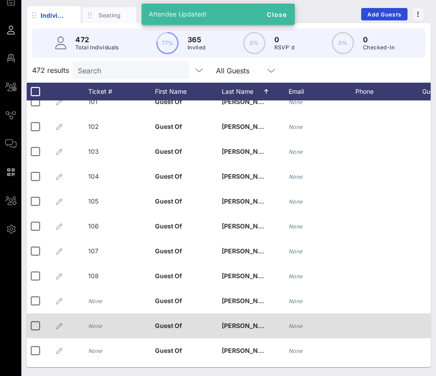
scroll to position [2506, 1]
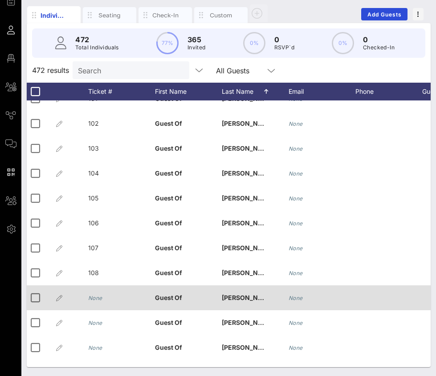
click at [95, 299] on icon "None" at bounding box center [95, 298] width 14 height 7
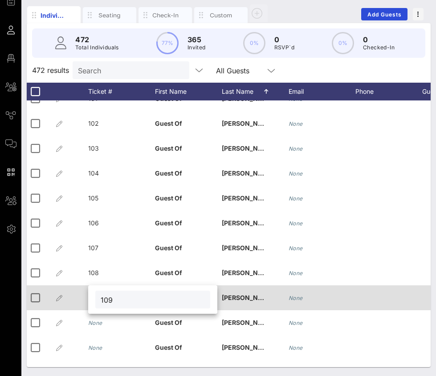
type input "109"
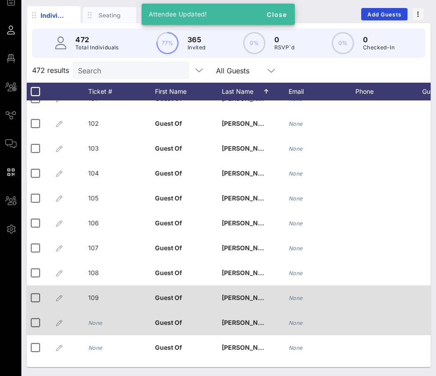
click at [100, 322] on icon "None" at bounding box center [95, 323] width 14 height 7
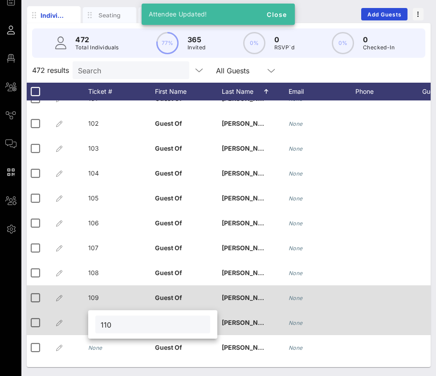
type input "110"
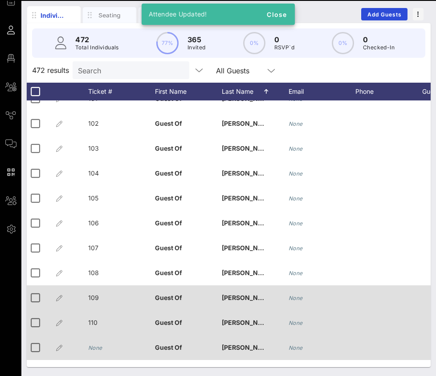
click at [97, 344] on div "None" at bounding box center [95, 348] width 14 height 25
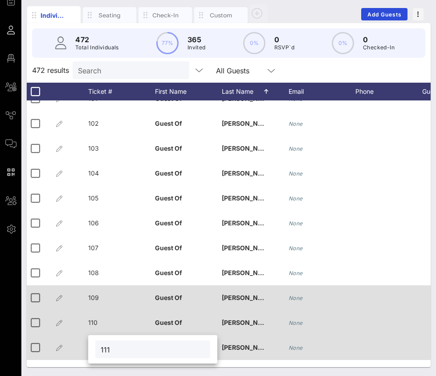
type input "111"
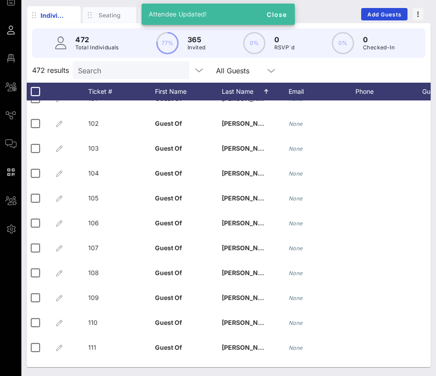
scroll to position [2624, 1]
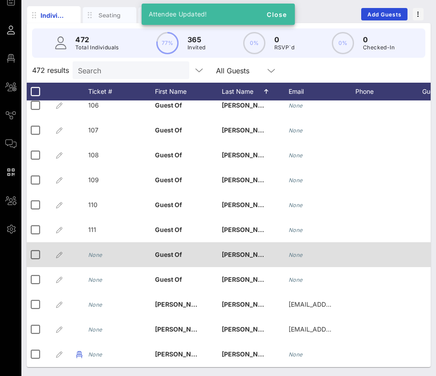
click at [93, 255] on icon "None" at bounding box center [95, 255] width 14 height 7
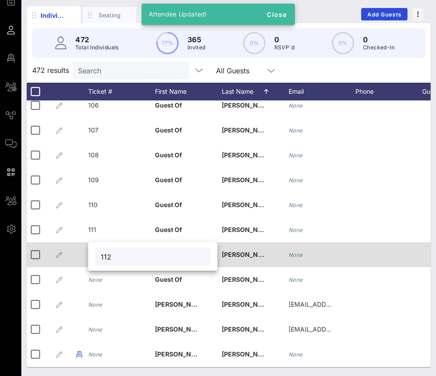
type input "112"
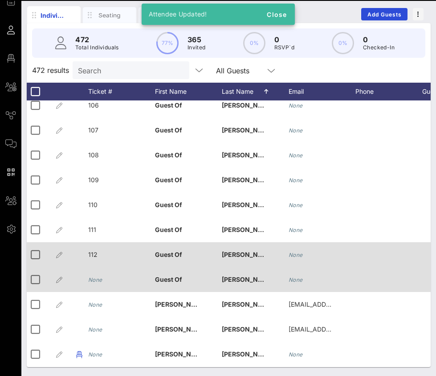
click at [96, 282] on icon "None" at bounding box center [95, 280] width 14 height 7
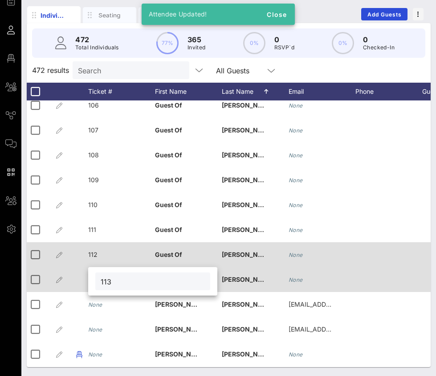
type input "113"
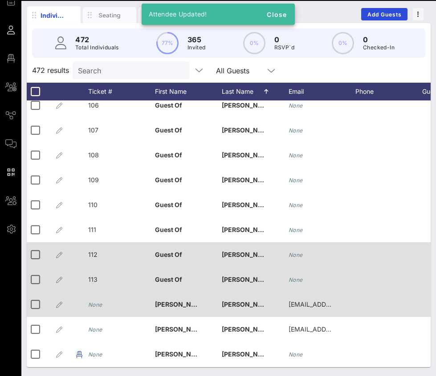
click at [96, 312] on div "None" at bounding box center [95, 304] width 14 height 25
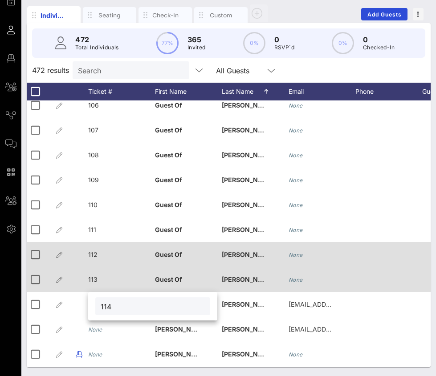
type input "114"
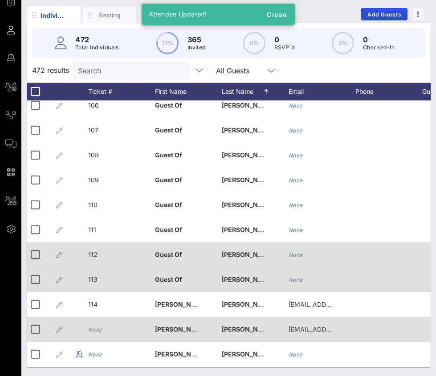
click at [96, 332] on icon "None" at bounding box center [95, 330] width 14 height 7
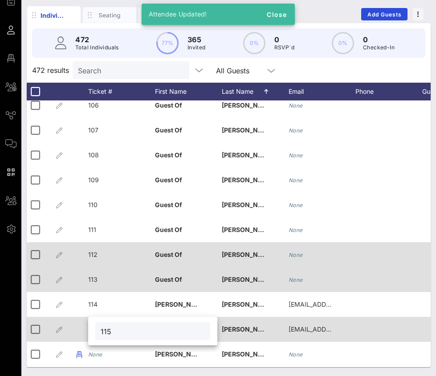
type input "115"
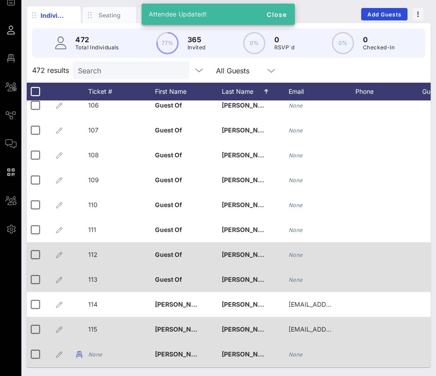
click at [98, 347] on div "None" at bounding box center [95, 354] width 14 height 25
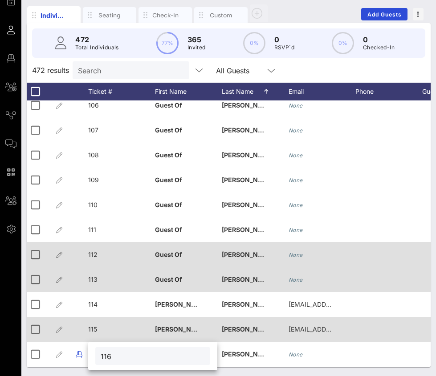
type input "116"
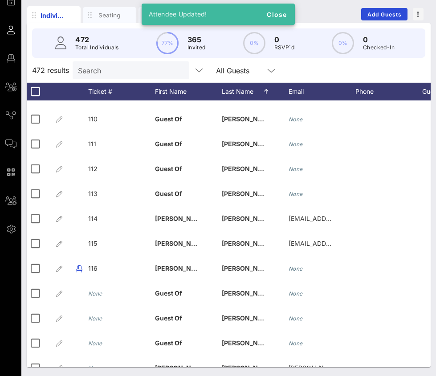
scroll to position [2735, 1]
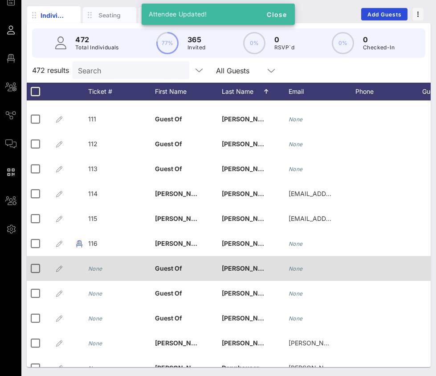
click at [102, 268] on div "None" at bounding box center [121, 273] width 67 height 35
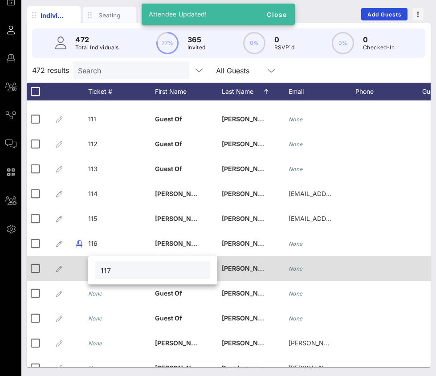
type input "117"
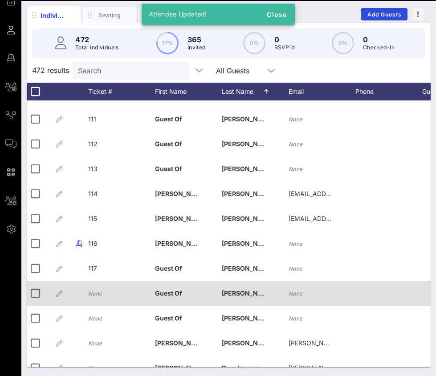
click at [96, 292] on icon "None" at bounding box center [95, 294] width 14 height 7
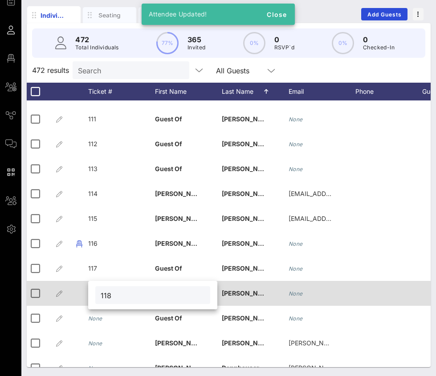
type input "118"
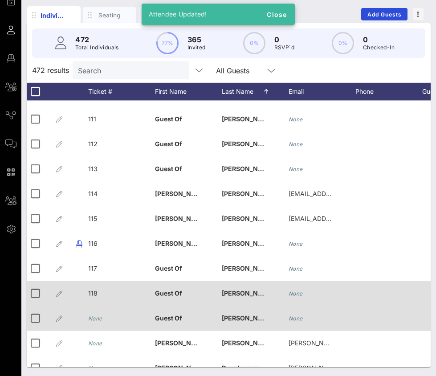
click at [97, 318] on icon "None" at bounding box center [95, 318] width 14 height 7
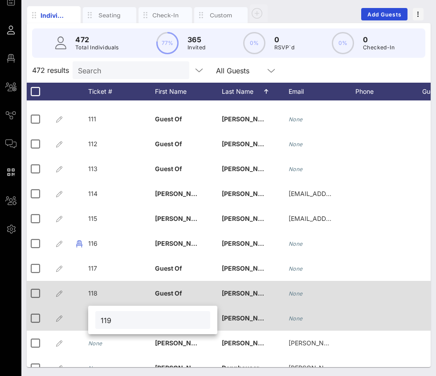
type input "119"
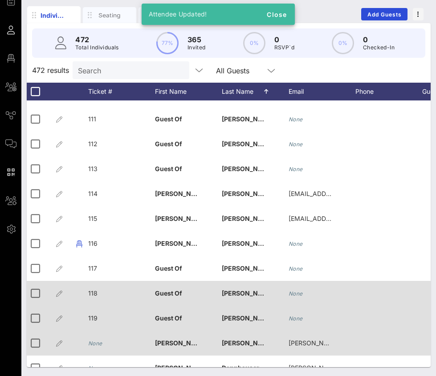
click at [94, 338] on div "None" at bounding box center [95, 343] width 14 height 25
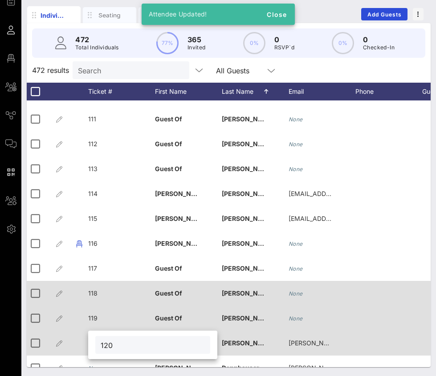
type input "120"
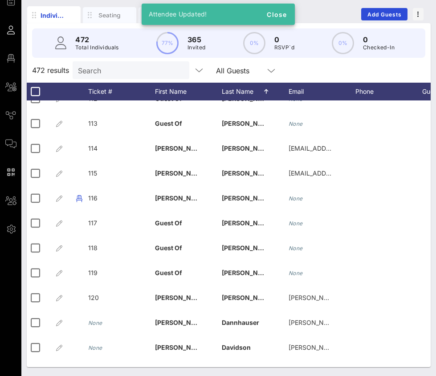
scroll to position [2812, 1]
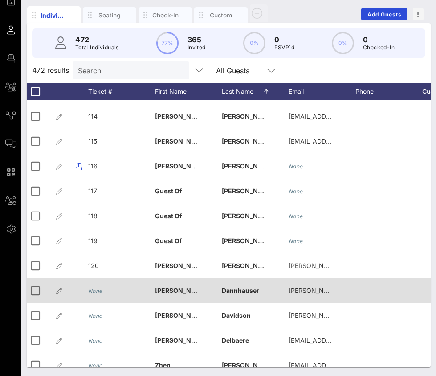
click at [98, 292] on icon "None" at bounding box center [95, 291] width 14 height 7
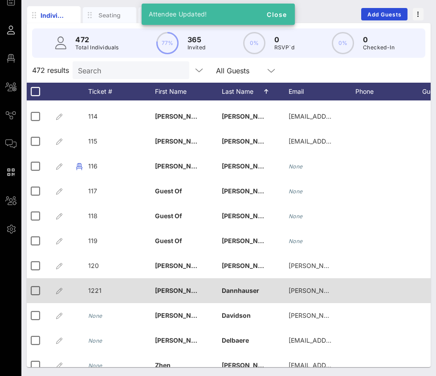
click at [97, 291] on span "1221" at bounding box center [94, 291] width 13 height 8
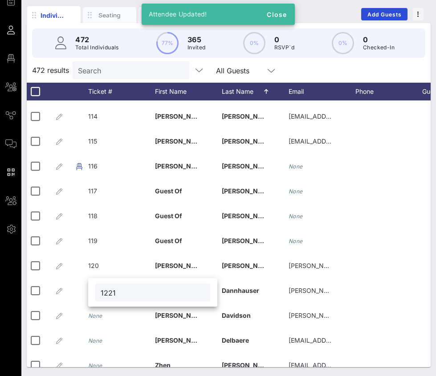
click at [113, 294] on input "1221" at bounding box center [153, 293] width 104 height 12
type input "121"
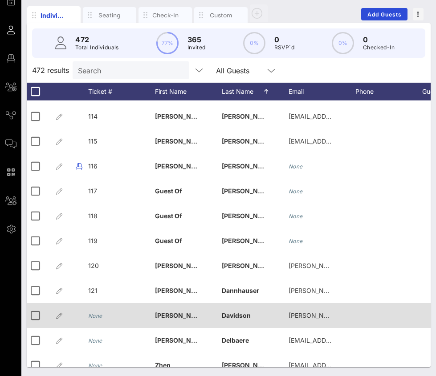
click at [98, 315] on icon "None" at bounding box center [95, 316] width 14 height 7
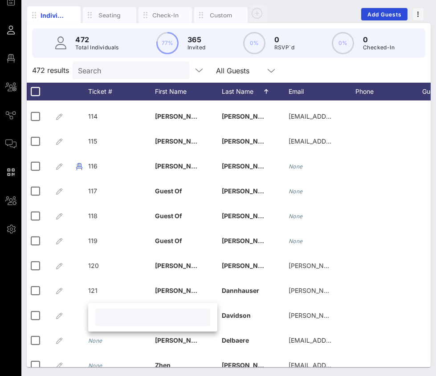
click at [121, 321] on input "text" at bounding box center [153, 318] width 104 height 12
type input "122"
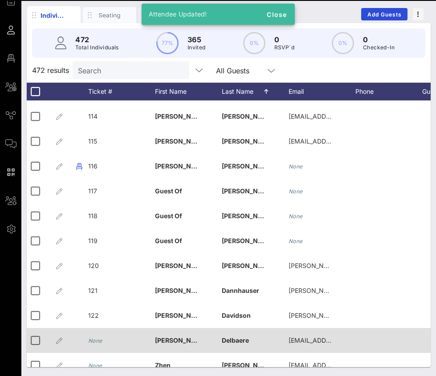
click at [98, 338] on icon "None" at bounding box center [95, 341] width 14 height 7
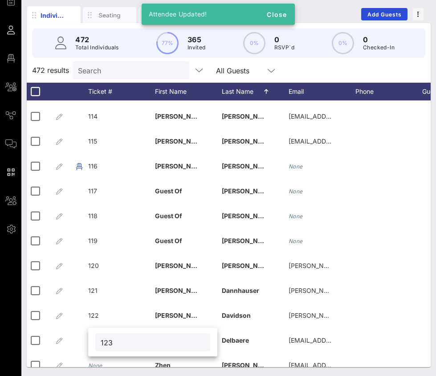
type input "123"
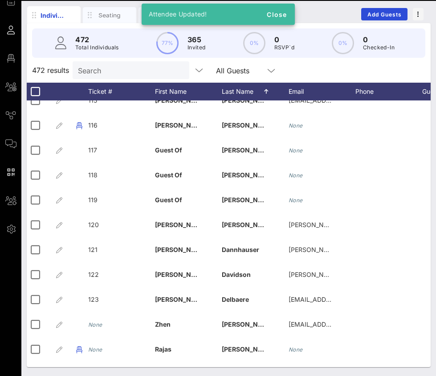
scroll to position [2871, 1]
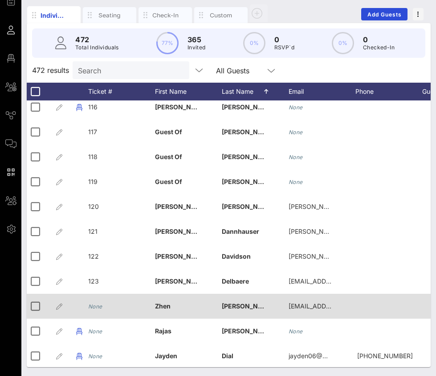
click at [98, 303] on icon "None" at bounding box center [95, 306] width 14 height 7
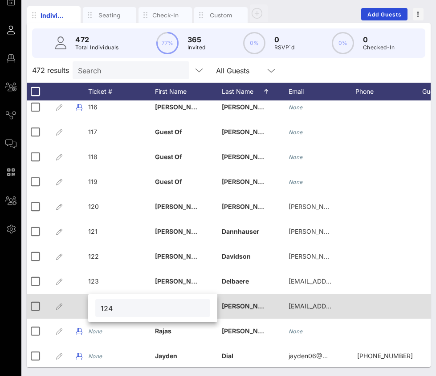
type input "124"
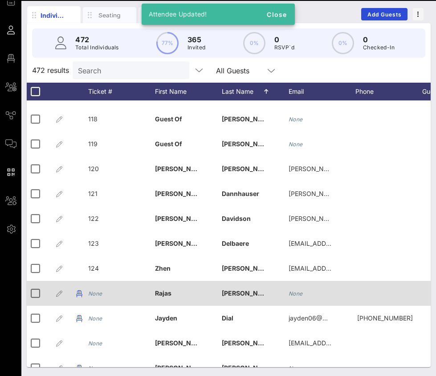
scroll to position [2918, 1]
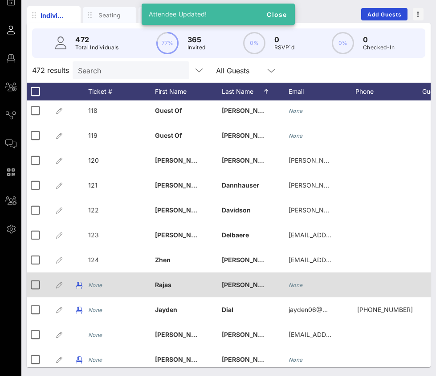
click at [98, 286] on icon "None" at bounding box center [95, 285] width 14 height 7
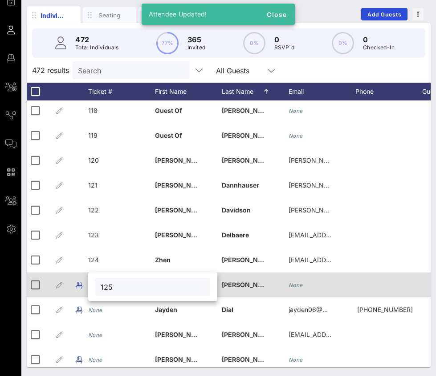
type input "125"
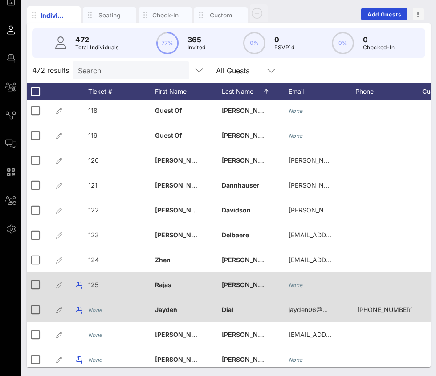
click at [96, 311] on icon "None" at bounding box center [95, 310] width 14 height 7
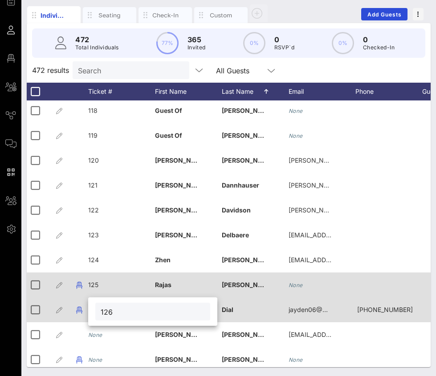
type input "126"
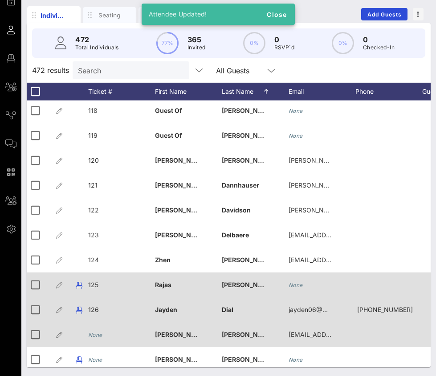
click at [96, 331] on div "None" at bounding box center [95, 335] width 14 height 25
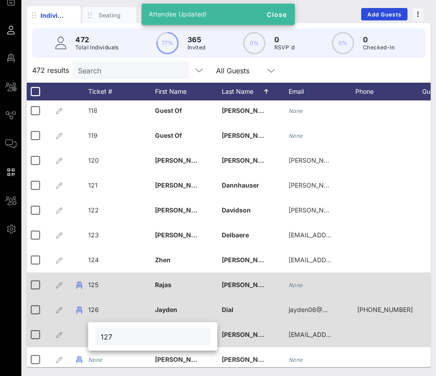
type input "127"
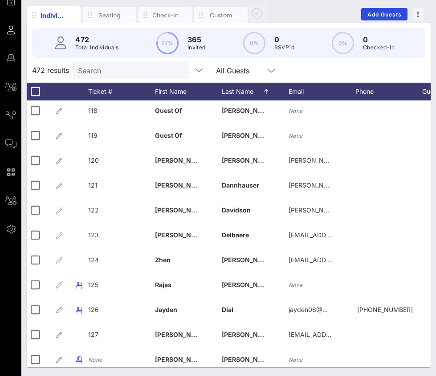
scroll to position [3025, 1]
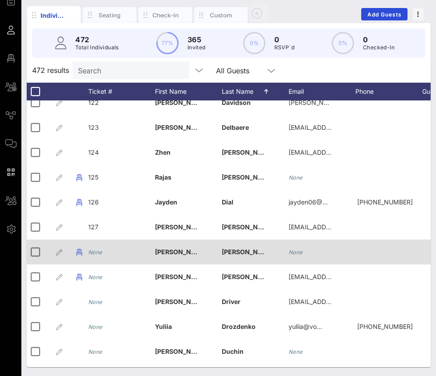
click at [100, 260] on div "None" at bounding box center [95, 252] width 14 height 25
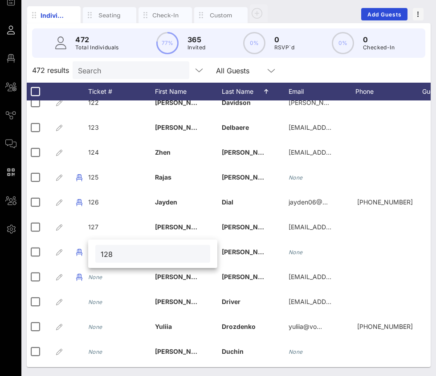
type input "128"
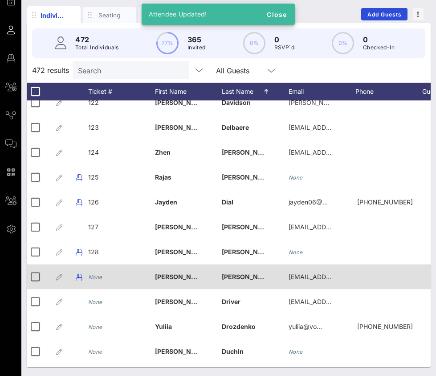
click at [97, 274] on icon "None" at bounding box center [95, 277] width 14 height 7
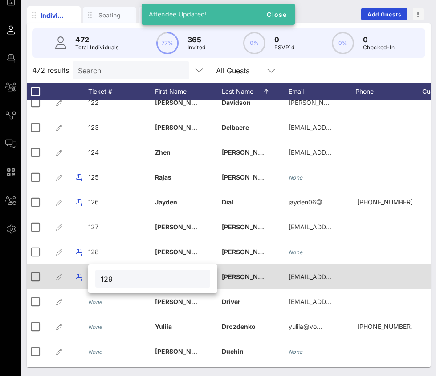
type input "129"
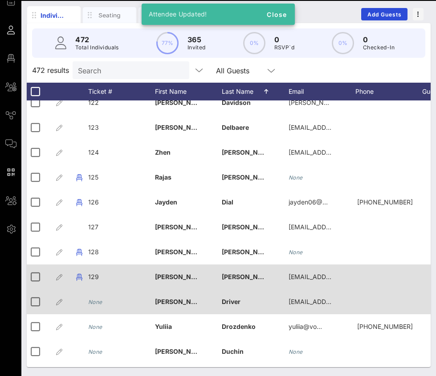
click at [96, 306] on div "None" at bounding box center [95, 302] width 14 height 25
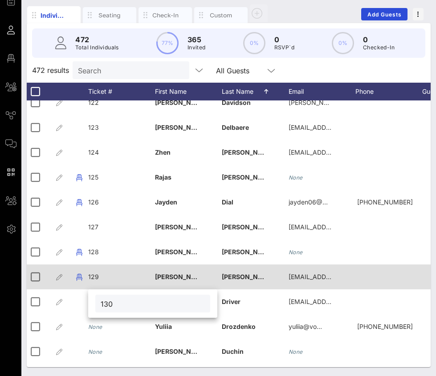
type input "130"
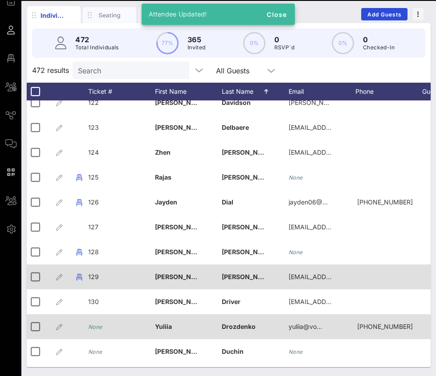
click at [99, 329] on icon "None" at bounding box center [95, 327] width 14 height 7
click at [97, 329] on div "121" at bounding box center [121, 332] width 67 height 35
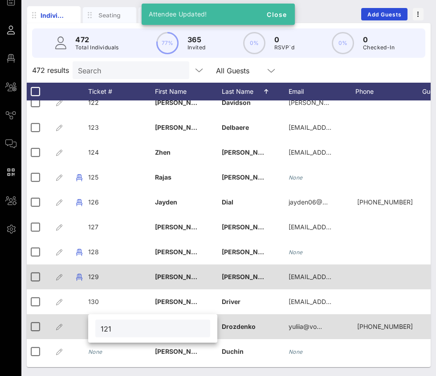
click at [97, 329] on div "121" at bounding box center [152, 329] width 129 height 28
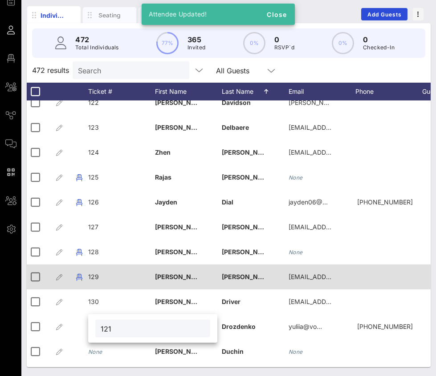
click at [114, 329] on input "121" at bounding box center [153, 329] width 104 height 12
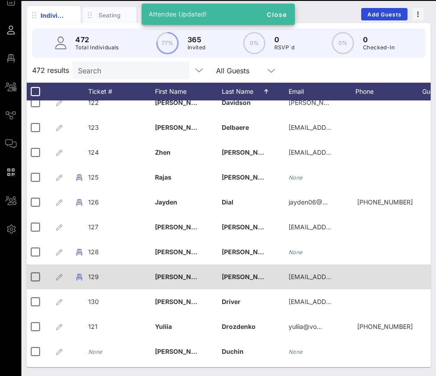
click at [114, 329] on div "121" at bounding box center [121, 332] width 67 height 35
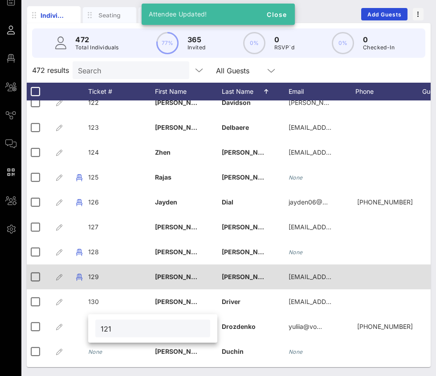
click at [108, 329] on input "121" at bounding box center [153, 329] width 104 height 12
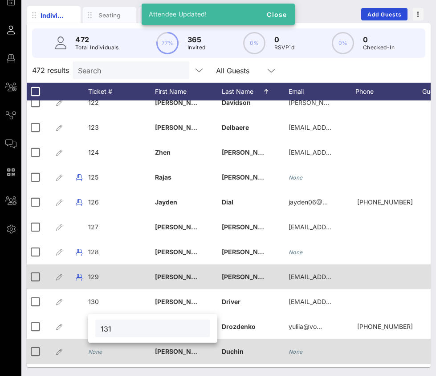
type input "131"
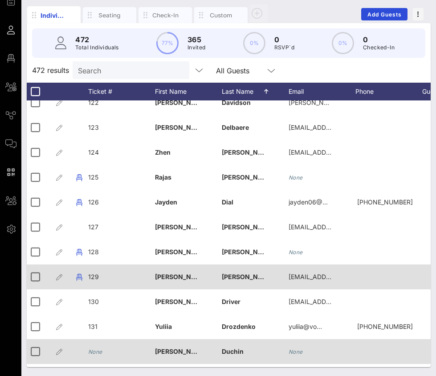
click at [98, 352] on icon "None" at bounding box center [95, 352] width 14 height 7
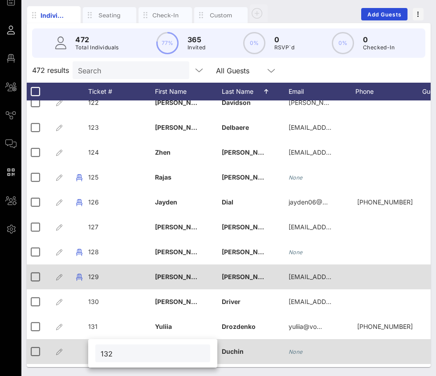
type input "132"
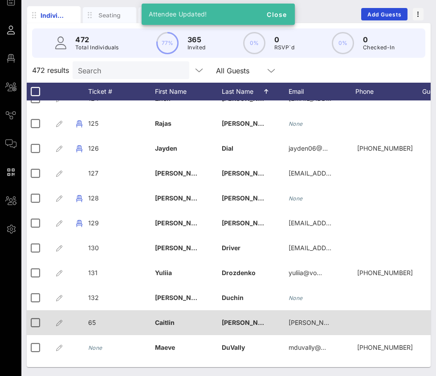
scroll to position [3105, 1]
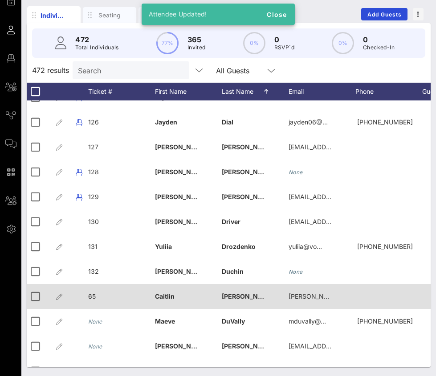
click at [93, 296] on span "65" at bounding box center [92, 297] width 8 height 8
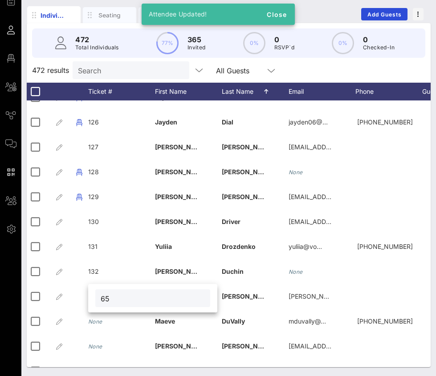
click at [101, 297] on input "65" at bounding box center [153, 299] width 104 height 12
type input "133"
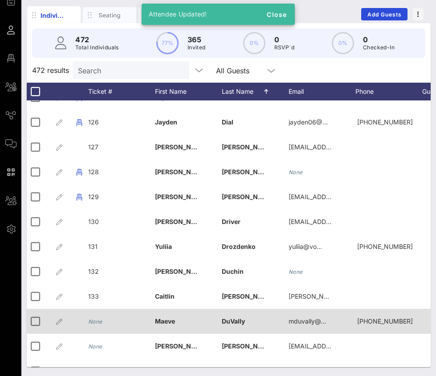
click at [95, 325] on div "None" at bounding box center [95, 321] width 14 height 25
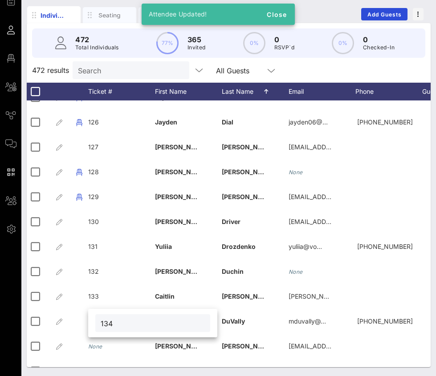
type input "134"
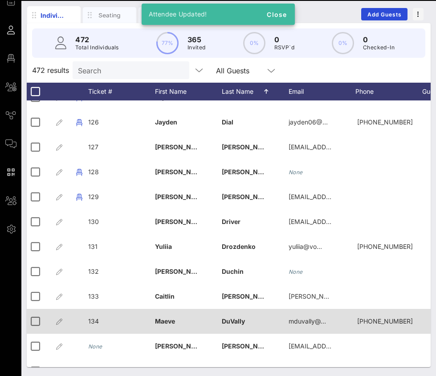
scroll to position [3117, 1]
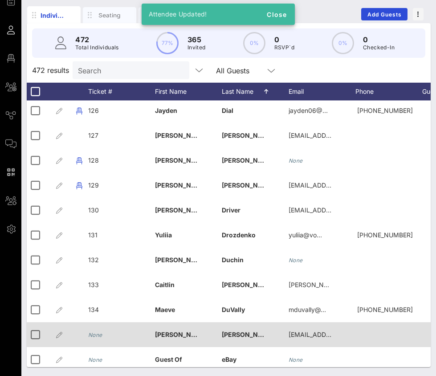
click at [101, 333] on icon "None" at bounding box center [95, 335] width 14 height 7
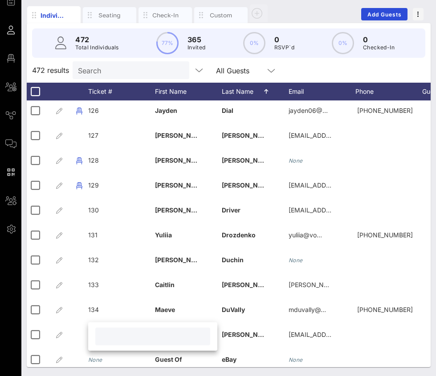
click at [113, 340] on input "text" at bounding box center [153, 337] width 104 height 12
type input "135"
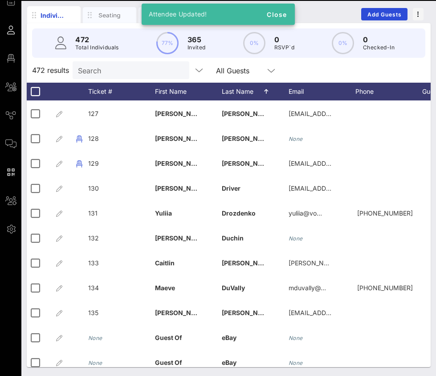
scroll to position [3144, 1]
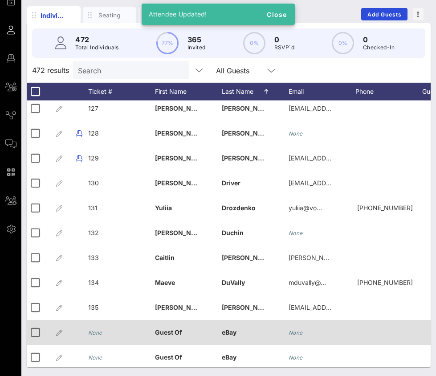
click at [93, 328] on div "None" at bounding box center [95, 332] width 14 height 25
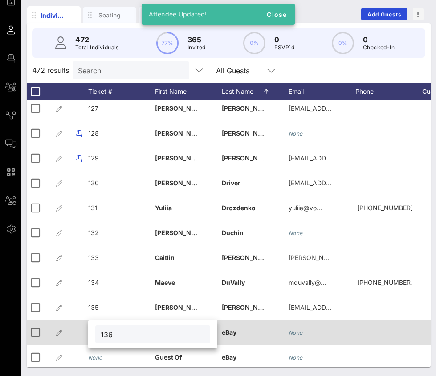
type input "136"
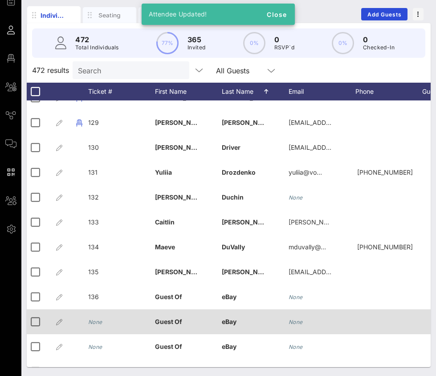
scroll to position [3182, 1]
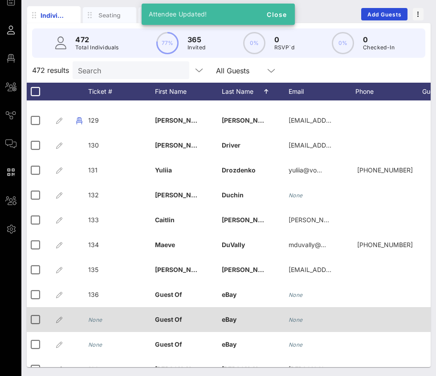
click at [93, 318] on icon "None" at bounding box center [95, 320] width 14 height 7
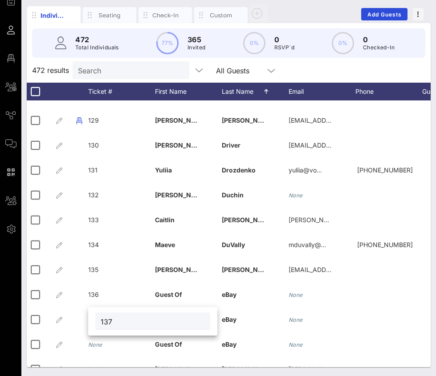
type input "137"
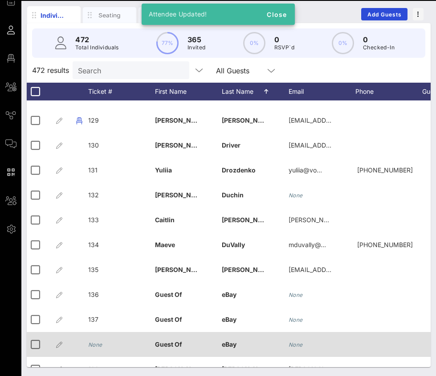
click at [93, 344] on icon "None" at bounding box center [95, 345] width 14 height 7
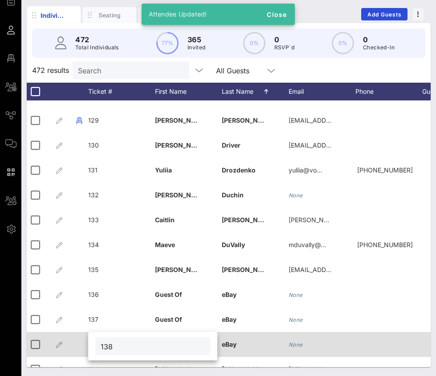
type input "138"
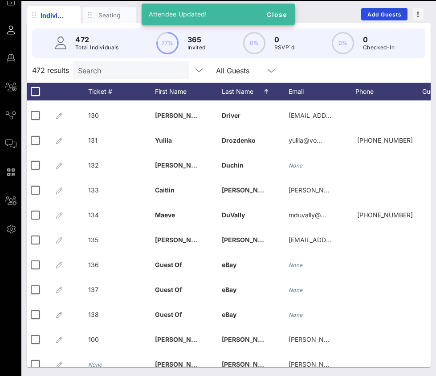
scroll to position [3242, 1]
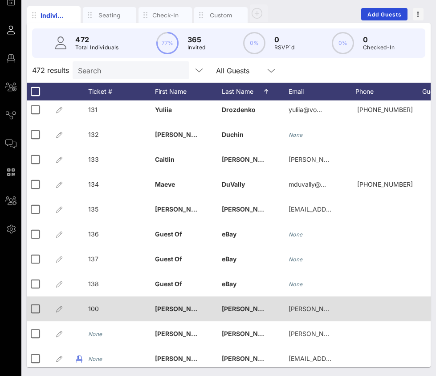
click at [96, 310] on span "100" at bounding box center [93, 309] width 11 height 8
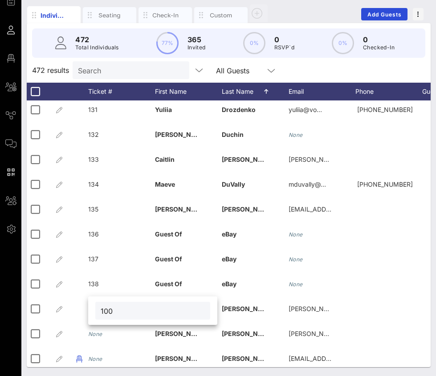
click at [109, 312] on input "100" at bounding box center [153, 311] width 104 height 12
type input "139"
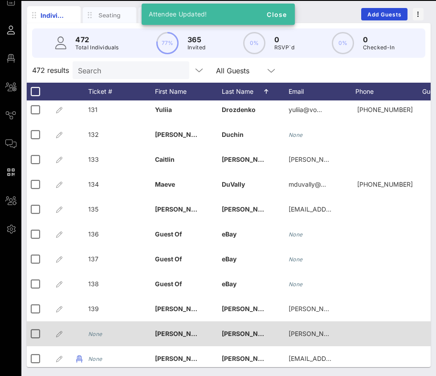
click at [99, 339] on div "None" at bounding box center [95, 334] width 14 height 25
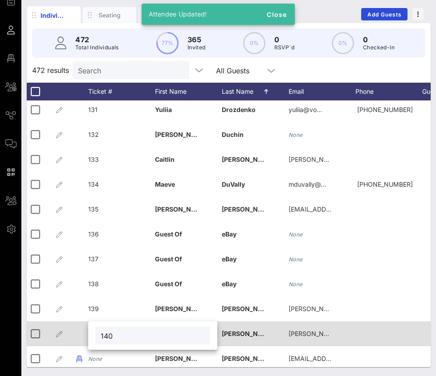
type input "140"
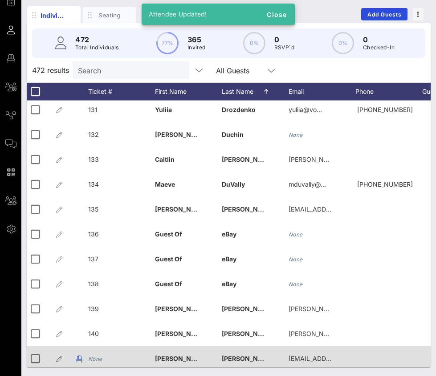
click at [94, 355] on div "None" at bounding box center [95, 359] width 14 height 25
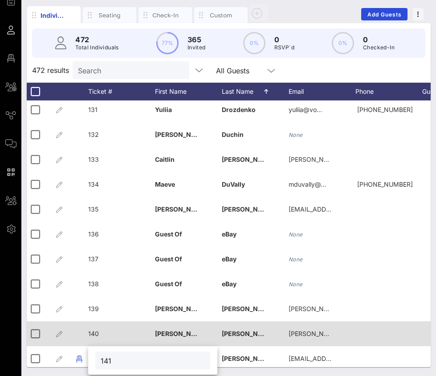
type input "141"
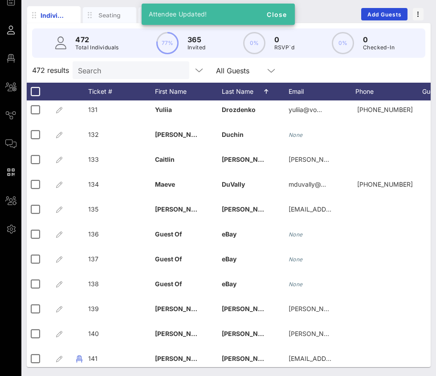
scroll to position [3339, 1]
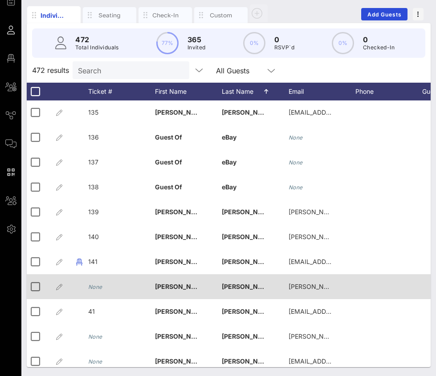
click at [98, 284] on icon "None" at bounding box center [95, 287] width 14 height 7
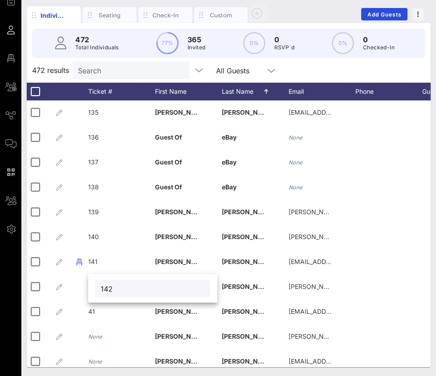
type input "142"
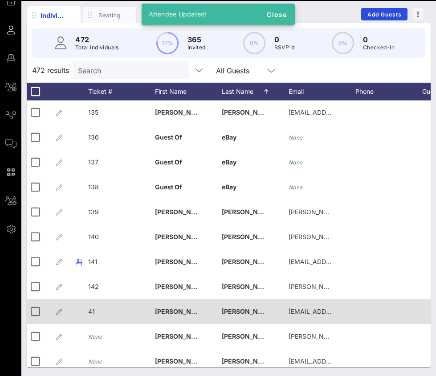
click at [93, 308] on span "41" at bounding box center [91, 312] width 7 height 8
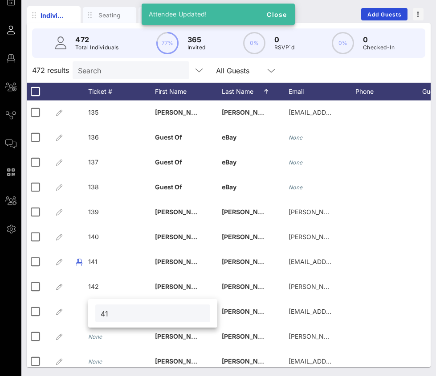
click at [108, 315] on input "41" at bounding box center [153, 314] width 104 height 12
type input "143"
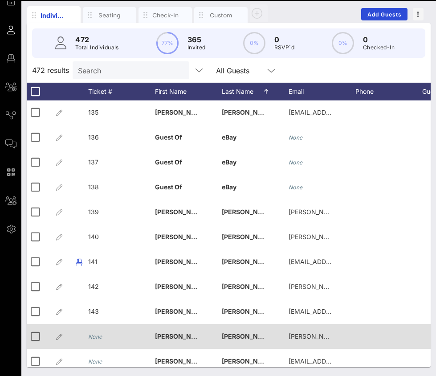
click at [96, 339] on icon "None" at bounding box center [95, 337] width 14 height 7
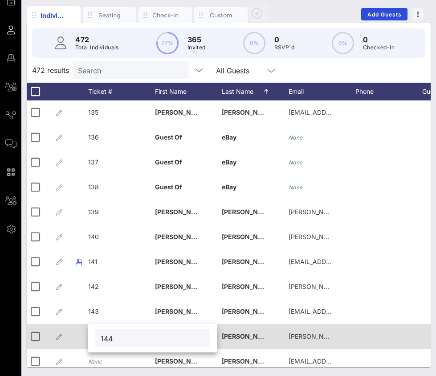
type input "144"
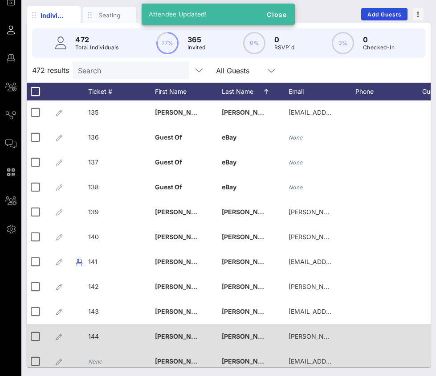
click at [98, 357] on div "None" at bounding box center [95, 361] width 14 height 25
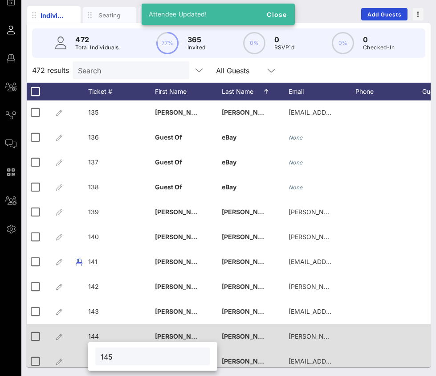
type input "145"
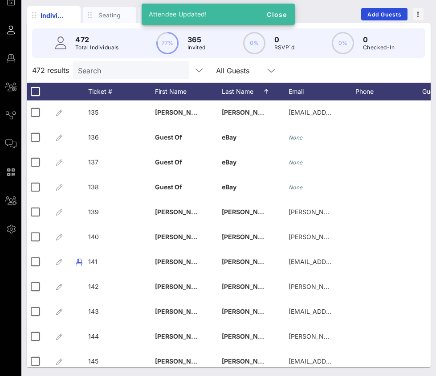
scroll to position [3431, 1]
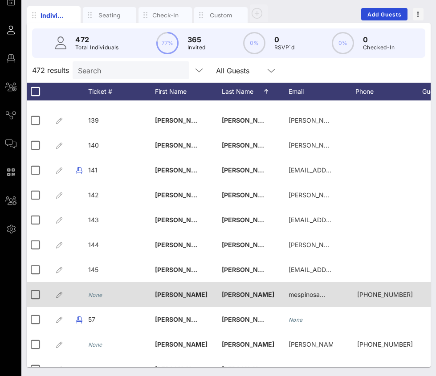
click at [100, 295] on icon "None" at bounding box center [95, 295] width 14 height 7
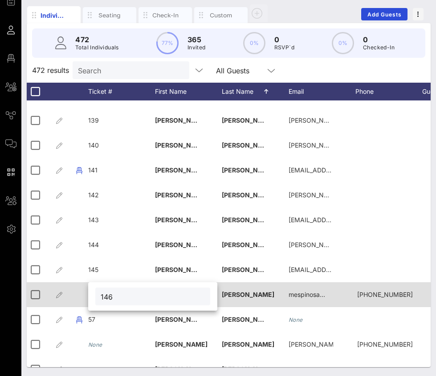
type input "146"
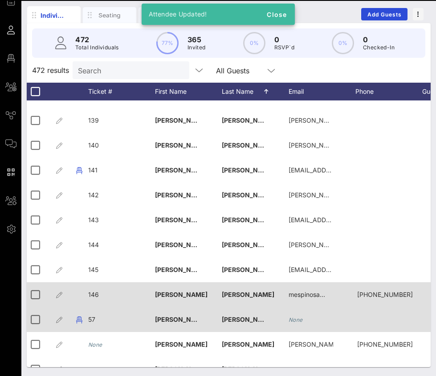
click at [96, 318] on div "57" at bounding box center [121, 324] width 67 height 35
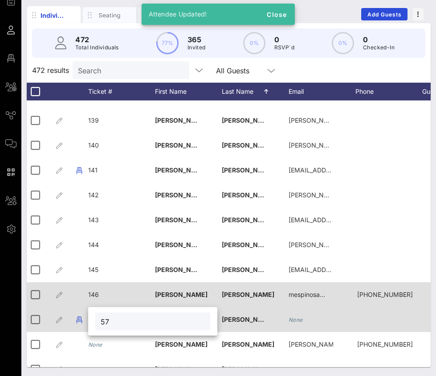
click at [96, 318] on div "57" at bounding box center [152, 321] width 129 height 28
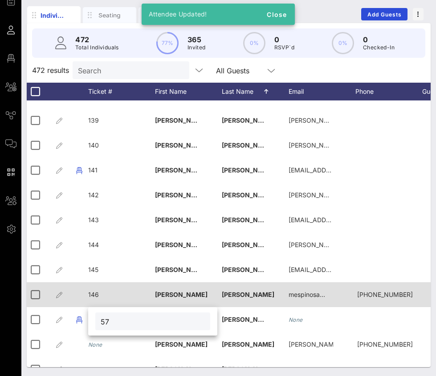
click at [114, 325] on input "57" at bounding box center [153, 322] width 104 height 12
type input "147"
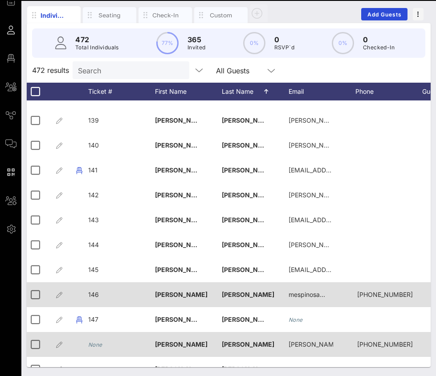
click at [102, 346] on div "None" at bounding box center [121, 349] width 67 height 35
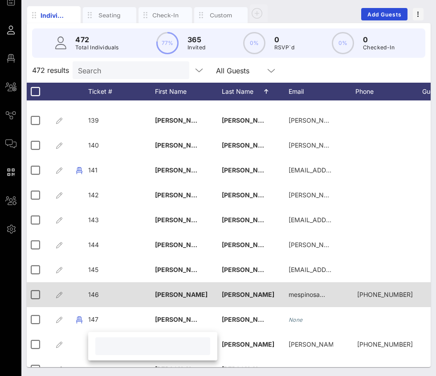
click at [113, 348] on input "text" at bounding box center [153, 347] width 104 height 12
type input "148"
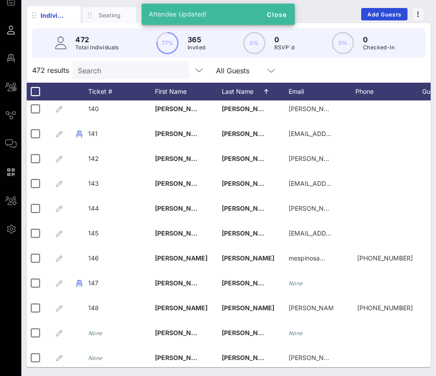
scroll to position [3489, 1]
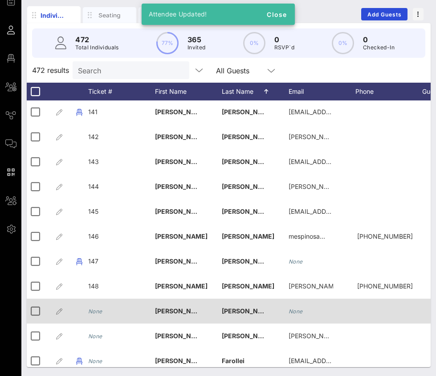
click at [98, 312] on icon "None" at bounding box center [95, 311] width 14 height 7
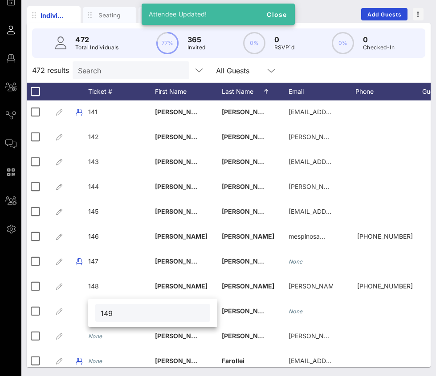
type input "149"
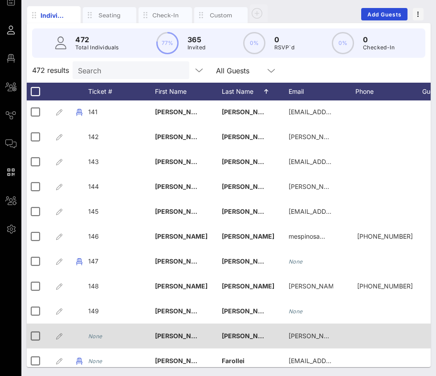
click at [99, 334] on icon "None" at bounding box center [95, 336] width 14 height 7
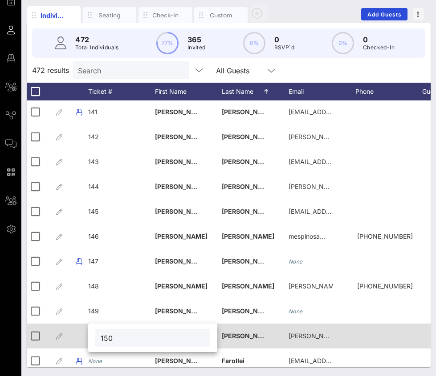
type input "150"
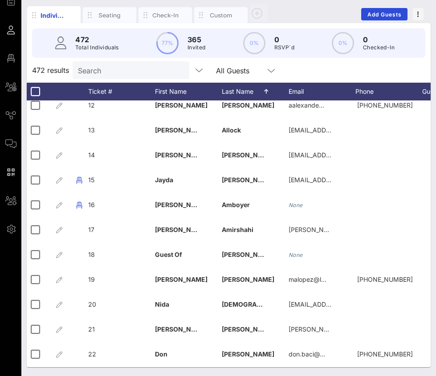
scroll to position [283, 1]
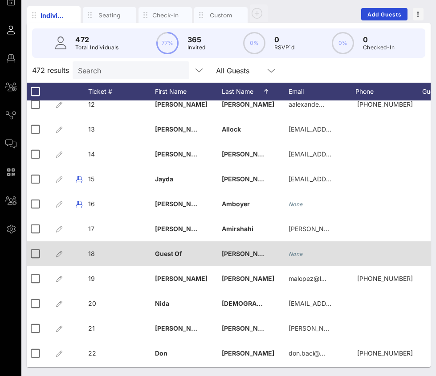
click at [97, 253] on div "18" at bounding box center [121, 259] width 67 height 35
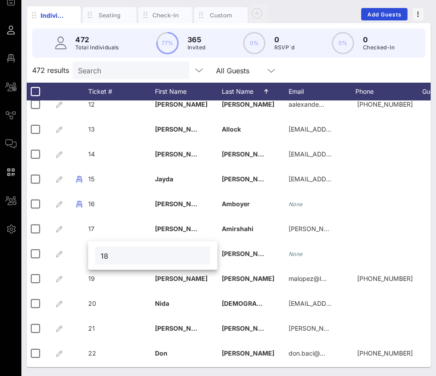
click at [109, 255] on input "18" at bounding box center [153, 256] width 104 height 12
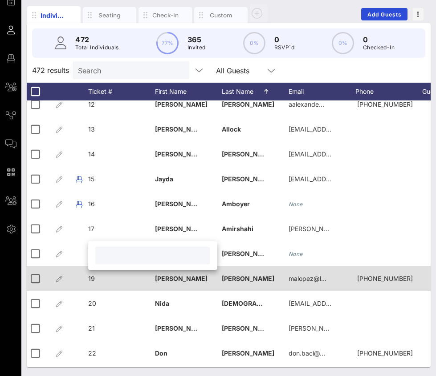
click at [94, 280] on span "19" at bounding box center [91, 279] width 7 height 8
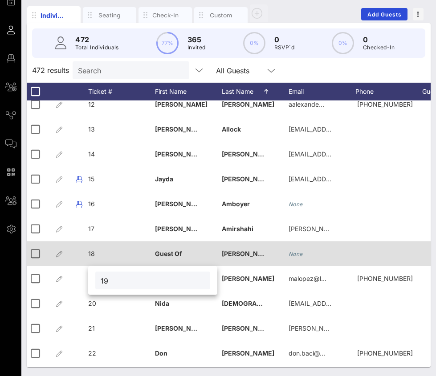
click at [96, 258] on div "18" at bounding box center [121, 259] width 67 height 35
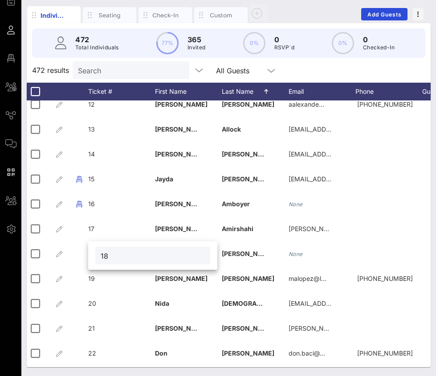
type input "1"
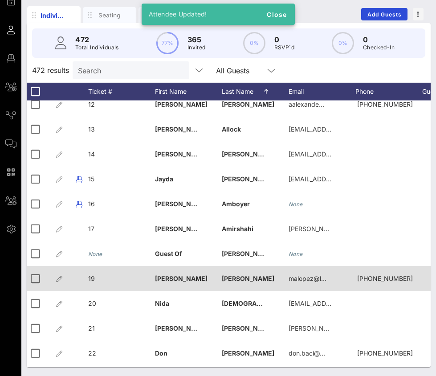
click at [94, 278] on span "19" at bounding box center [91, 279] width 7 height 8
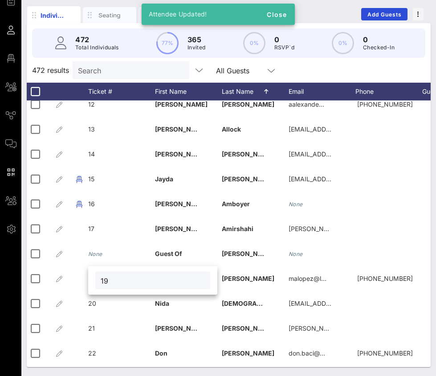
click at [108, 281] on input "19" at bounding box center [153, 281] width 104 height 12
type input "18"
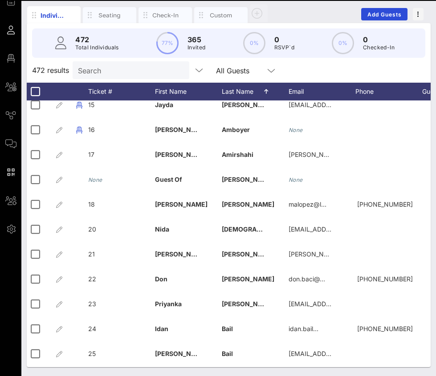
scroll to position [365, 1]
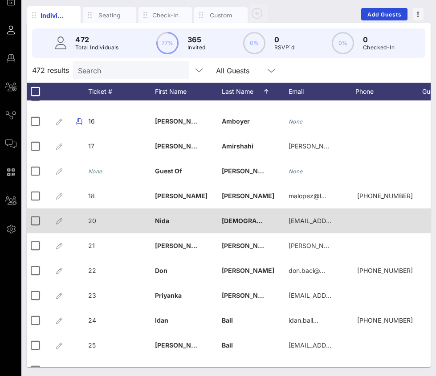
click at [92, 223] on span "20" at bounding box center [92, 221] width 8 height 8
click at [92, 223] on div "Event Builder Guests Floor Plan All Groups Journeys Comms QR Scanner Team Setti…" at bounding box center [218, 160] width 436 height 434
click at [92, 223] on span "20" at bounding box center [92, 221] width 8 height 8
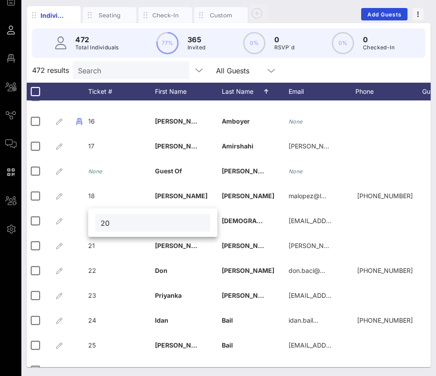
type input "2"
type input "19"
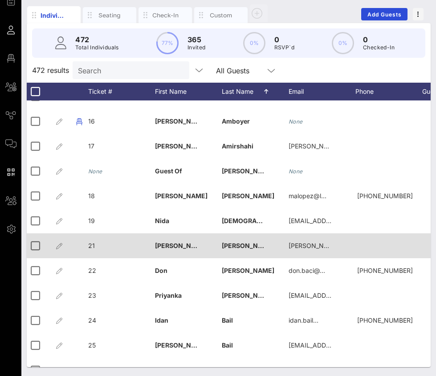
click at [93, 245] on span "21" at bounding box center [91, 246] width 7 height 8
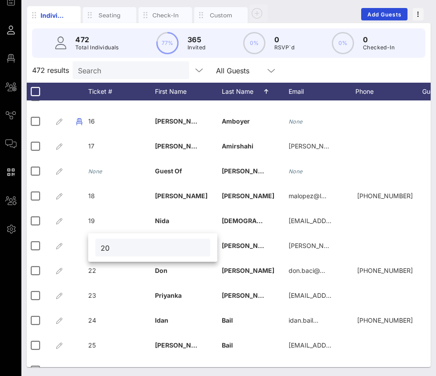
type input "20"
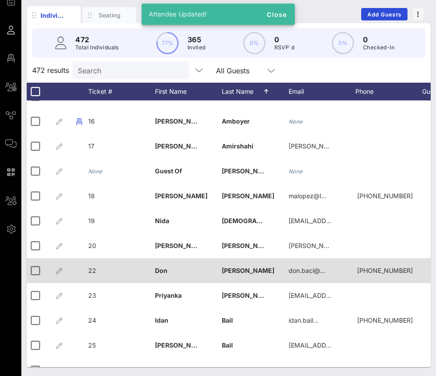
click at [97, 271] on div "22" at bounding box center [121, 276] width 67 height 35
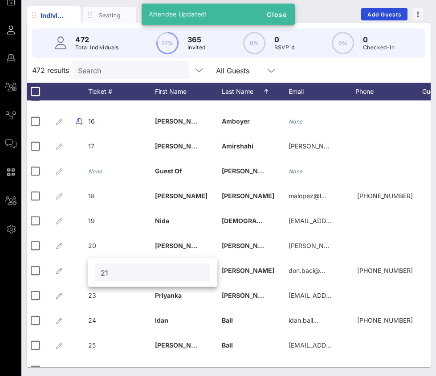
type input "21"
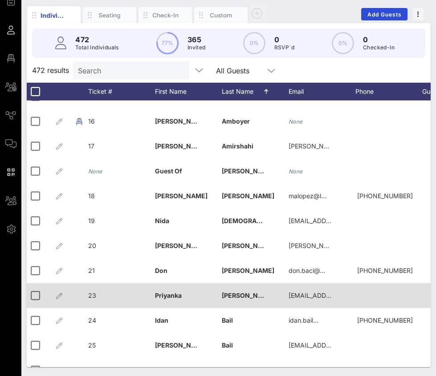
click at [93, 295] on span "23" at bounding box center [92, 296] width 8 height 8
click at [93, 295] on div "Event Builder Guests Floor Plan All Groups Journeys Comms QR Scanner Team Setti…" at bounding box center [218, 160] width 436 height 434
click at [93, 295] on span "23" at bounding box center [92, 296] width 8 height 8
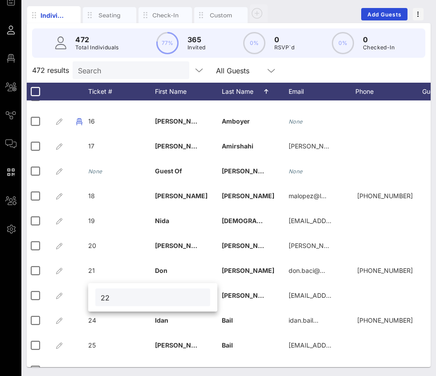
type input "22"
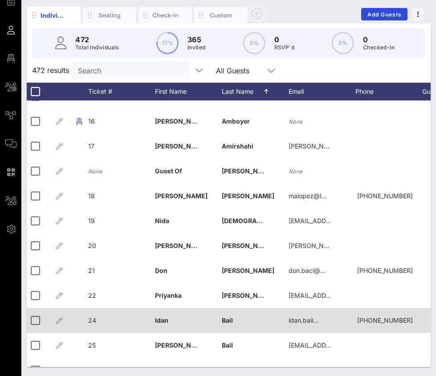
click at [93, 322] on span "24" at bounding box center [92, 321] width 8 height 8
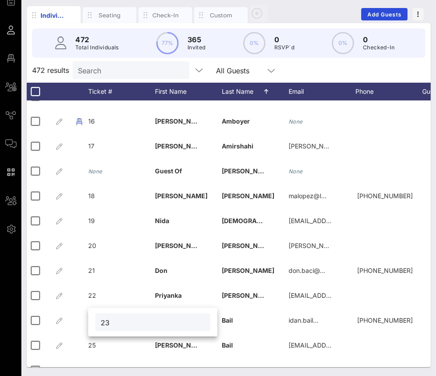
type input "23"
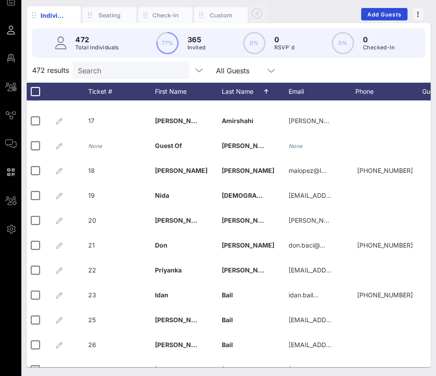
scroll to position [396, 1]
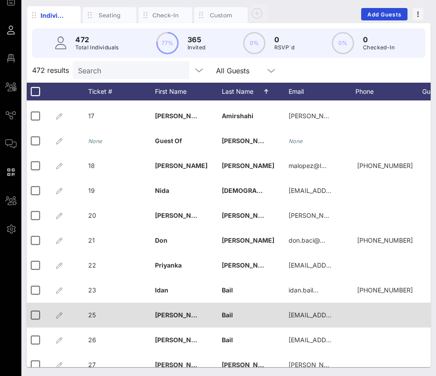
click at [94, 314] on span "25" at bounding box center [92, 315] width 8 height 8
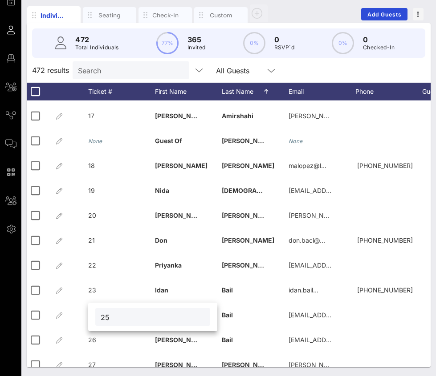
click at [106, 315] on input "25" at bounding box center [153, 317] width 104 height 12
type input "24"
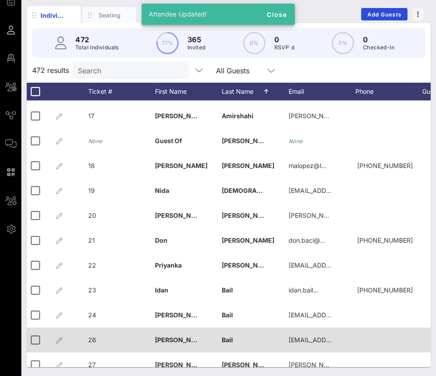
click at [93, 340] on span "26" at bounding box center [92, 340] width 8 height 8
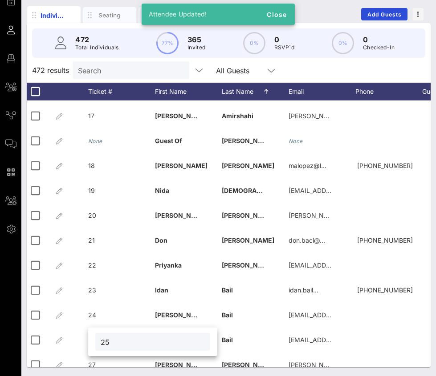
type input "25"
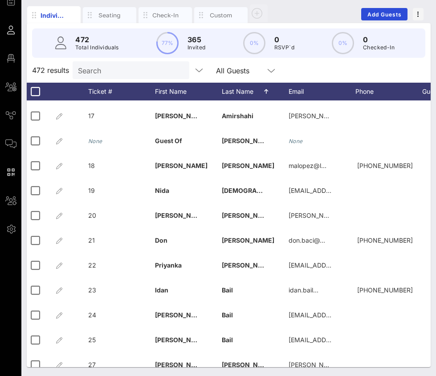
scroll to position [454, 1]
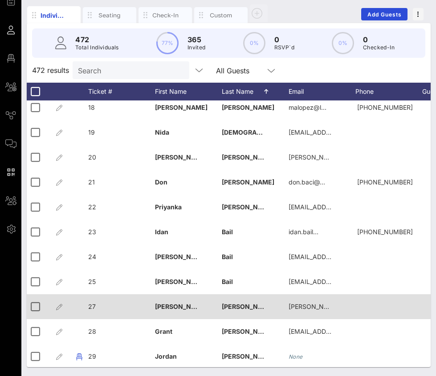
click at [91, 307] on span "27" at bounding box center [92, 307] width 8 height 8
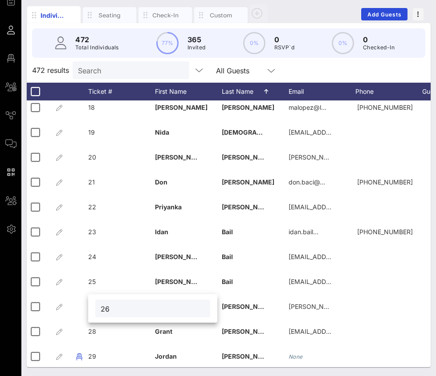
type input "26"
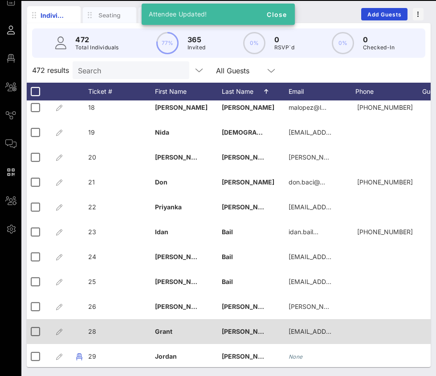
click at [94, 332] on span "28" at bounding box center [92, 332] width 8 height 8
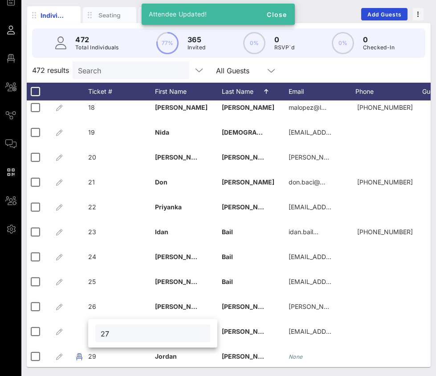
type input "27"
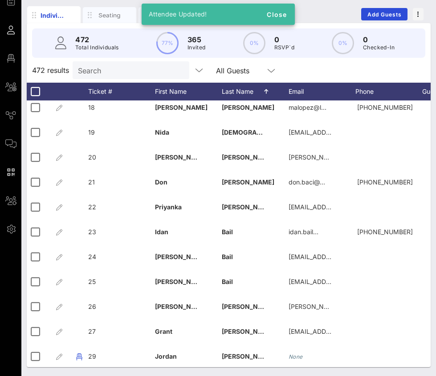
scroll to position [487, 1]
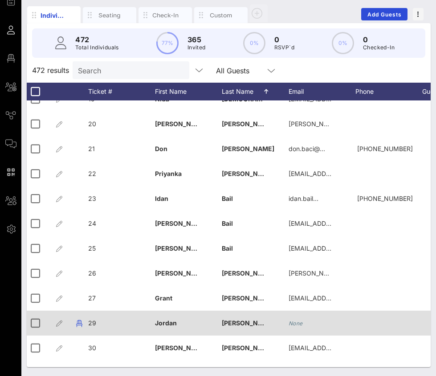
click at [94, 324] on span "29" at bounding box center [92, 323] width 8 height 8
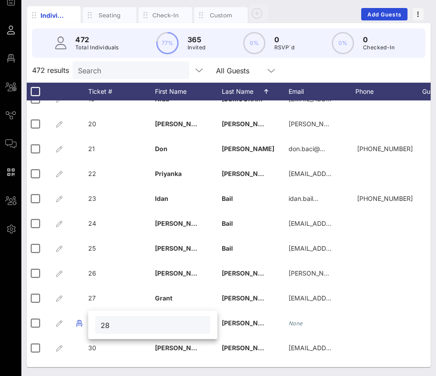
type input "28"
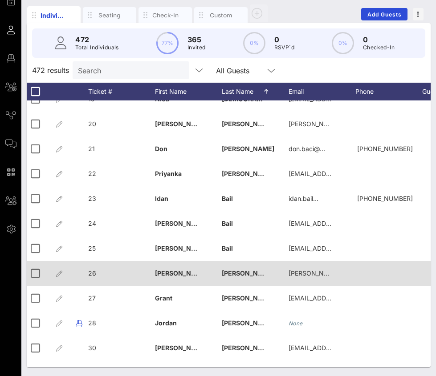
click at [95, 271] on span "26" at bounding box center [92, 274] width 8 height 8
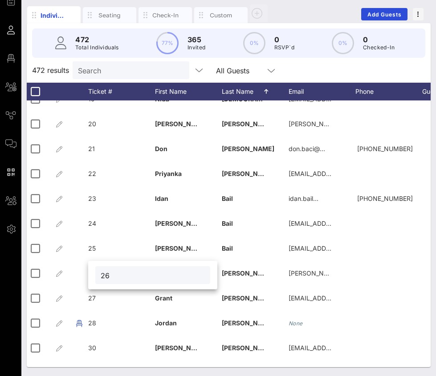
click at [324, 72] on div "472 results Search All Guests" at bounding box center [229, 70] width 404 height 25
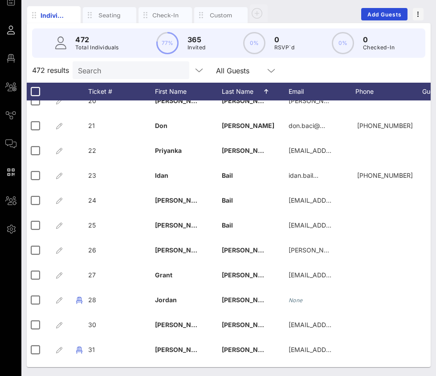
scroll to position [511, 1]
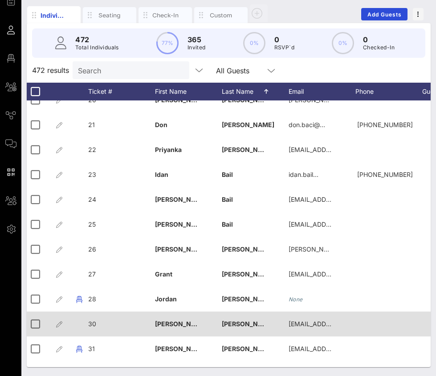
click at [94, 323] on span "30" at bounding box center [92, 324] width 8 height 8
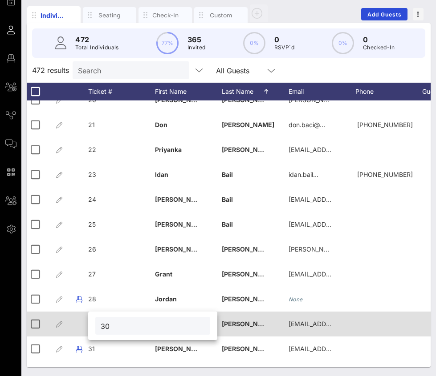
click at [94, 323] on div "30" at bounding box center [152, 326] width 129 height 28
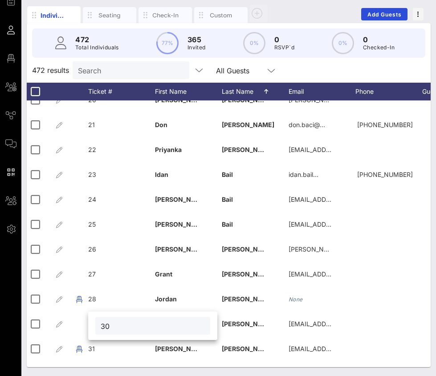
click at [113, 328] on input "30" at bounding box center [153, 326] width 104 height 12
type input "29"
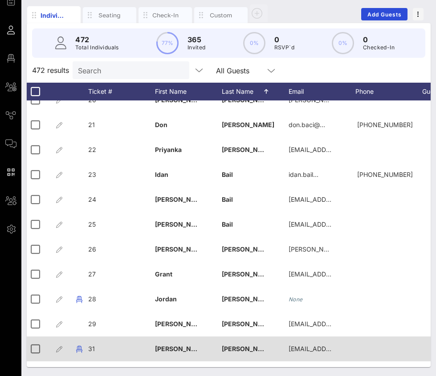
click at [98, 350] on div "31" at bounding box center [121, 354] width 67 height 35
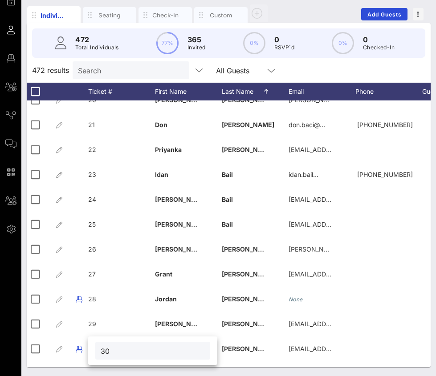
type input "30"
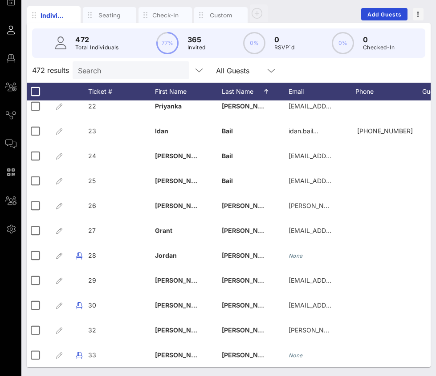
scroll to position [558, 1]
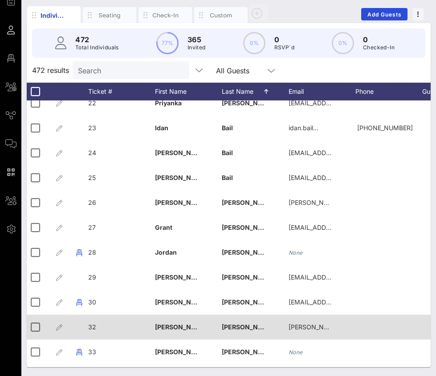
click at [95, 327] on span "32" at bounding box center [92, 327] width 8 height 8
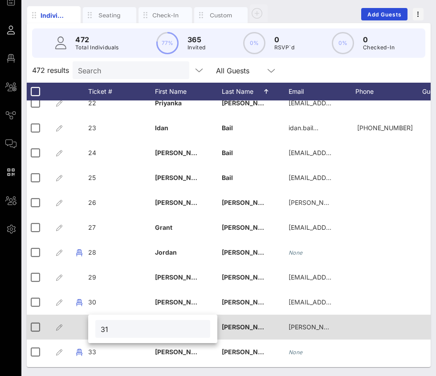
type input "31"
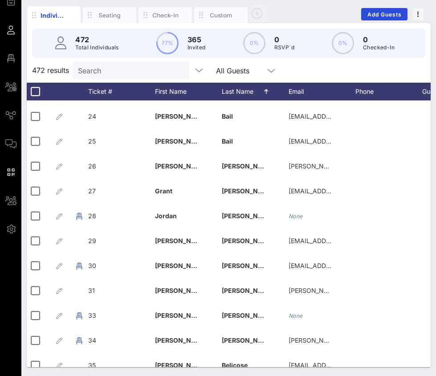
scroll to position [598, 1]
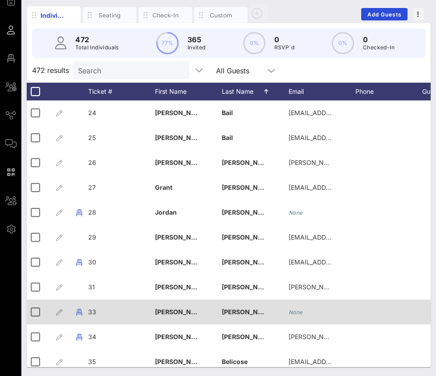
click at [97, 313] on div "33" at bounding box center [121, 317] width 67 height 35
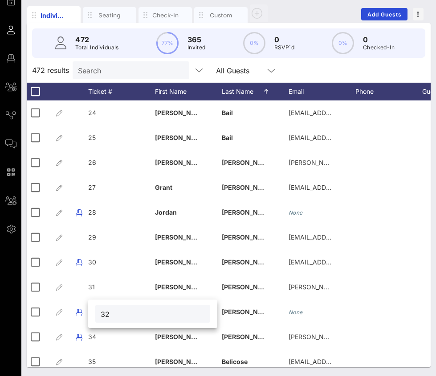
type input "32"
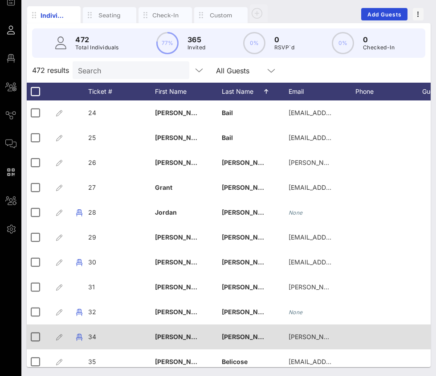
click at [97, 336] on div "34" at bounding box center [121, 342] width 67 height 35
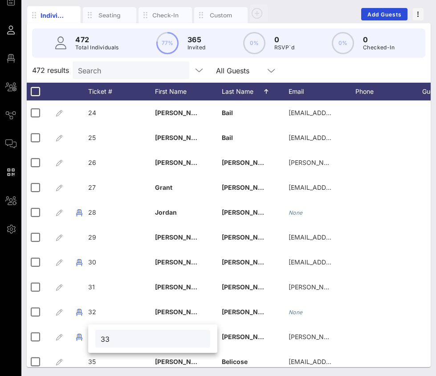
type input "33"
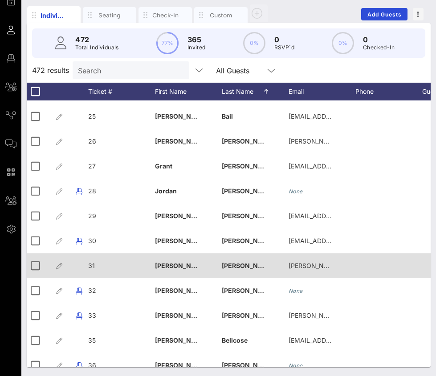
scroll to position [622, 1]
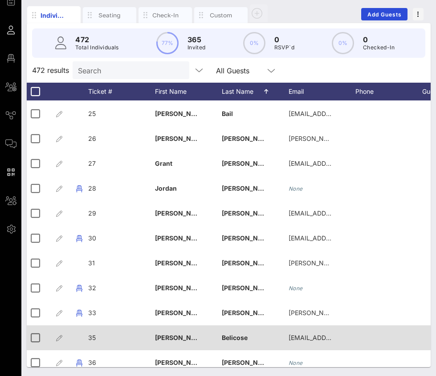
click at [92, 336] on span "35" at bounding box center [92, 338] width 8 height 8
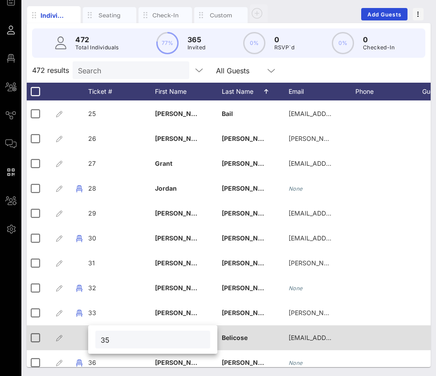
click at [92, 336] on div "35" at bounding box center [152, 340] width 129 height 28
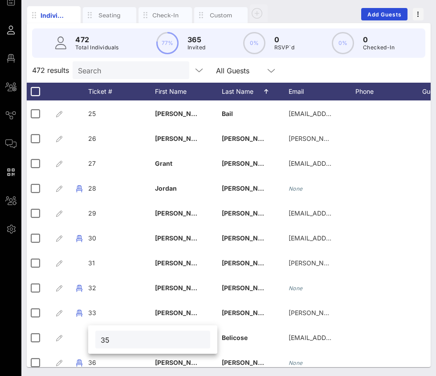
click at [109, 341] on input "35" at bounding box center [153, 340] width 104 height 12
type input "34"
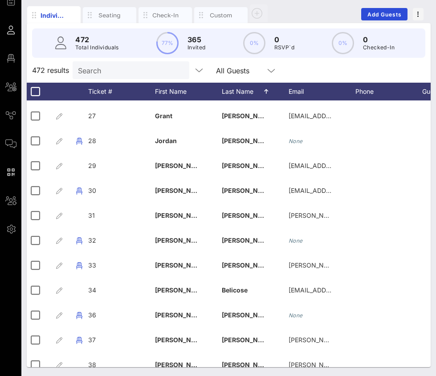
scroll to position [671, 1]
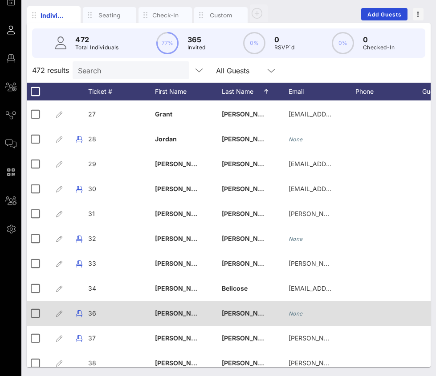
click at [95, 313] on span "36" at bounding box center [92, 314] width 8 height 8
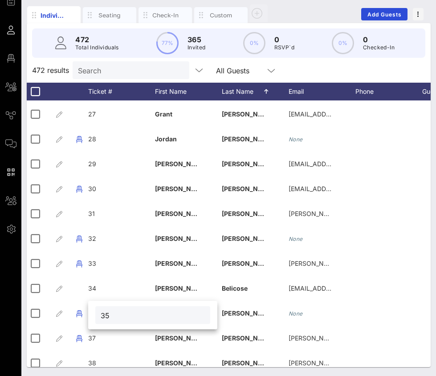
type input "35"
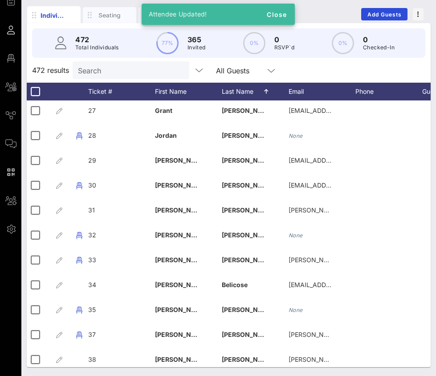
scroll to position [676, 1]
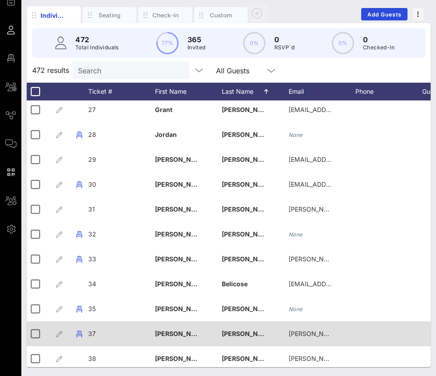
click at [97, 331] on div "37" at bounding box center [121, 339] width 67 height 35
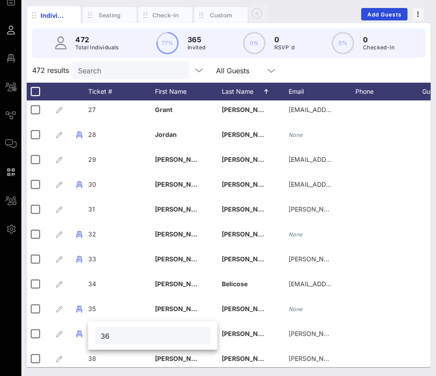
type input "36"
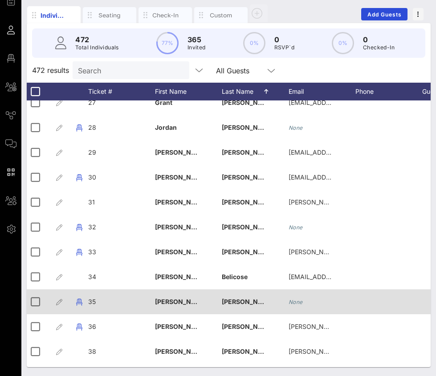
scroll to position [701, 1]
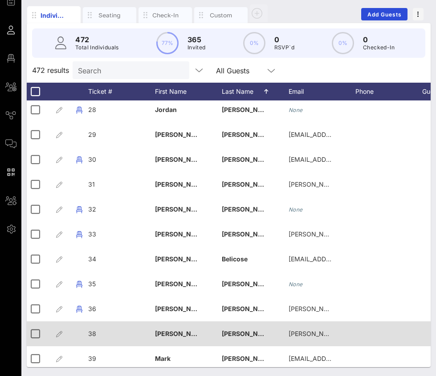
click at [95, 333] on span "38" at bounding box center [92, 334] width 8 height 8
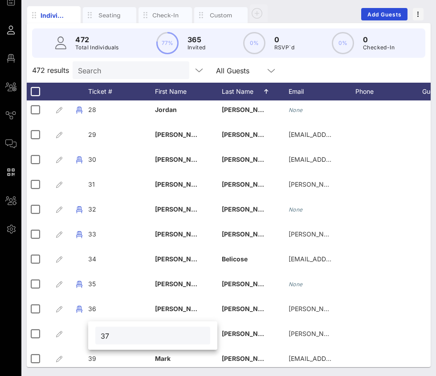
type input "37"
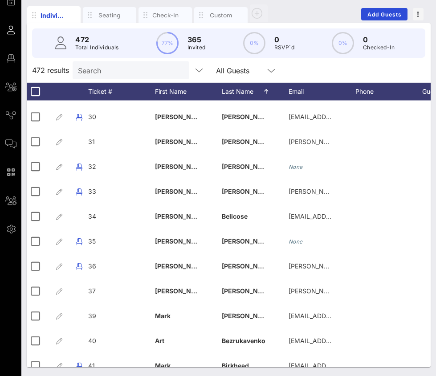
scroll to position [746, 1]
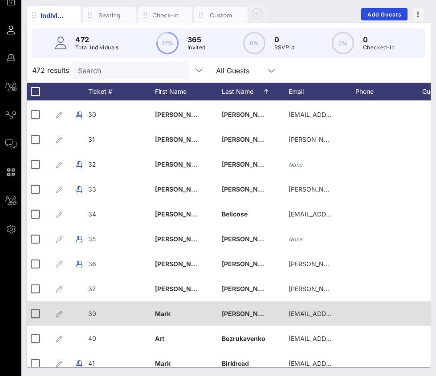
click at [93, 316] on span "39" at bounding box center [92, 314] width 8 height 8
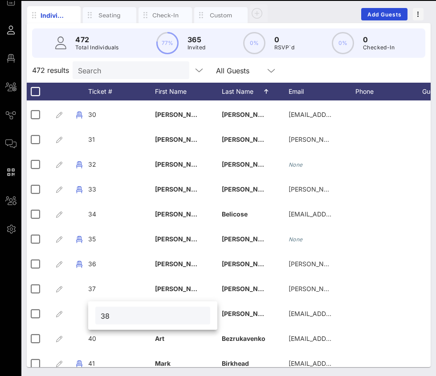
type input "38"
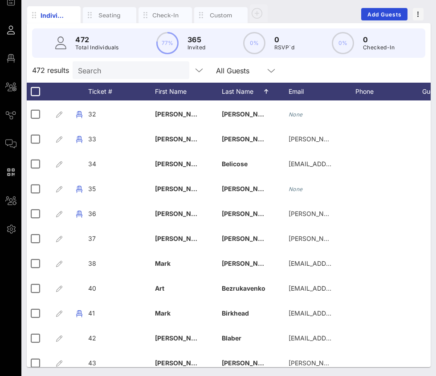
scroll to position [816, 1]
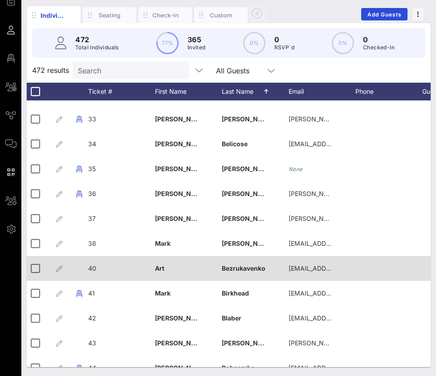
click at [96, 267] on div "40" at bounding box center [121, 273] width 67 height 35
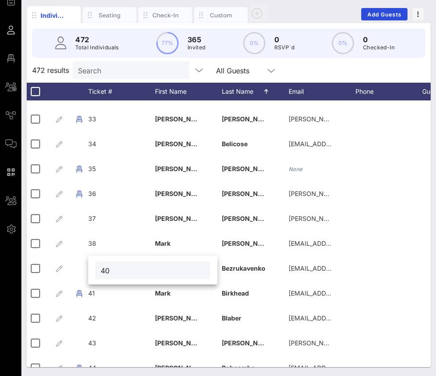
type input "4"
type input "39"
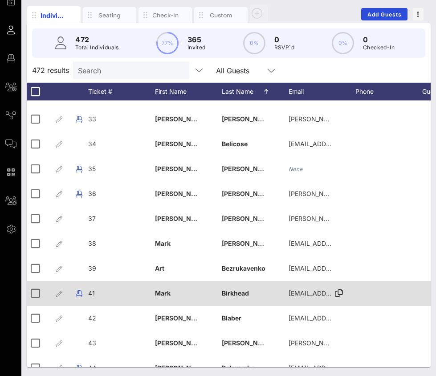
scroll to position [0, 0]
click at [96, 291] on div "41" at bounding box center [122, 298] width 67 height 35
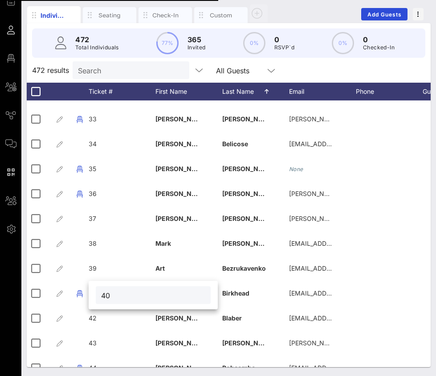
type input "40"
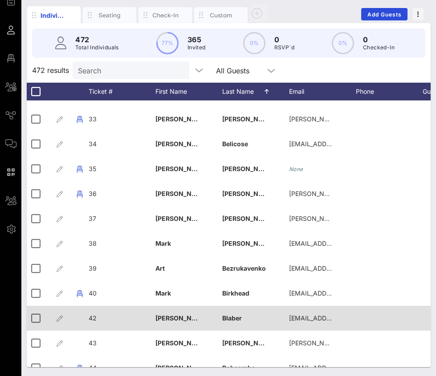
click at [98, 319] on div "42" at bounding box center [122, 323] width 67 height 35
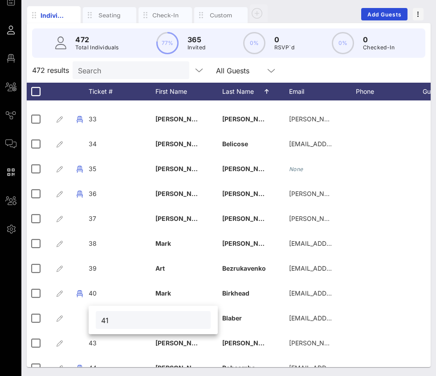
type input "41"
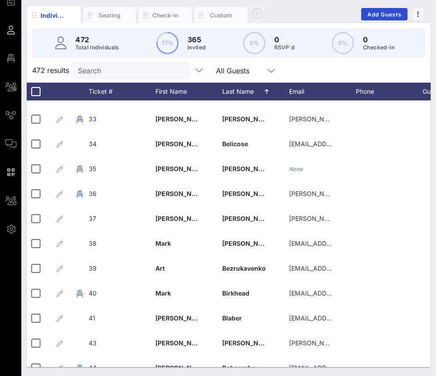
scroll to position [834, 0]
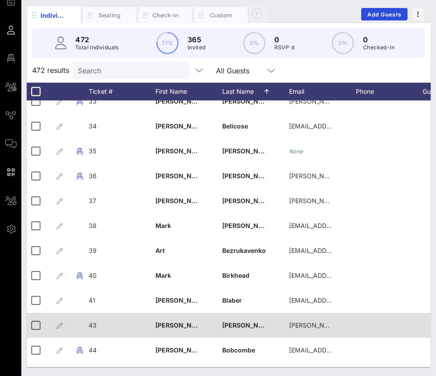
click at [96, 324] on div "43" at bounding box center [122, 330] width 67 height 35
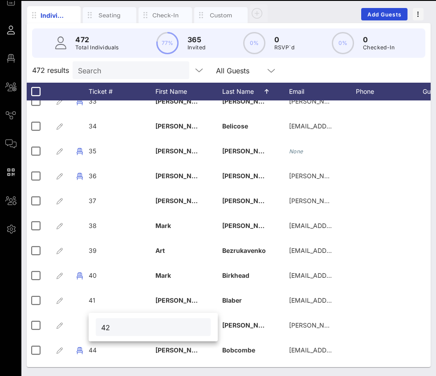
type input "42"
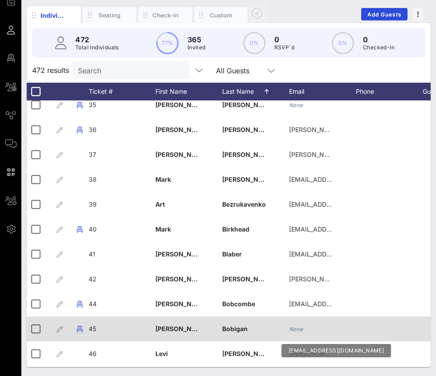
scroll to position [886, 0]
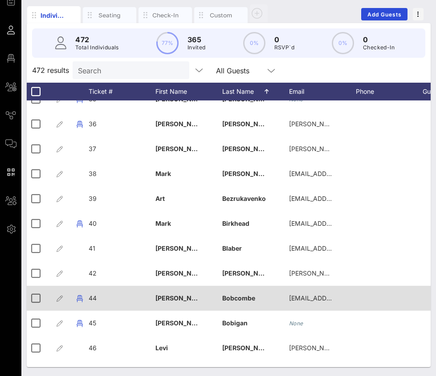
click at [100, 296] on div "44" at bounding box center [122, 303] width 67 height 35
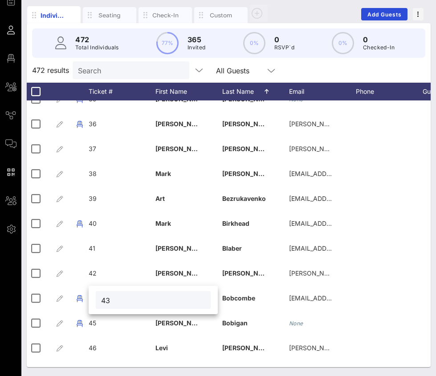
type input "43"
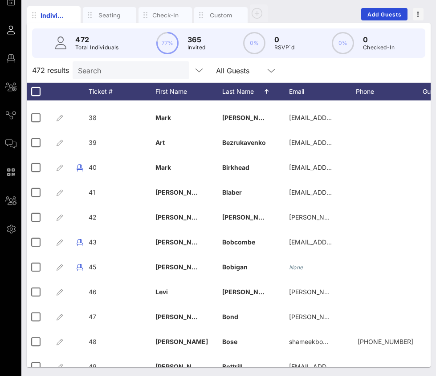
scroll to position [948, 0]
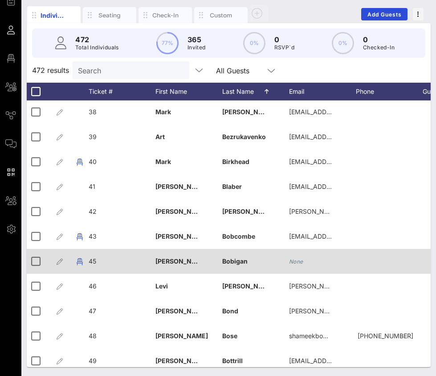
click at [94, 261] on span "45" at bounding box center [93, 262] width 8 height 8
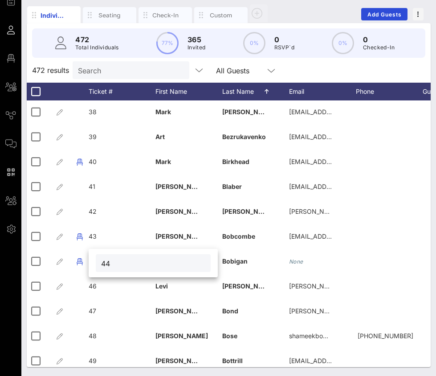
type input "44"
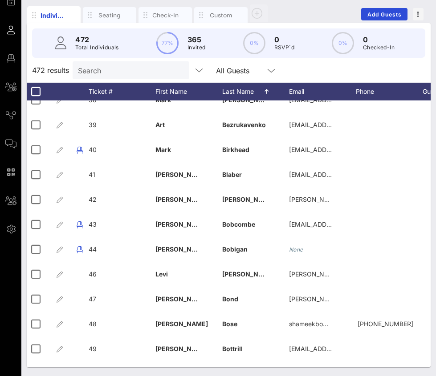
scroll to position [986, 0]
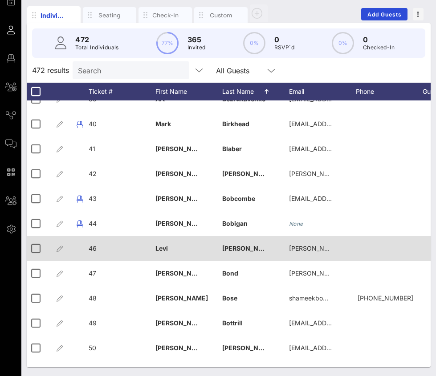
click at [102, 250] on div "46" at bounding box center [122, 253] width 67 height 35
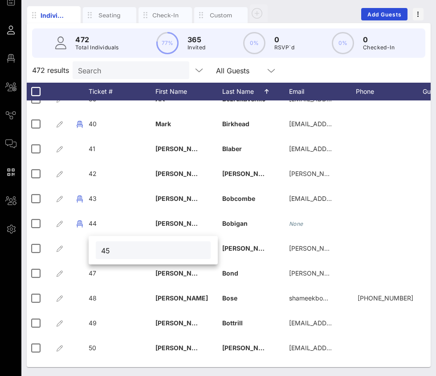
type input "45"
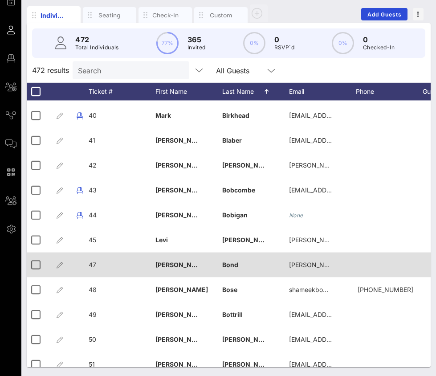
scroll to position [997, 0]
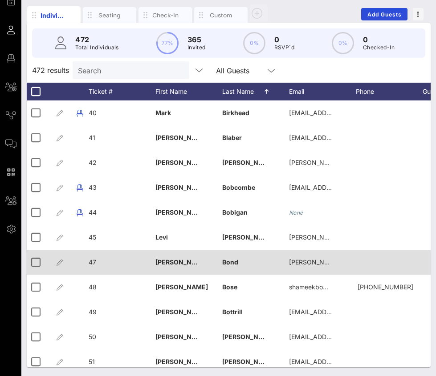
click at [96, 262] on span "47" at bounding box center [93, 263] width 8 height 8
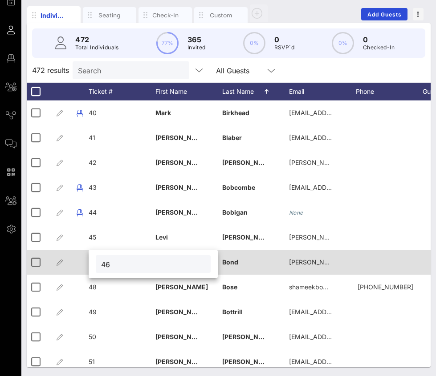
type input "46"
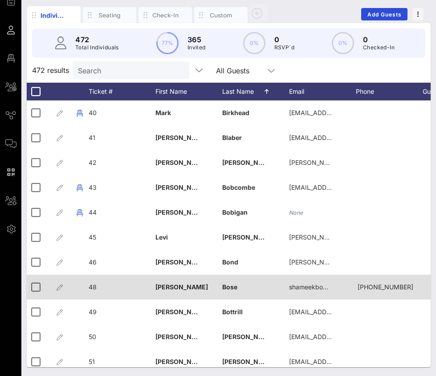
click at [93, 285] on span "48" at bounding box center [93, 287] width 8 height 8
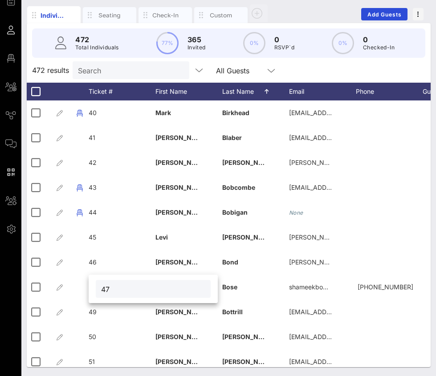
type input "47"
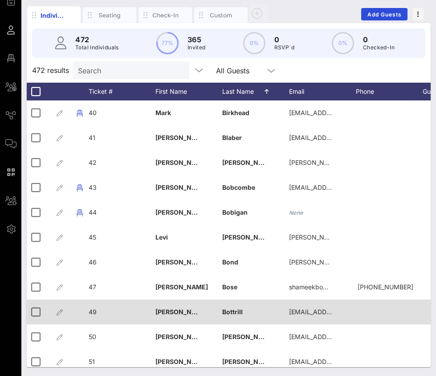
click at [97, 313] on div "49" at bounding box center [122, 317] width 67 height 35
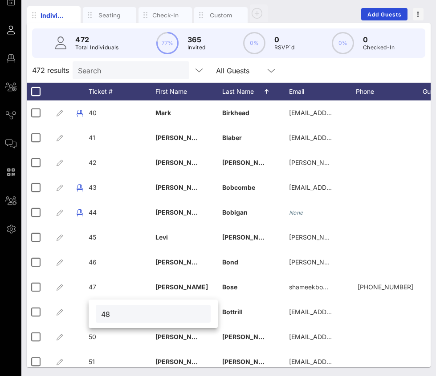
type input "48"
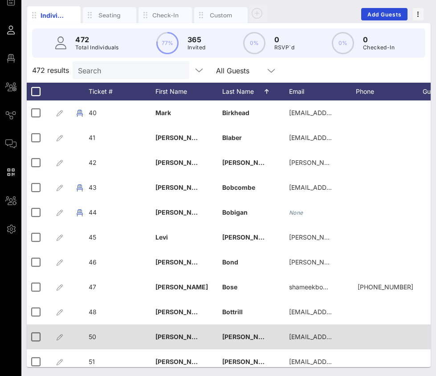
click at [96, 338] on div "50" at bounding box center [122, 342] width 67 height 35
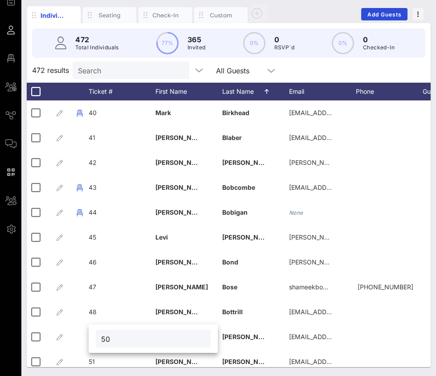
type input "5"
type input "49"
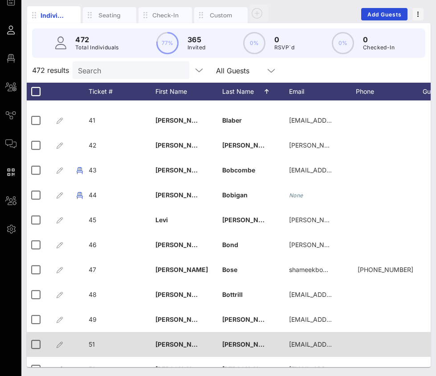
scroll to position [1039, 0]
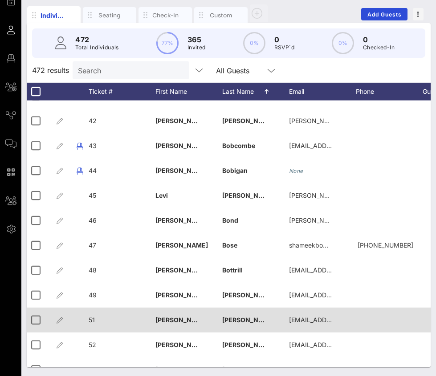
click at [97, 320] on div "51" at bounding box center [122, 325] width 67 height 35
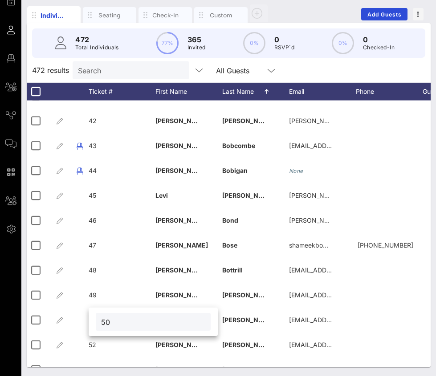
type input "50"
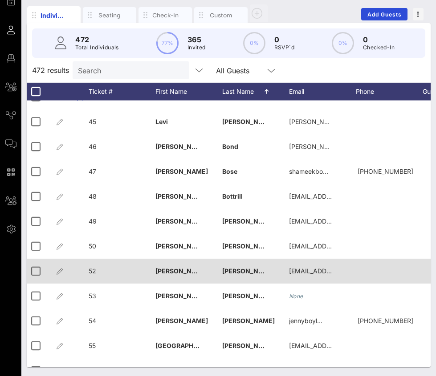
scroll to position [1119, 0]
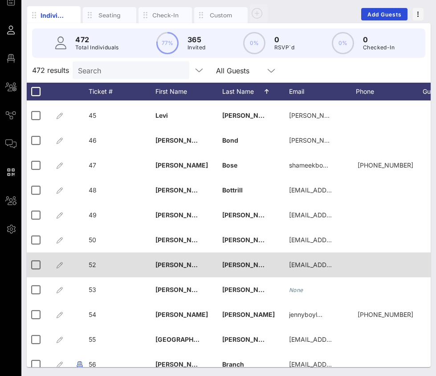
click at [97, 262] on div "52" at bounding box center [122, 270] width 67 height 35
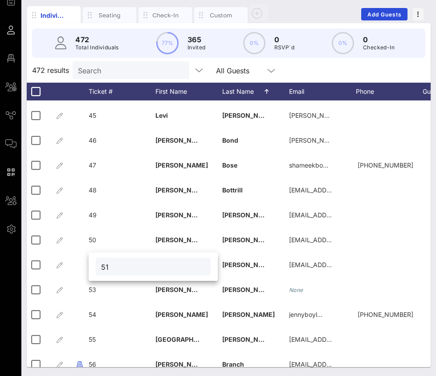
type input "51"
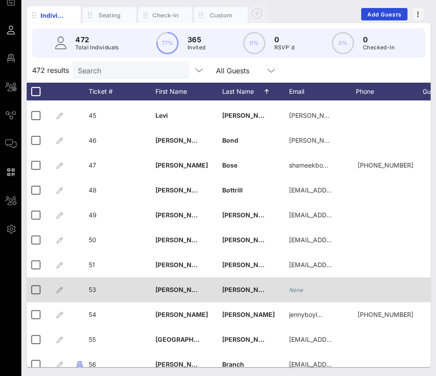
click at [97, 290] on div "53" at bounding box center [122, 295] width 67 height 35
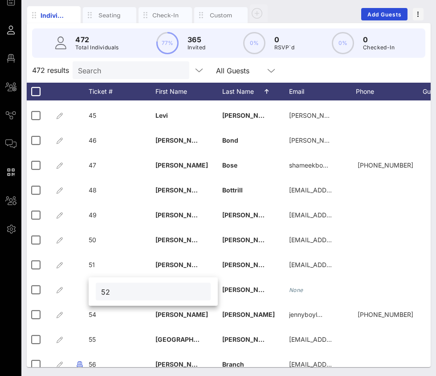
type input "52"
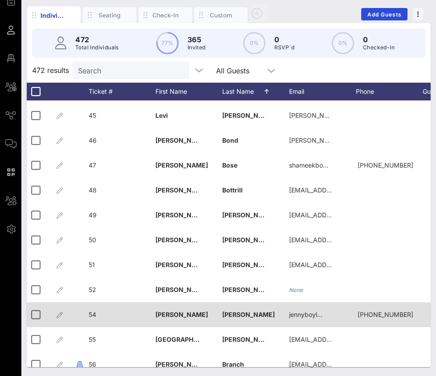
click at [96, 314] on span "54" at bounding box center [93, 315] width 8 height 8
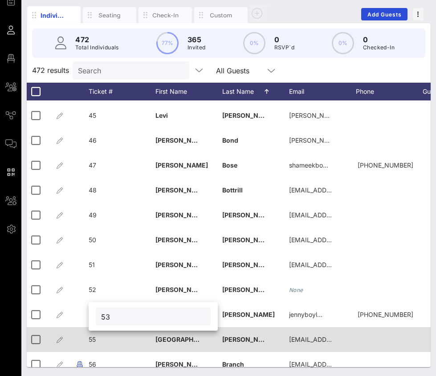
type input "53"
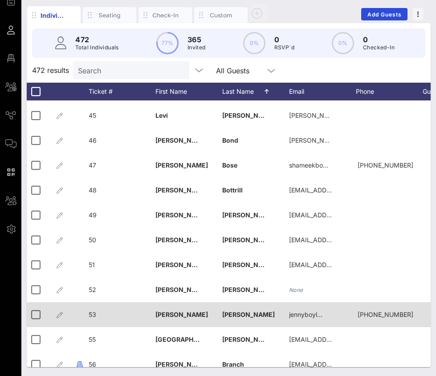
click at [94, 314] on span "53" at bounding box center [93, 315] width 8 height 8
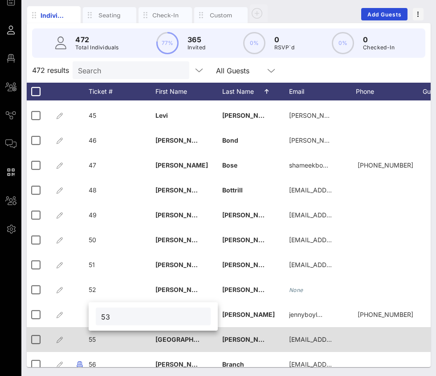
click at [93, 338] on span "55" at bounding box center [92, 340] width 7 height 8
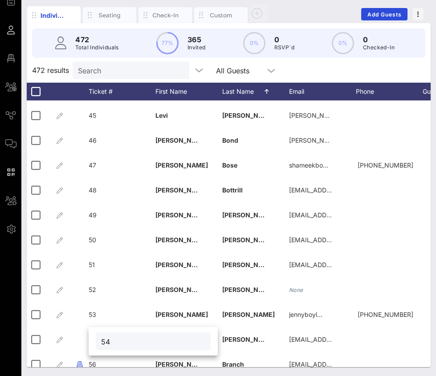
type input "54"
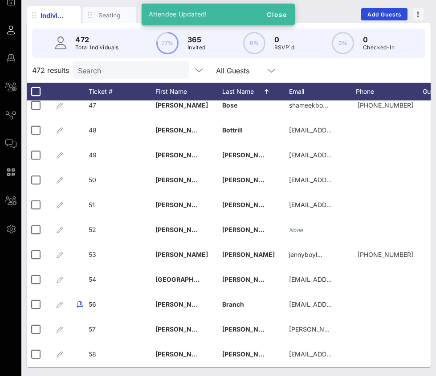
scroll to position [1180, 0]
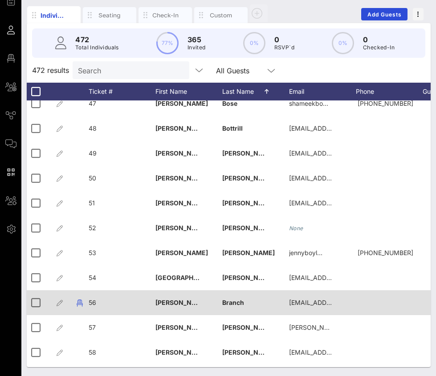
click at [100, 302] on div "56" at bounding box center [122, 308] width 67 height 35
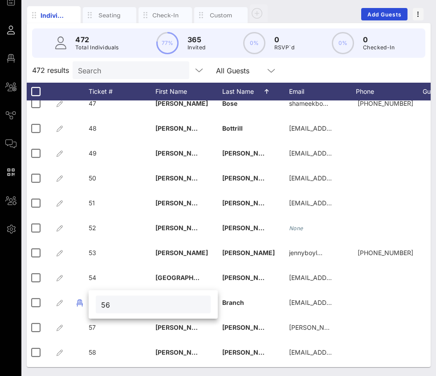
click at [109, 307] on input "56" at bounding box center [153, 305] width 104 height 12
type input "55"
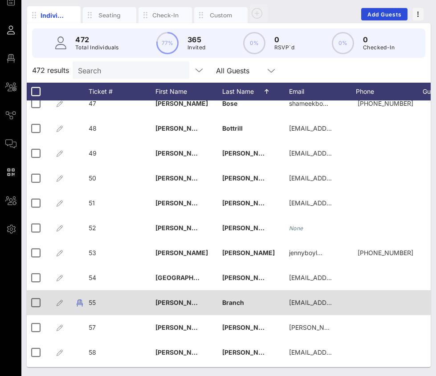
scroll to position [1219, 0]
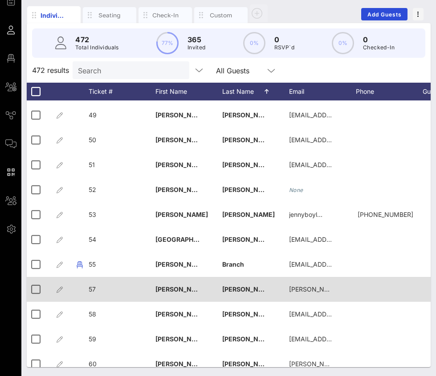
click at [93, 292] on span "57" at bounding box center [92, 290] width 7 height 8
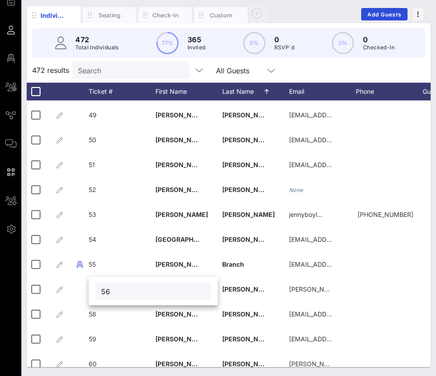
type input "56"
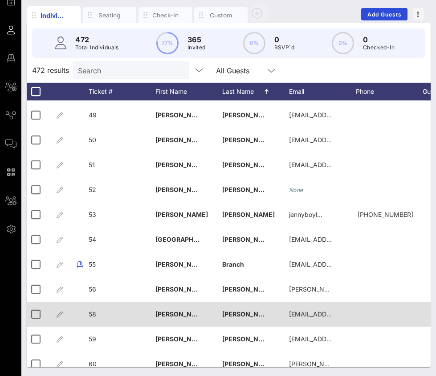
click at [99, 313] on div "58" at bounding box center [122, 319] width 67 height 35
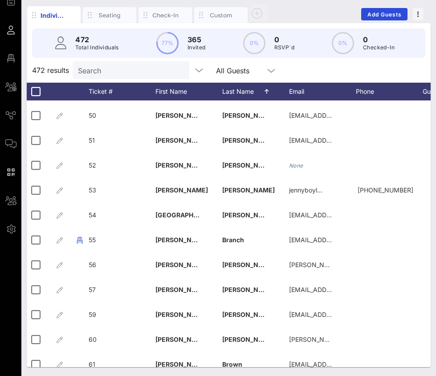
scroll to position [1246, 0]
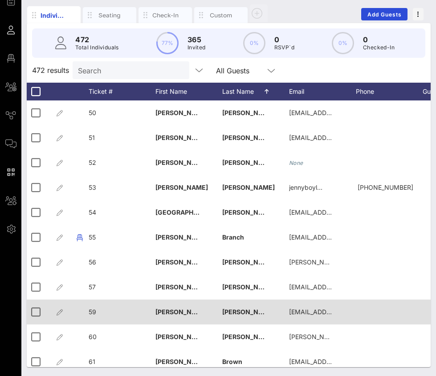
click at [98, 311] on div "59" at bounding box center [122, 317] width 67 height 35
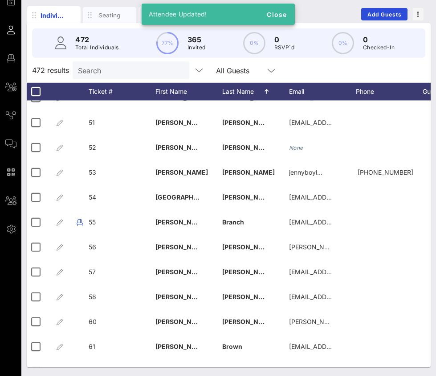
scroll to position [1278, 0]
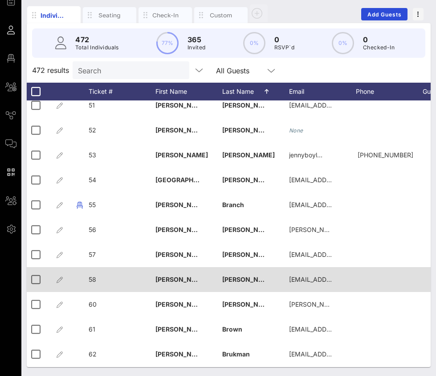
click at [93, 291] on div "58" at bounding box center [93, 279] width 8 height 25
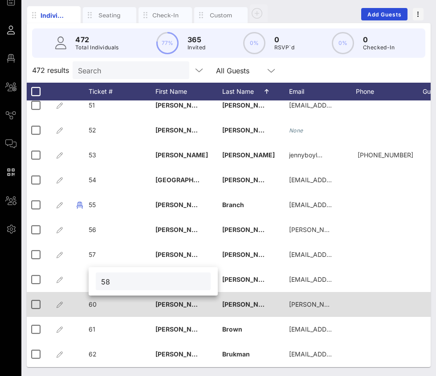
click at [93, 304] on span "60" at bounding box center [93, 305] width 8 height 8
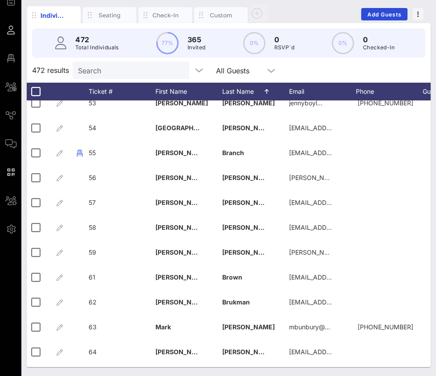
scroll to position [1338, 0]
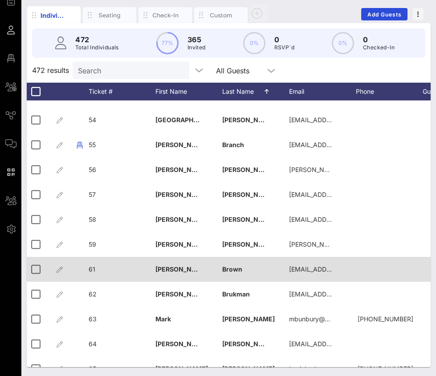
click at [93, 270] on span "61" at bounding box center [92, 270] width 7 height 8
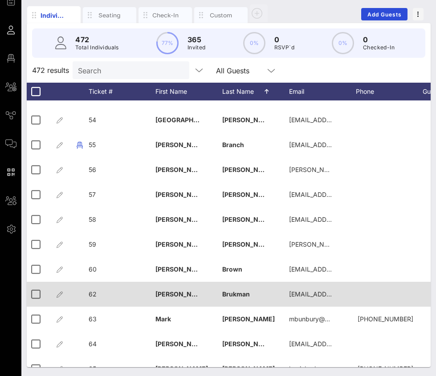
click at [105, 294] on div "62" at bounding box center [122, 299] width 67 height 35
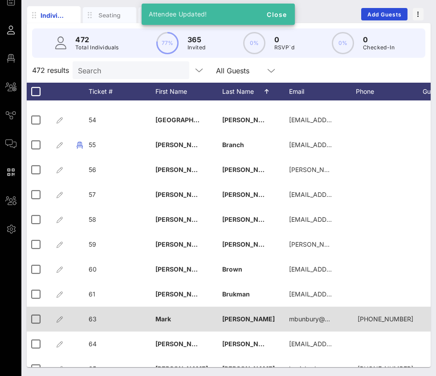
click at [104, 319] on div "63" at bounding box center [122, 324] width 67 height 35
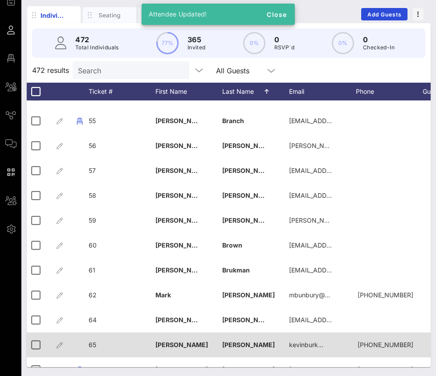
scroll to position [1369, 0]
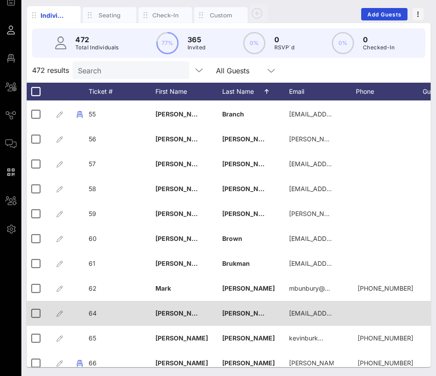
click at [98, 315] on div "64" at bounding box center [122, 318] width 67 height 35
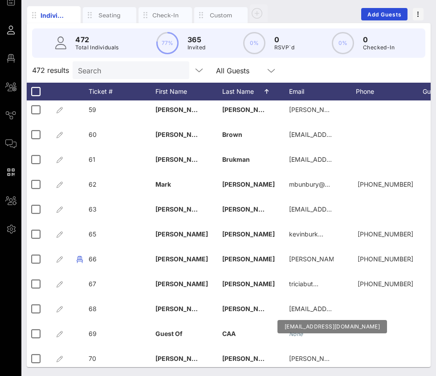
scroll to position [1480, 0]
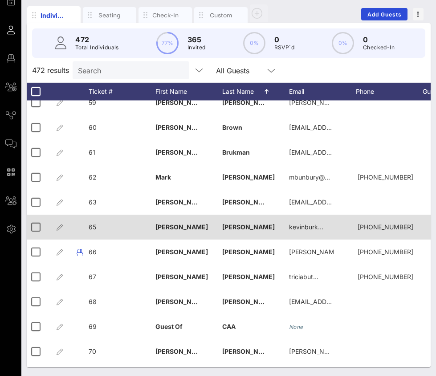
click at [97, 226] on div "65" at bounding box center [122, 232] width 67 height 35
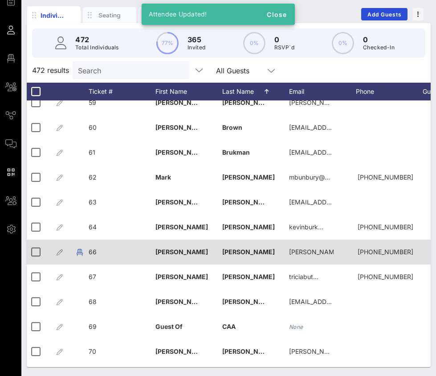
click at [106, 251] on div "66" at bounding box center [122, 257] width 67 height 35
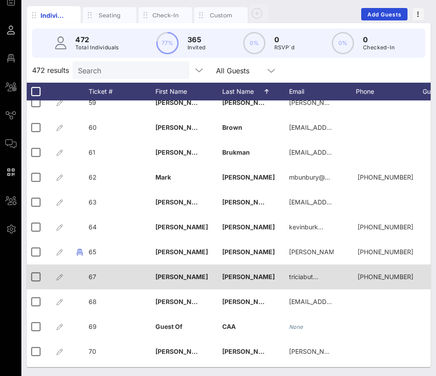
click at [99, 275] on div "67" at bounding box center [122, 282] width 67 height 35
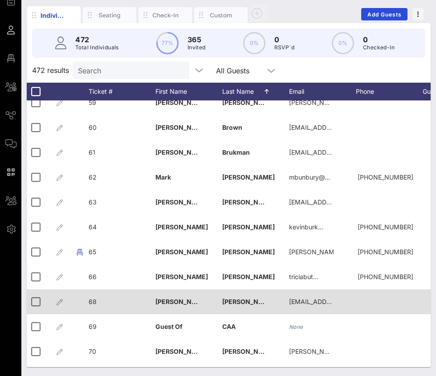
click at [102, 302] on div "68" at bounding box center [122, 307] width 67 height 35
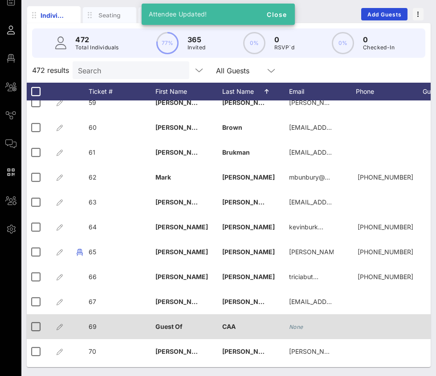
click at [108, 324] on div "69" at bounding box center [122, 332] width 67 height 35
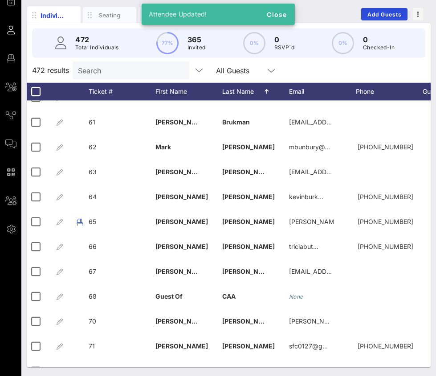
scroll to position [1513, 0]
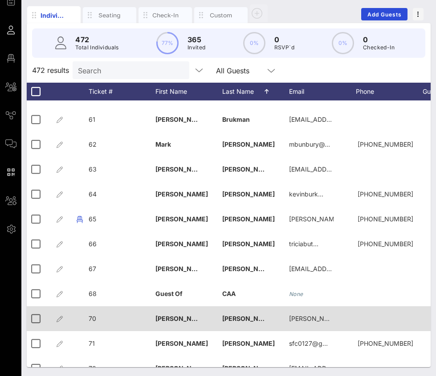
click at [102, 315] on div "70" at bounding box center [122, 324] width 67 height 35
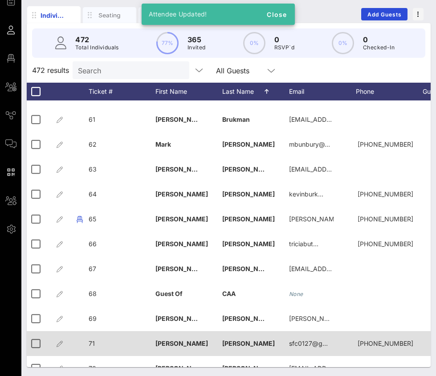
click at [102, 340] on div "71" at bounding box center [122, 348] width 67 height 35
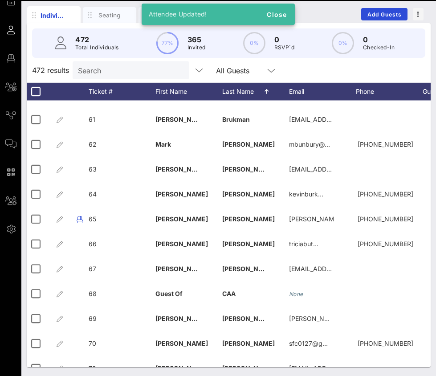
scroll to position [1528, 0]
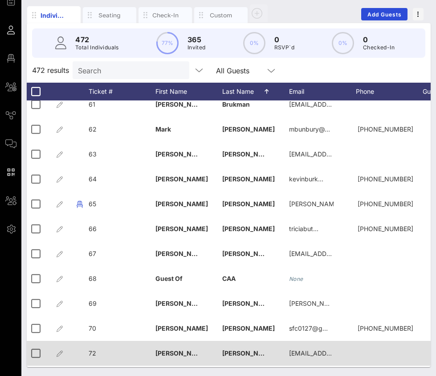
click at [104, 352] on div "72" at bounding box center [122, 358] width 67 height 35
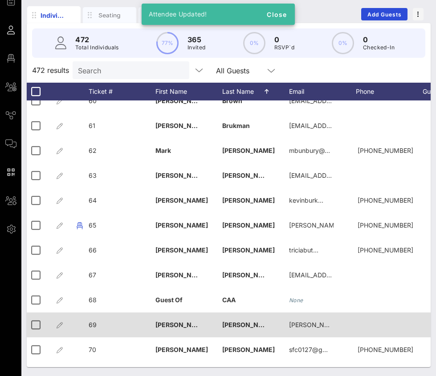
scroll to position [1504, 0]
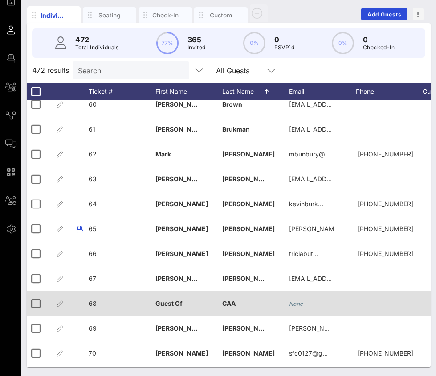
click at [100, 304] on div "68" at bounding box center [122, 308] width 67 height 35
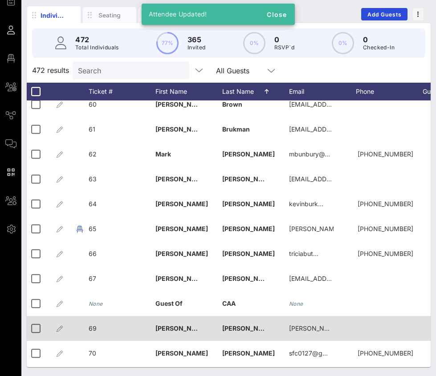
click at [94, 327] on span "69" at bounding box center [93, 329] width 8 height 8
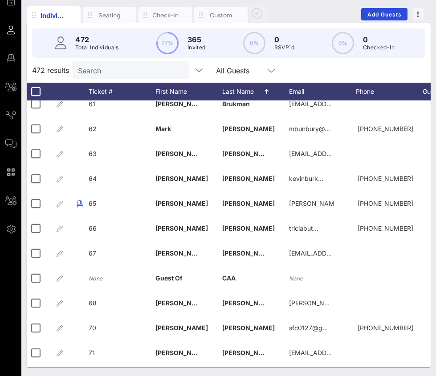
scroll to position [1546, 0]
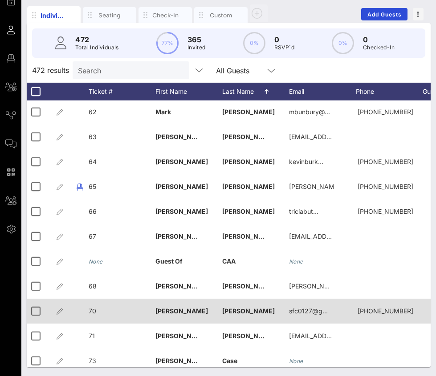
click at [98, 309] on div "70" at bounding box center [122, 316] width 67 height 35
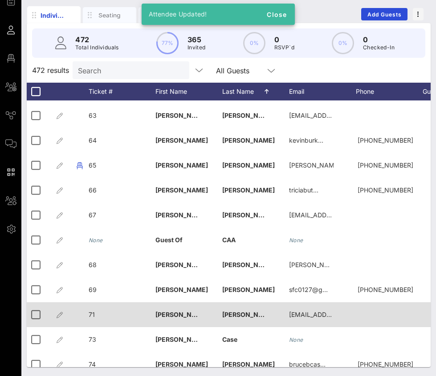
scroll to position [1570, 0]
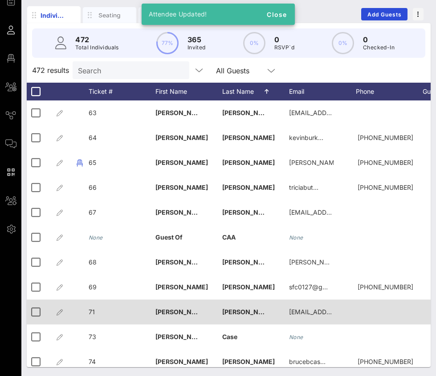
click at [97, 308] on div "71" at bounding box center [122, 317] width 67 height 35
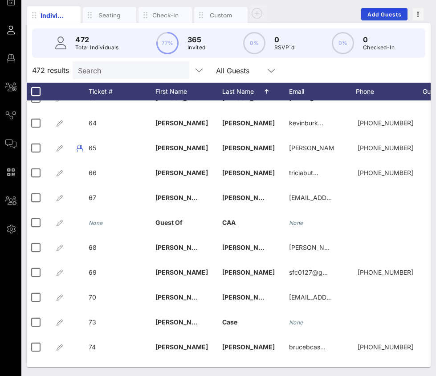
scroll to position [1585, 0]
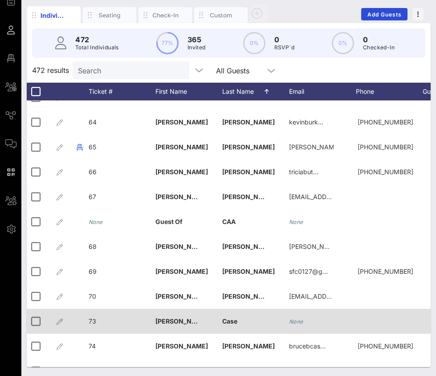
click at [101, 318] on div "73" at bounding box center [122, 326] width 67 height 35
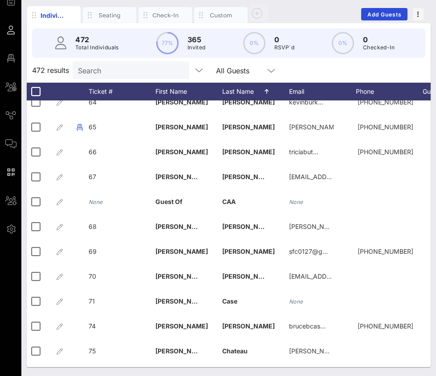
scroll to position [1607, 0]
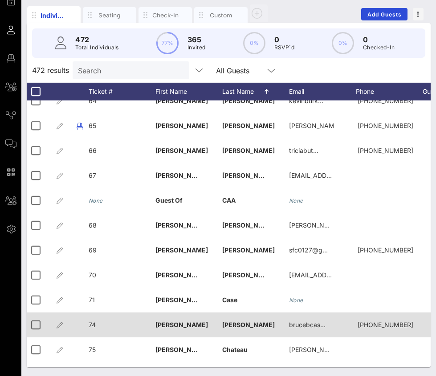
click at [98, 326] on div "74" at bounding box center [122, 330] width 67 height 35
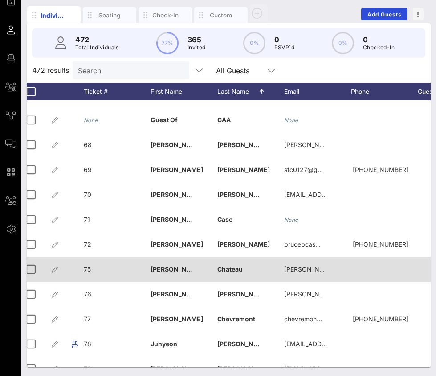
scroll to position [0, 0]
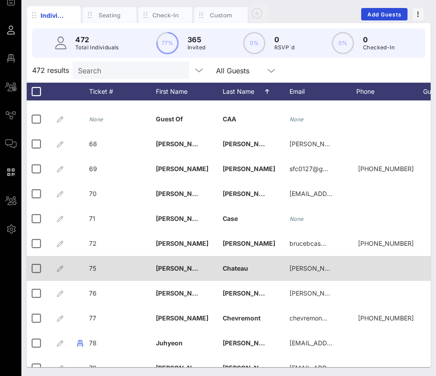
click at [98, 268] on div "75" at bounding box center [122, 273] width 67 height 35
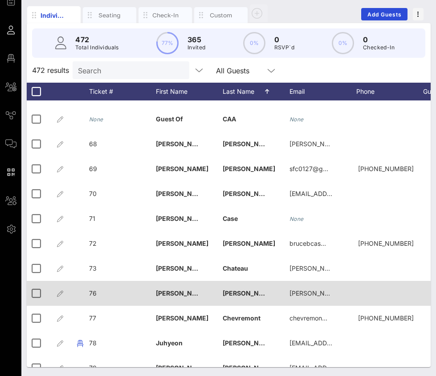
click at [98, 294] on div "76" at bounding box center [122, 298] width 67 height 35
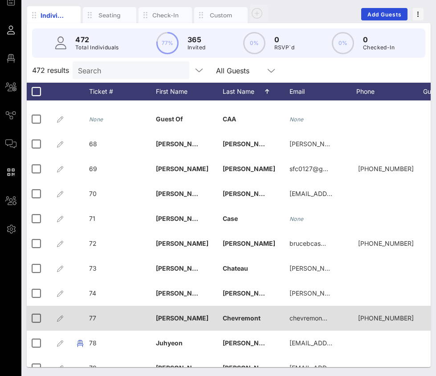
click at [102, 319] on div "77" at bounding box center [122, 323] width 67 height 35
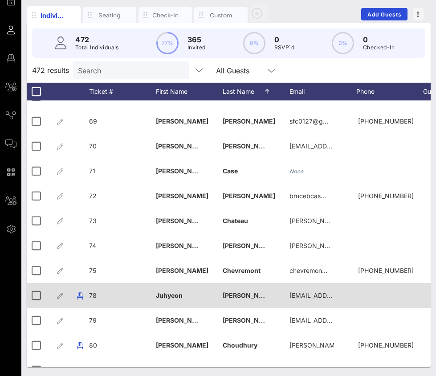
scroll to position [1753, 0]
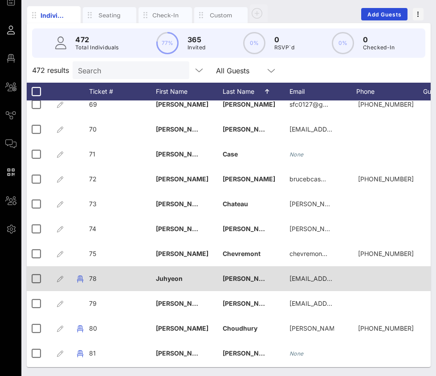
click at [97, 278] on div "78" at bounding box center [122, 284] width 67 height 35
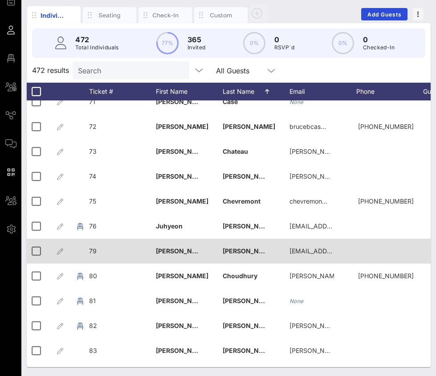
scroll to position [1813, 0]
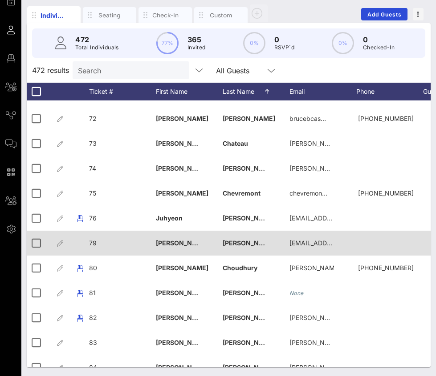
click at [102, 242] on div "79" at bounding box center [122, 248] width 67 height 35
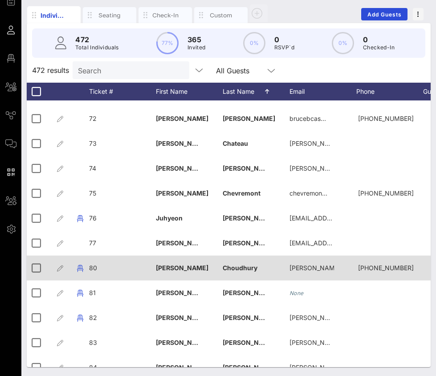
click at [96, 267] on span "80" at bounding box center [93, 268] width 8 height 8
click at [96, 267] on div "Event Builder Guests Floor Plan All Groups Journeys Comms QR Scanner Team Setti…" at bounding box center [218, 160] width 436 height 434
click at [111, 270] on div "80" at bounding box center [122, 273] width 67 height 35
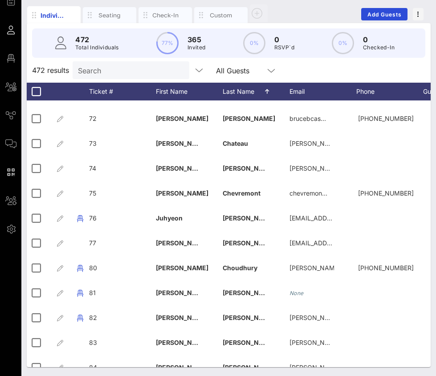
click at [105, 270] on div "80" at bounding box center [160, 270] width 115 height 18
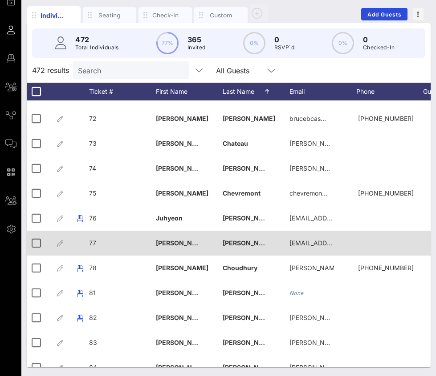
click at [97, 245] on div "77" at bounding box center [122, 248] width 67 height 35
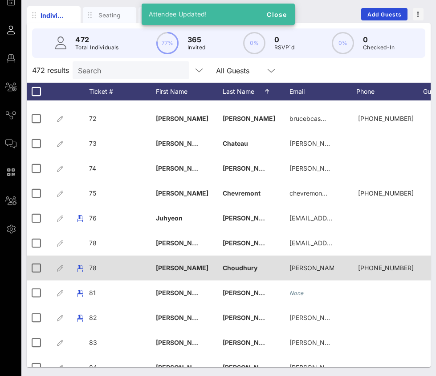
click at [94, 267] on span "78" at bounding box center [93, 268] width 8 height 8
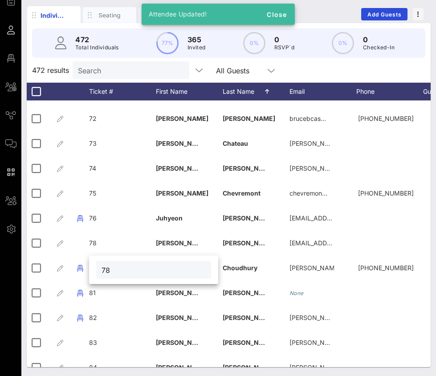
click at [115, 267] on input "78" at bounding box center [153, 270] width 104 height 12
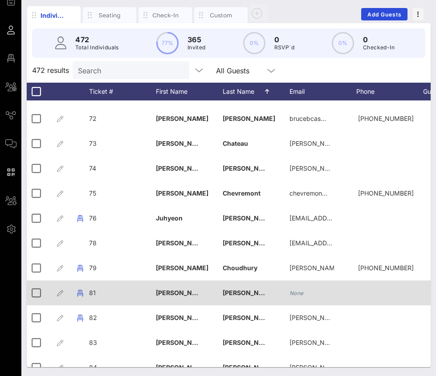
click at [93, 292] on span "81" at bounding box center [92, 293] width 7 height 8
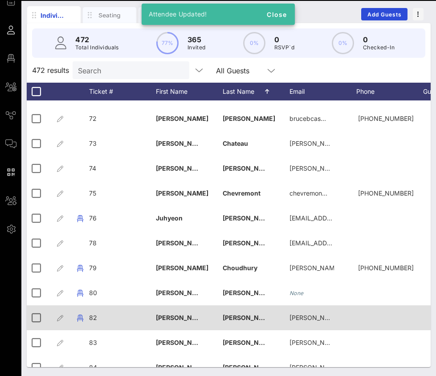
click at [108, 313] on div "82" at bounding box center [122, 323] width 67 height 35
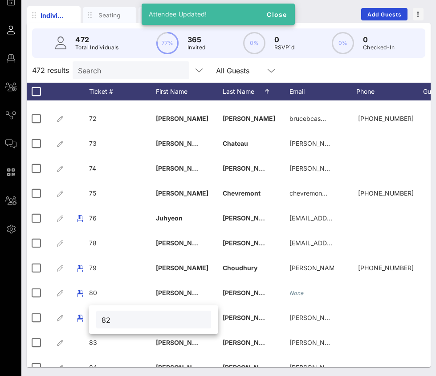
click at [108, 322] on input "82" at bounding box center [153, 320] width 104 height 12
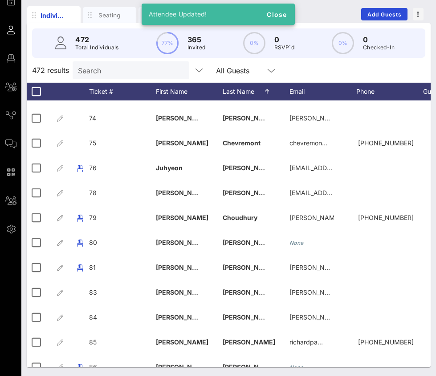
scroll to position [1865, 0]
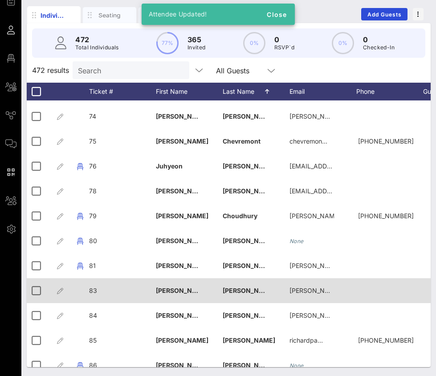
click at [98, 292] on div "83" at bounding box center [122, 296] width 67 height 35
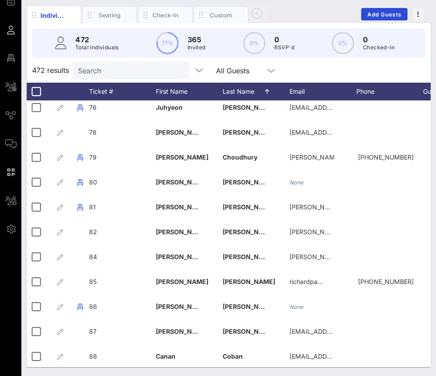
scroll to position [1954, 0]
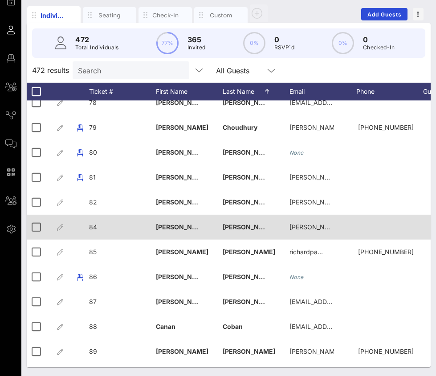
click at [97, 227] on div "84" at bounding box center [122, 232] width 67 height 35
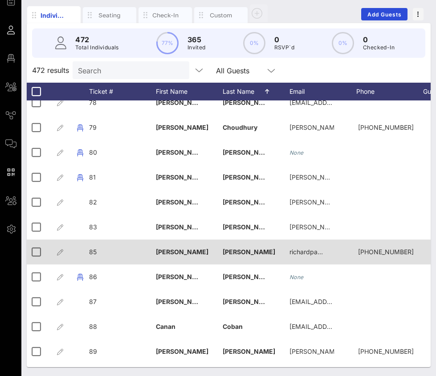
click at [100, 253] on div "85" at bounding box center [122, 257] width 67 height 35
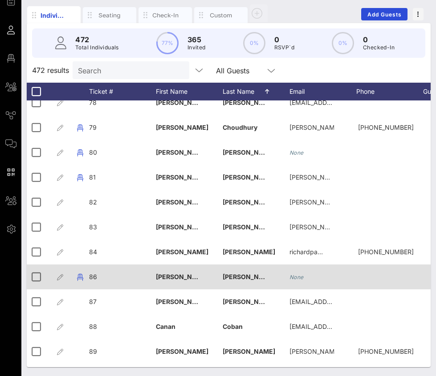
click at [95, 270] on div "86" at bounding box center [93, 277] width 8 height 25
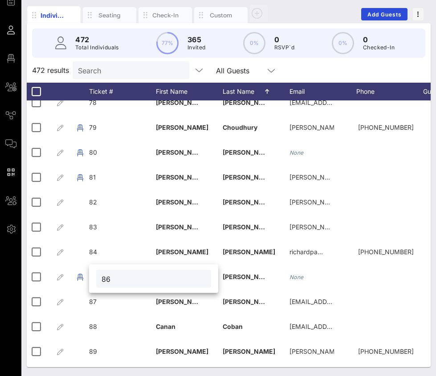
click at [112, 280] on input "86" at bounding box center [153, 279] width 104 height 12
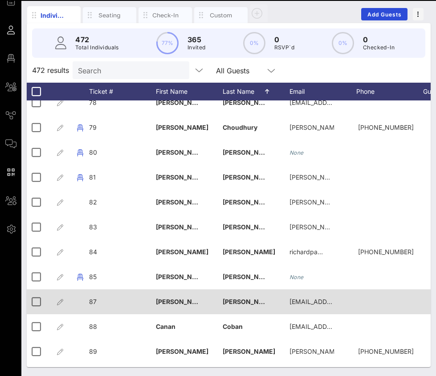
click at [101, 302] on div "87" at bounding box center [122, 307] width 67 height 35
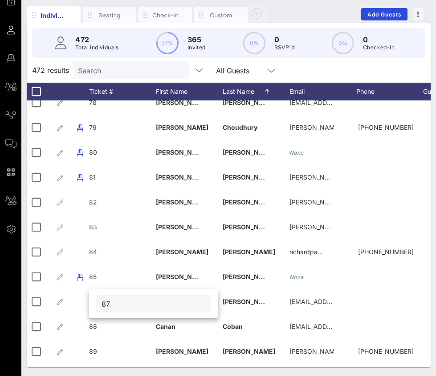
click at [113, 303] on input "87" at bounding box center [153, 304] width 104 height 12
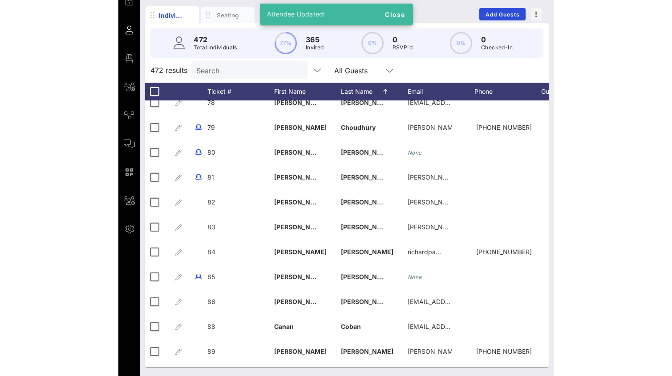
scroll to position [1979, 0]
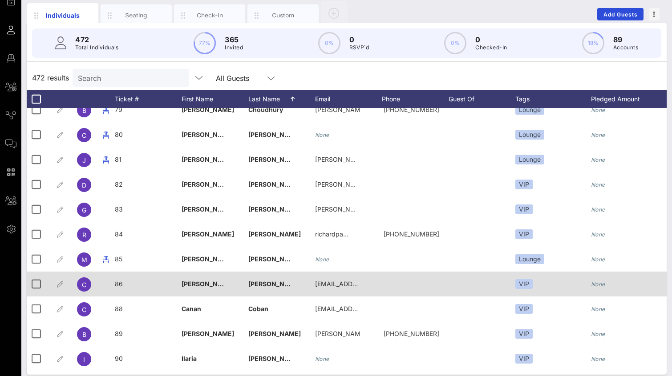
click at [273, 289] on div "[PERSON_NAME]" at bounding box center [270, 284] width 44 height 25
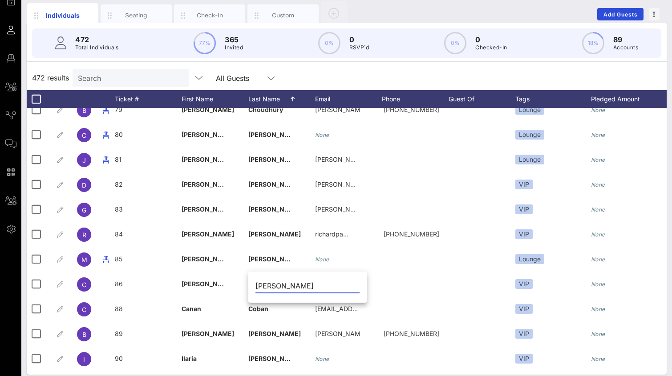
click at [371, 77] on div "472 results Search All Guests" at bounding box center [347, 77] width 640 height 25
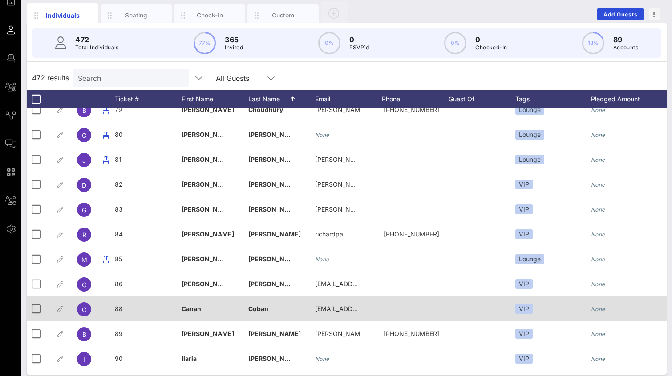
click at [123, 307] on div "88" at bounding box center [148, 314] width 67 height 35
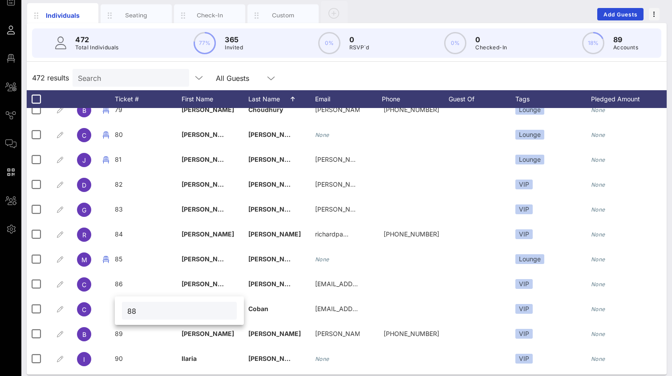
click at [139, 313] on input "88" at bounding box center [179, 311] width 104 height 12
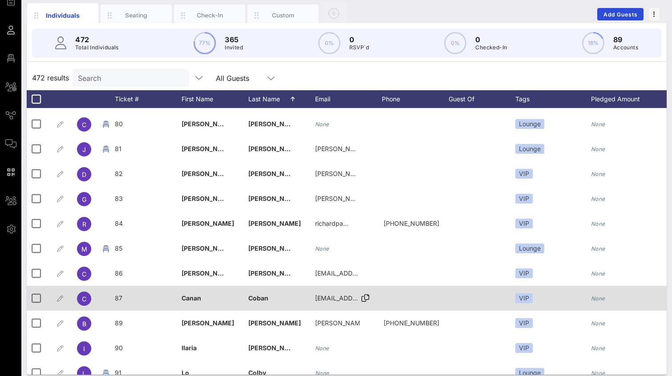
scroll to position [1992, 0]
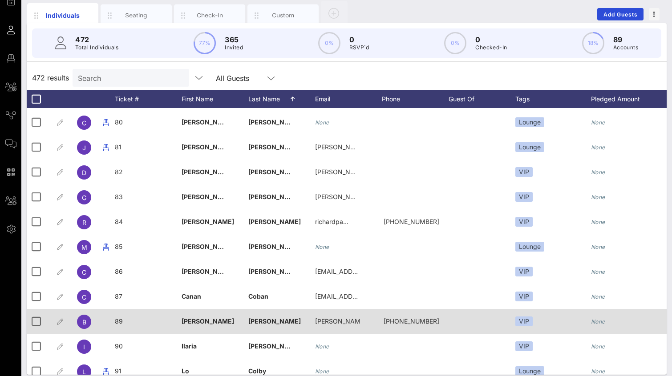
click at [124, 322] on div "89" at bounding box center [148, 326] width 67 height 35
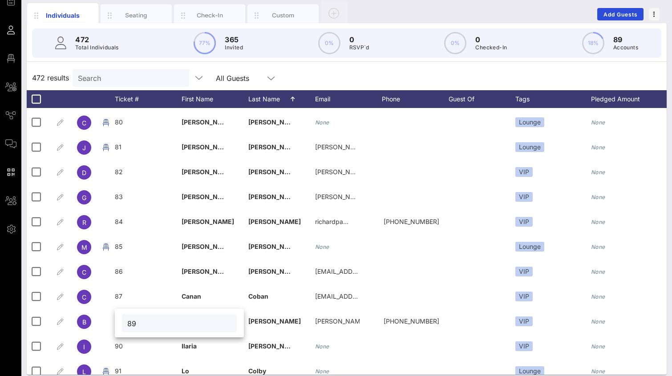
click at [137, 324] on input "89" at bounding box center [179, 324] width 104 height 12
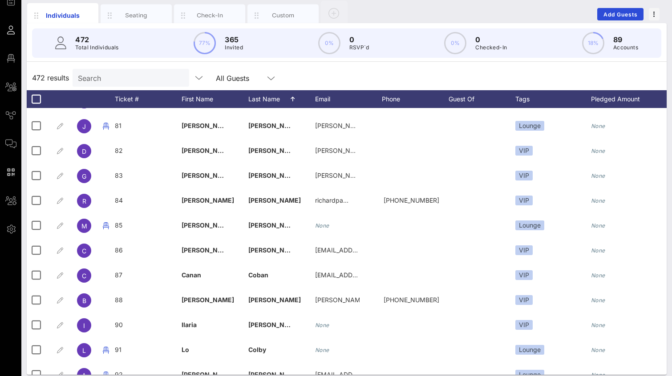
scroll to position [2015, 0]
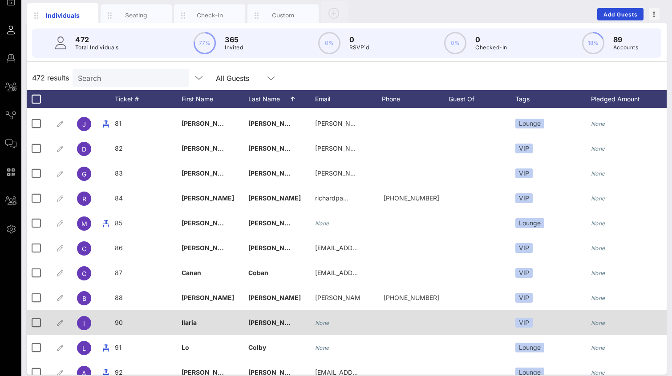
click at [120, 322] on span "90" at bounding box center [119, 323] width 8 height 8
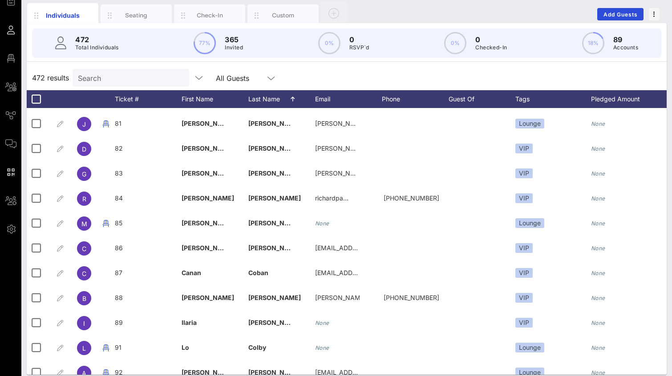
scroll to position [2035, 0]
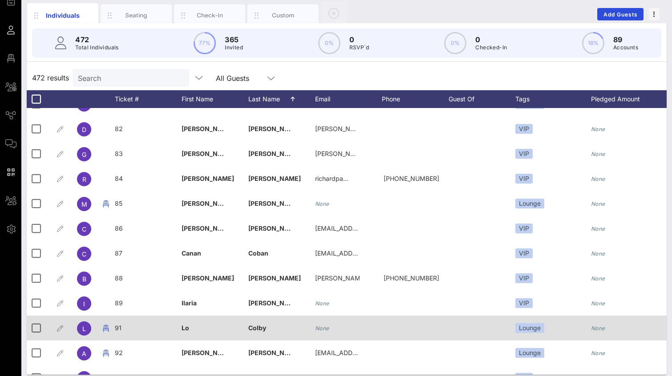
click at [124, 328] on div "91" at bounding box center [148, 333] width 67 height 35
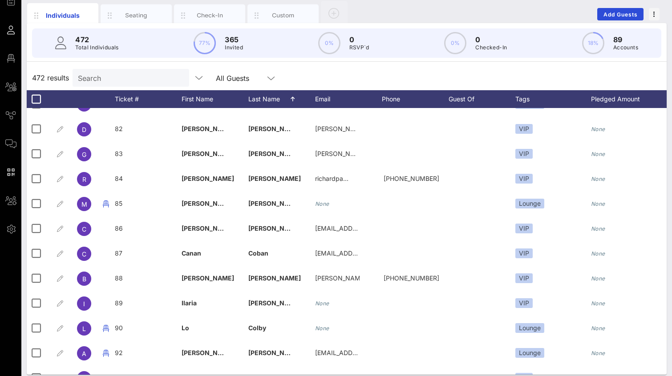
scroll to position [2073, 0]
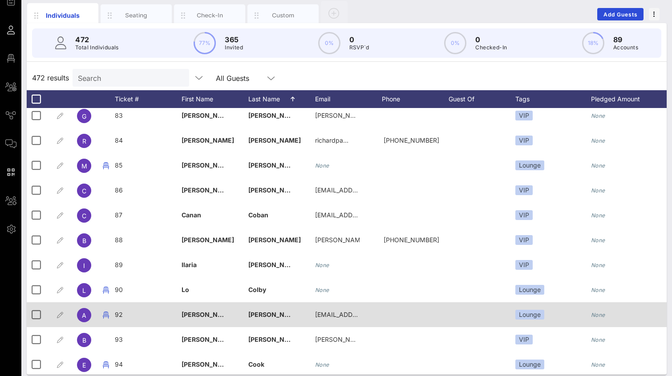
click at [131, 311] on div "92" at bounding box center [148, 320] width 67 height 35
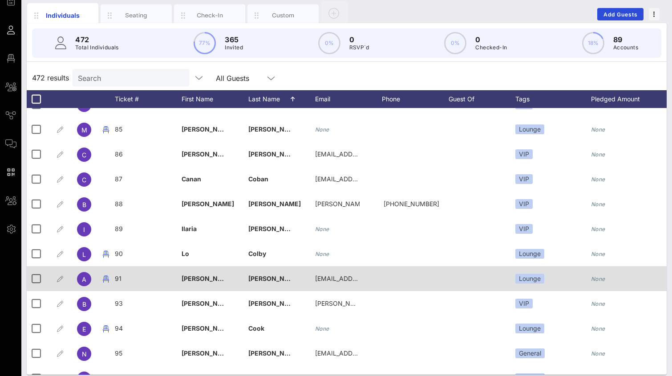
scroll to position [2126, 0]
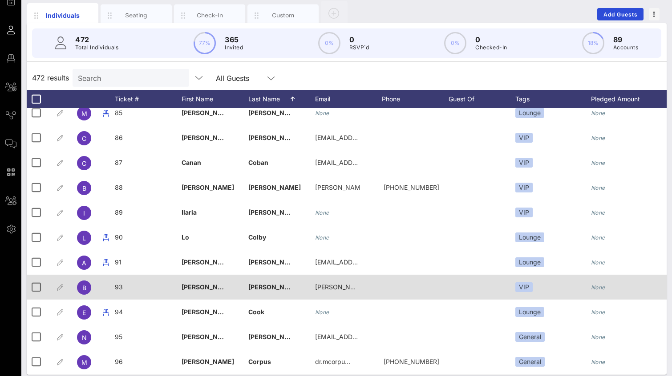
click at [126, 288] on div "93" at bounding box center [148, 292] width 67 height 35
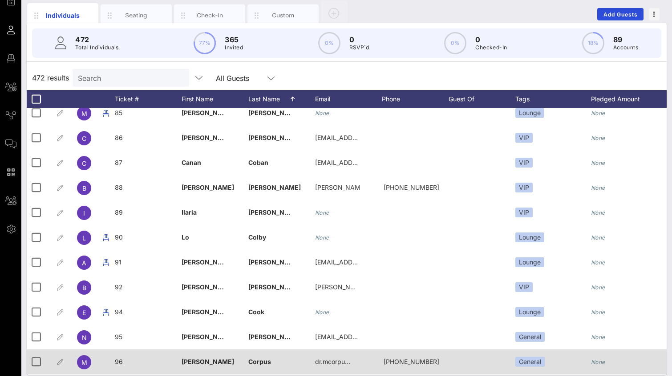
scroll to position [2134, 0]
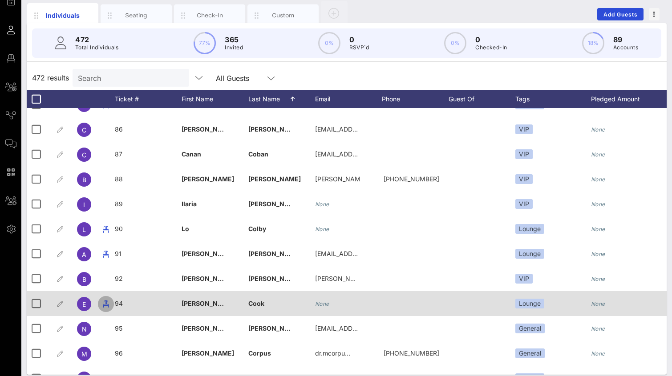
click at [108, 304] on icon "button" at bounding box center [106, 304] width 11 height 11
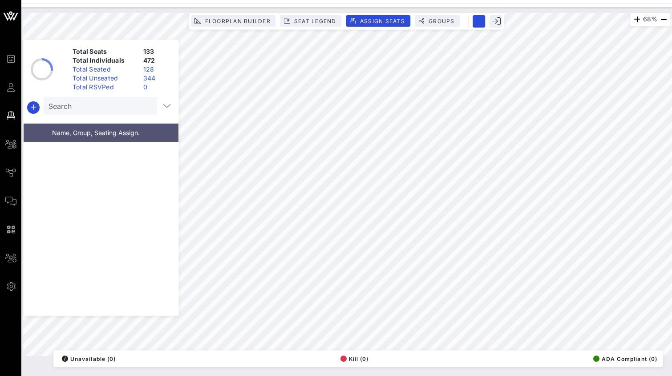
scroll to position [10403, 0]
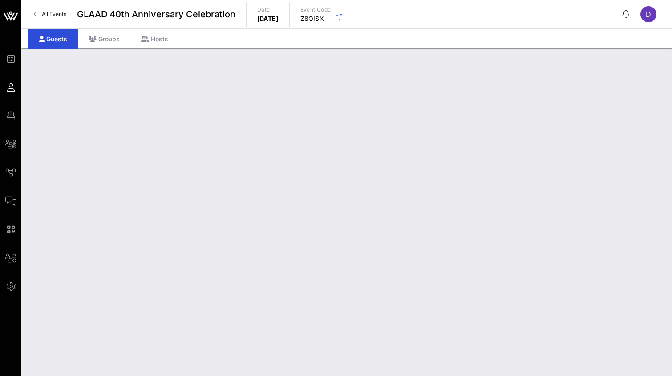
scroll to position [26, 0]
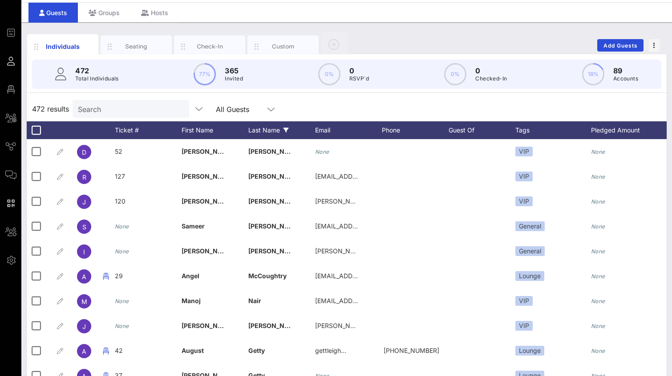
click at [285, 129] on icon at bounding box center [285, 130] width 5 height 5
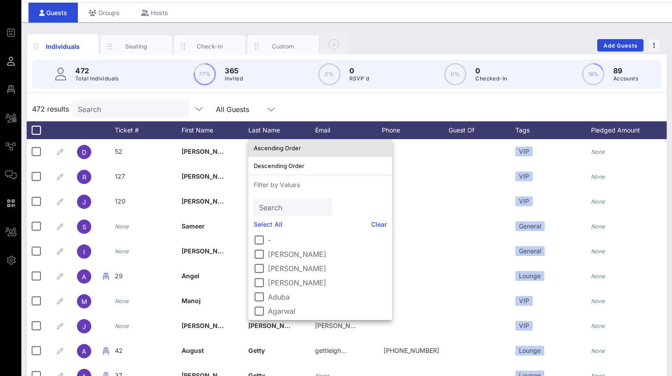
click at [284, 147] on div "Ascending Order" at bounding box center [320, 148] width 133 height 7
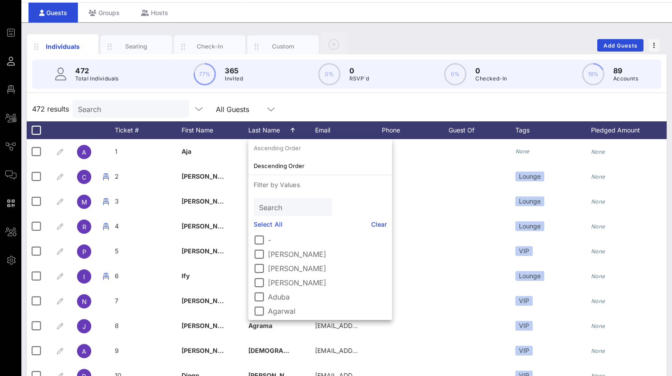
click at [336, 103] on div "472 results Search All Guests" at bounding box center [347, 109] width 640 height 25
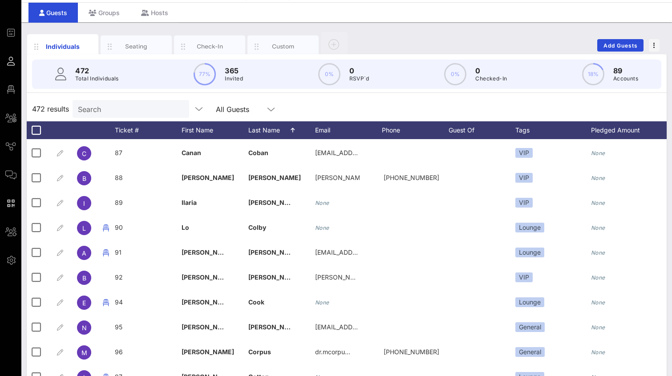
scroll to position [2177, 0]
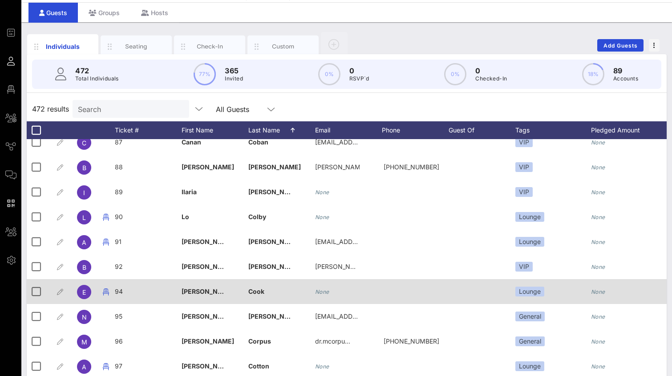
click at [121, 291] on span "94" at bounding box center [119, 292] width 8 height 8
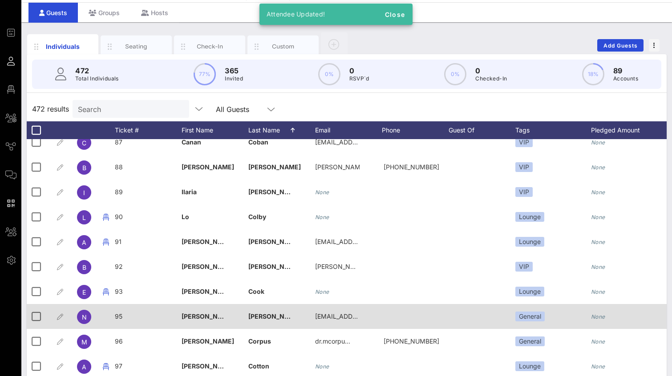
click at [123, 314] on div "95" at bounding box center [148, 321] width 67 height 35
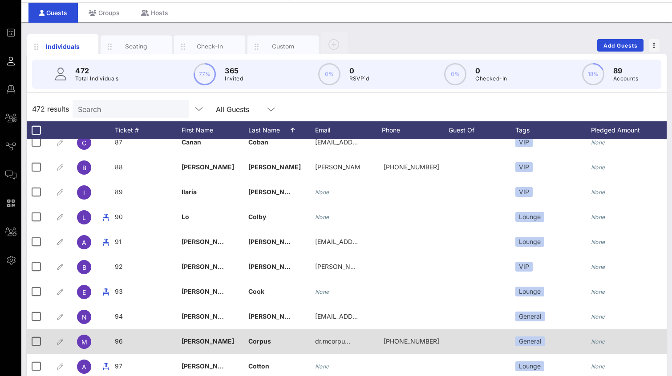
click at [121, 342] on span "96" at bounding box center [119, 342] width 8 height 8
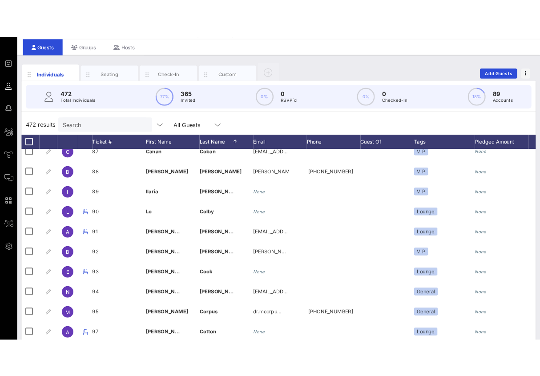
scroll to position [2226, 0]
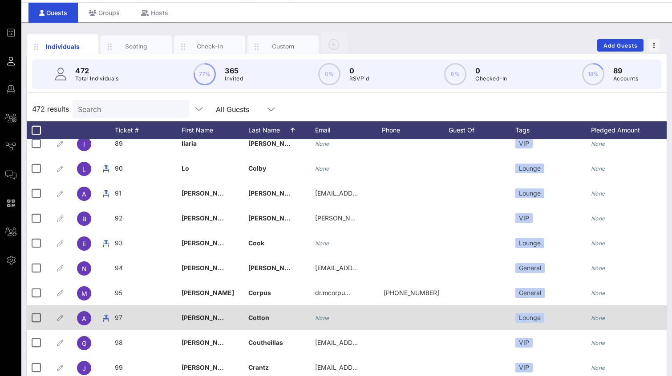
click at [123, 318] on div "97" at bounding box center [148, 323] width 67 height 35
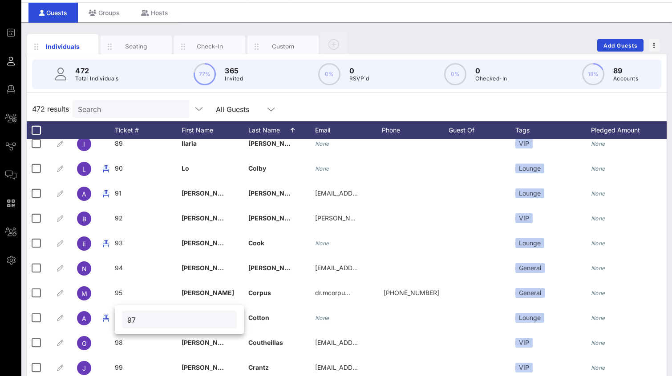
click at [138, 322] on input "97" at bounding box center [179, 320] width 104 height 12
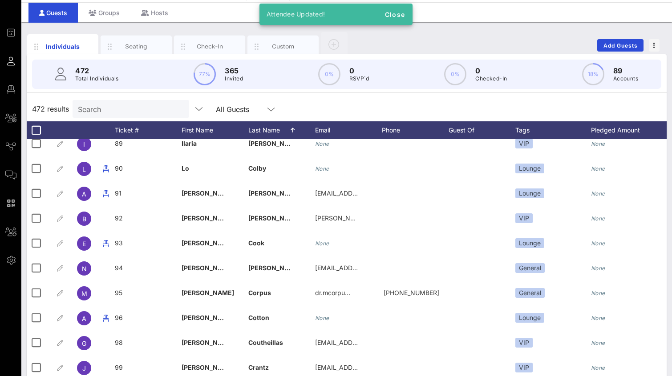
click at [670, 331] on div "Individuals Seating Check-In Custom Add Guests 472 Total Individuals 77% 365 In…" at bounding box center [346, 218] width 651 height 393
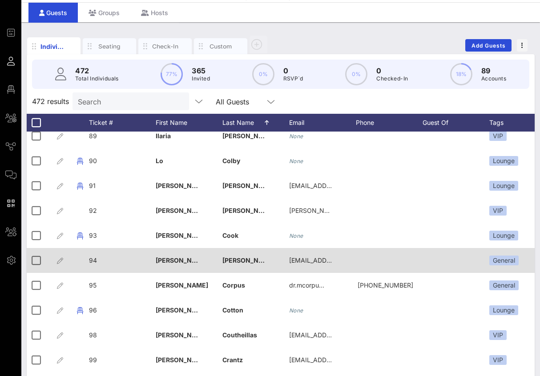
scroll to position [2229, 0]
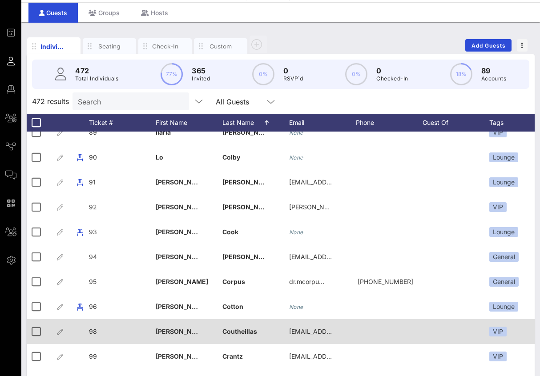
click at [96, 331] on span "98" at bounding box center [93, 332] width 8 height 8
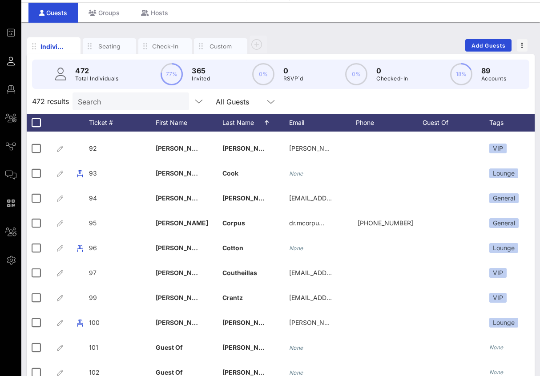
scroll to position [2289, 0]
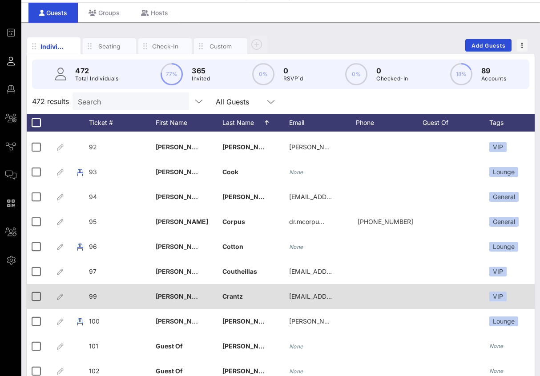
click at [93, 299] on span "99" at bounding box center [93, 297] width 8 height 8
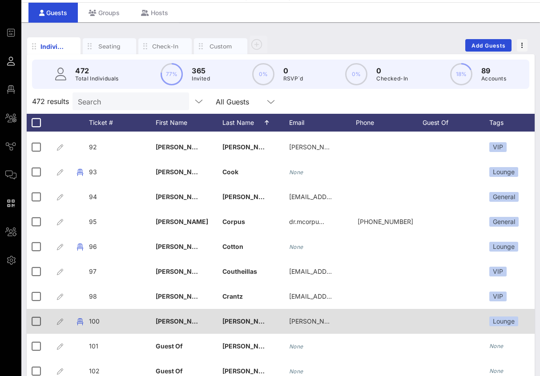
click at [95, 321] on span "100" at bounding box center [94, 322] width 11 height 8
click at [95, 321] on div "Event Builder Guests Floor Plan All Groups Journeys Comms QR Scanner Team Setti…" at bounding box center [270, 191] width 540 height 434
click at [103, 316] on div "100" at bounding box center [122, 326] width 67 height 35
click at [103, 316] on div "100" at bounding box center [160, 324] width 115 height 18
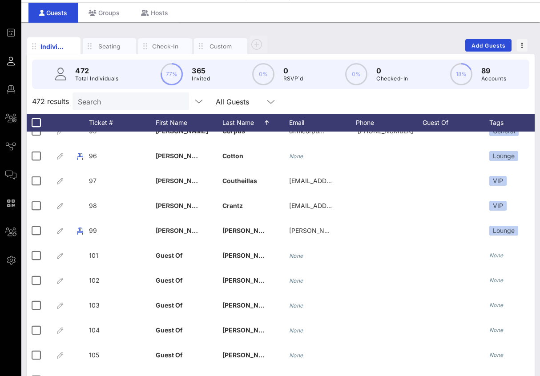
scroll to position [2390, 0]
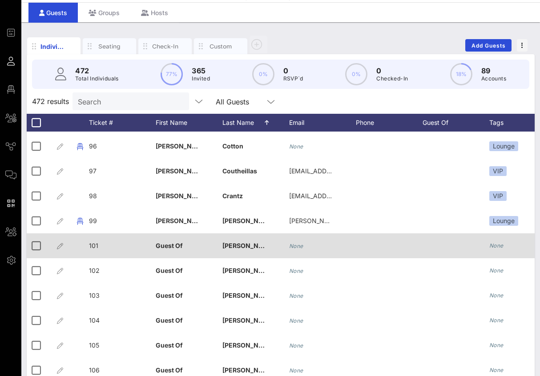
click at [94, 244] on span "101" at bounding box center [93, 246] width 9 height 8
click at [101, 247] on div "101" at bounding box center [122, 251] width 67 height 35
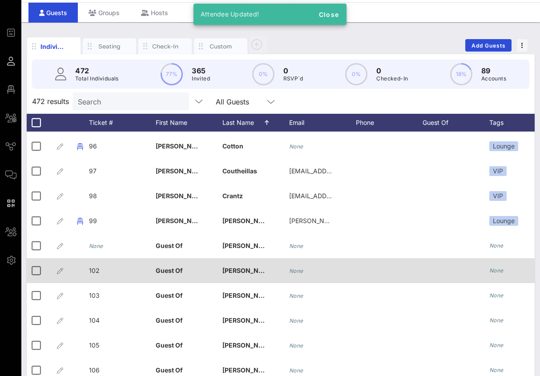
click at [103, 270] on div "102" at bounding box center [122, 276] width 67 height 35
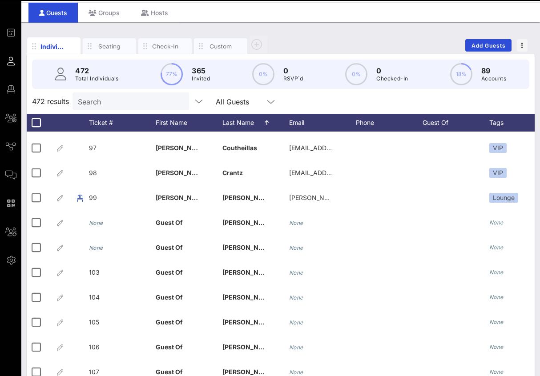
scroll to position [2429, 0]
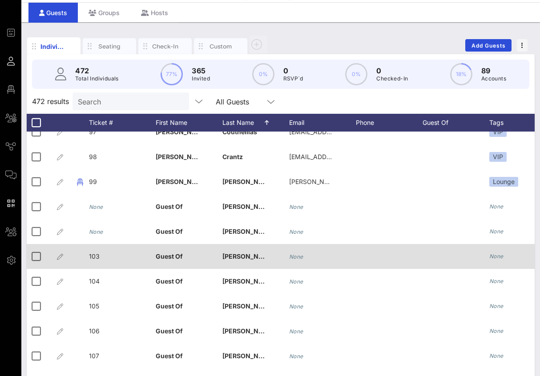
click at [94, 253] on span "103" at bounding box center [94, 257] width 11 height 8
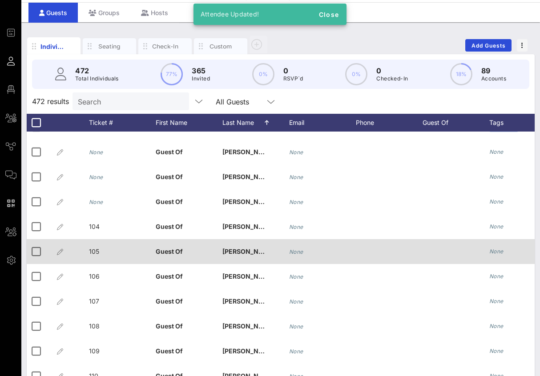
scroll to position [2489, 0]
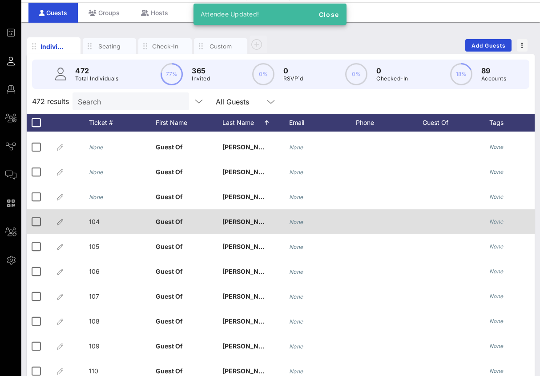
click at [101, 221] on div "104" at bounding box center [122, 227] width 67 height 35
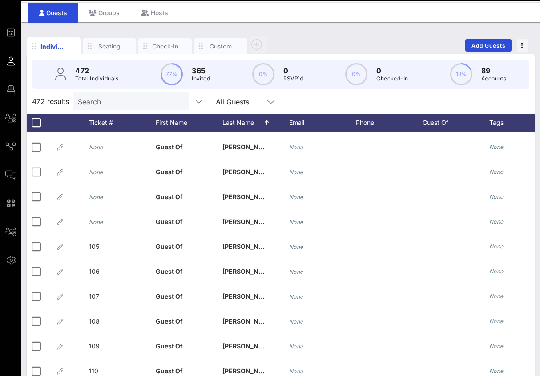
scroll to position [2517, 0]
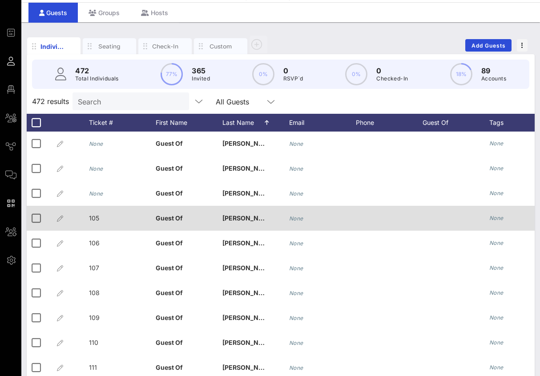
click at [100, 214] on div "105" at bounding box center [122, 223] width 67 height 35
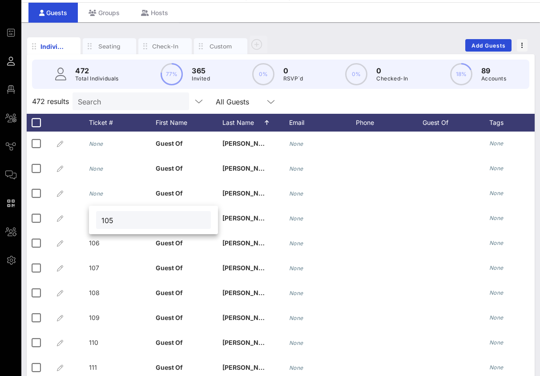
click at [124, 223] on input "105" at bounding box center [153, 220] width 104 height 12
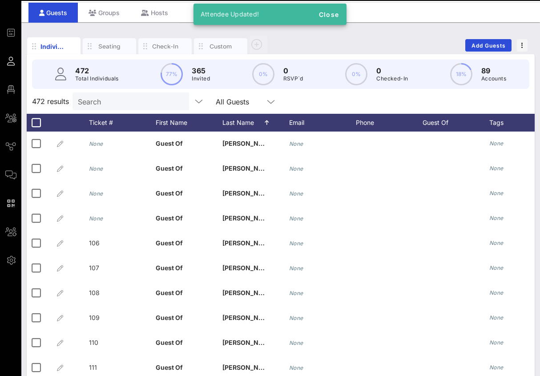
scroll to position [2558, 0]
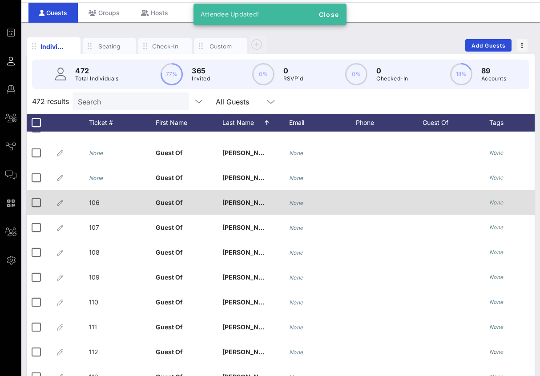
click at [97, 199] on span "106" at bounding box center [94, 203] width 11 height 8
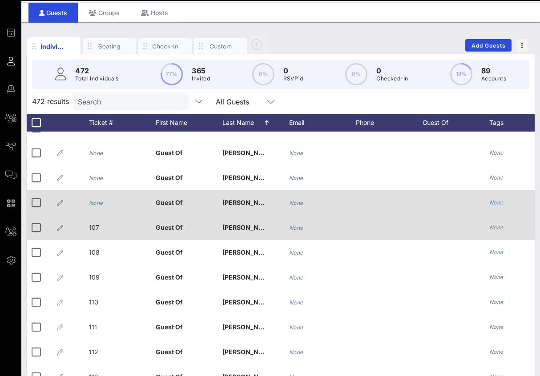
click at [111, 227] on div "107" at bounding box center [122, 232] width 67 height 35
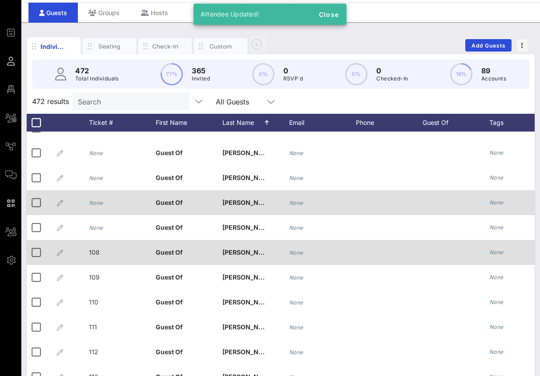
click at [103, 253] on div "108" at bounding box center [122, 257] width 67 height 35
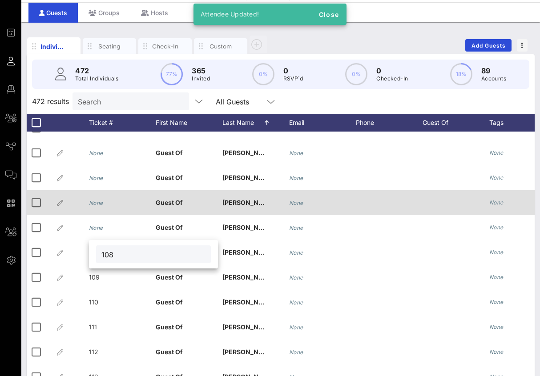
click at [150, 261] on div "108" at bounding box center [153, 255] width 104 height 18
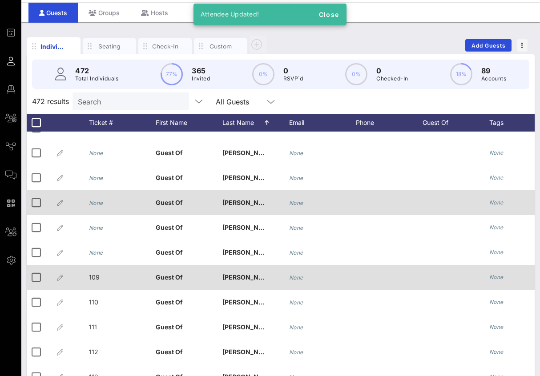
click at [100, 274] on div "109" at bounding box center [122, 282] width 67 height 35
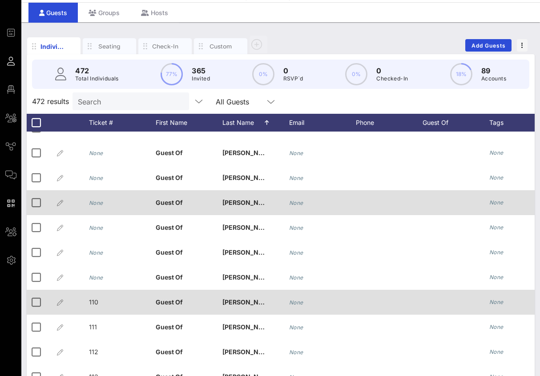
click at [111, 303] on div "110" at bounding box center [122, 307] width 67 height 35
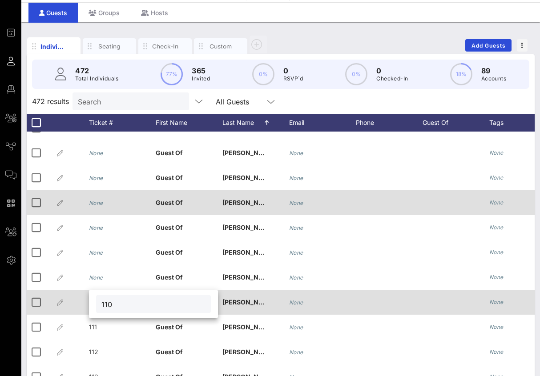
click at [111, 303] on input "110" at bounding box center [153, 305] width 104 height 12
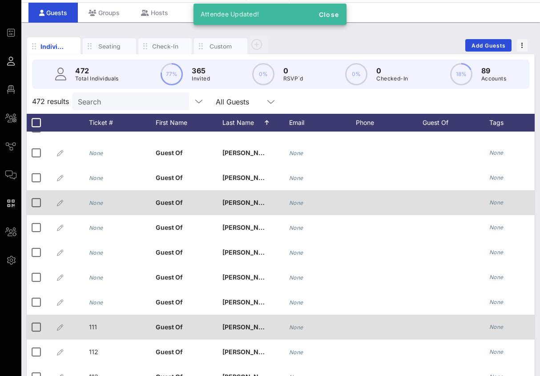
click at [109, 327] on div "111" at bounding box center [122, 332] width 67 height 35
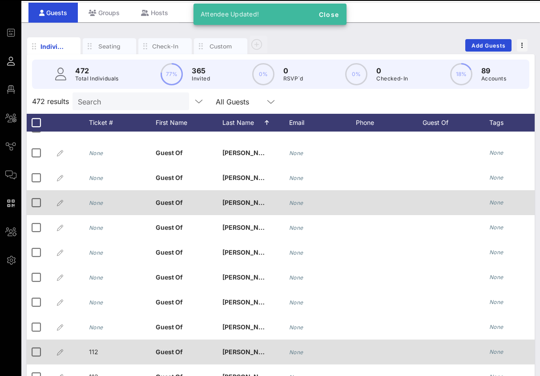
click at [96, 355] on span "112" at bounding box center [93, 352] width 9 height 8
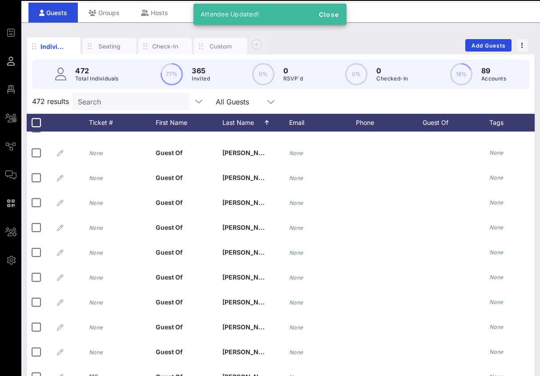
scroll to position [2653, 0]
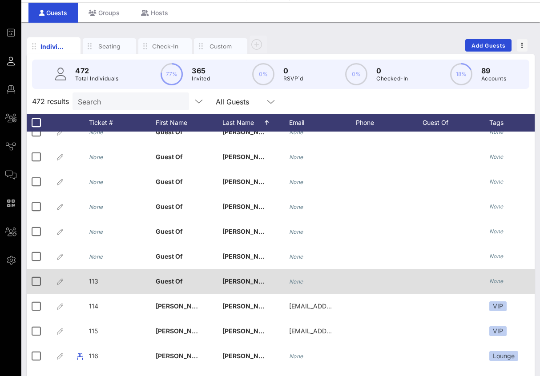
click at [101, 282] on div "113" at bounding box center [122, 286] width 67 height 35
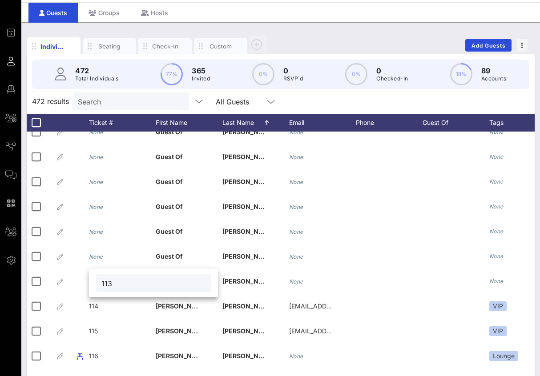
click at [117, 283] on input "113" at bounding box center [153, 284] width 104 height 12
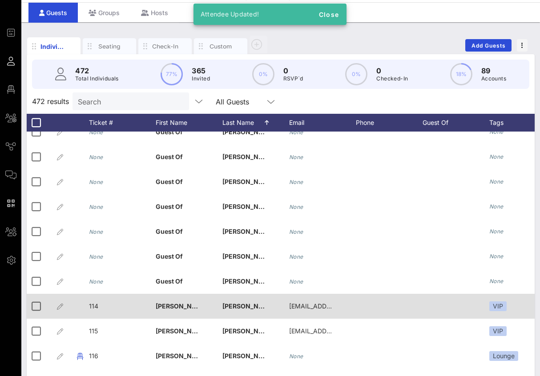
click at [106, 307] on div "114" at bounding box center [122, 311] width 67 height 35
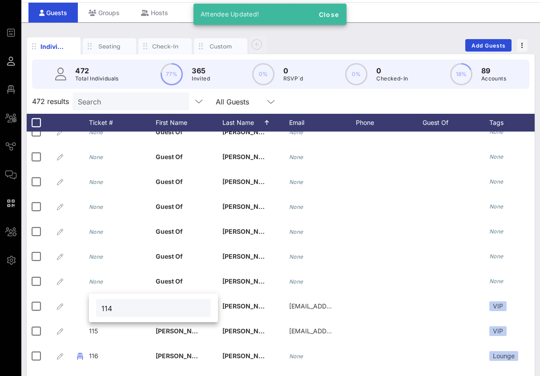
click at [110, 304] on input "114" at bounding box center [153, 309] width 104 height 12
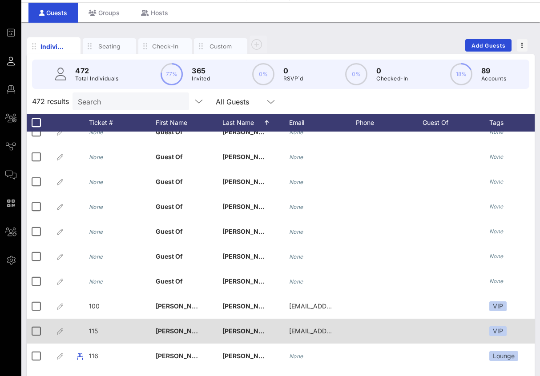
click at [97, 332] on span "115" at bounding box center [93, 331] width 9 height 8
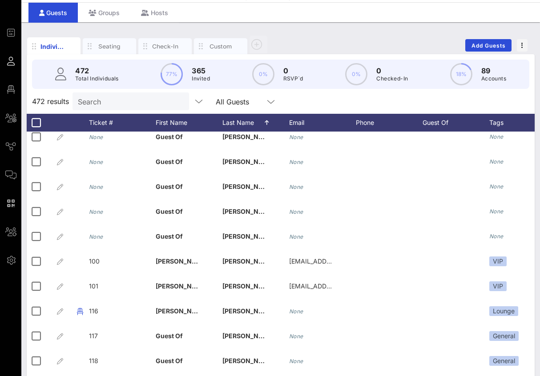
scroll to position [2727, 0]
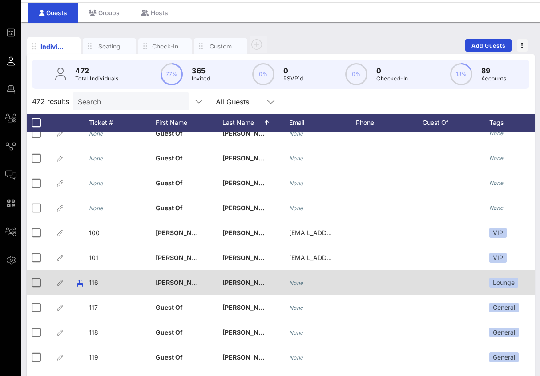
click at [92, 277] on div "116" at bounding box center [93, 283] width 9 height 25
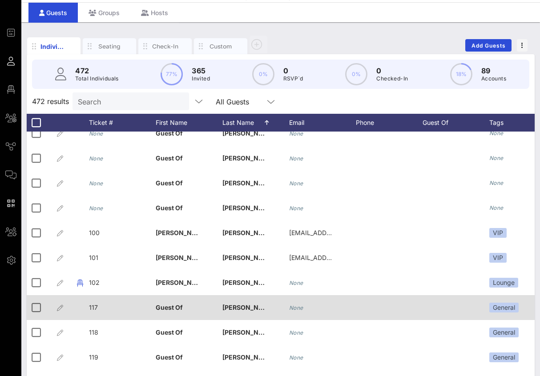
click at [102, 308] on div "117" at bounding box center [122, 312] width 67 height 35
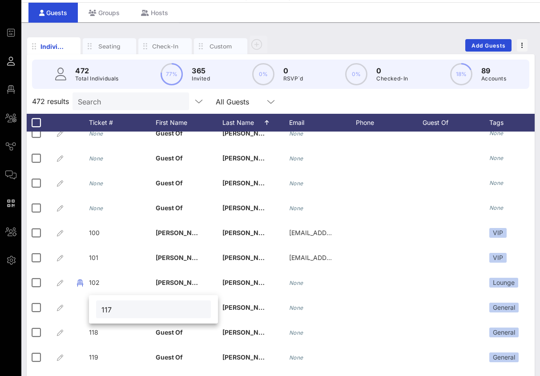
click at [114, 308] on input "117" at bounding box center [153, 310] width 104 height 12
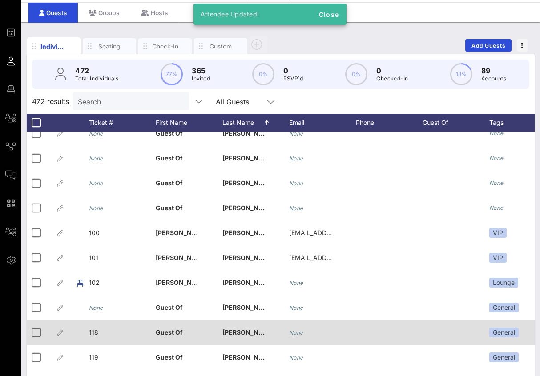
click at [98, 330] on div "118" at bounding box center [122, 337] width 67 height 35
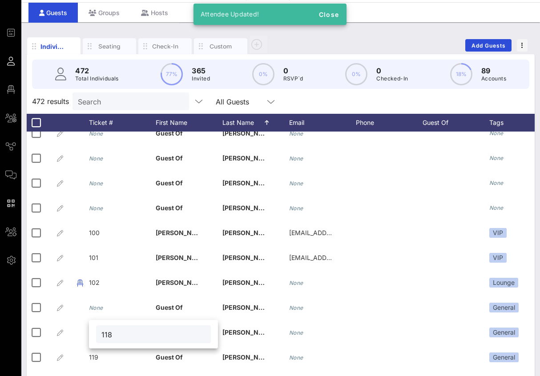
click at [106, 336] on input "118" at bounding box center [153, 335] width 104 height 12
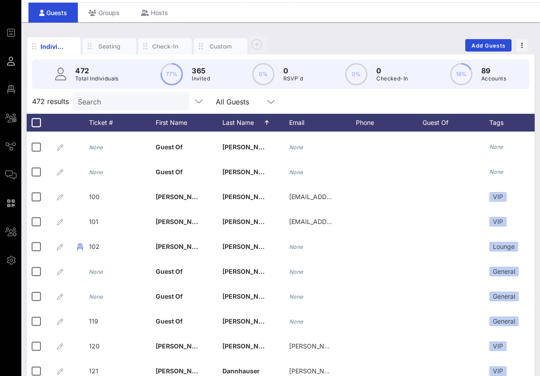
scroll to position [2784, 0]
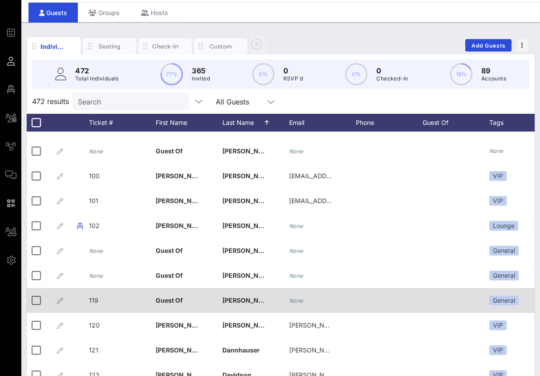
click at [97, 299] on span "119" at bounding box center [93, 301] width 9 height 8
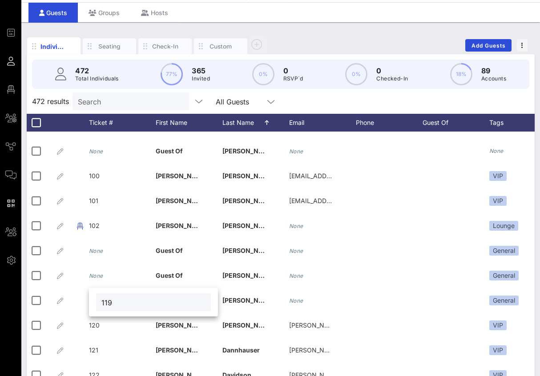
click at [105, 303] on input "119" at bounding box center [153, 303] width 104 height 12
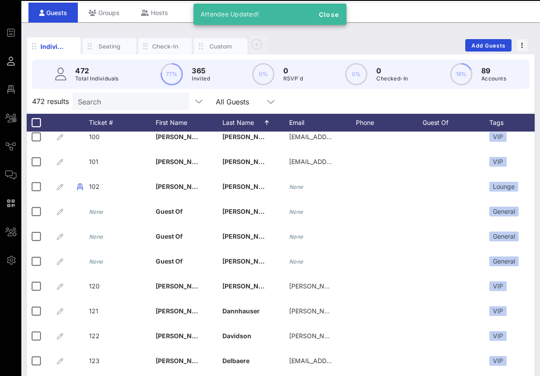
scroll to position [2842, 0]
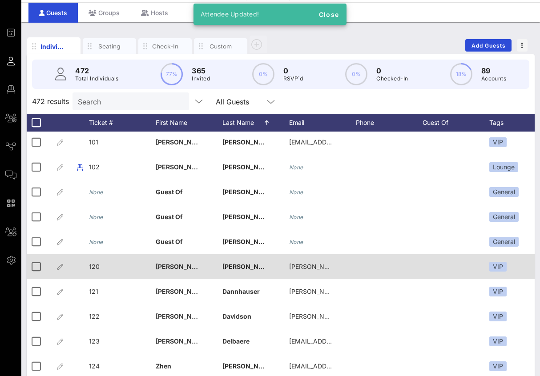
click at [98, 265] on span "120" at bounding box center [94, 267] width 11 height 8
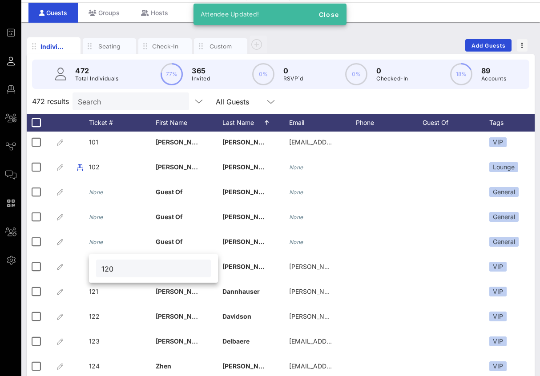
click at [111, 270] on input "120" at bounding box center [153, 269] width 104 height 12
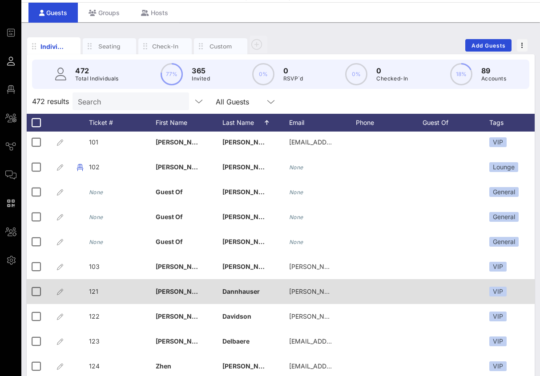
click at [100, 291] on div "121" at bounding box center [122, 296] width 67 height 35
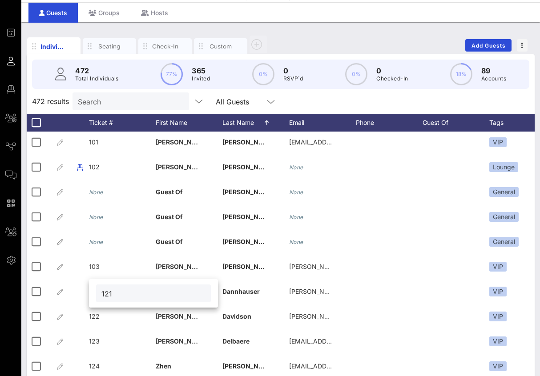
click at [111, 299] on input "121" at bounding box center [153, 294] width 104 height 12
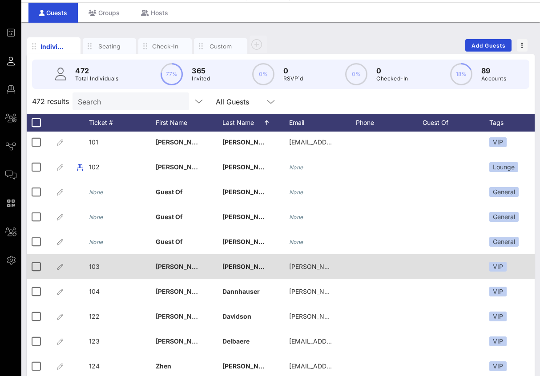
scroll to position [2863, 0]
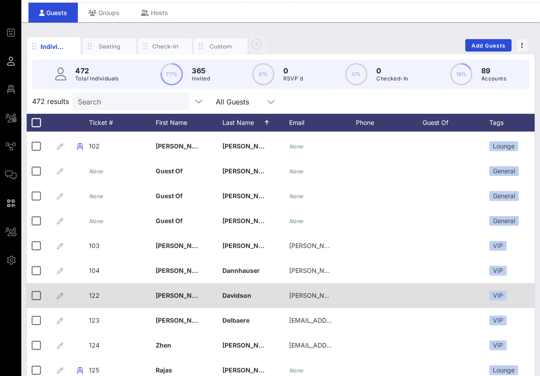
click at [96, 295] on span "122" at bounding box center [94, 296] width 11 height 8
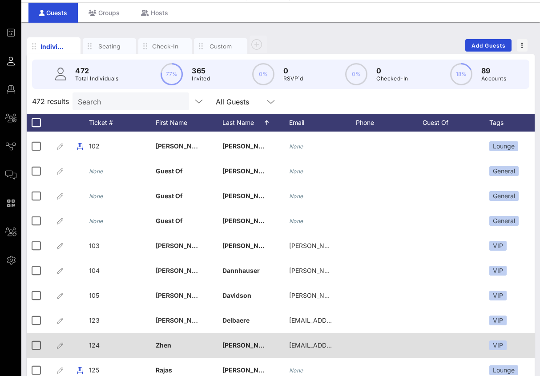
scroll to position [2870, 0]
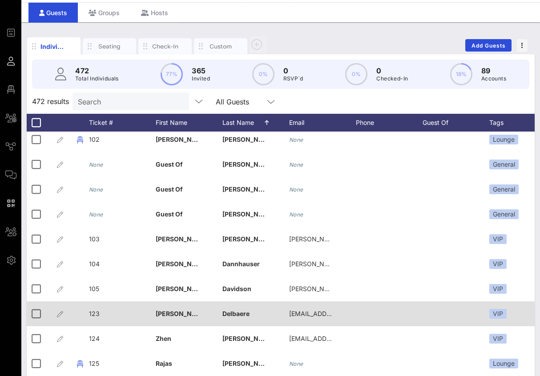
click at [95, 315] on span "123" at bounding box center [94, 314] width 11 height 8
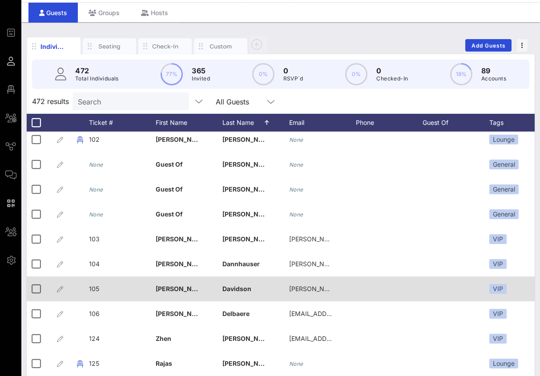
scroll to position [2874, 0]
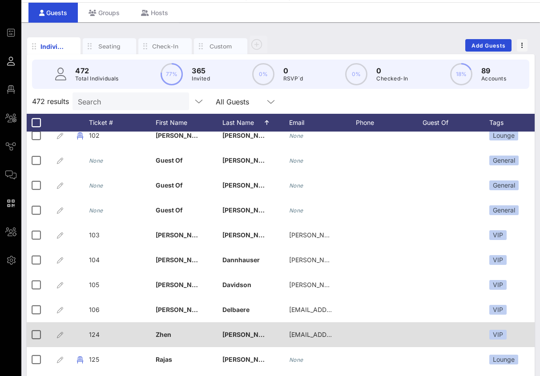
click at [97, 336] on span "124" at bounding box center [94, 335] width 11 height 8
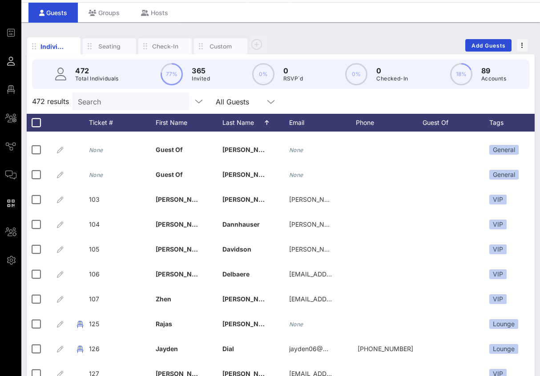
scroll to position [2915, 0]
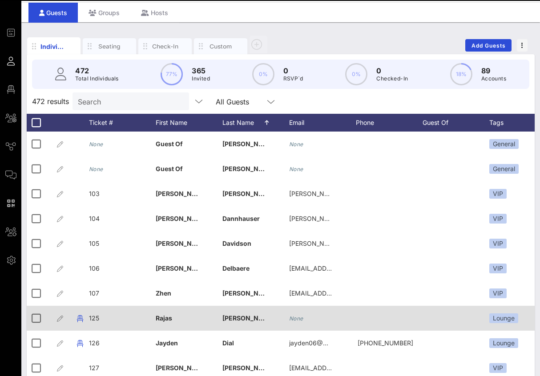
click at [97, 319] on span "125" at bounding box center [94, 319] width 10 height 8
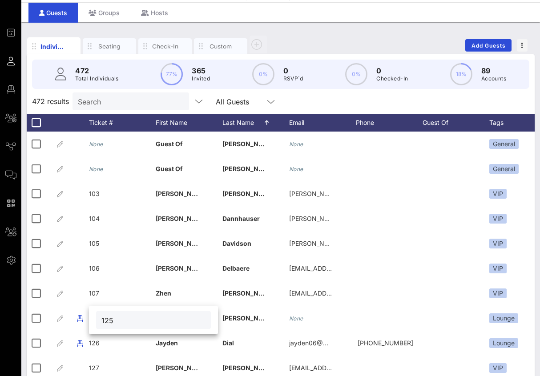
click at [114, 319] on input "125" at bounding box center [153, 321] width 104 height 12
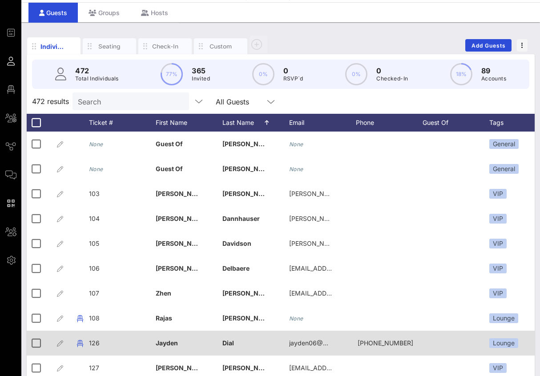
click at [92, 340] on span "126" at bounding box center [94, 344] width 11 height 8
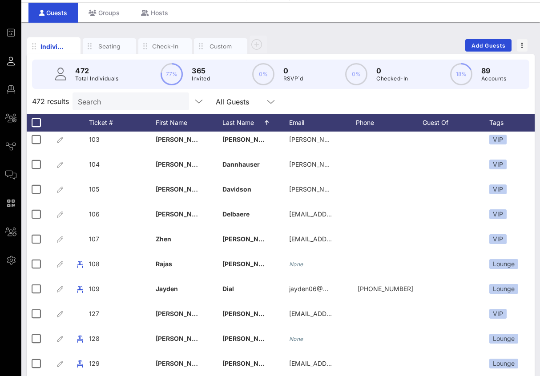
scroll to position [2974, 0]
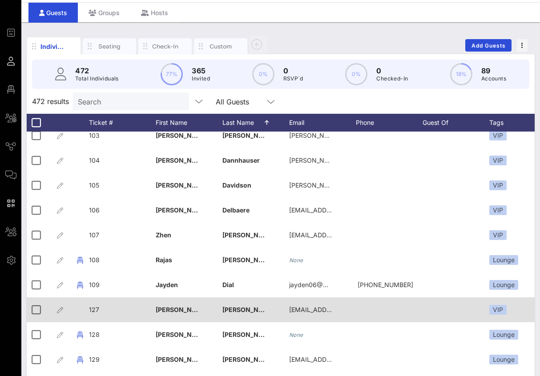
click at [95, 309] on span "127" at bounding box center [94, 310] width 10 height 8
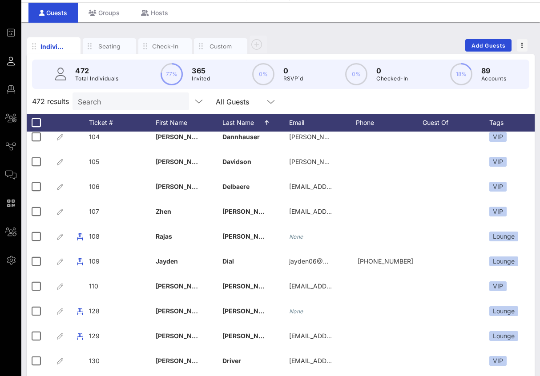
scroll to position [3013, 0]
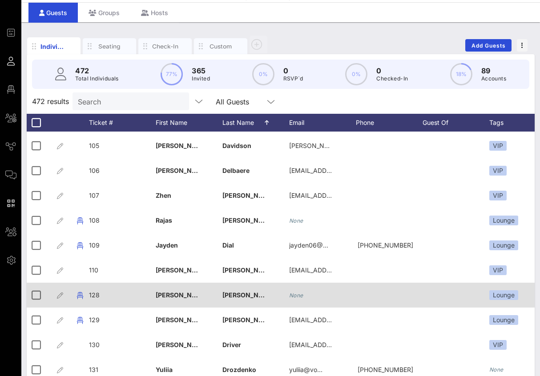
click at [95, 294] on span "128" at bounding box center [94, 295] width 11 height 8
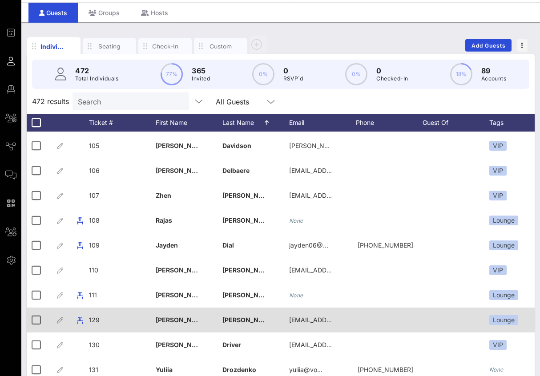
click at [96, 319] on span "129" at bounding box center [94, 320] width 11 height 8
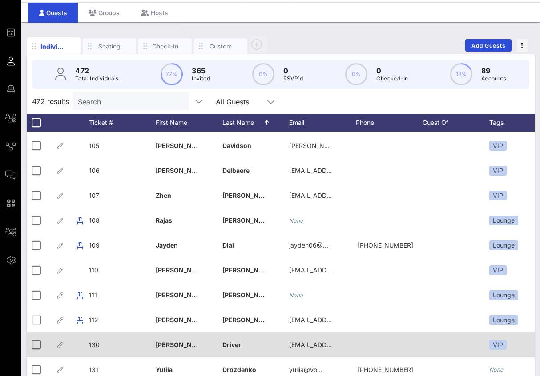
click at [95, 347] on span "130" at bounding box center [94, 345] width 11 height 8
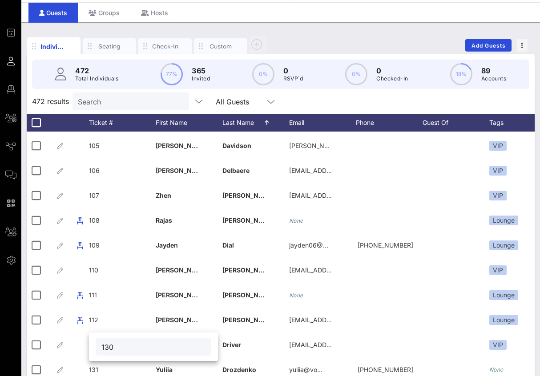
click at [114, 347] on input "130" at bounding box center [153, 347] width 104 height 12
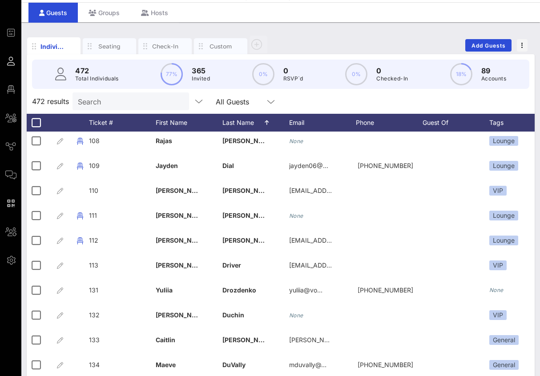
scroll to position [3095, 0]
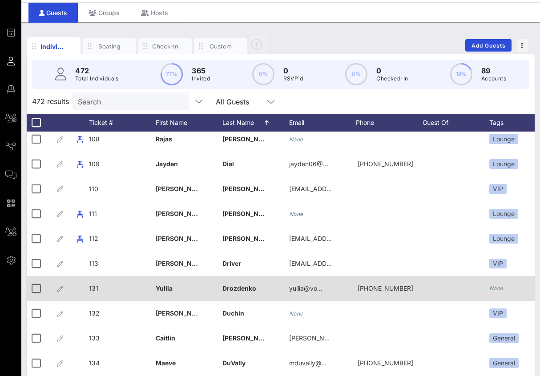
click at [93, 288] on span "131" at bounding box center [93, 289] width 9 height 8
click at [97, 288] on span "131" at bounding box center [93, 289] width 9 height 8
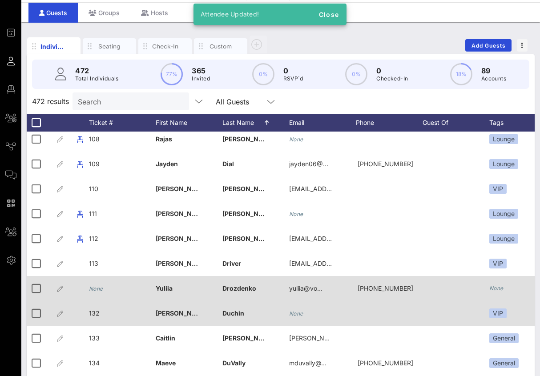
click at [96, 315] on span "132" at bounding box center [94, 314] width 11 height 8
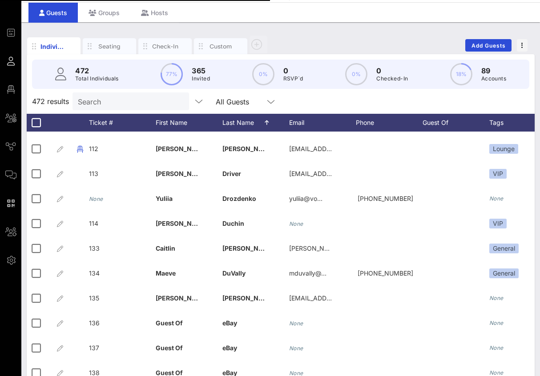
scroll to position [3186, 0]
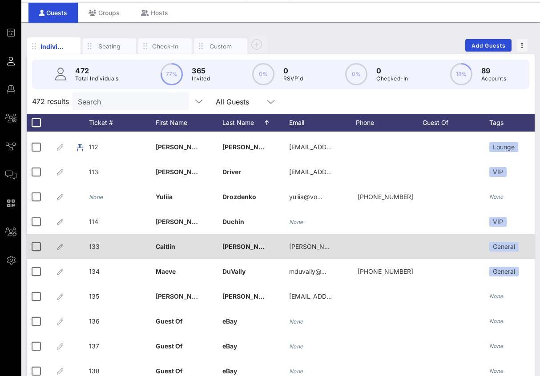
click at [97, 247] on span "133" at bounding box center [94, 247] width 11 height 8
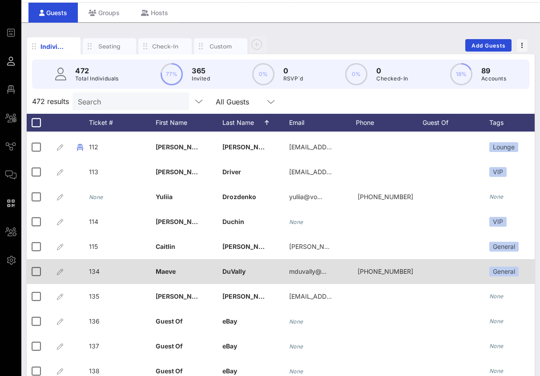
click at [97, 271] on span "134" at bounding box center [94, 272] width 11 height 8
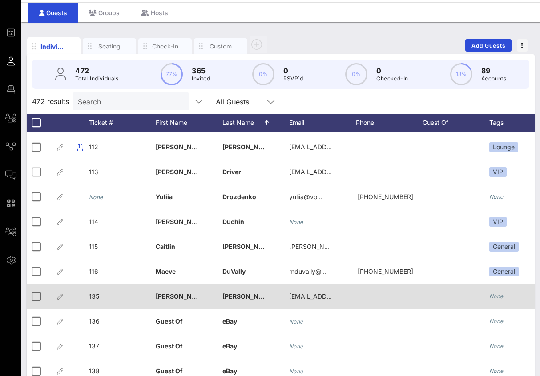
click at [97, 294] on span "135" at bounding box center [94, 297] width 10 height 8
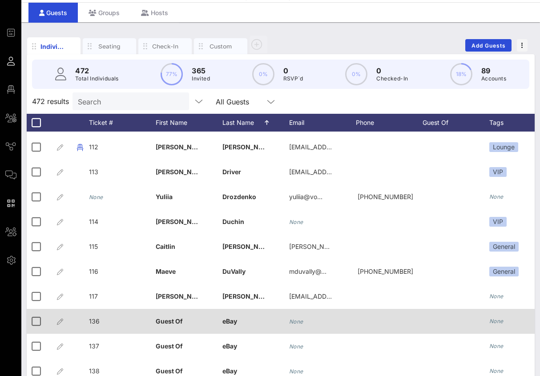
click at [100, 323] on div "136" at bounding box center [122, 326] width 67 height 35
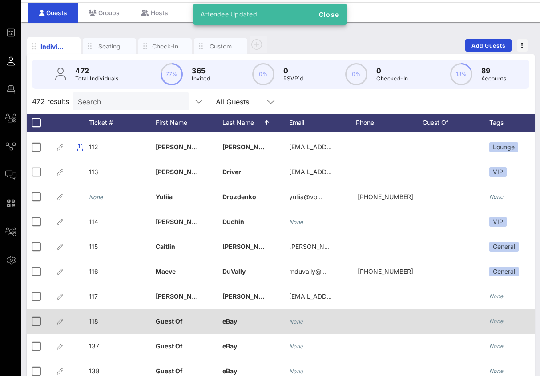
click at [101, 316] on div "118" at bounding box center [122, 326] width 67 height 35
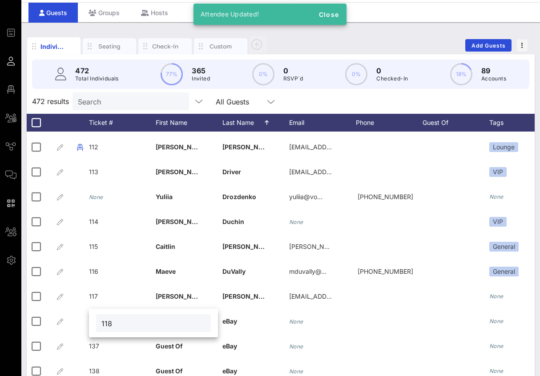
click at [105, 326] on input "118" at bounding box center [153, 324] width 104 height 12
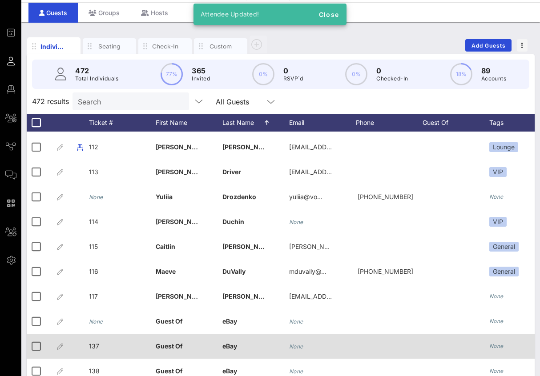
click at [100, 347] on div "137" at bounding box center [122, 351] width 67 height 35
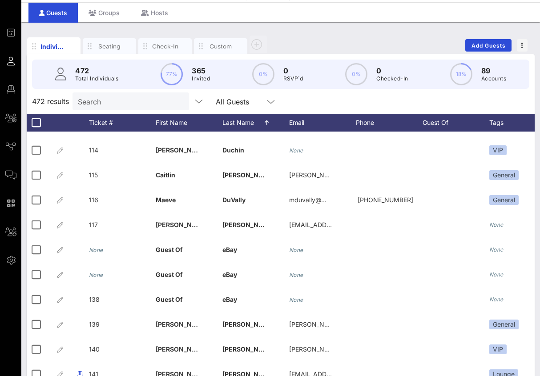
scroll to position [3274, 0]
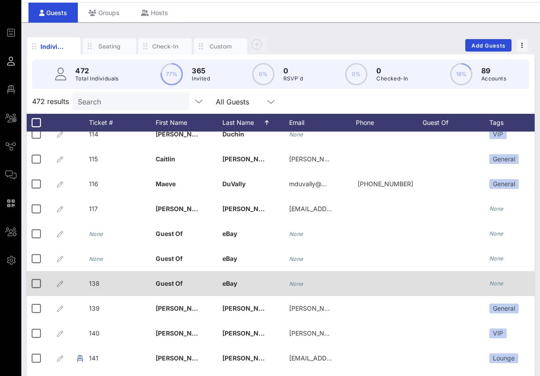
click at [93, 285] on span "138" at bounding box center [94, 284] width 11 height 8
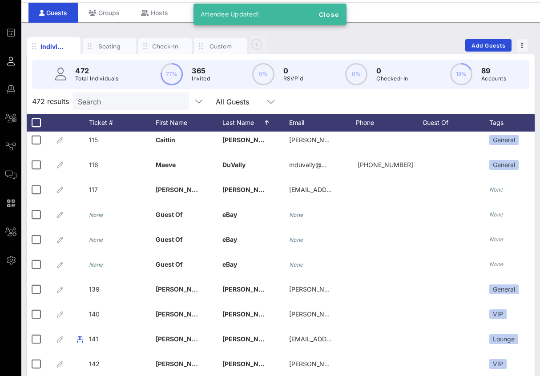
scroll to position [3295, 0]
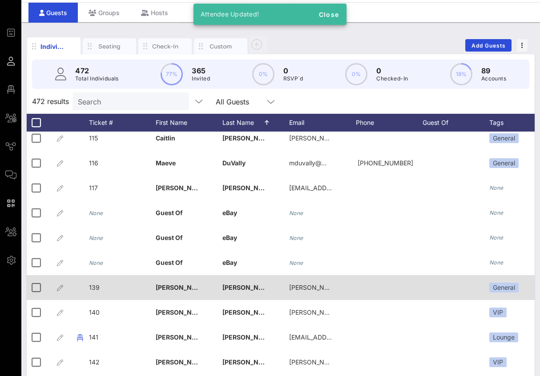
click at [98, 291] on span "139" at bounding box center [94, 288] width 11 height 8
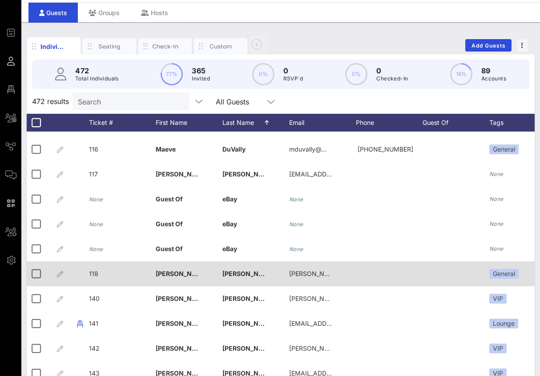
scroll to position [3313, 0]
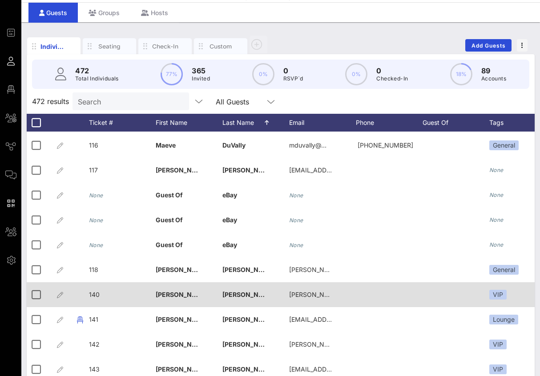
click at [101, 292] on div "140" at bounding box center [122, 300] width 67 height 35
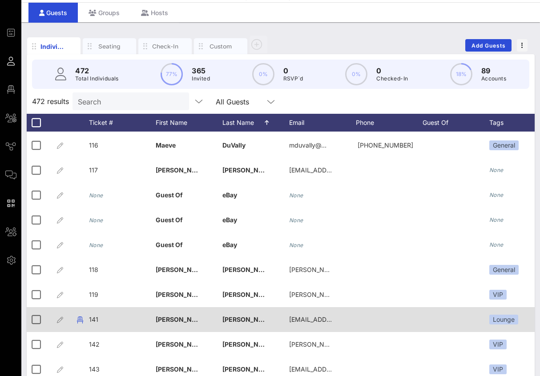
click at [97, 318] on span "141" at bounding box center [93, 320] width 9 height 8
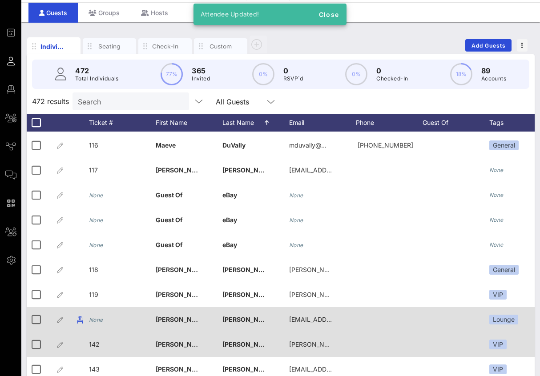
click at [98, 344] on span "142" at bounding box center [94, 345] width 11 height 8
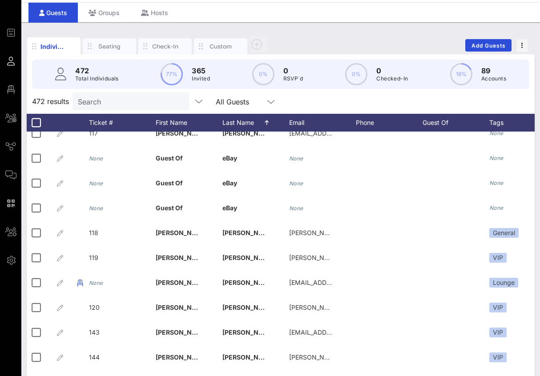
scroll to position [3355, 0]
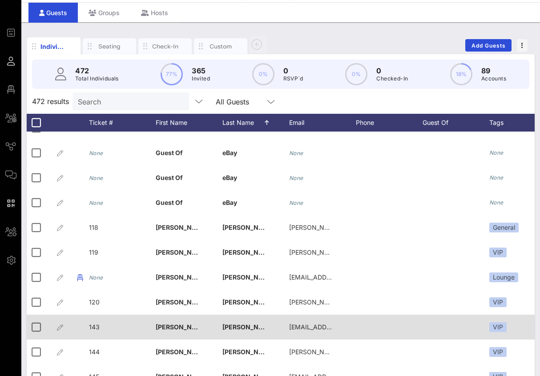
click at [97, 330] on span "143" at bounding box center [94, 327] width 11 height 8
click at [239, 330] on span "[PERSON_NAME]" at bounding box center [248, 327] width 53 height 8
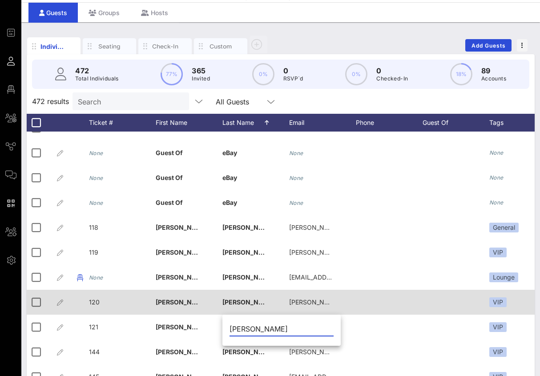
click at [243, 302] on span "[PERSON_NAME]" at bounding box center [248, 303] width 53 height 8
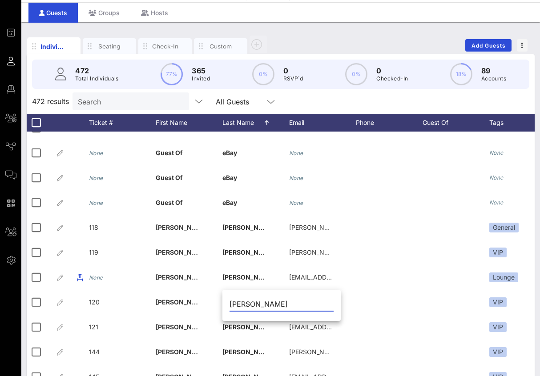
drag, startPoint x: 252, startPoint y: 304, endPoint x: 307, endPoint y: 306, distance: 55.2
click at [307, 306] on input "[PERSON_NAME]" at bounding box center [282, 304] width 104 height 14
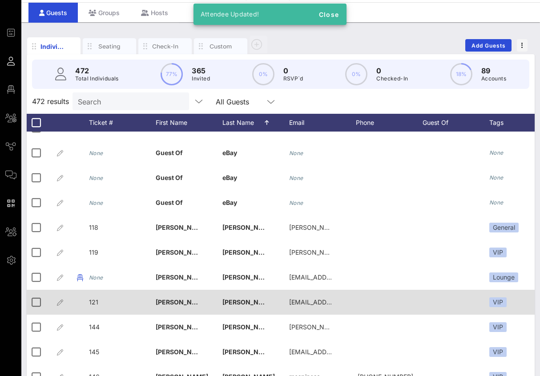
click at [186, 302] on span "[PERSON_NAME]" at bounding box center [182, 303] width 53 height 8
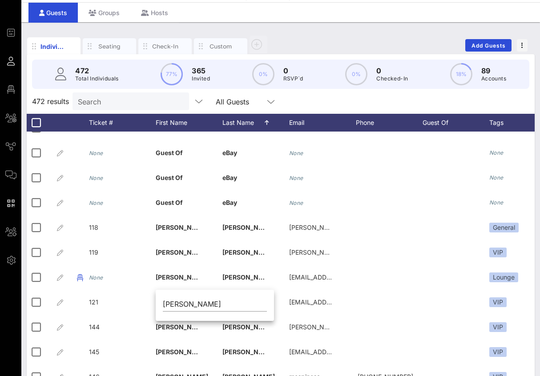
click at [303, 103] on div "472 results Search All Guests" at bounding box center [281, 101] width 508 height 25
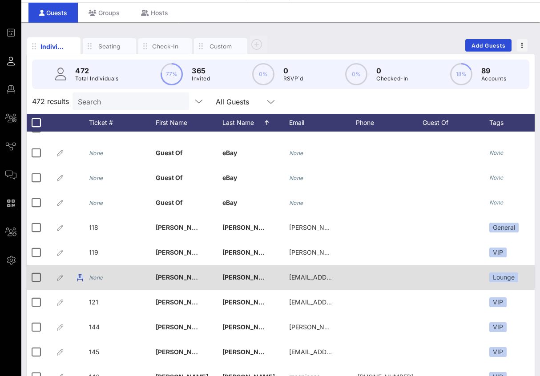
scroll to position [3360, 0]
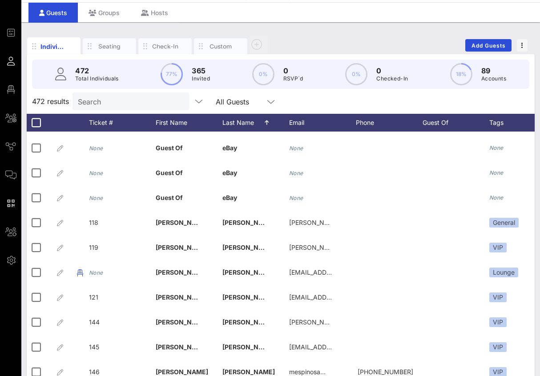
click at [109, 110] on div "Search" at bounding box center [130, 102] width 104 height 18
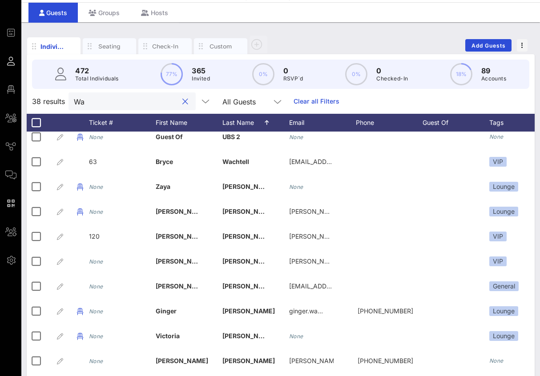
scroll to position [0, 0]
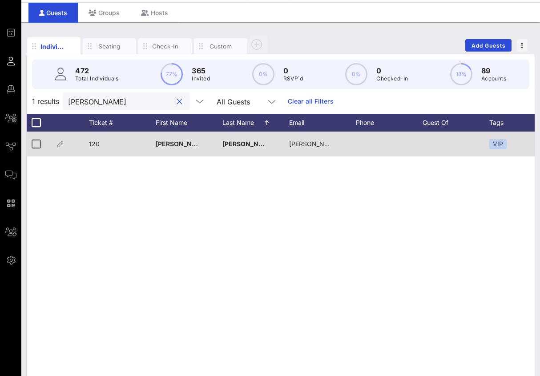
click at [182, 142] on span "[PERSON_NAME]" at bounding box center [182, 144] width 53 height 8
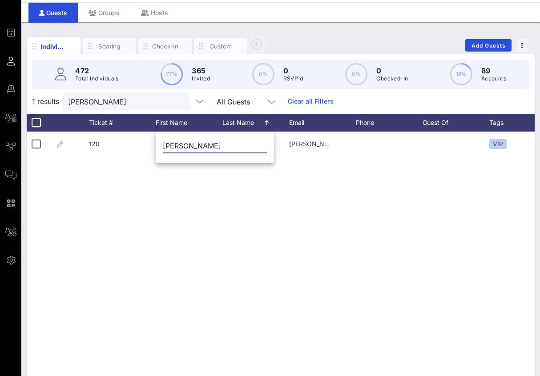
drag, startPoint x: 186, startPoint y: 146, endPoint x: 231, endPoint y: 146, distance: 44.5
click at [231, 146] on input "[PERSON_NAME]" at bounding box center [215, 146] width 104 height 14
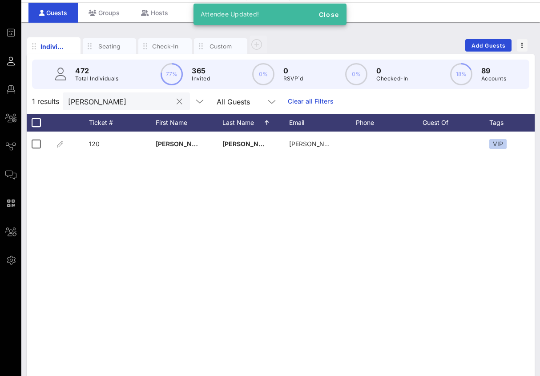
click at [174, 100] on div at bounding box center [179, 102] width 11 height 11
click at [177, 101] on button "clear icon" at bounding box center [180, 101] width 6 height 9
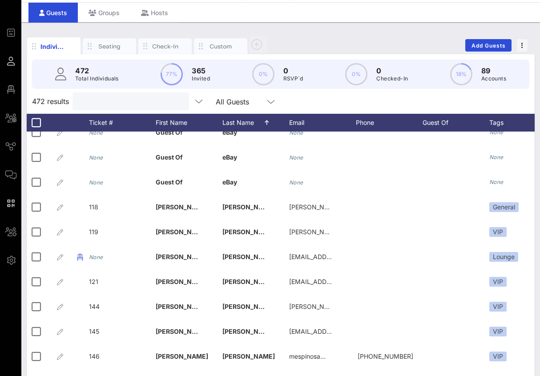
scroll to position [3376, 0]
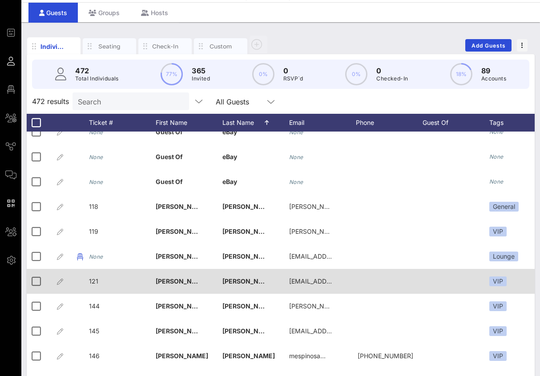
click at [186, 284] on span "[PERSON_NAME]" at bounding box center [182, 282] width 53 height 8
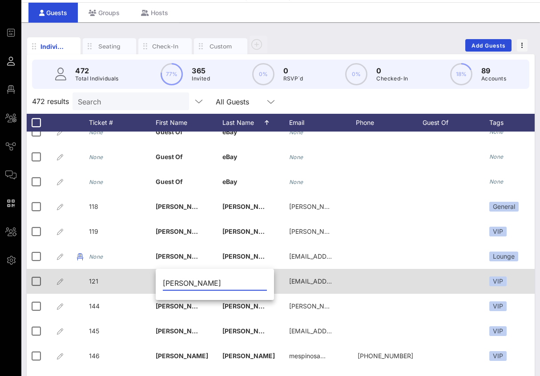
click at [186, 284] on input "[PERSON_NAME]" at bounding box center [215, 283] width 104 height 14
click at [104, 281] on div "121" at bounding box center [122, 286] width 67 height 35
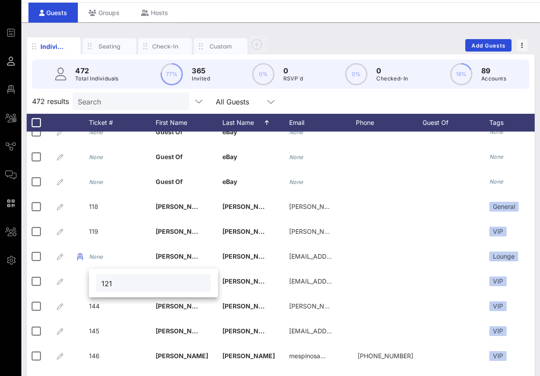
click at [108, 285] on input "121" at bounding box center [153, 284] width 104 height 12
click at [139, 283] on input "121" at bounding box center [153, 284] width 104 height 12
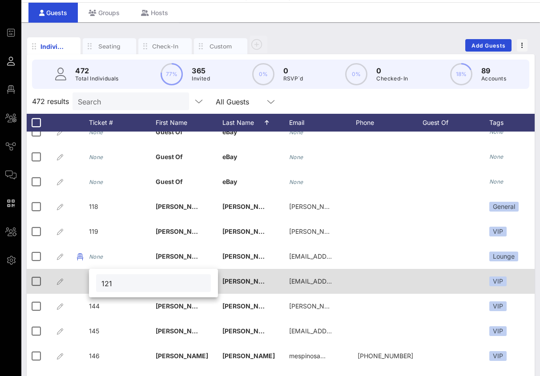
click at [230, 278] on span "[PERSON_NAME]" at bounding box center [248, 282] width 53 height 8
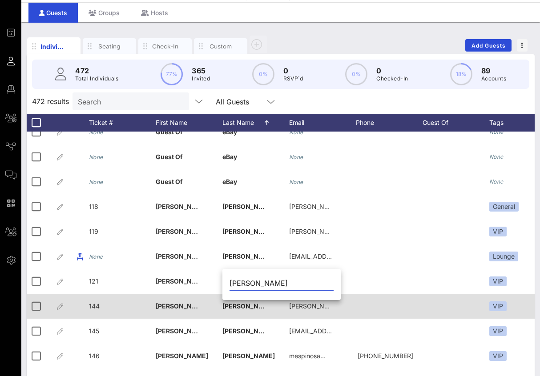
click at [161, 306] on span "[PERSON_NAME]" at bounding box center [182, 307] width 53 height 8
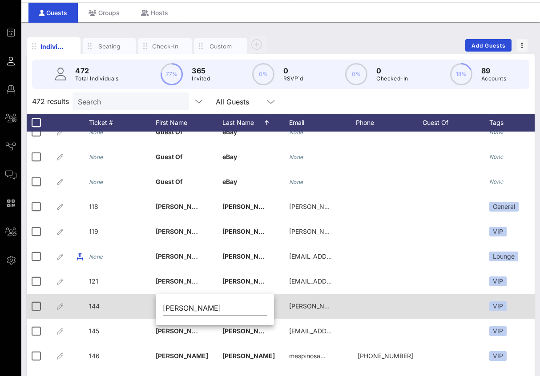
click at [92, 305] on span "144" at bounding box center [94, 307] width 11 height 8
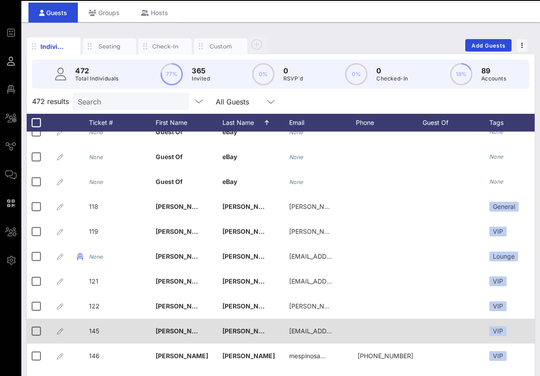
click at [99, 330] on div "145" at bounding box center [122, 336] width 67 height 35
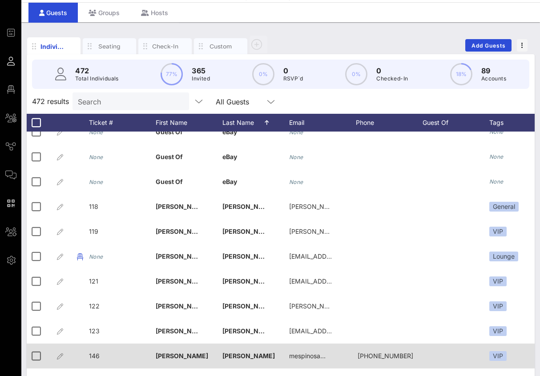
click at [98, 355] on span "146" at bounding box center [94, 356] width 11 height 8
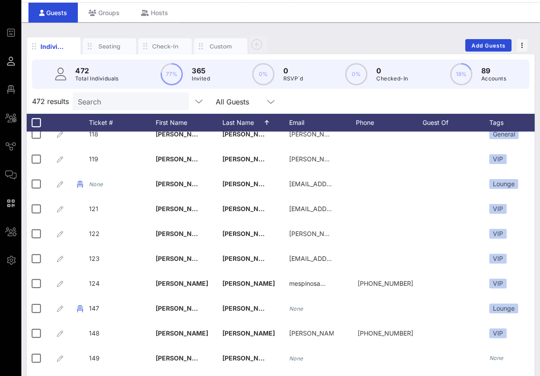
scroll to position [3470, 0]
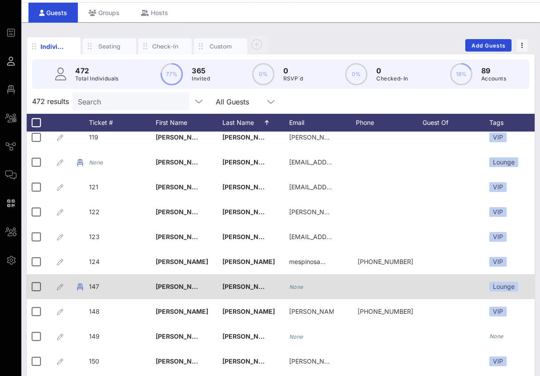
click at [97, 285] on span "147" at bounding box center [94, 287] width 10 height 8
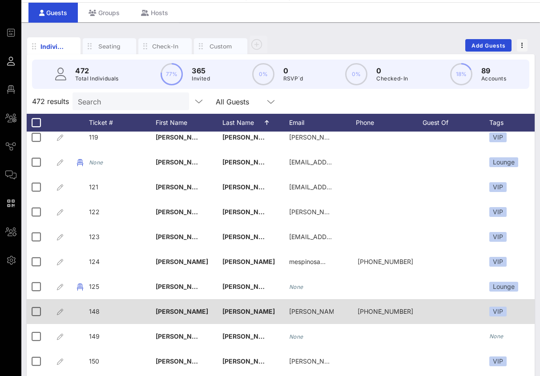
click at [98, 311] on span "148" at bounding box center [94, 312] width 11 height 8
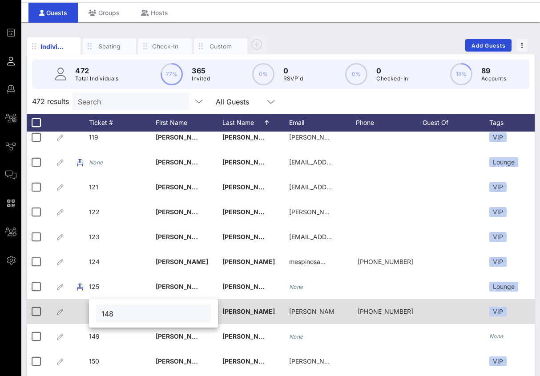
click at [98, 311] on div "148" at bounding box center [153, 313] width 129 height 28
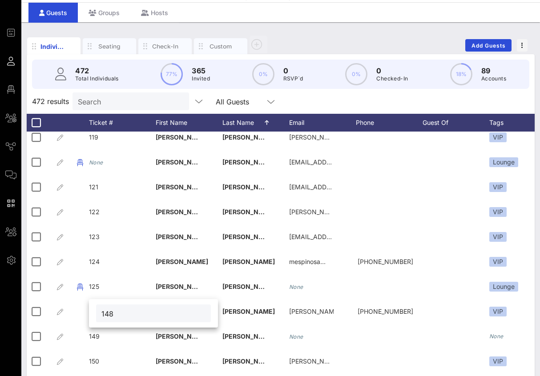
click at [116, 313] on input "148" at bounding box center [153, 314] width 104 height 12
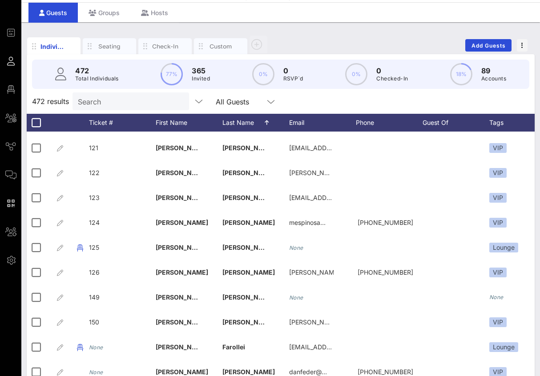
scroll to position [3510, 0]
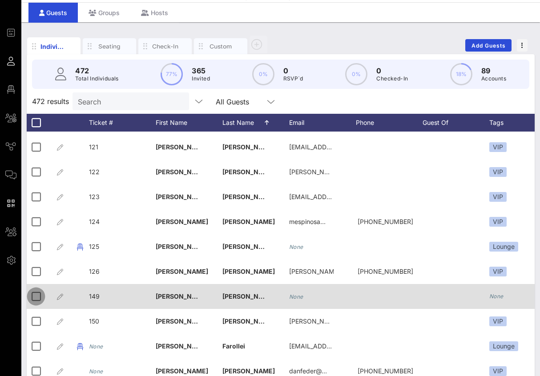
click at [38, 297] on div at bounding box center [35, 296] width 15 height 15
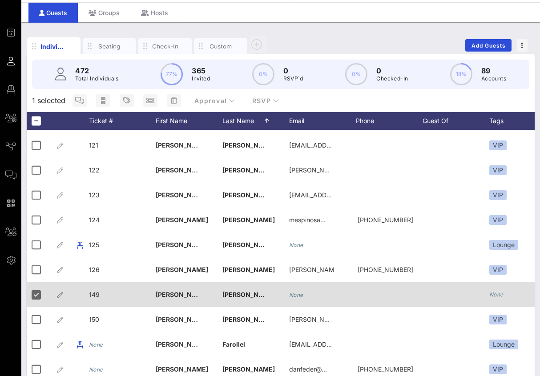
scroll to position [0, 297]
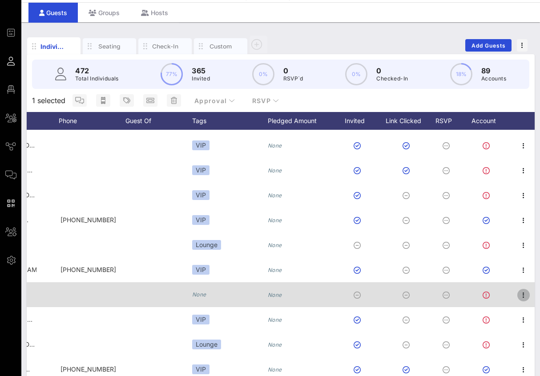
click at [528, 295] on icon "button" at bounding box center [523, 295] width 11 height 11
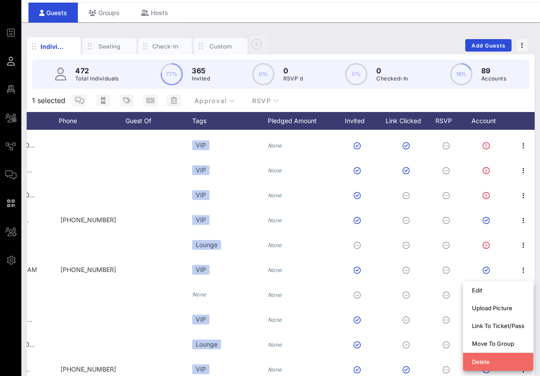
click at [490, 364] on div "Delete" at bounding box center [498, 362] width 53 height 7
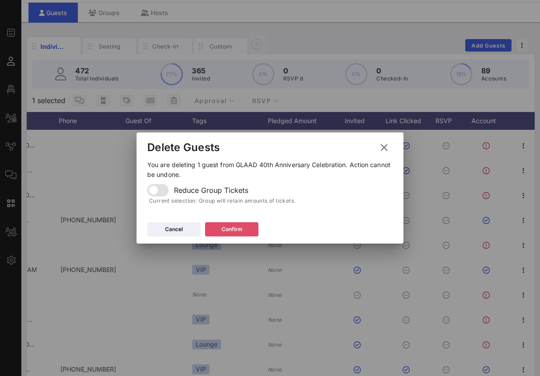
click at [225, 229] on div "Confirm" at bounding box center [232, 229] width 21 height 9
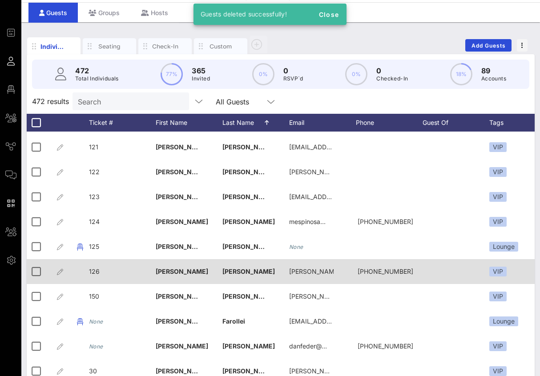
scroll to position [3514, 0]
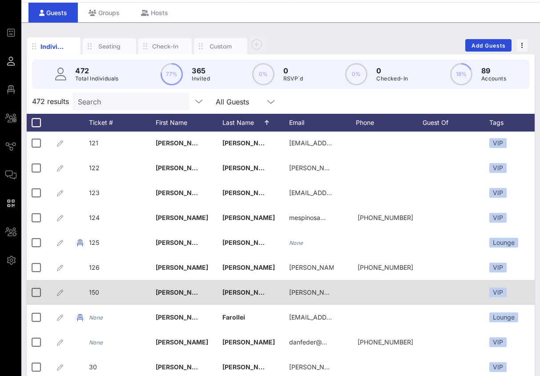
click at [94, 294] on span "150" at bounding box center [94, 293] width 10 height 8
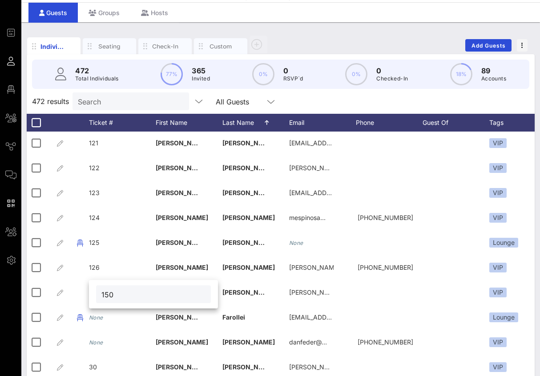
click at [123, 291] on input "150" at bounding box center [153, 295] width 104 height 12
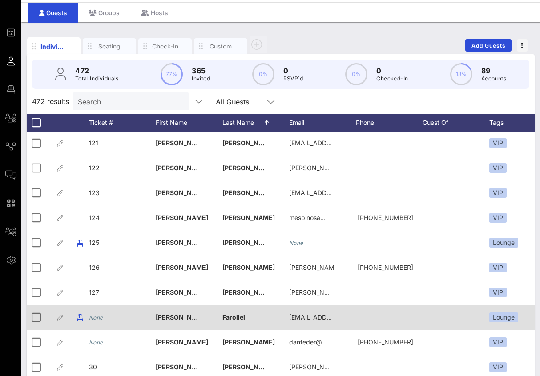
click at [93, 315] on icon "None" at bounding box center [96, 318] width 14 height 7
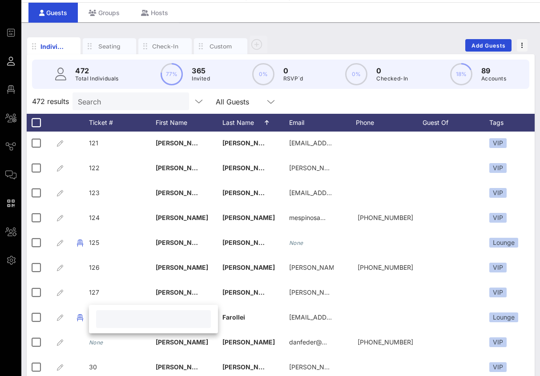
click at [118, 317] on input "text" at bounding box center [153, 320] width 104 height 12
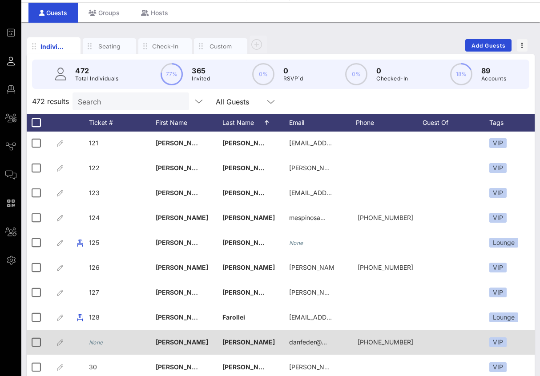
click at [100, 344] on icon "None" at bounding box center [96, 343] width 14 height 7
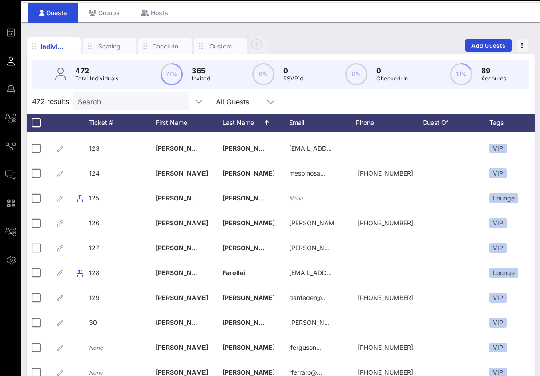
scroll to position [3562, 0]
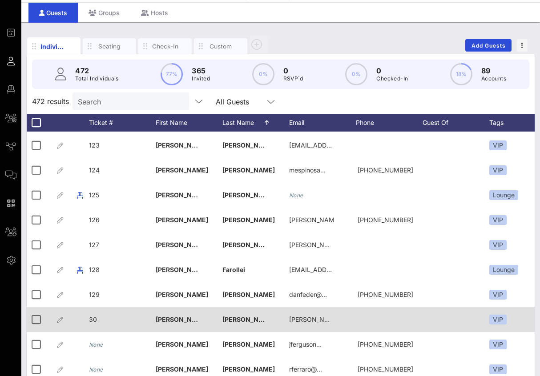
click at [93, 321] on span "30" at bounding box center [93, 320] width 8 height 8
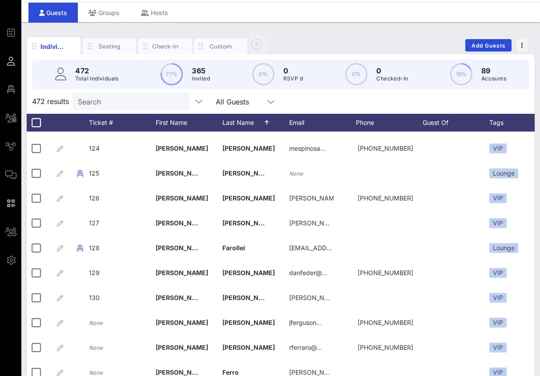
scroll to position [3584, 0]
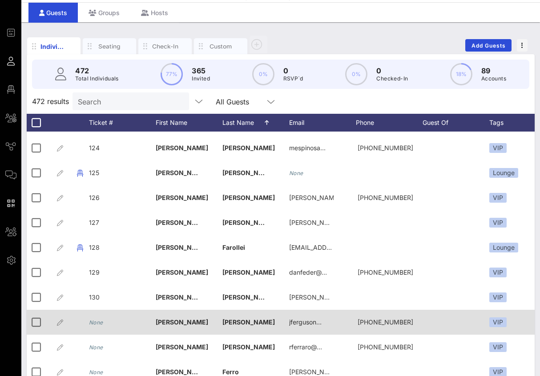
click at [97, 326] on icon "None" at bounding box center [96, 322] width 14 height 7
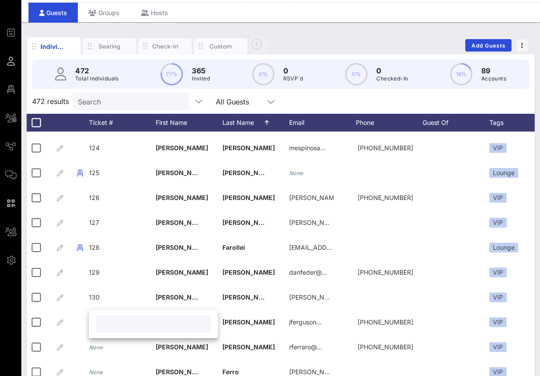
click at [112, 324] on input "text" at bounding box center [153, 325] width 104 height 12
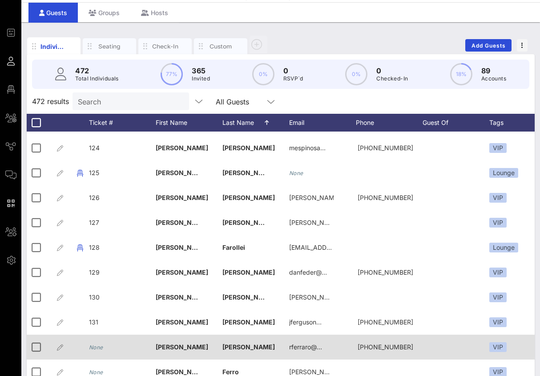
click at [99, 346] on icon "None" at bounding box center [96, 347] width 14 height 7
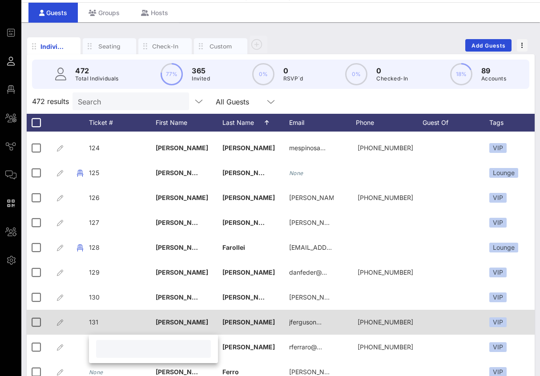
click at [137, 315] on div "131" at bounding box center [122, 327] width 67 height 35
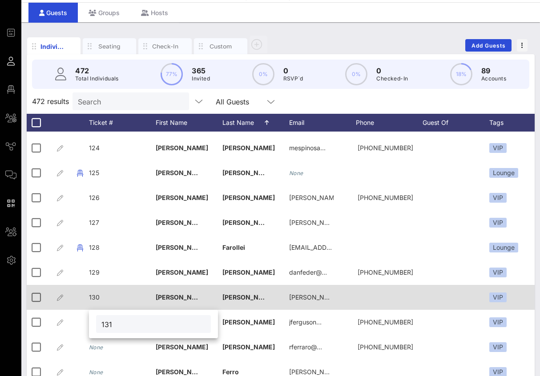
click at [141, 295] on div "130" at bounding box center [122, 302] width 67 height 35
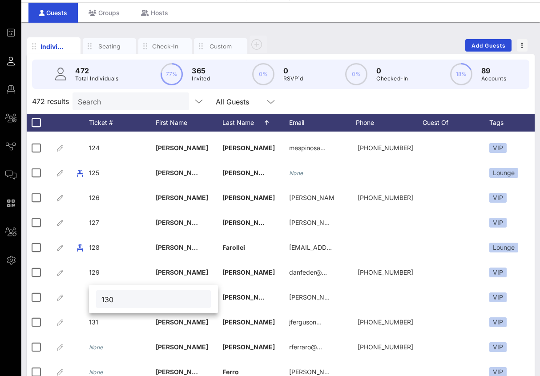
click at [145, 108] on div "Search" at bounding box center [130, 102] width 104 height 18
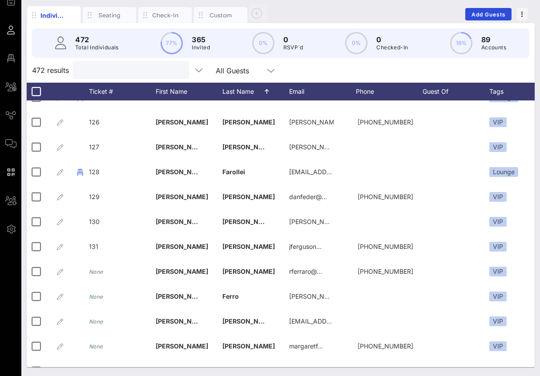
scroll to position [3638, 0]
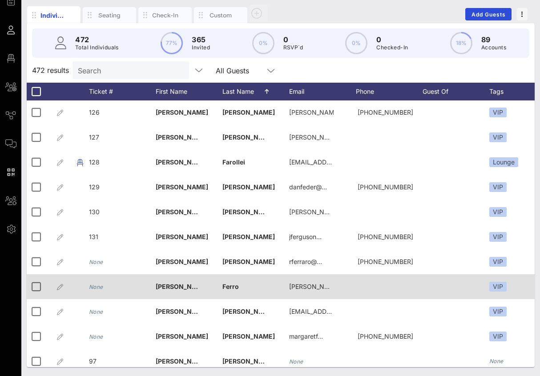
click at [97, 285] on icon "None" at bounding box center [96, 287] width 14 height 7
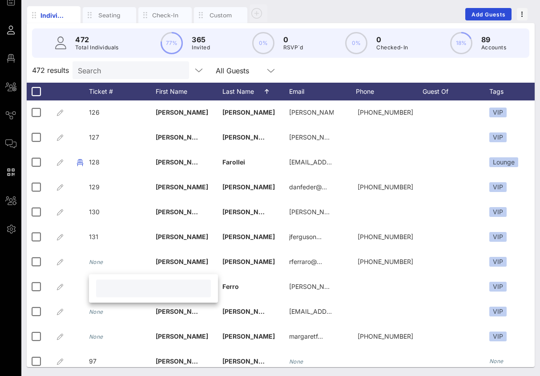
click at [107, 291] on input "text" at bounding box center [153, 289] width 104 height 12
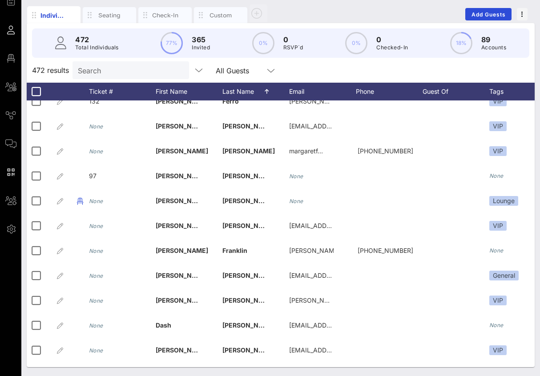
scroll to position [3840, 0]
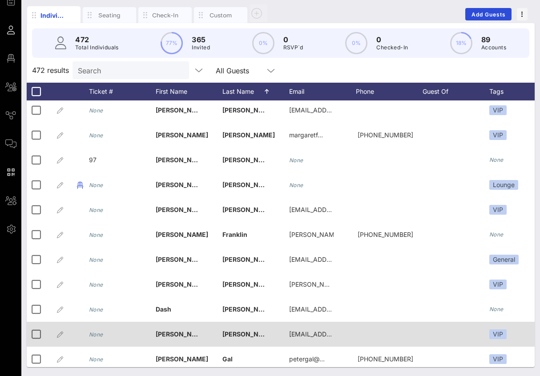
click at [95, 333] on icon "None" at bounding box center [96, 334] width 14 height 7
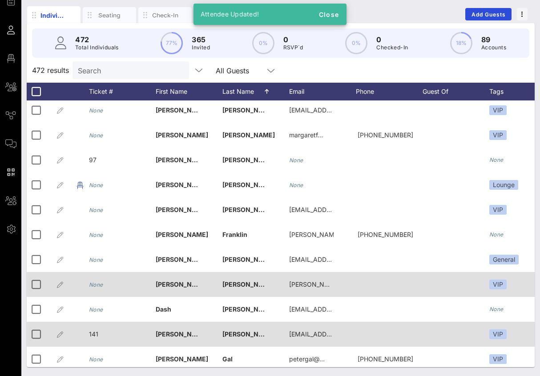
click at [96, 288] on div "None" at bounding box center [96, 284] width 14 height 25
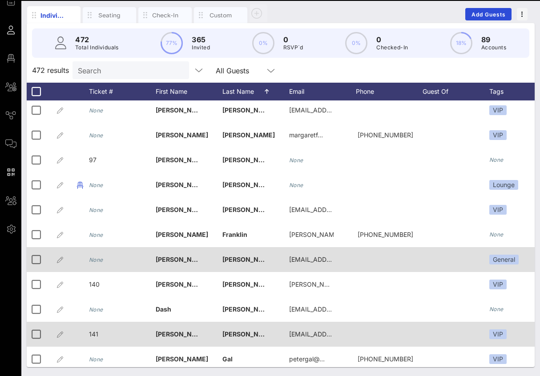
click at [98, 260] on icon "None" at bounding box center [96, 260] width 14 height 7
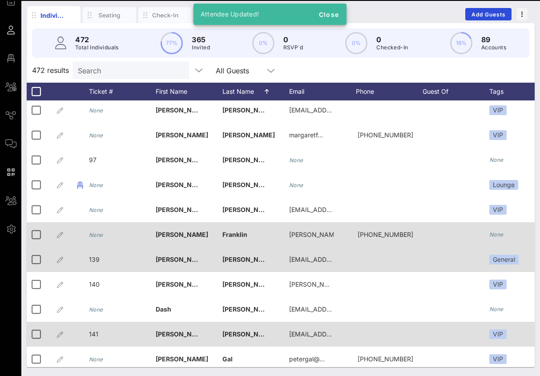
click at [100, 230] on div "None" at bounding box center [96, 234] width 14 height 25
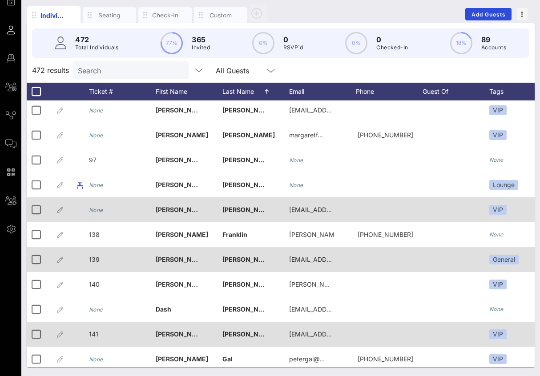
click at [101, 211] on icon "None" at bounding box center [96, 210] width 14 height 7
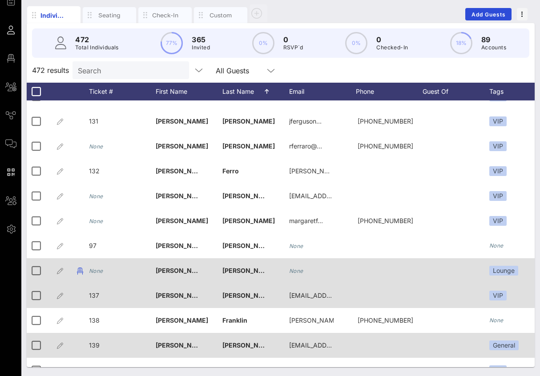
scroll to position [3668, 0]
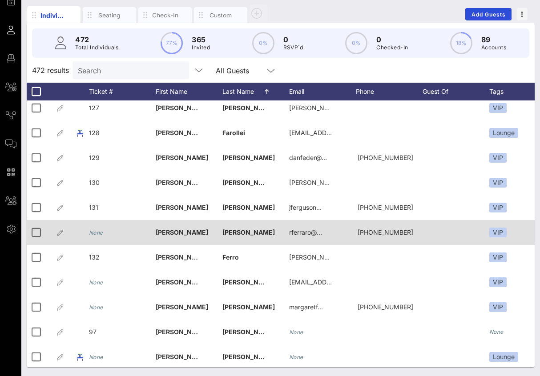
click at [97, 230] on icon "None" at bounding box center [96, 233] width 14 height 7
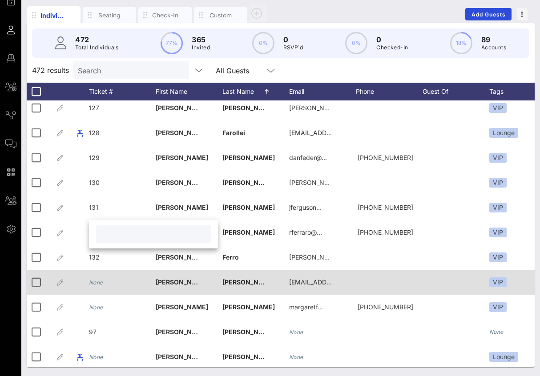
click at [93, 281] on icon "None" at bounding box center [96, 282] width 14 height 7
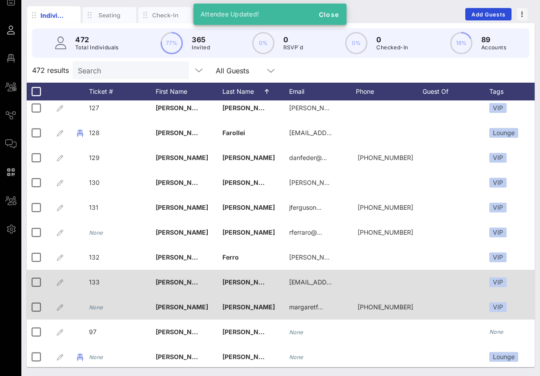
click at [101, 306] on icon "None" at bounding box center [96, 307] width 14 height 7
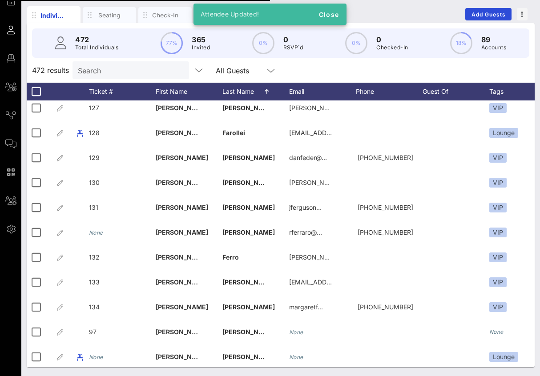
scroll to position [3711, 0]
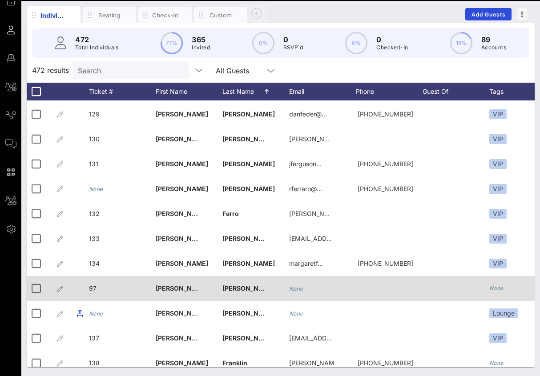
click at [98, 285] on div "97" at bounding box center [122, 293] width 67 height 35
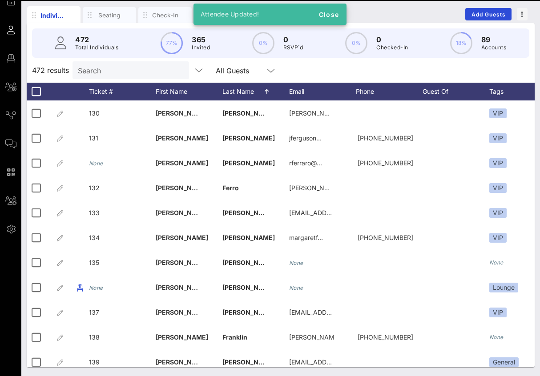
scroll to position [3744, 0]
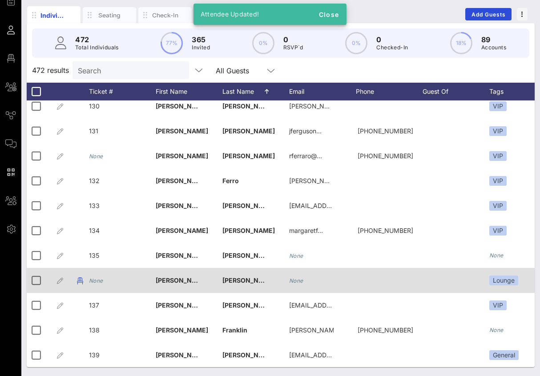
click at [99, 281] on icon "None" at bounding box center [96, 281] width 14 height 7
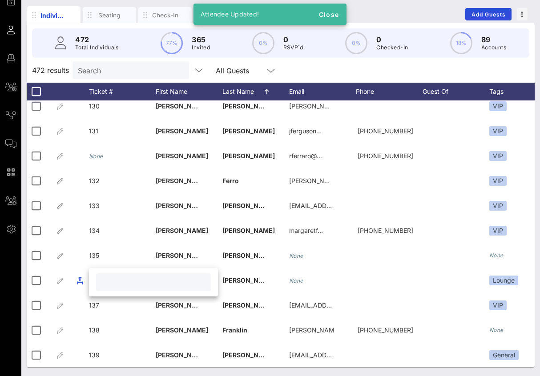
click at [124, 284] on input "text" at bounding box center [153, 283] width 104 height 12
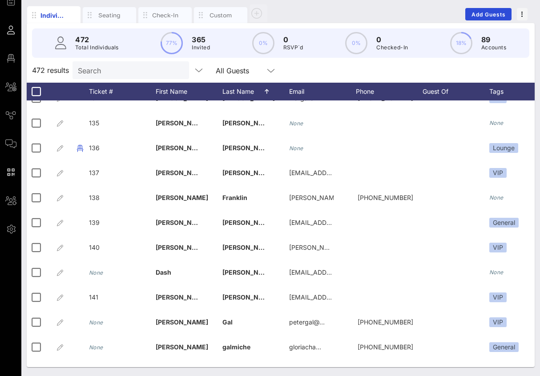
scroll to position [3884, 0]
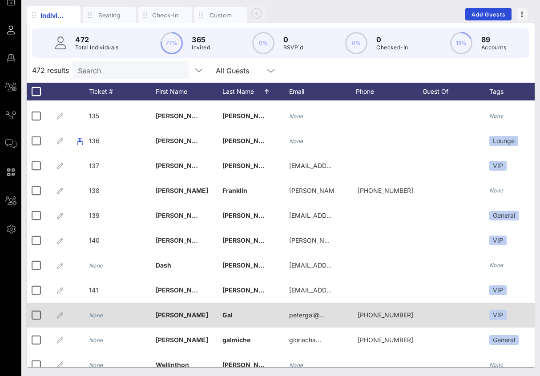
click at [103, 314] on icon "None" at bounding box center [96, 315] width 14 height 7
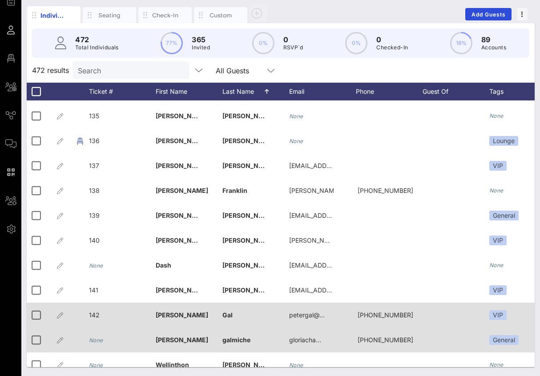
click at [98, 340] on icon "None" at bounding box center [96, 340] width 14 height 7
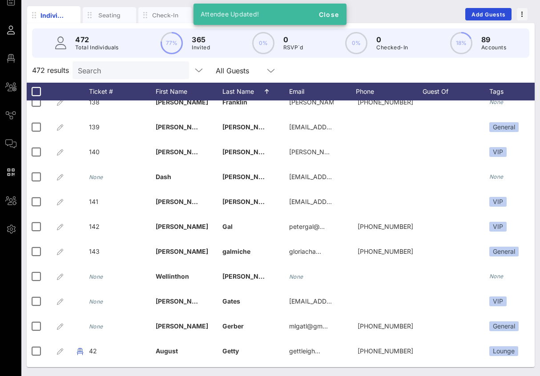
scroll to position [3974, 0]
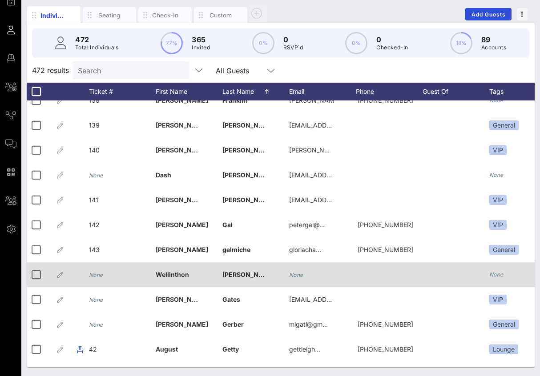
click at [98, 277] on icon "None" at bounding box center [96, 275] width 14 height 7
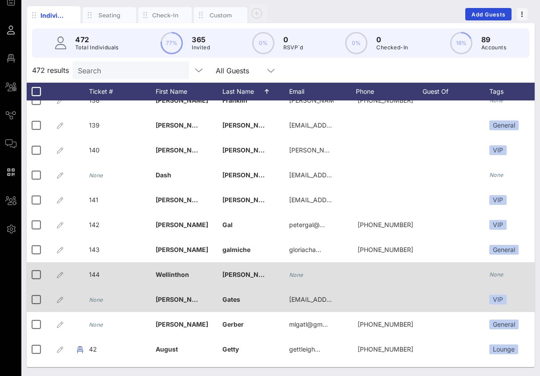
click at [101, 300] on icon "None" at bounding box center [96, 300] width 14 height 7
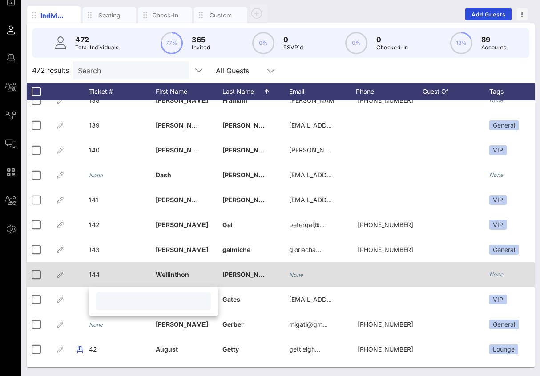
click at [128, 301] on input "text" at bounding box center [153, 302] width 104 height 12
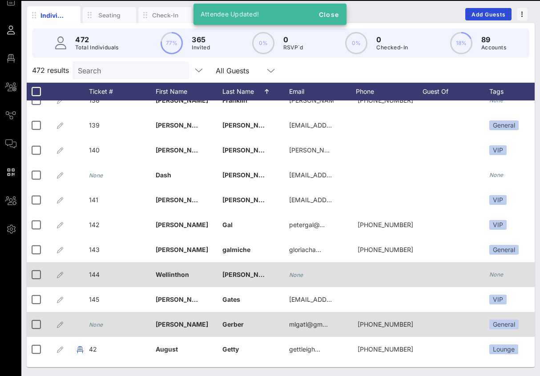
click at [95, 324] on icon "None" at bounding box center [96, 325] width 14 height 7
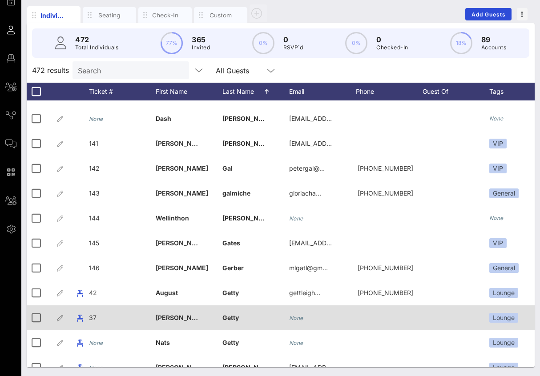
scroll to position [4042, 0]
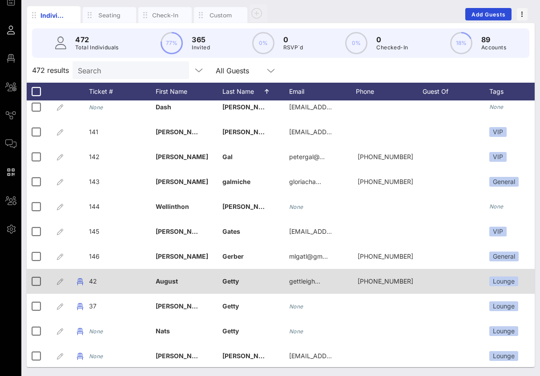
click at [94, 284] on span "42" at bounding box center [93, 282] width 8 height 8
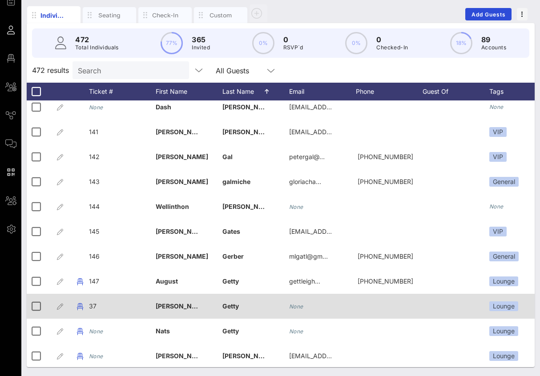
click at [100, 307] on div "37" at bounding box center [122, 311] width 67 height 35
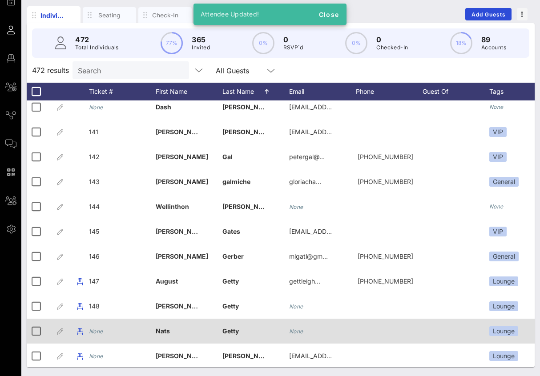
click at [101, 331] on icon "None" at bounding box center [96, 331] width 14 height 7
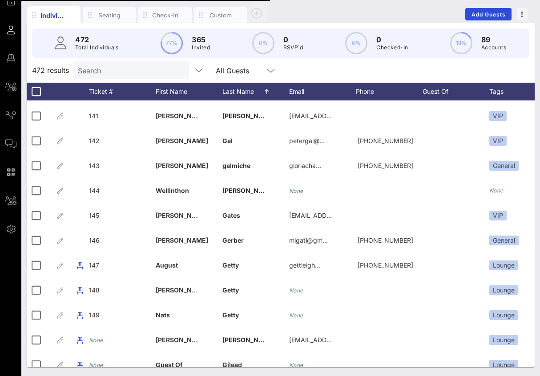
scroll to position [4066, 0]
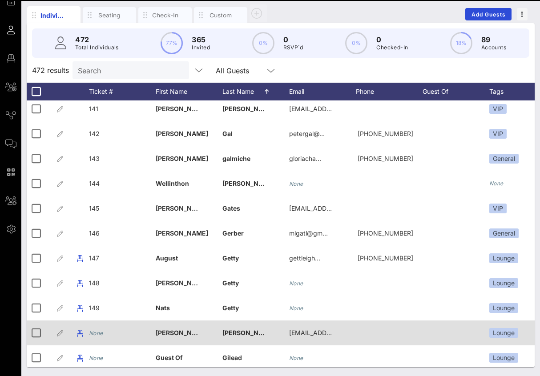
click at [99, 331] on icon "None" at bounding box center [96, 333] width 14 height 7
